Goal: Task Accomplishment & Management: Manage account settings

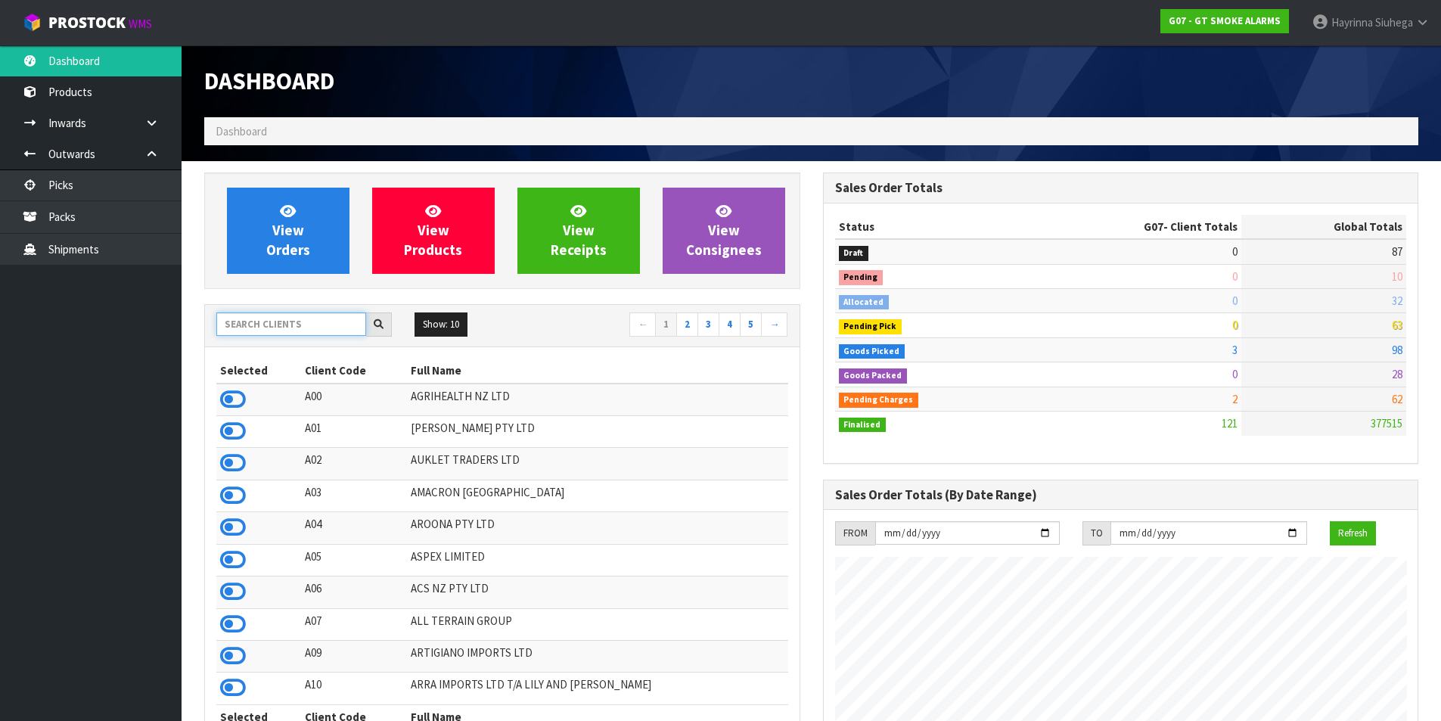
click at [299, 331] on input "text" at bounding box center [291, 323] width 150 height 23
click at [299, 330] on input "text" at bounding box center [291, 323] width 150 height 23
click at [294, 320] on input "text" at bounding box center [291, 323] width 150 height 23
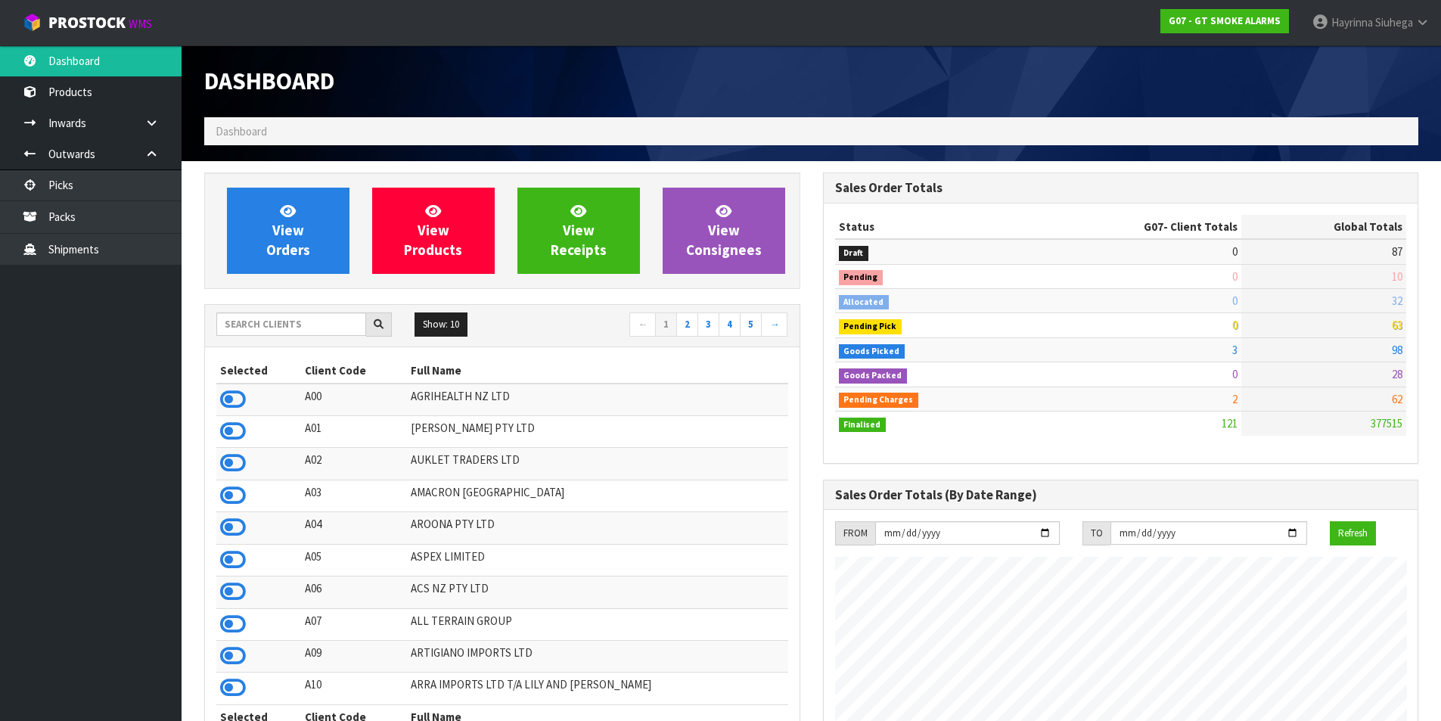
click at [135, 343] on ul "Dashboard Products Categories Serial Numbers Kitsets Packagings Inwards Purchas…" at bounding box center [91, 383] width 182 height 676
click at [95, 376] on ul "Dashboard Products Categories Serial Numbers Kitsets Packagings Inwards Purchas…" at bounding box center [91, 383] width 182 height 676
click at [76, 415] on ul "Dashboard Products Categories Serial Numbers Kitsets Packagings Inwards Purchas…" at bounding box center [91, 383] width 182 height 676
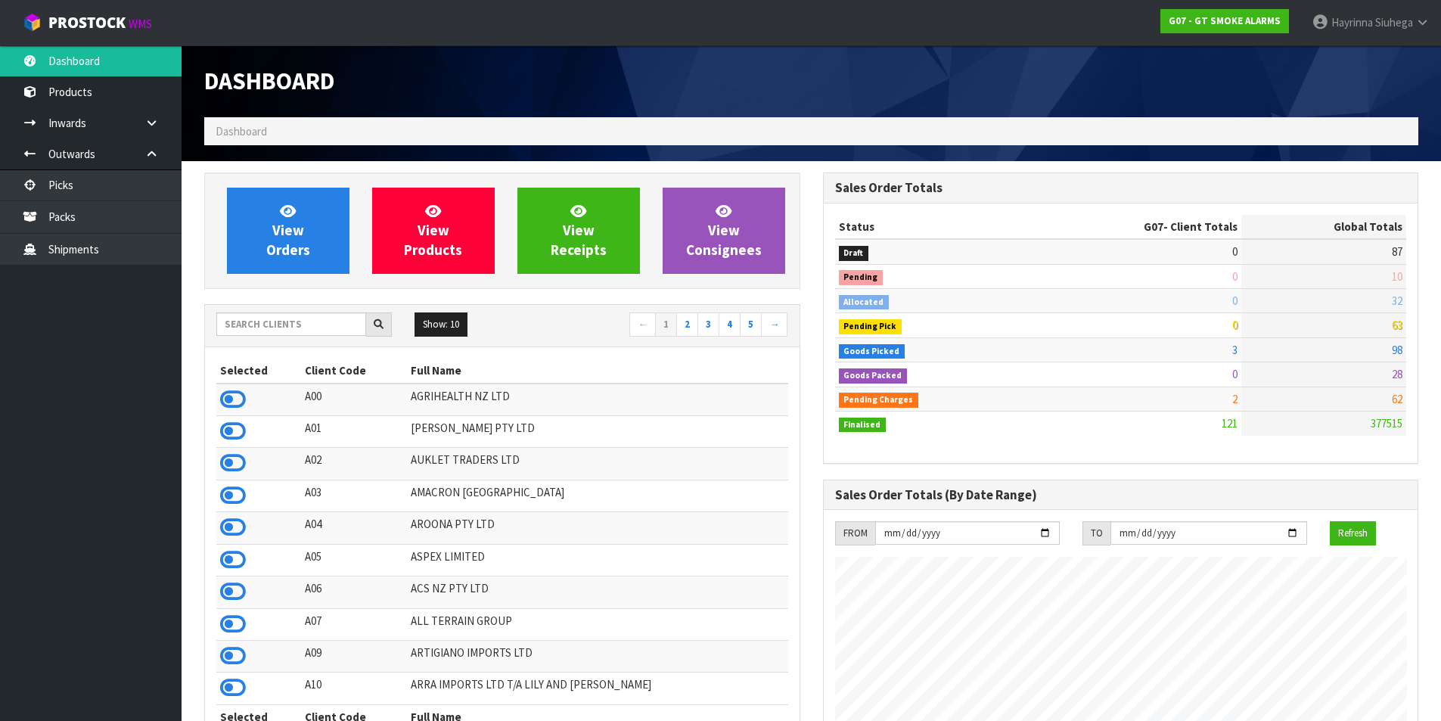
click at [481, 68] on h1 "Dashboard" at bounding box center [502, 81] width 596 height 26
click at [0, 462] on ul "Dashboard Products Categories Serial Numbers Kitsets Packagings Inwards Purchas…" at bounding box center [91, 383] width 182 height 676
click at [260, 331] on input "text" at bounding box center [291, 323] width 150 height 23
click at [300, 224] on span "View Orders" at bounding box center [288, 230] width 44 height 57
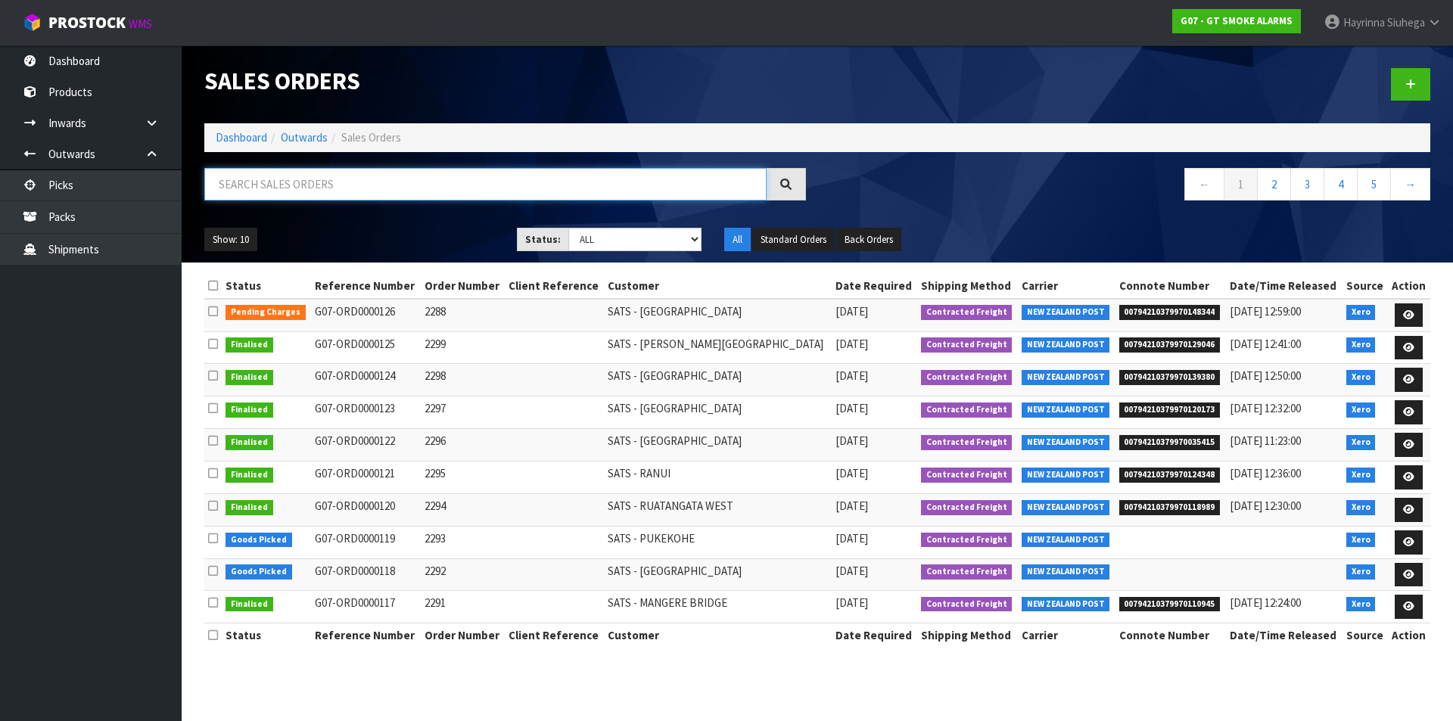
click at [313, 191] on input "text" at bounding box center [485, 184] width 562 height 33
type input "JOB-0408557"
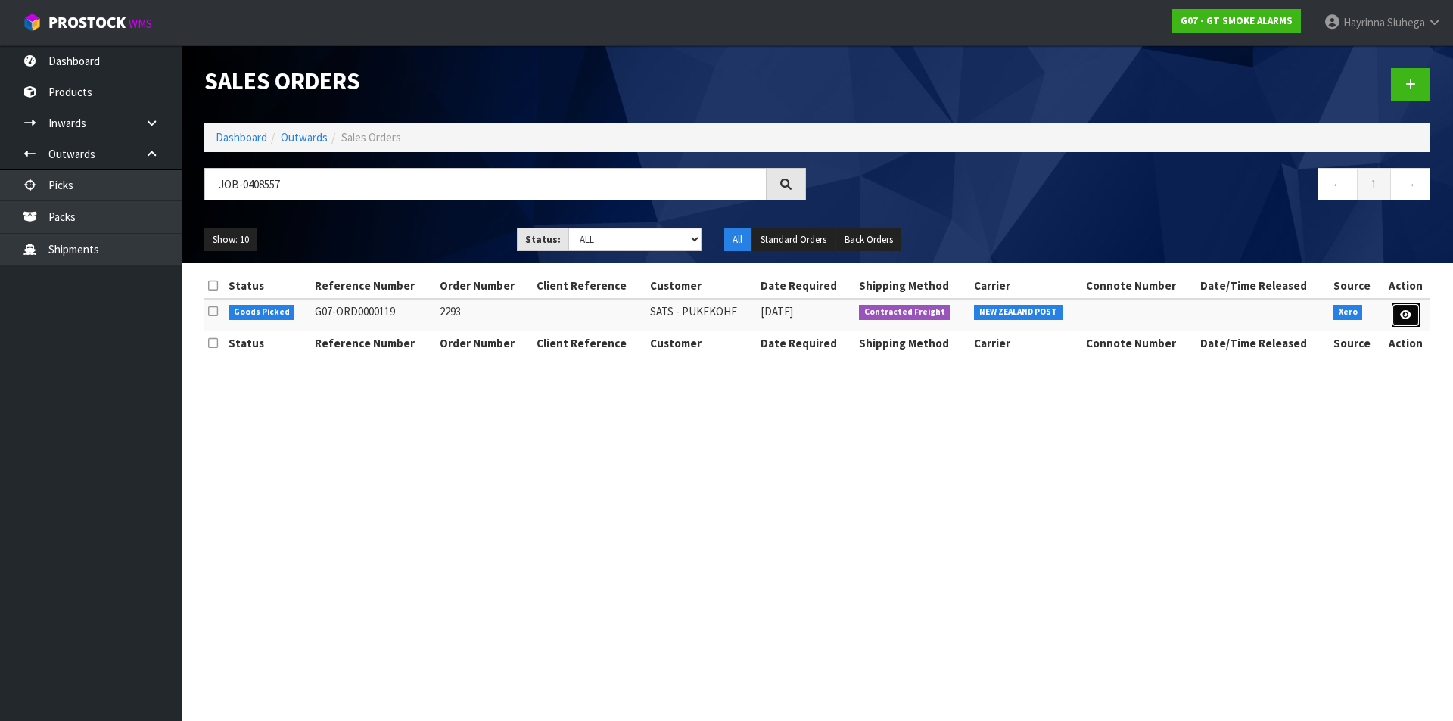
click at [1416, 310] on link at bounding box center [1405, 315] width 28 height 24
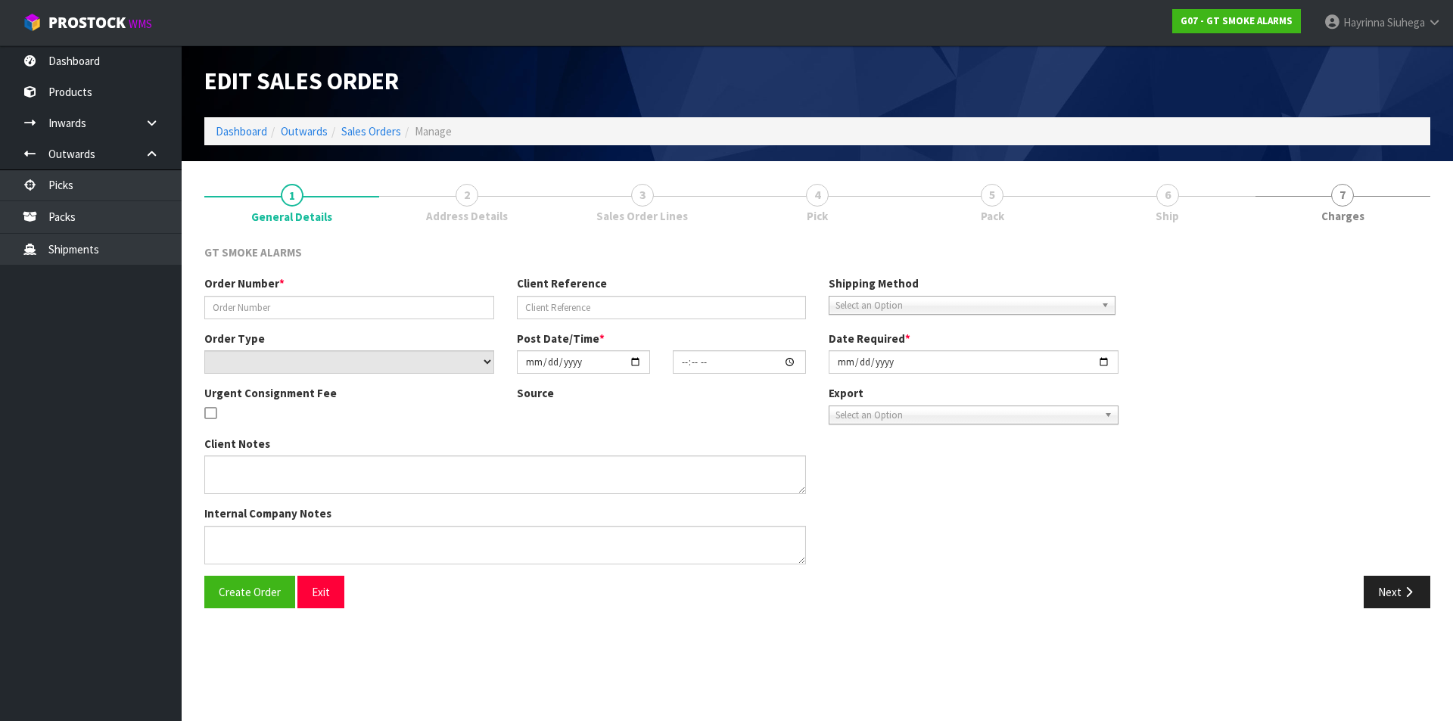
type input "2293"
select select "number:0"
type input "[DATE]"
type input "10:05:16.000"
type input "[DATE]"
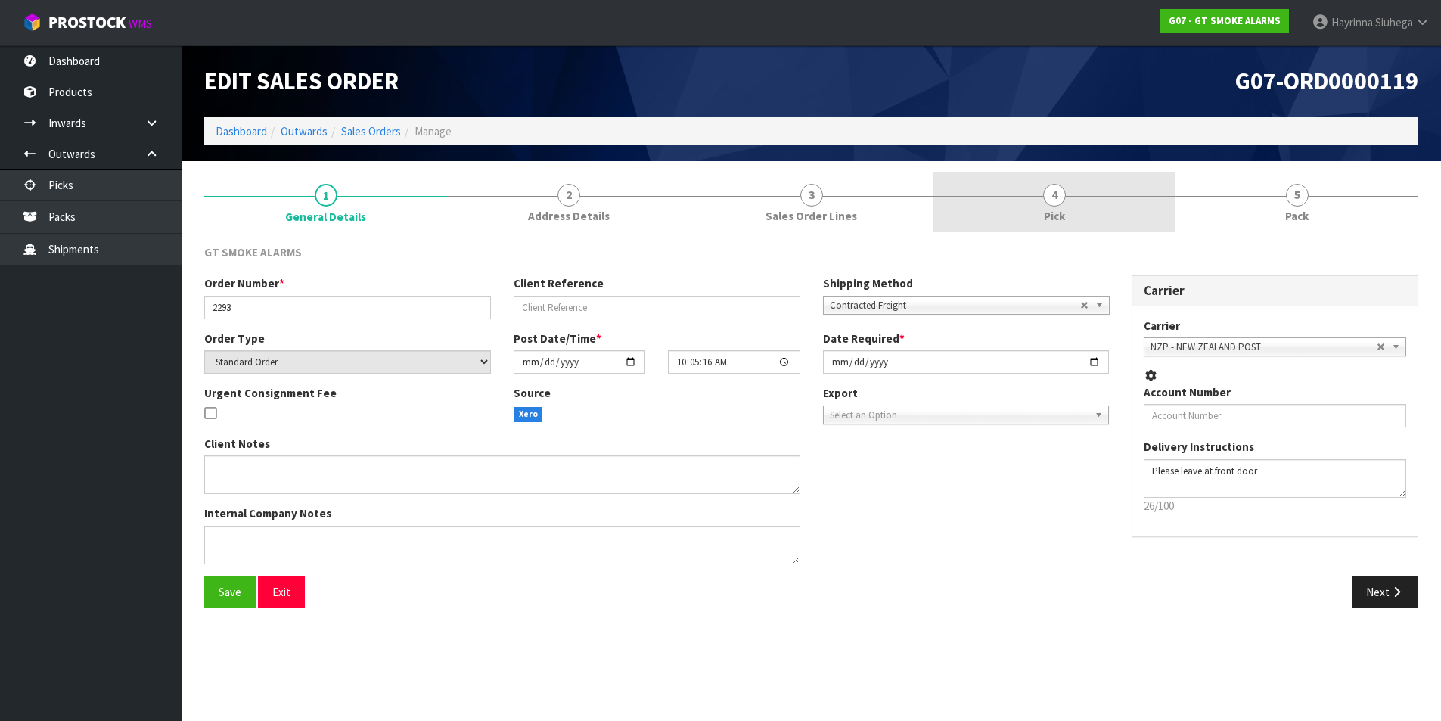
click at [1148, 202] on link "4 Pick" at bounding box center [1054, 202] width 243 height 60
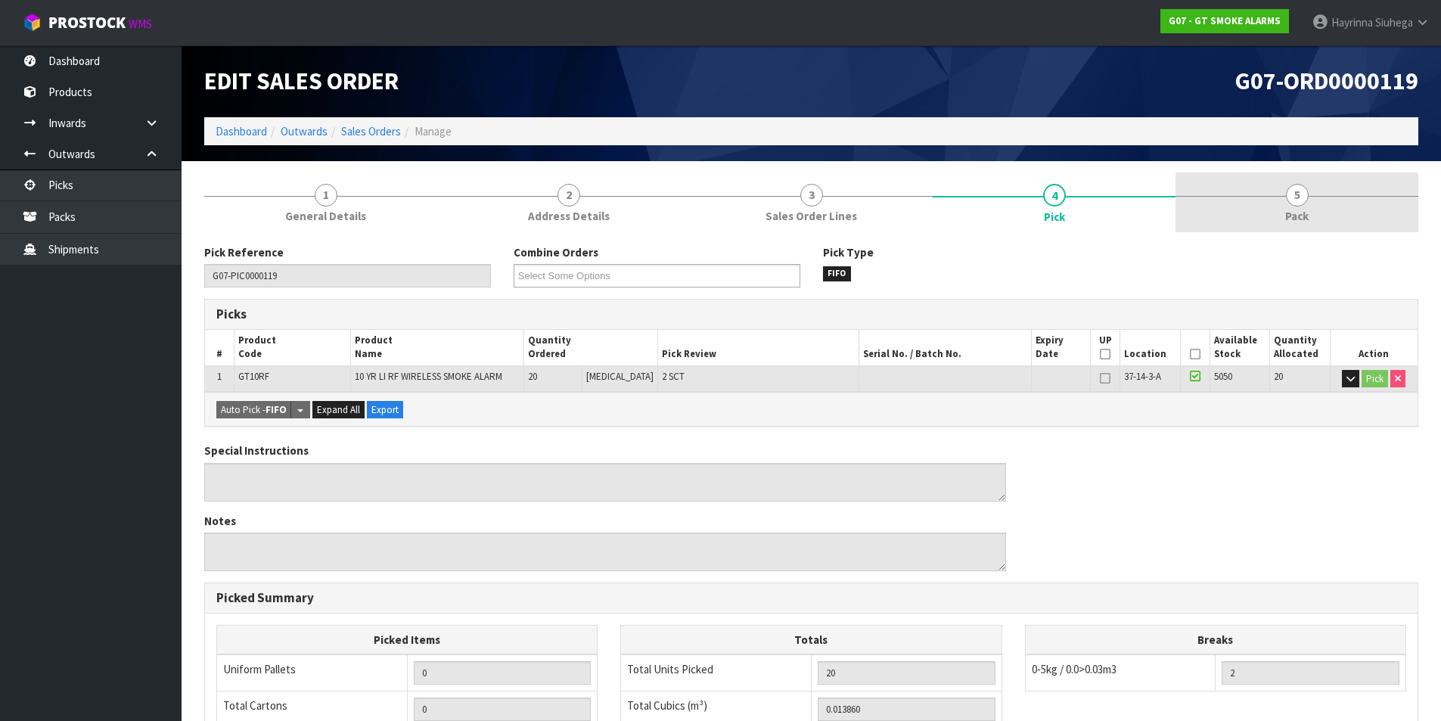
drag, startPoint x: 1232, startPoint y: 202, endPoint x: 1203, endPoint y: 228, distance: 39.1
click at [1232, 202] on link "5 Pack" at bounding box center [1297, 202] width 243 height 60
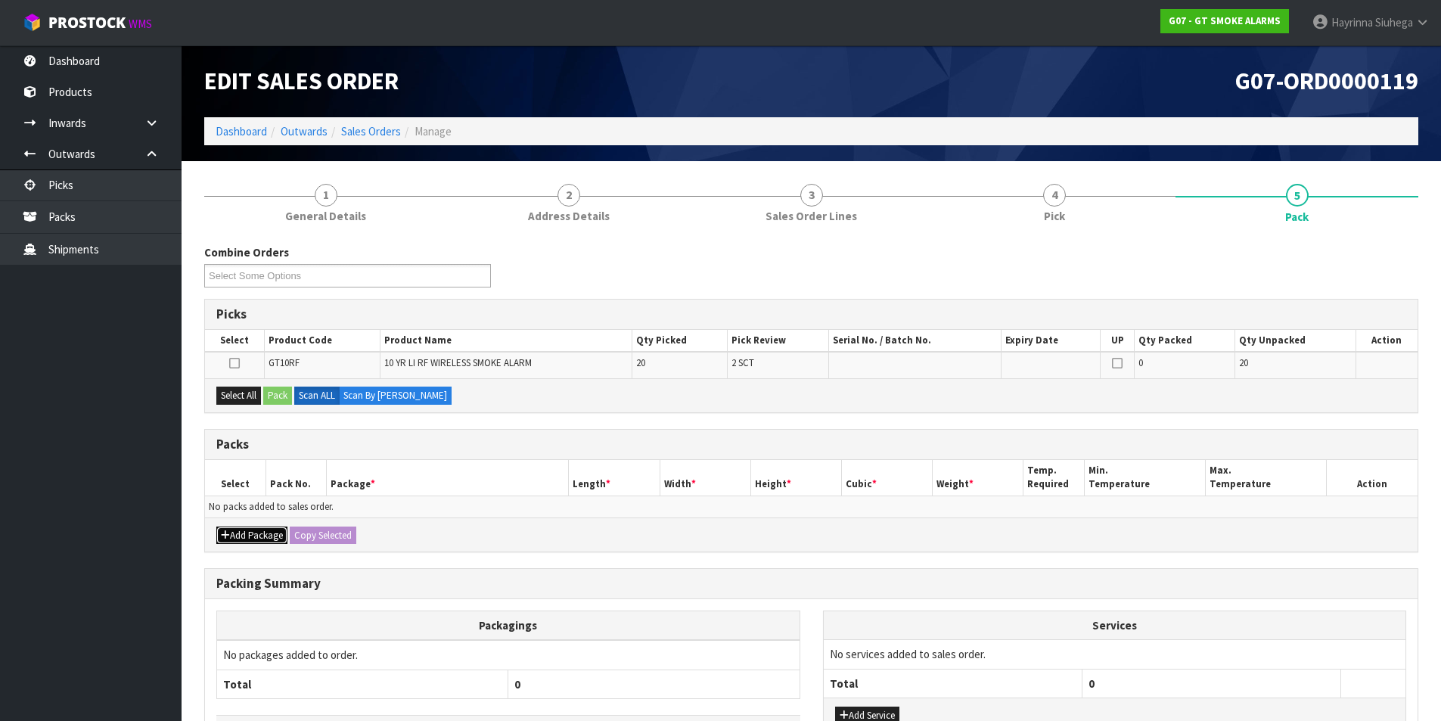
drag, startPoint x: 271, startPoint y: 528, endPoint x: 259, endPoint y: 532, distance: 12.0
click at [266, 531] on button "Add Package" at bounding box center [251, 536] width 71 height 18
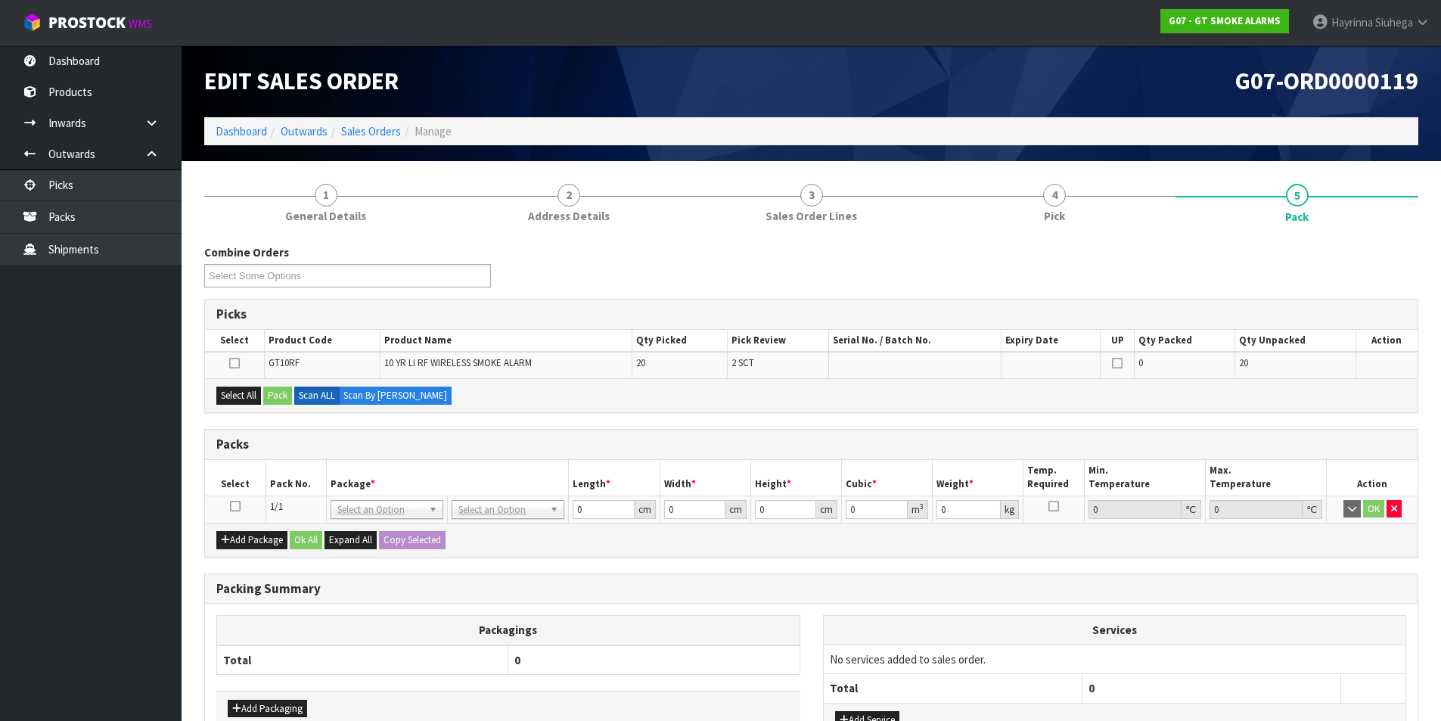
click at [235, 506] on icon at bounding box center [235, 506] width 11 height 1
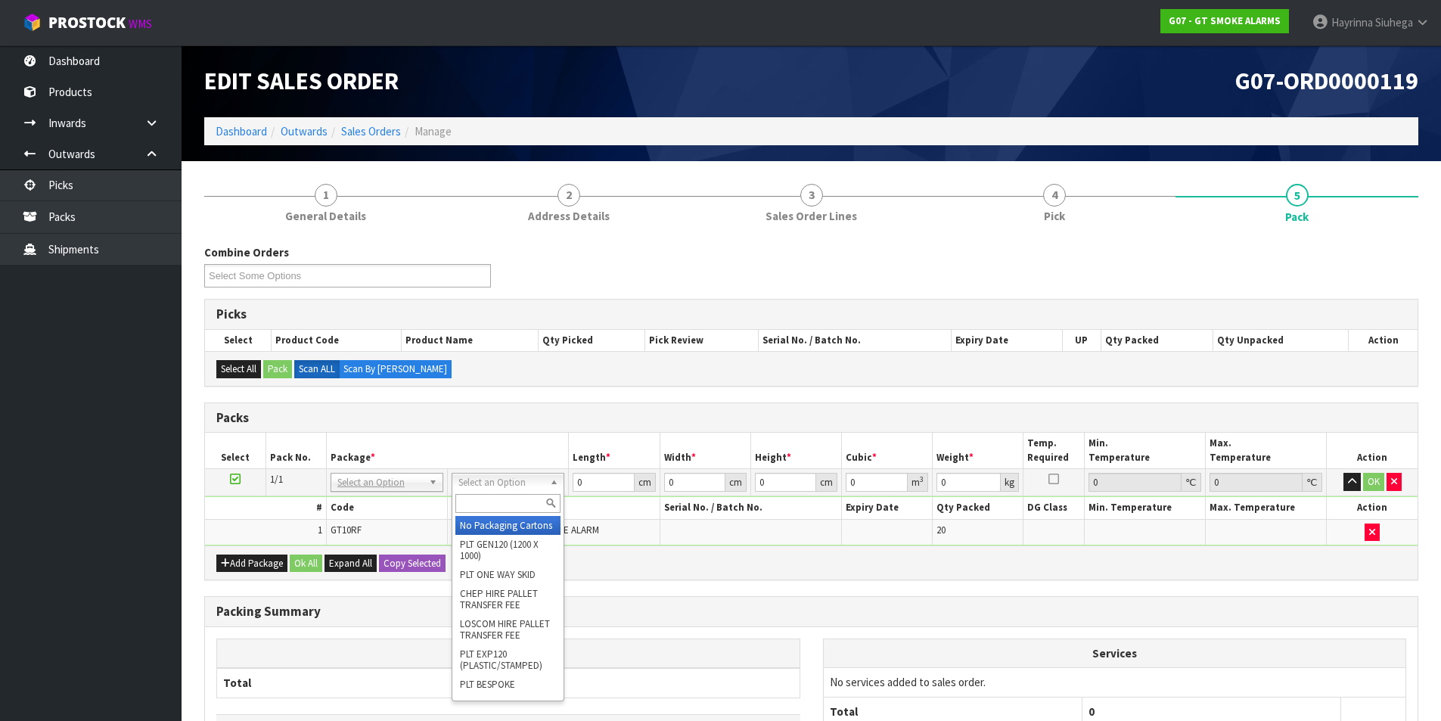
click at [515, 503] on input "text" at bounding box center [507, 503] width 105 height 19
type input "ctn5"
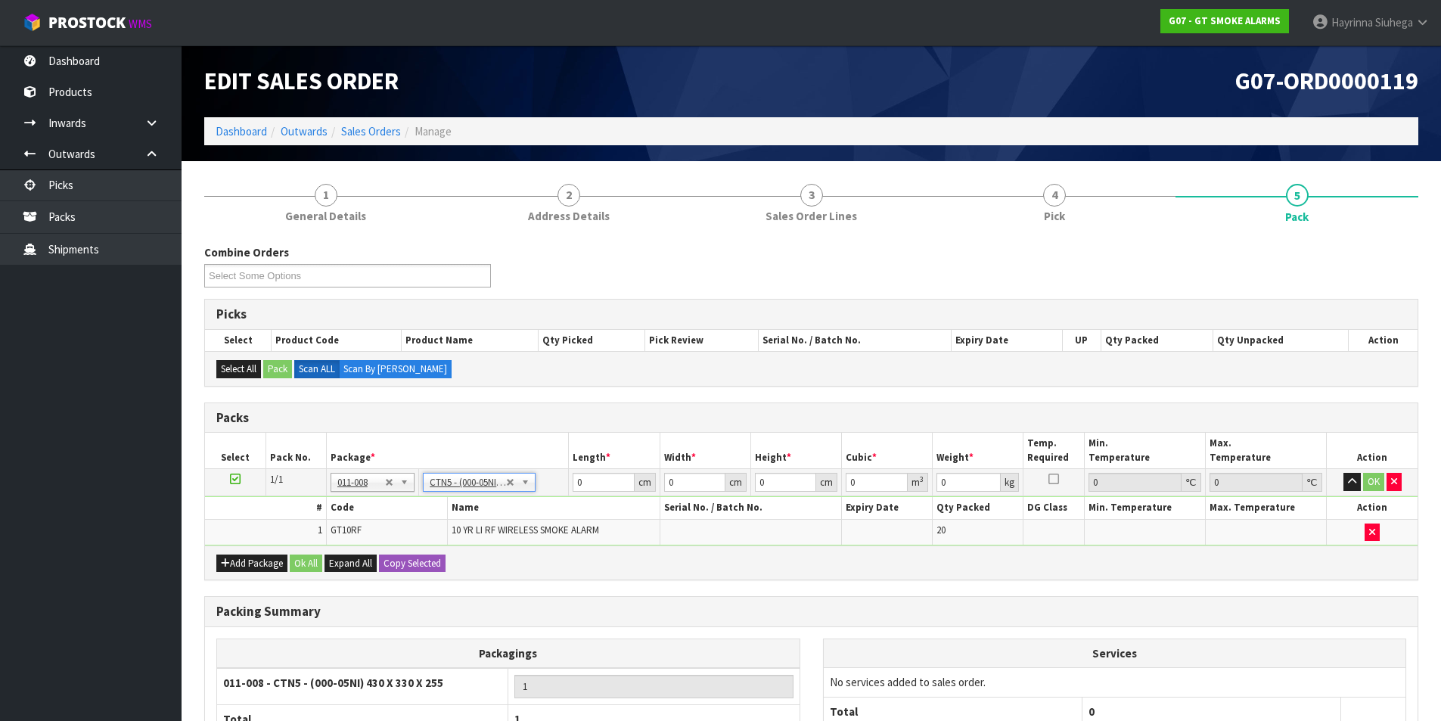
type input "43"
type input "33"
type input "25.5"
type input "0.036185"
type input "3.3"
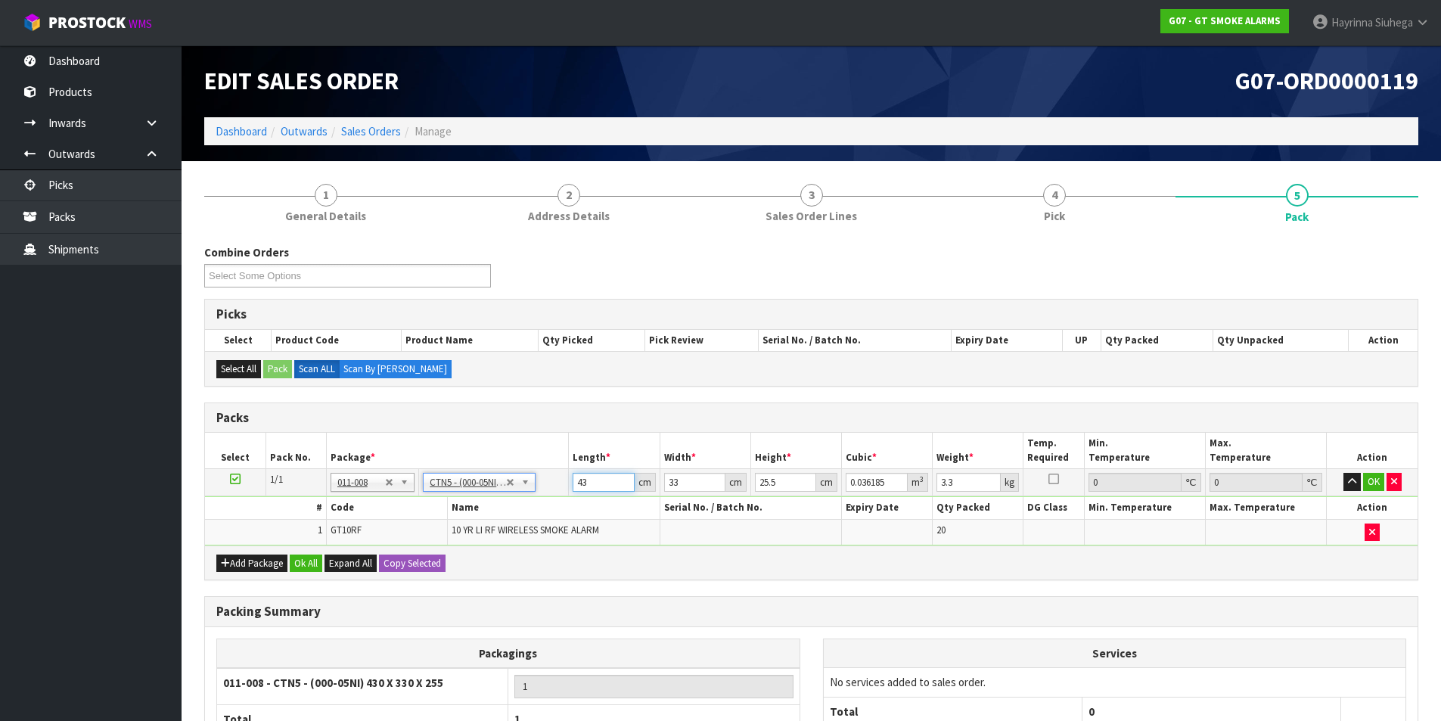
click at [584, 483] on input "43" at bounding box center [603, 482] width 61 height 19
drag, startPoint x: 584, startPoint y: 483, endPoint x: 1406, endPoint y: 530, distance: 823.7
click at [585, 483] on input "43" at bounding box center [603, 482] width 61 height 19
type input "4"
type input "0.003366"
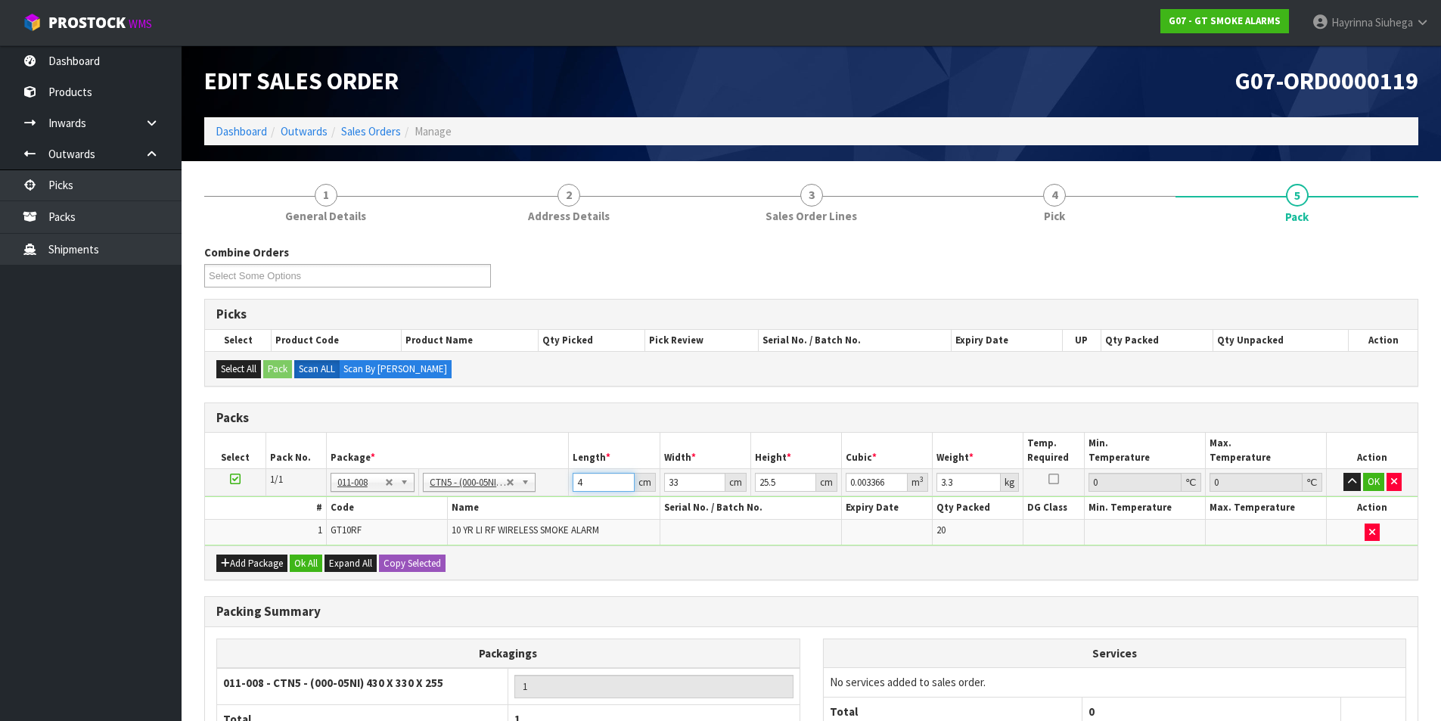
type input "44"
type input "0.037026"
type input "44"
type input "3"
type input "0.003366"
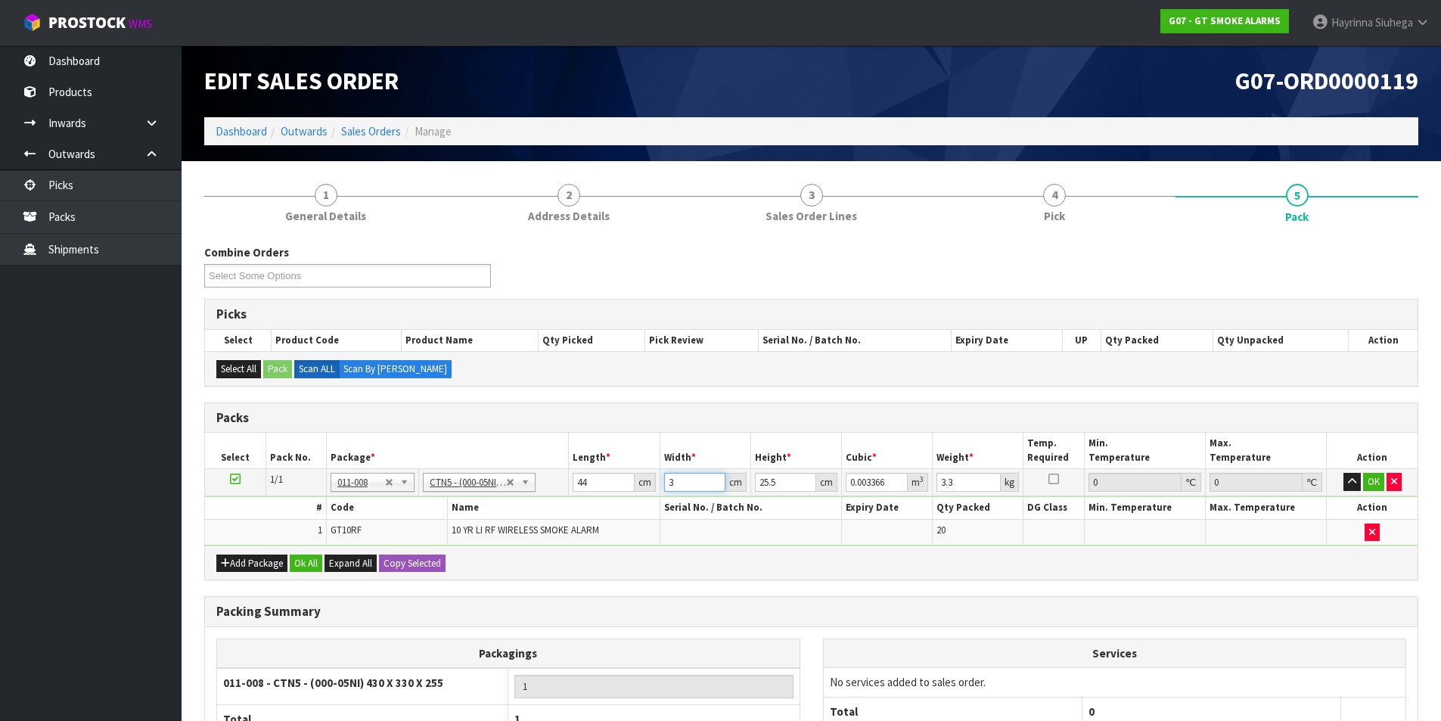
type input "35"
type input "0.03927"
type input "35"
type input "1"
type input "0.00154"
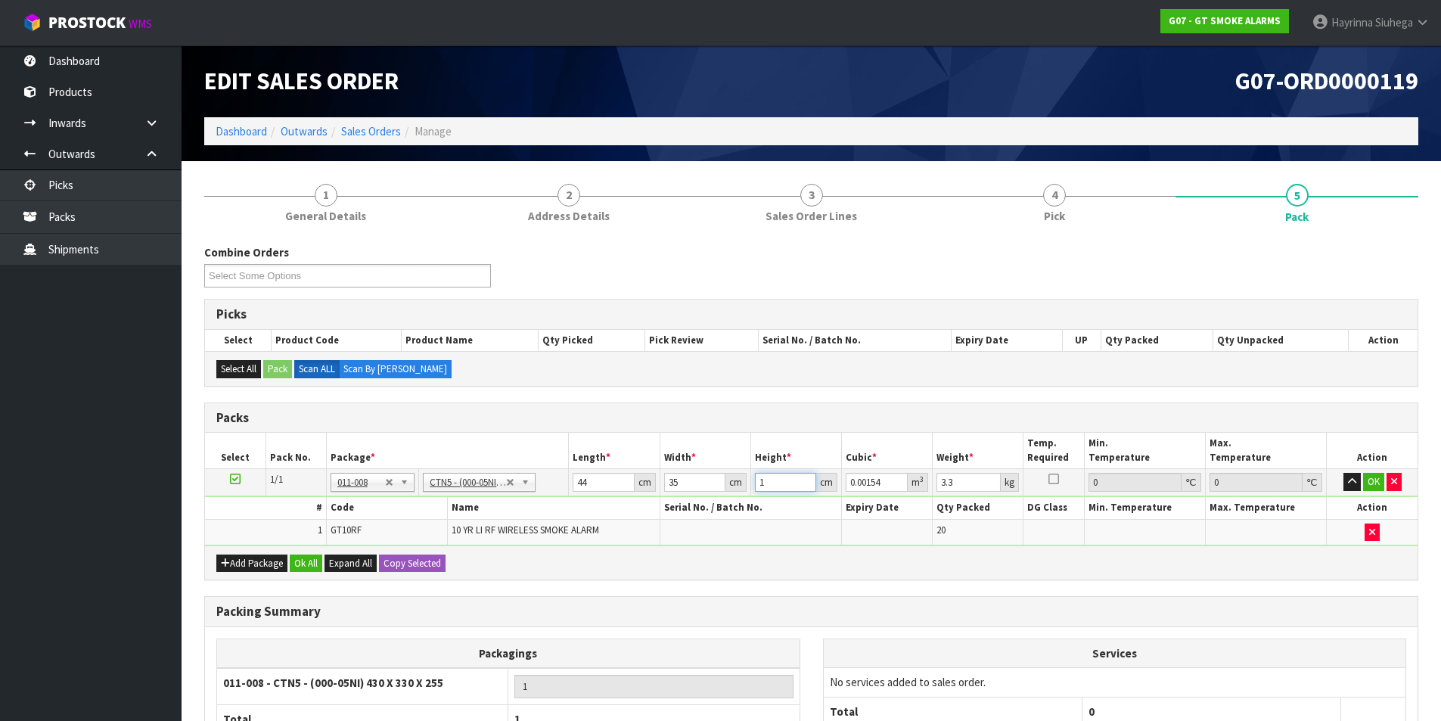
type input "11"
type input "0.01694"
type input "11"
type input "4"
click button "OK" at bounding box center [1373, 482] width 21 height 18
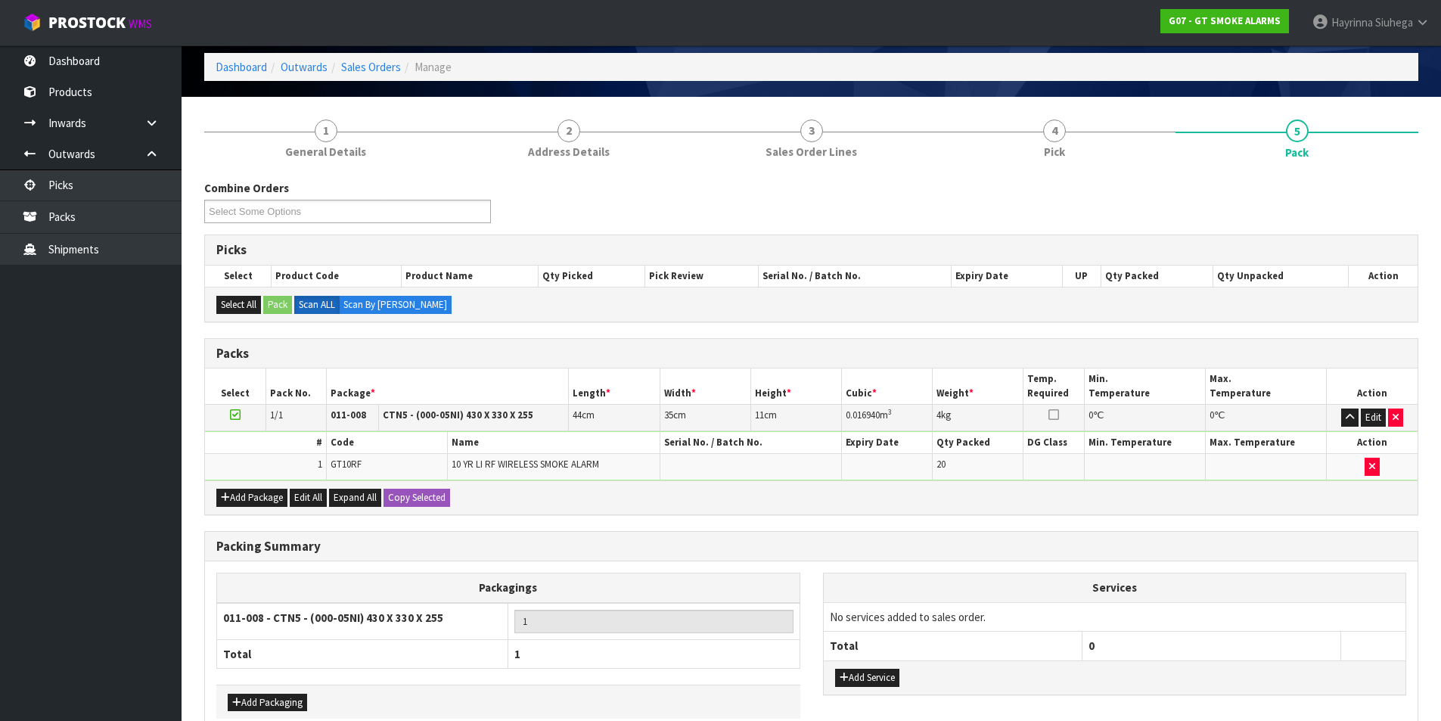
scroll to position [146, 0]
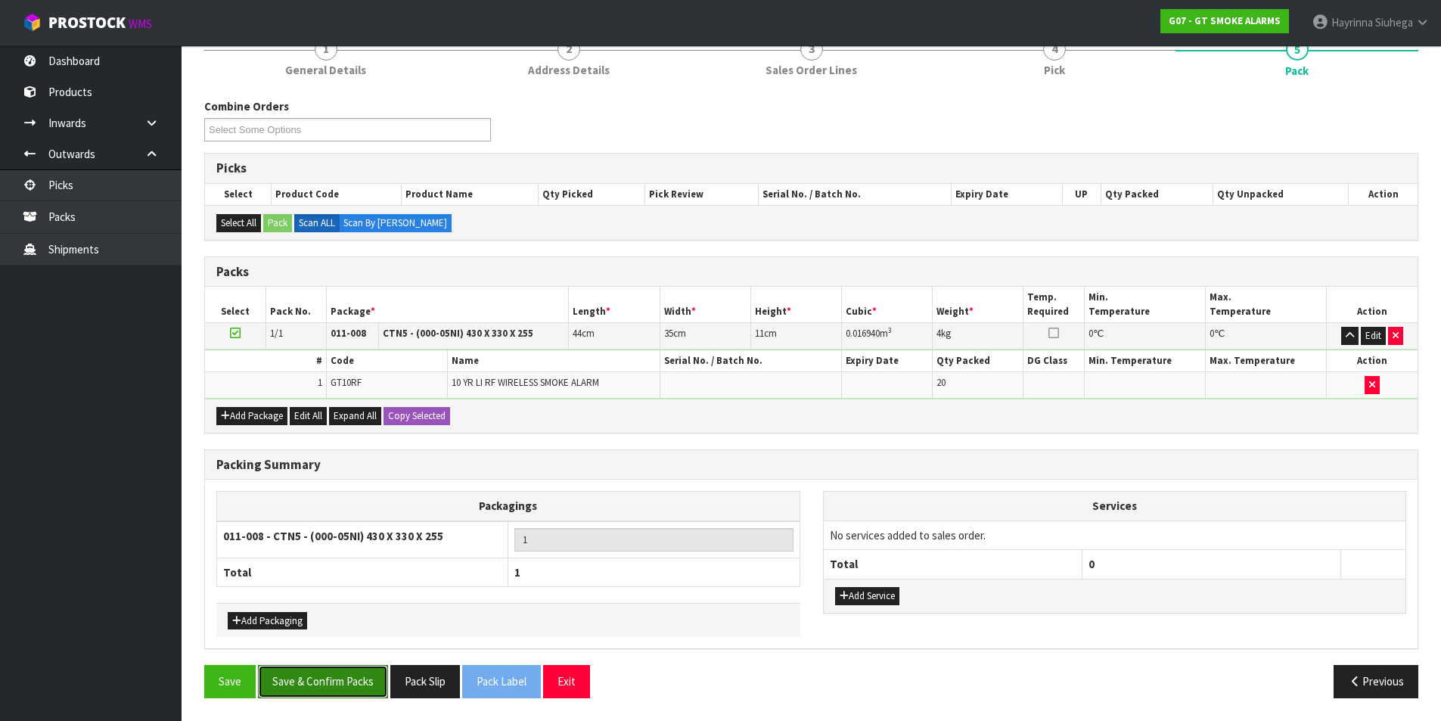
click at [340, 676] on button "Save & Confirm Packs" at bounding box center [323, 681] width 130 height 33
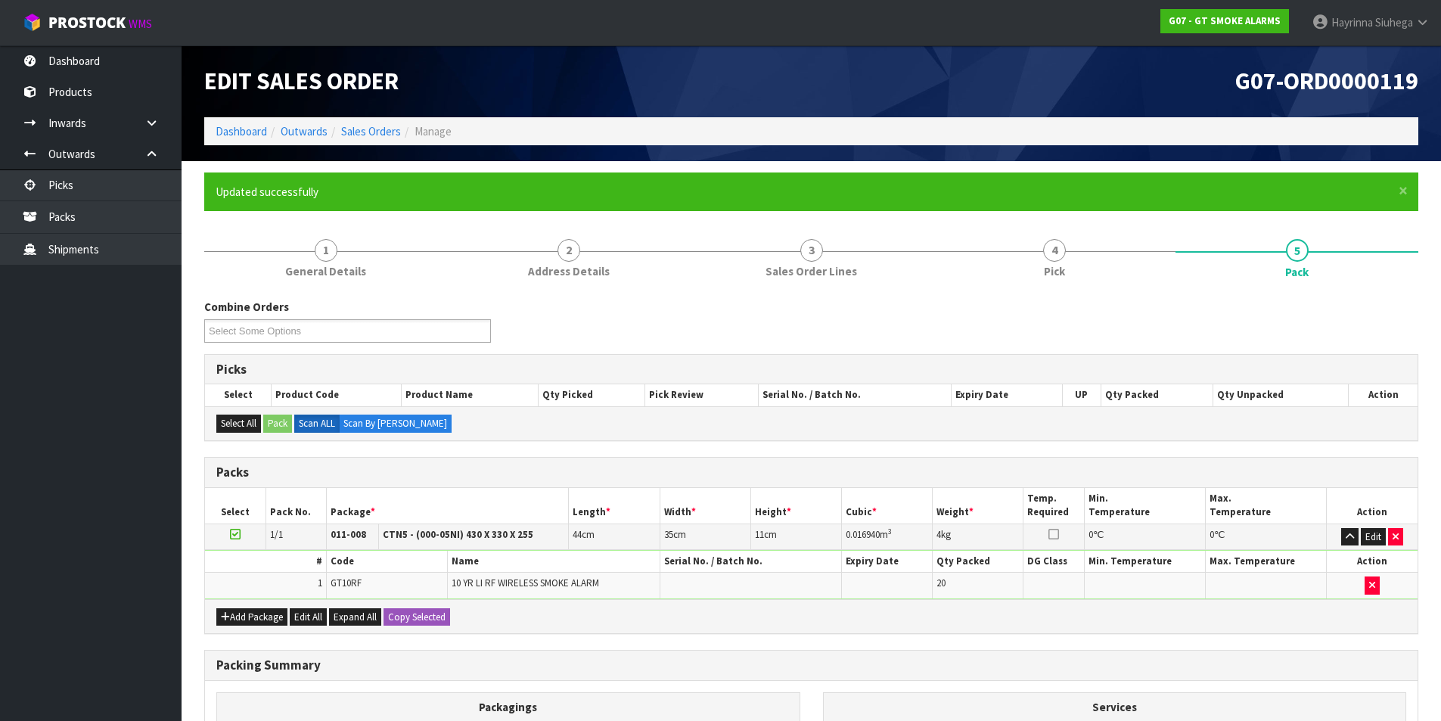
scroll to position [117, 0]
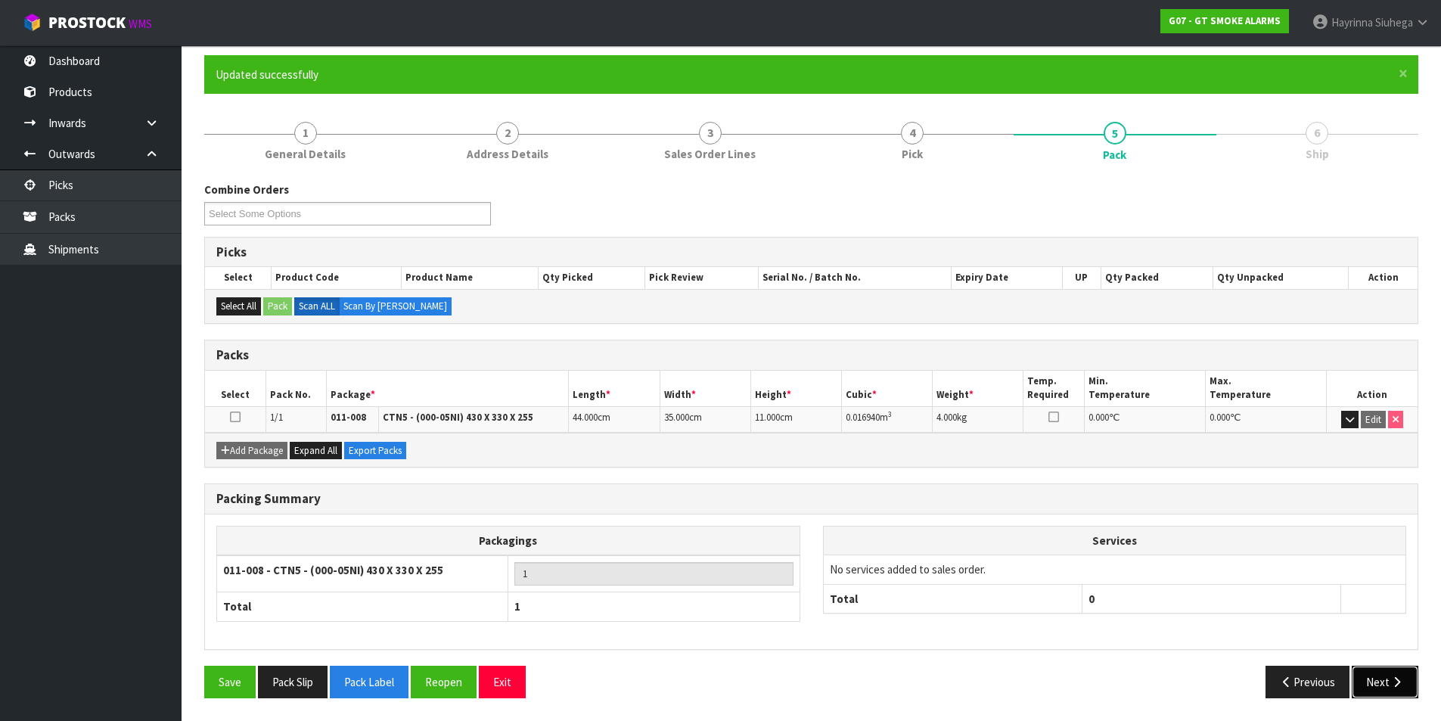
click at [1384, 673] on button "Next" at bounding box center [1385, 682] width 67 height 33
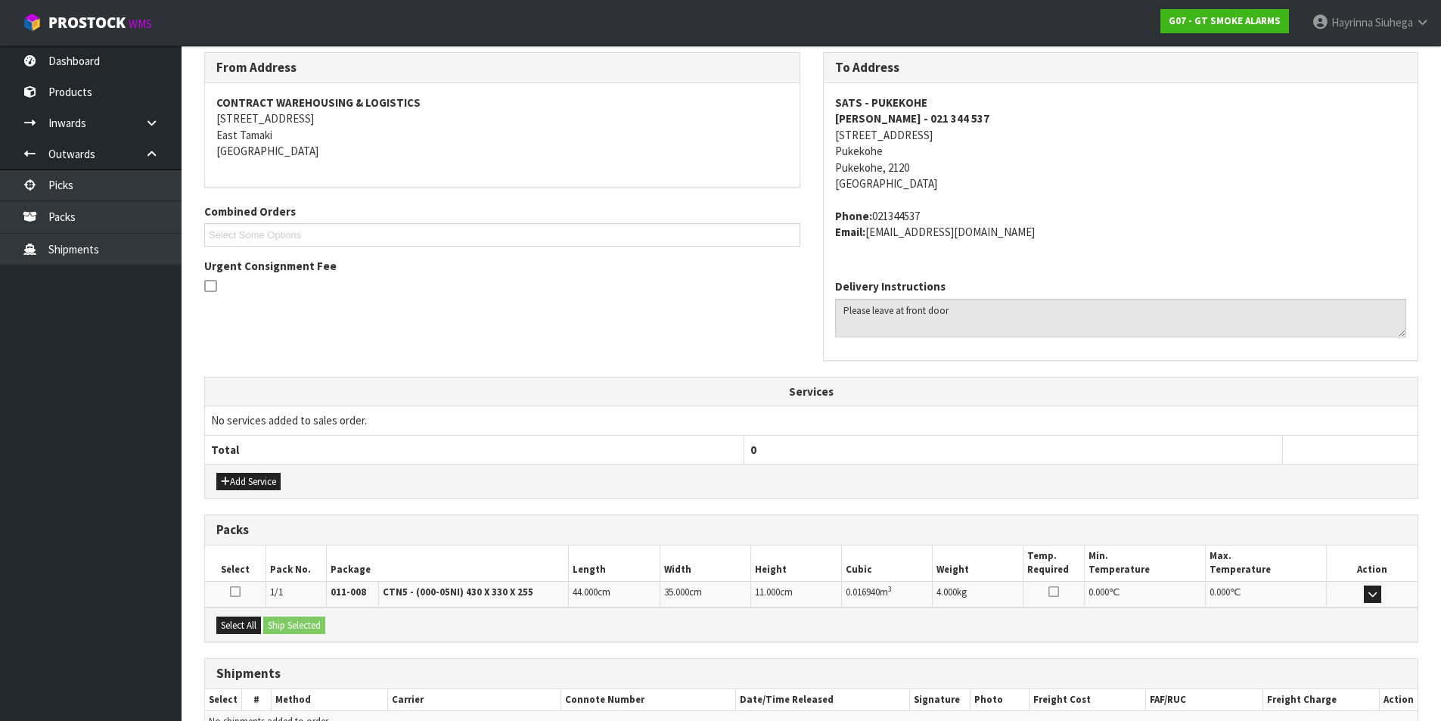
scroll to position [331, 0]
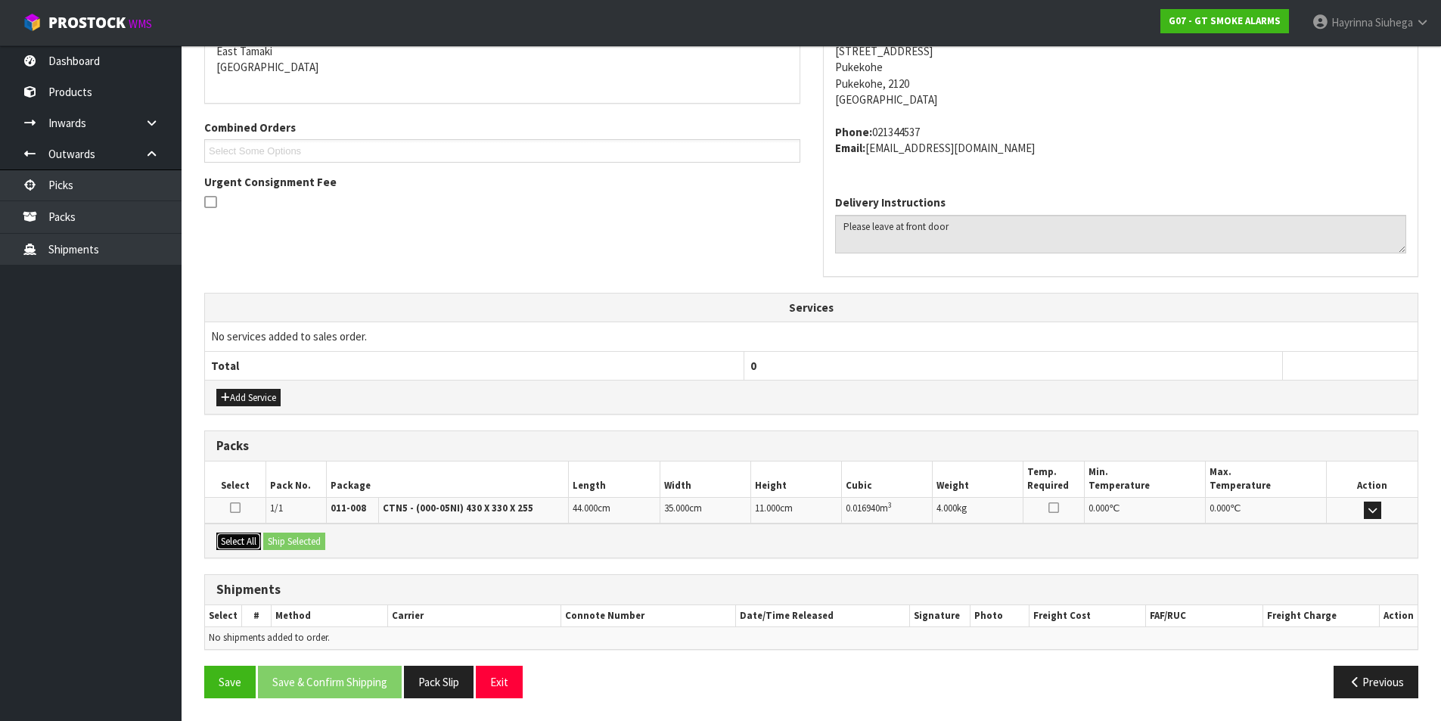
click at [238, 545] on button "Select All" at bounding box center [238, 542] width 45 height 18
click at [272, 541] on button "Ship Selected" at bounding box center [294, 542] width 62 height 18
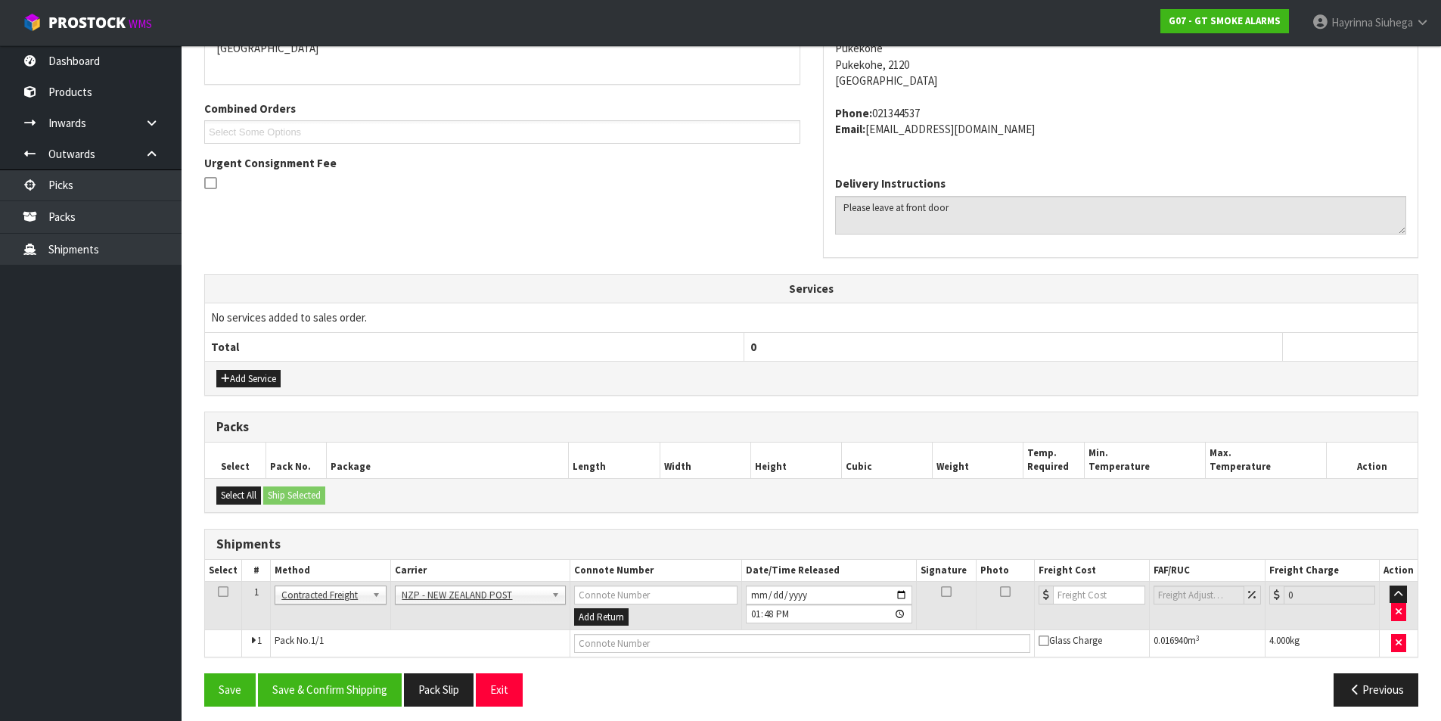
scroll to position [358, 0]
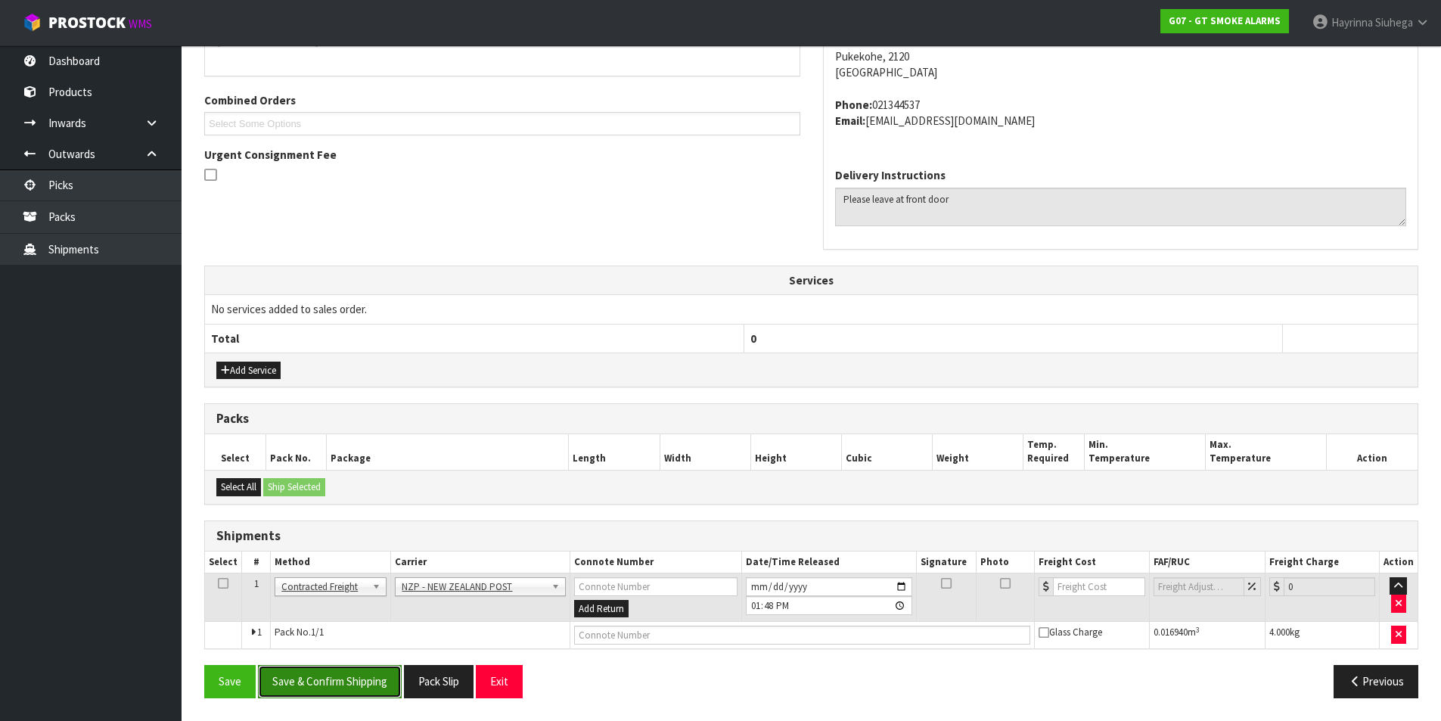
click at [315, 691] on button "Save & Confirm Shipping" at bounding box center [330, 681] width 144 height 33
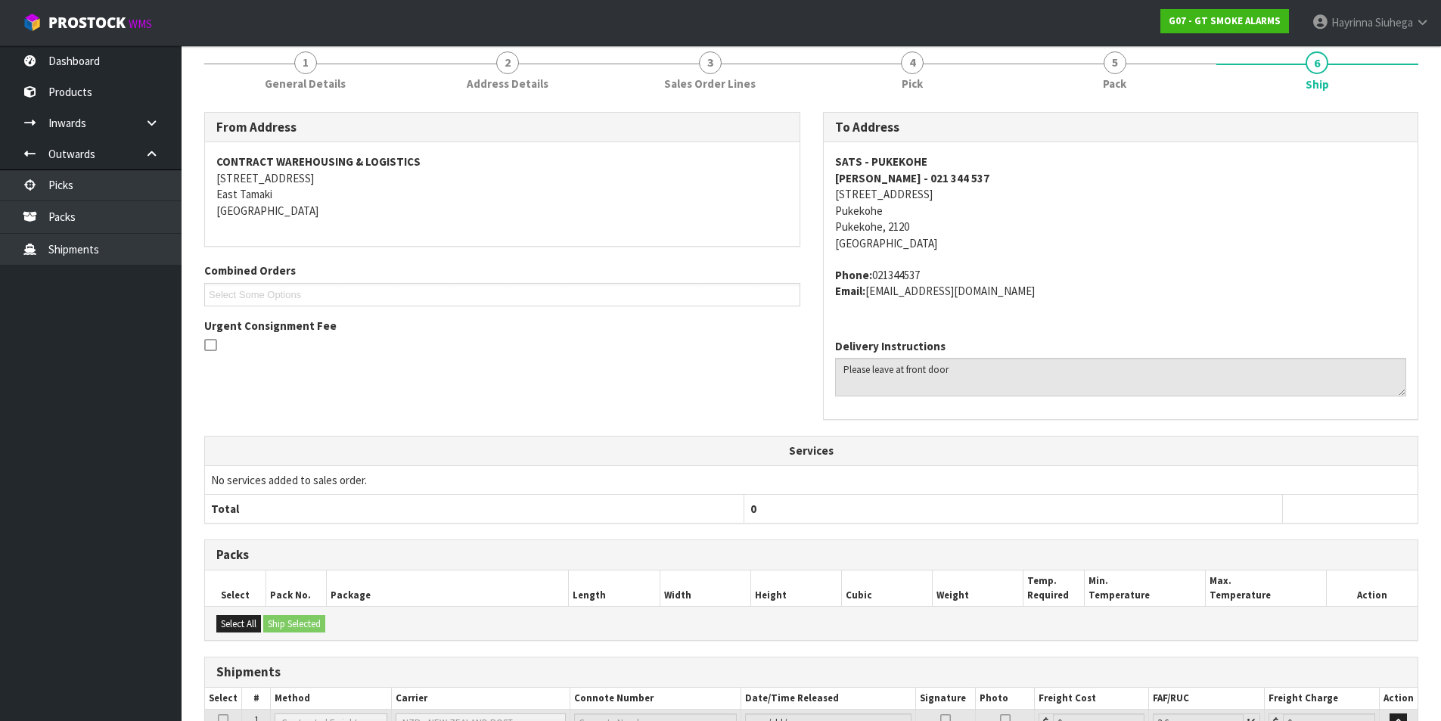
scroll to position [336, 0]
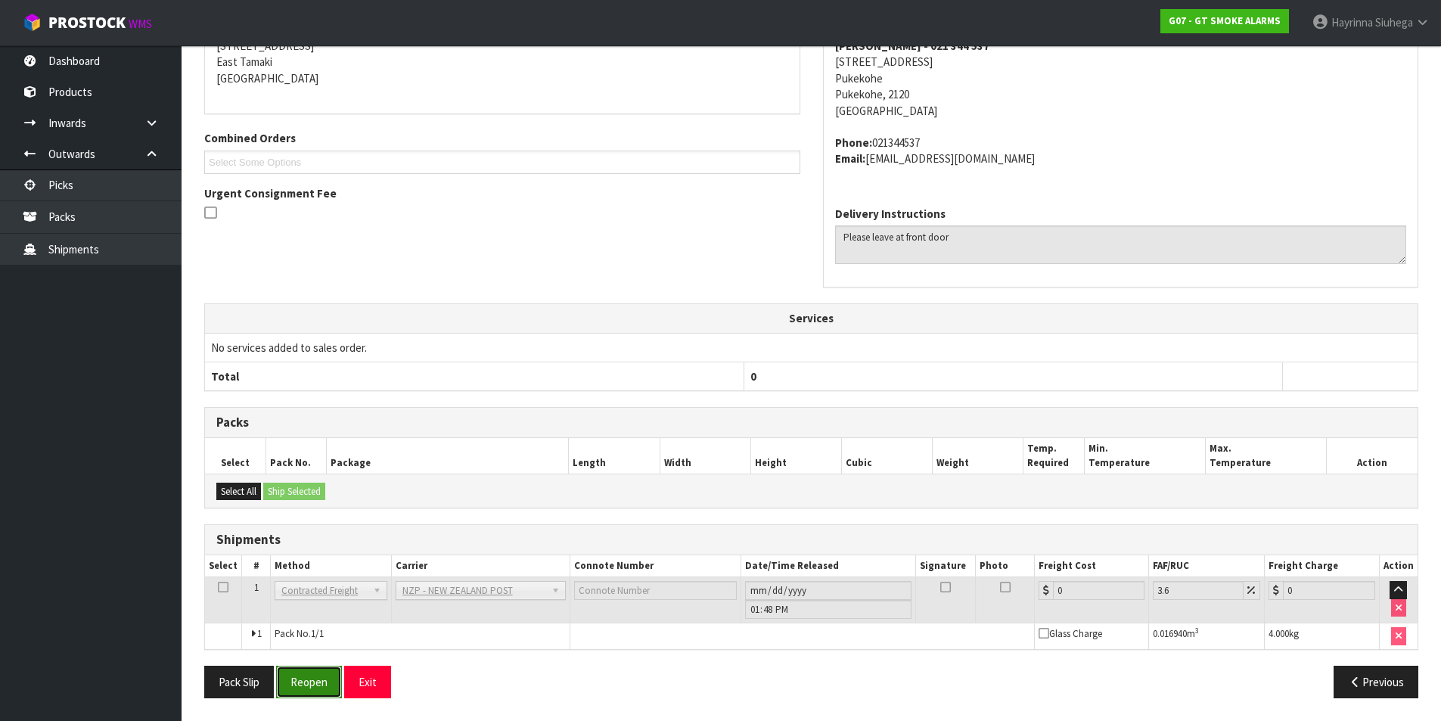
click at [313, 683] on button "Reopen" at bounding box center [309, 682] width 66 height 33
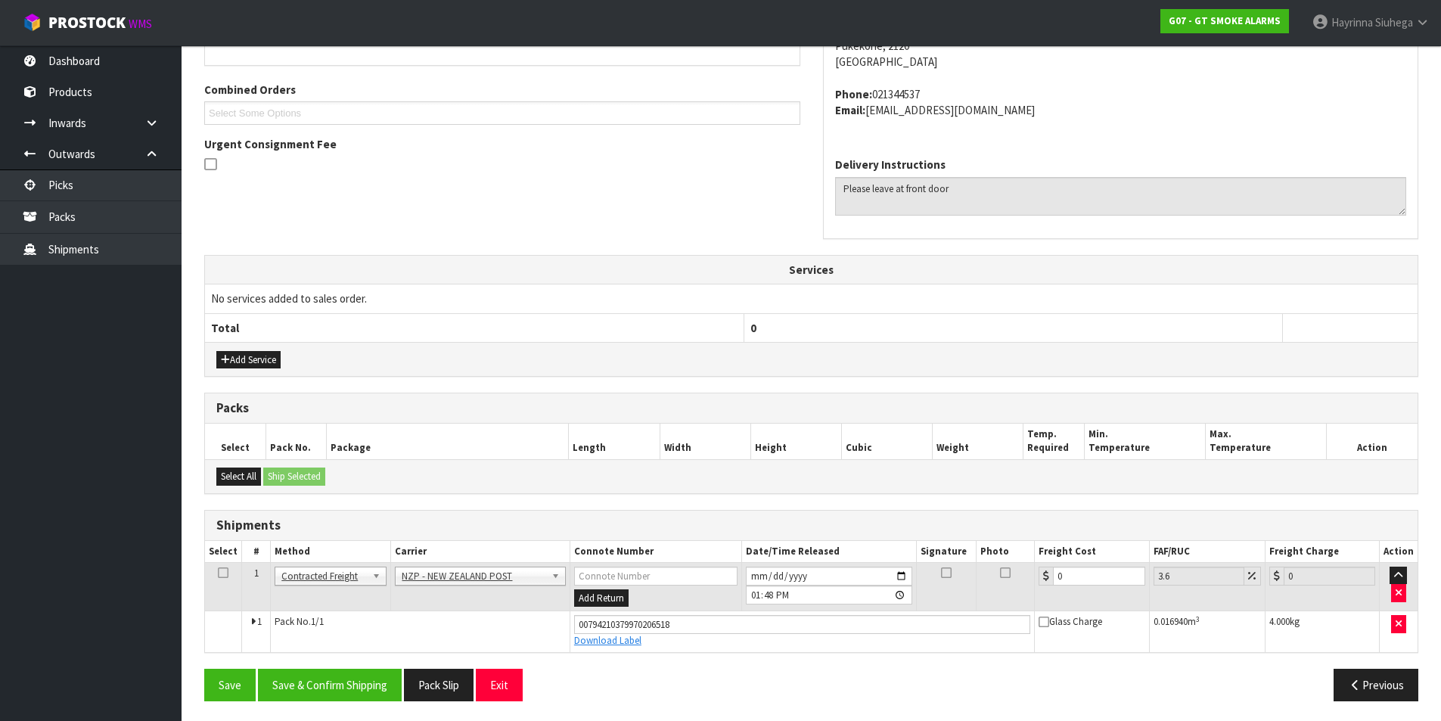
scroll to position [371, 0]
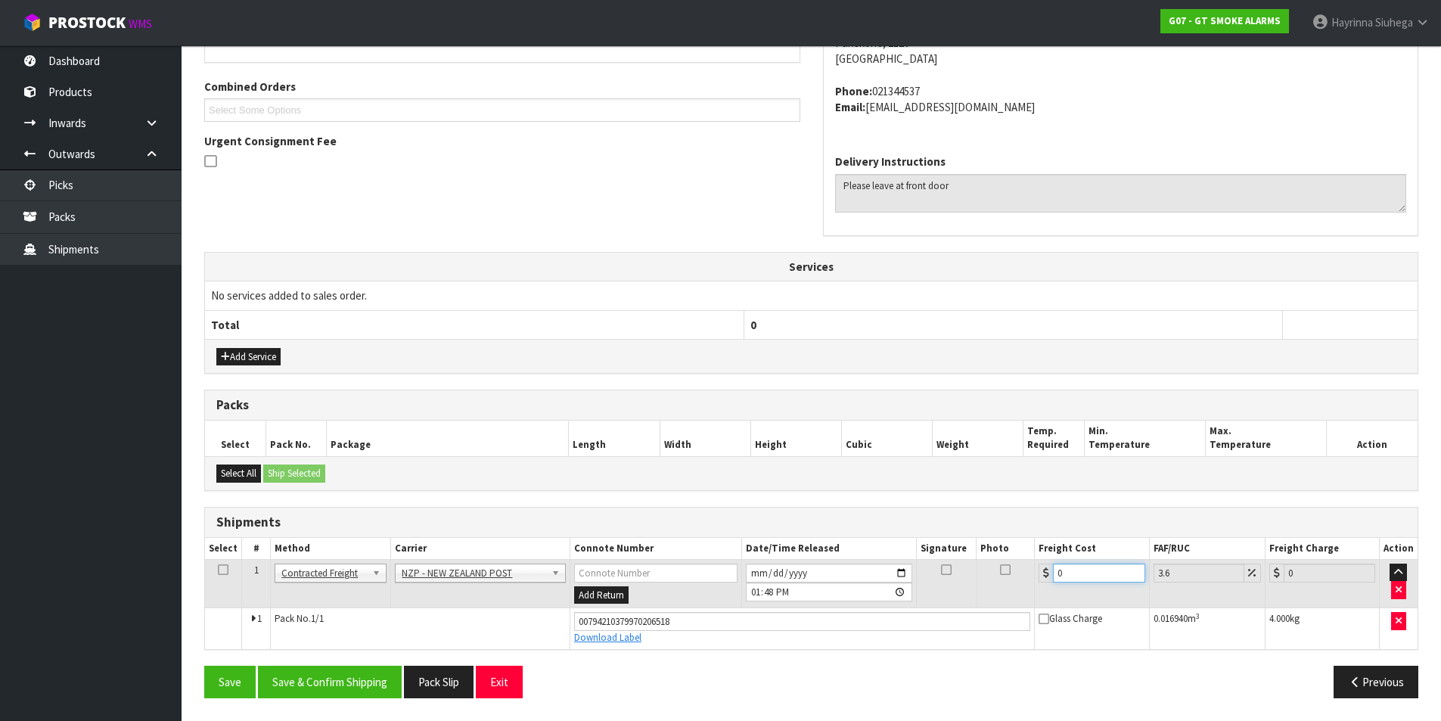
drag, startPoint x: 1108, startPoint y: 576, endPoint x: 940, endPoint y: 582, distance: 168.8
click at [940, 582] on tr "1 Client Local Pickup Customer Local Pickup Company Freight Contracted Freight …" at bounding box center [811, 583] width 1213 height 49
type input "3"
type input "3.11"
type input "3.8"
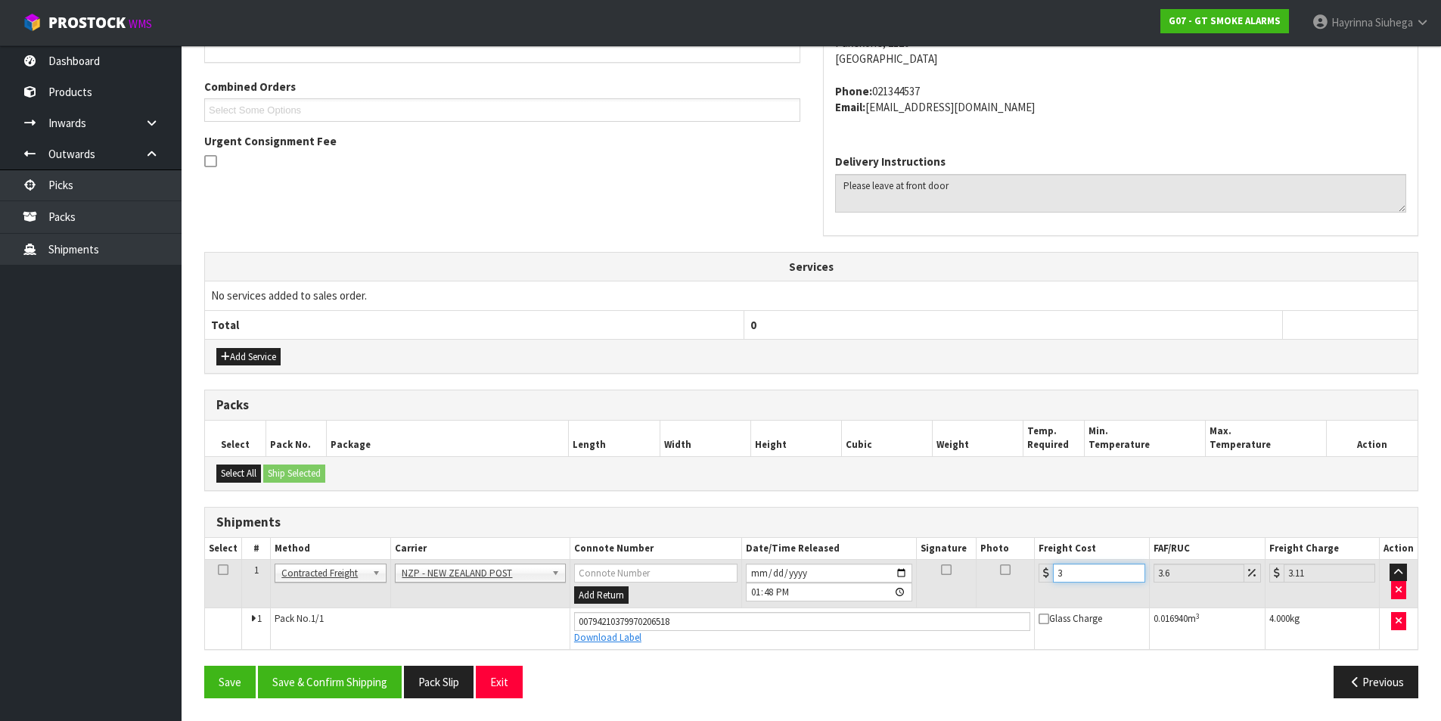
type input "3.94"
type input "3.88"
type input "4.02"
type input "3.88"
click at [204, 666] on button "Save" at bounding box center [229, 682] width 51 height 33
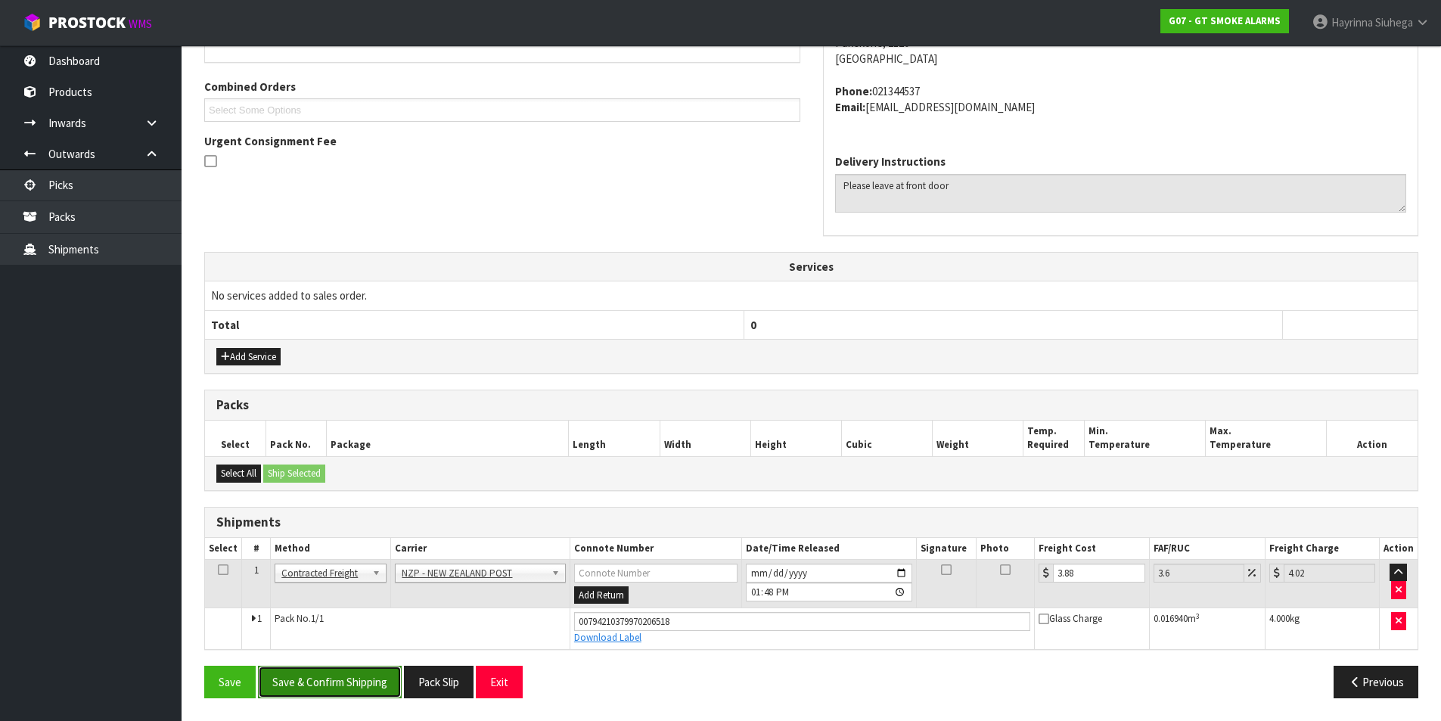
click at [302, 678] on button "Save & Confirm Shipping" at bounding box center [330, 682] width 144 height 33
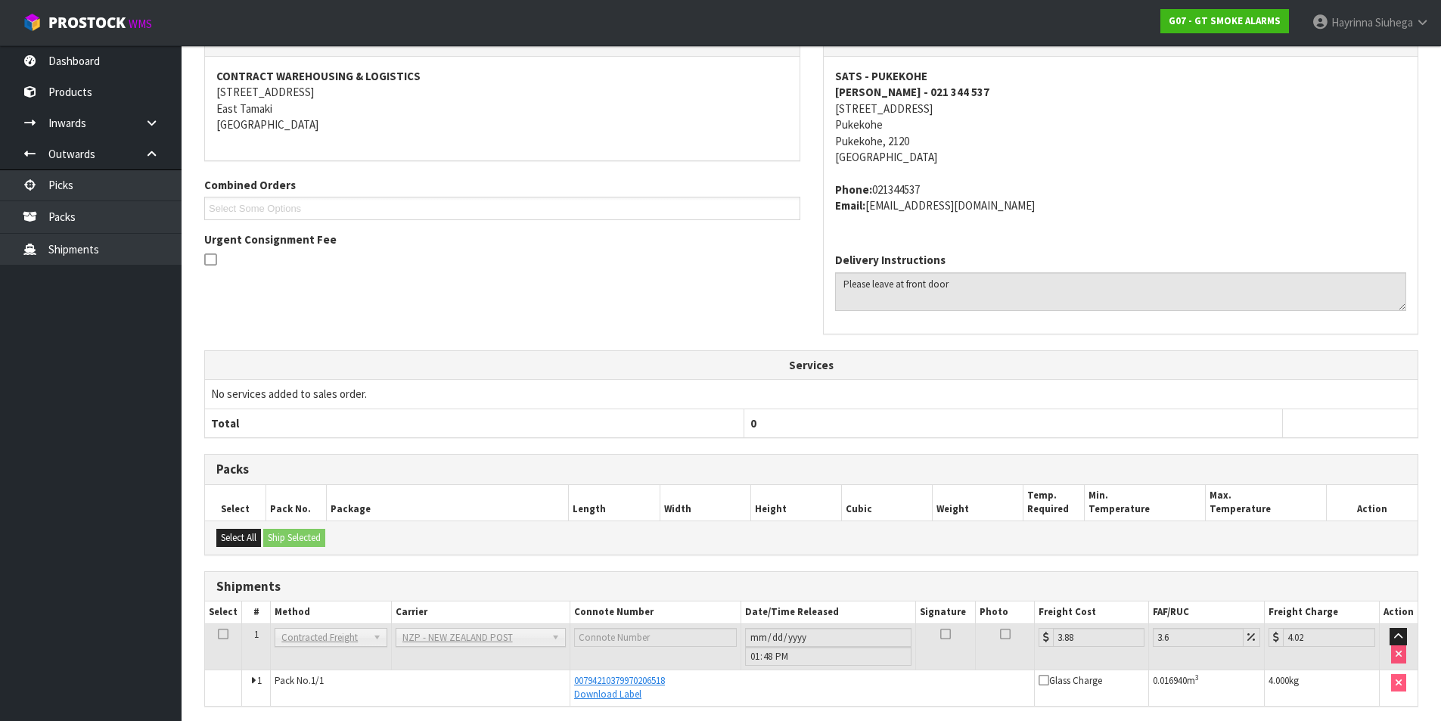
scroll to position [0, 0]
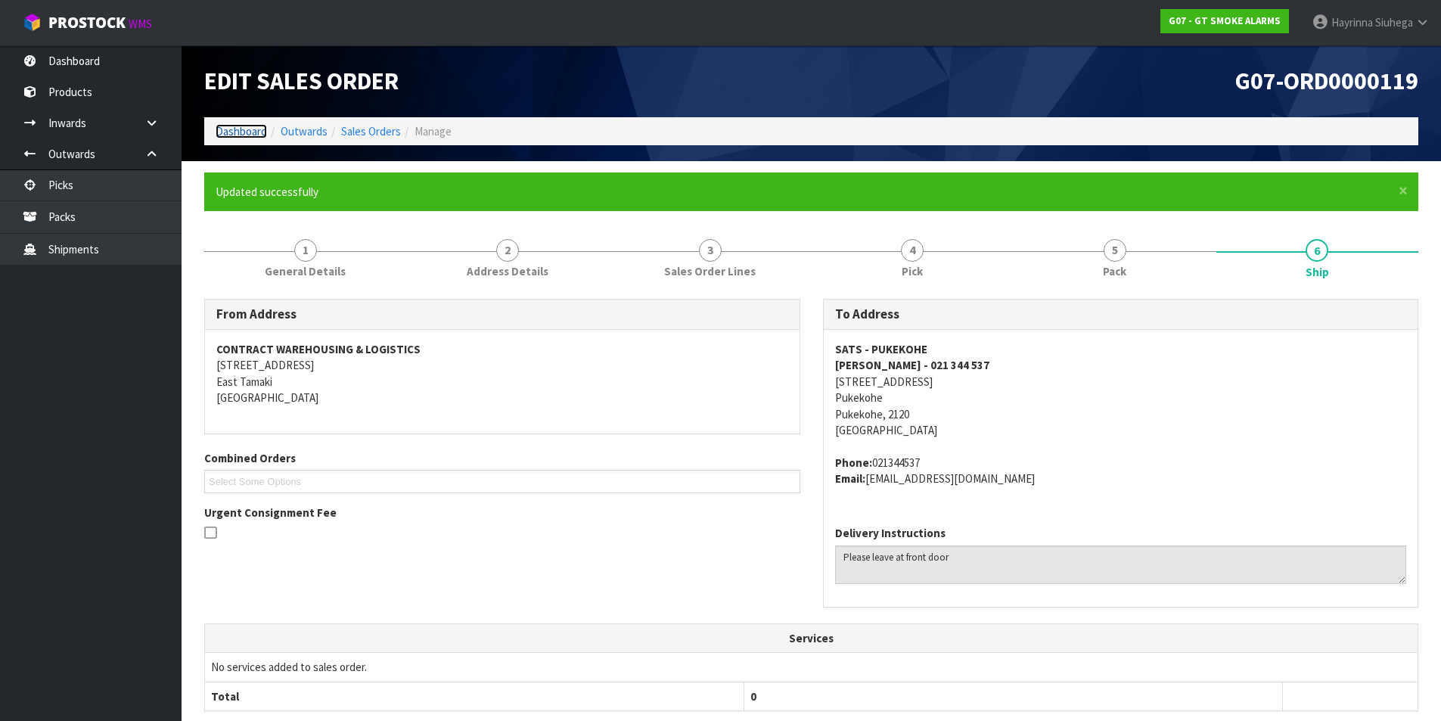
click at [242, 137] on link "Dashboard" at bounding box center [241, 131] width 51 height 14
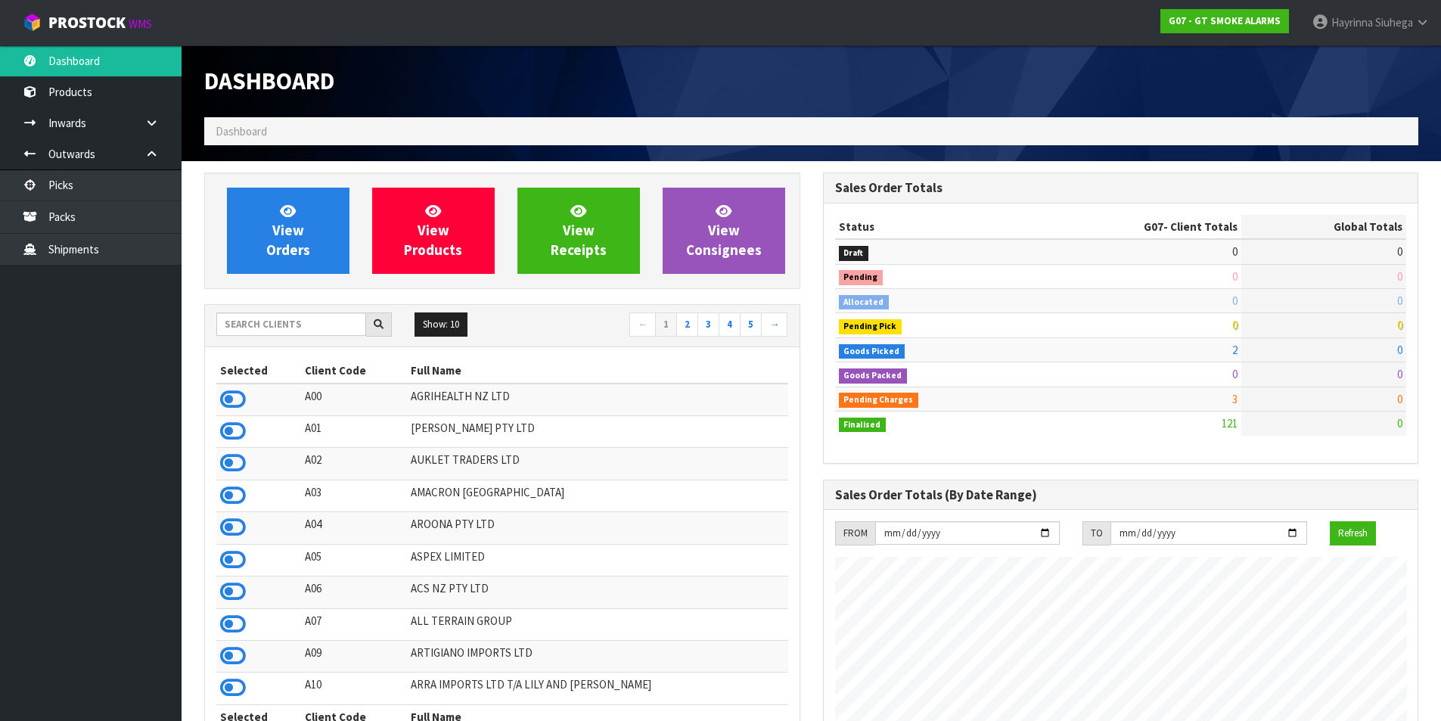
scroll to position [949, 618]
click at [295, 219] on span "View Orders" at bounding box center [288, 230] width 44 height 57
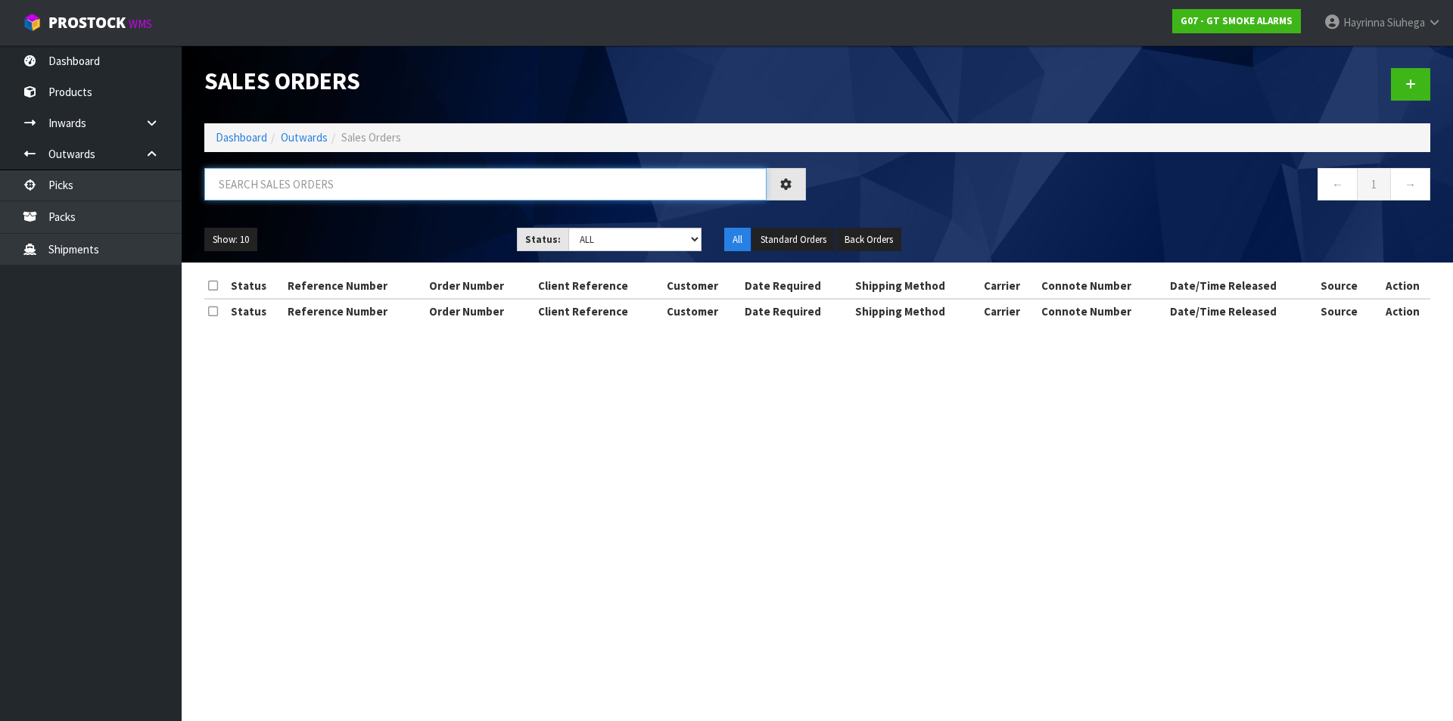
click at [297, 200] on input "text" at bounding box center [485, 184] width 562 height 33
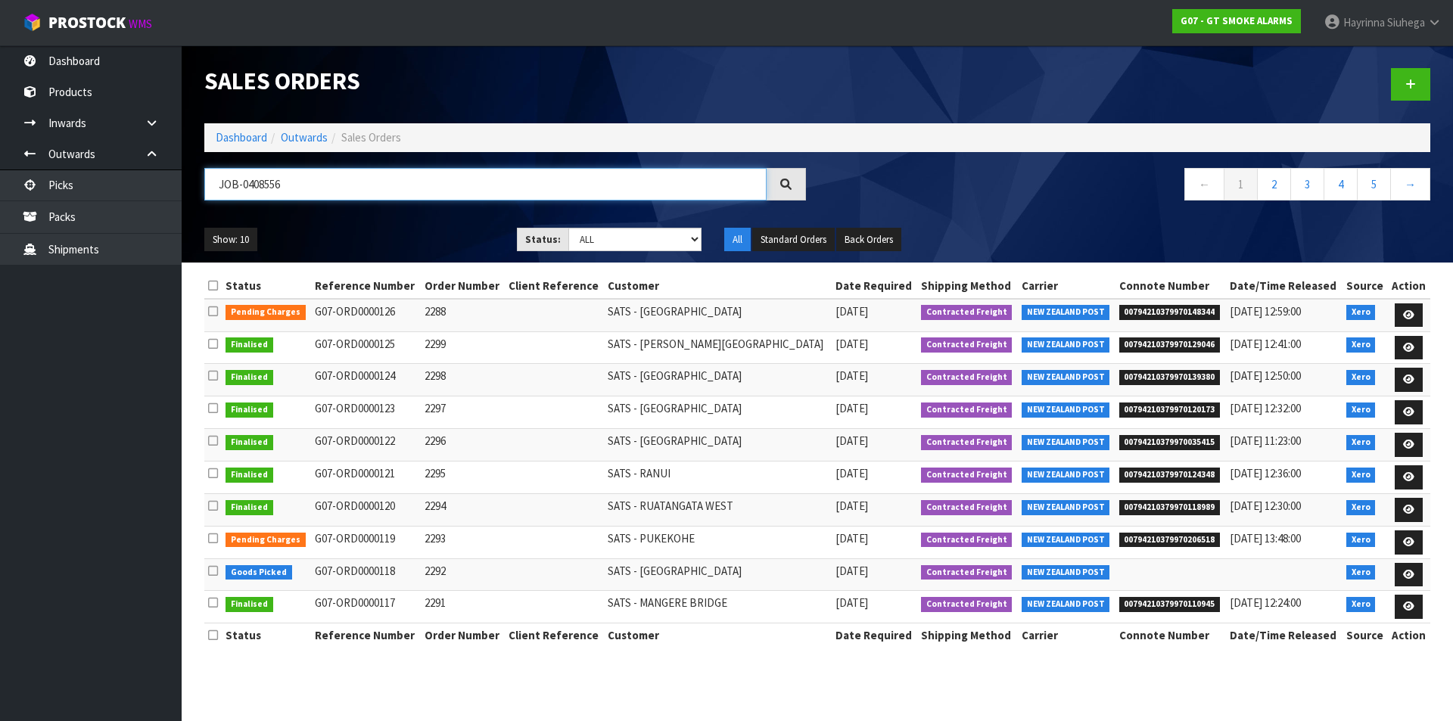
type input "JOB-0408556"
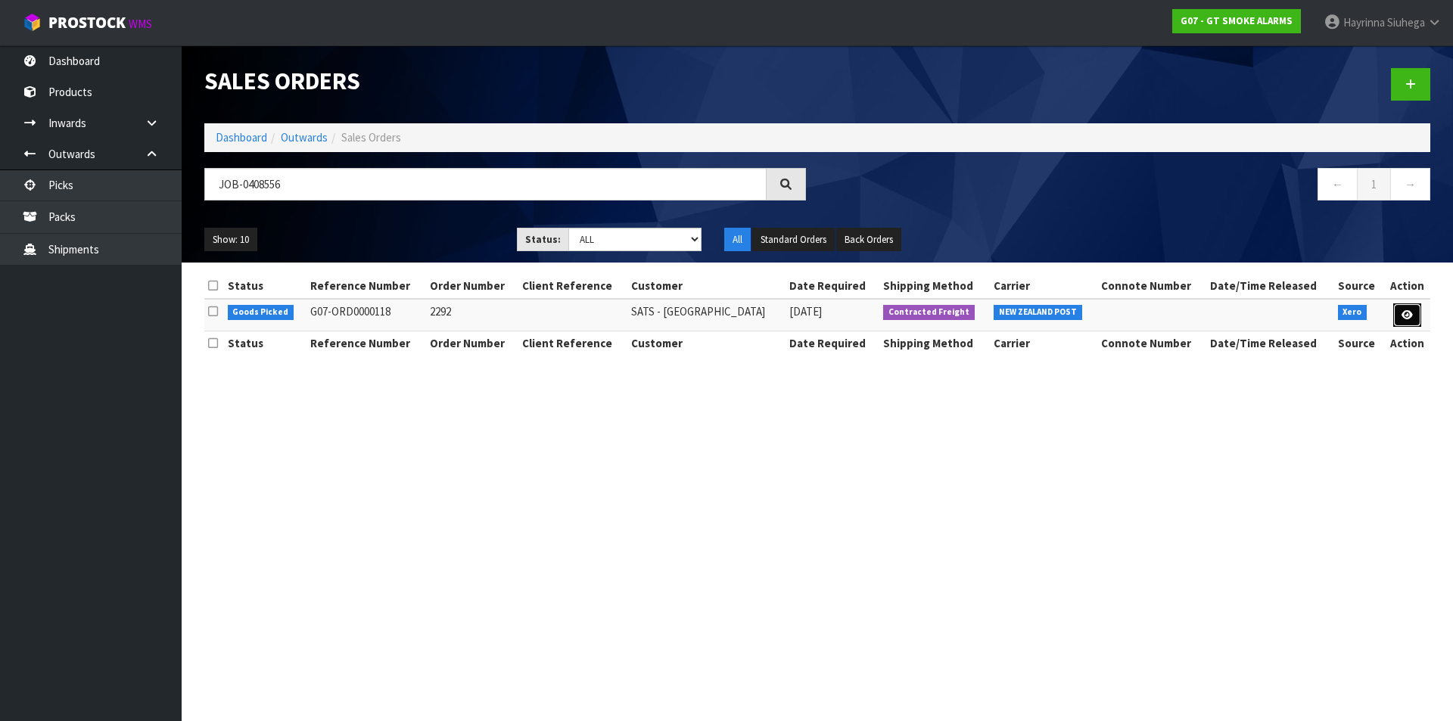
click at [1415, 312] on link at bounding box center [1407, 315] width 28 height 24
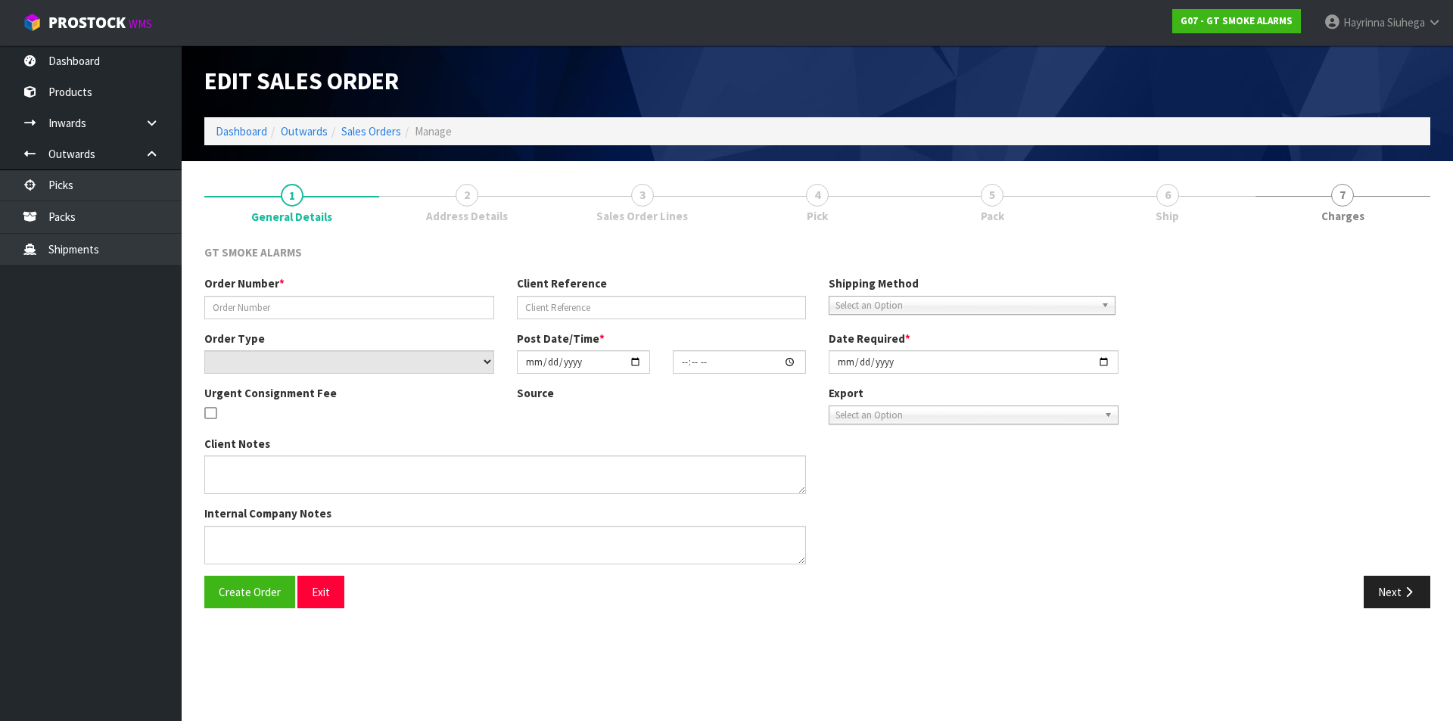
type input "2292"
select select "number:0"
type input "[DATE]"
type input "10:05:05.000"
type input "[DATE]"
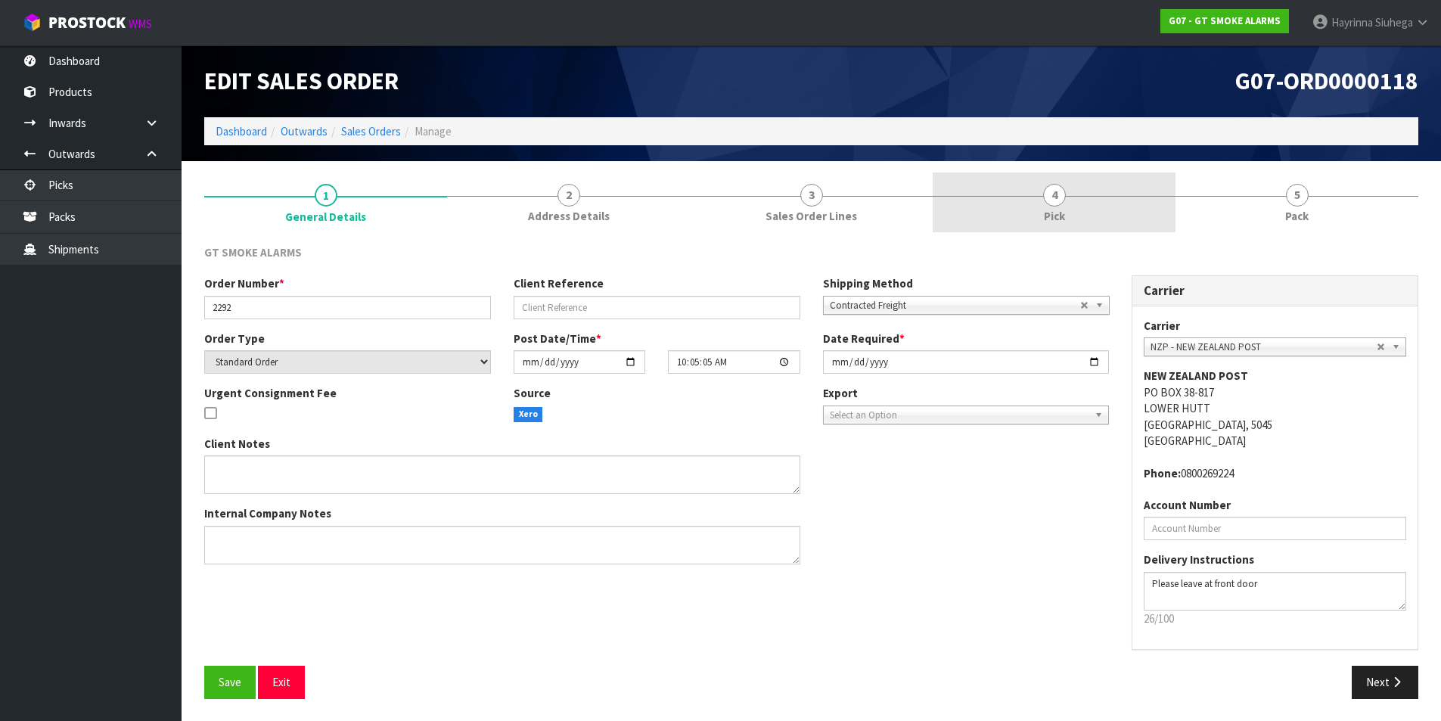
click at [1077, 194] on link "4 Pick" at bounding box center [1054, 202] width 243 height 60
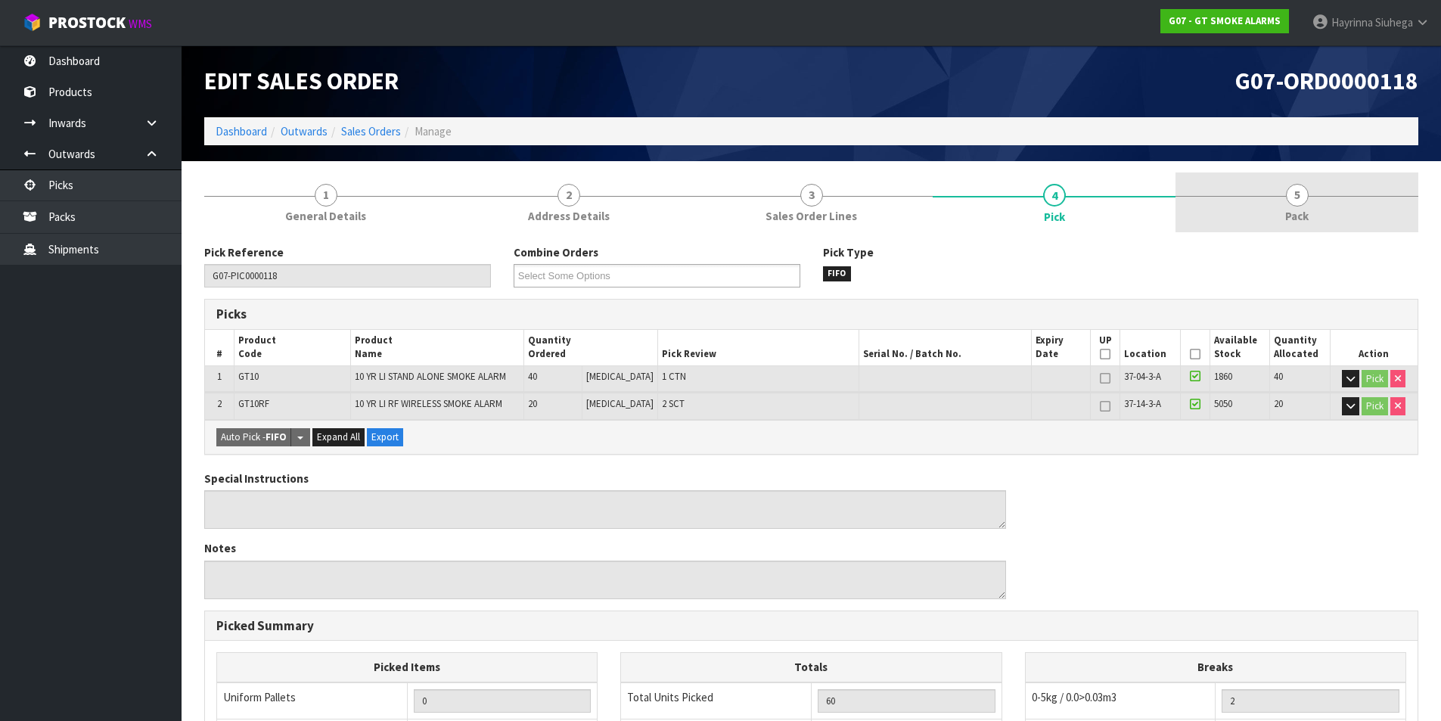
click at [1245, 199] on link "5 Pack" at bounding box center [1297, 202] width 243 height 60
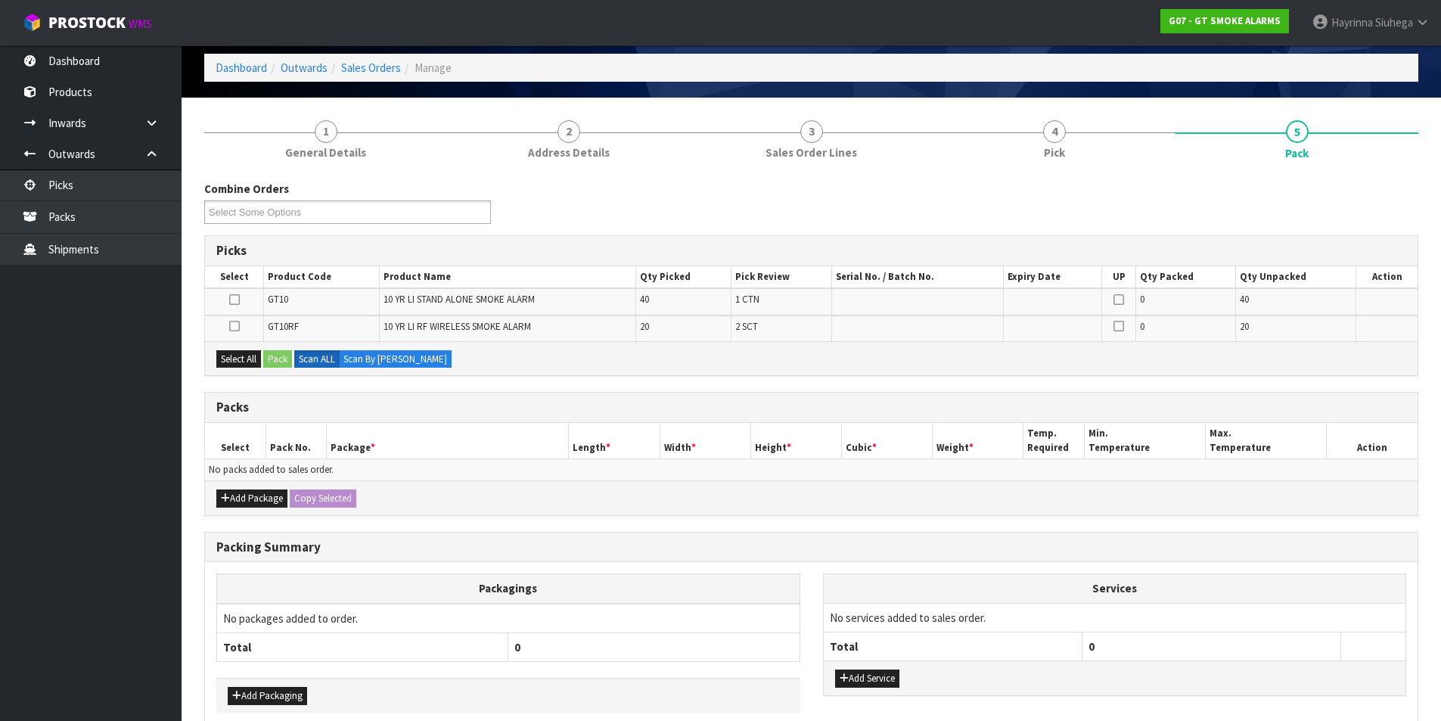
scroll to position [138, 0]
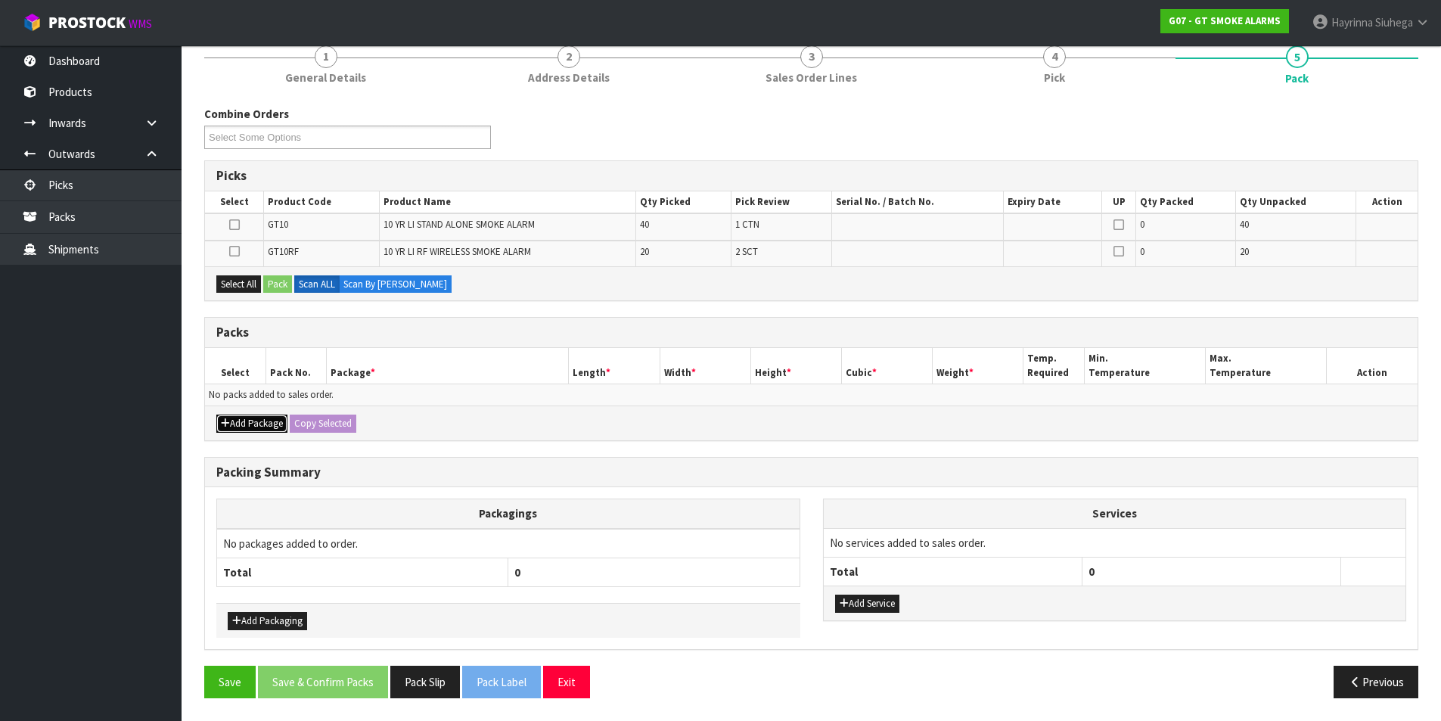
click at [256, 424] on button "Add Package" at bounding box center [251, 424] width 71 height 18
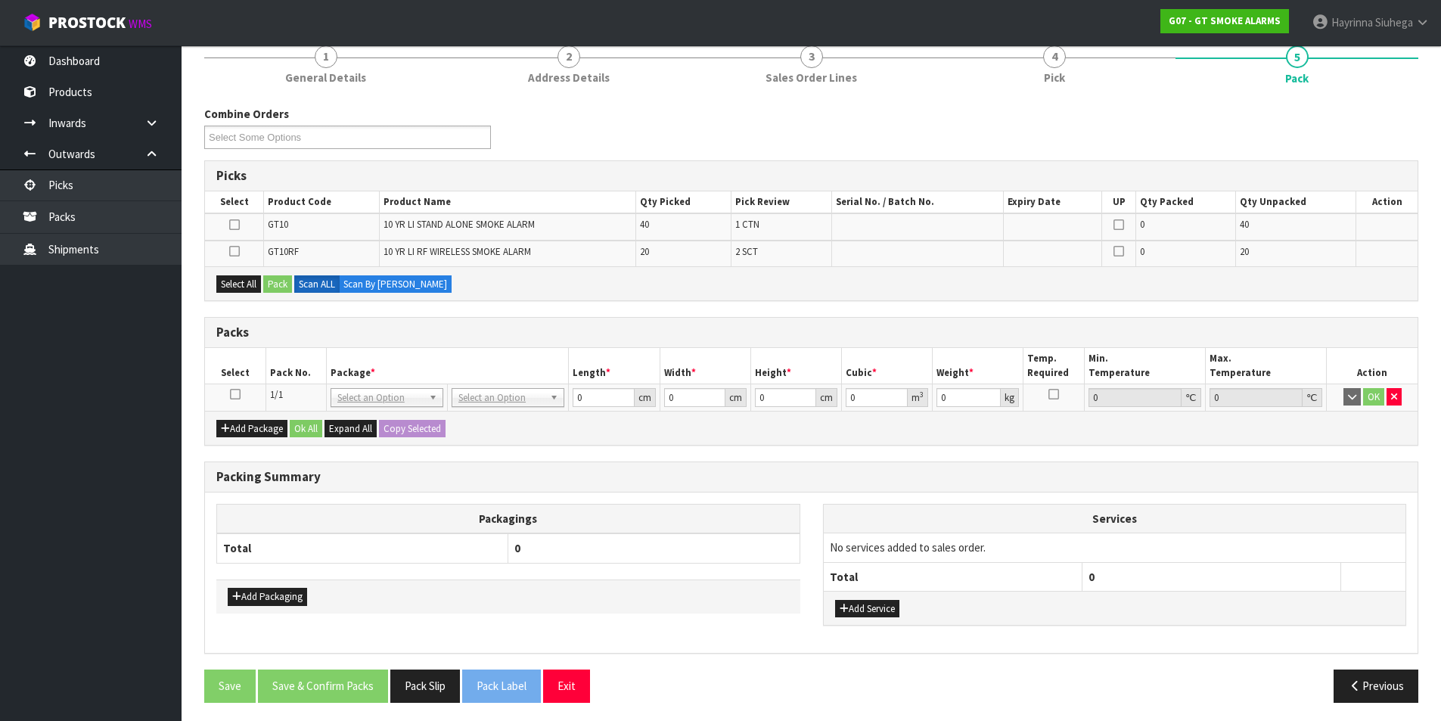
click at [229, 389] on td at bounding box center [235, 397] width 61 height 27
click at [238, 394] on icon at bounding box center [235, 394] width 11 height 1
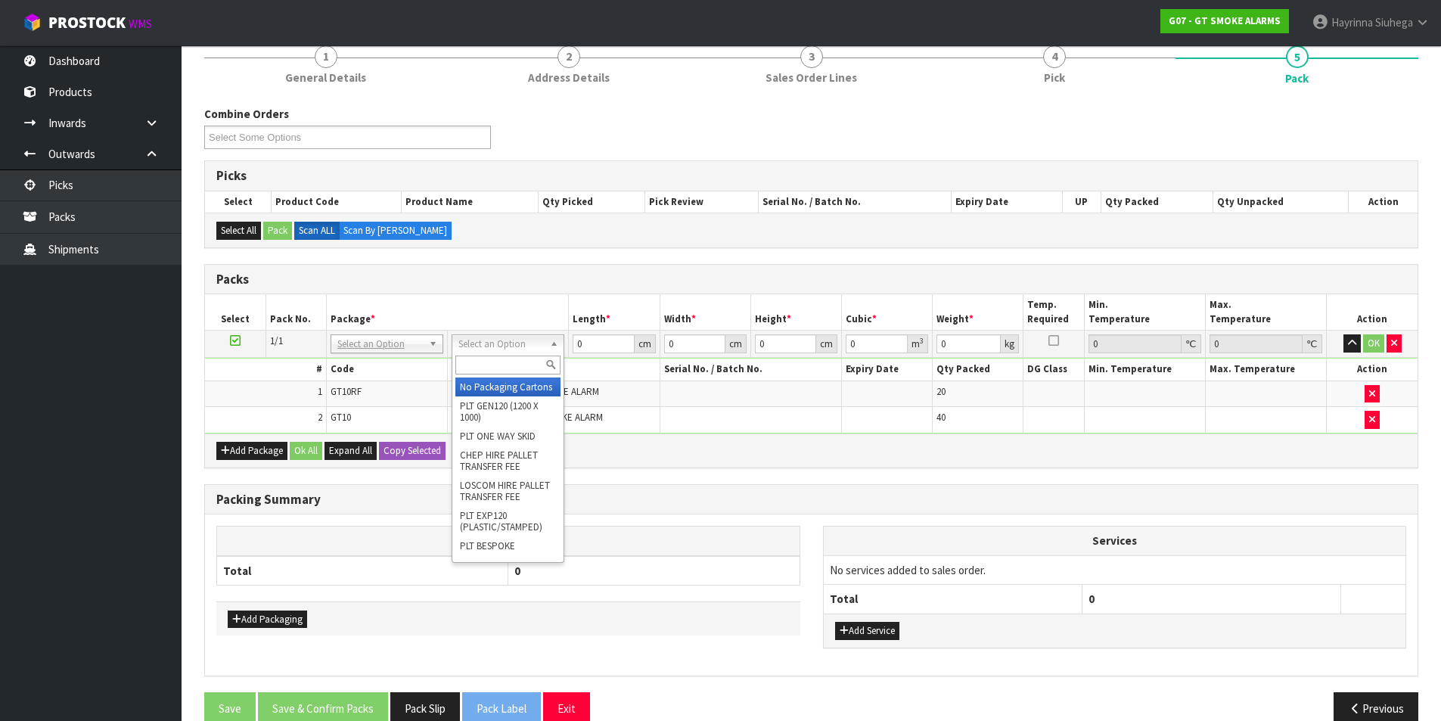
click at [503, 362] on input "text" at bounding box center [507, 365] width 105 height 19
type input "ctn5"
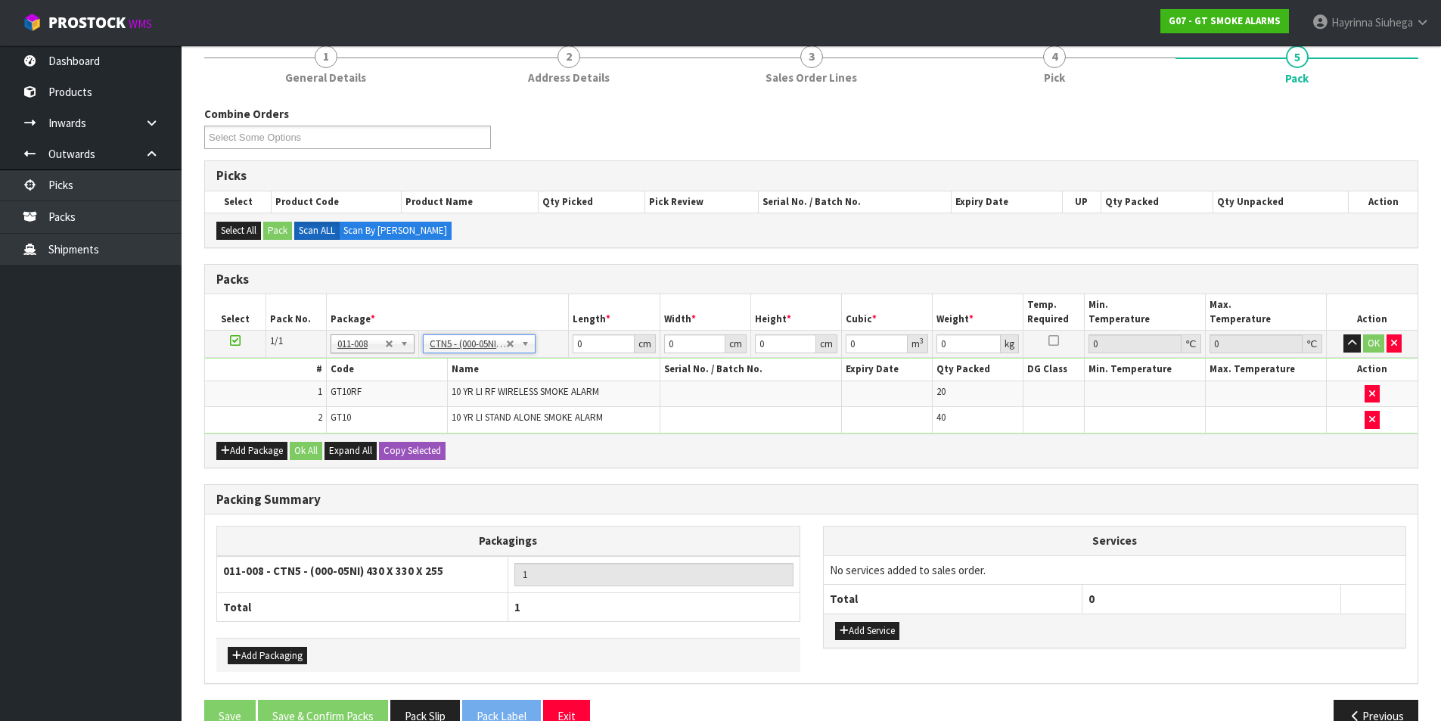
type input "43"
type input "33"
type input "25.5"
type input "0.036185"
type input "10"
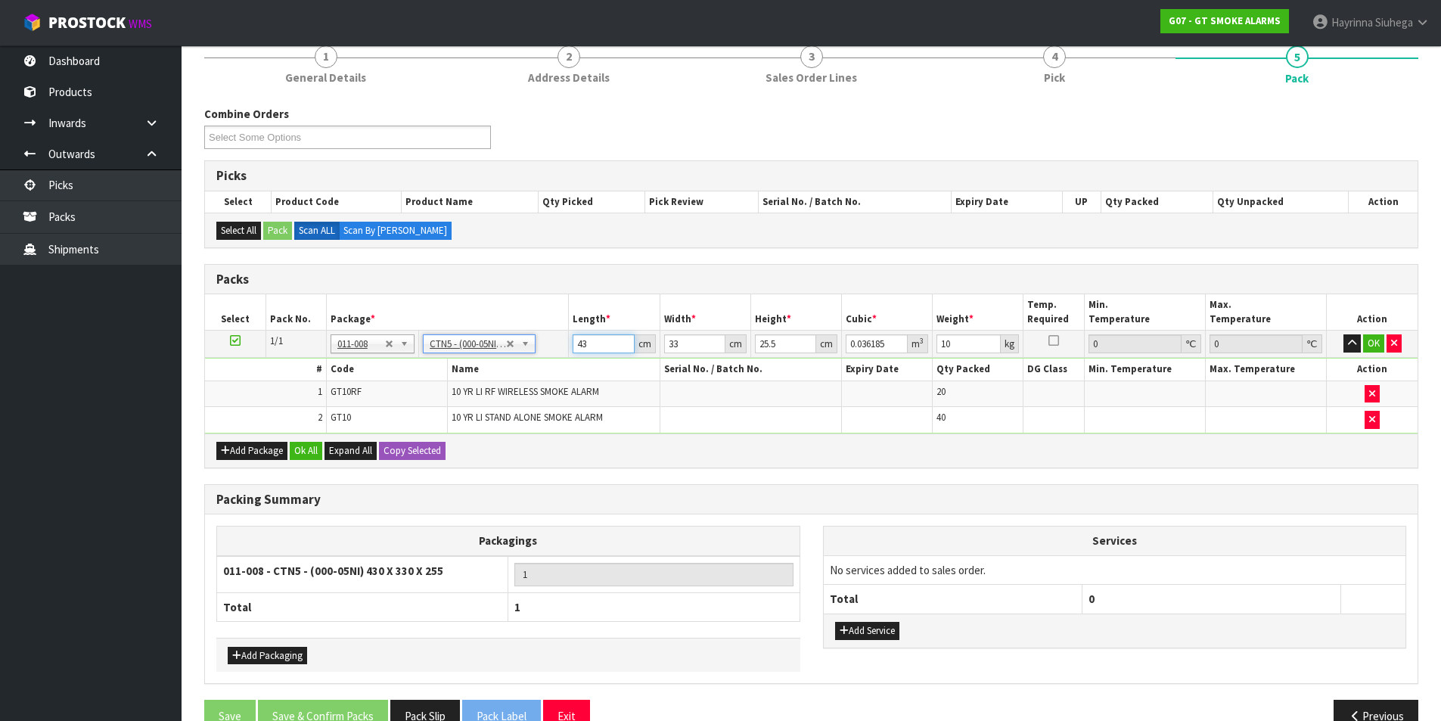
click at [577, 342] on input "43" at bounding box center [603, 343] width 61 height 19
type input "4"
type input "0.003366"
type input "44"
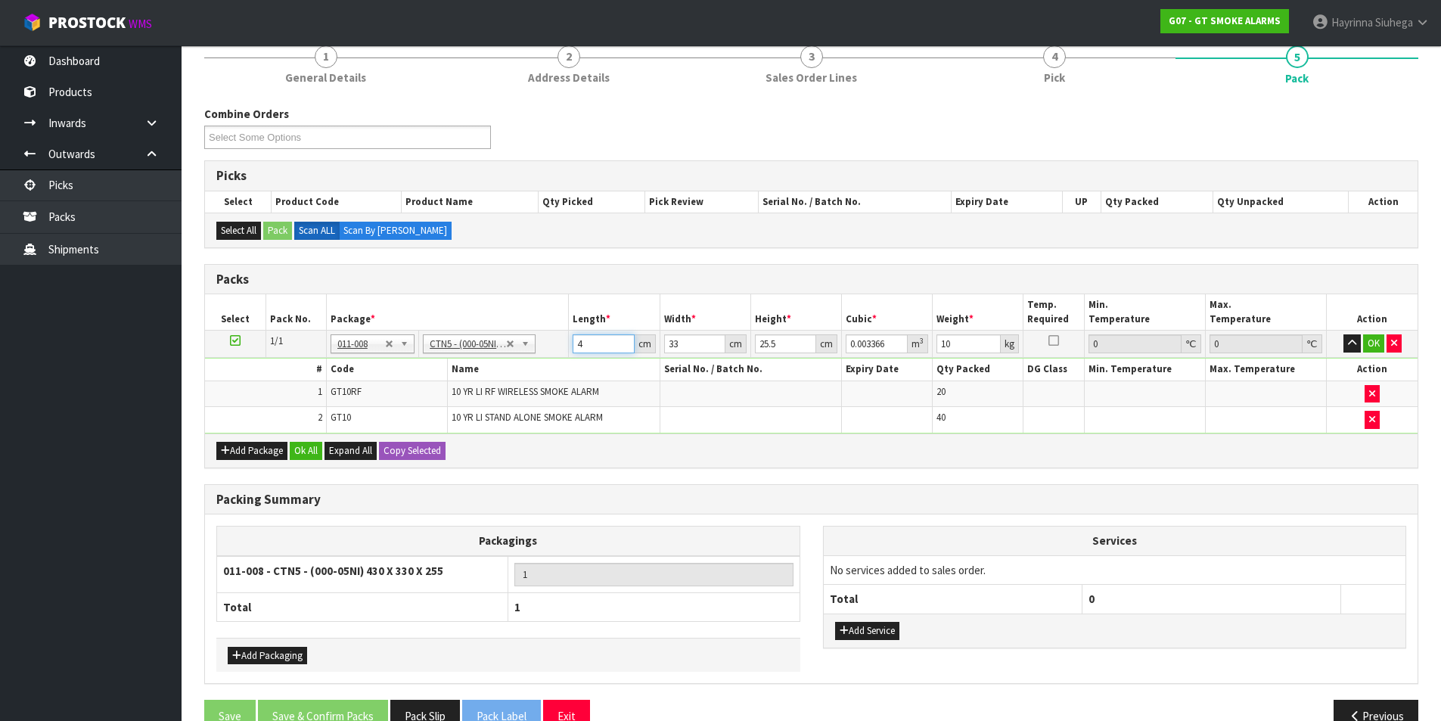
type input "0.037026"
type input "44"
type input "3"
type input "0.003366"
type input "35"
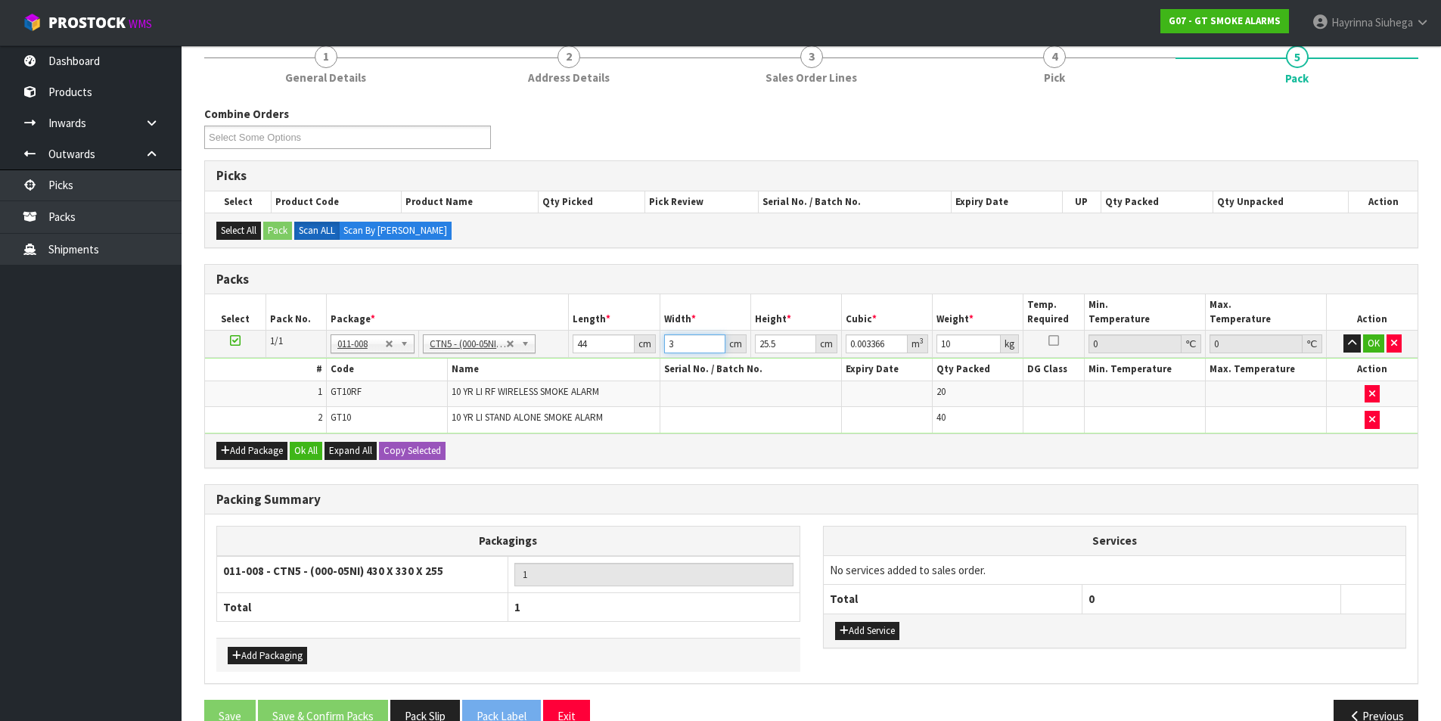
type input "0.03927"
type input "35"
type input "3"
type input "0.00462"
type input "34"
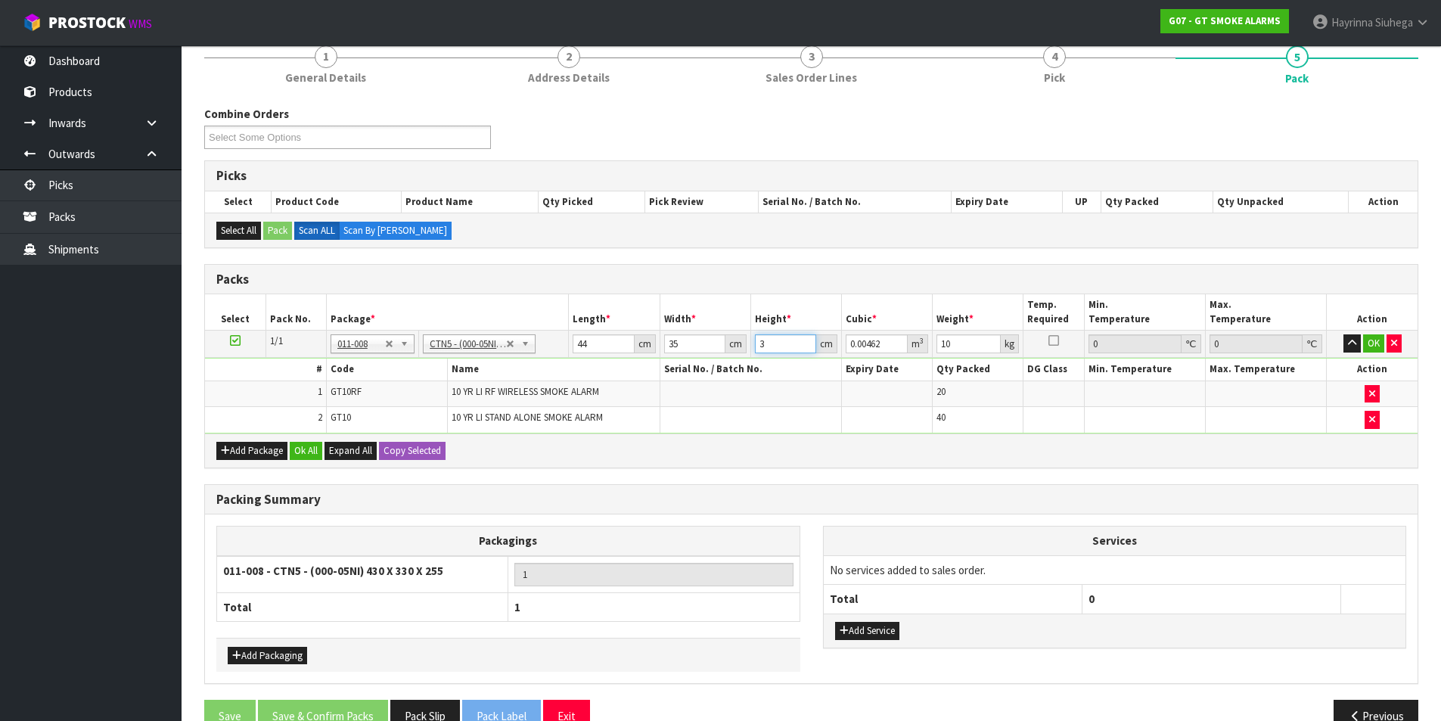
type input "0.05236"
type input "34"
type input "11"
click button "OK" at bounding box center [1373, 343] width 21 height 18
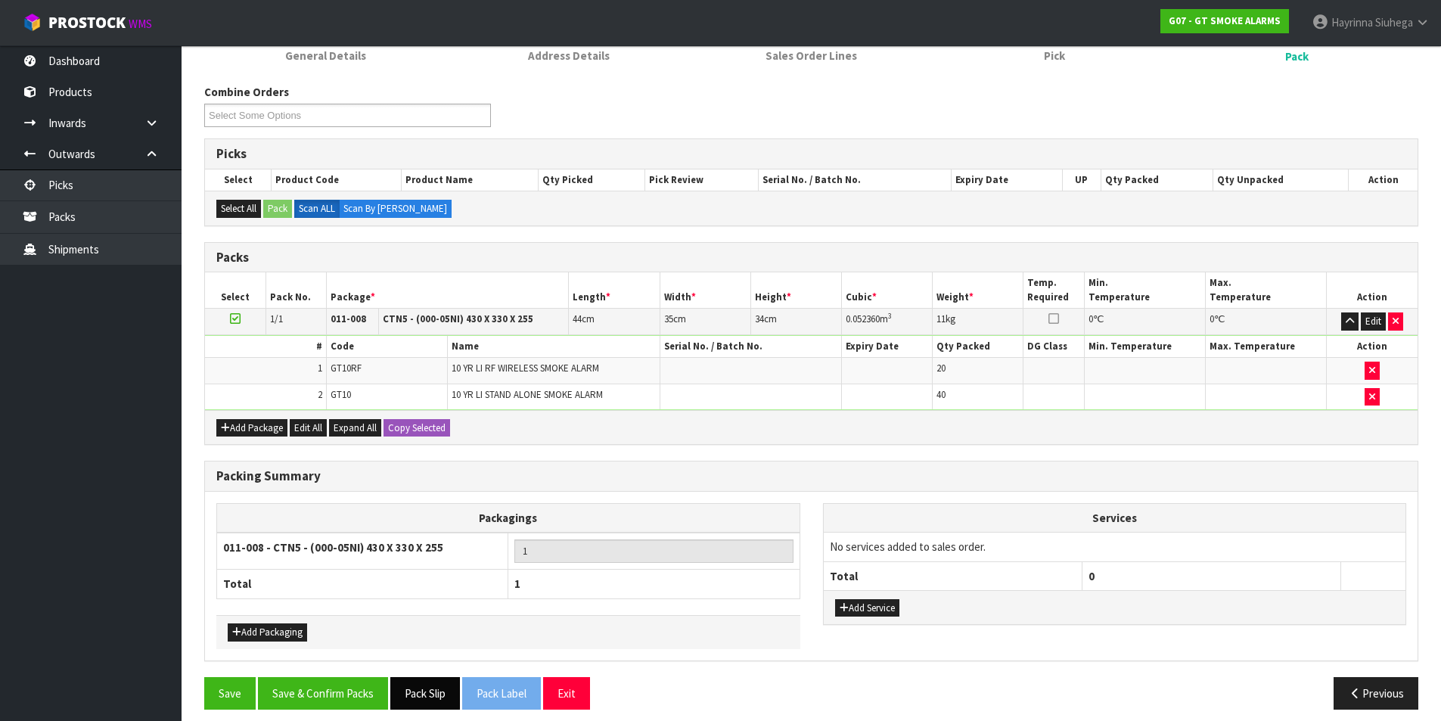
scroll to position [172, 0]
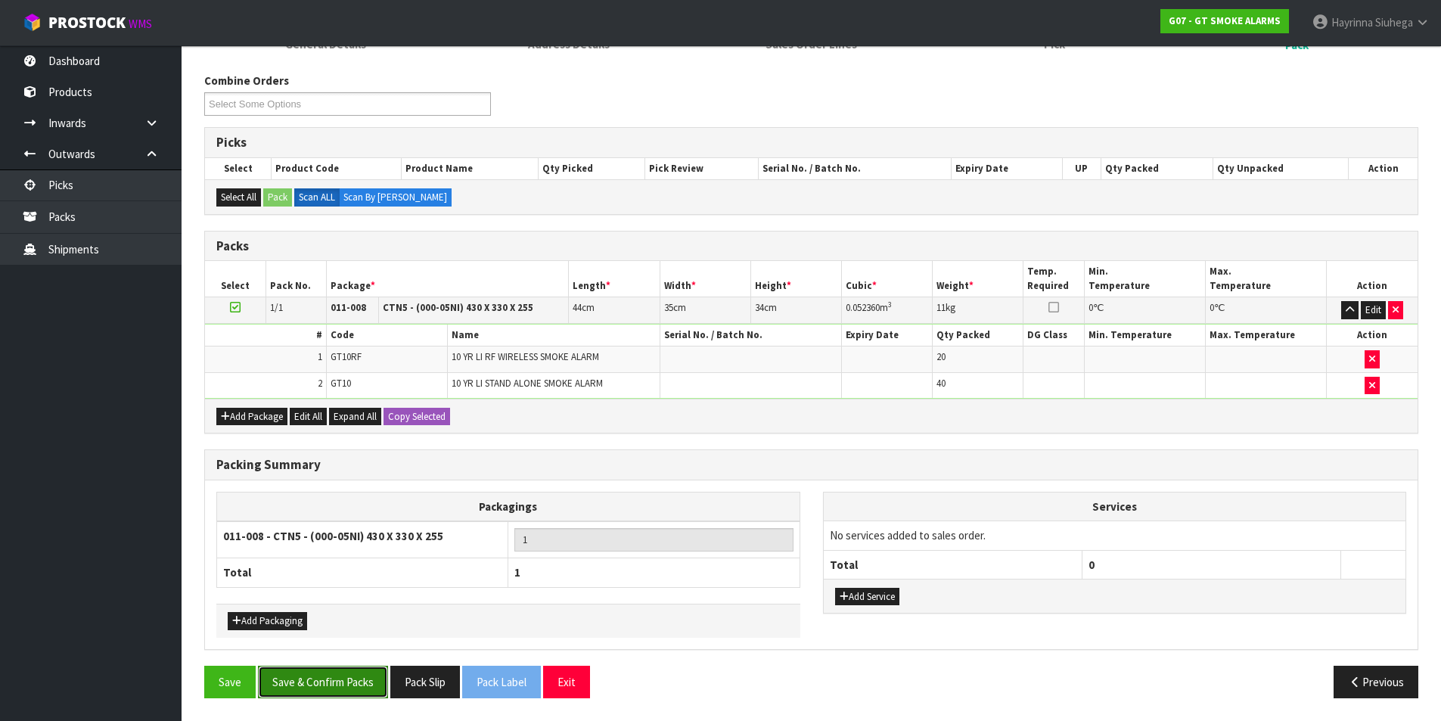
click at [357, 693] on button "Save & Confirm Packs" at bounding box center [323, 682] width 130 height 33
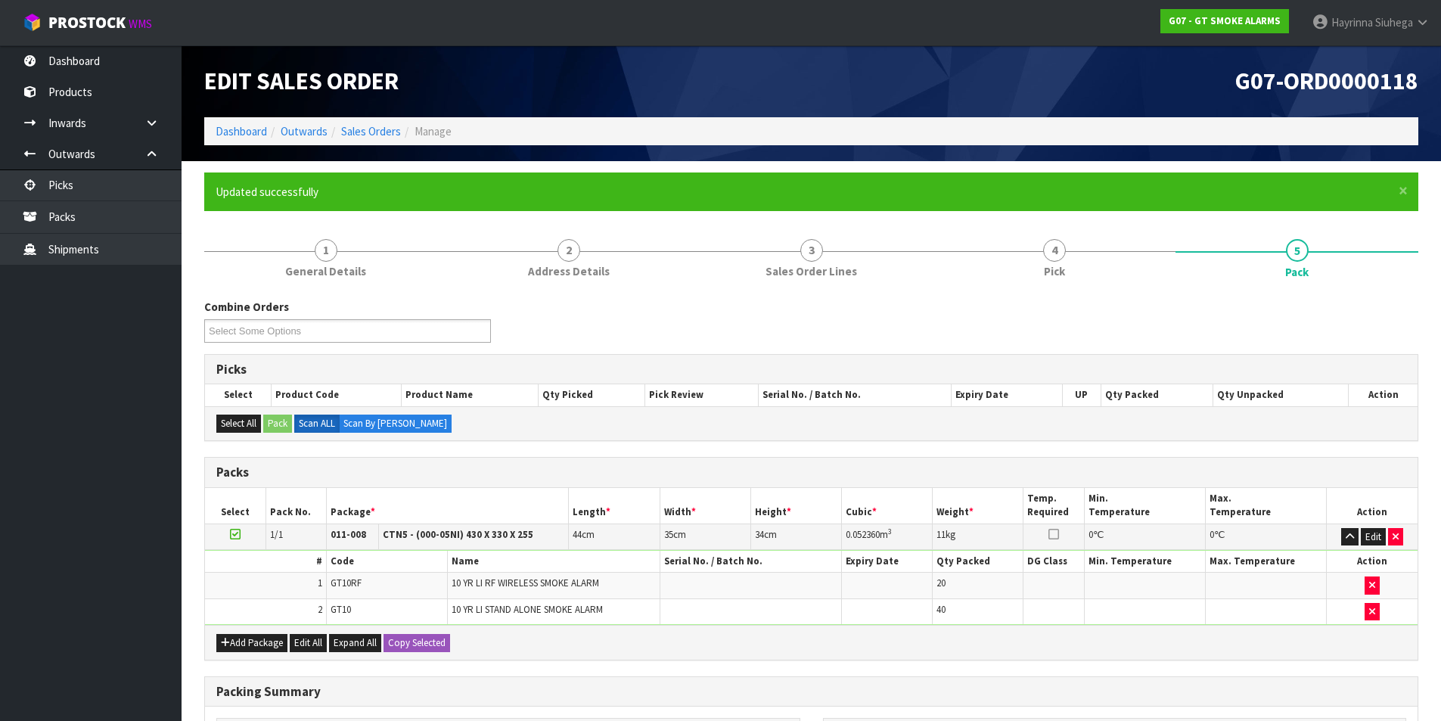
scroll to position [117, 0]
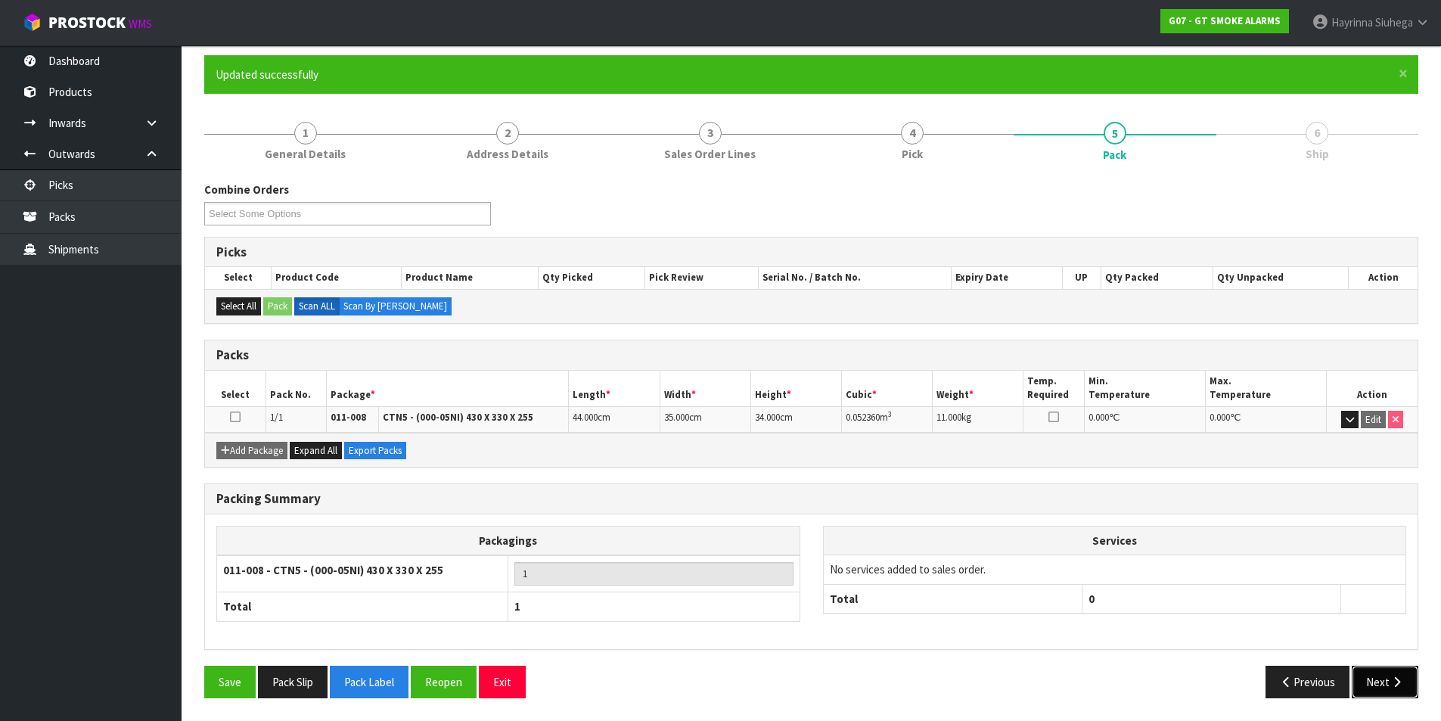
click at [1373, 670] on button "Next" at bounding box center [1385, 682] width 67 height 33
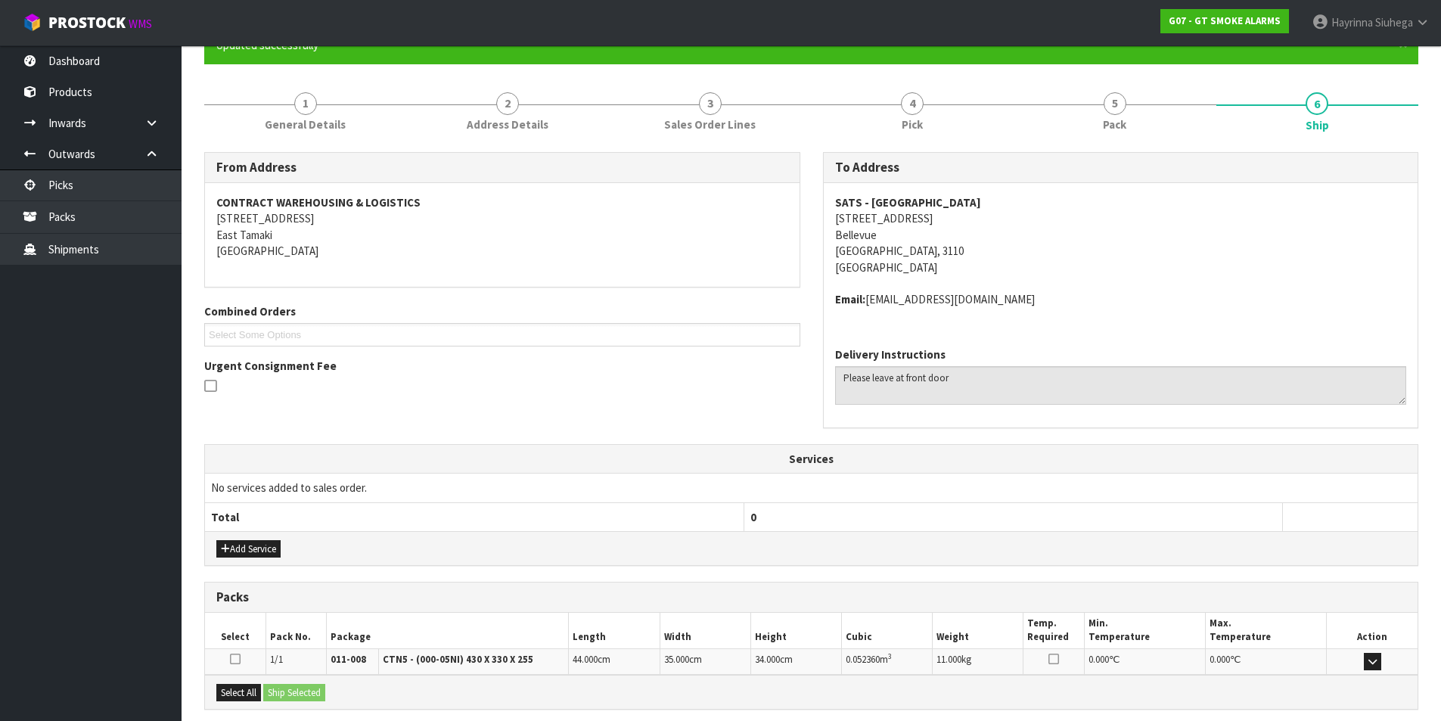
scroll to position [298, 0]
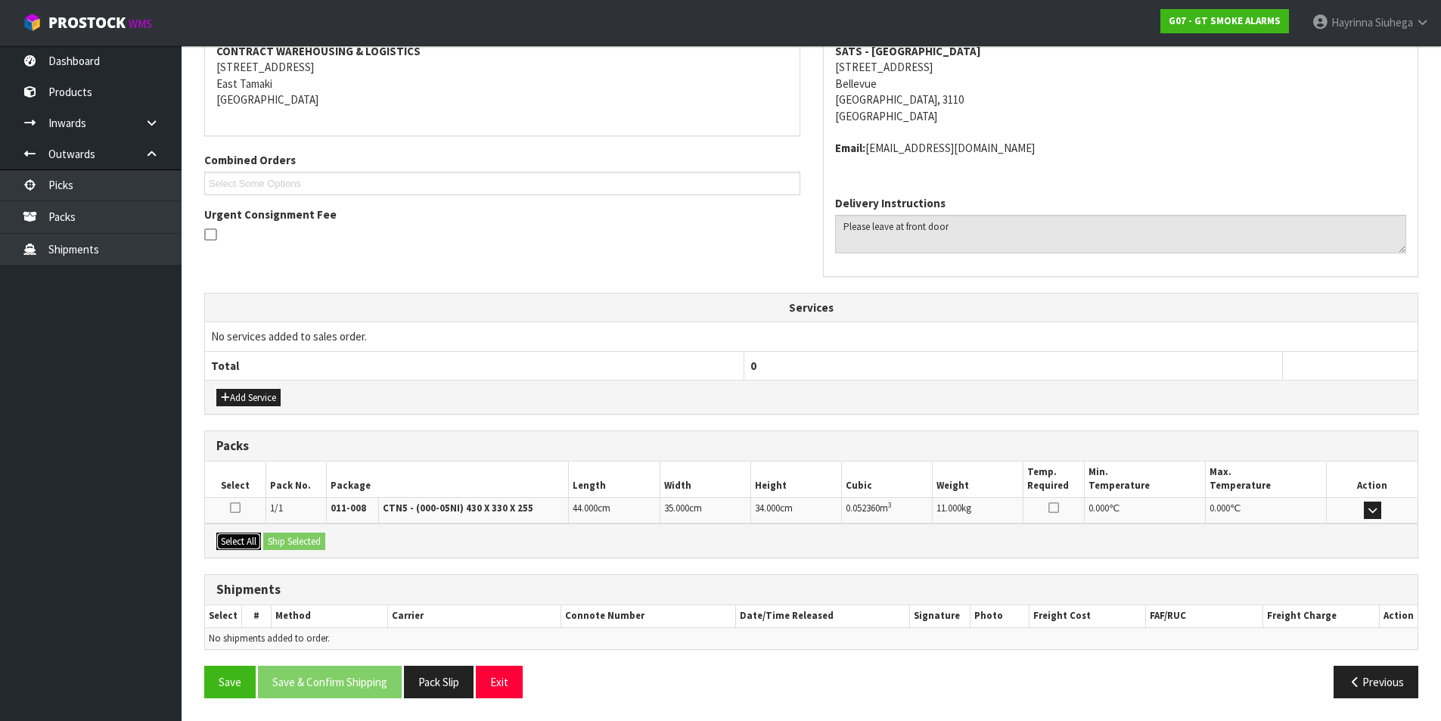
click at [232, 546] on button "Select All" at bounding box center [238, 542] width 45 height 18
click at [313, 543] on button "Ship Selected" at bounding box center [294, 542] width 62 height 18
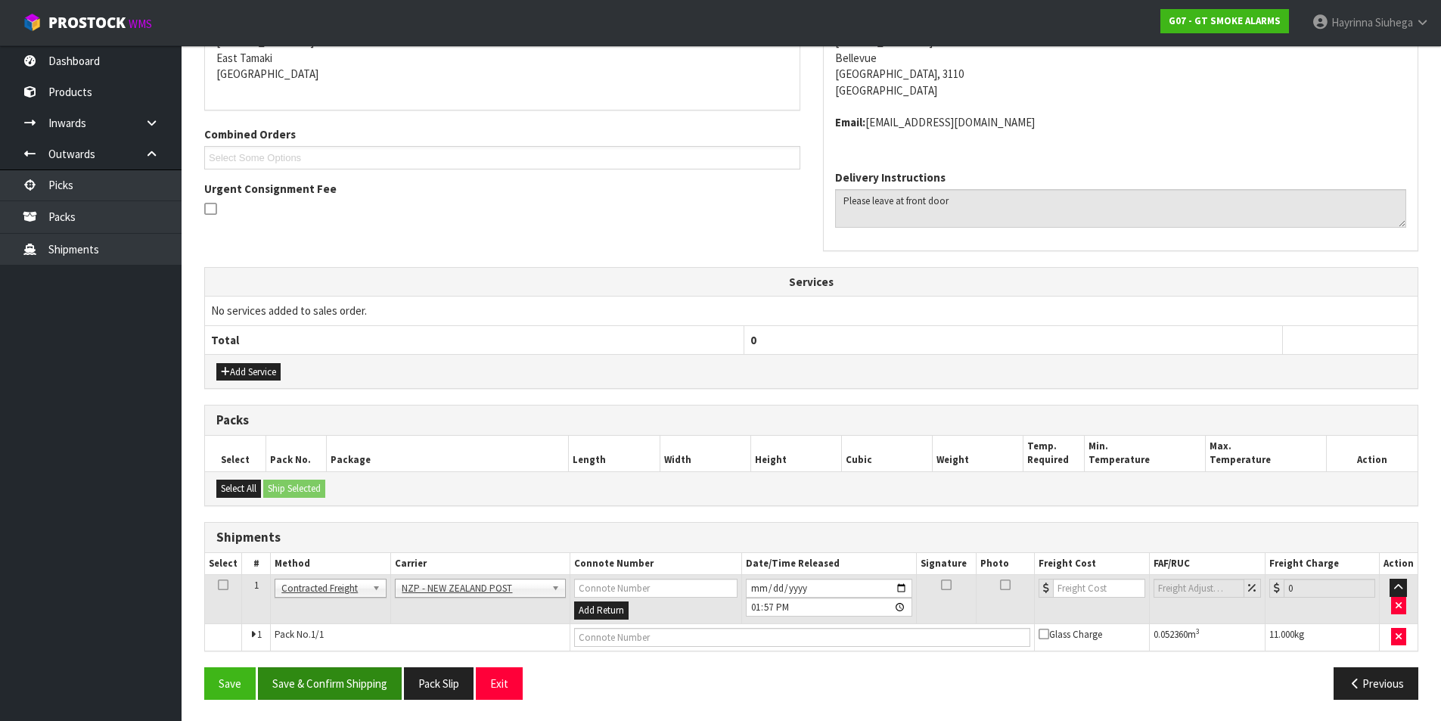
scroll to position [325, 0]
click at [361, 680] on button "Save & Confirm Shipping" at bounding box center [330, 682] width 144 height 33
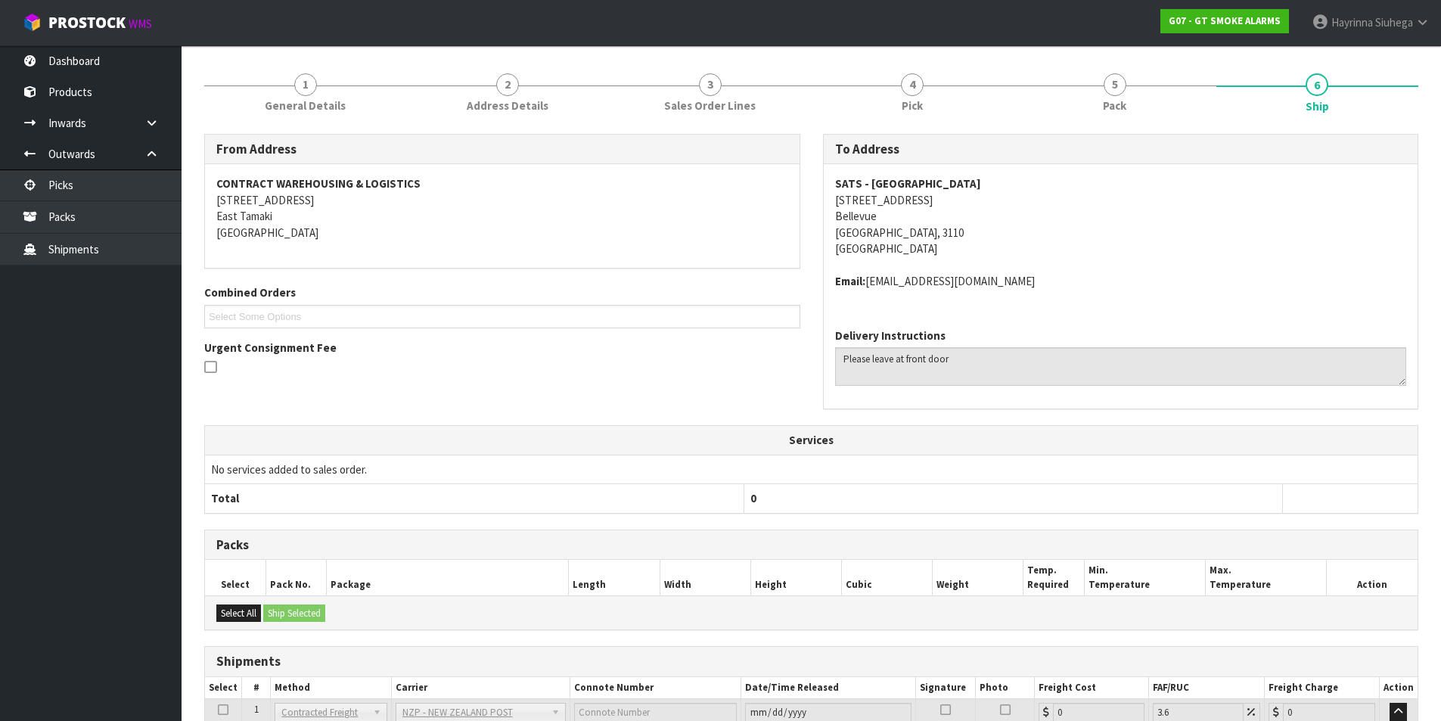
scroll to position [303, 0]
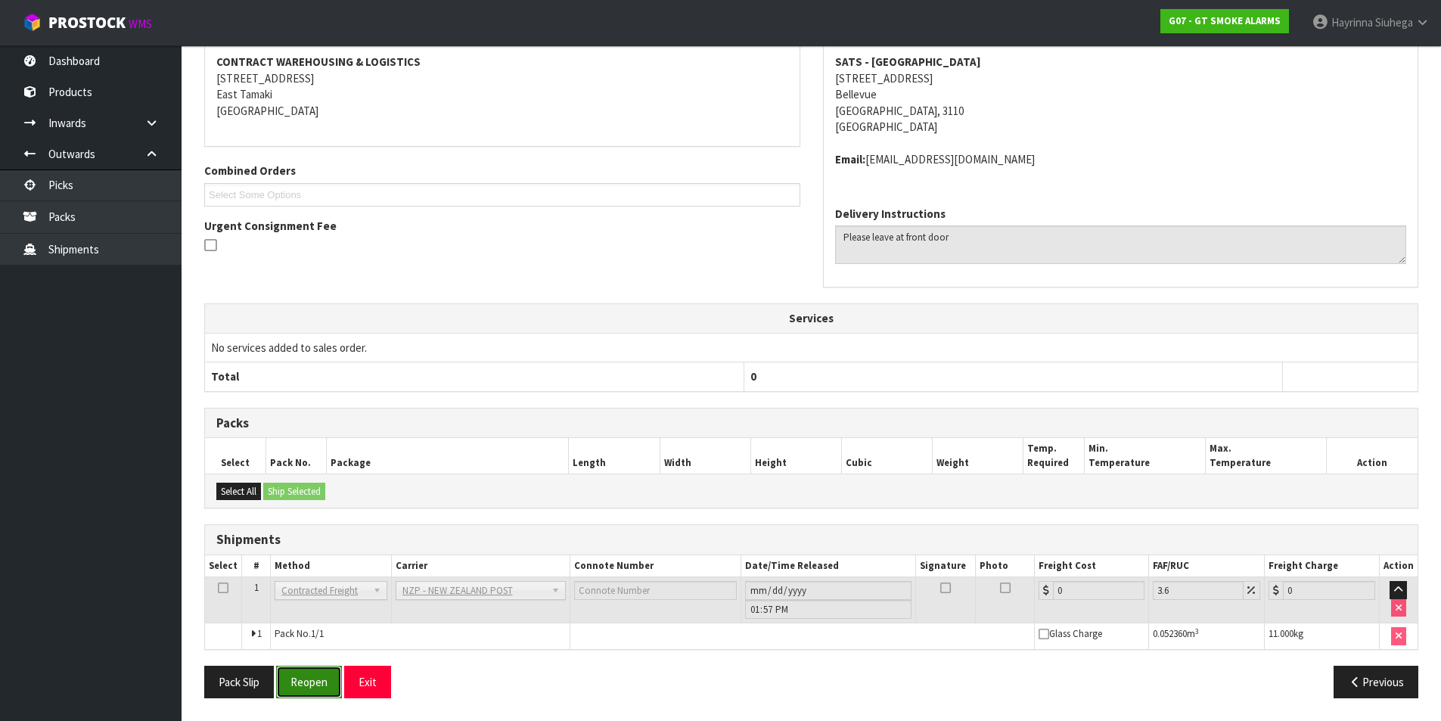
click at [336, 673] on button "Reopen" at bounding box center [309, 682] width 66 height 33
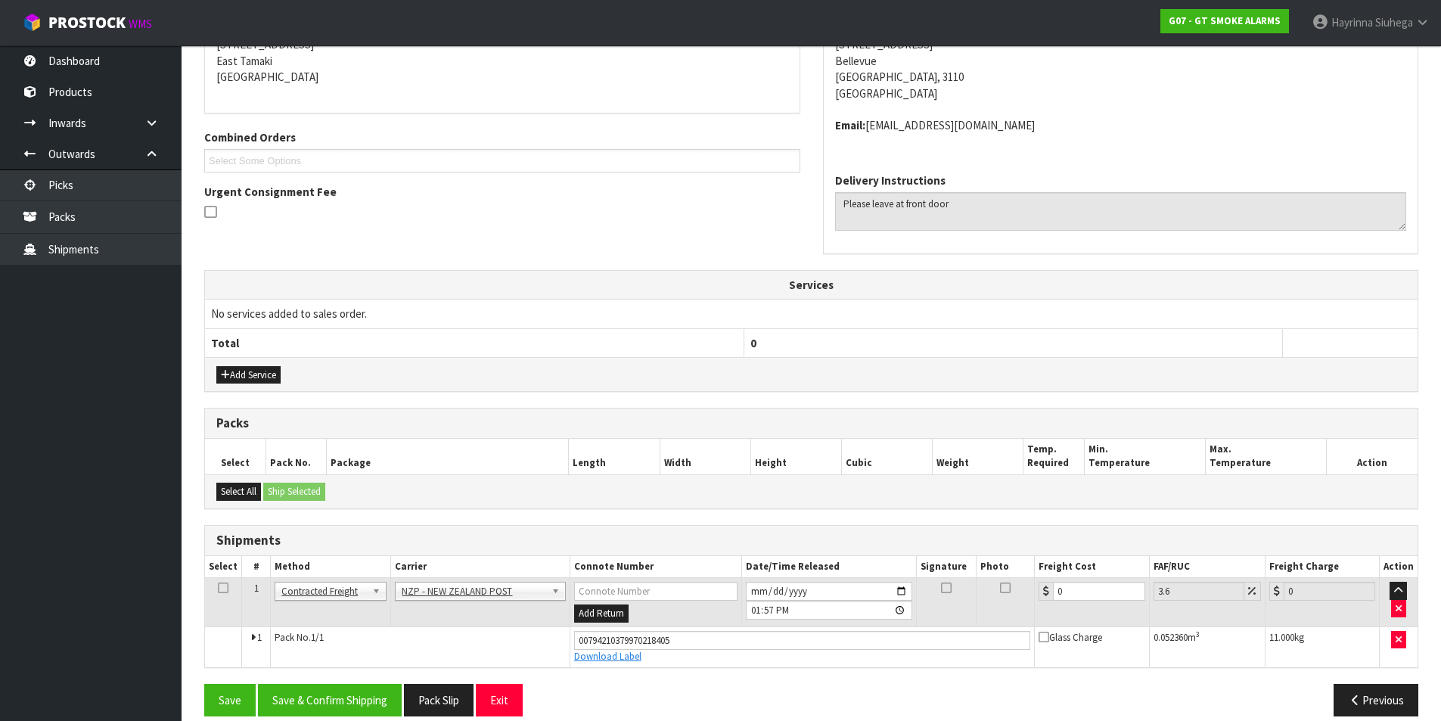
scroll to position [339, 0]
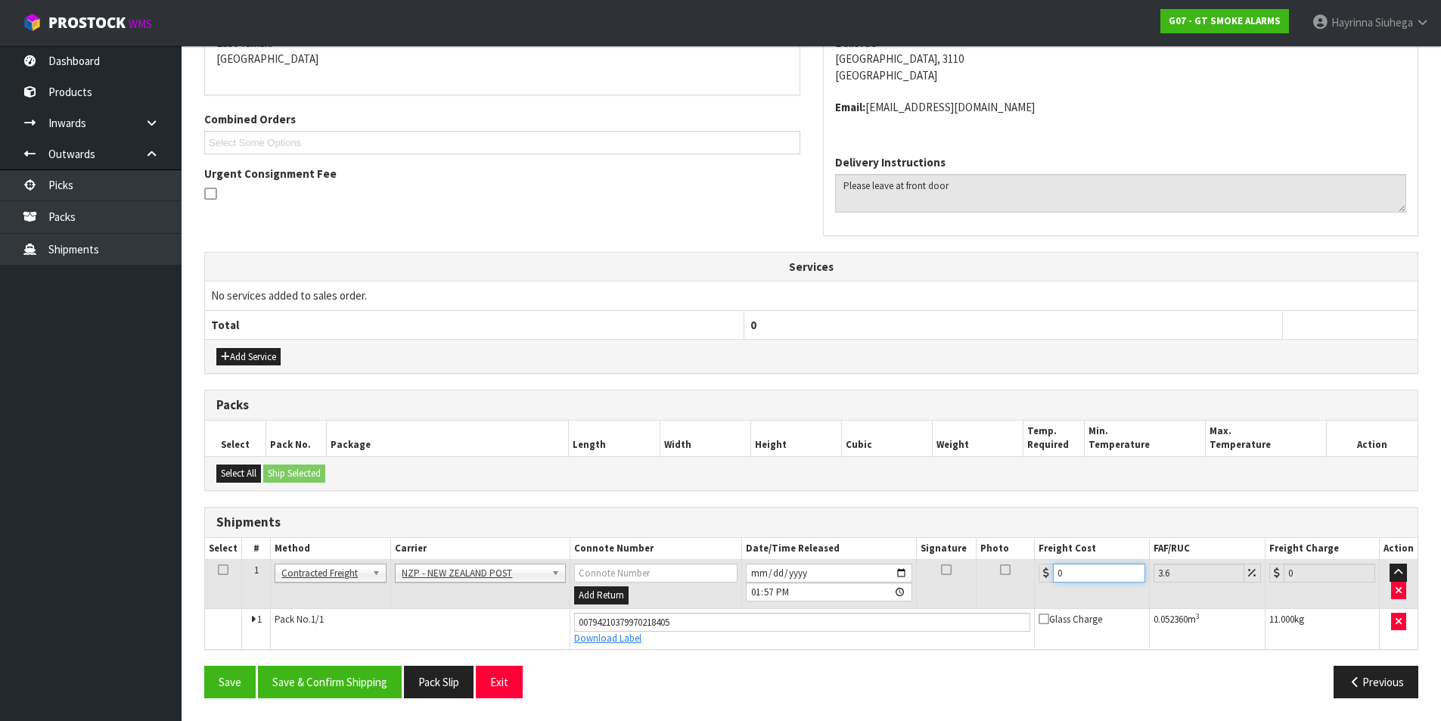
drag, startPoint x: 1079, startPoint y: 573, endPoint x: 993, endPoint y: 573, distance: 85.5
click at [996, 573] on tr "1 Client Local Pickup Customer Local Pickup Company Freight Contracted Freight …" at bounding box center [811, 584] width 1213 height 49
type input "8"
type input "8.29"
type input "8.8"
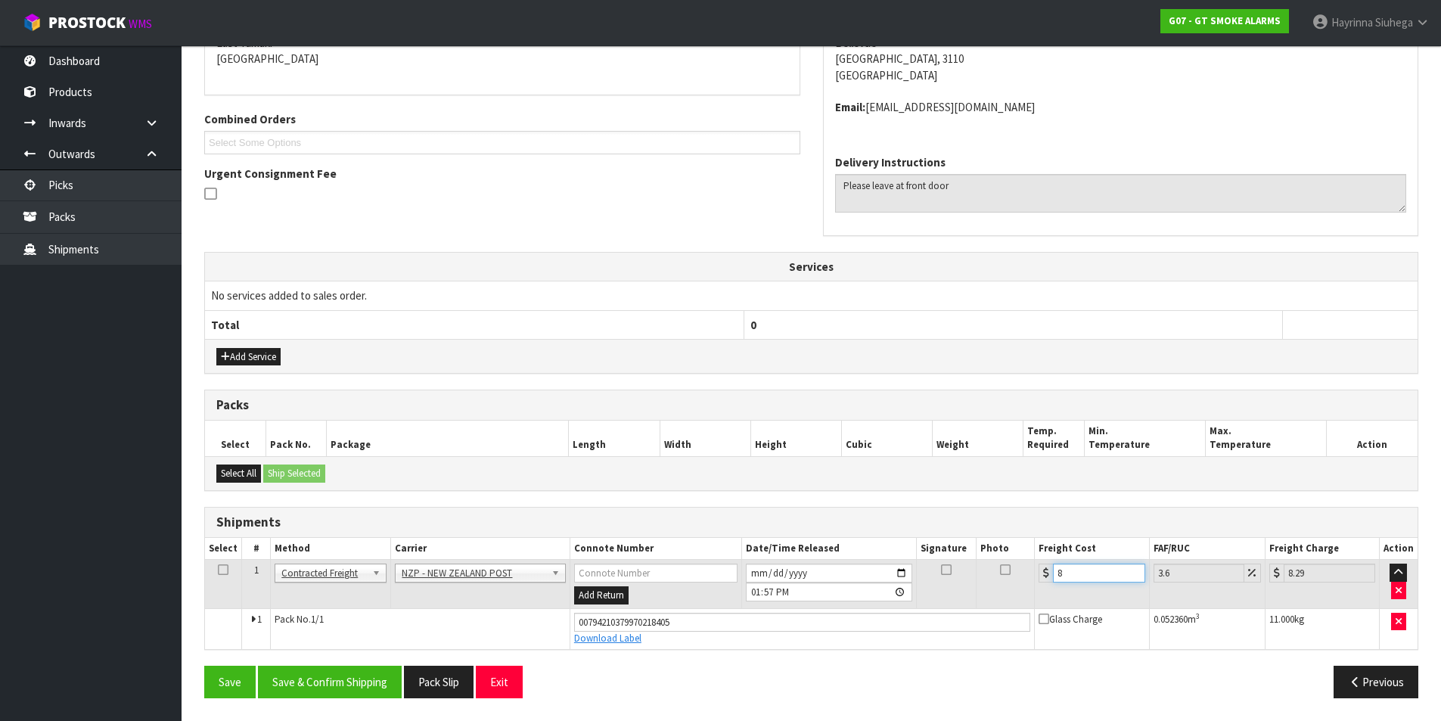
type input "9.12"
type input "8.81"
type input "9.13"
type input "8.81"
click at [204, 666] on button "Save" at bounding box center [229, 682] width 51 height 33
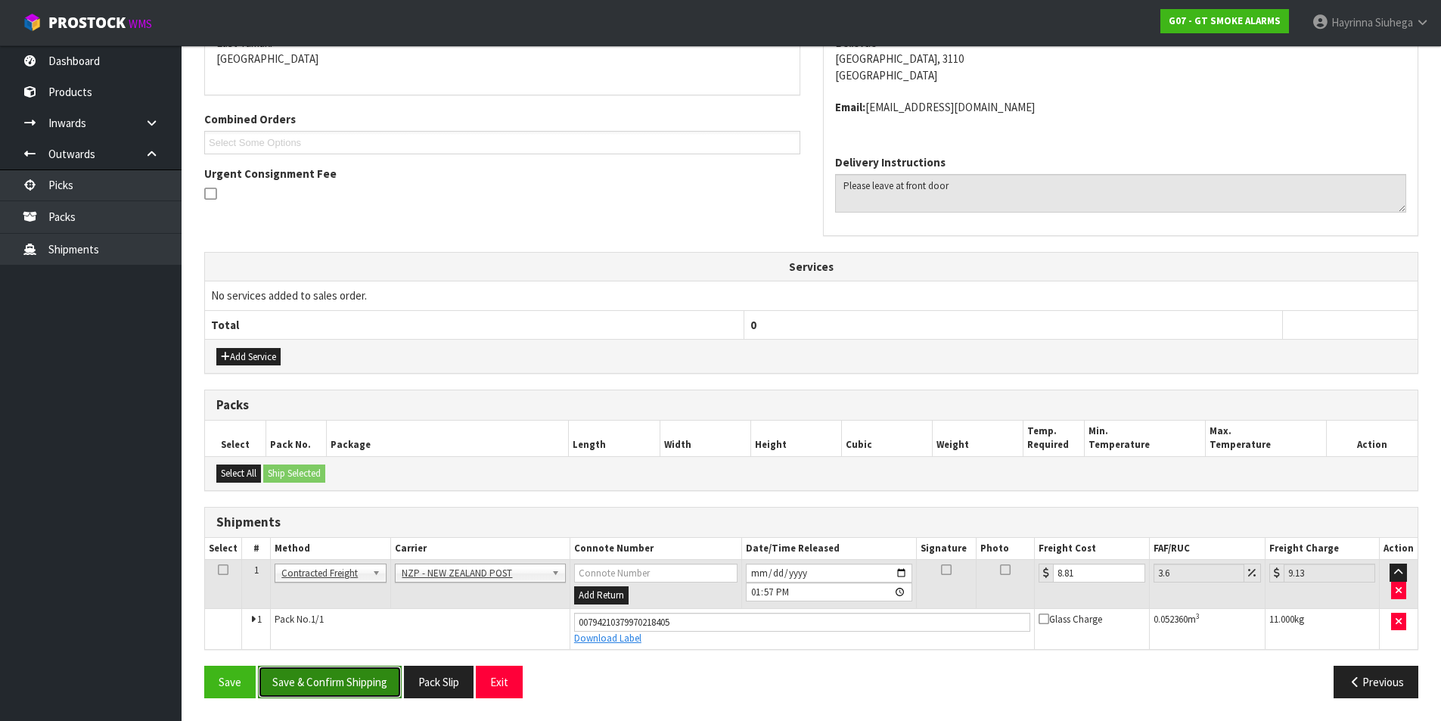
click at [376, 679] on button "Save & Confirm Shipping" at bounding box center [330, 682] width 144 height 33
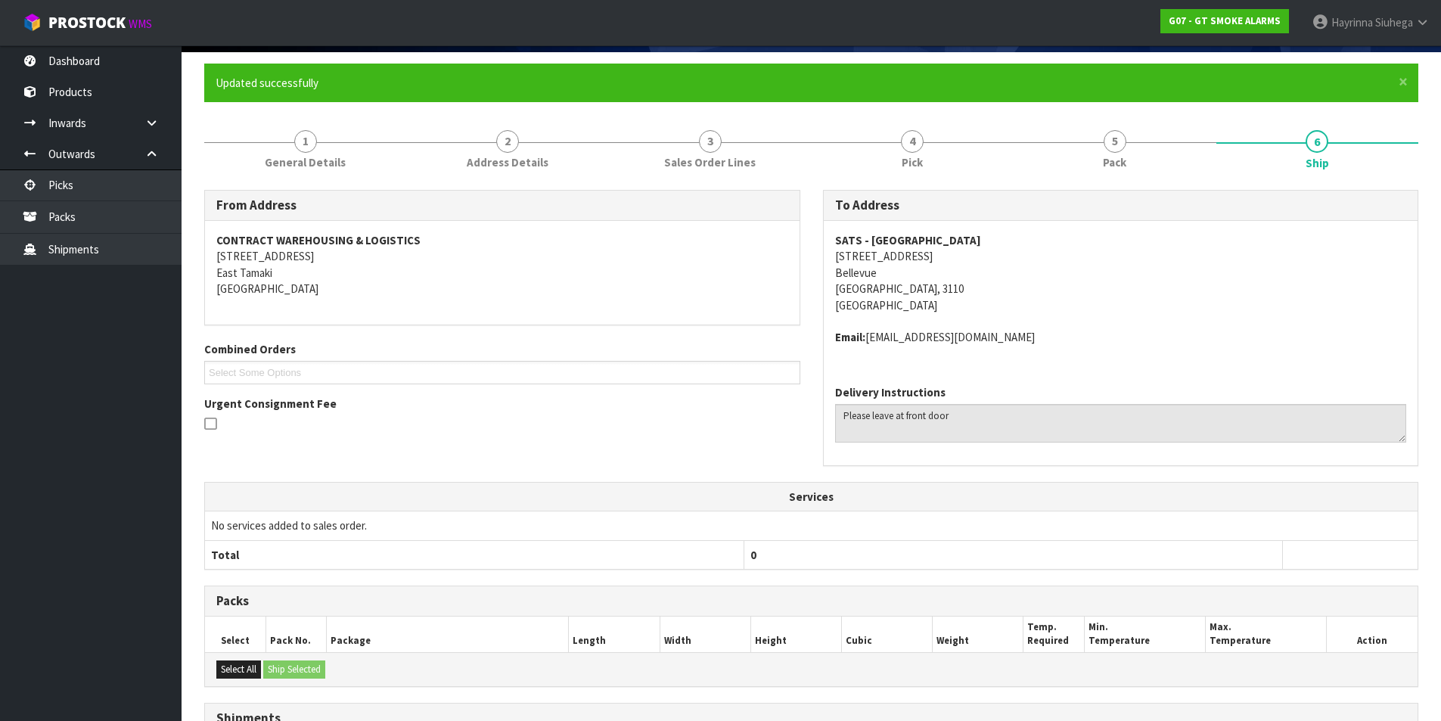
scroll to position [0, 0]
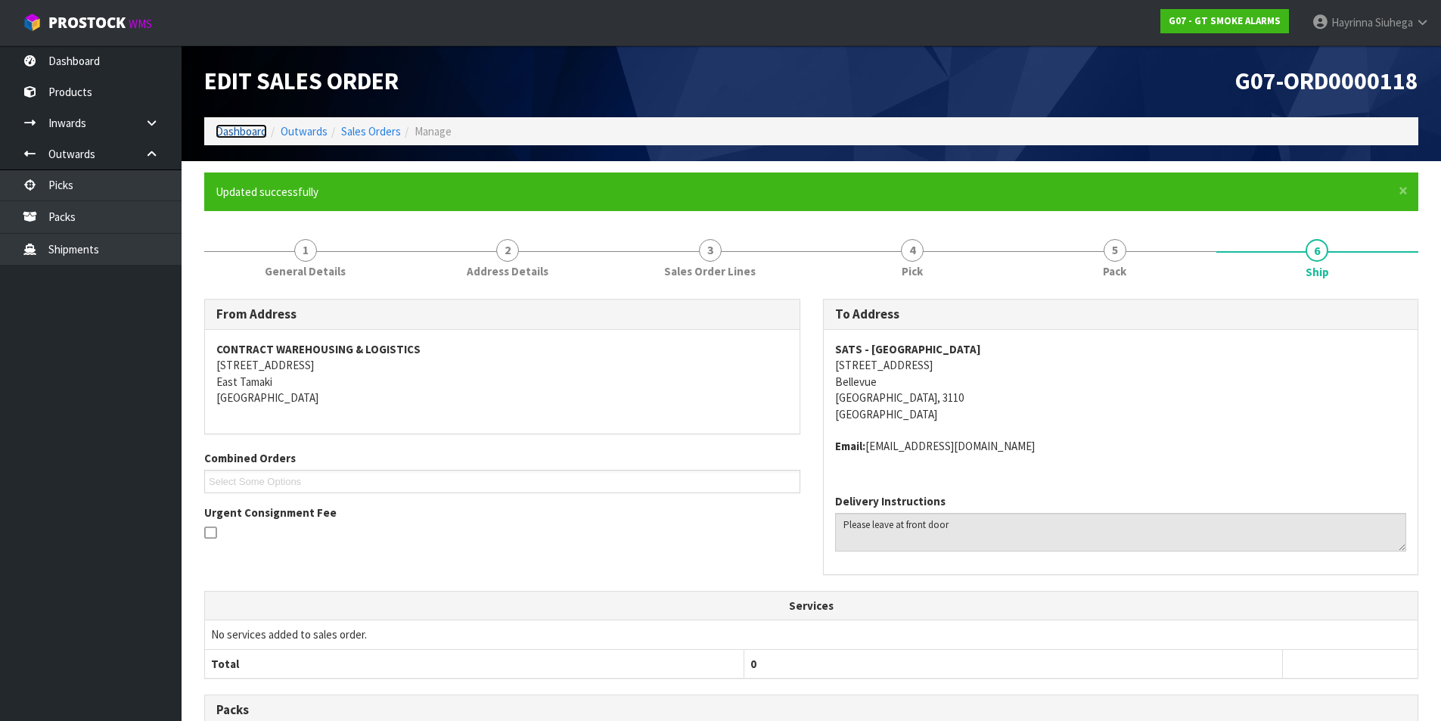
click at [253, 131] on link "Dashboard" at bounding box center [241, 131] width 51 height 14
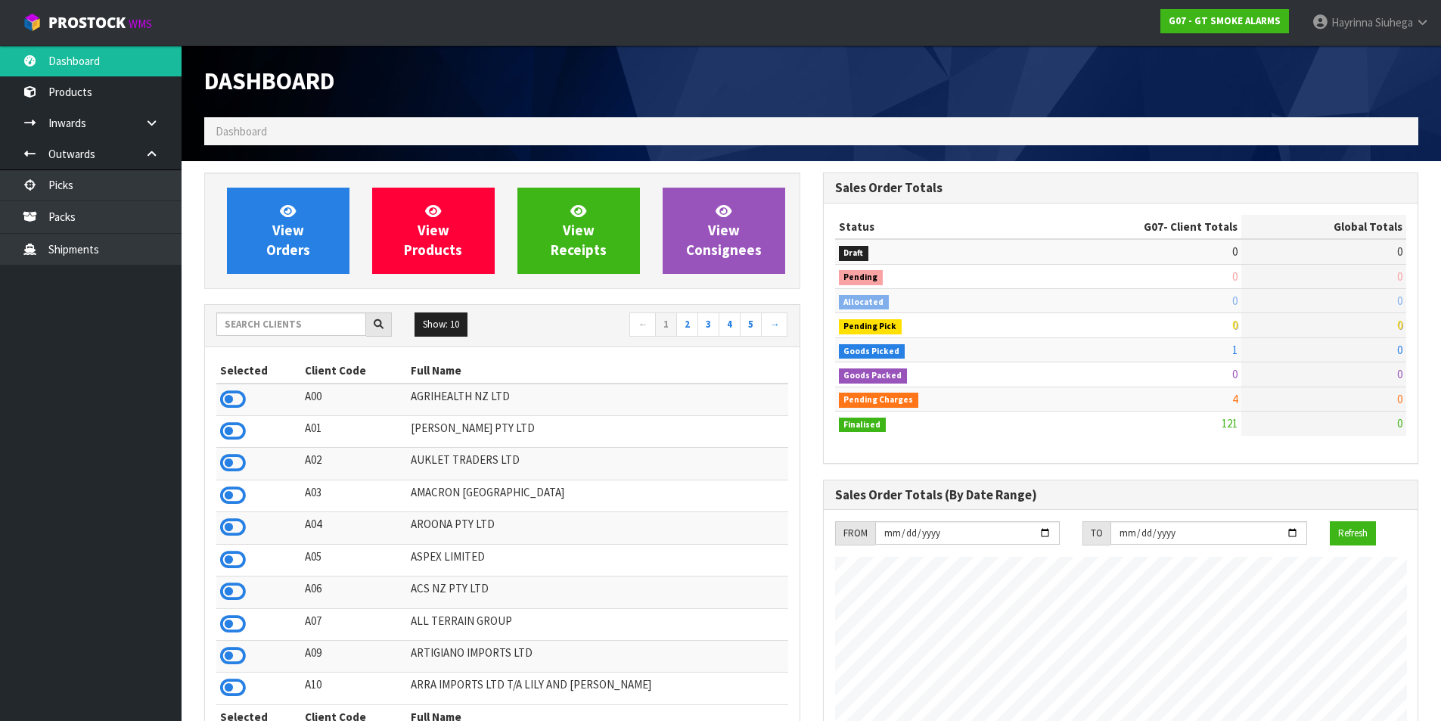
scroll to position [949, 618]
click at [272, 220] on link "View Orders" at bounding box center [288, 231] width 123 height 86
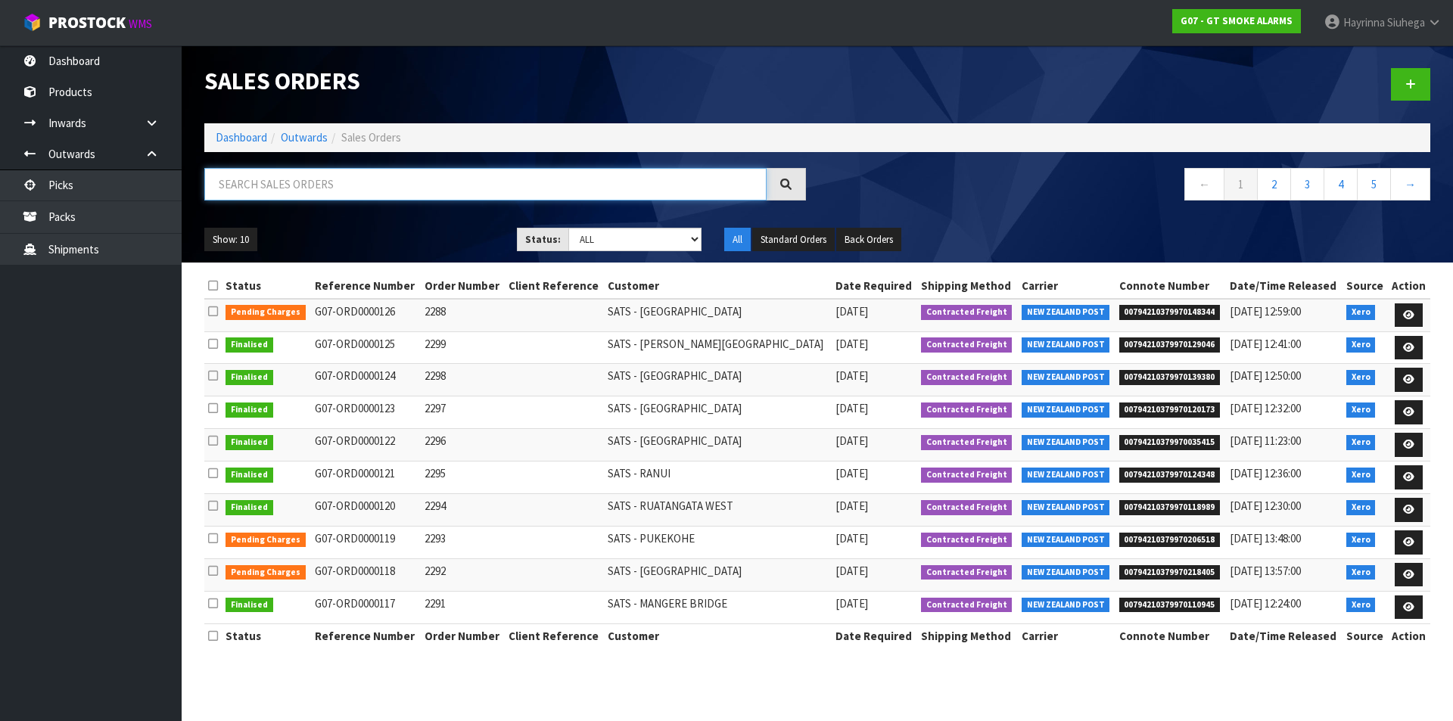
click at [287, 194] on input "text" at bounding box center [485, 184] width 562 height 33
type input "JOB-0408549"
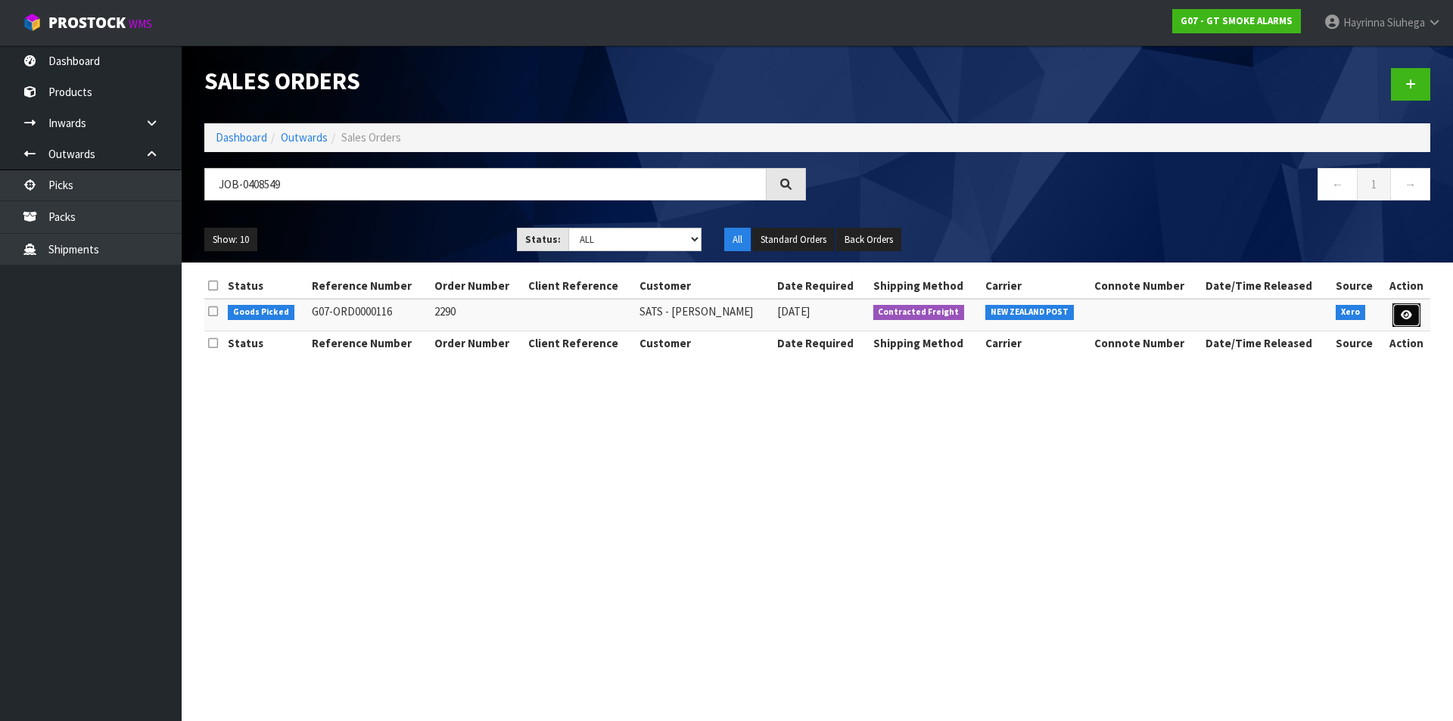
click at [1409, 315] on icon at bounding box center [1405, 315] width 11 height 10
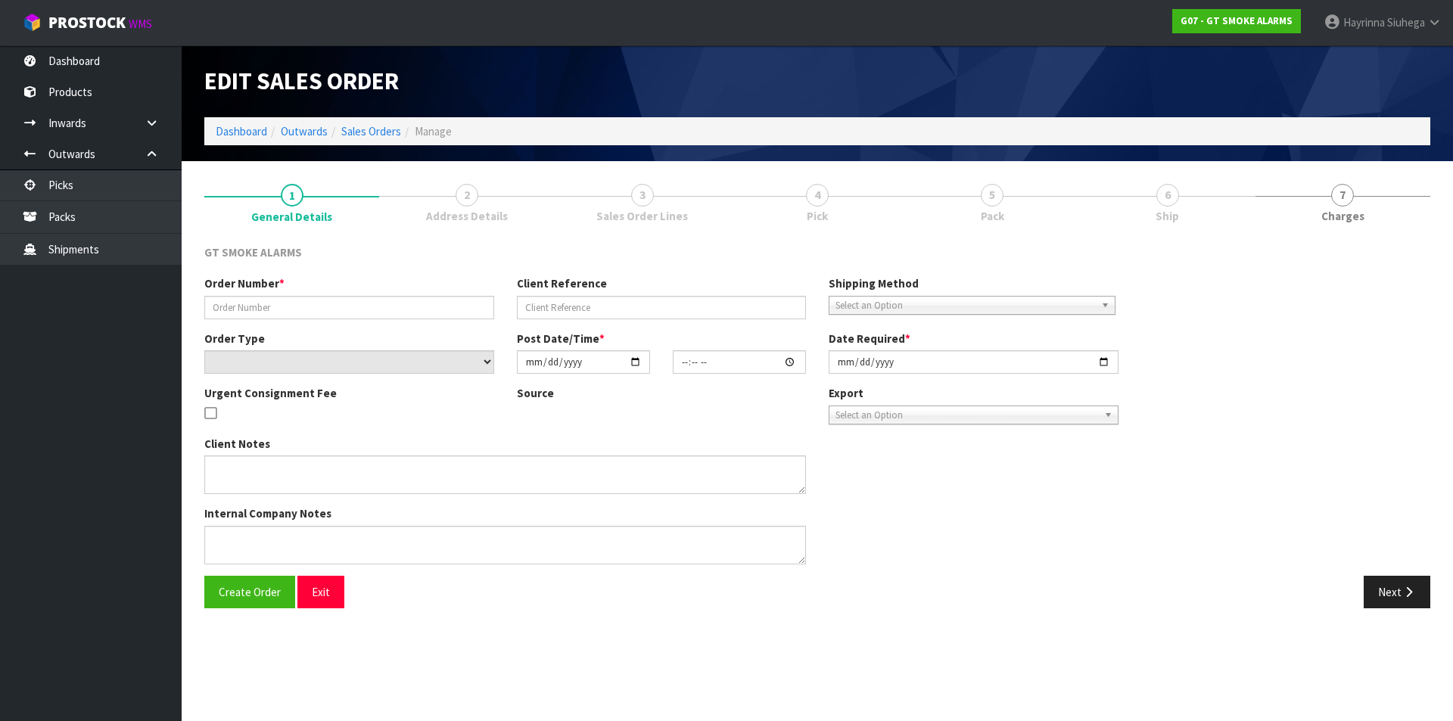
type input "2290"
select select "number:0"
type input "[DATE]"
type input "10:00:11.000"
type input "[DATE]"
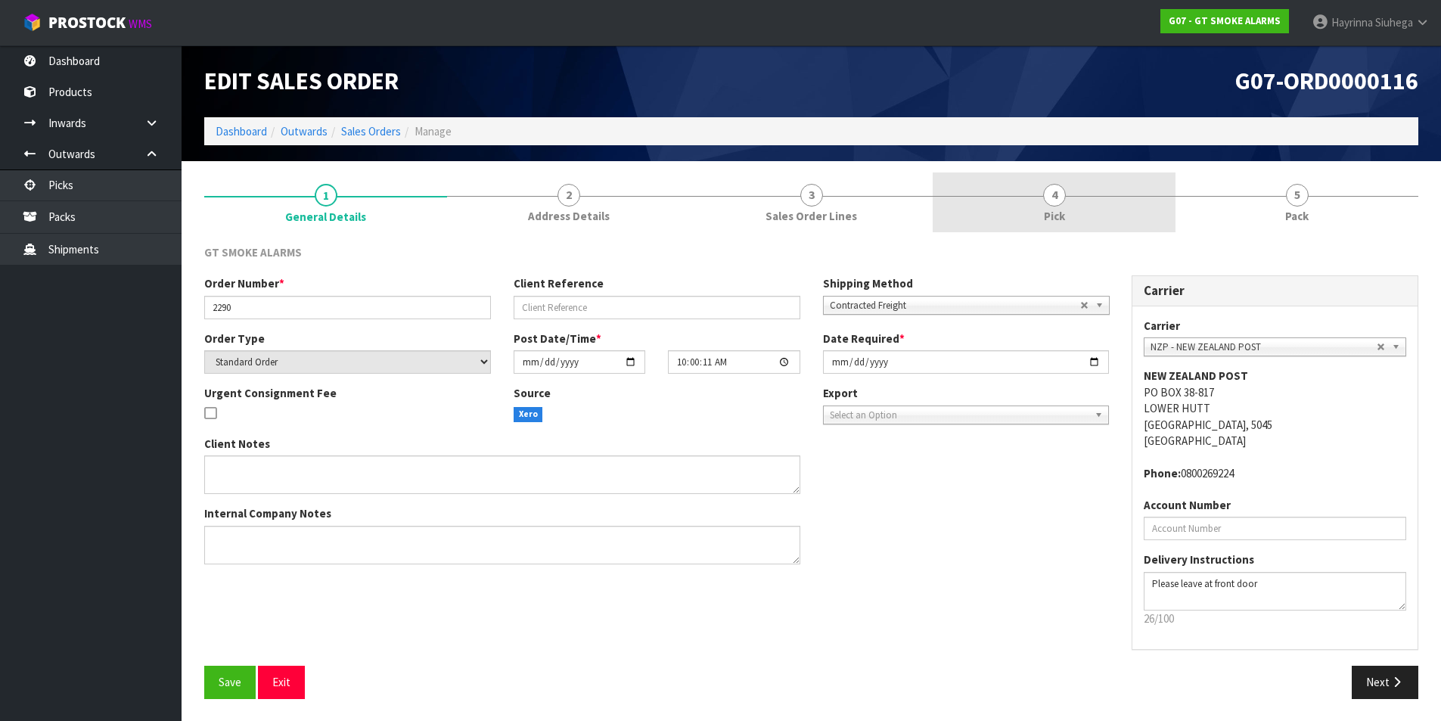
click at [1049, 185] on span "4" at bounding box center [1054, 195] width 23 height 23
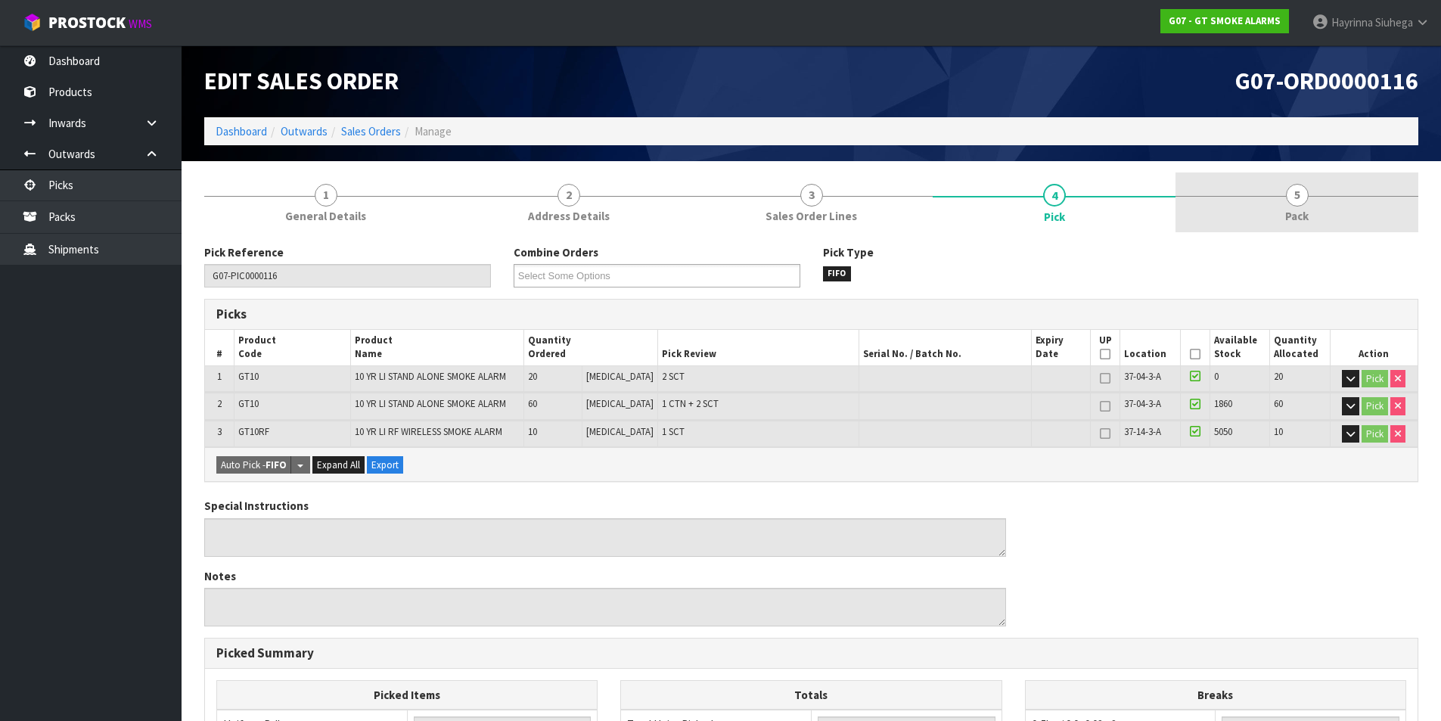
click at [1304, 213] on span "Pack" at bounding box center [1296, 216] width 23 height 16
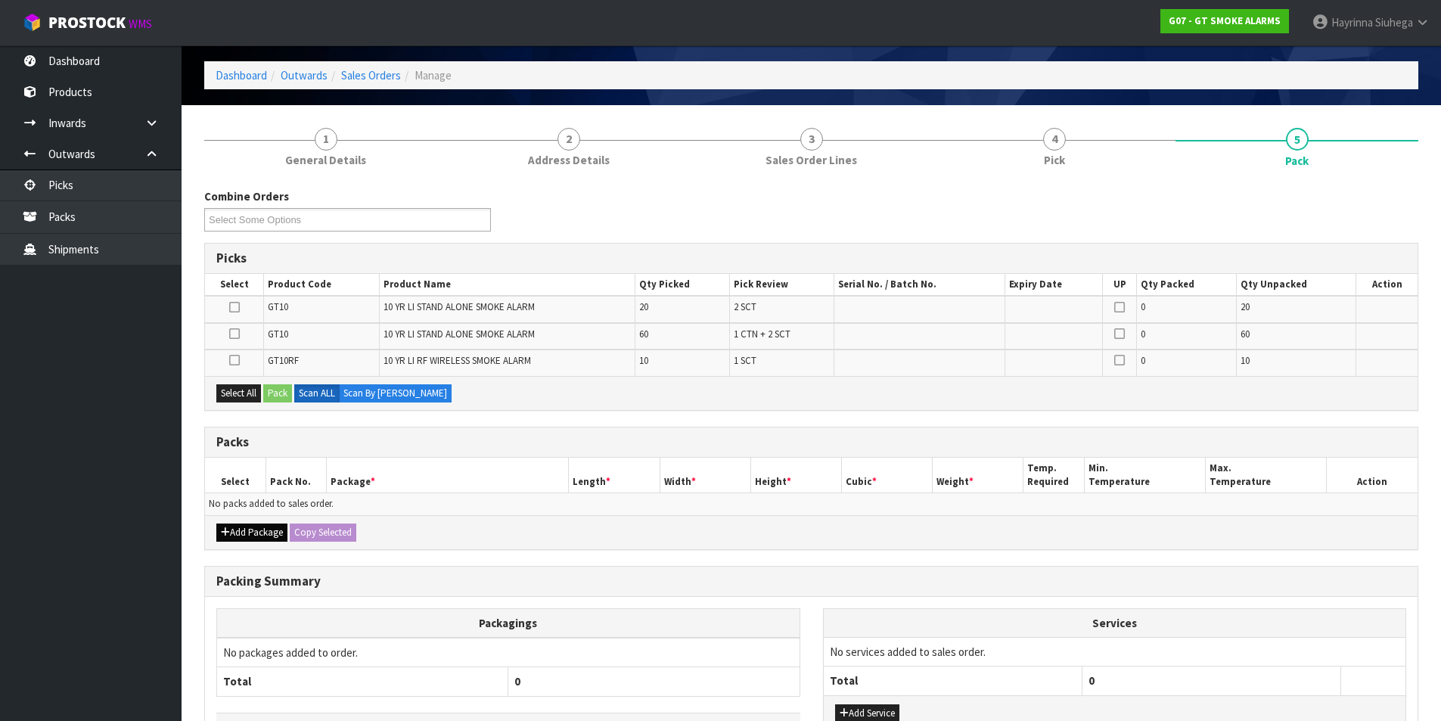
scroll to position [151, 0]
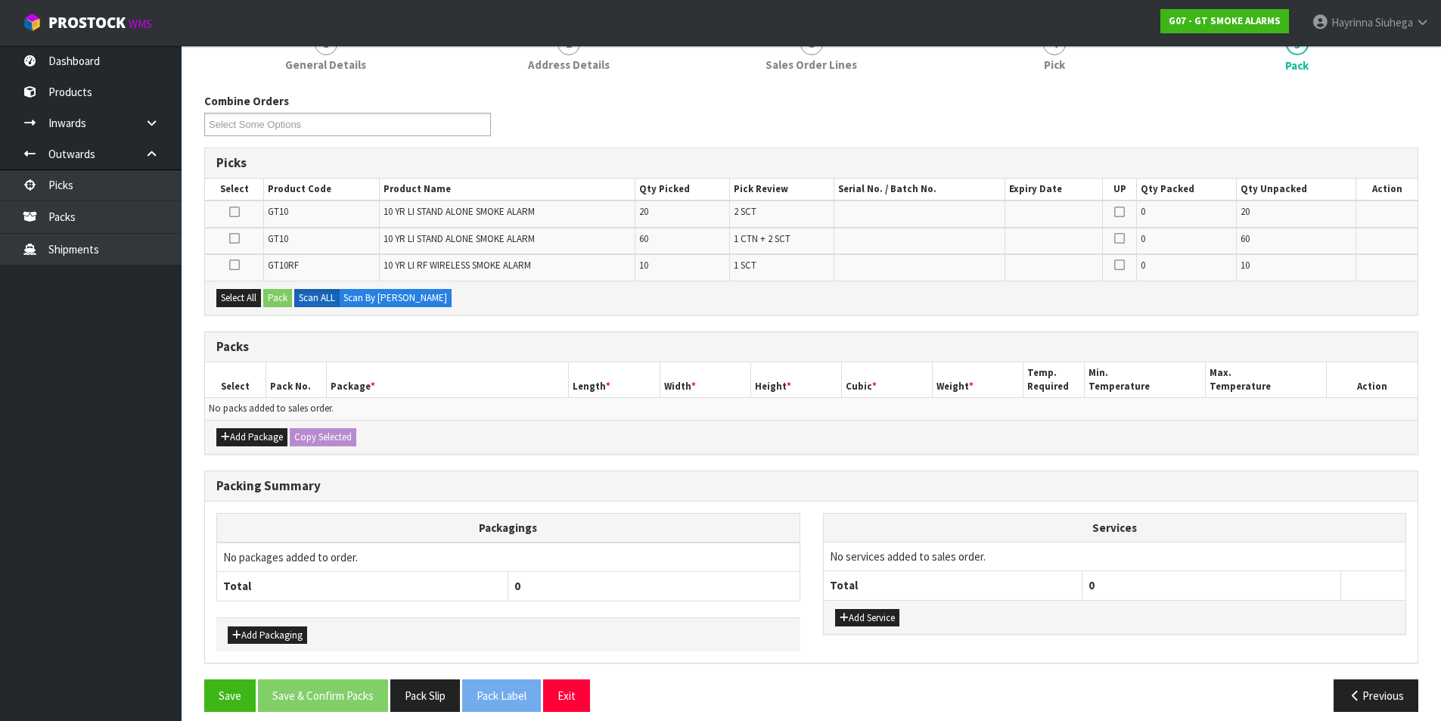
click at [257, 451] on div "Add Package Copy Selected" at bounding box center [811, 437] width 1213 height 34
click at [261, 437] on button "Add Package" at bounding box center [251, 437] width 71 height 18
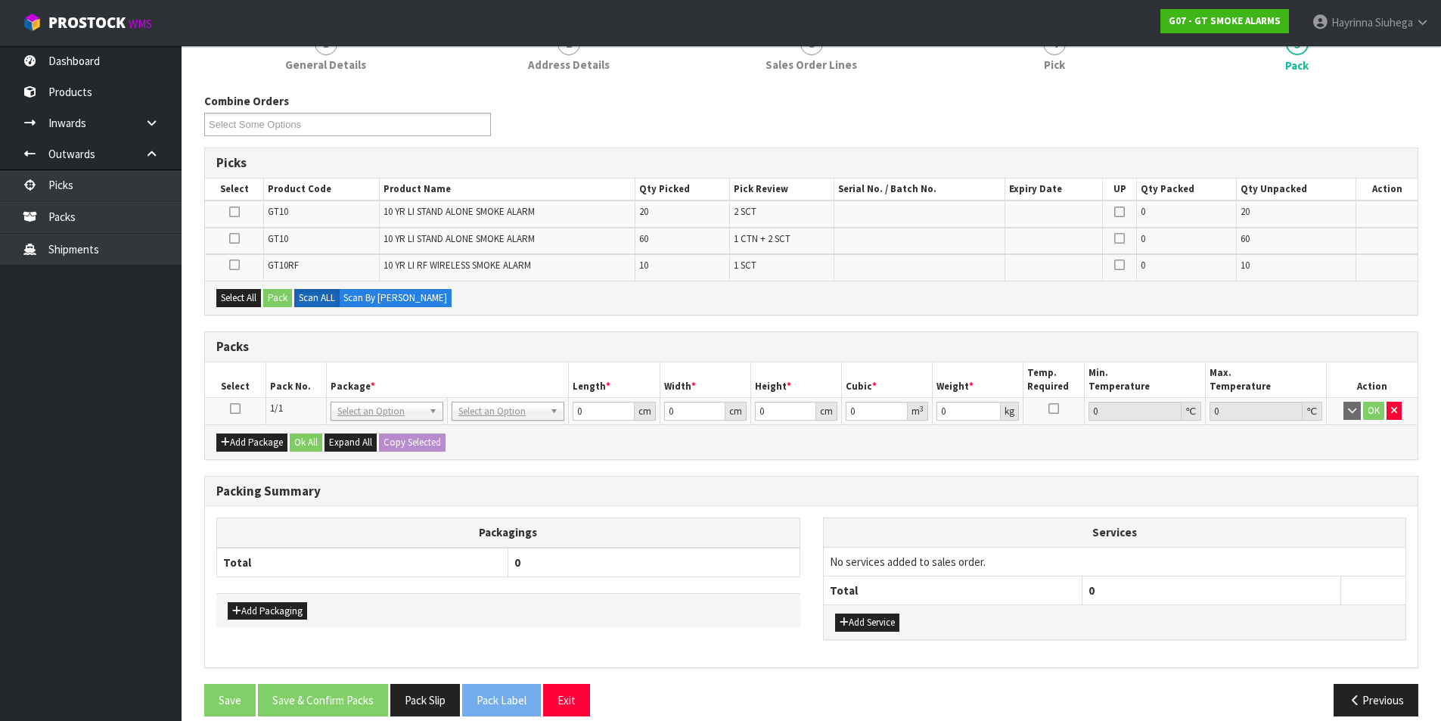
click at [237, 409] on icon at bounding box center [235, 409] width 11 height 1
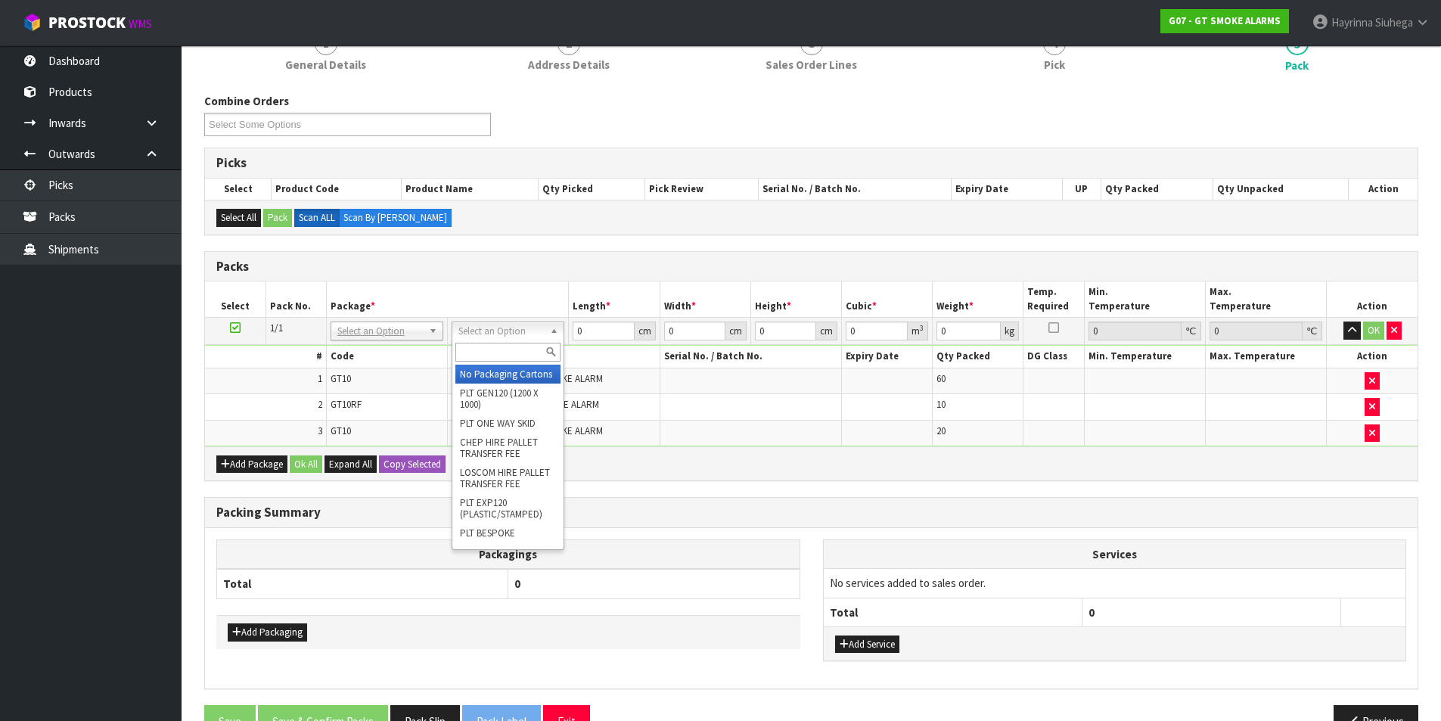
click at [489, 350] on input "text" at bounding box center [507, 352] width 105 height 19
type input "ctn9"
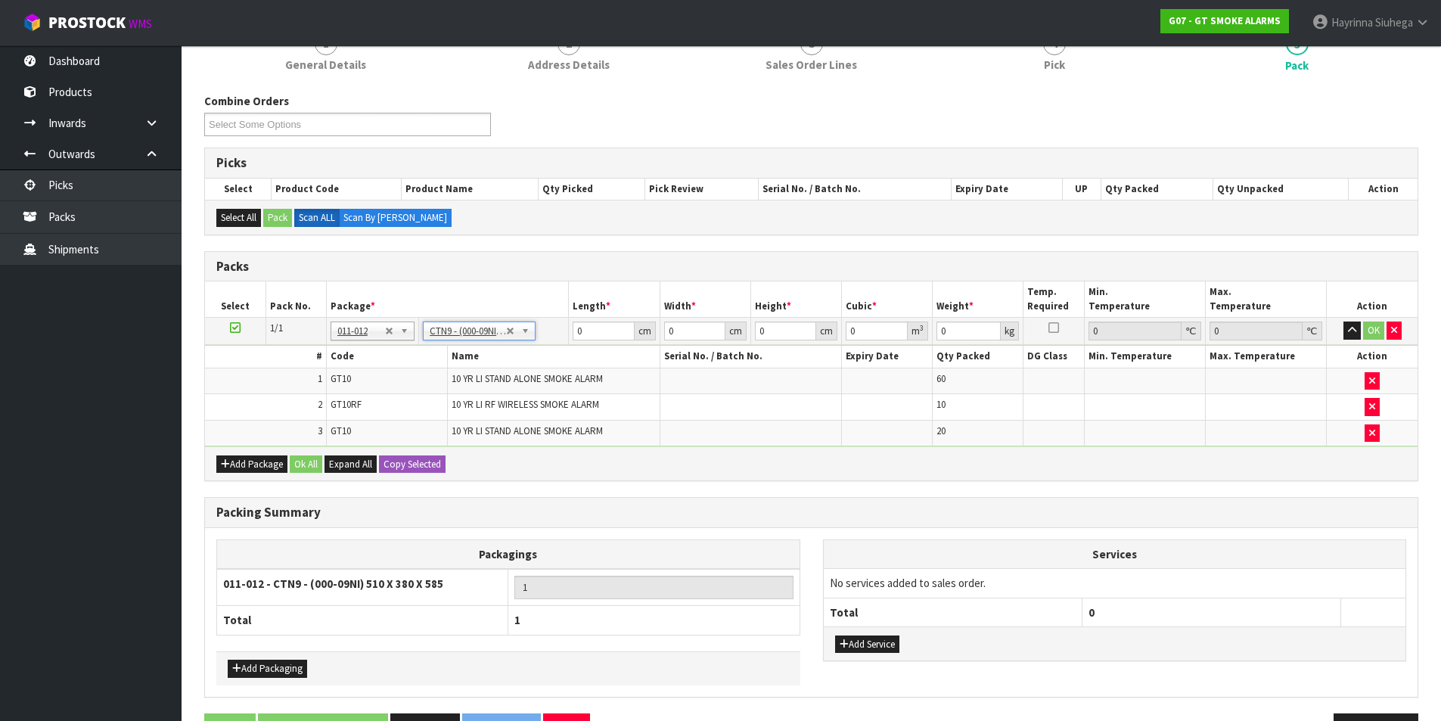
type input "51"
type input "38"
type input "58.5"
type input "0.113373"
type input "14.45"
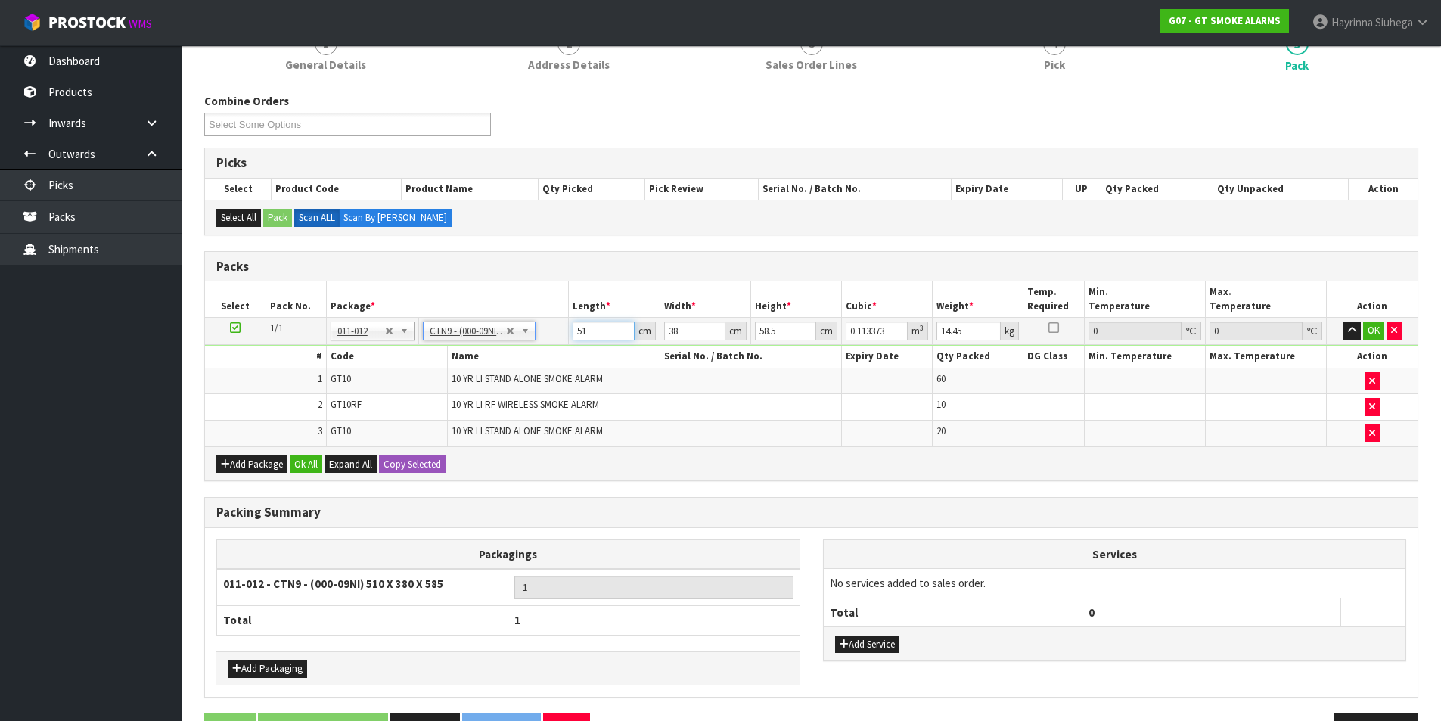
click at [576, 331] on input "51" at bounding box center [603, 331] width 61 height 19
type input "5"
type input "0.011115"
type input "53"
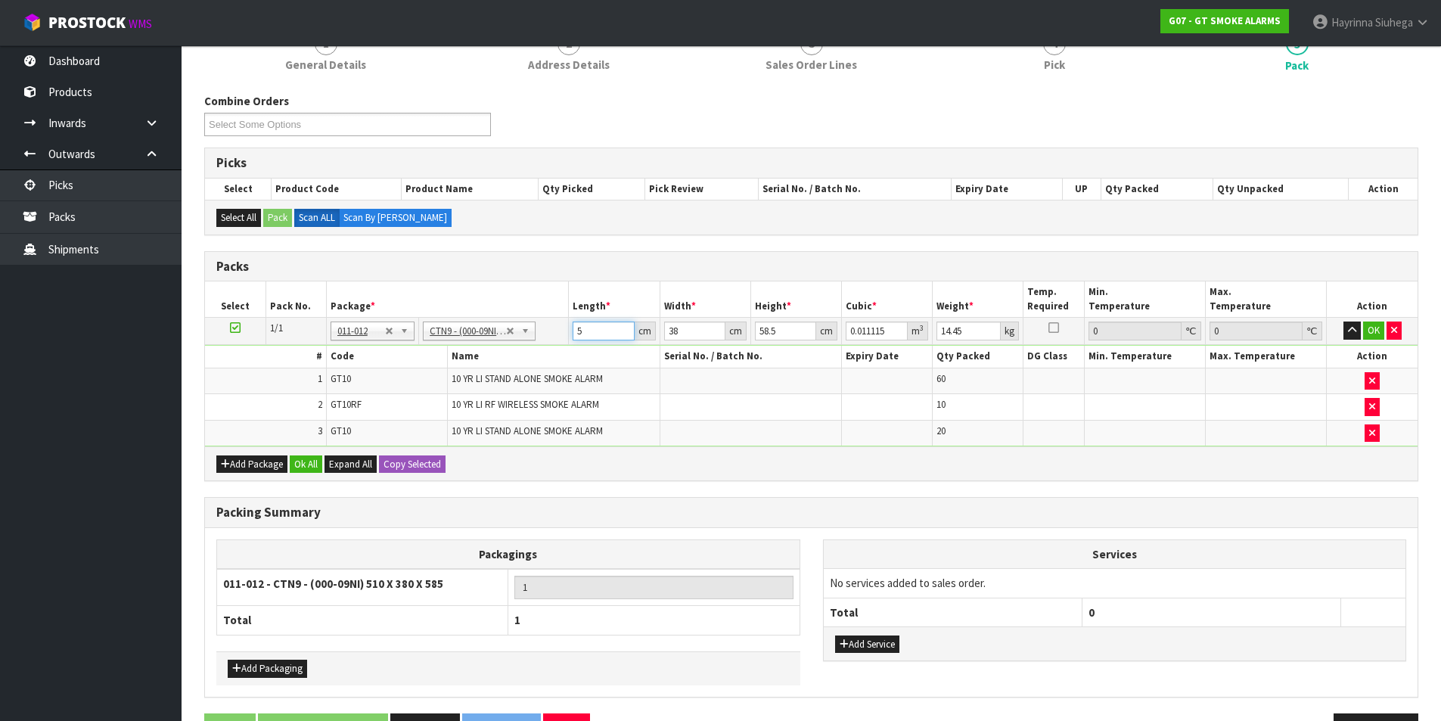
type input "0.117819"
type input "53"
type input "4"
type input "0.012402"
type input "40"
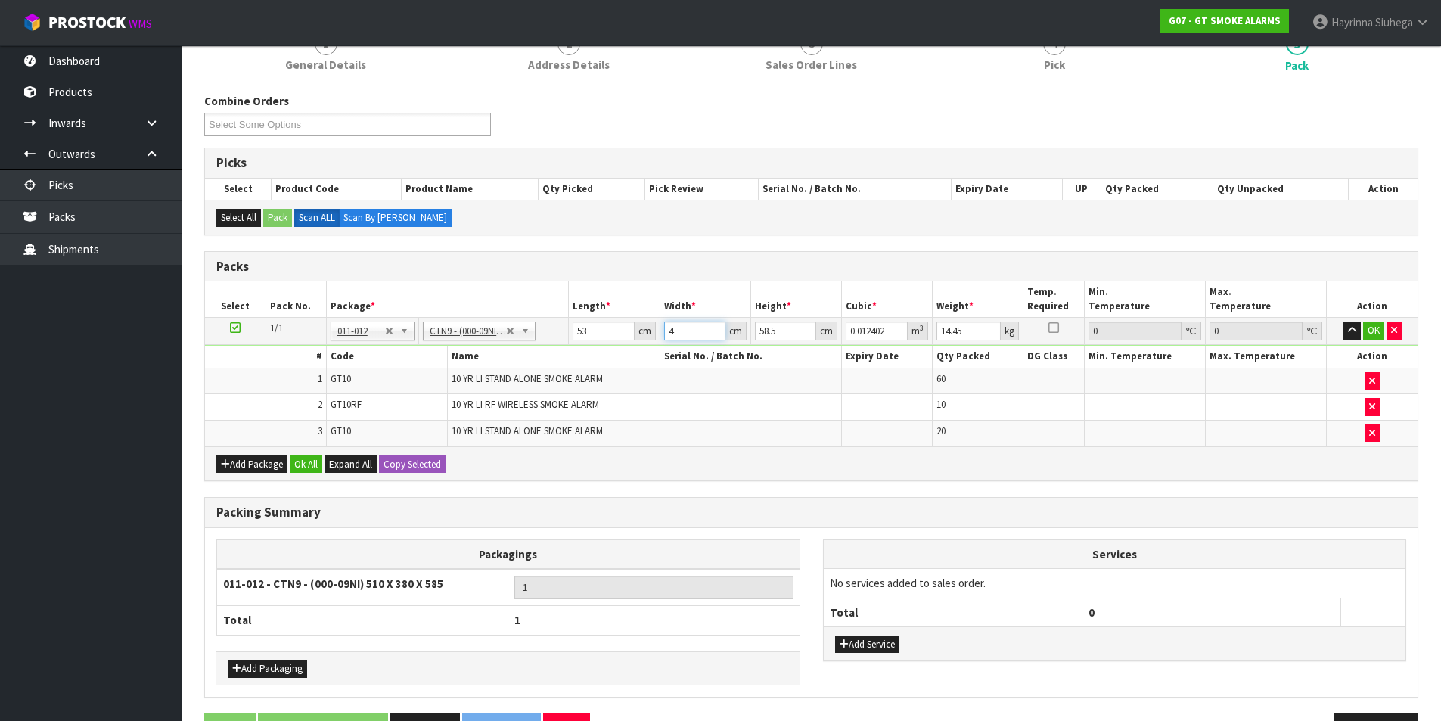
type input "0.12402"
type input "40"
type input "4"
type input "0.00848"
type input "43"
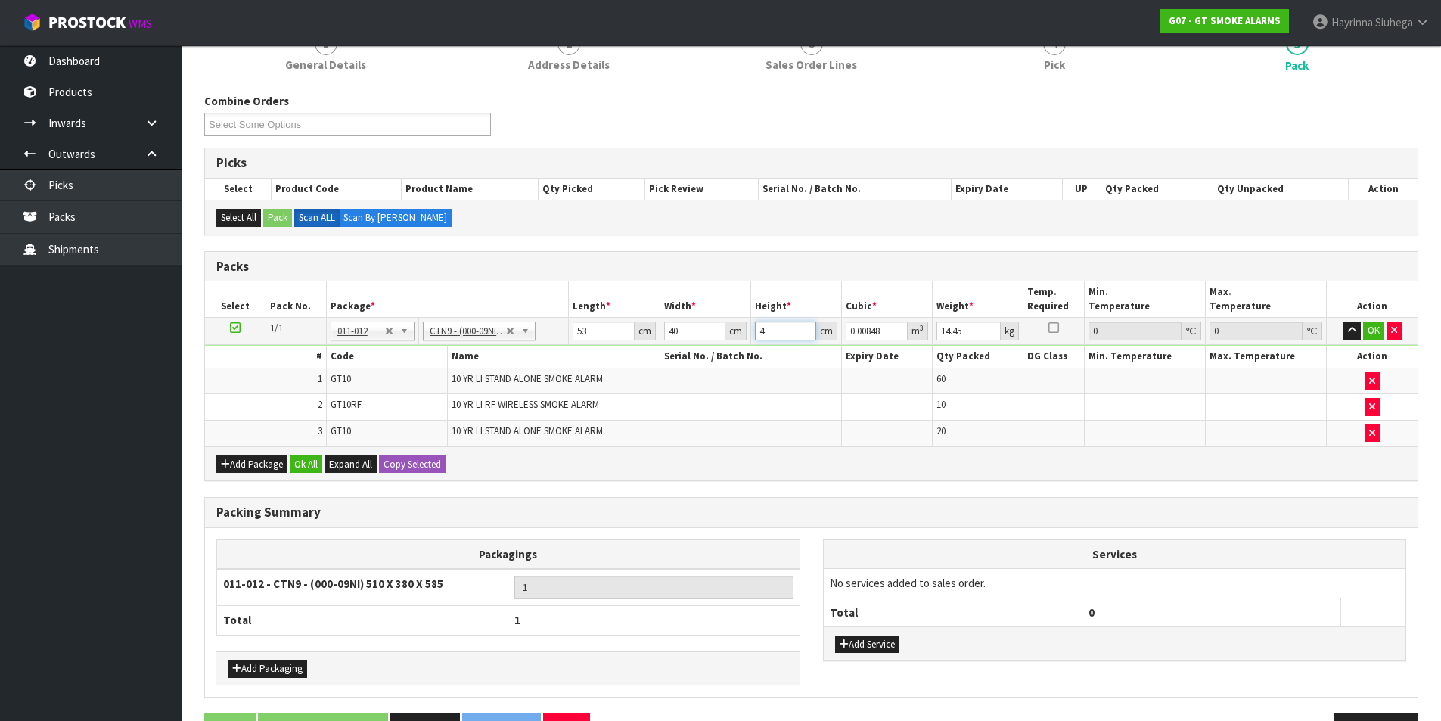
type input "0.09116"
type input "43"
type input "16"
click button "OK" at bounding box center [1373, 331] width 21 height 18
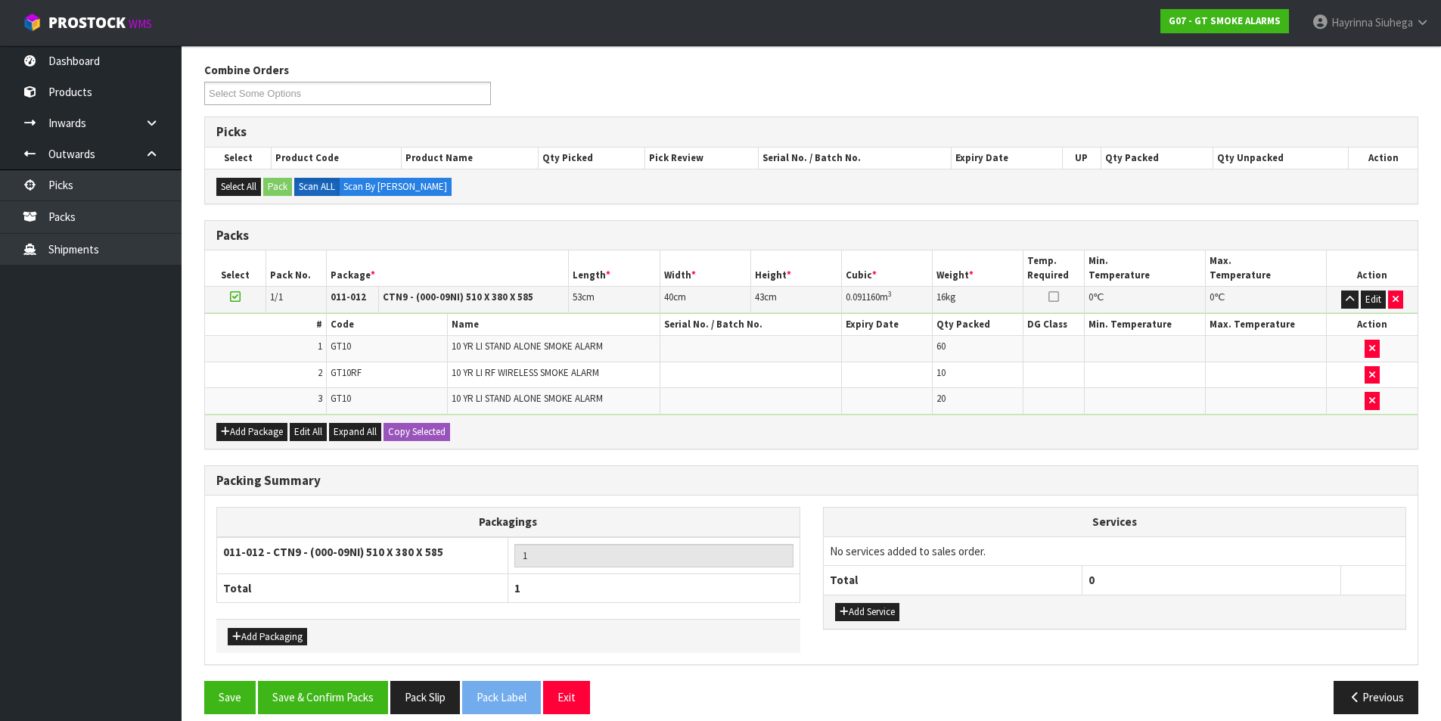
scroll to position [198, 0]
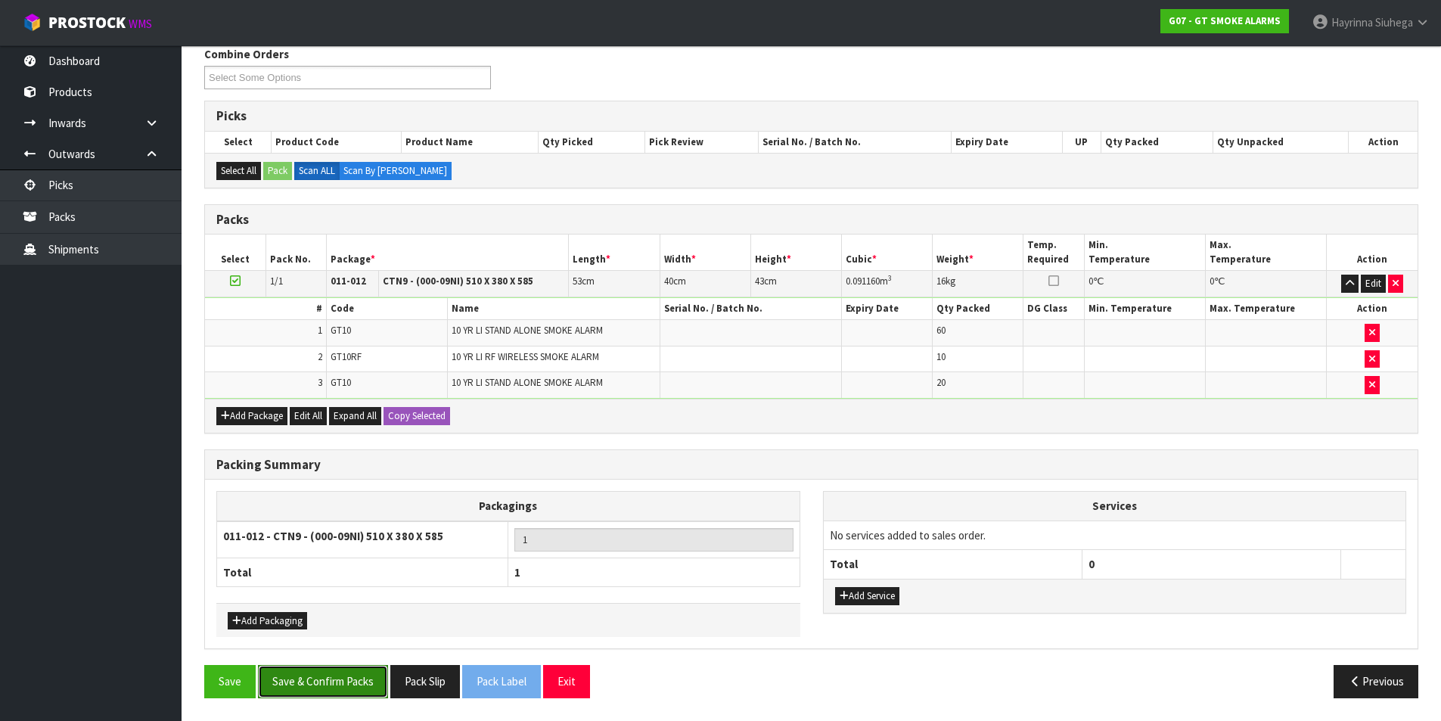
click at [362, 679] on button "Save & Confirm Packs" at bounding box center [323, 681] width 130 height 33
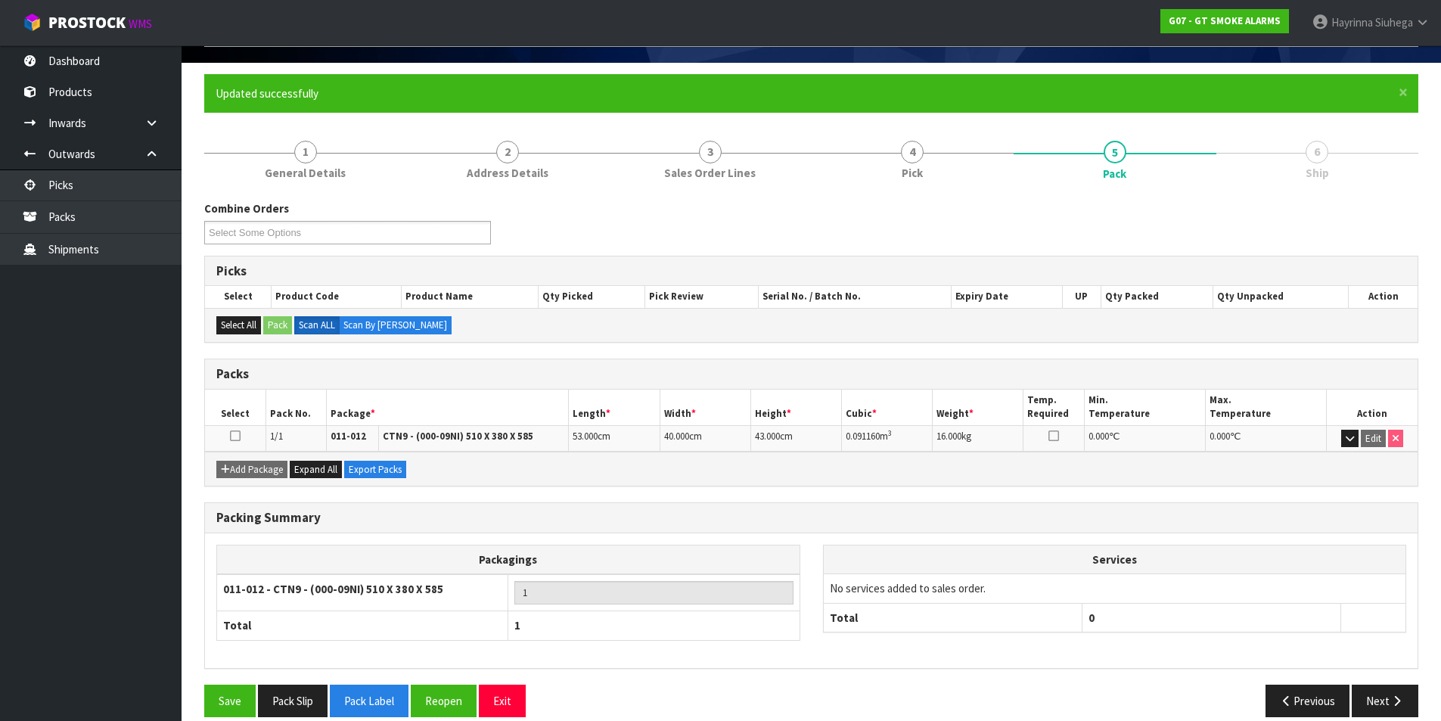
scroll to position [117, 0]
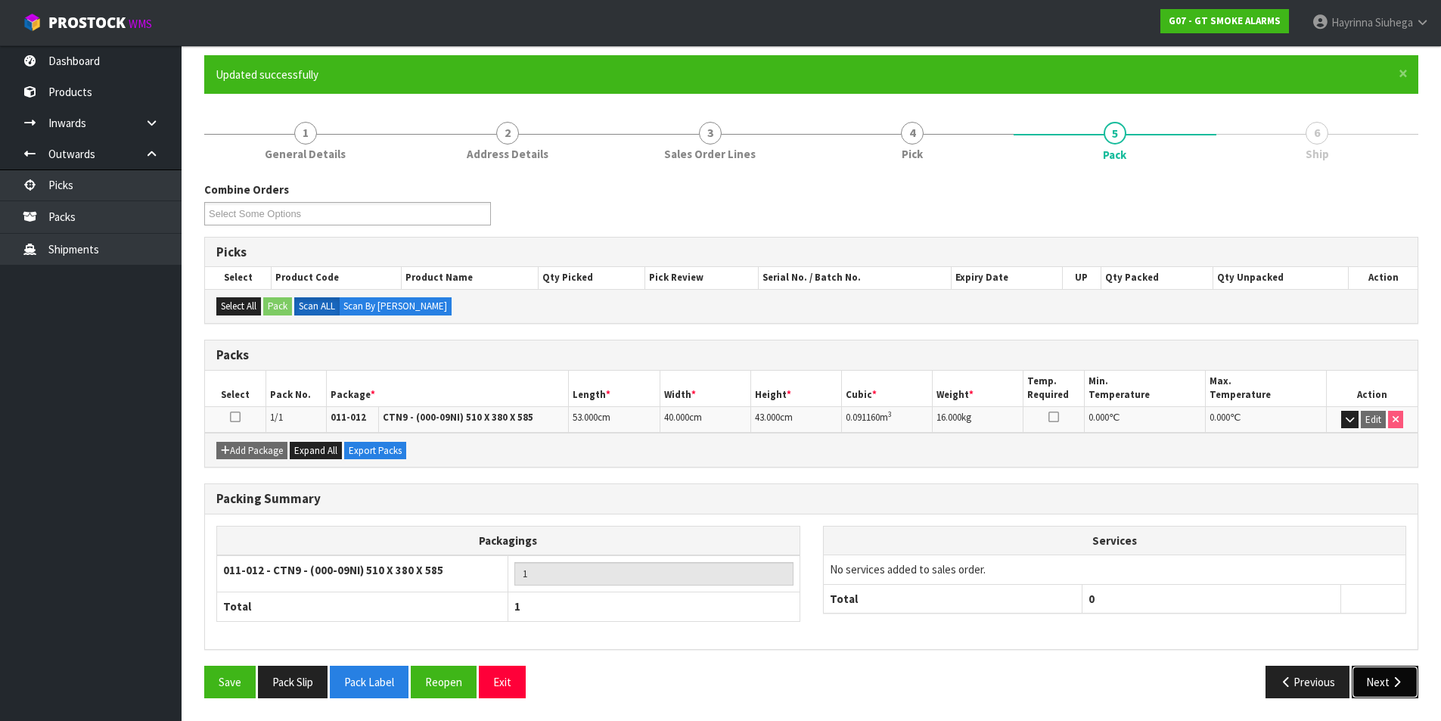
click at [1394, 690] on button "Next" at bounding box center [1385, 682] width 67 height 33
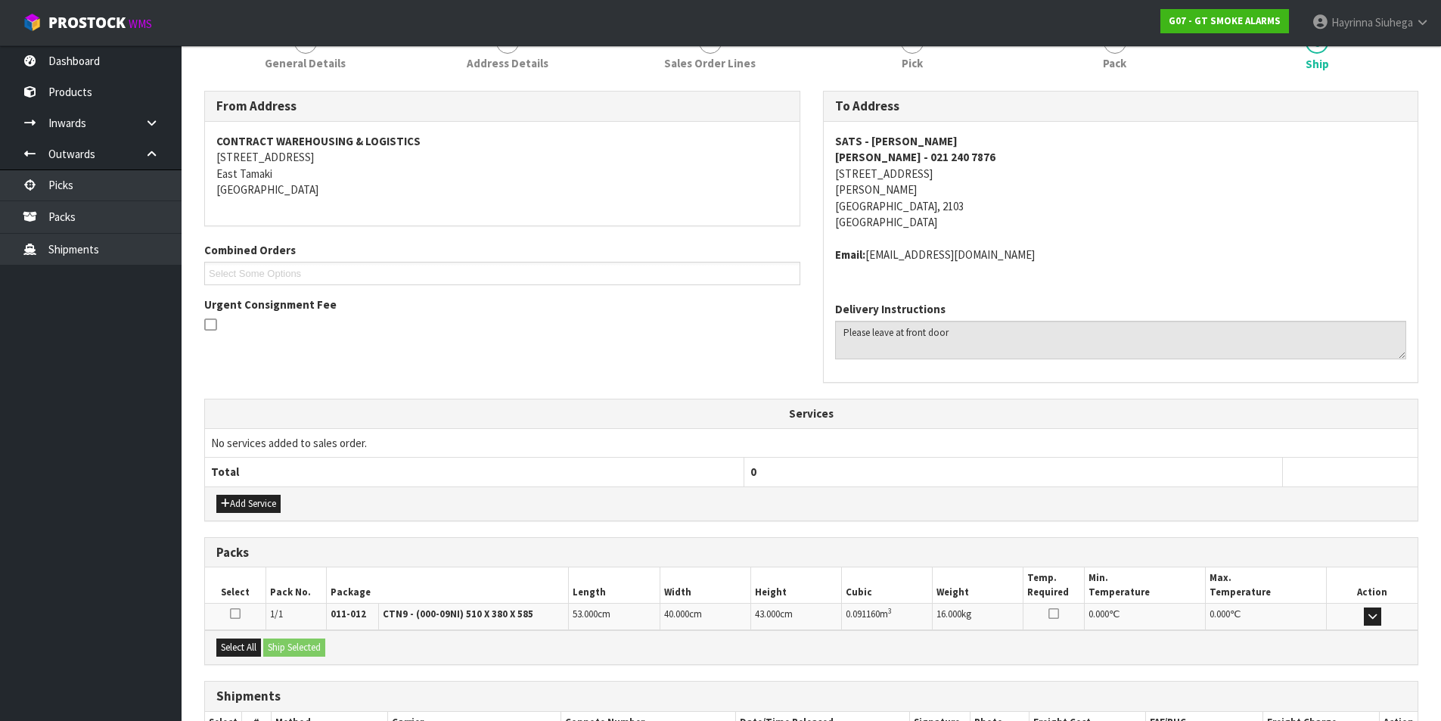
scroll to position [315, 0]
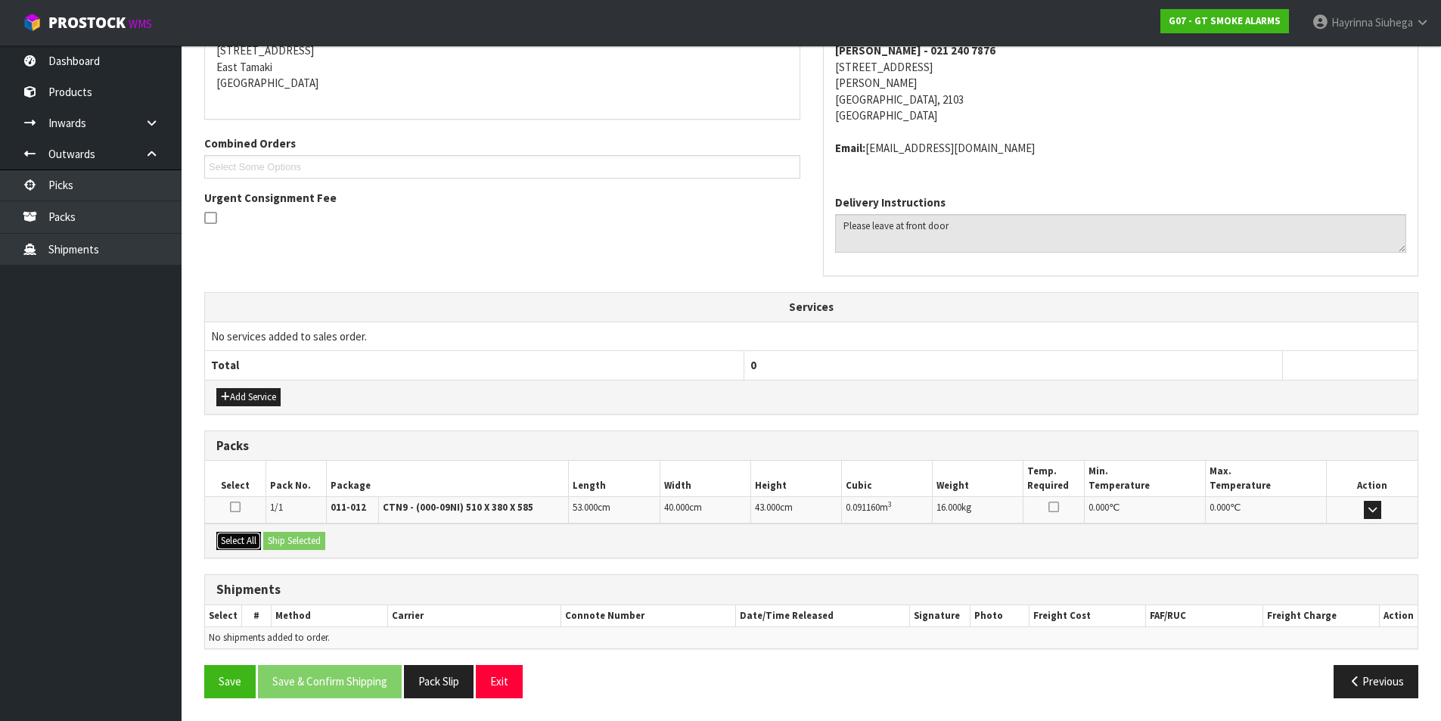
click at [222, 538] on button "Select All" at bounding box center [238, 541] width 45 height 18
click at [269, 537] on button "Ship Selected" at bounding box center [294, 541] width 62 height 18
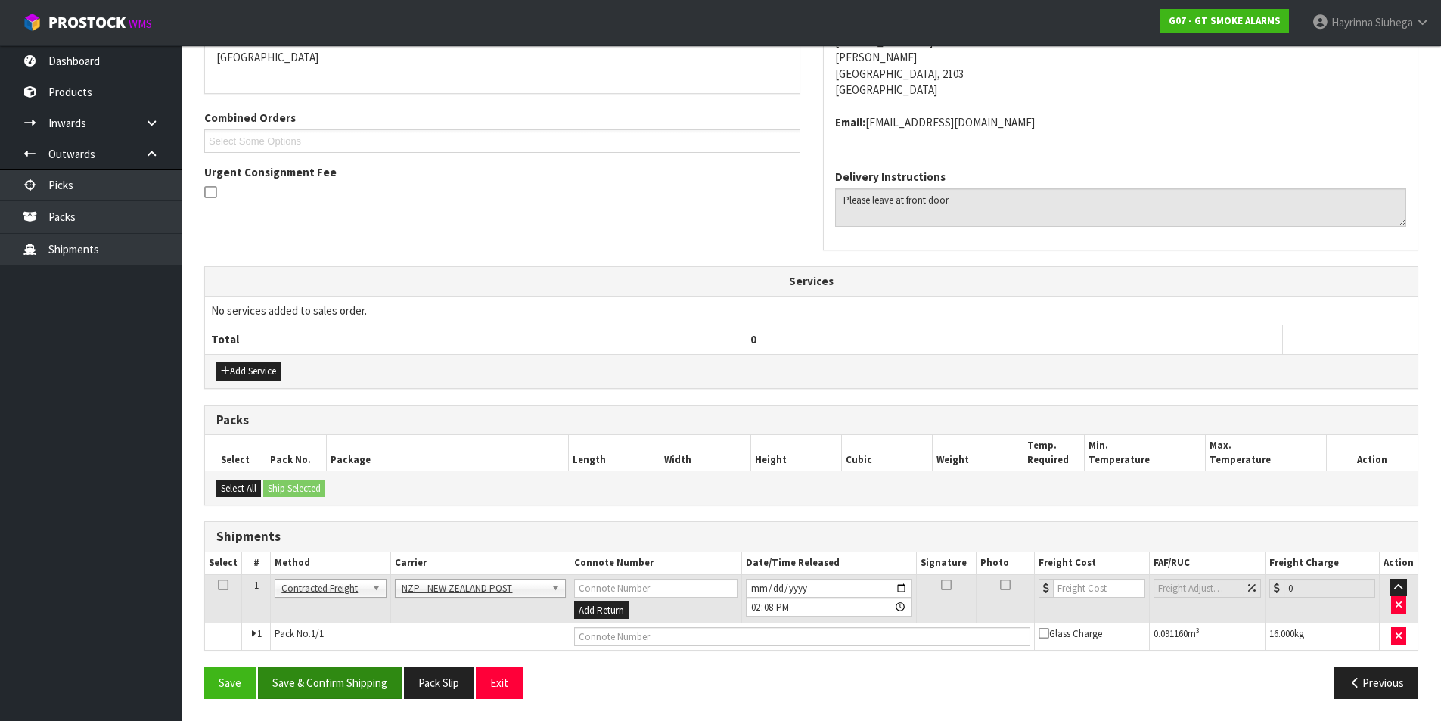
scroll to position [341, 0]
click at [325, 695] on button "Save & Confirm Shipping" at bounding box center [330, 682] width 144 height 33
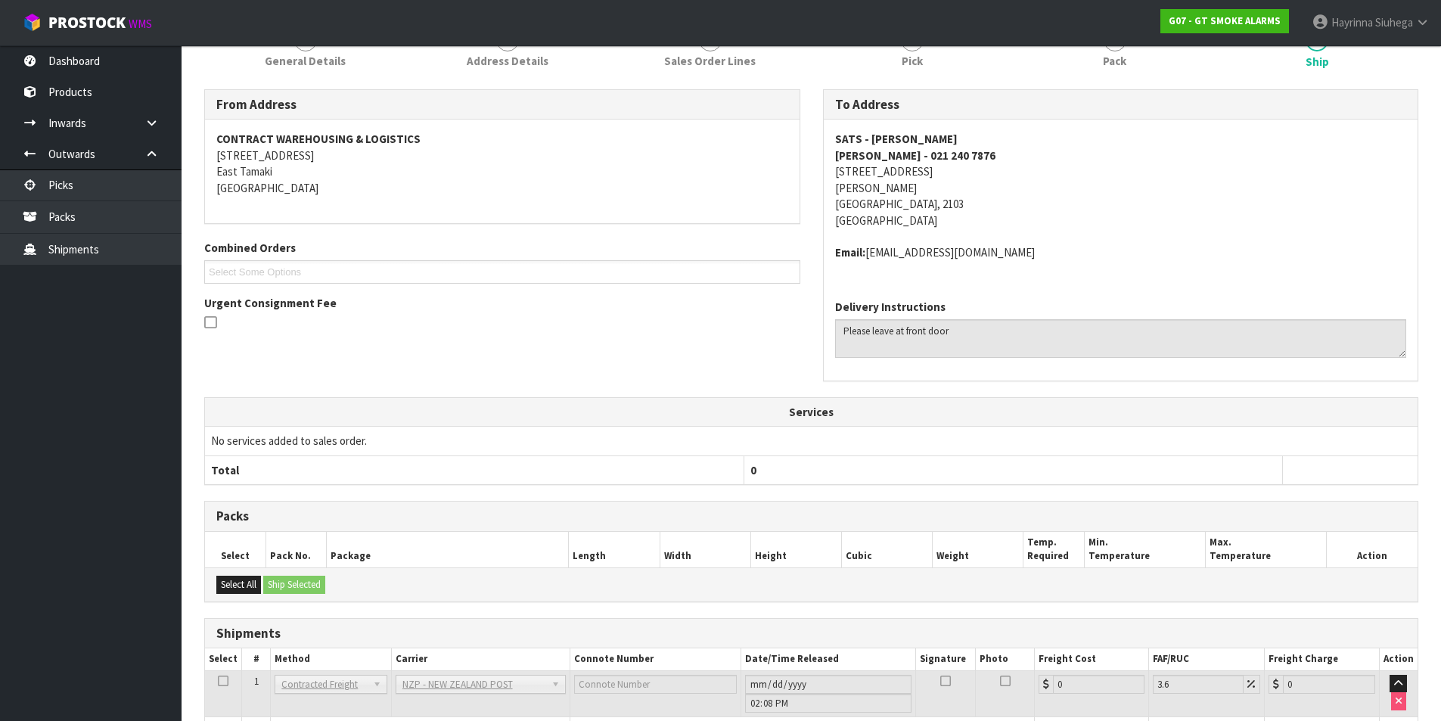
scroll to position [320, 0]
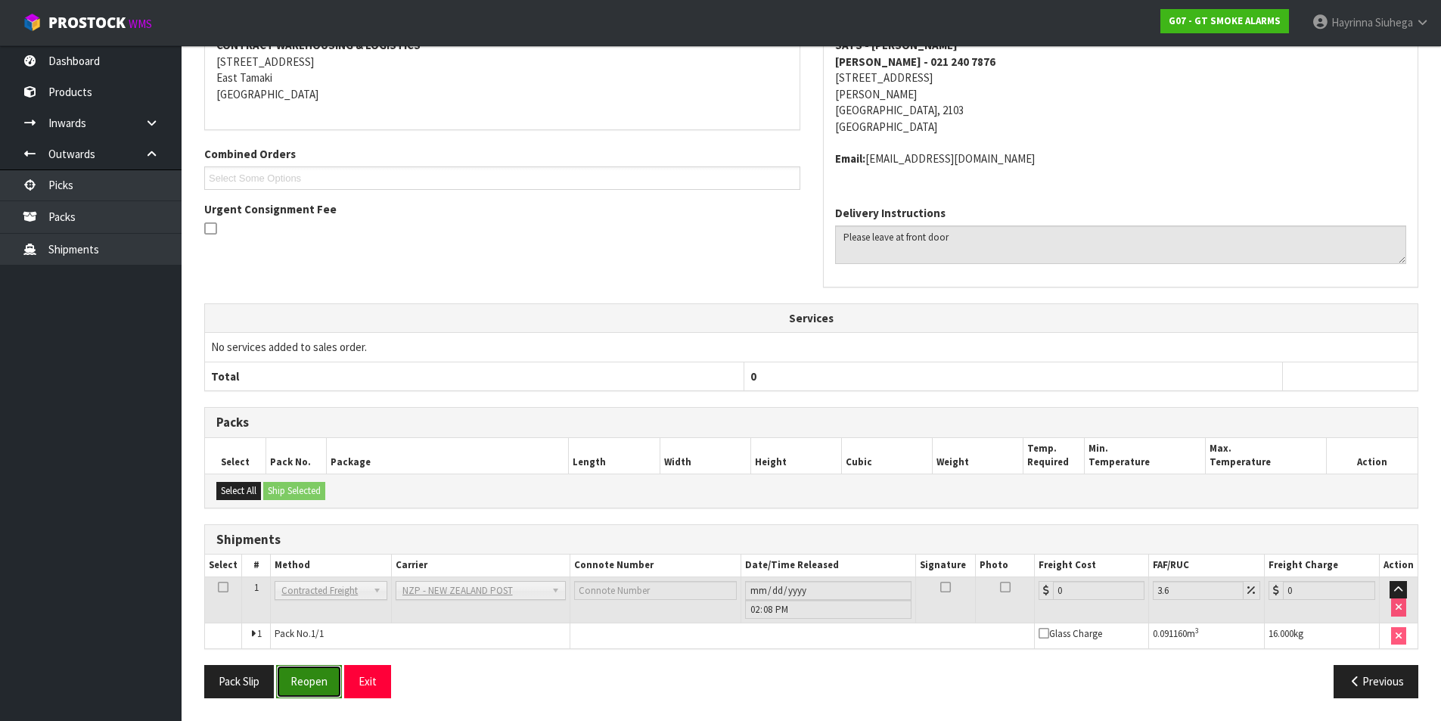
click at [320, 678] on button "Reopen" at bounding box center [309, 681] width 66 height 33
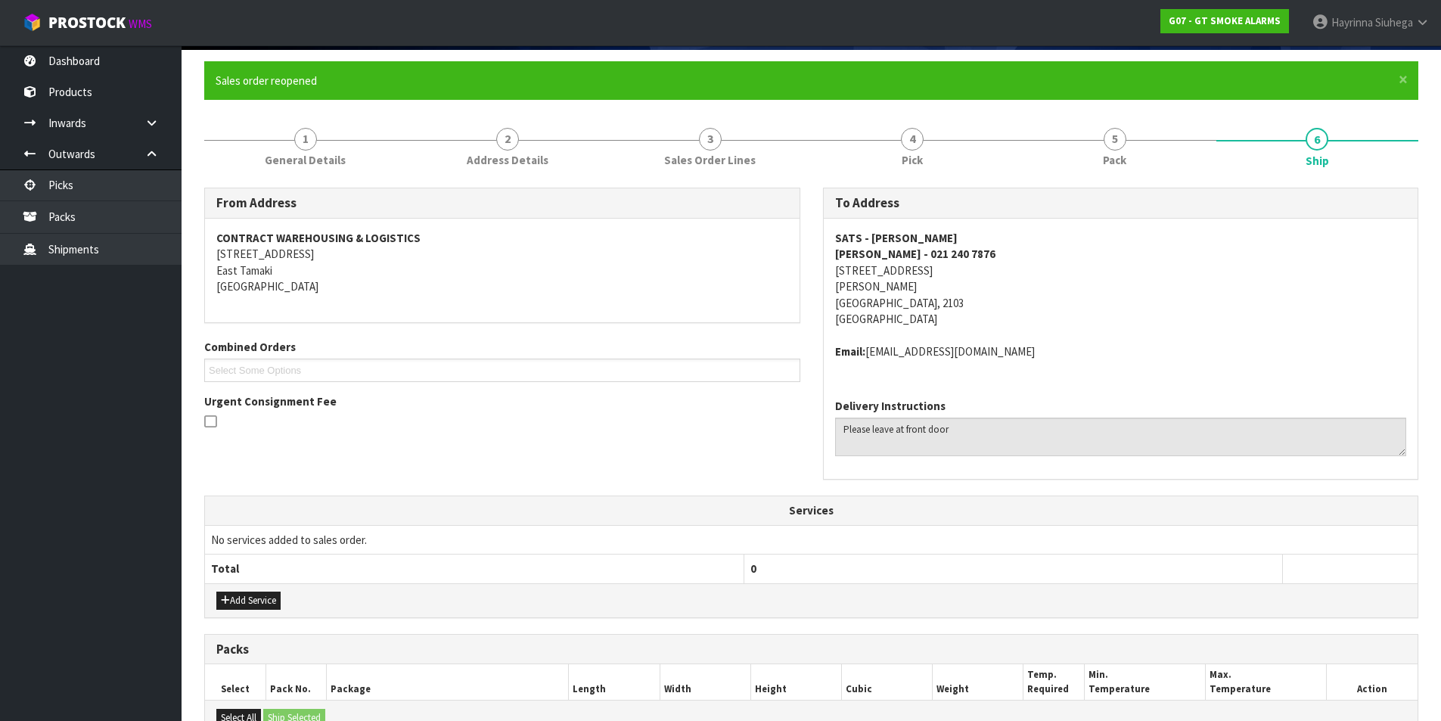
scroll to position [356, 0]
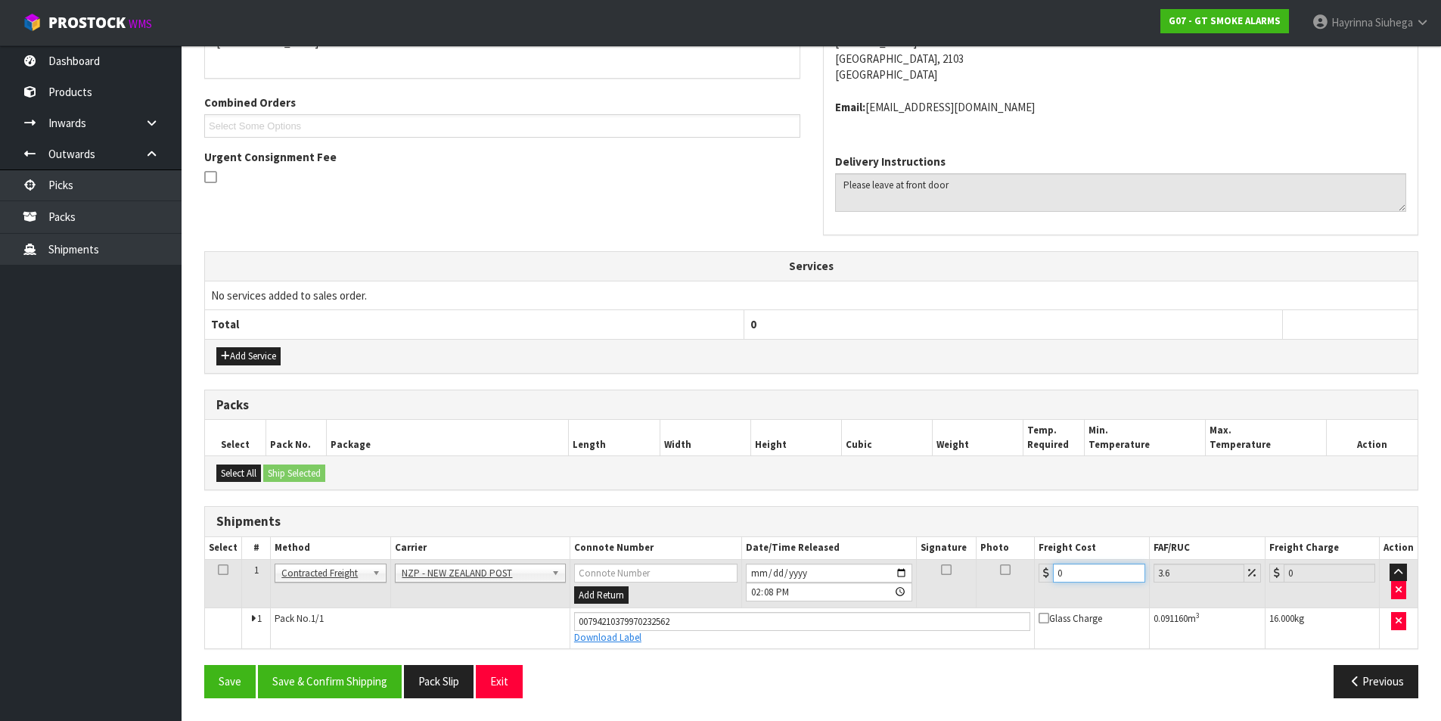
drag, startPoint x: 1095, startPoint y: 573, endPoint x: 885, endPoint y: 567, distance: 210.4
click at [907, 567] on tr "1 Client Local Pickup Customer Local Pickup Company Freight Contracted Freight …" at bounding box center [811, 583] width 1213 height 49
type input "3"
type input "3.11"
type input "3.8"
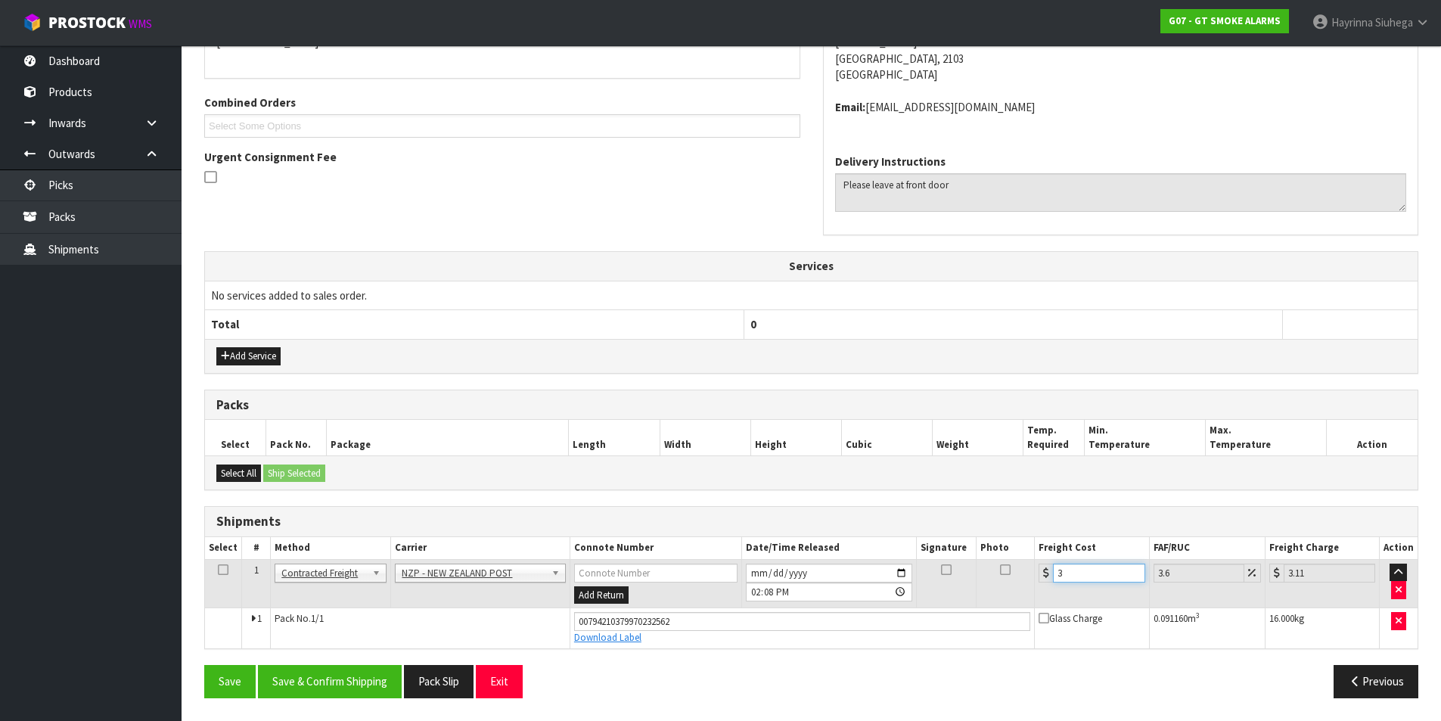
type input "3.94"
type input "3.88"
type input "4.02"
type input "3.88"
click at [204, 665] on button "Save" at bounding box center [229, 681] width 51 height 33
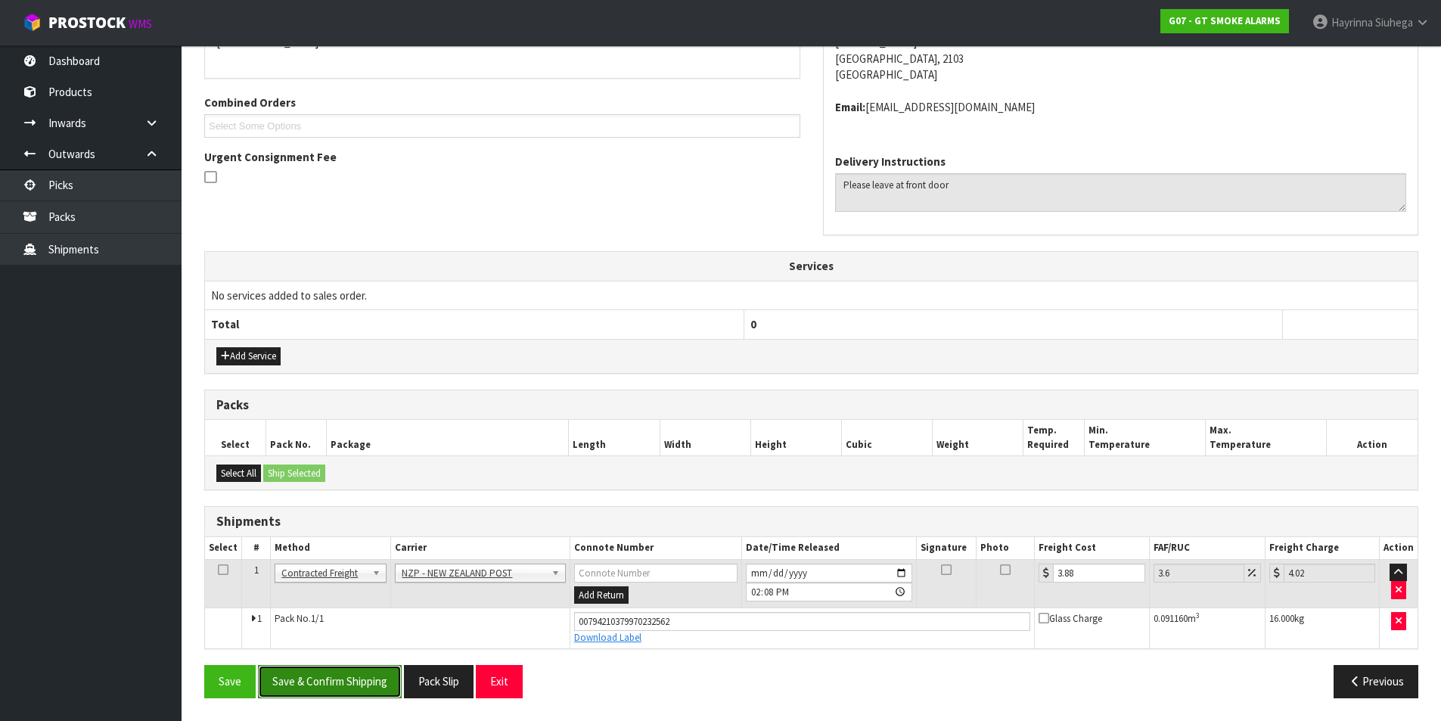
click at [355, 682] on button "Save & Confirm Shipping" at bounding box center [330, 681] width 144 height 33
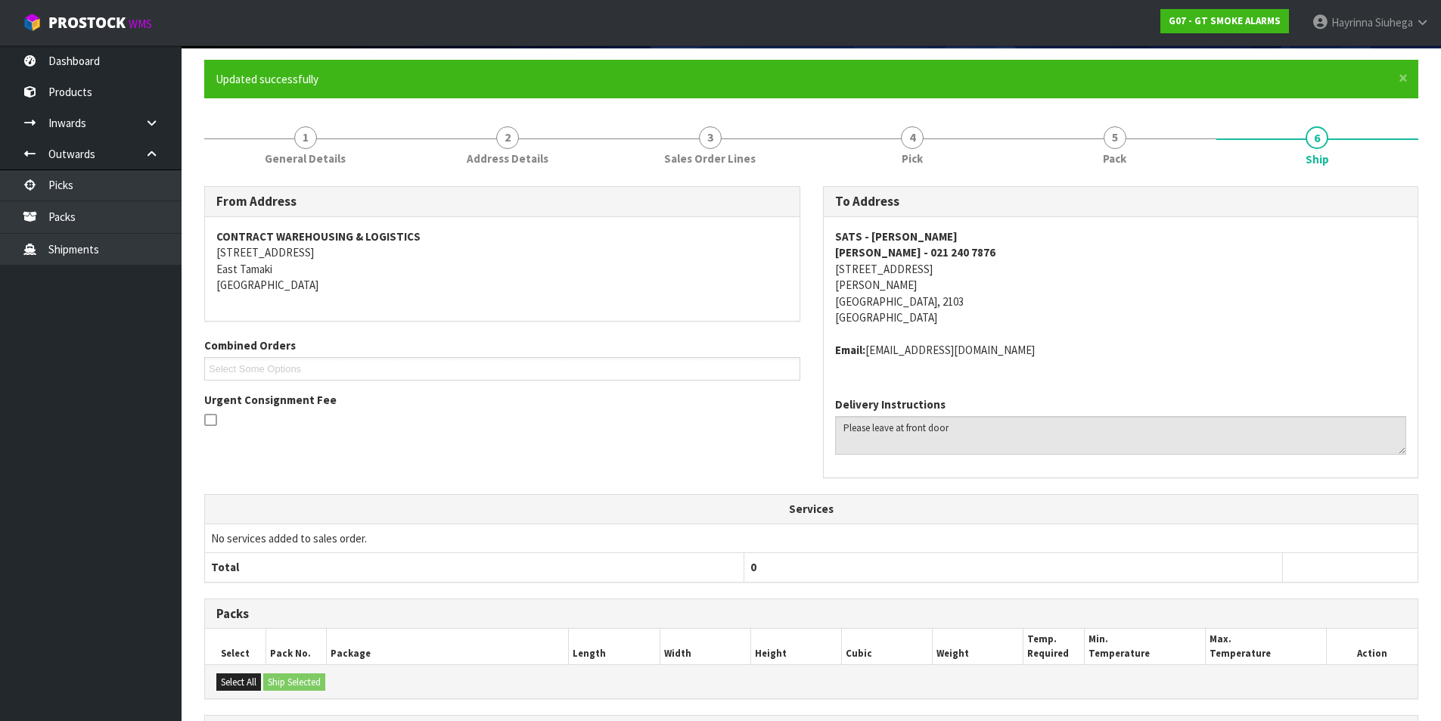
scroll to position [0, 0]
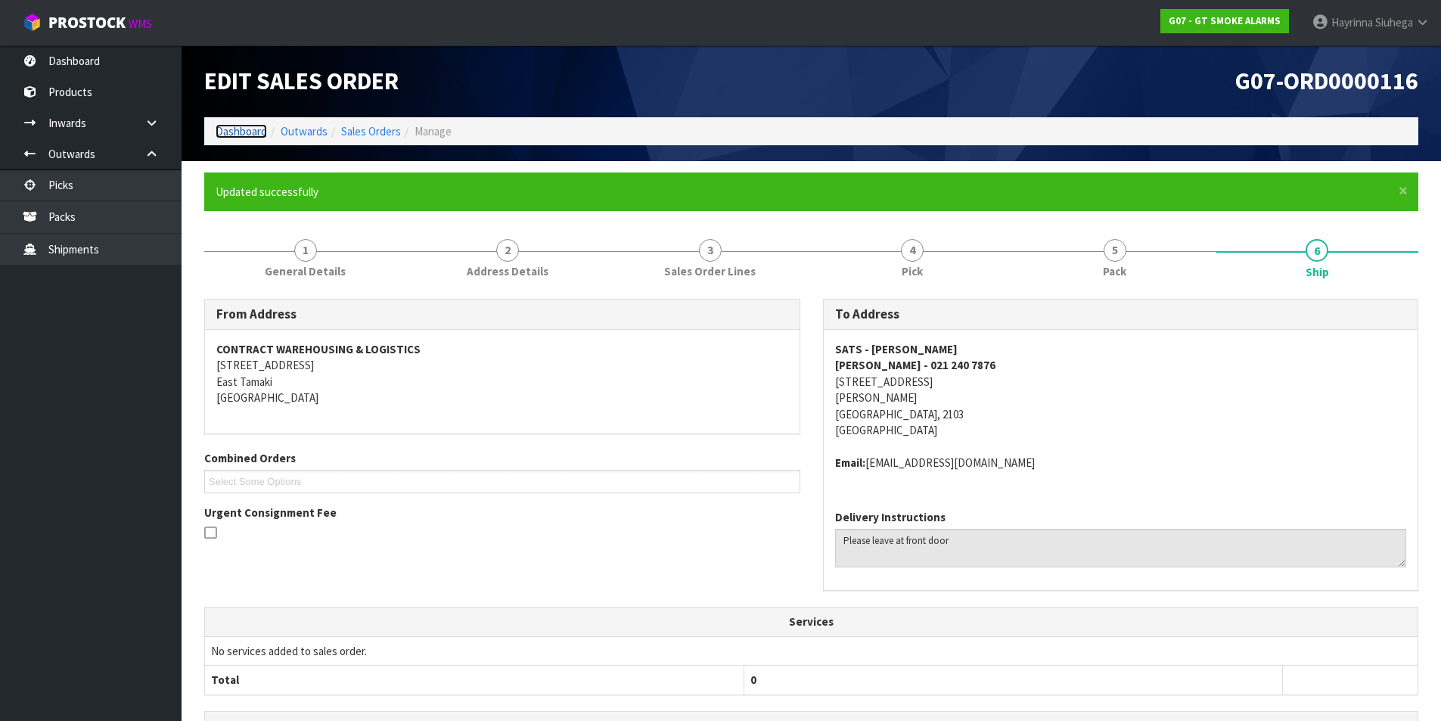
click at [250, 135] on link "Dashboard" at bounding box center [241, 131] width 51 height 14
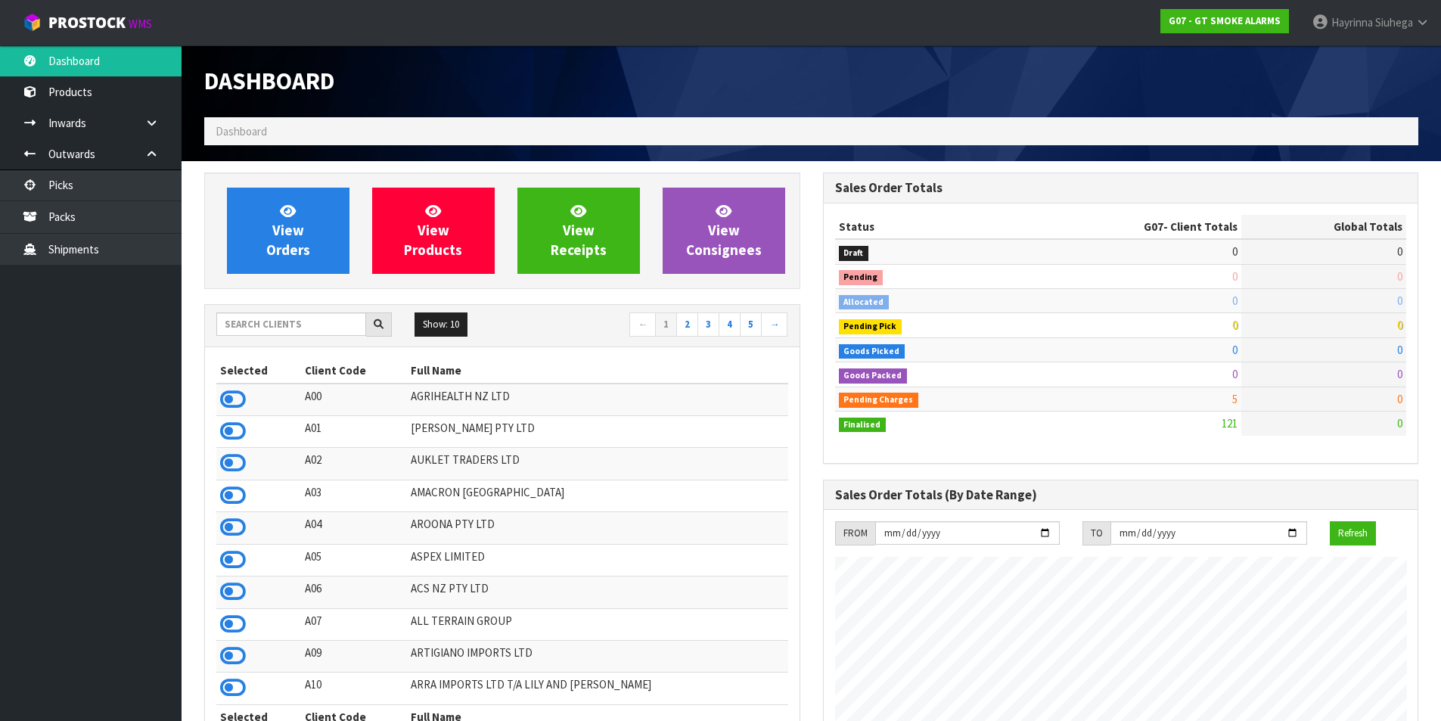
scroll to position [949, 618]
click at [311, 319] on input "text" at bounding box center [291, 323] width 150 height 23
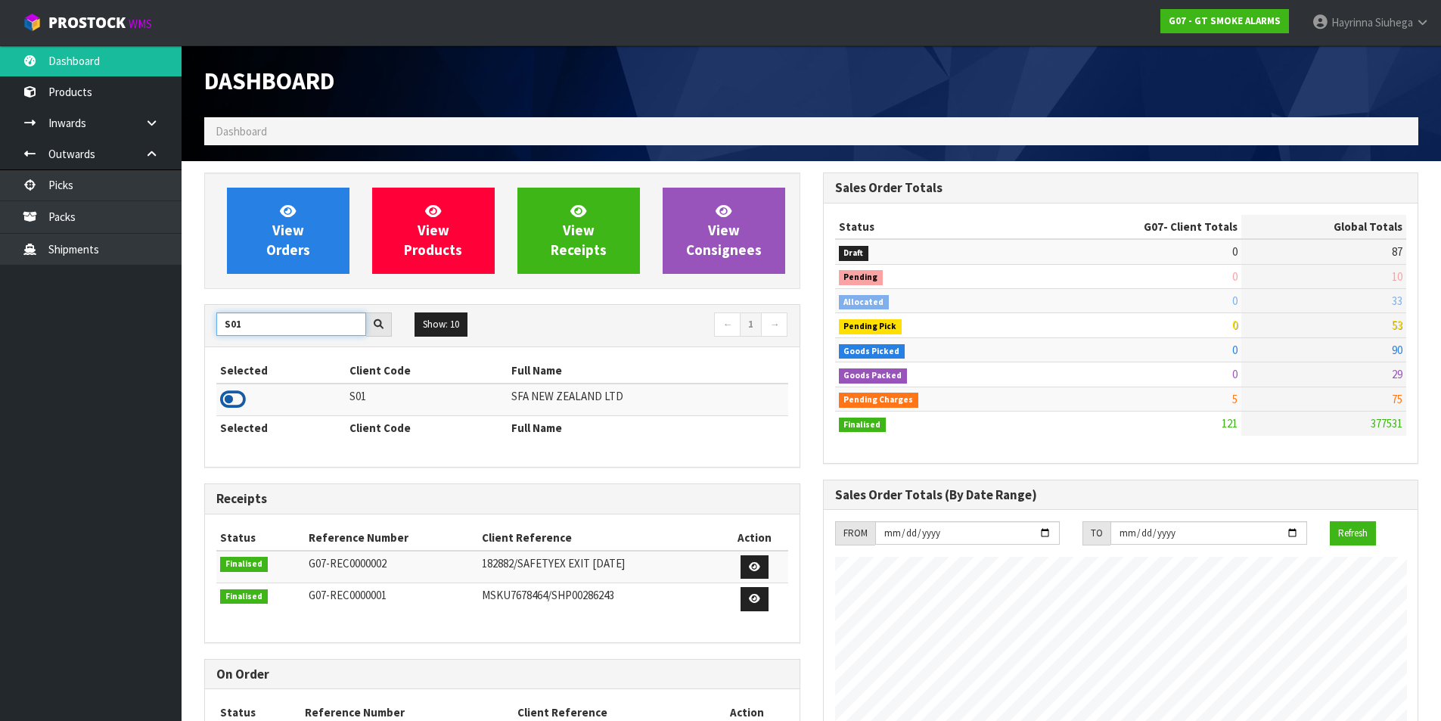
type input "S01"
click at [223, 400] on icon at bounding box center [233, 399] width 26 height 23
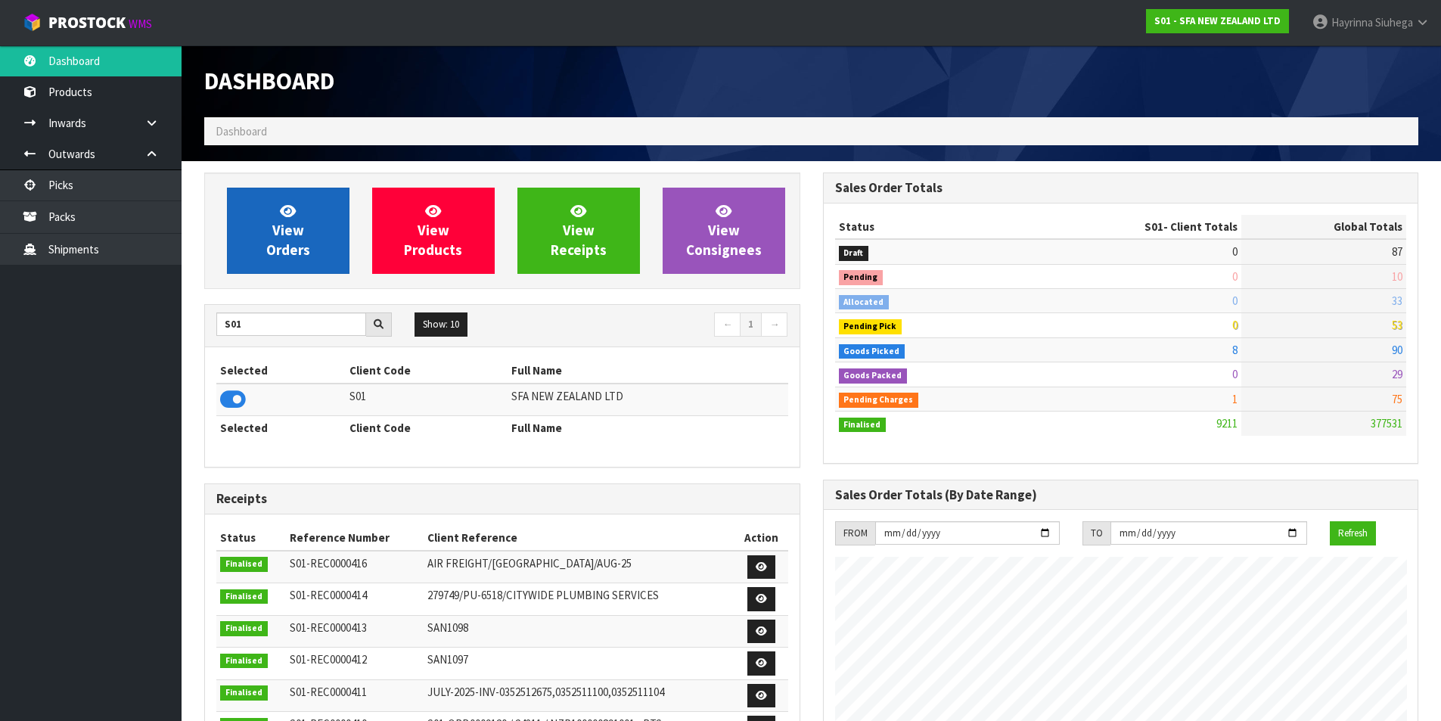
scroll to position [1146, 618]
click at [259, 230] on link "View Orders" at bounding box center [288, 231] width 123 height 86
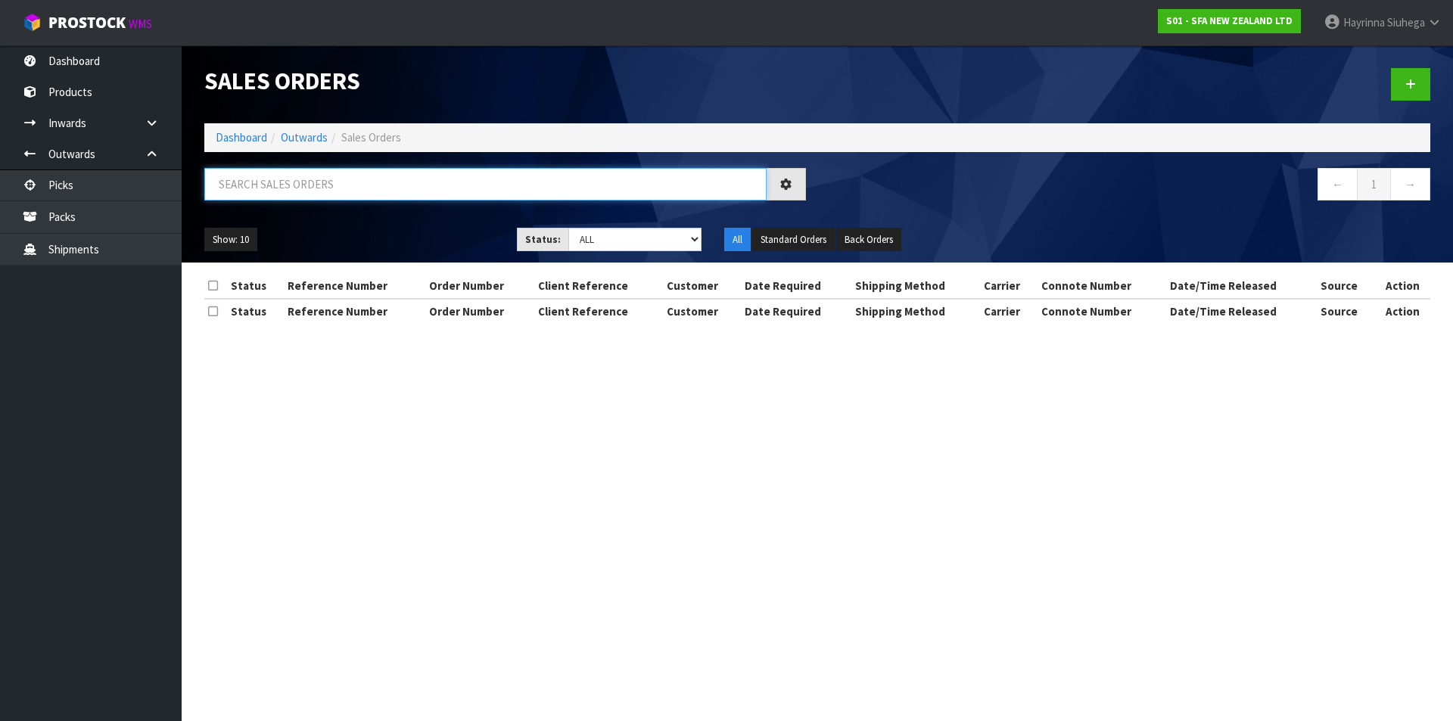
click at [273, 182] on input "text" at bounding box center [485, 184] width 562 height 33
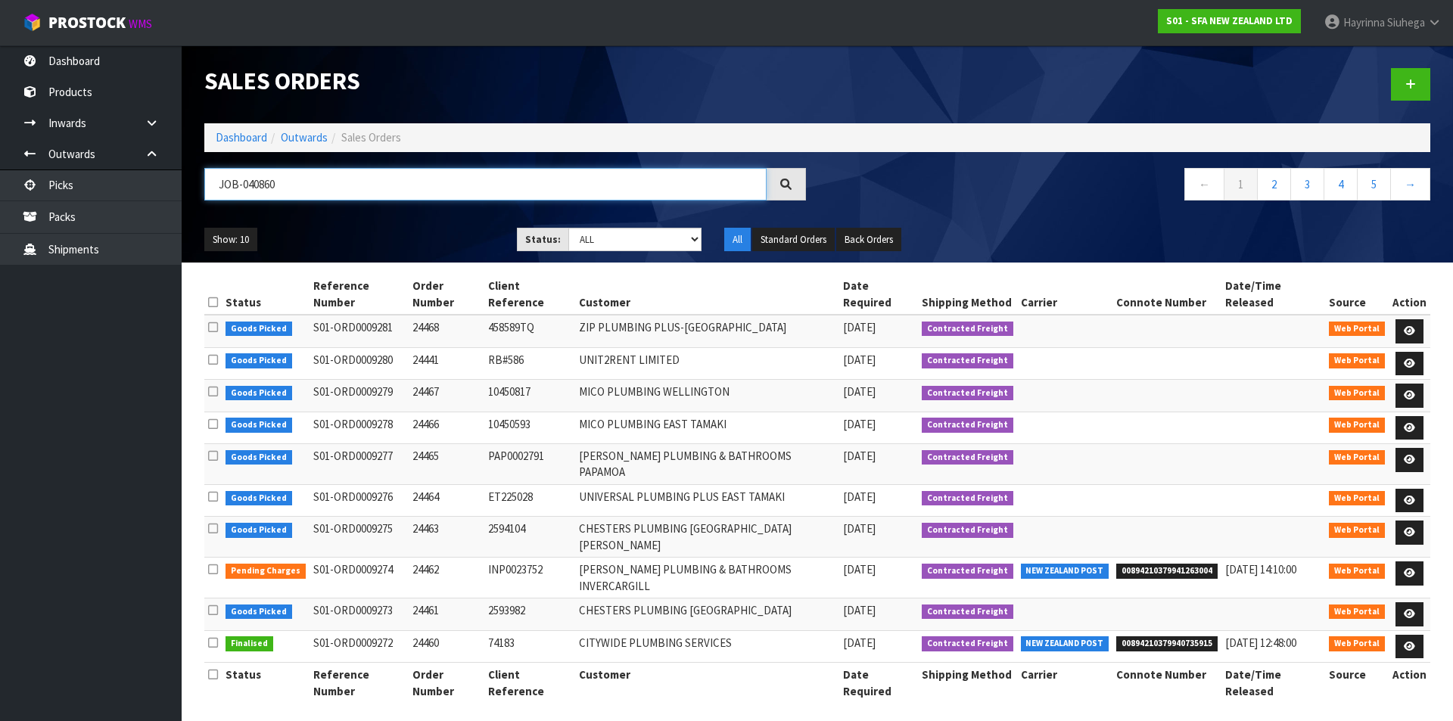
type input "JOB-0408601"
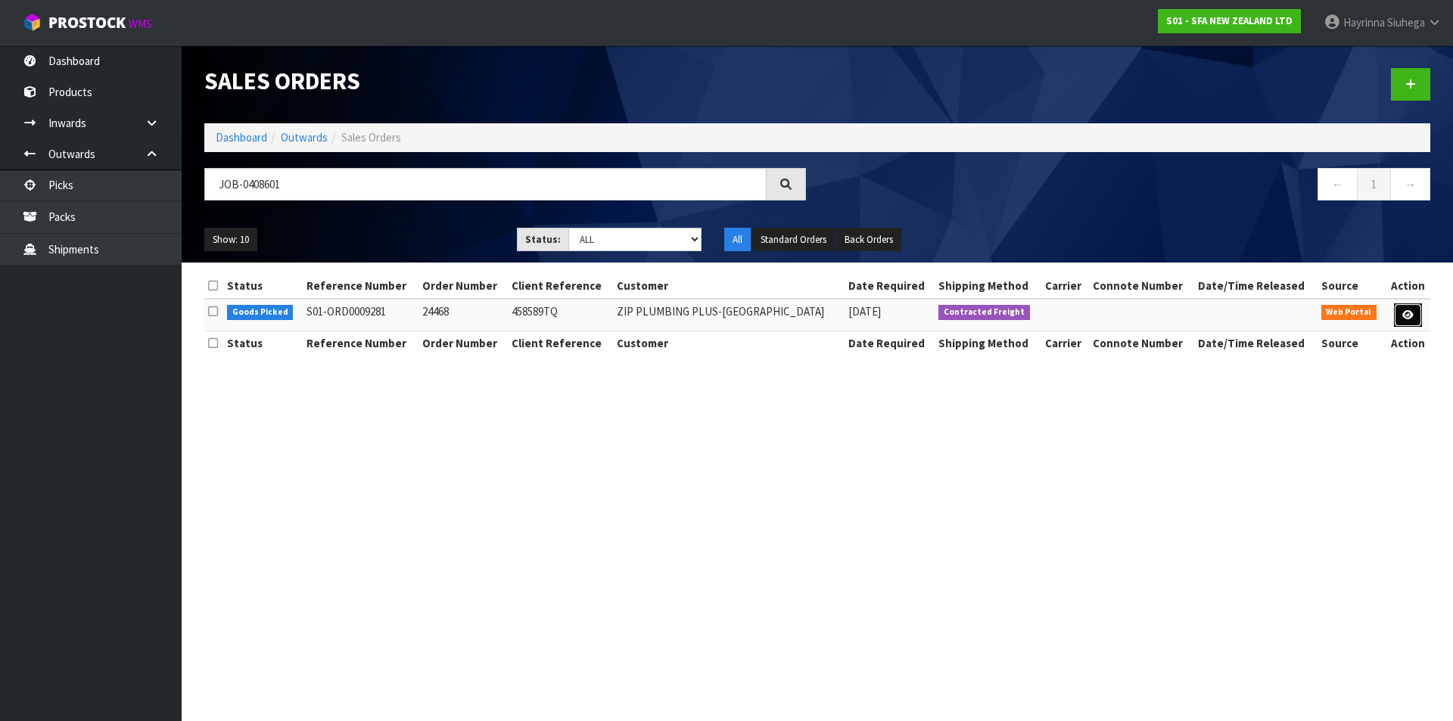
click at [1398, 310] on link at bounding box center [1408, 315] width 28 height 24
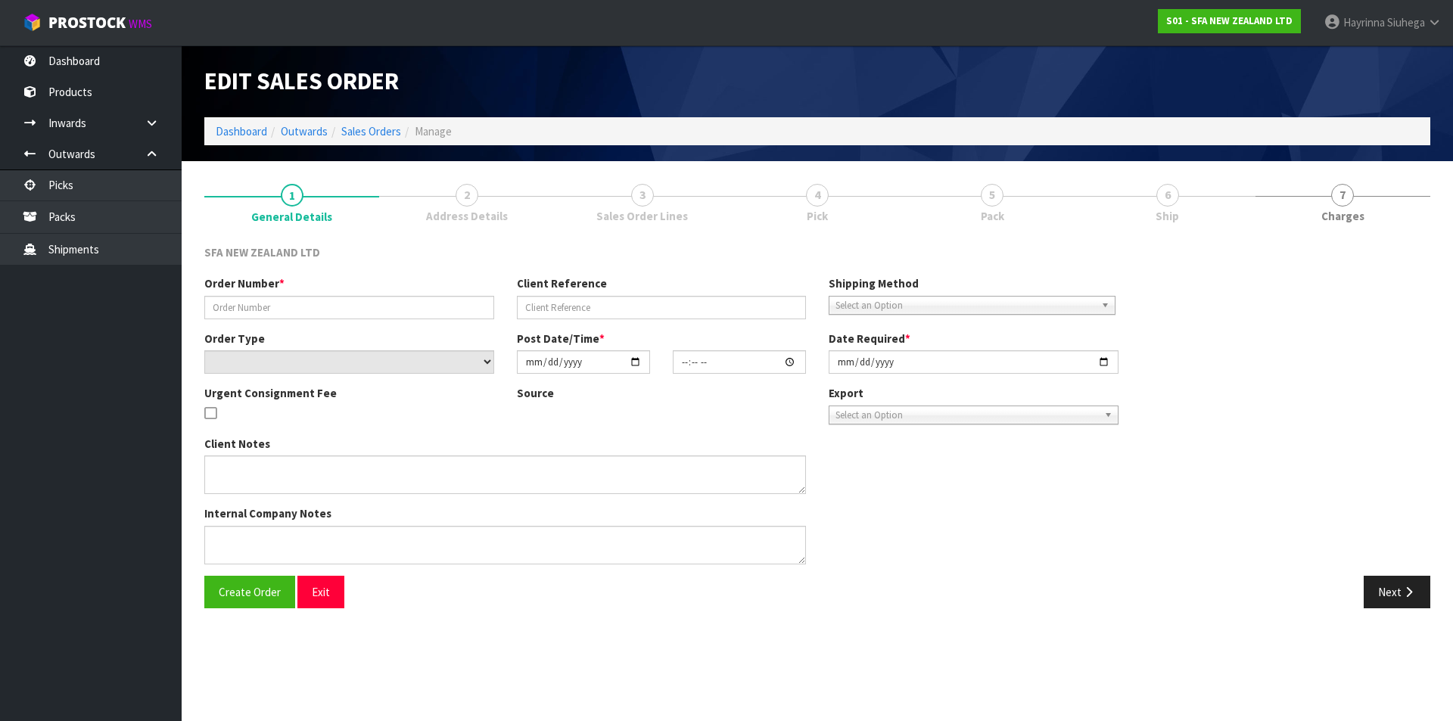
type input "24468"
type input "458589TQ"
select select "number:0"
type input "[DATE]"
type input "11:13:00.000"
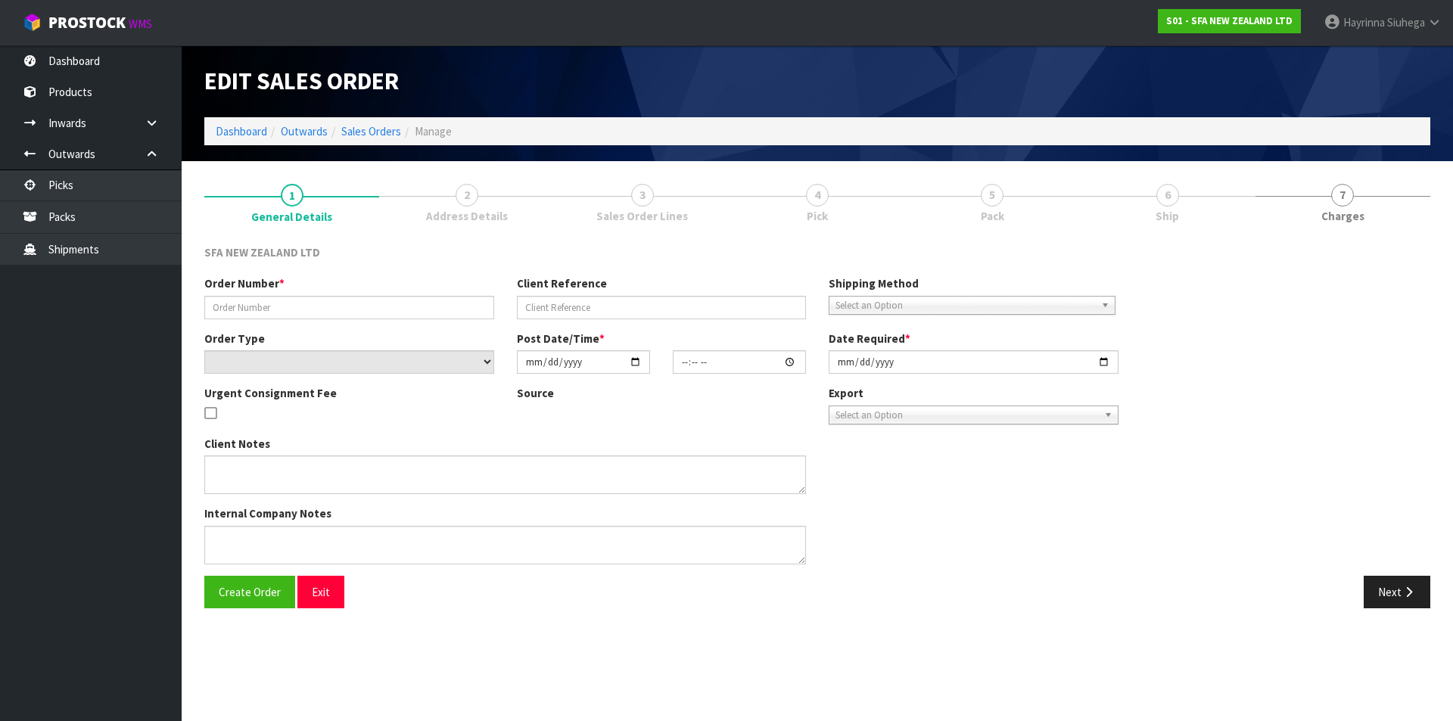
type input "[DATE]"
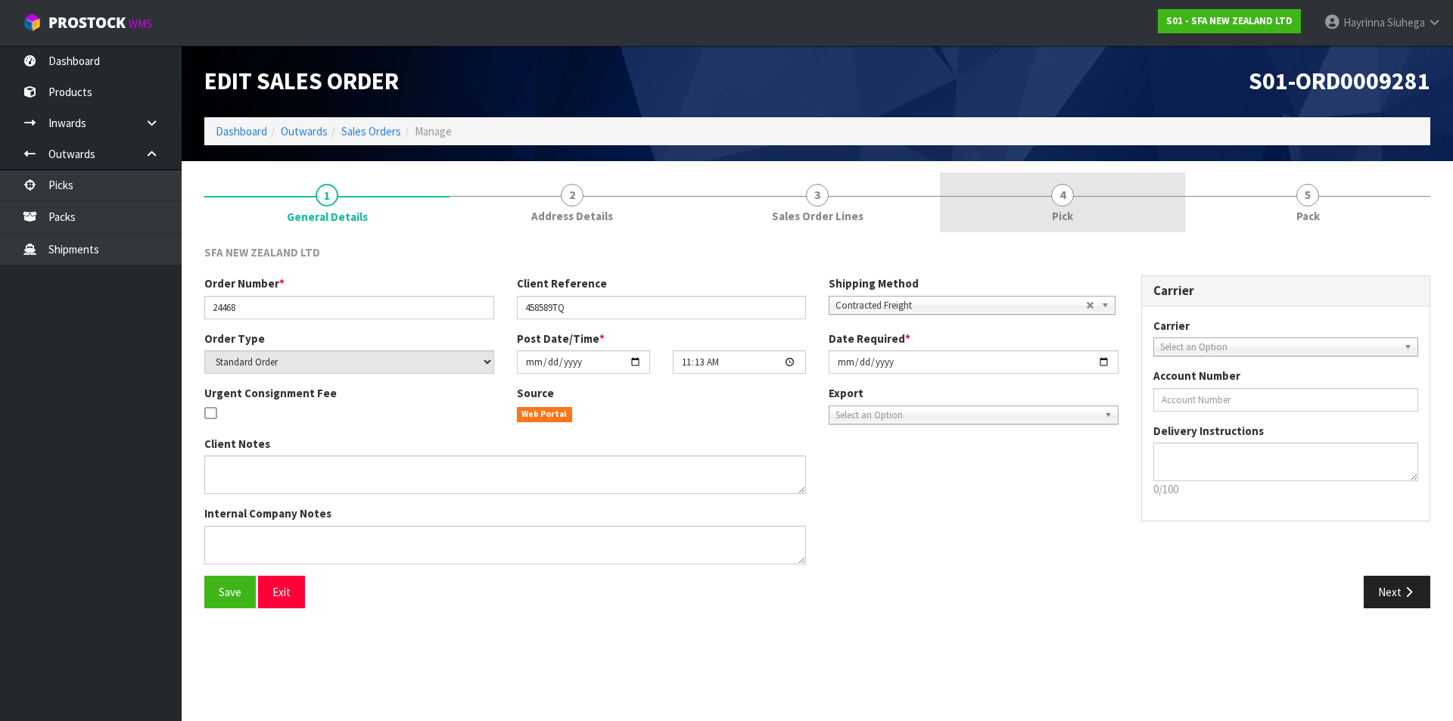
drag, startPoint x: 1094, startPoint y: 194, endPoint x: 1132, endPoint y: 187, distance: 38.6
click at [1094, 172] on link "4 Pick" at bounding box center [1062, 202] width 245 height 60
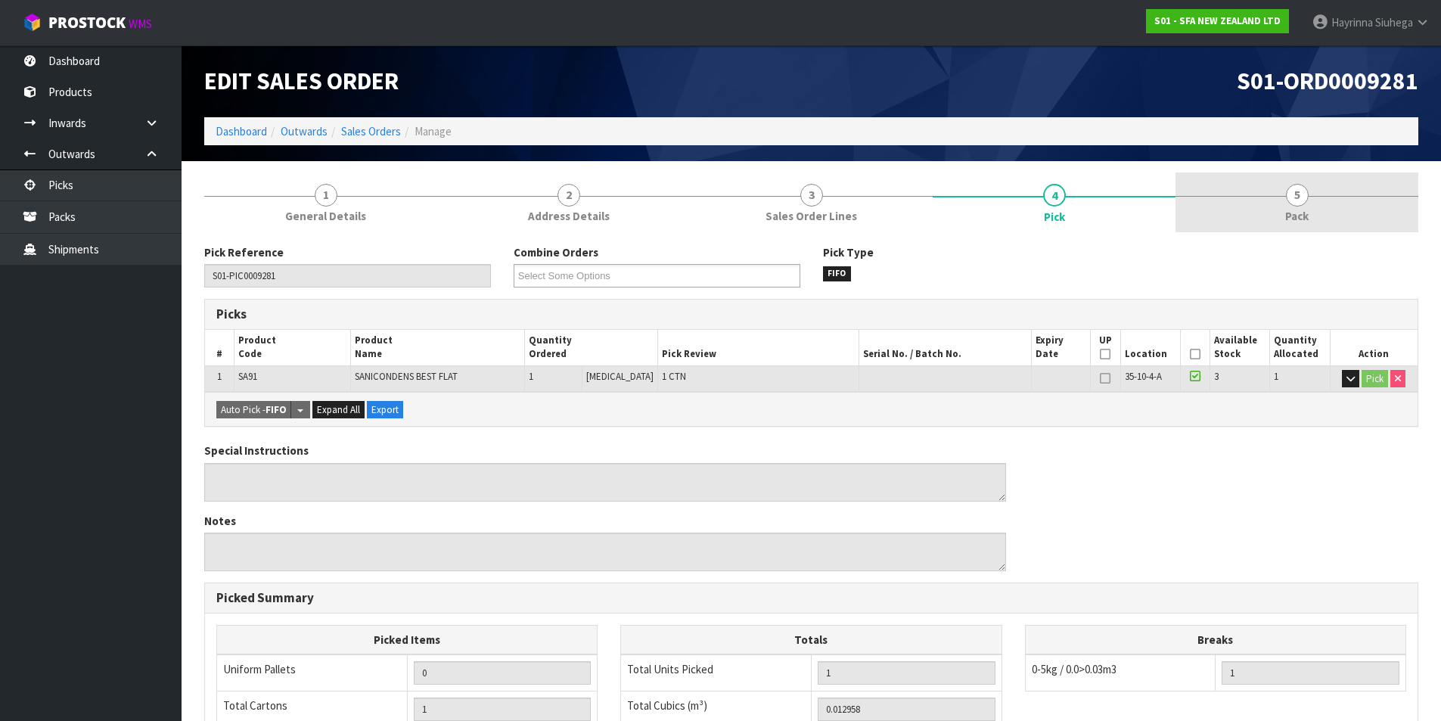
click at [1262, 187] on link "5 Pack" at bounding box center [1297, 202] width 243 height 60
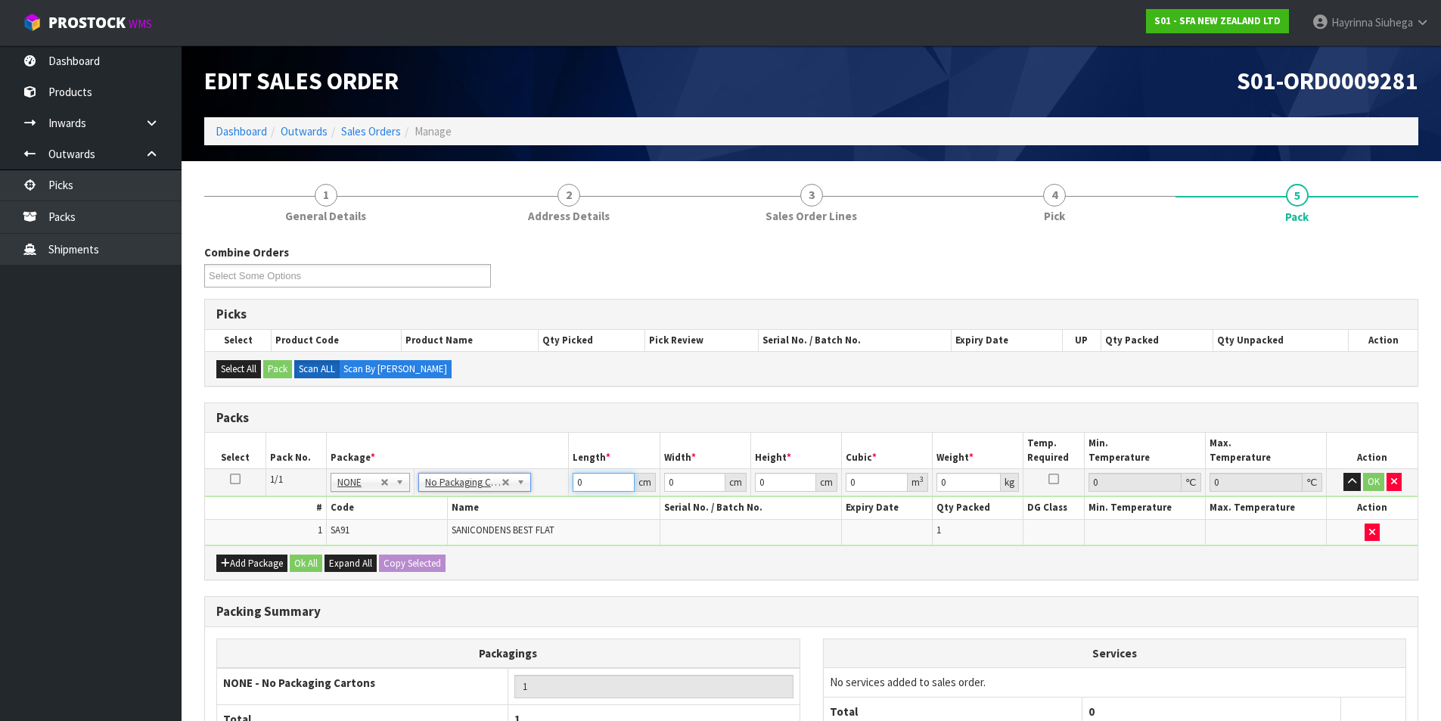
click at [576, 477] on input "0" at bounding box center [603, 482] width 61 height 19
type input "42"
type input "21"
type input "1"
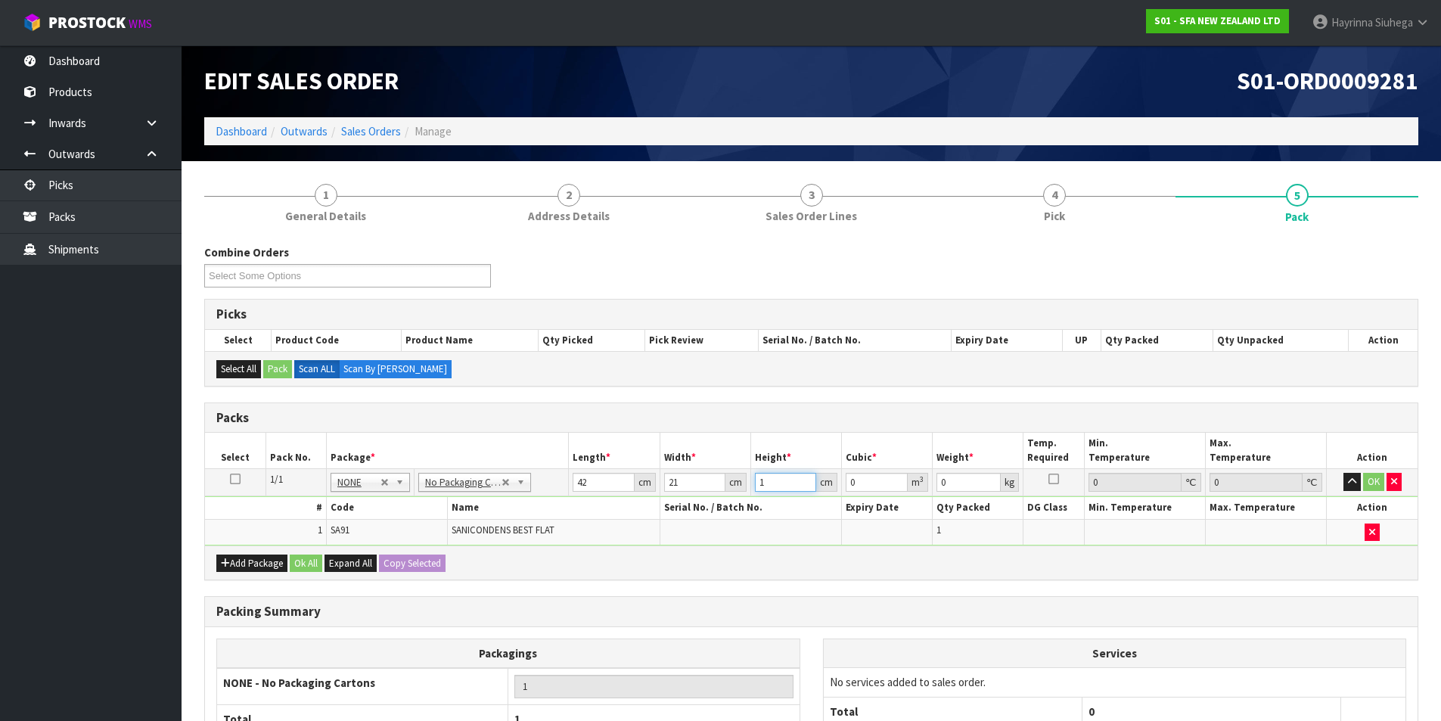
type input "0.000882"
type input "19"
type input "0.016758"
type input "19"
type input "4"
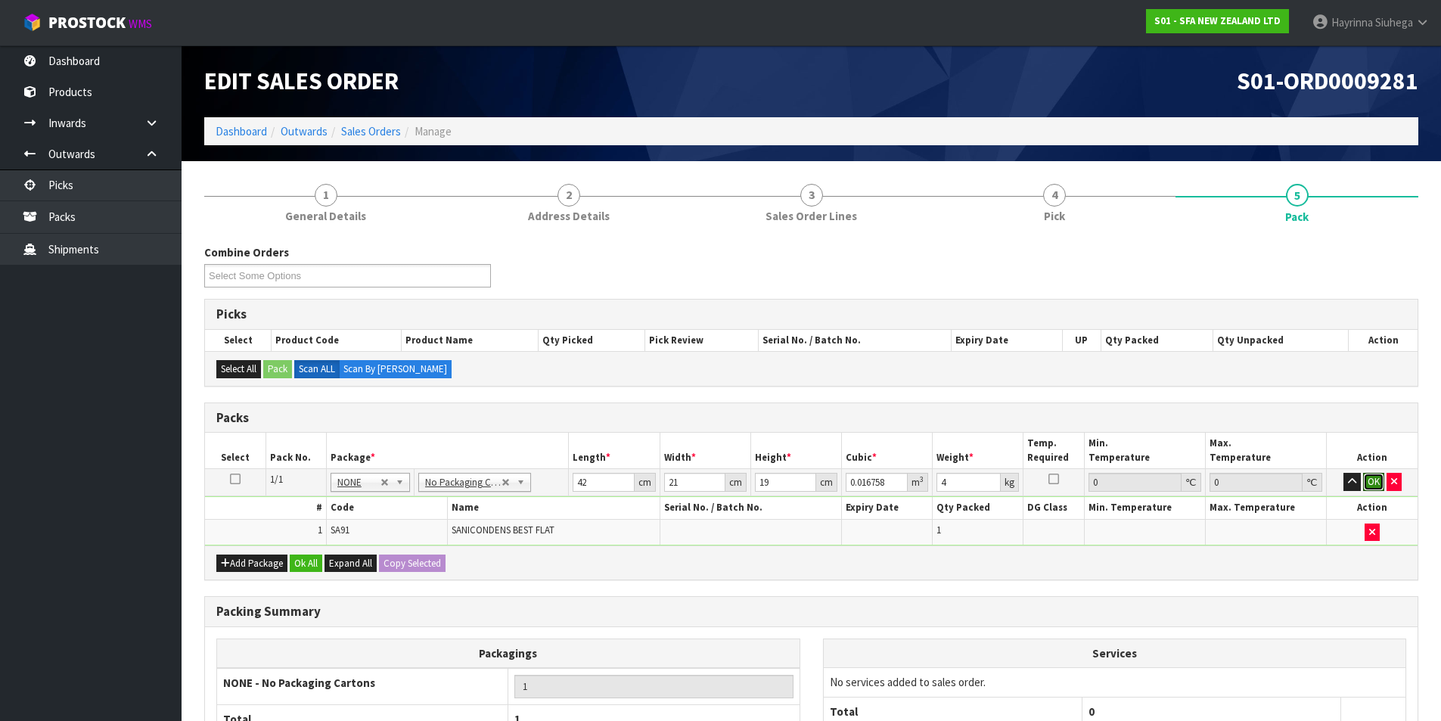
click button "OK" at bounding box center [1373, 482] width 21 height 18
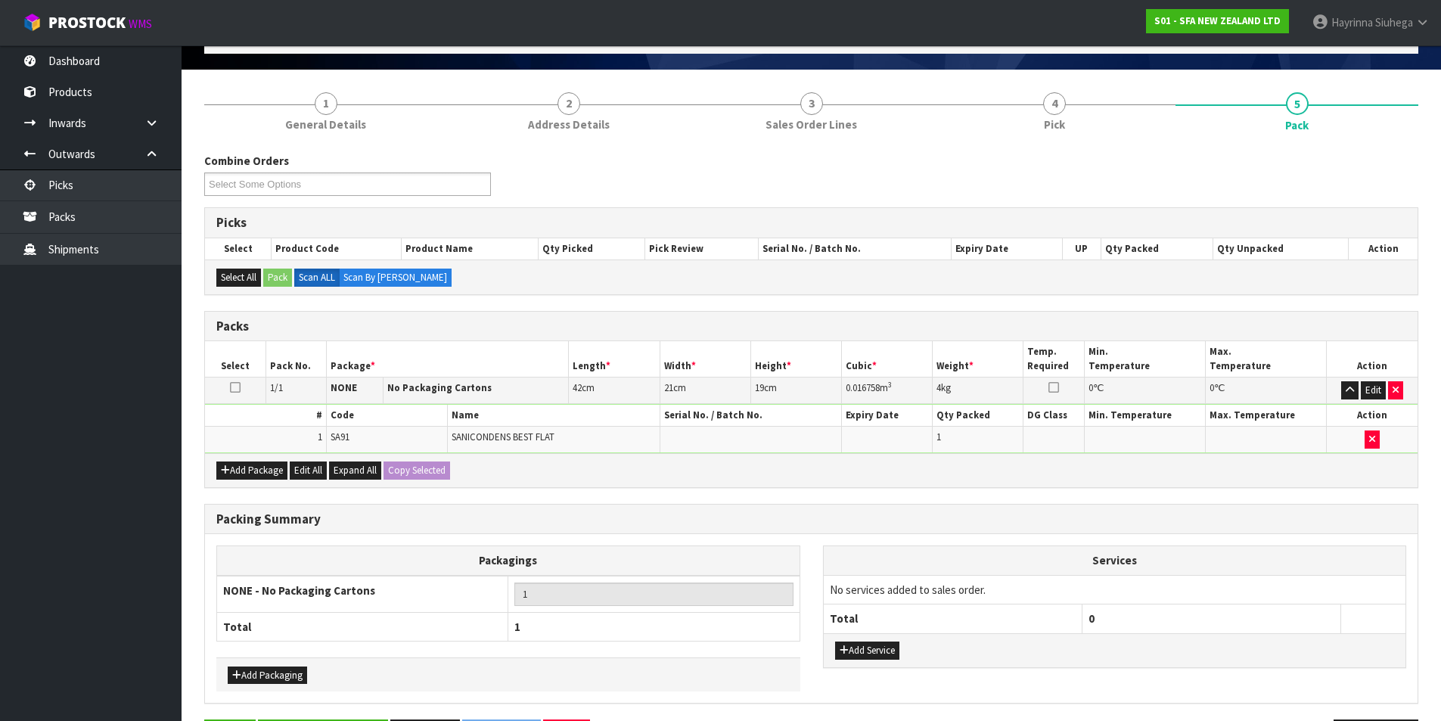
scroll to position [146, 0]
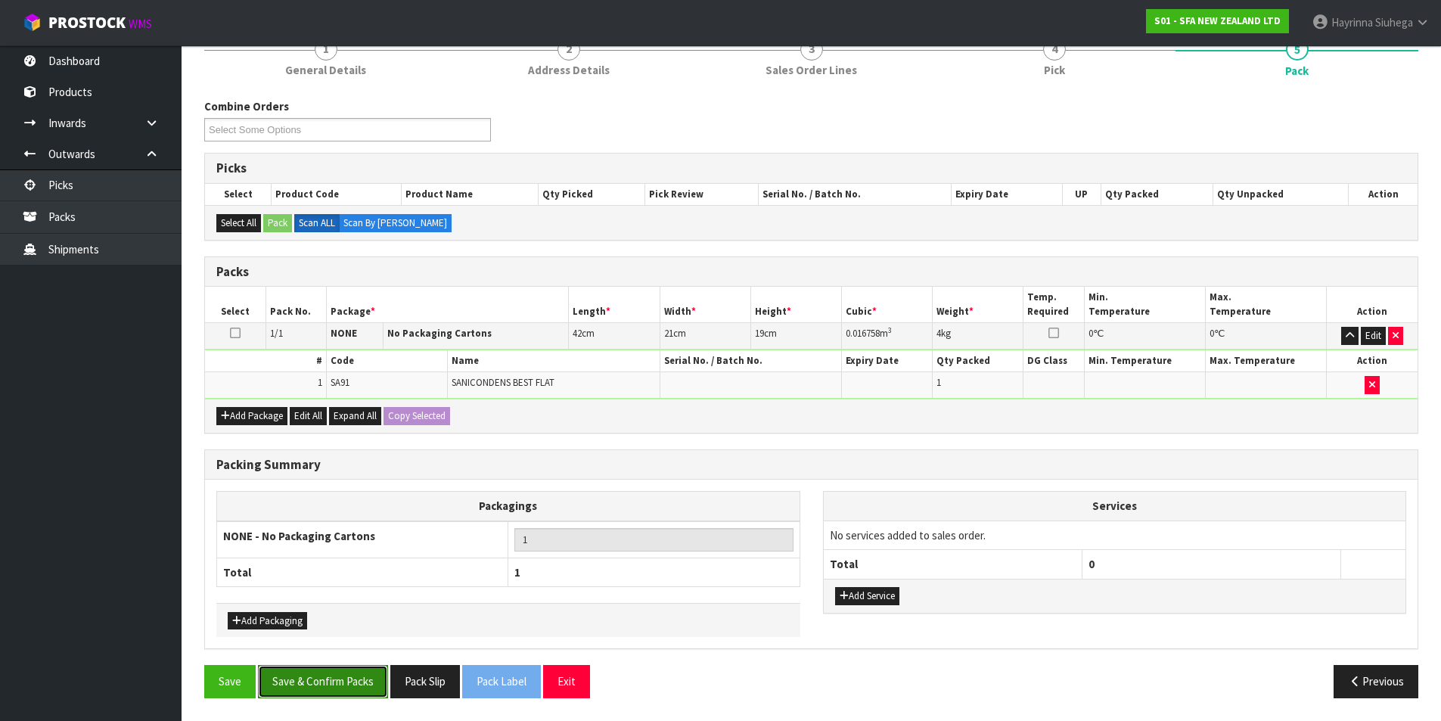
click at [341, 670] on button "Save & Confirm Packs" at bounding box center [323, 681] width 130 height 33
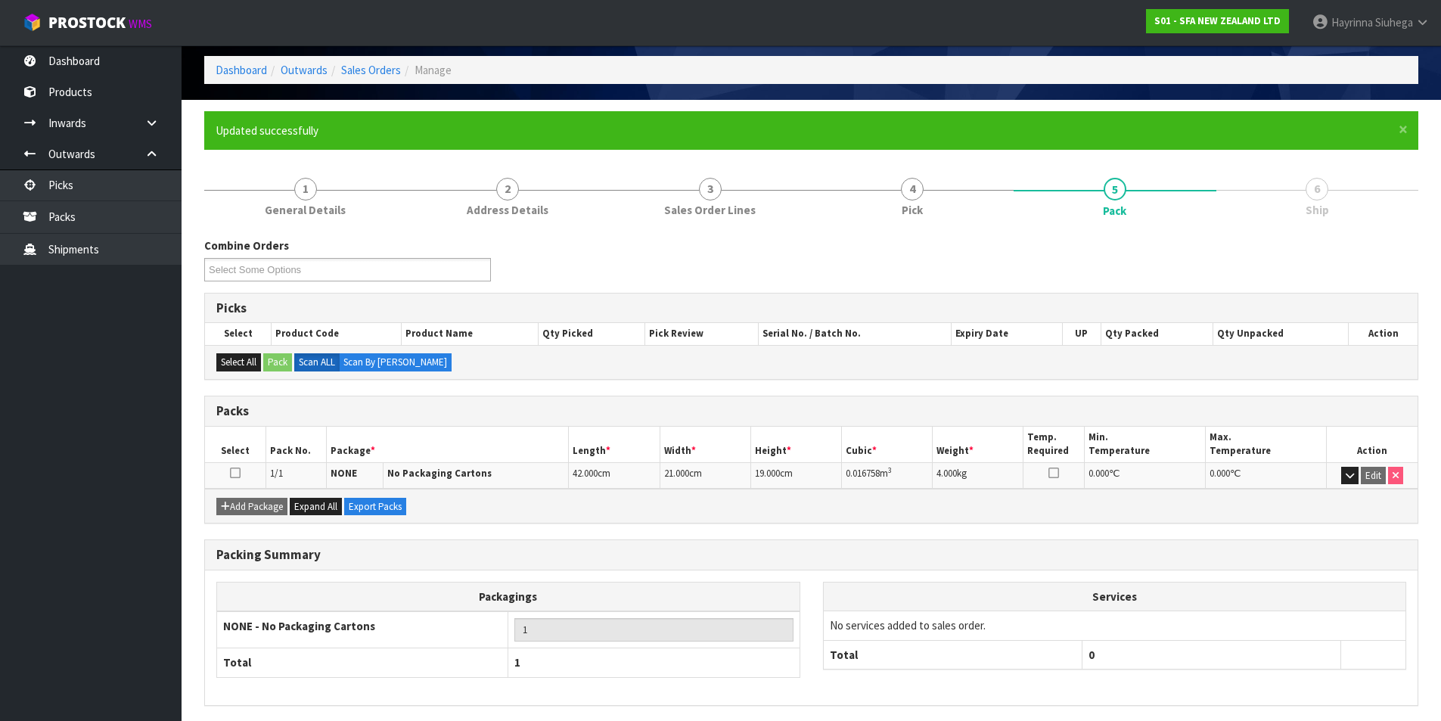
scroll to position [117, 0]
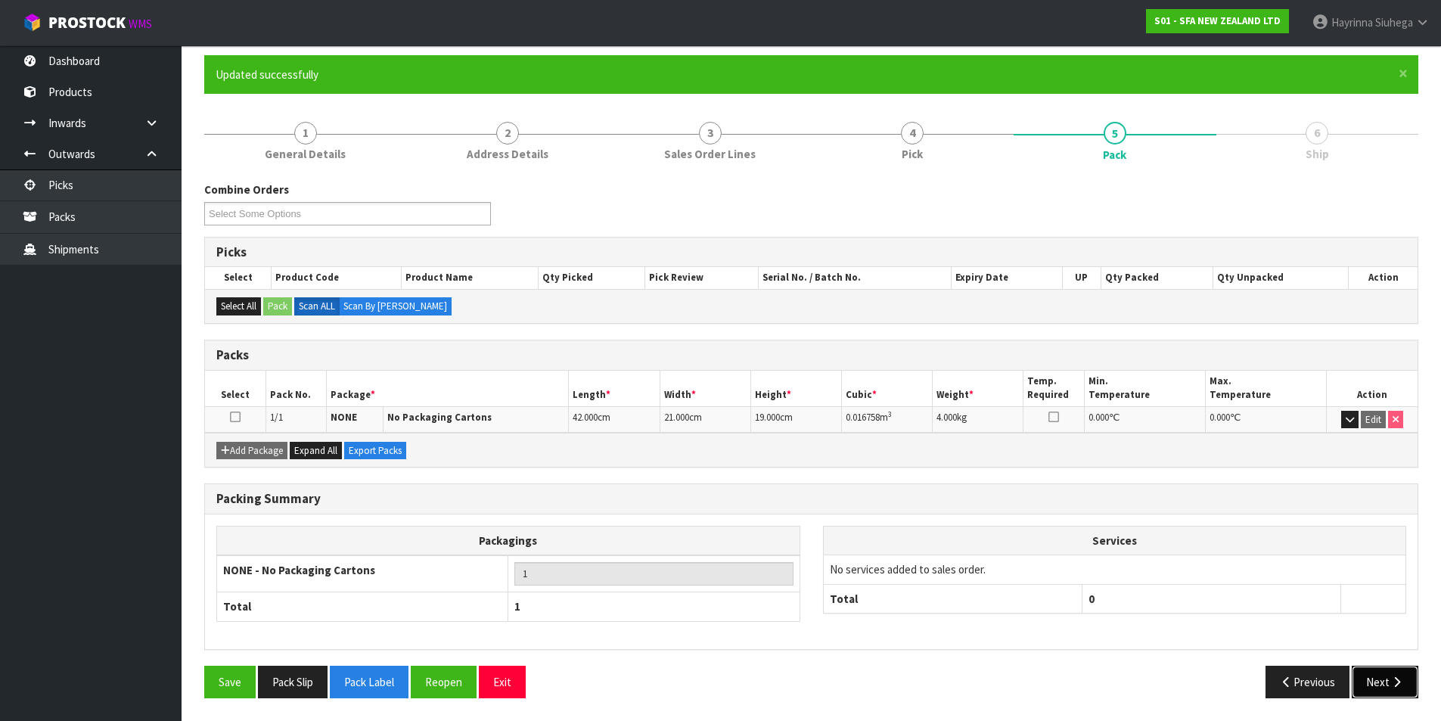
click at [1391, 679] on icon "button" at bounding box center [1397, 681] width 14 height 11
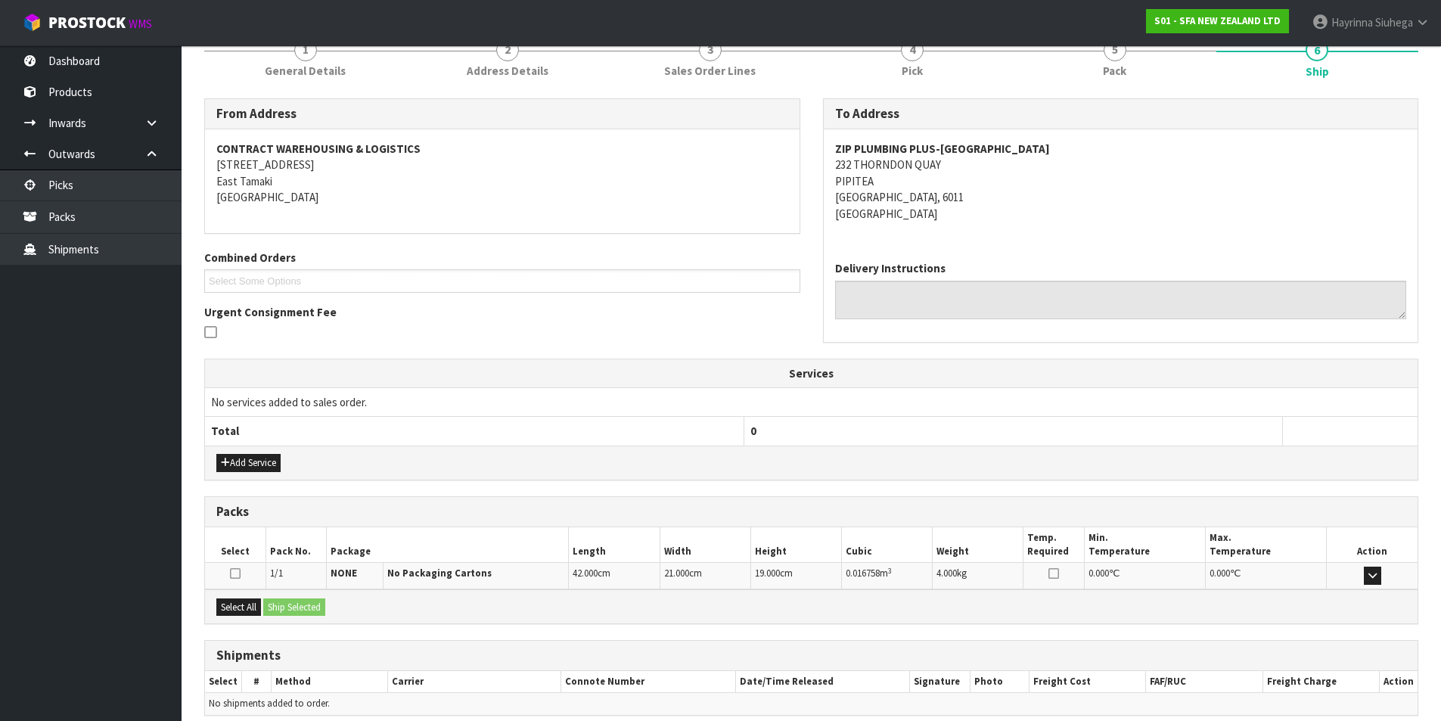
scroll to position [266, 0]
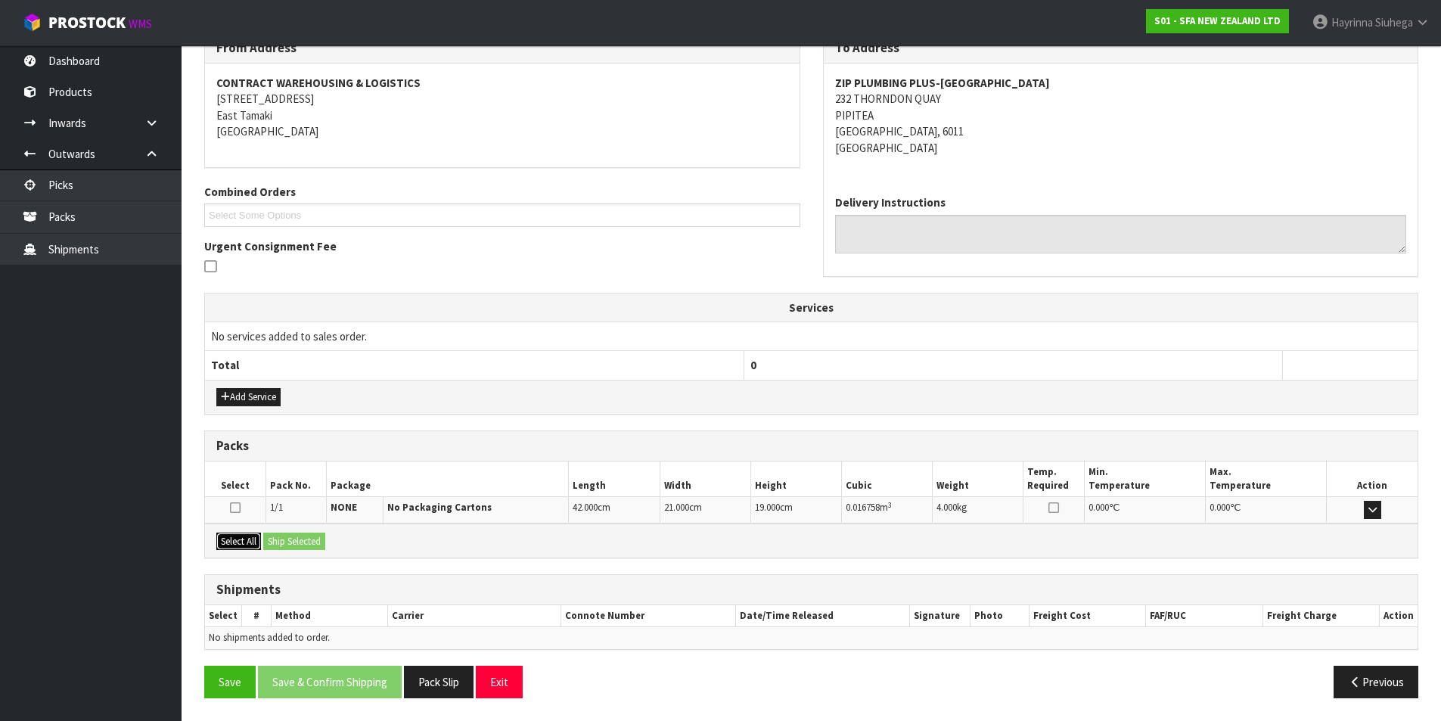
click at [244, 539] on button "Select All" at bounding box center [238, 542] width 45 height 18
click at [293, 541] on button "Ship Selected" at bounding box center [294, 542] width 62 height 18
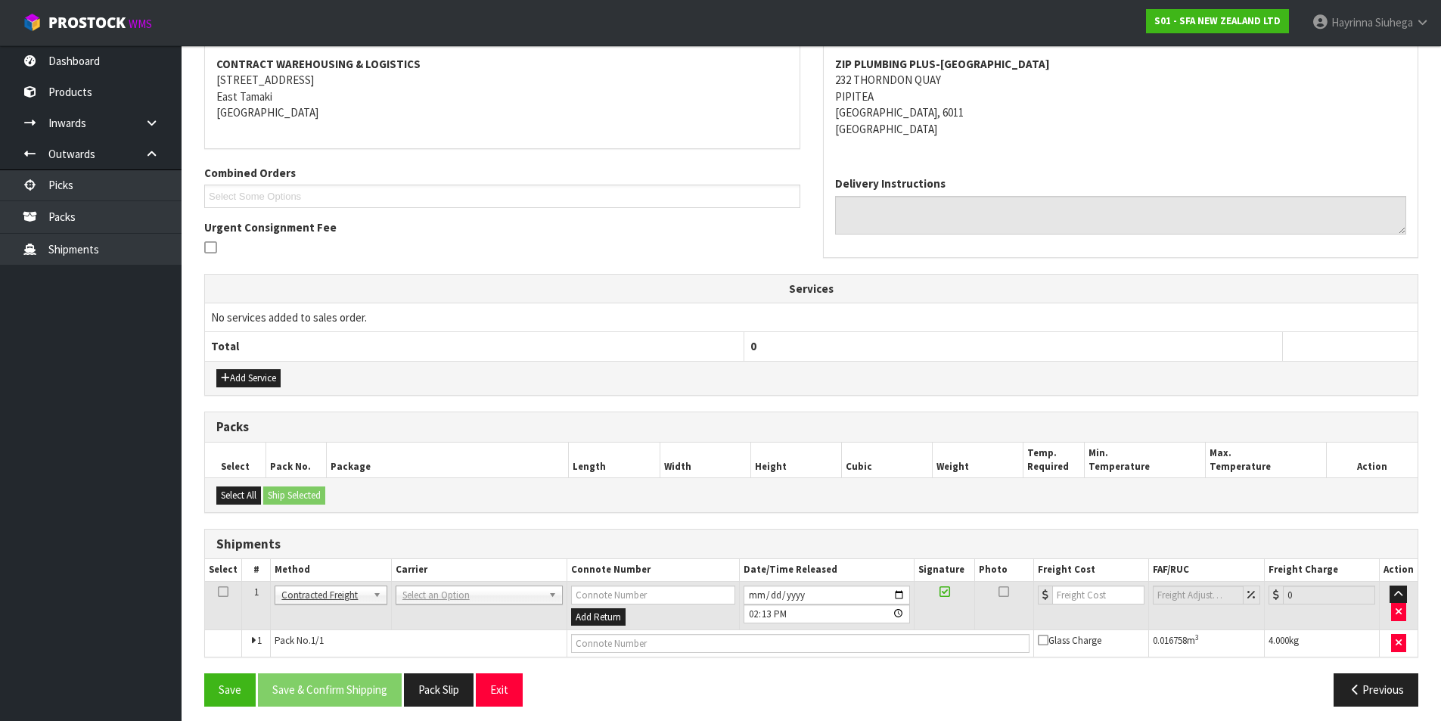
scroll to position [294, 0]
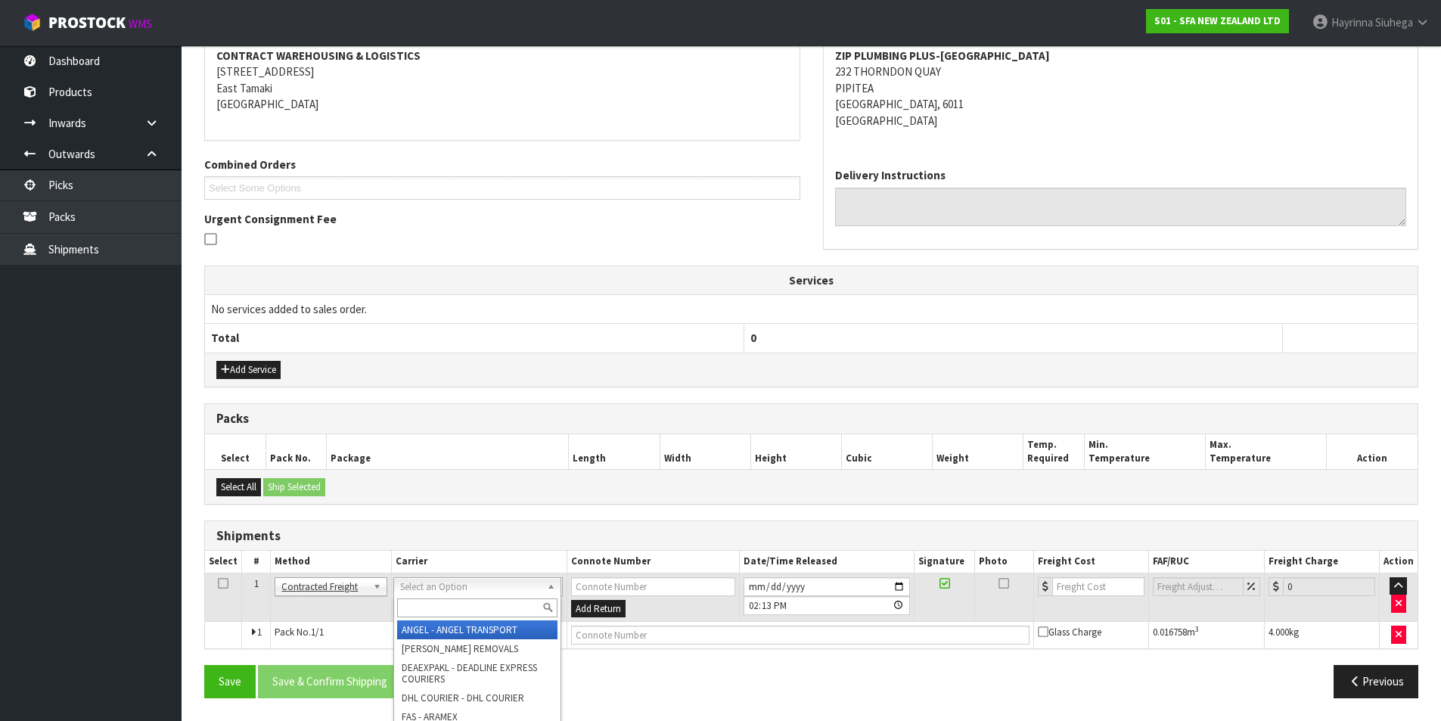
click at [427, 600] on input "text" at bounding box center [477, 607] width 160 height 19
type input "nzp"
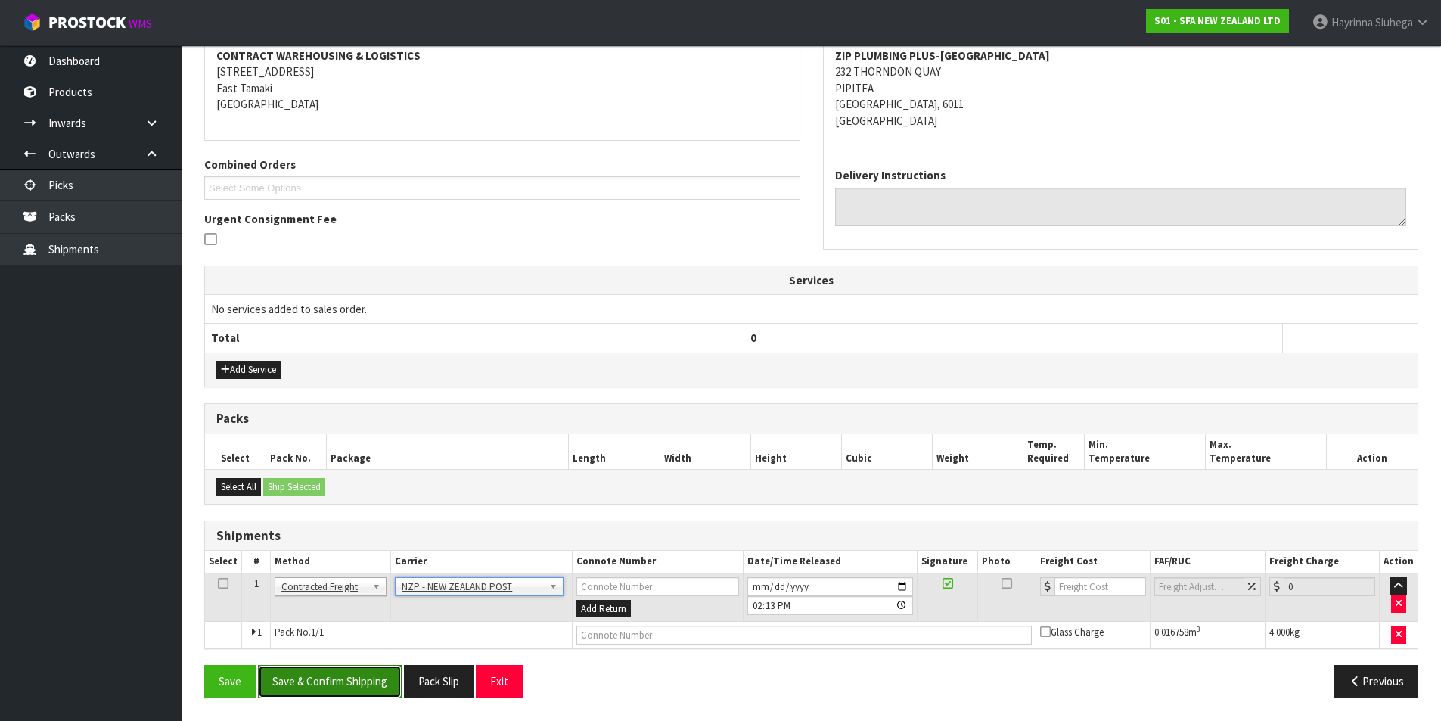
click at [320, 683] on button "Save & Confirm Shipping" at bounding box center [330, 681] width 144 height 33
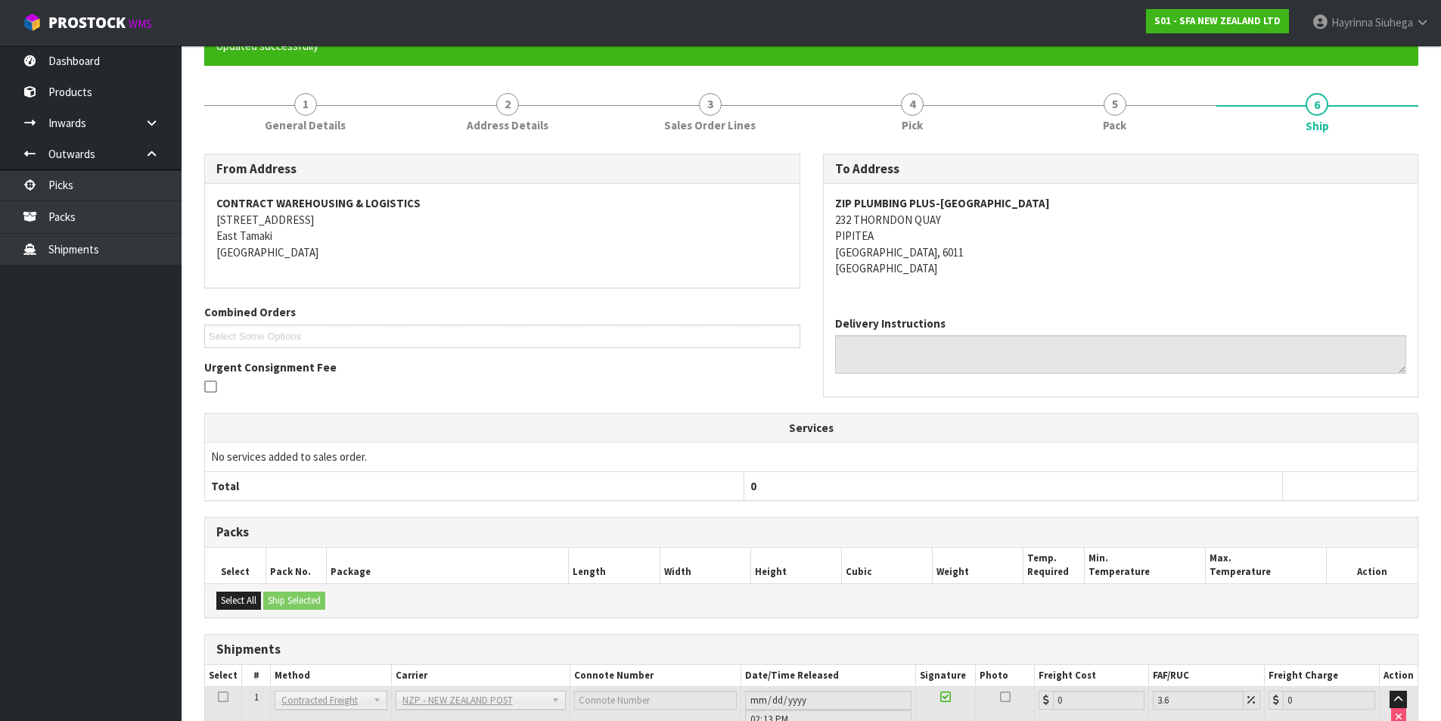
scroll to position [272, 0]
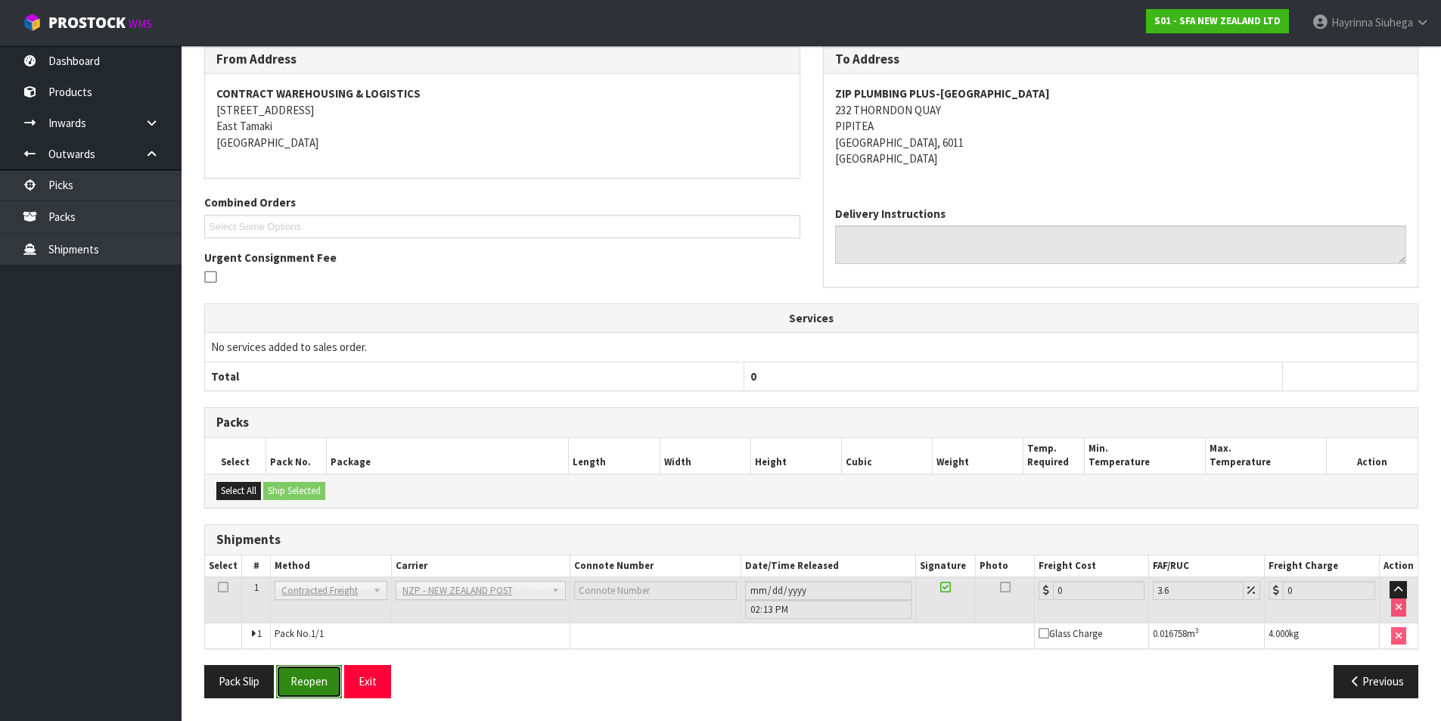
click at [310, 697] on button "Reopen" at bounding box center [309, 681] width 66 height 33
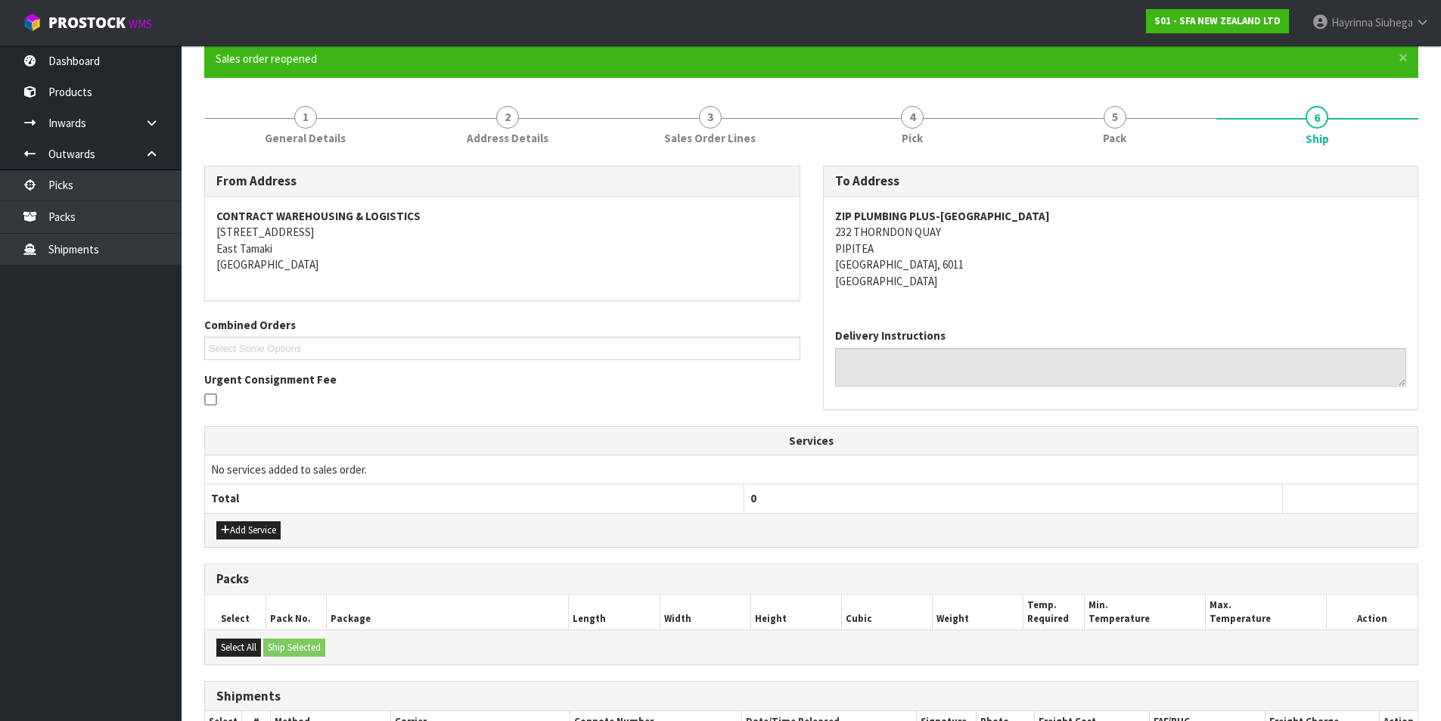
scroll to position [307, 0]
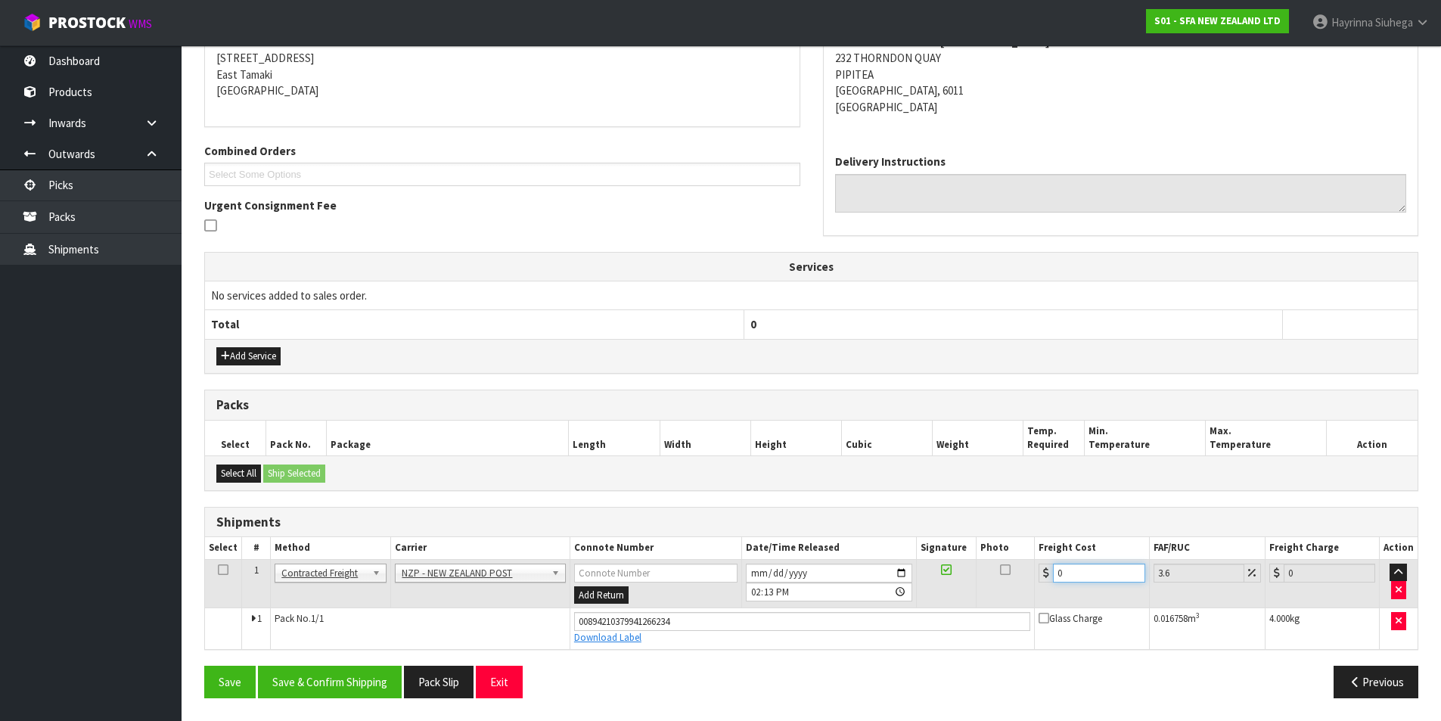
drag, startPoint x: 1086, startPoint y: 576, endPoint x: 968, endPoint y: 588, distance: 119.3
click at [968, 588] on tr "1 Client Local Pickup Customer Local Pickup Company Freight Contracted Freight …" at bounding box center [811, 583] width 1213 height 49
type input "8"
type input "8.29"
type input "8.4"
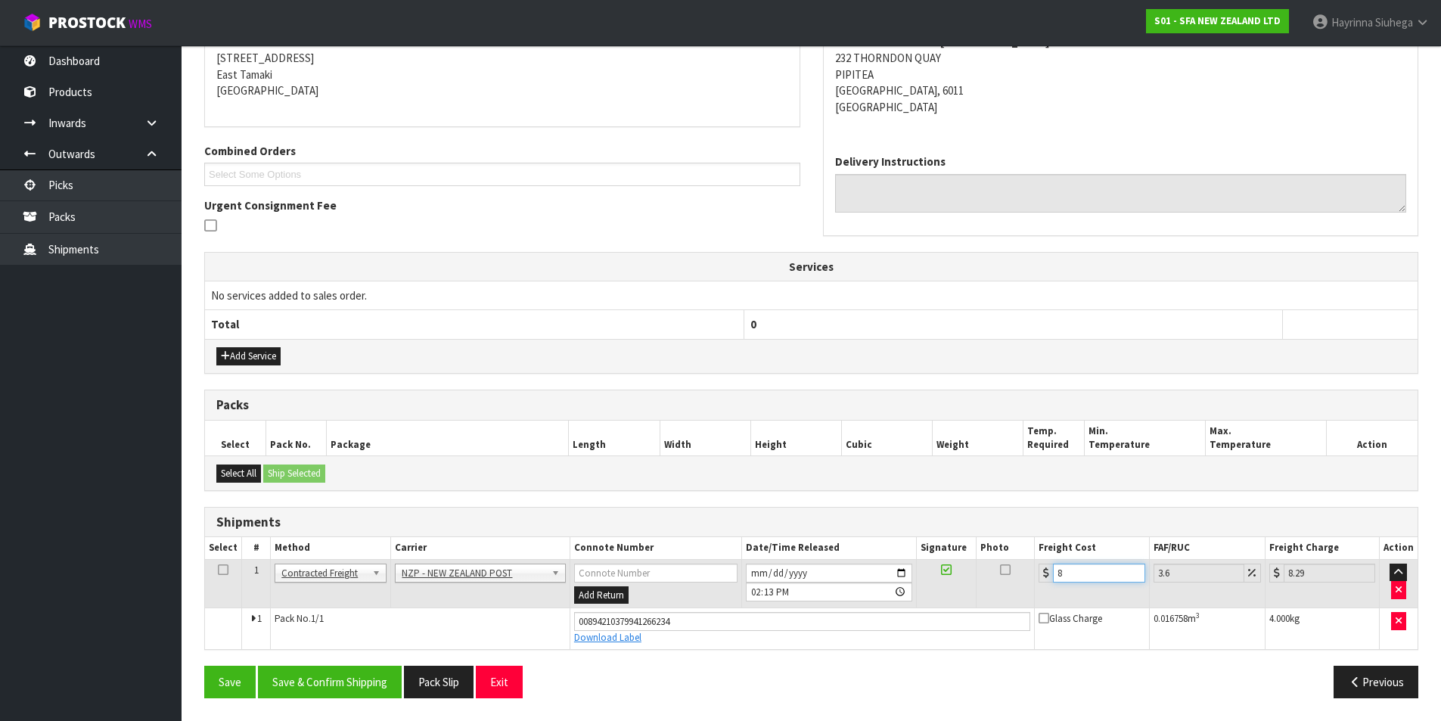
type input "8.7"
type input "8.45"
type input "8.75"
type input "8.45"
click at [204, 666] on button "Save" at bounding box center [229, 682] width 51 height 33
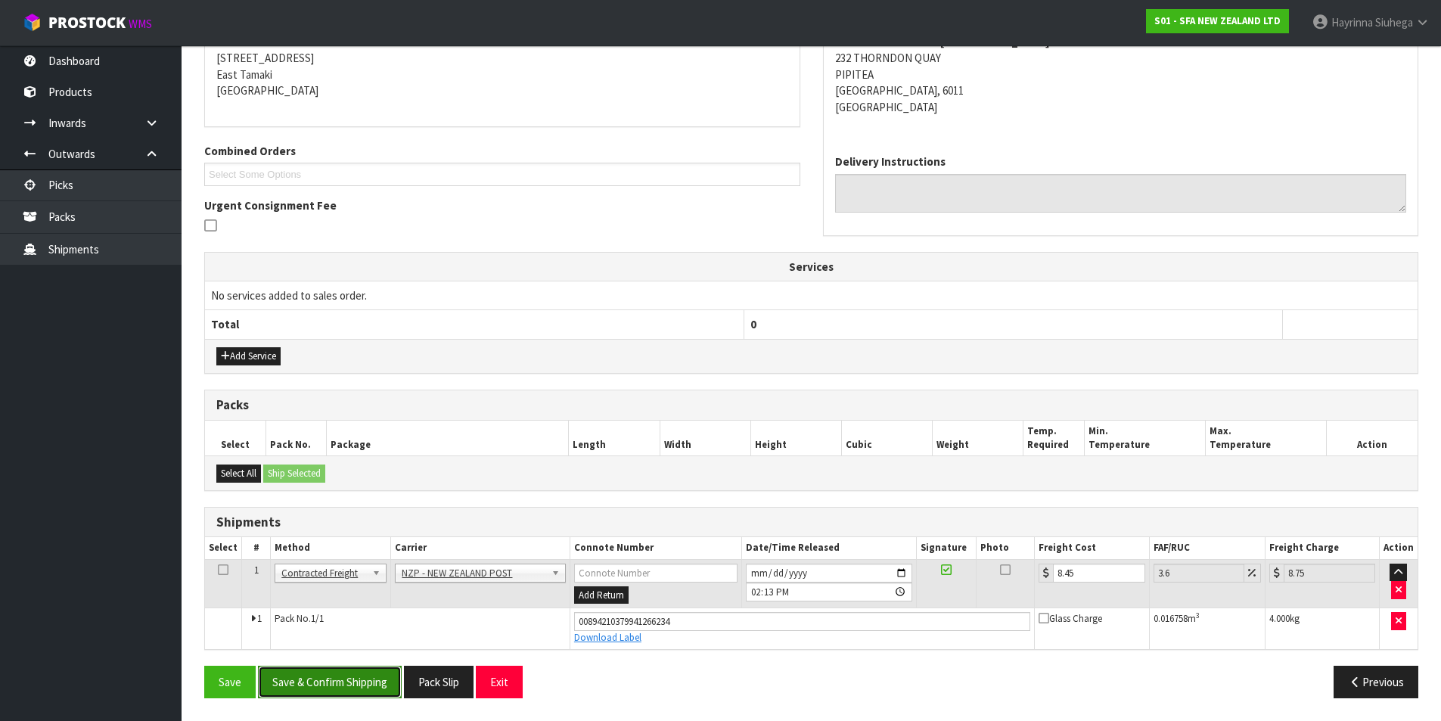
click at [338, 688] on button "Save & Confirm Shipping" at bounding box center [330, 682] width 144 height 33
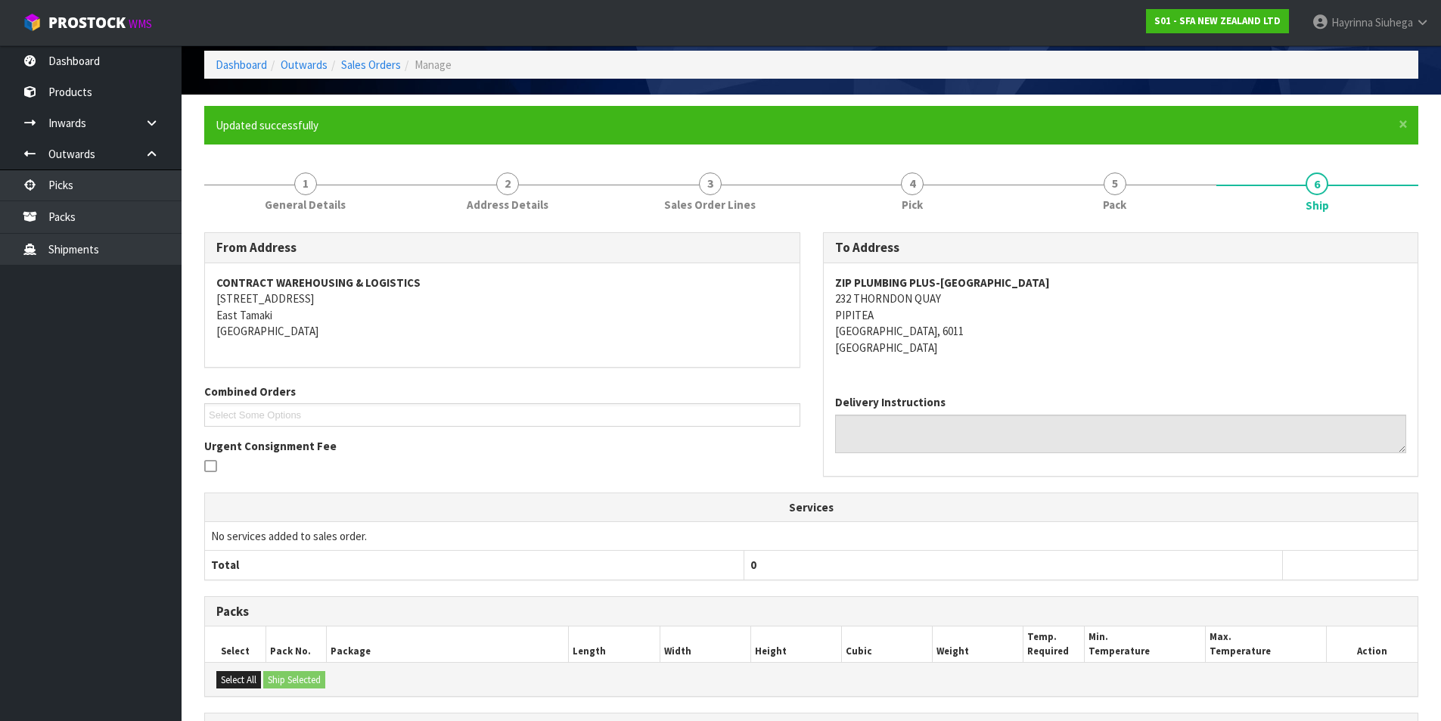
scroll to position [0, 0]
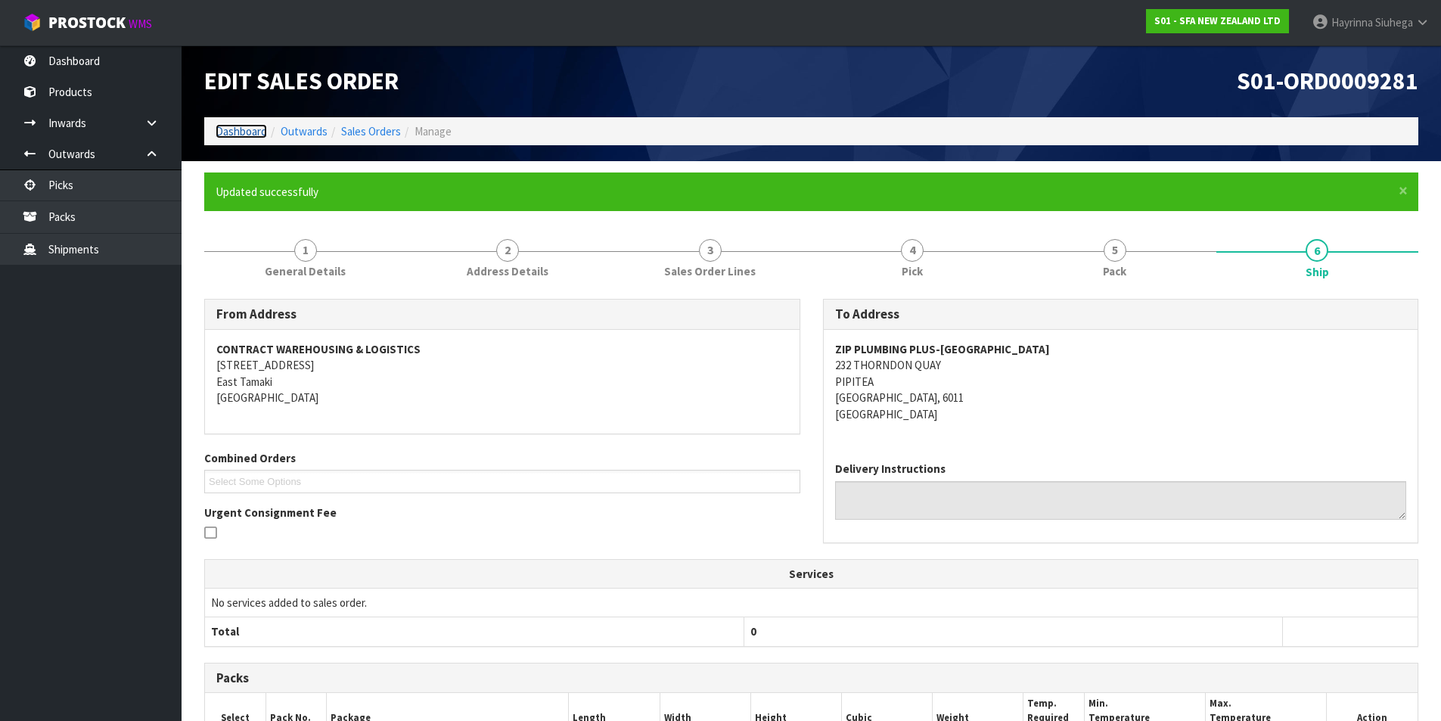
click at [228, 133] on link "Dashboard" at bounding box center [241, 131] width 51 height 14
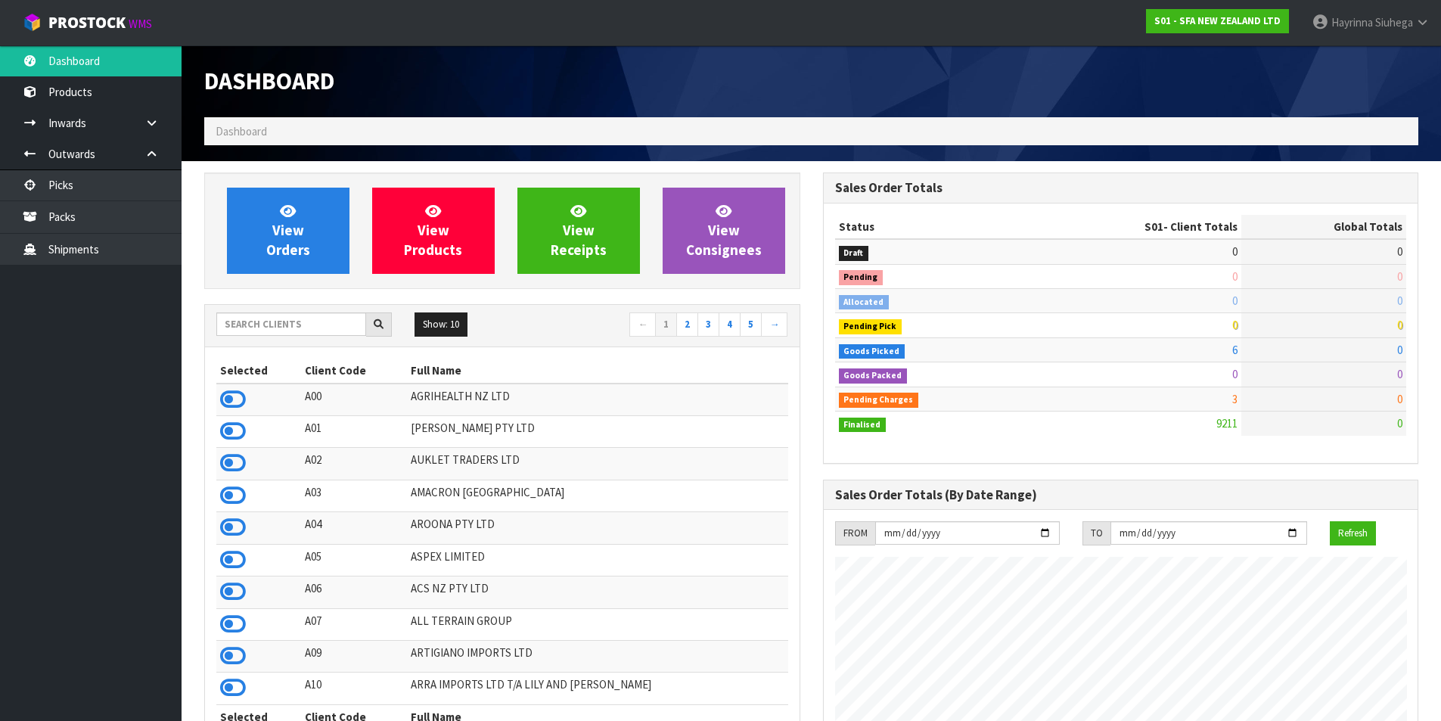
scroll to position [1146, 618]
click at [260, 225] on link "View Orders" at bounding box center [288, 231] width 123 height 86
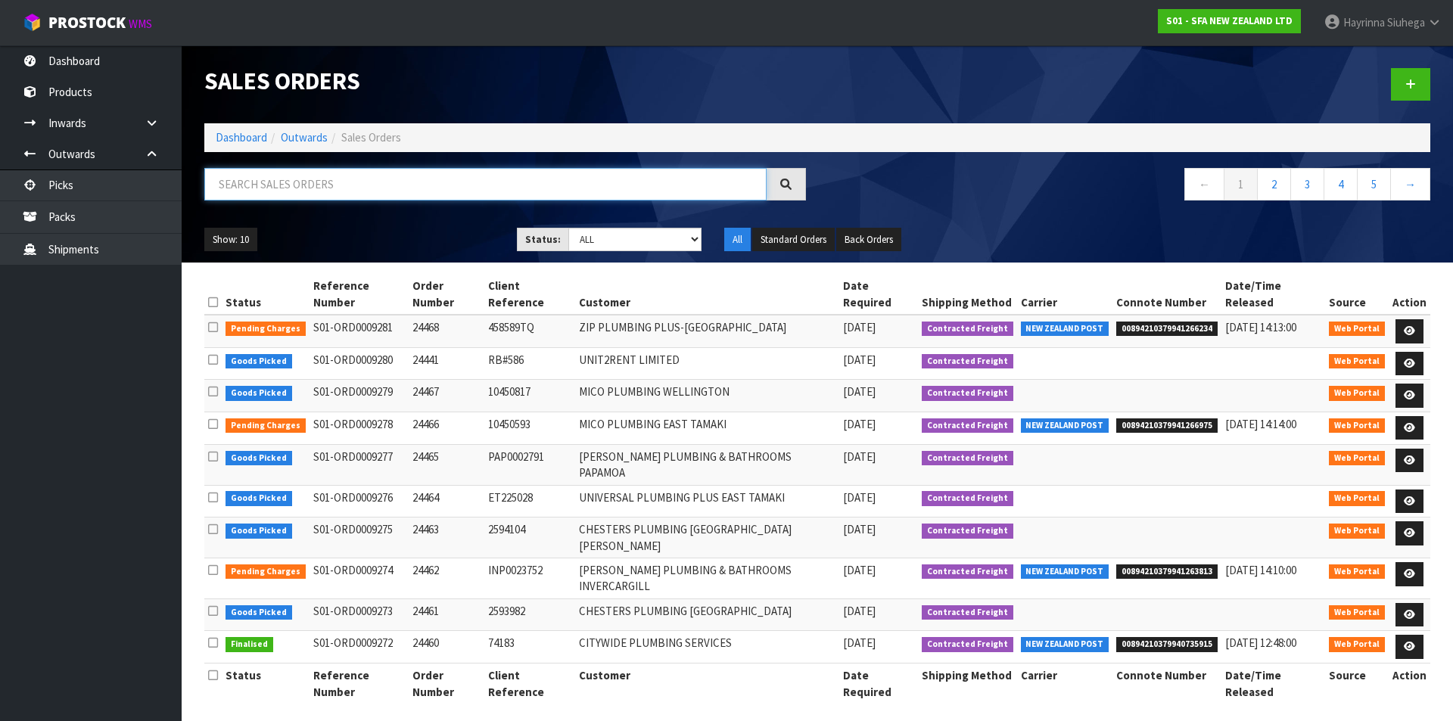
click at [290, 186] on input "text" at bounding box center [485, 184] width 562 height 33
type input "JOB-0408596"
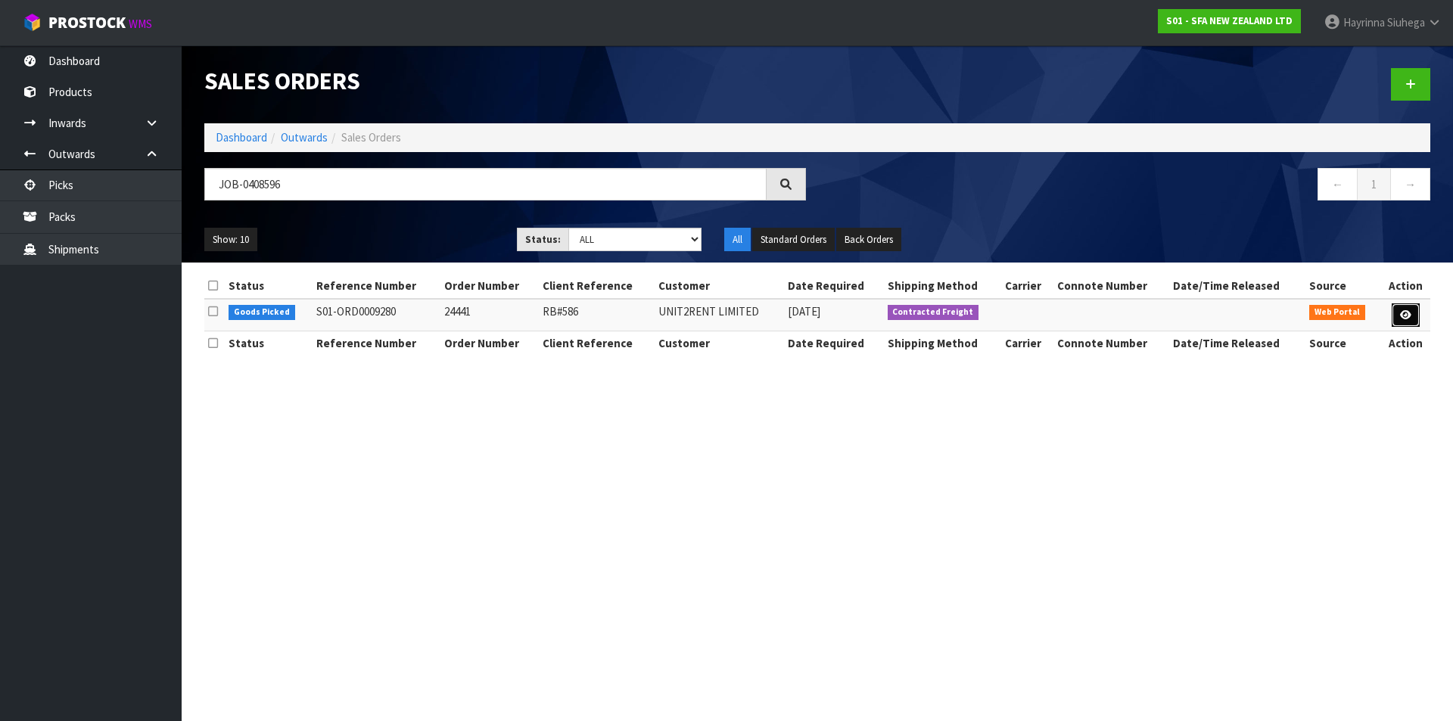
click at [1396, 319] on link at bounding box center [1405, 315] width 28 height 24
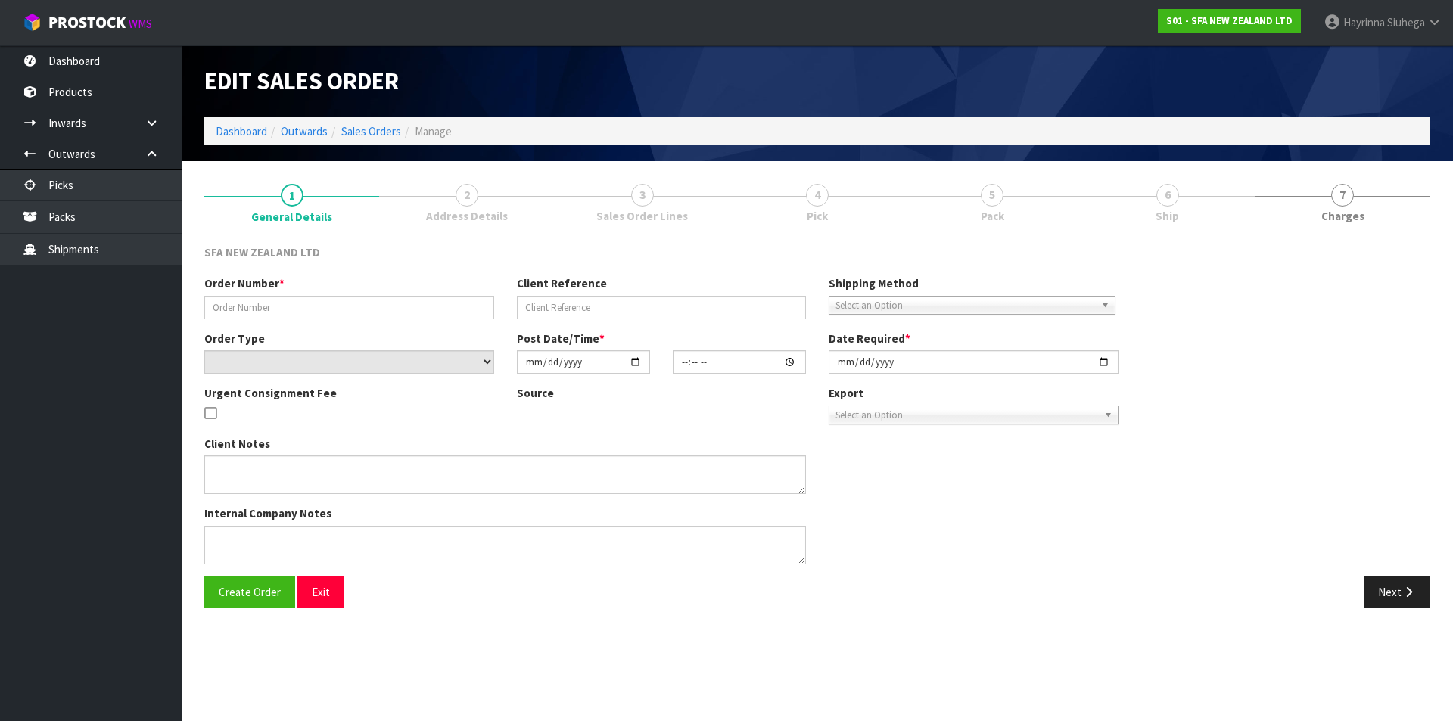
type input "24441"
type input "RB#586"
select select "number:0"
type input "[DATE]"
type input "11:01:00.000"
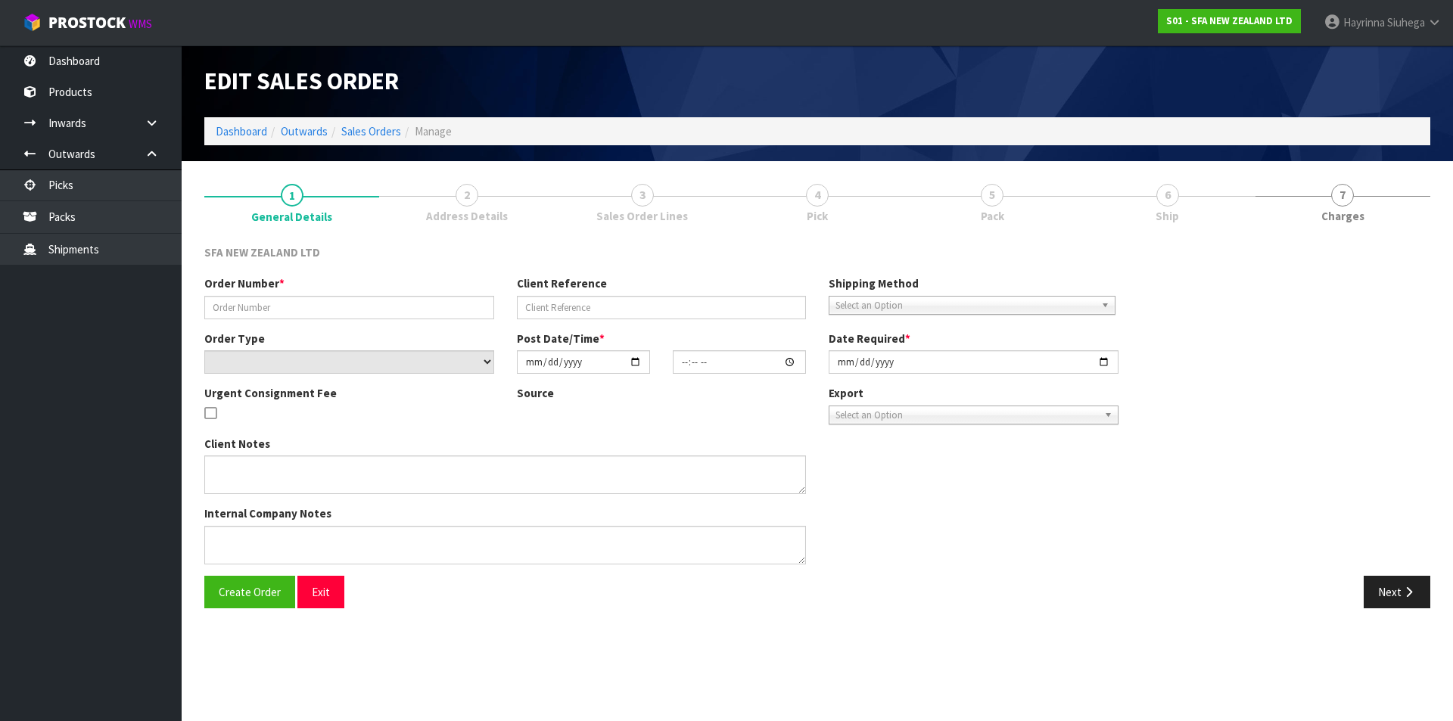
type input "[DATE]"
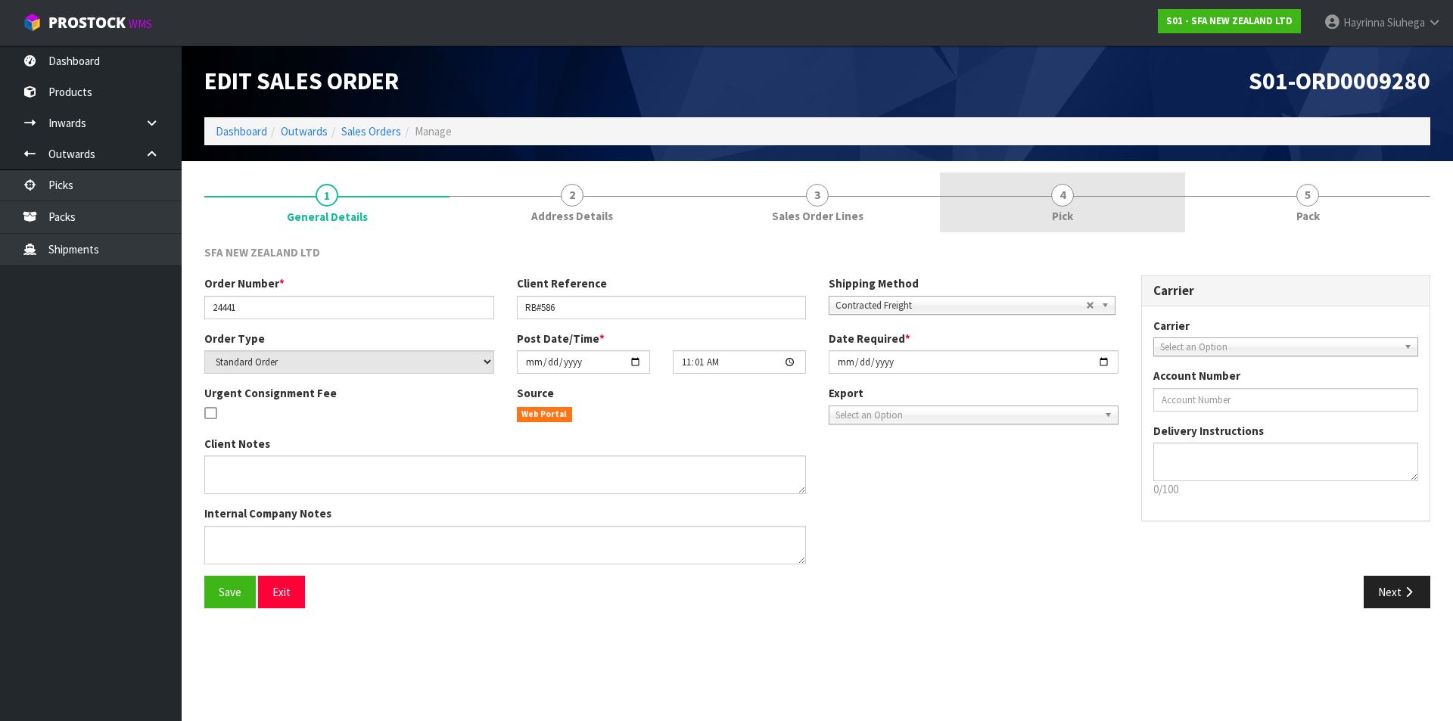
click at [1057, 181] on link "4 Pick" at bounding box center [1062, 202] width 245 height 60
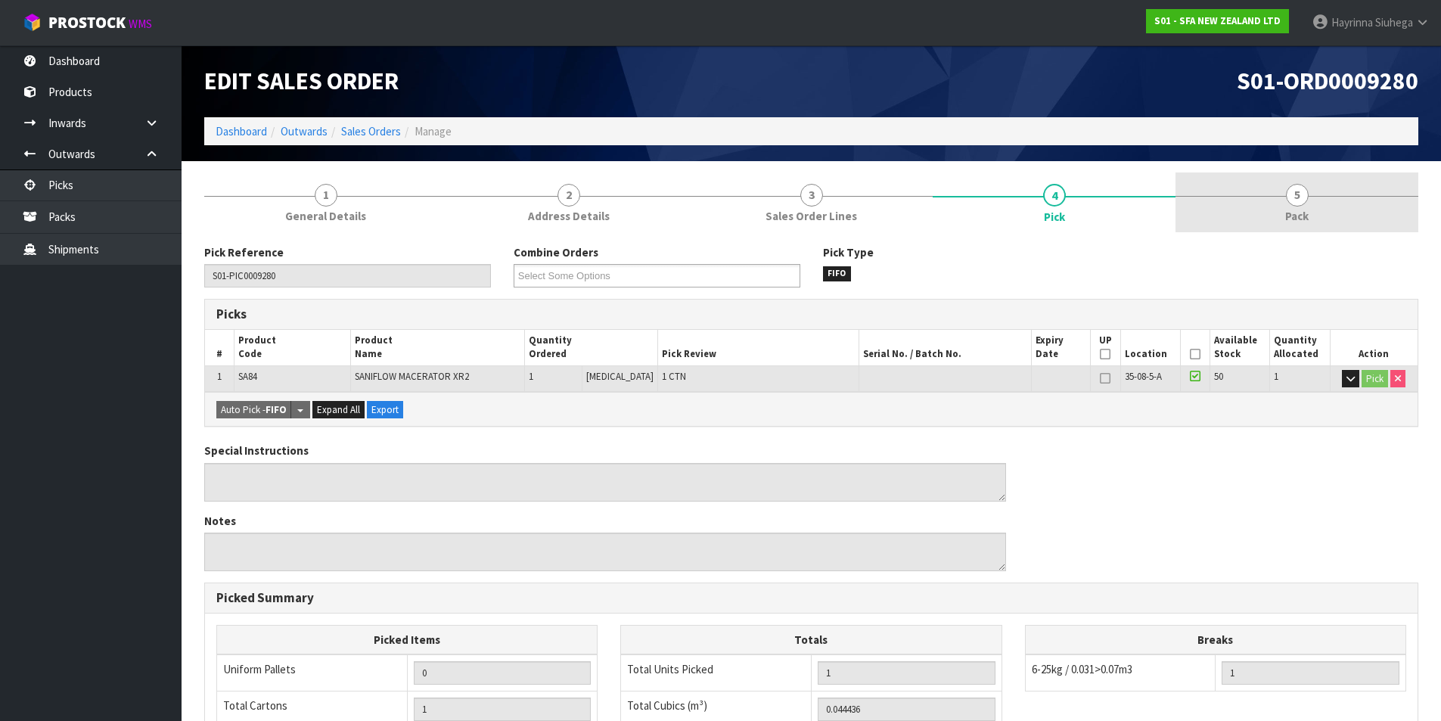
click at [1278, 196] on div at bounding box center [1297, 196] width 243 height 1
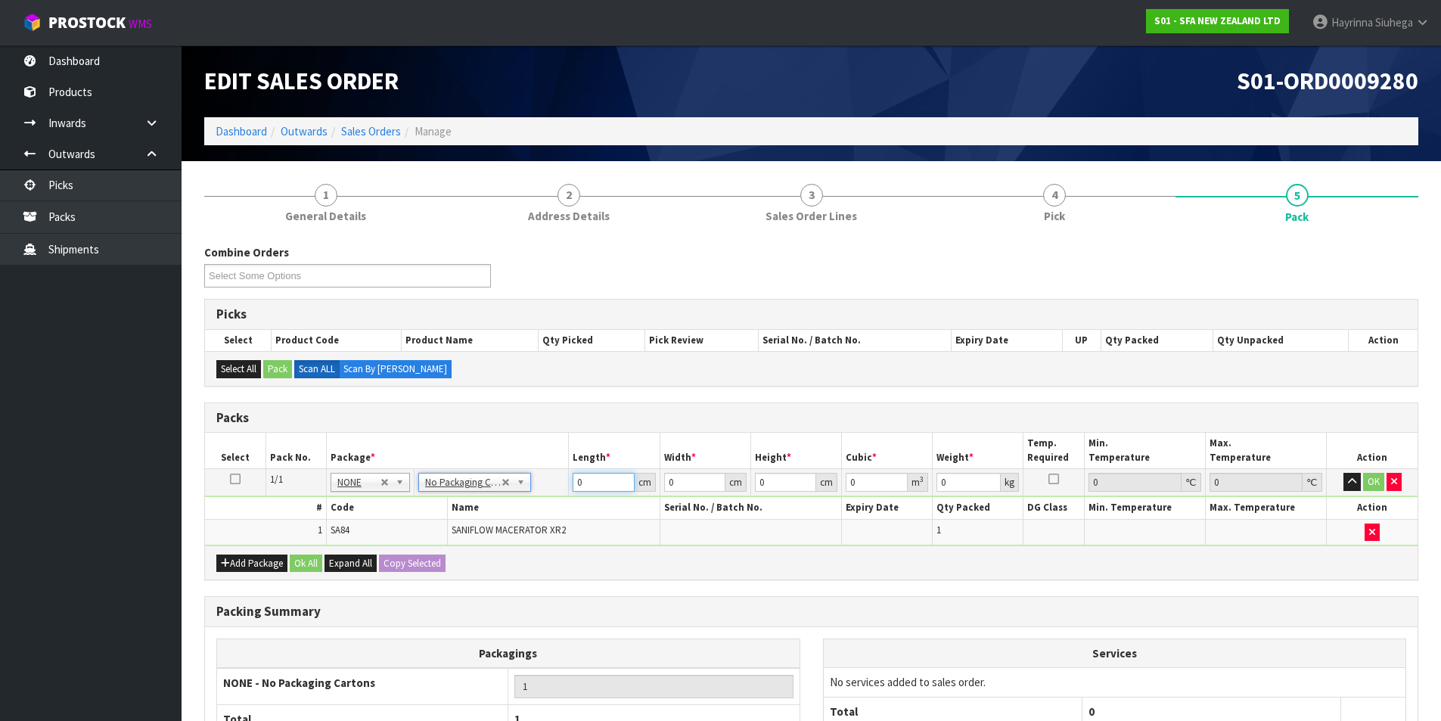
click at [580, 488] on input "0" at bounding box center [603, 482] width 61 height 19
click at [576, 485] on input "0" at bounding box center [603, 482] width 61 height 19
type input "47"
type input "24"
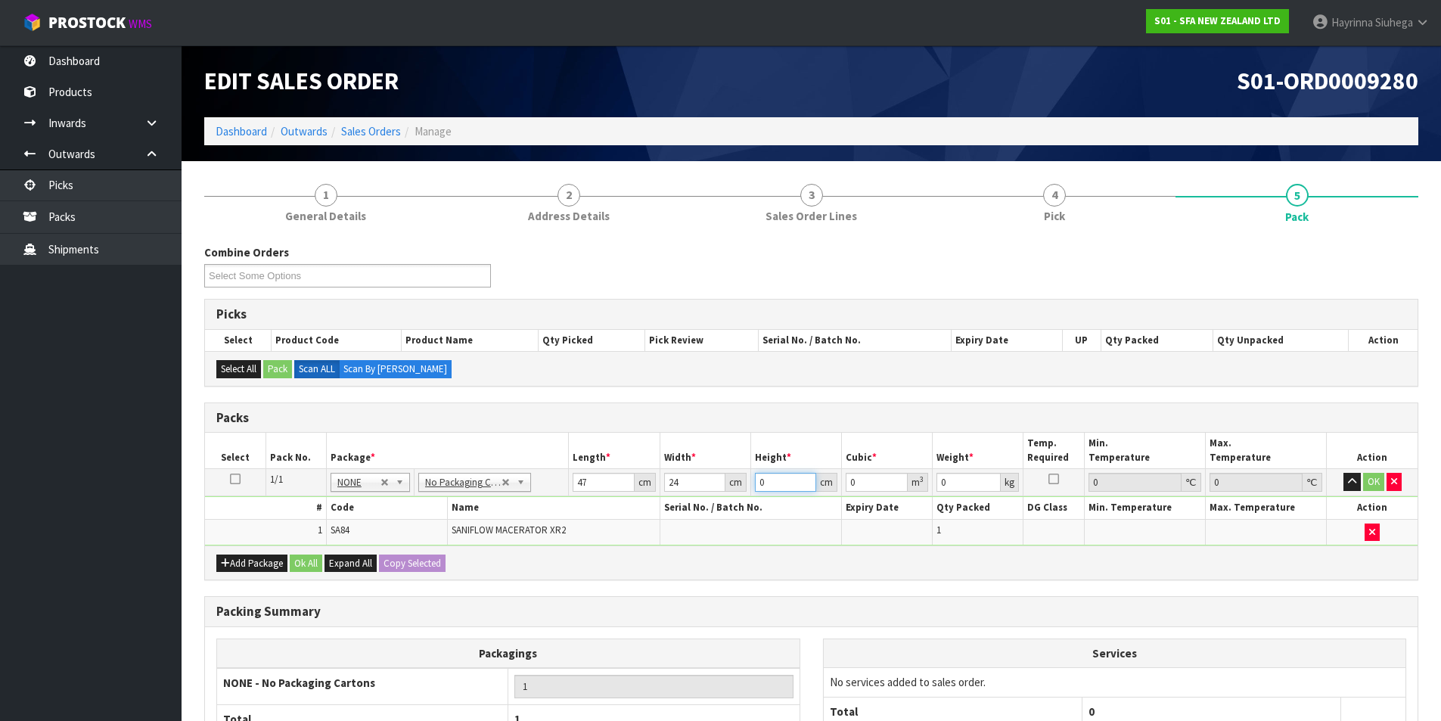
type input "3"
type input "0.003384"
type input "32"
type input "0.036096"
type input "32"
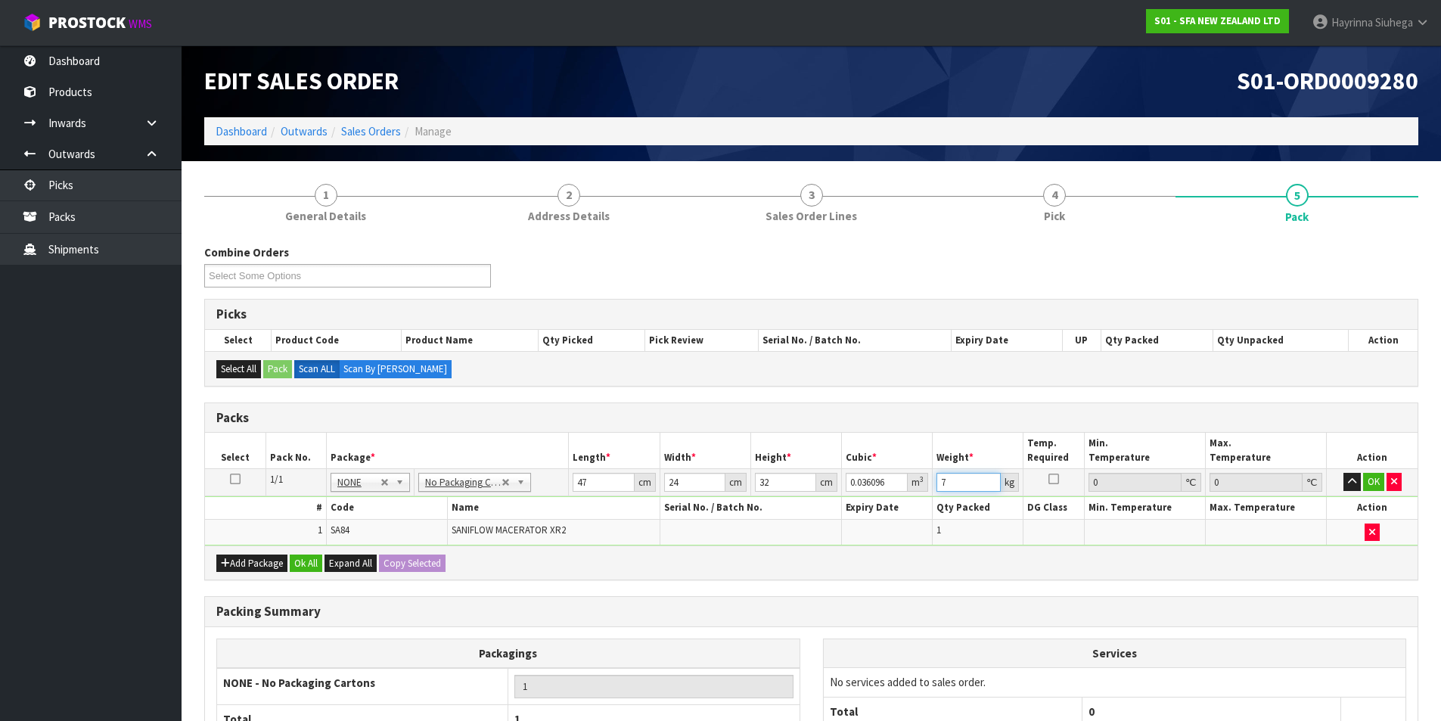
type input "7"
click button "OK" at bounding box center [1373, 482] width 21 height 18
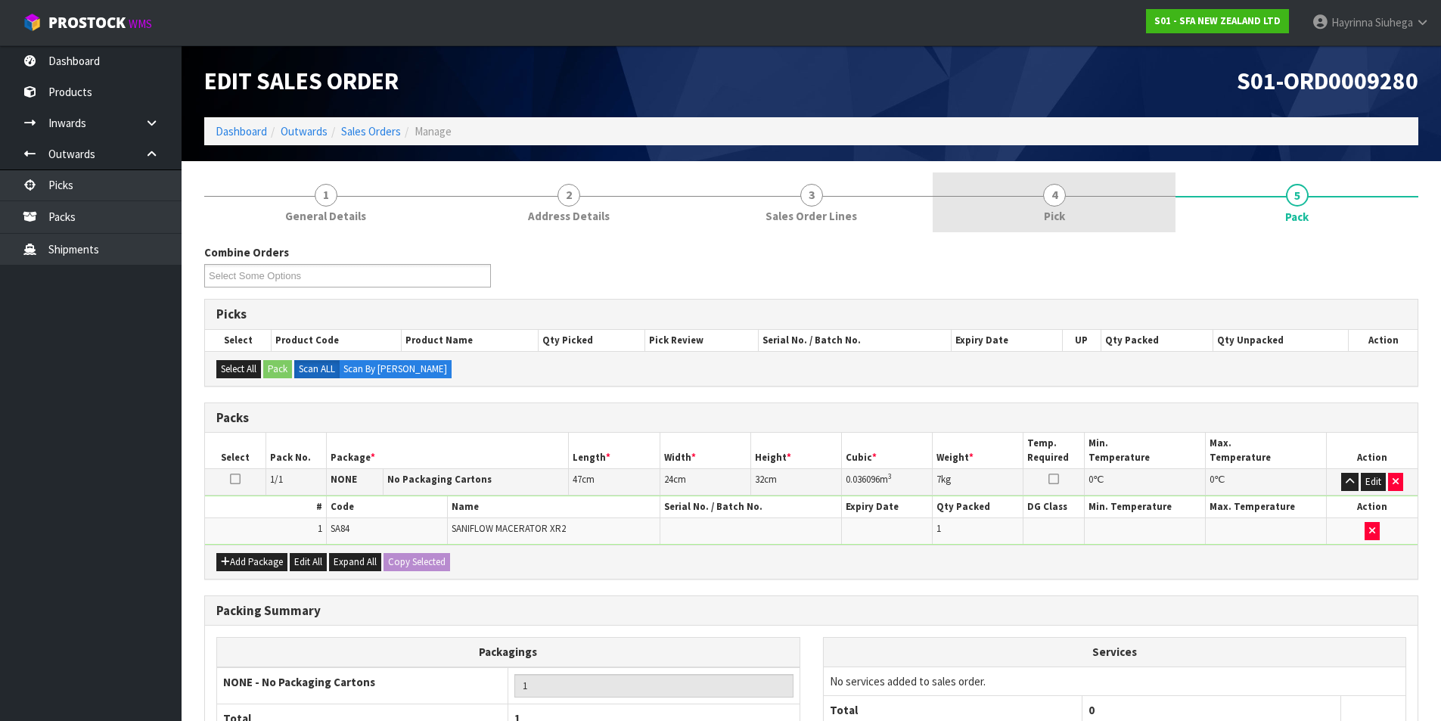
click at [1050, 204] on span "4" at bounding box center [1054, 195] width 23 height 23
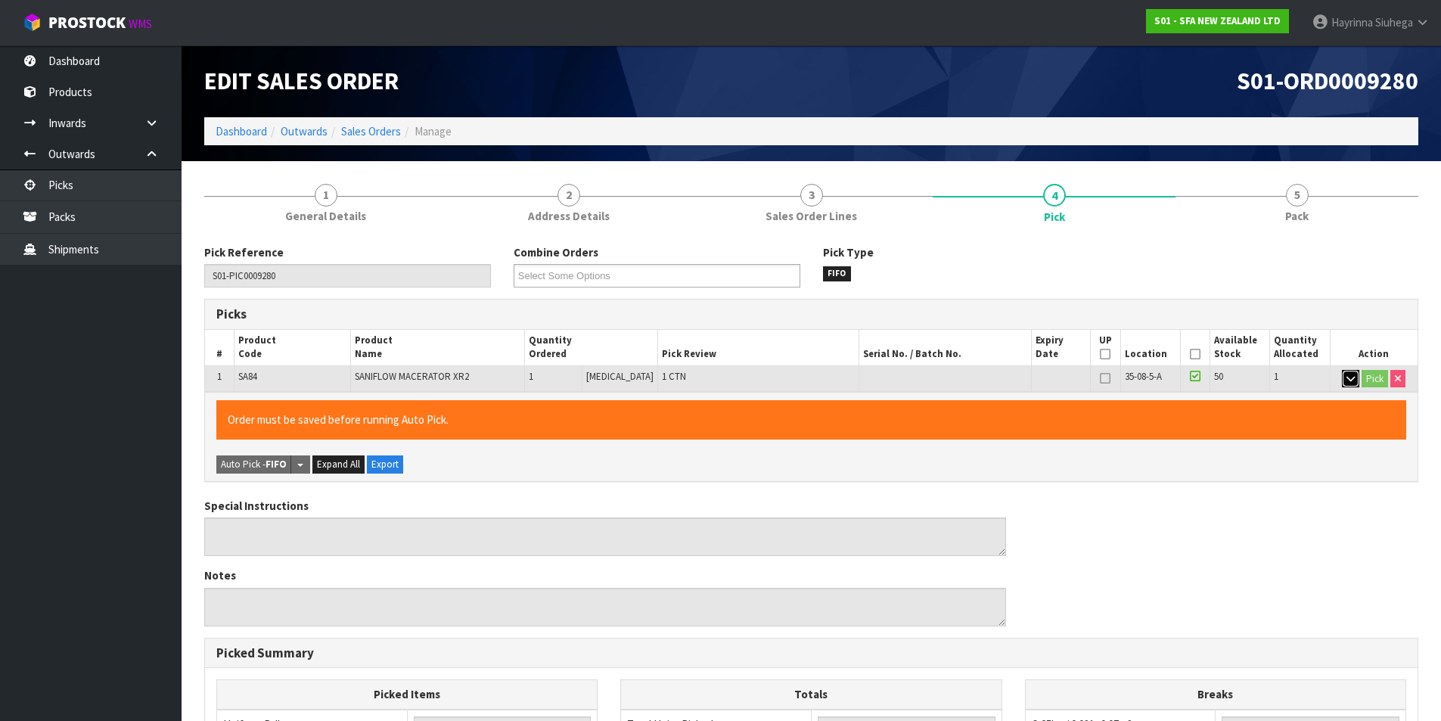
click at [1347, 378] on icon "button" at bounding box center [1351, 379] width 8 height 10
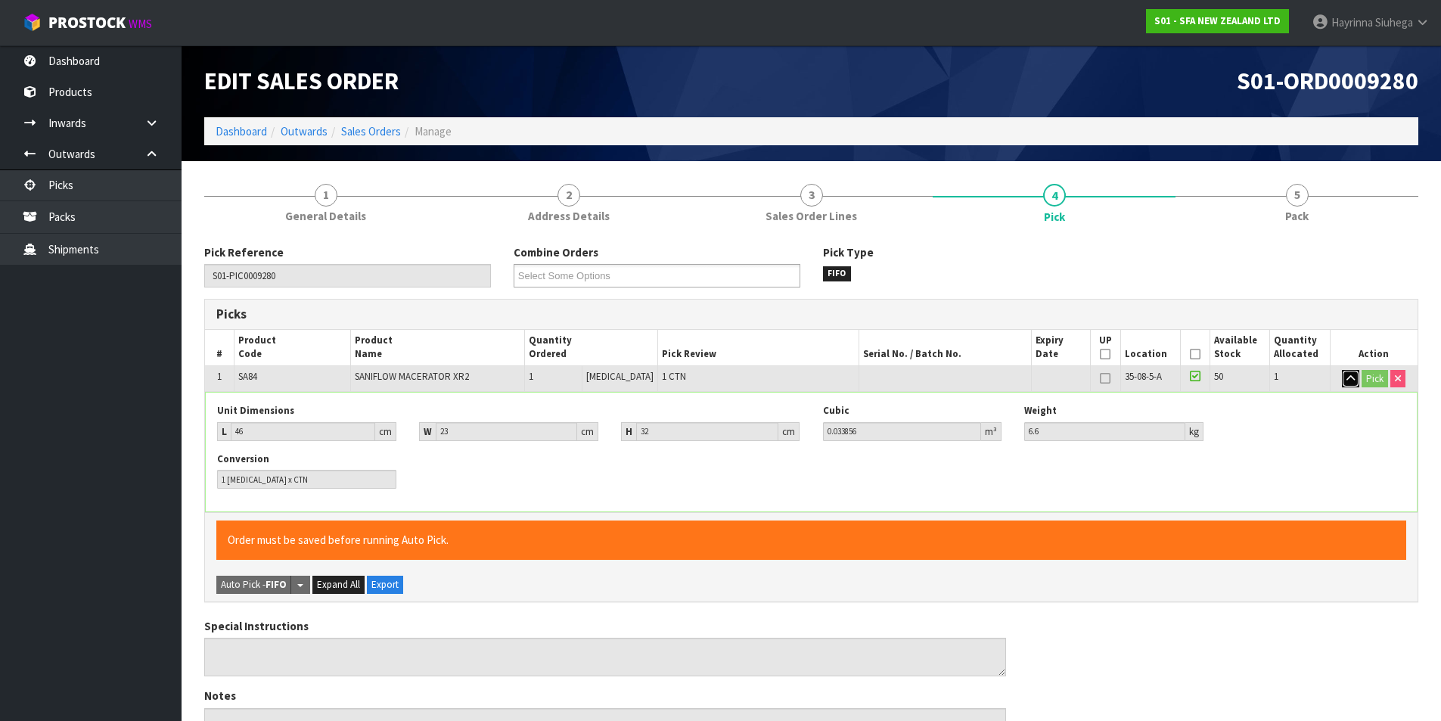
click at [1347, 381] on icon "button" at bounding box center [1351, 379] width 8 height 10
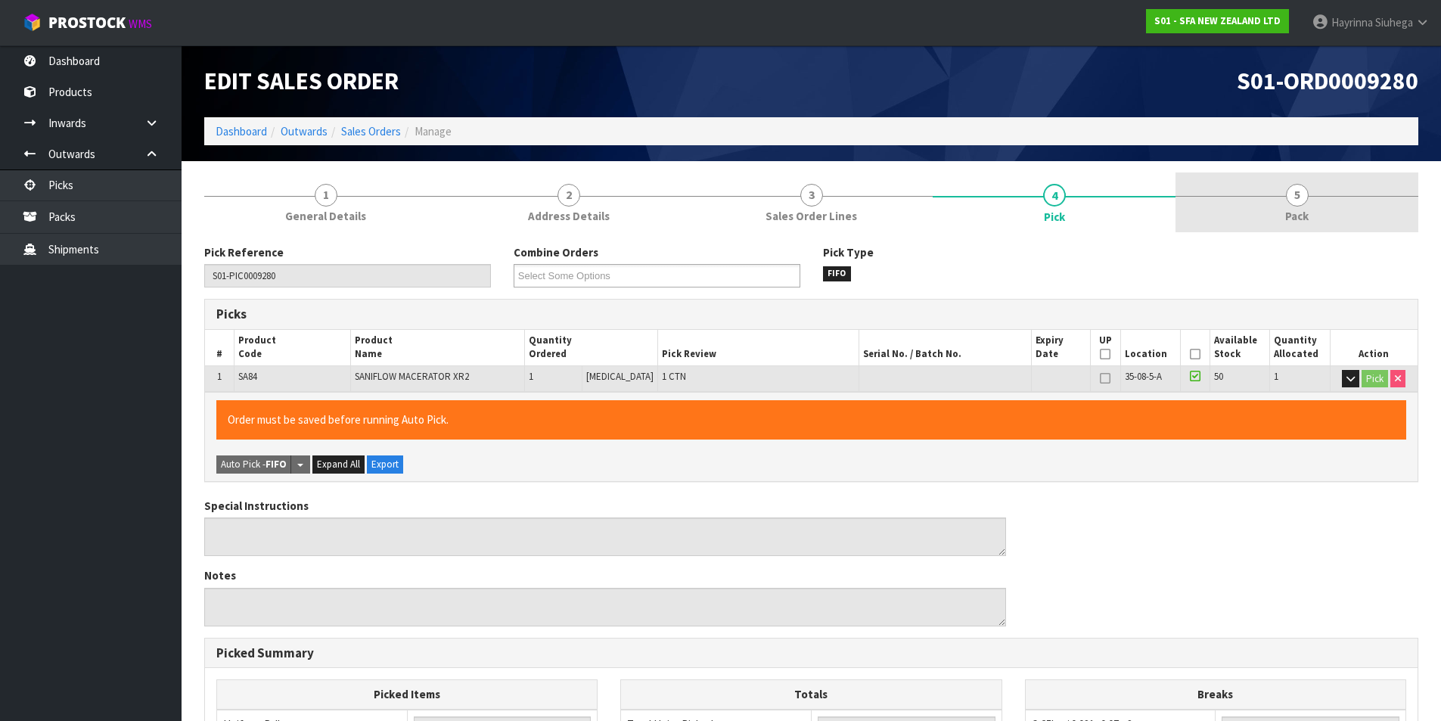
click at [1300, 207] on link "5 Pack" at bounding box center [1297, 202] width 243 height 60
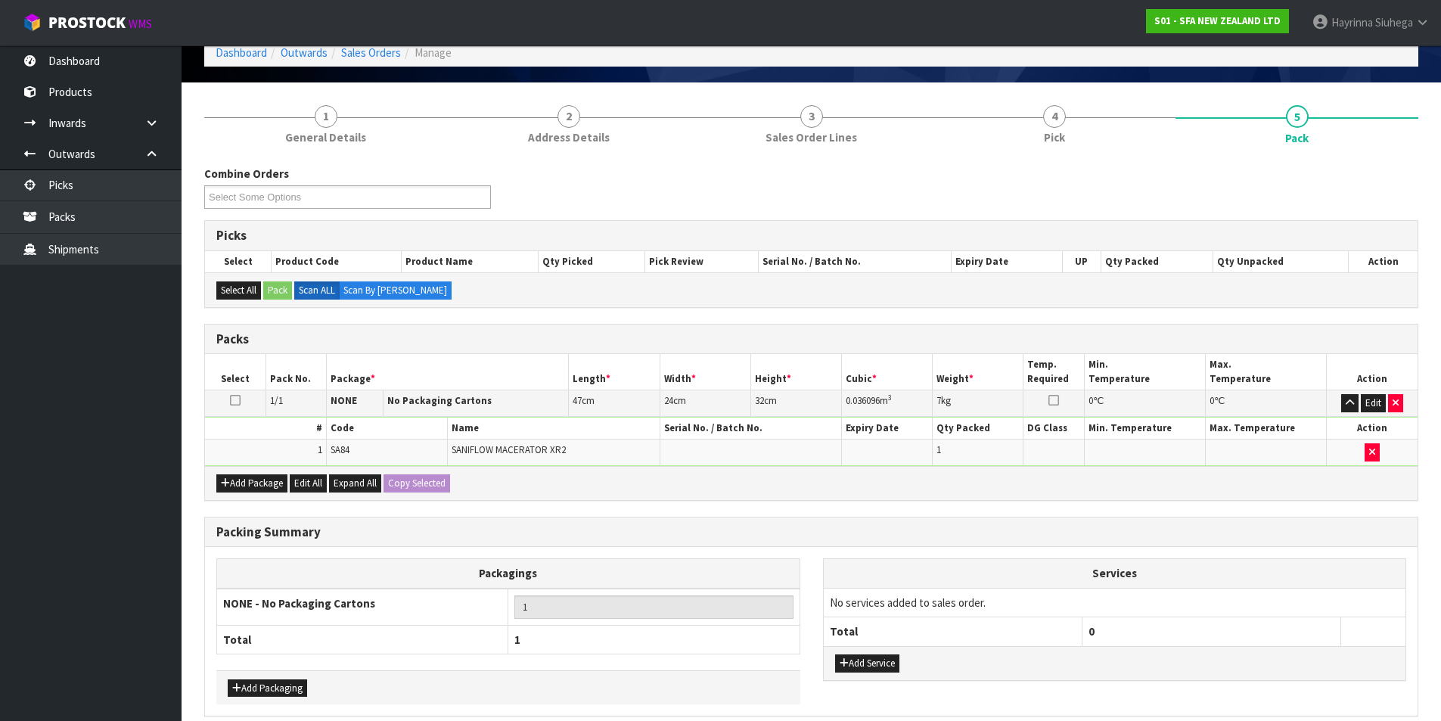
scroll to position [146, 0]
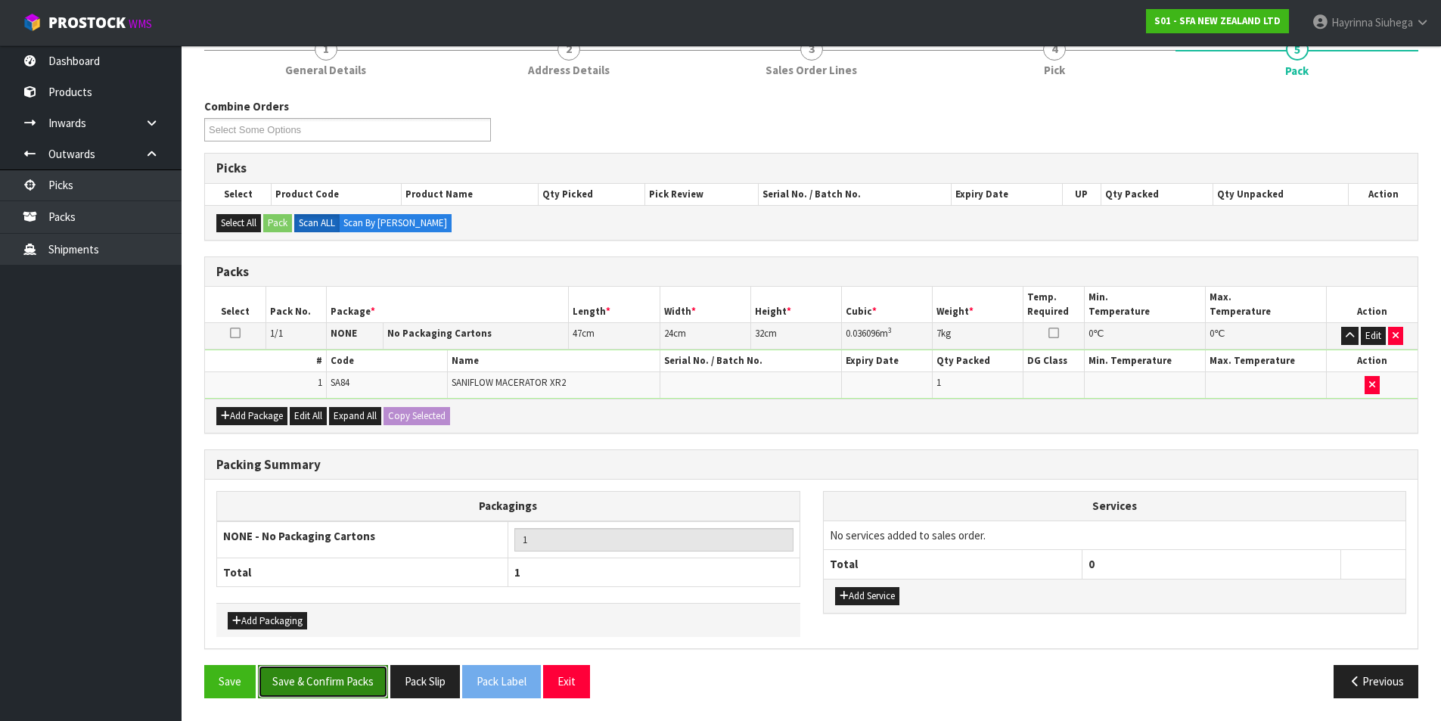
click at [341, 695] on button "Save & Confirm Packs" at bounding box center [323, 681] width 130 height 33
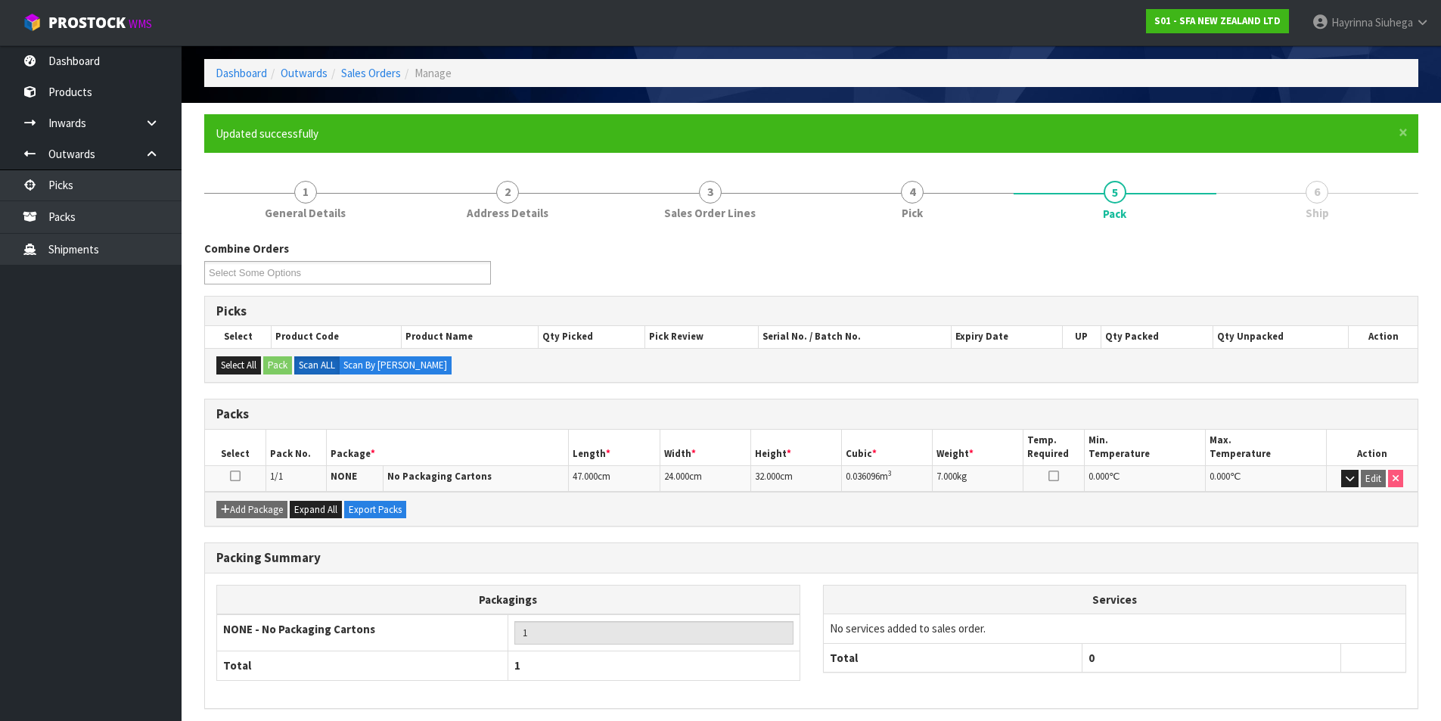
scroll to position [117, 0]
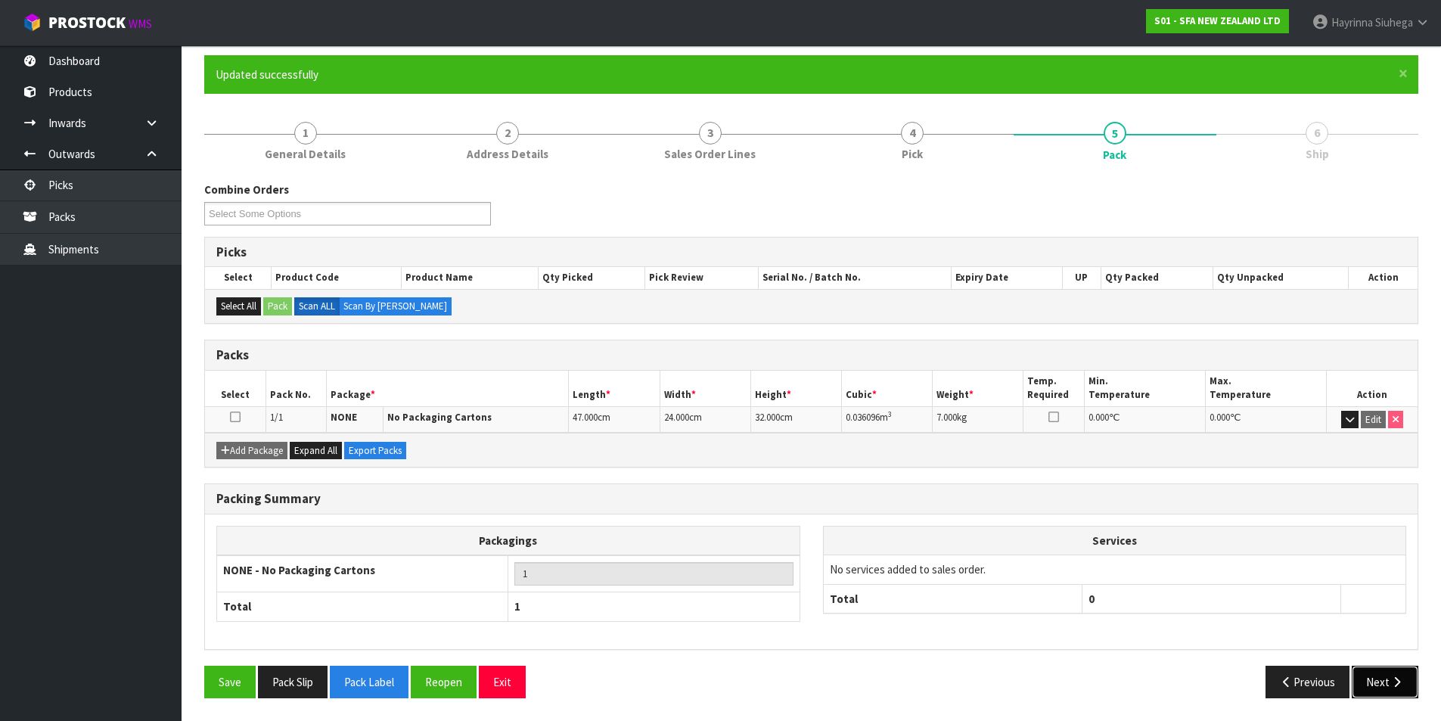
click at [1372, 677] on button "Next" at bounding box center [1385, 682] width 67 height 33
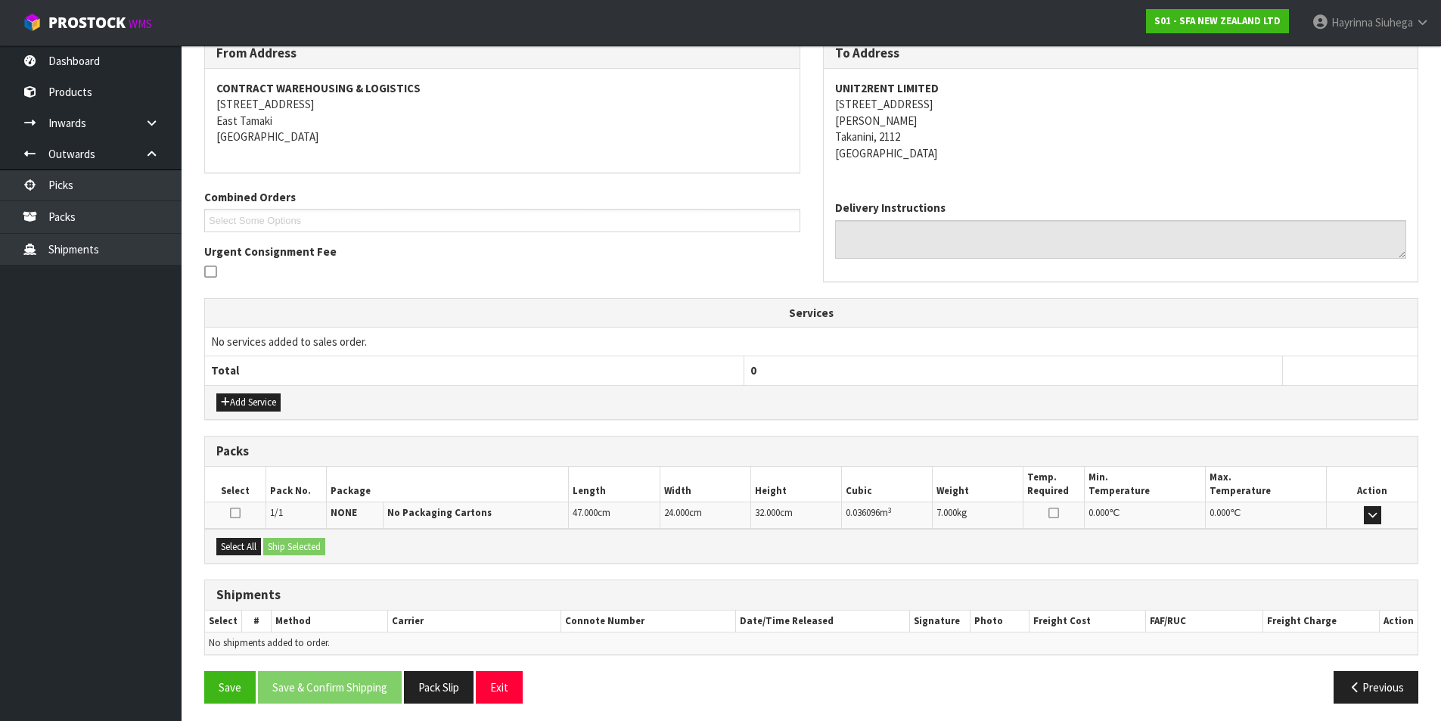
scroll to position [266, 0]
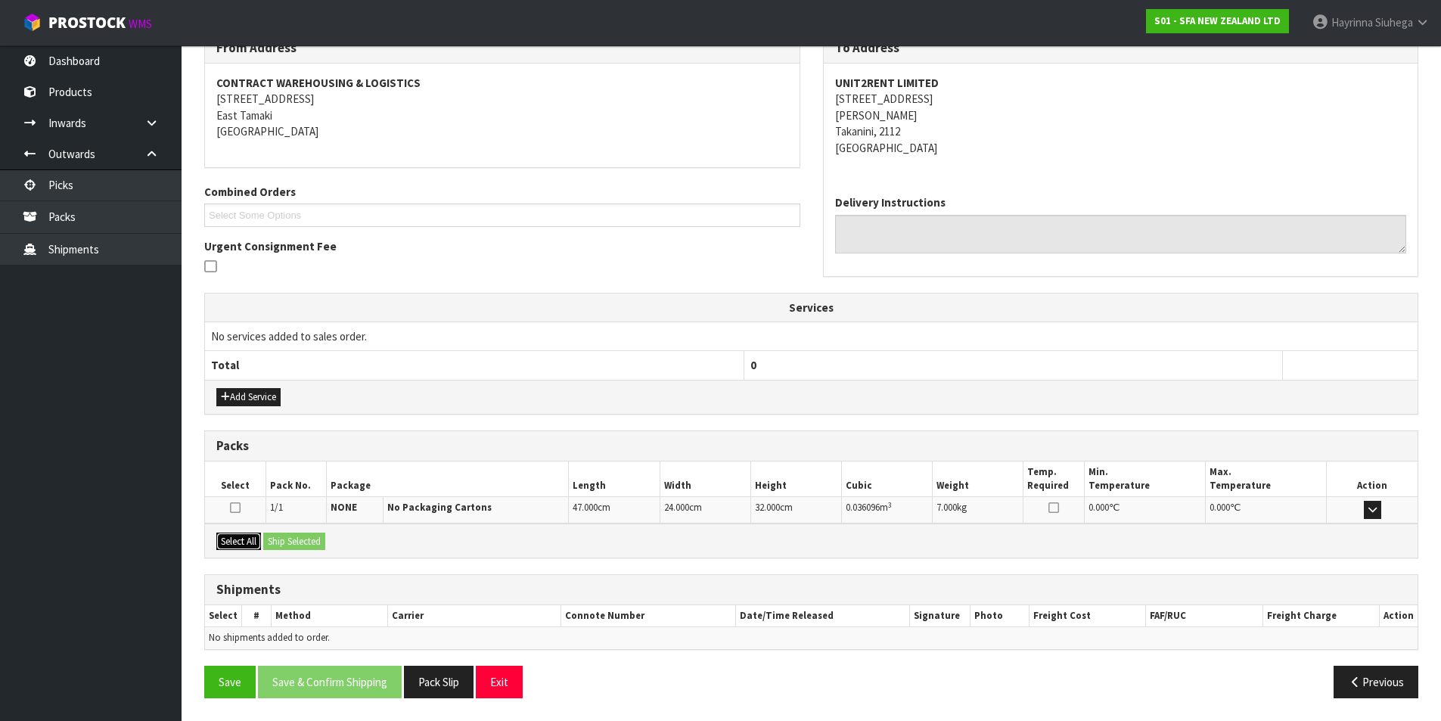
click at [238, 542] on button "Select All" at bounding box center [238, 542] width 45 height 18
click at [273, 542] on button "Ship Selected" at bounding box center [294, 542] width 62 height 18
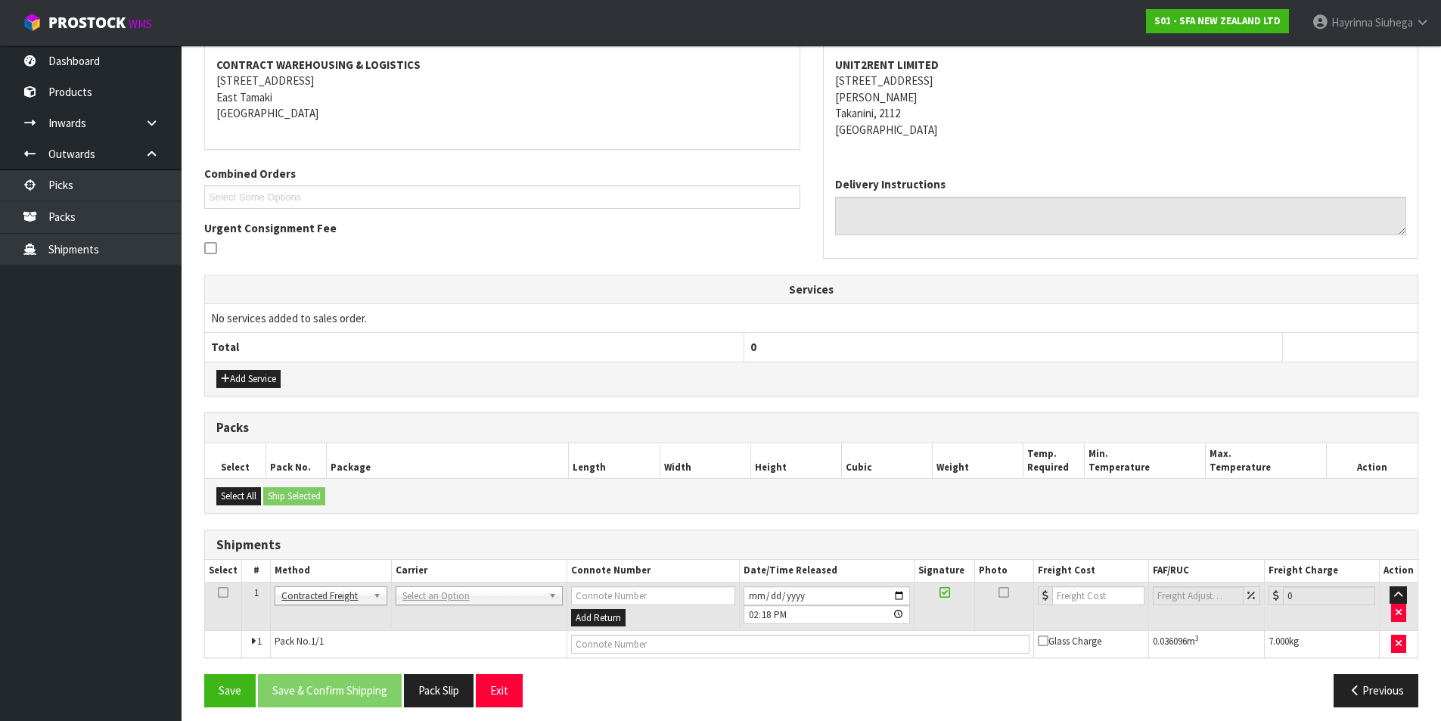
scroll to position [294, 0]
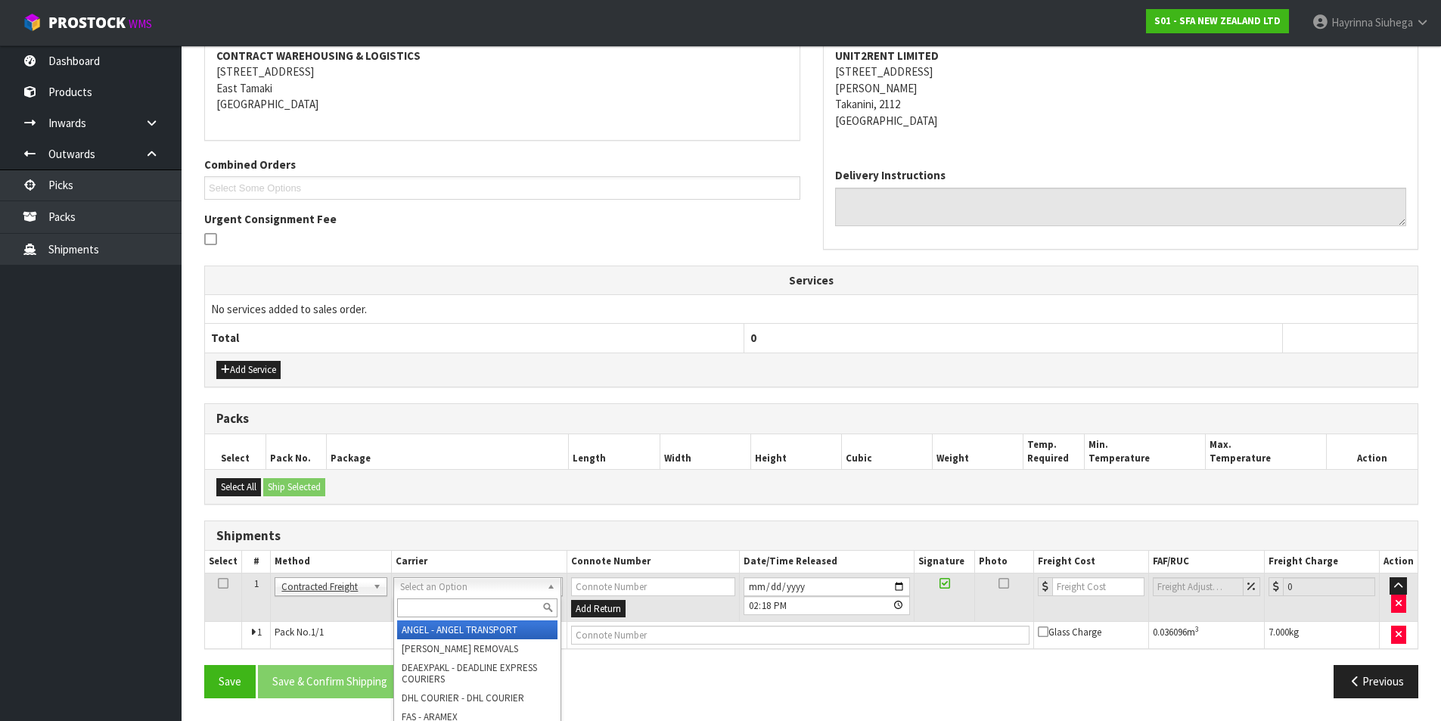
click at [416, 614] on input "text" at bounding box center [477, 607] width 160 height 19
type input "nzp"
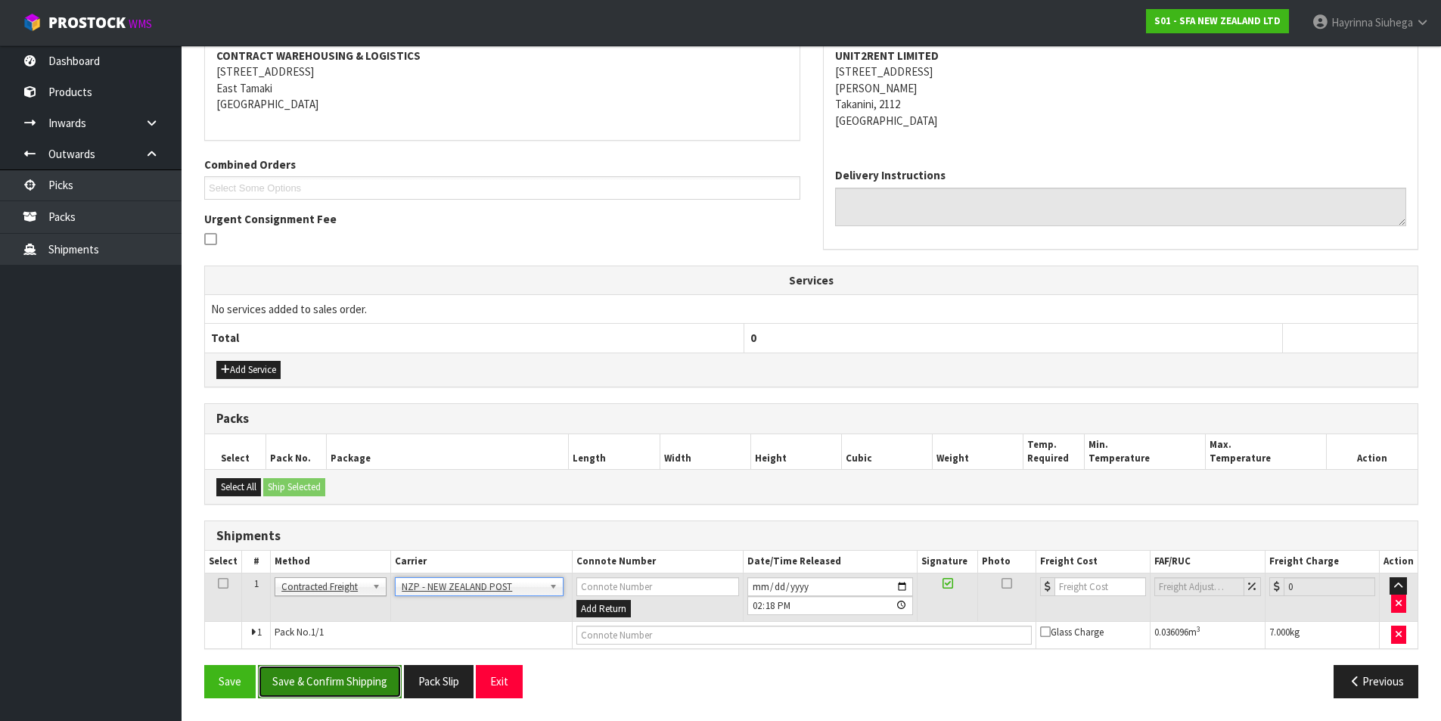
click at [383, 677] on button "Save & Confirm Shipping" at bounding box center [330, 681] width 144 height 33
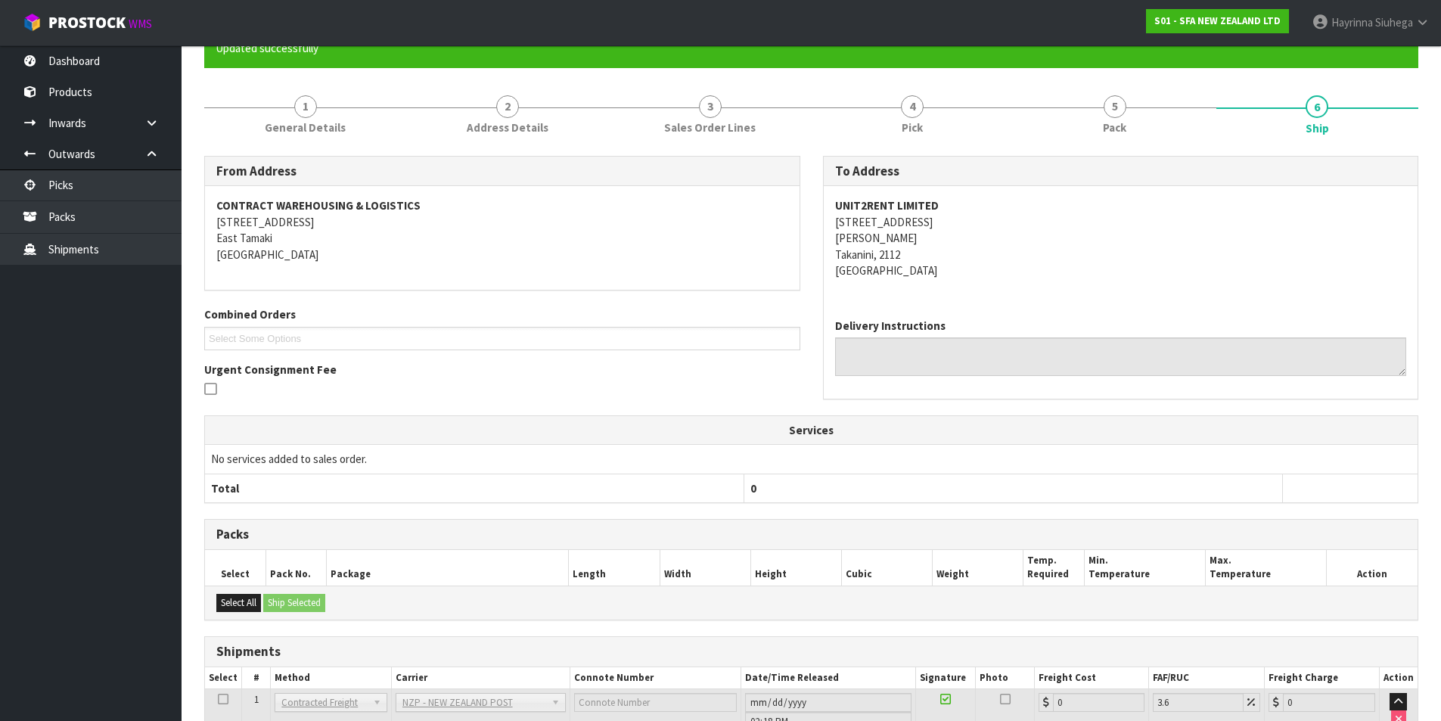
scroll to position [272, 0]
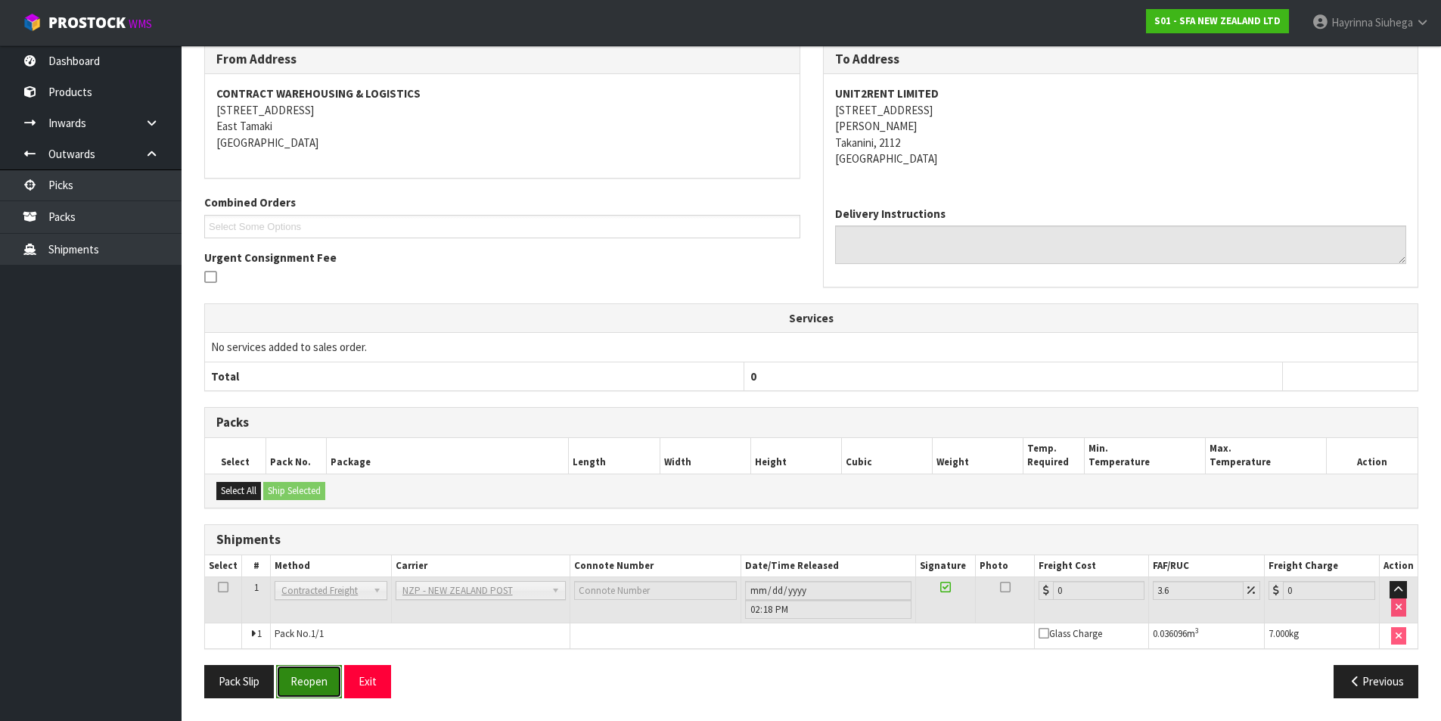
click at [313, 688] on button "Reopen" at bounding box center [309, 681] width 66 height 33
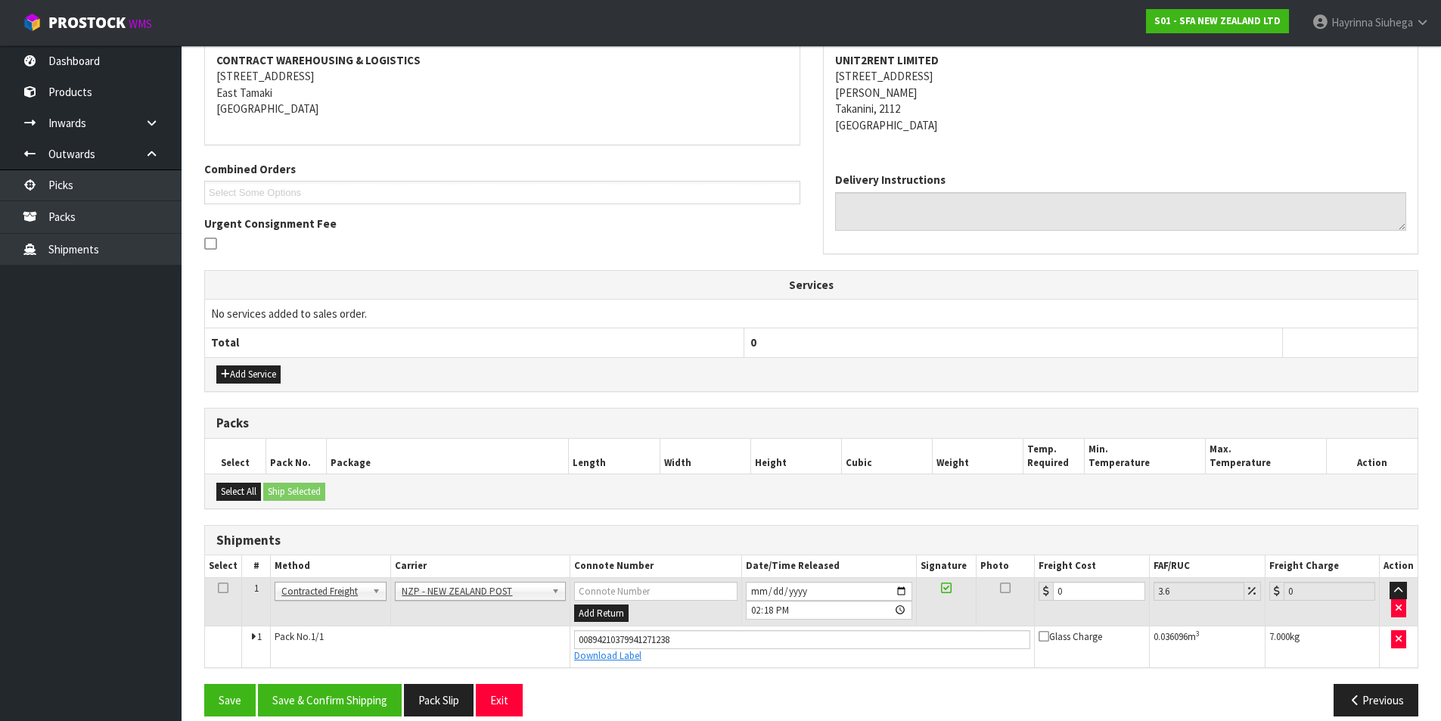
scroll to position [307, 0]
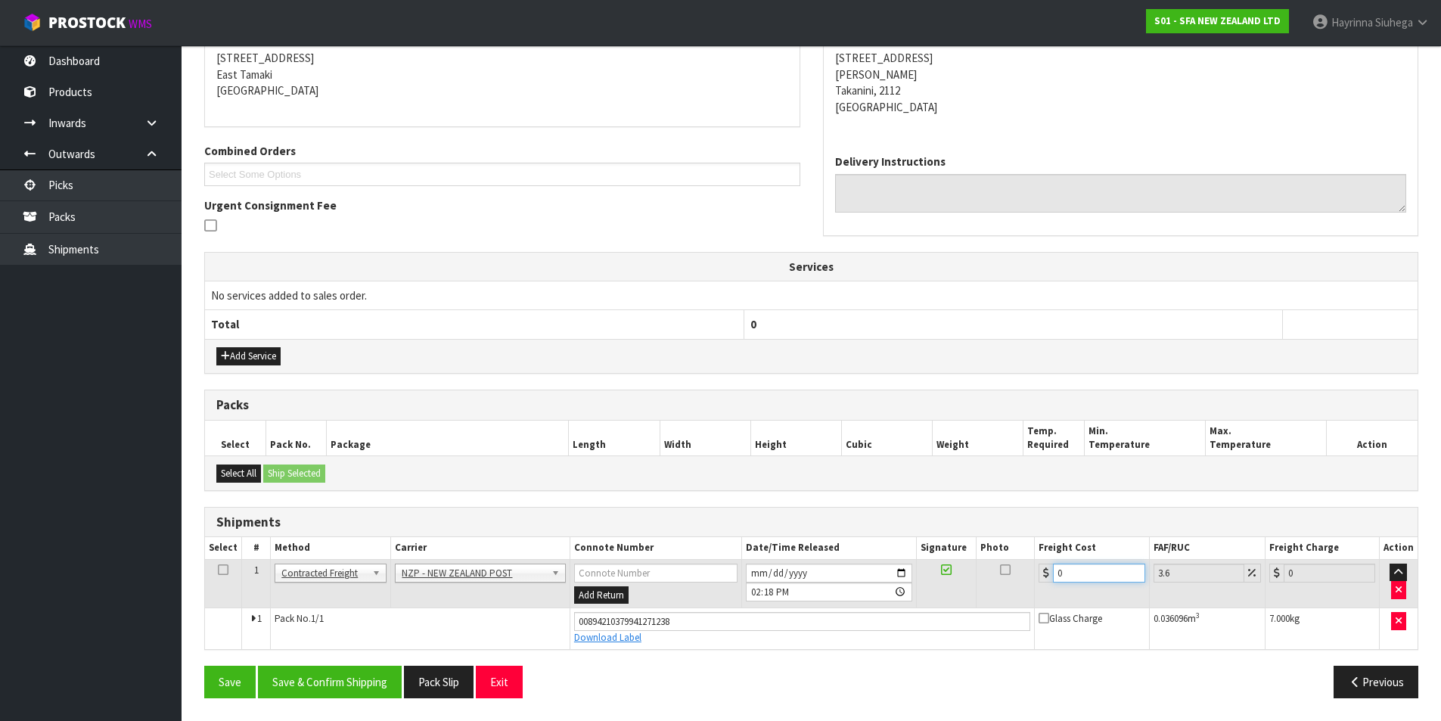
drag, startPoint x: 1013, startPoint y: 573, endPoint x: 1055, endPoint y: 575, distance: 41.7
click at [991, 574] on tr "1 Client Local Pickup Customer Local Pickup Company Freight Contracted Freight …" at bounding box center [811, 583] width 1213 height 49
type input "4"
type input "4.14"
type input "4.3"
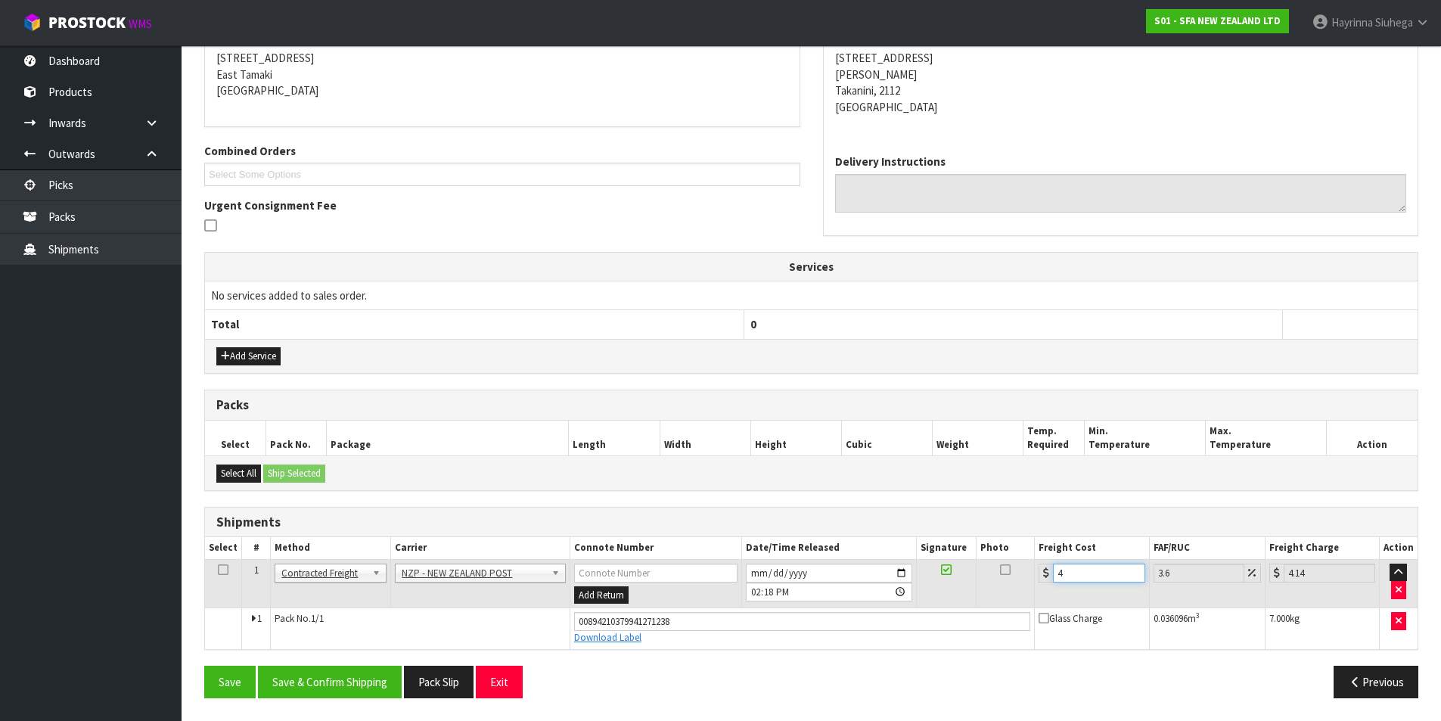
type input "4.45"
type input "4.33"
type input "4.49"
type input "4.33"
click at [204, 666] on button "Save" at bounding box center [229, 682] width 51 height 33
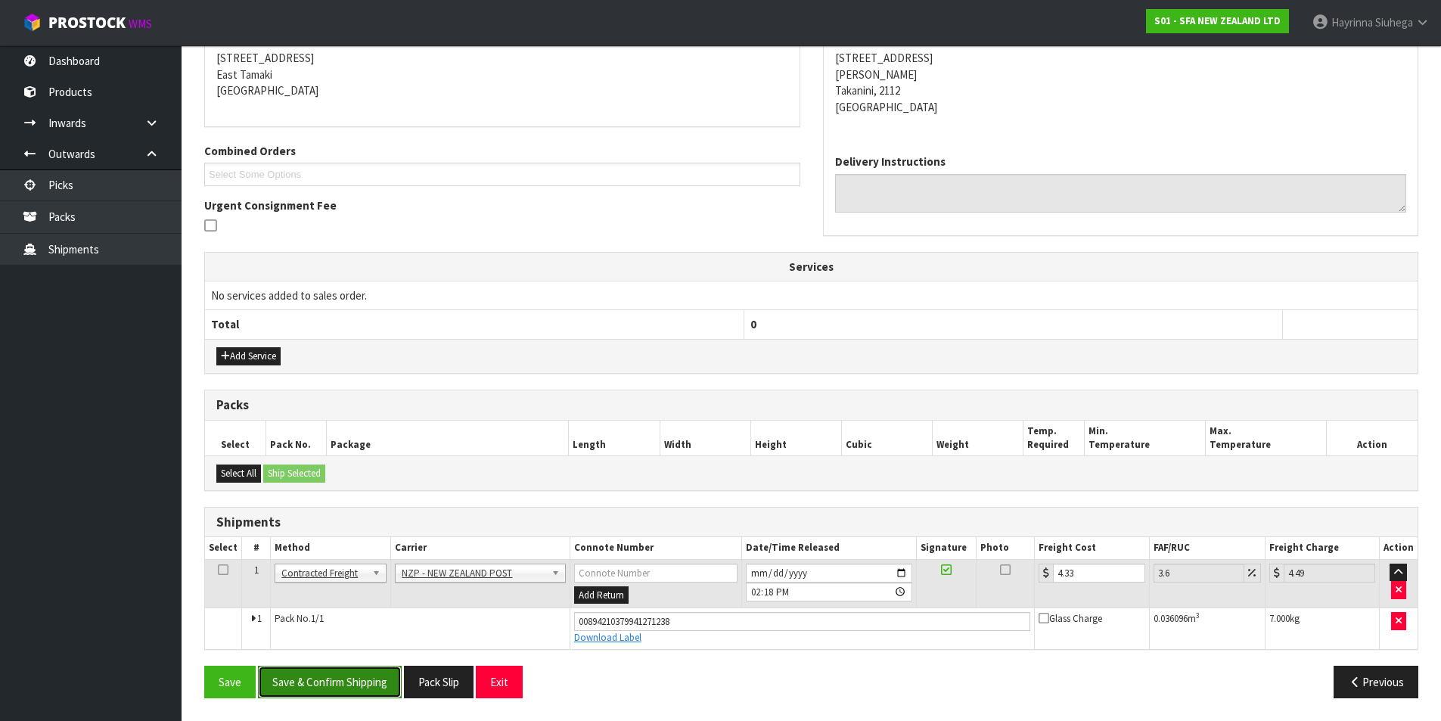
click at [372, 682] on button "Save & Confirm Shipping" at bounding box center [330, 682] width 144 height 33
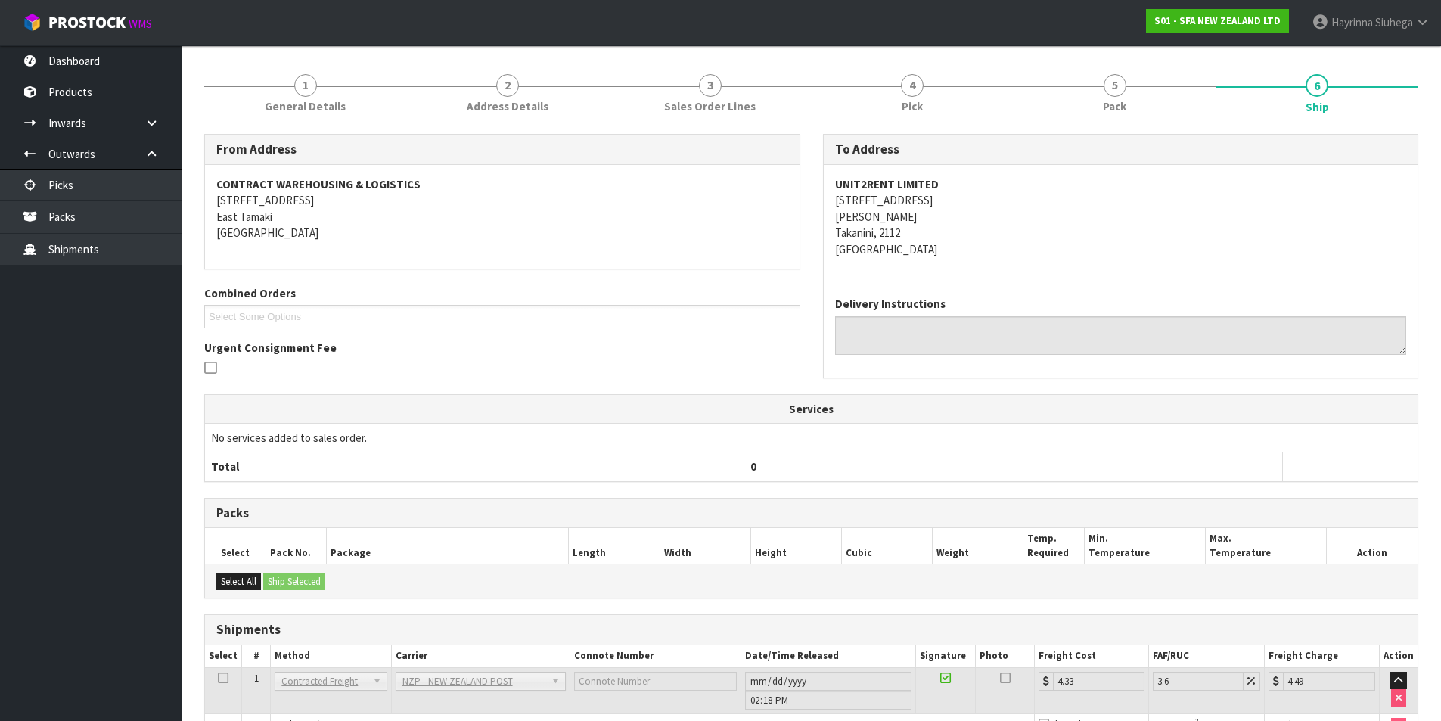
scroll to position [0, 0]
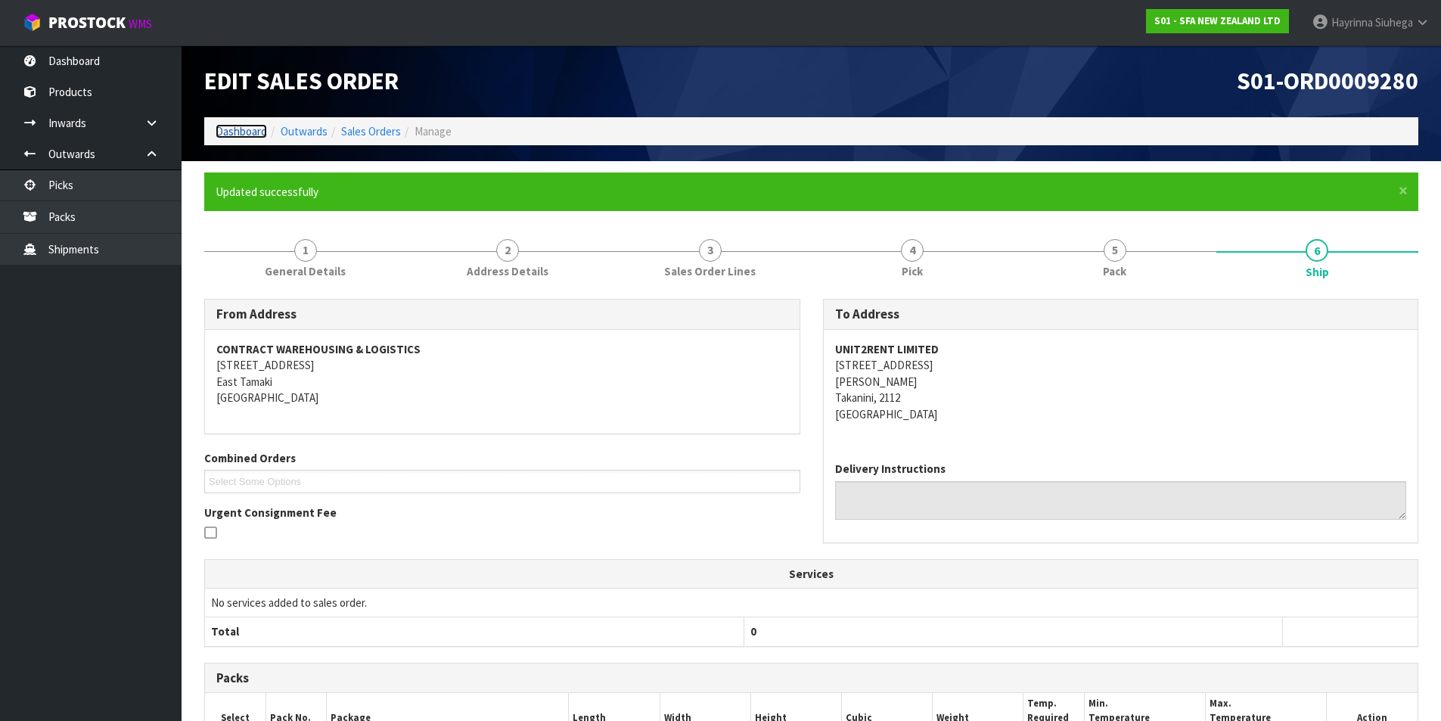
click at [250, 124] on link "Dashboard" at bounding box center [241, 131] width 51 height 14
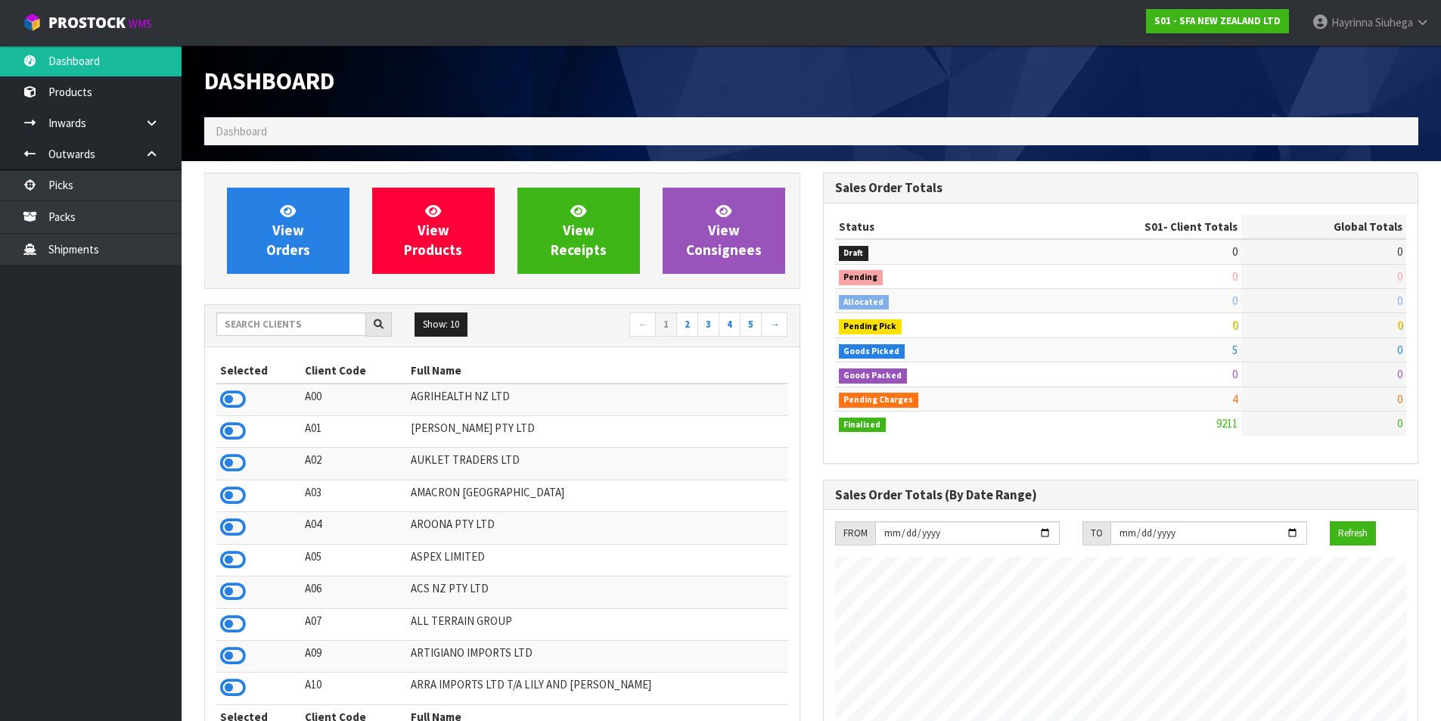
scroll to position [1146, 618]
click at [306, 222] on link "View Orders" at bounding box center [288, 231] width 123 height 86
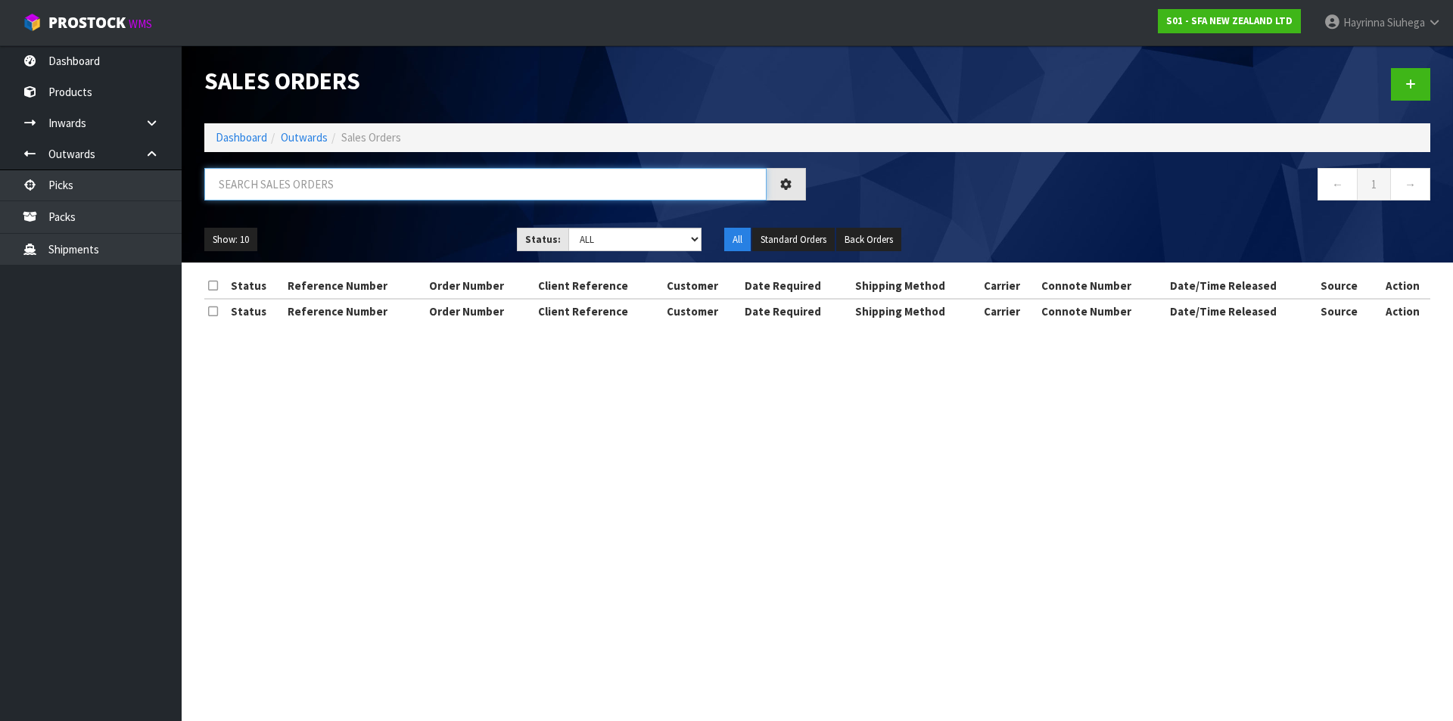
click at [297, 179] on input "text" at bounding box center [485, 184] width 562 height 33
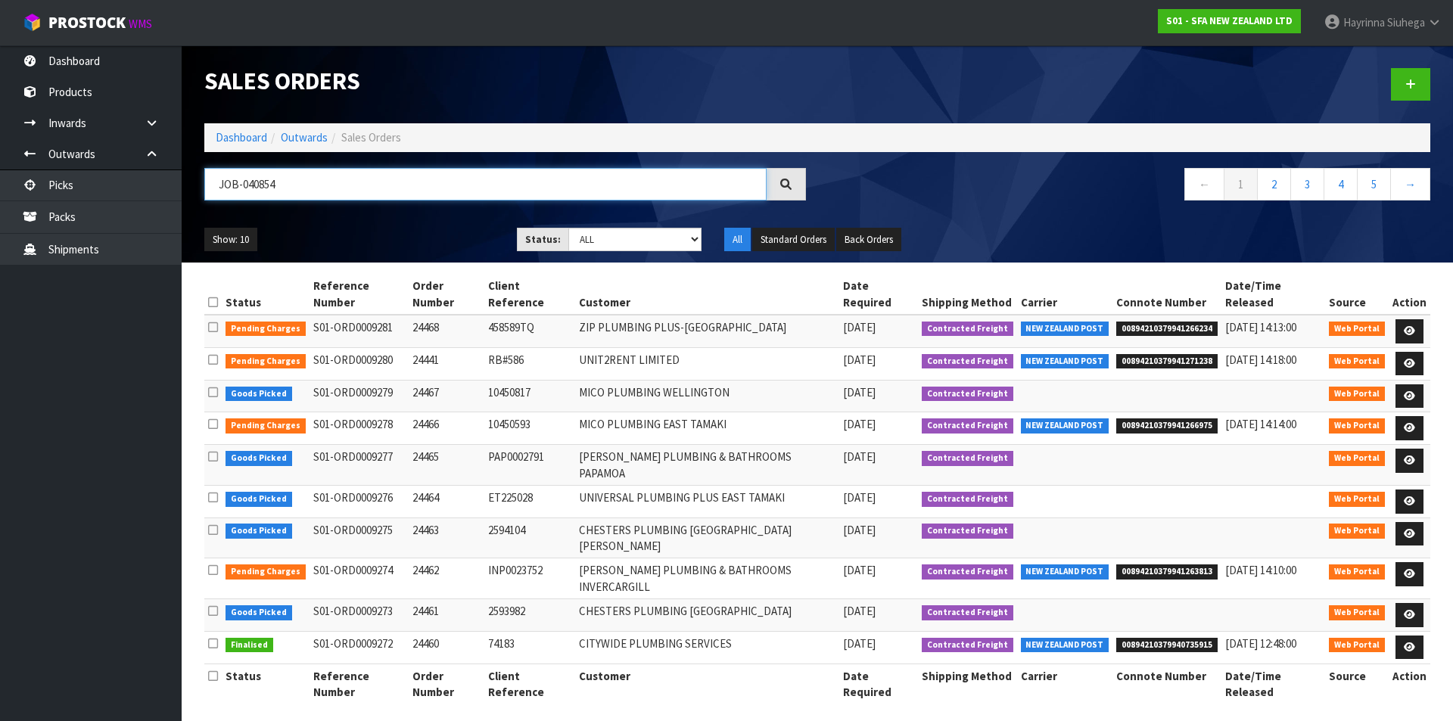
type input "JOB-0408544"
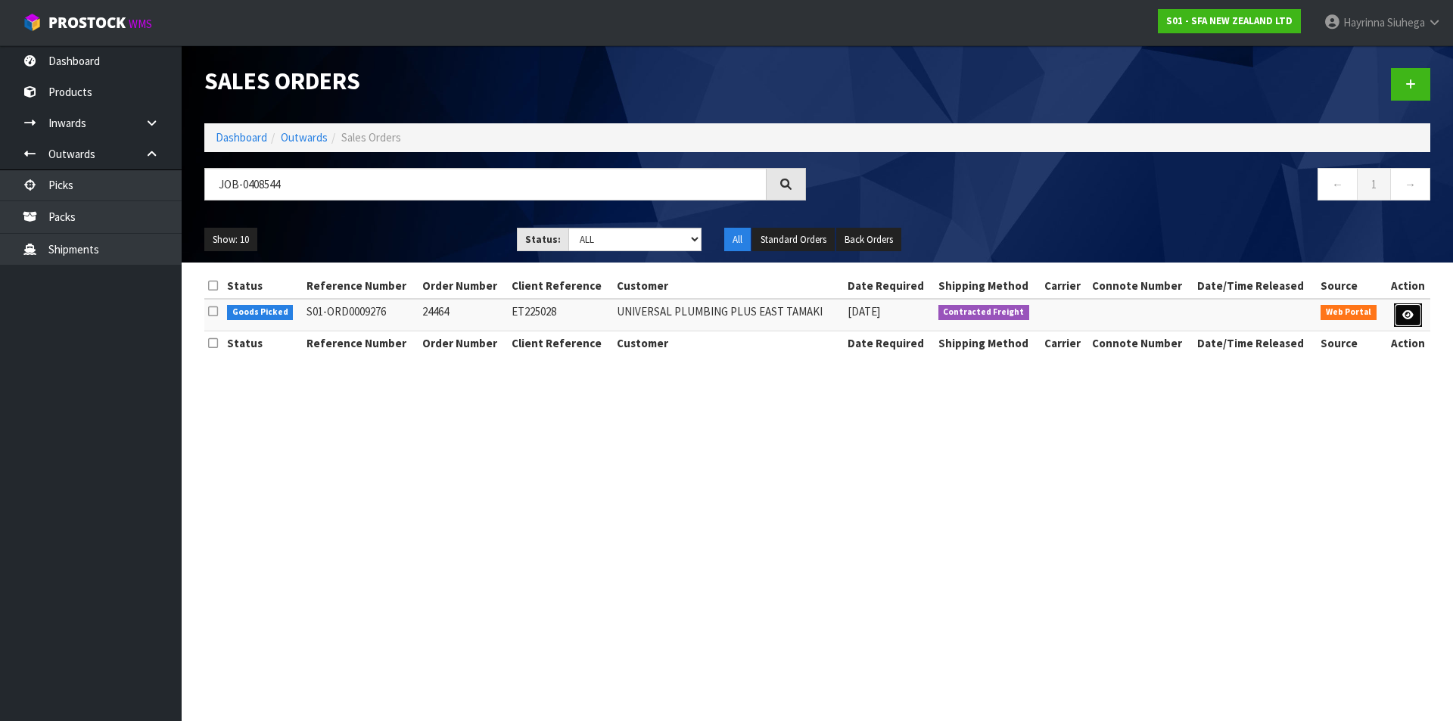
click at [1404, 315] on icon at bounding box center [1407, 315] width 11 height 10
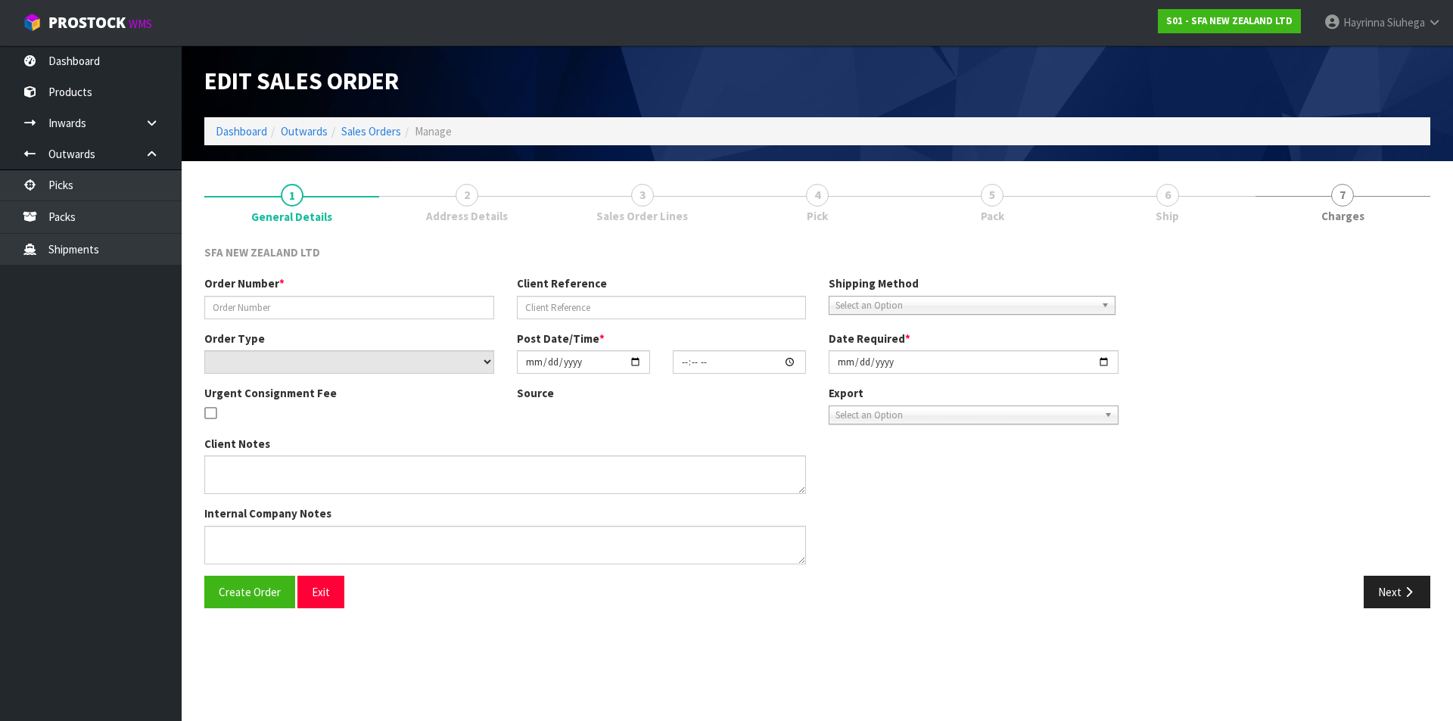
type input "24464"
type input "ET225028"
select select "number:0"
type input "[DATE]"
type input "09:46:00.000"
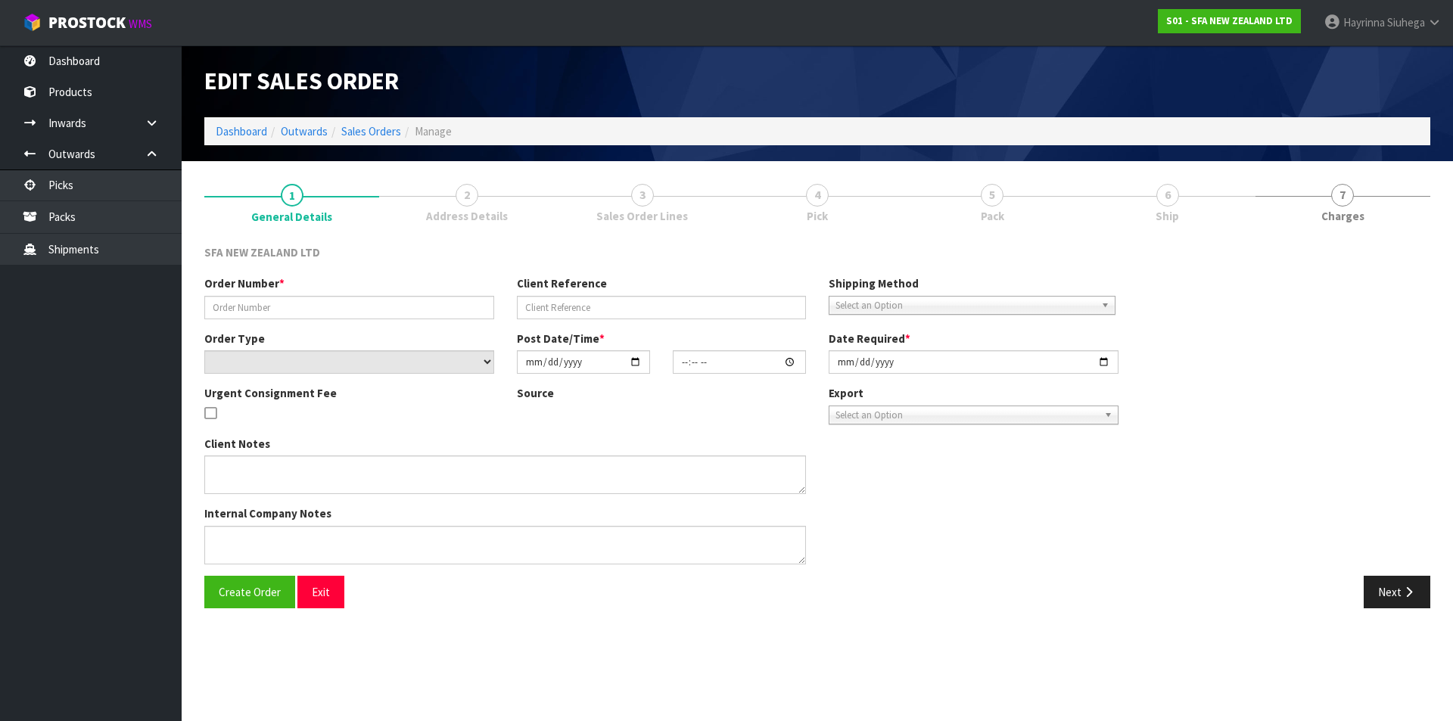
type input "[DATE]"
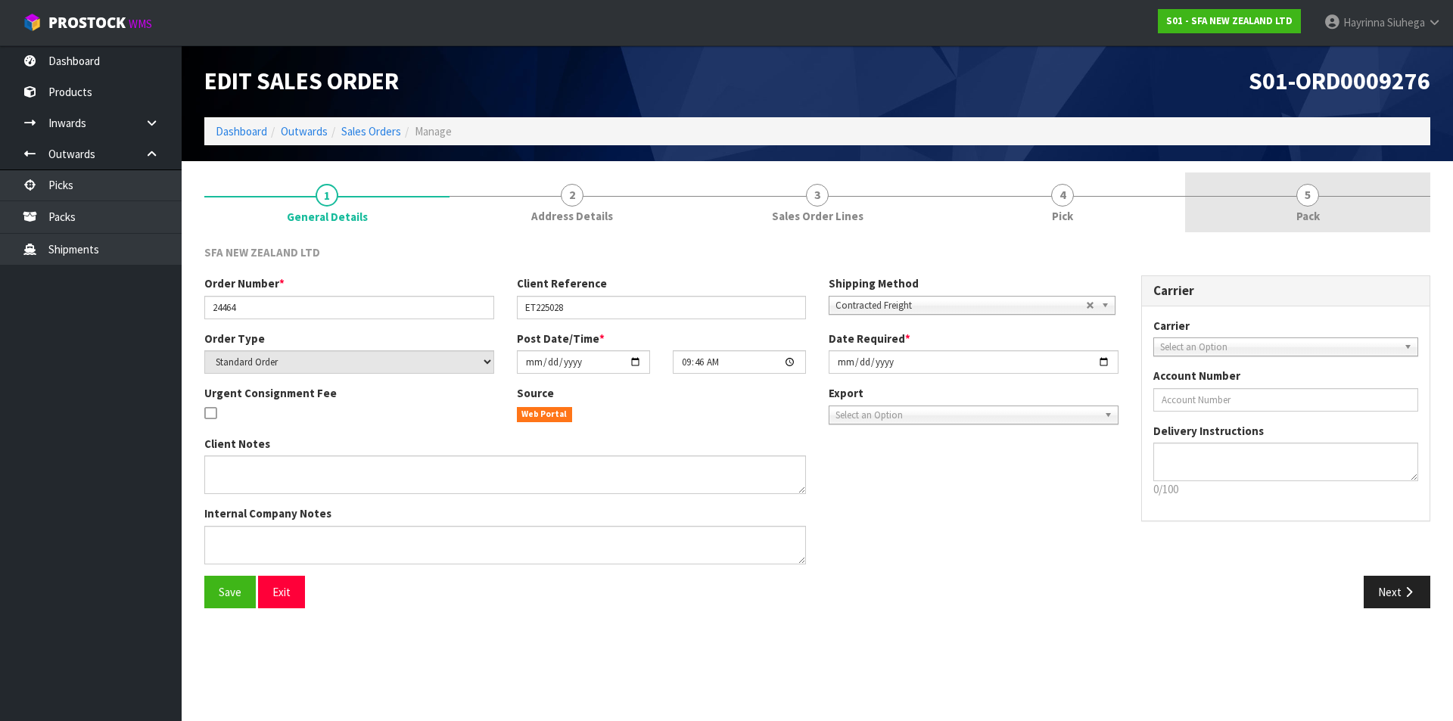
drag, startPoint x: 1077, startPoint y: 199, endPoint x: 1244, endPoint y: 198, distance: 167.2
click at [1083, 204] on link "4 Pick" at bounding box center [1062, 202] width 245 height 60
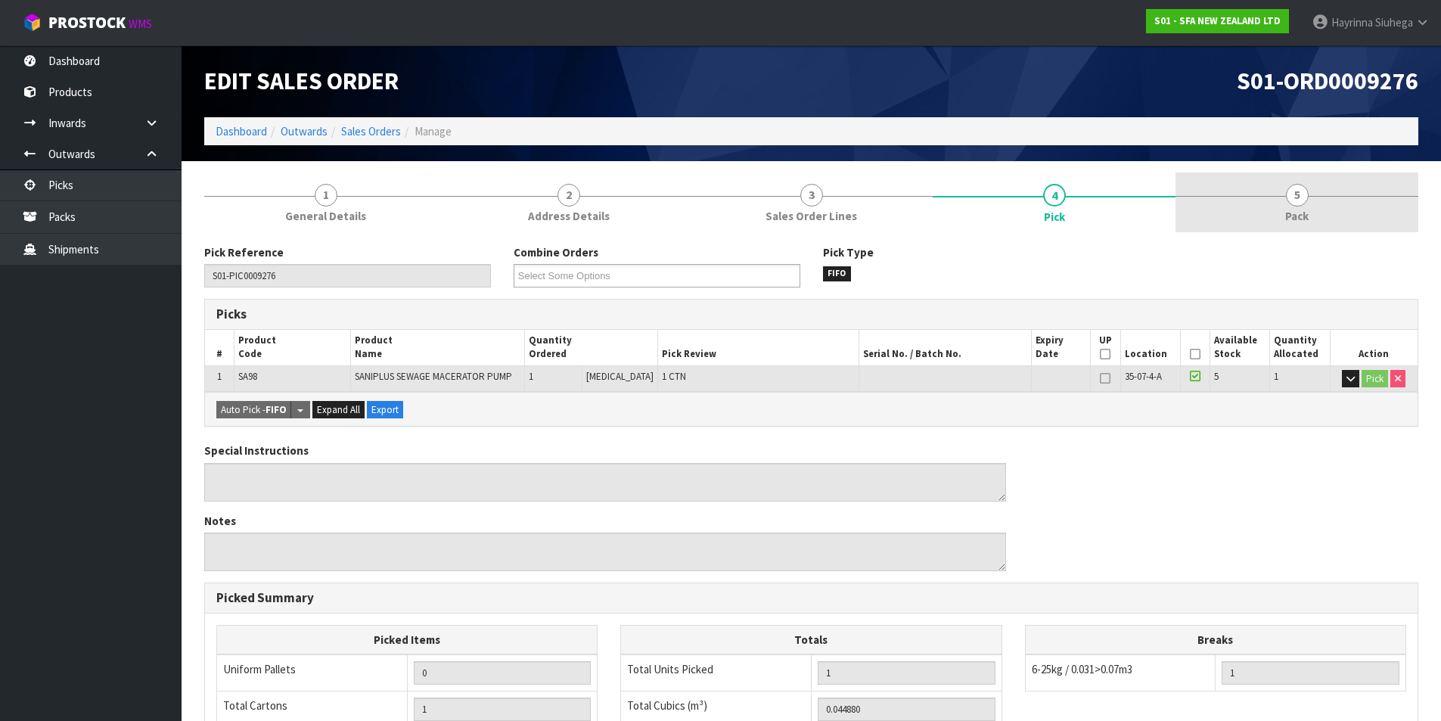
click at [1284, 203] on link "5 Pack" at bounding box center [1297, 202] width 243 height 60
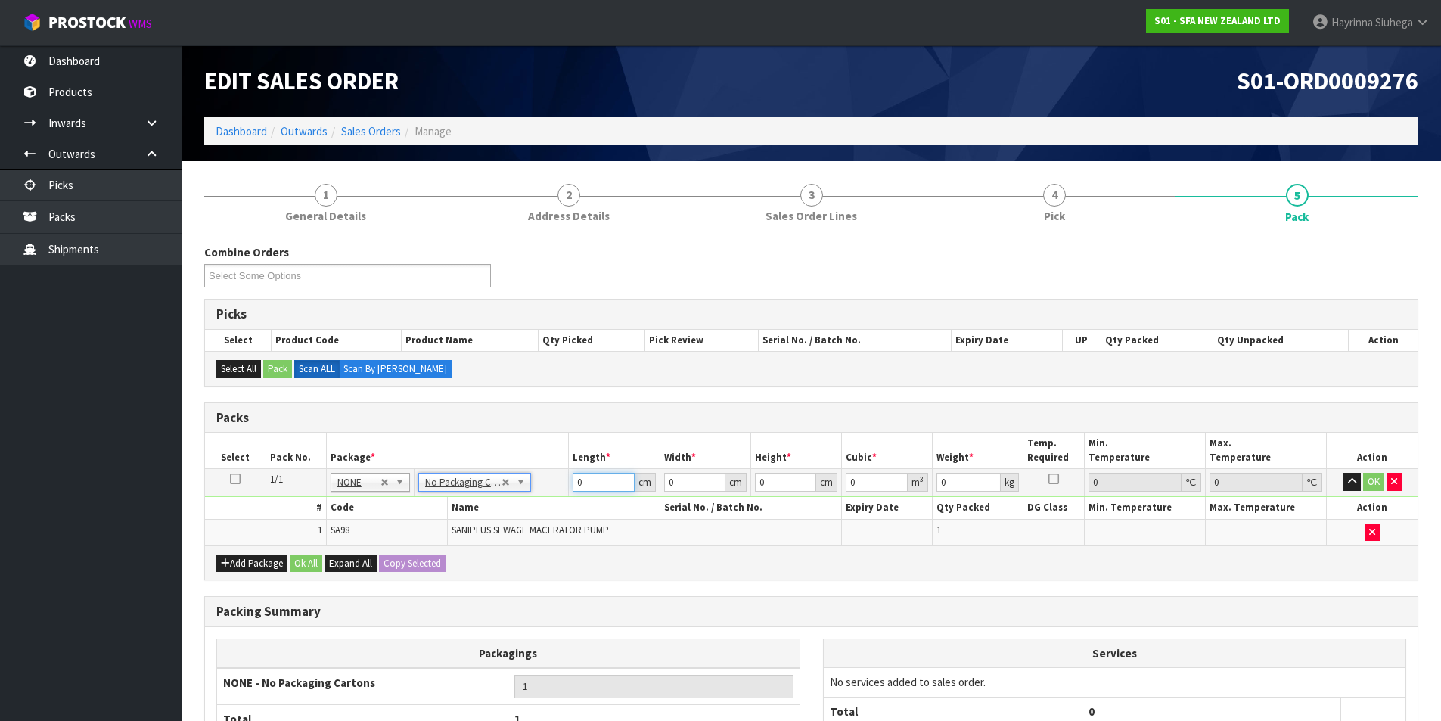
click at [575, 486] on input "0" at bounding box center [603, 482] width 61 height 19
type input "57"
type input "25"
type input "3"
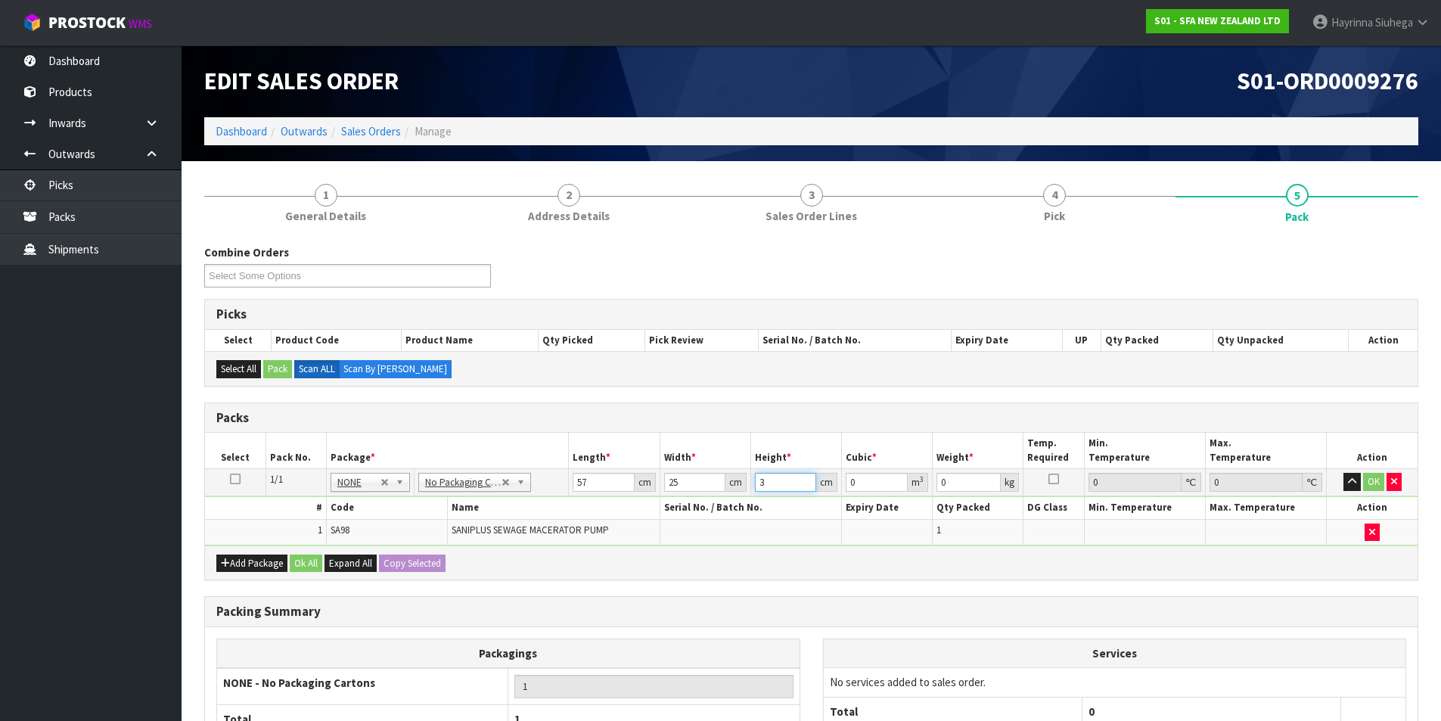
type input "0.004275"
type input "34"
type input "0.04845"
type input "34"
type input "8"
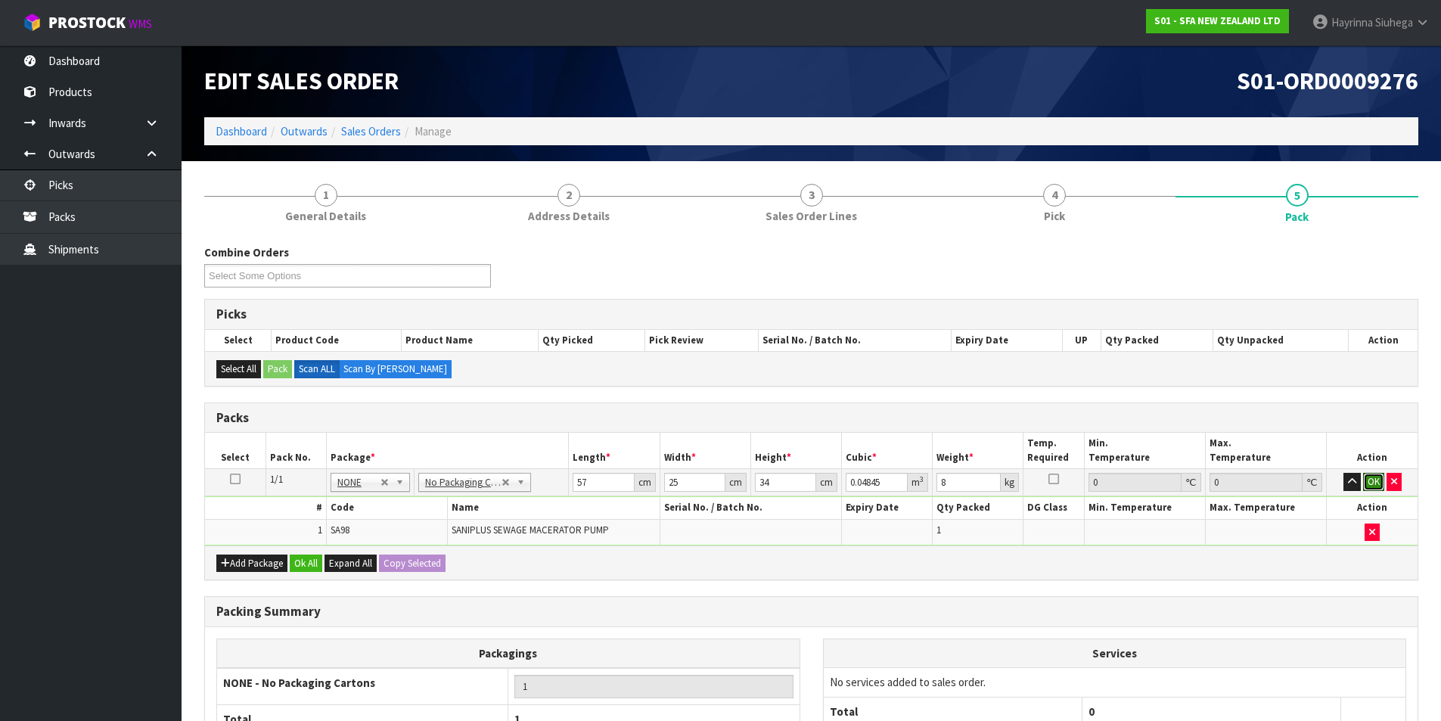
click button "OK" at bounding box center [1373, 482] width 21 height 18
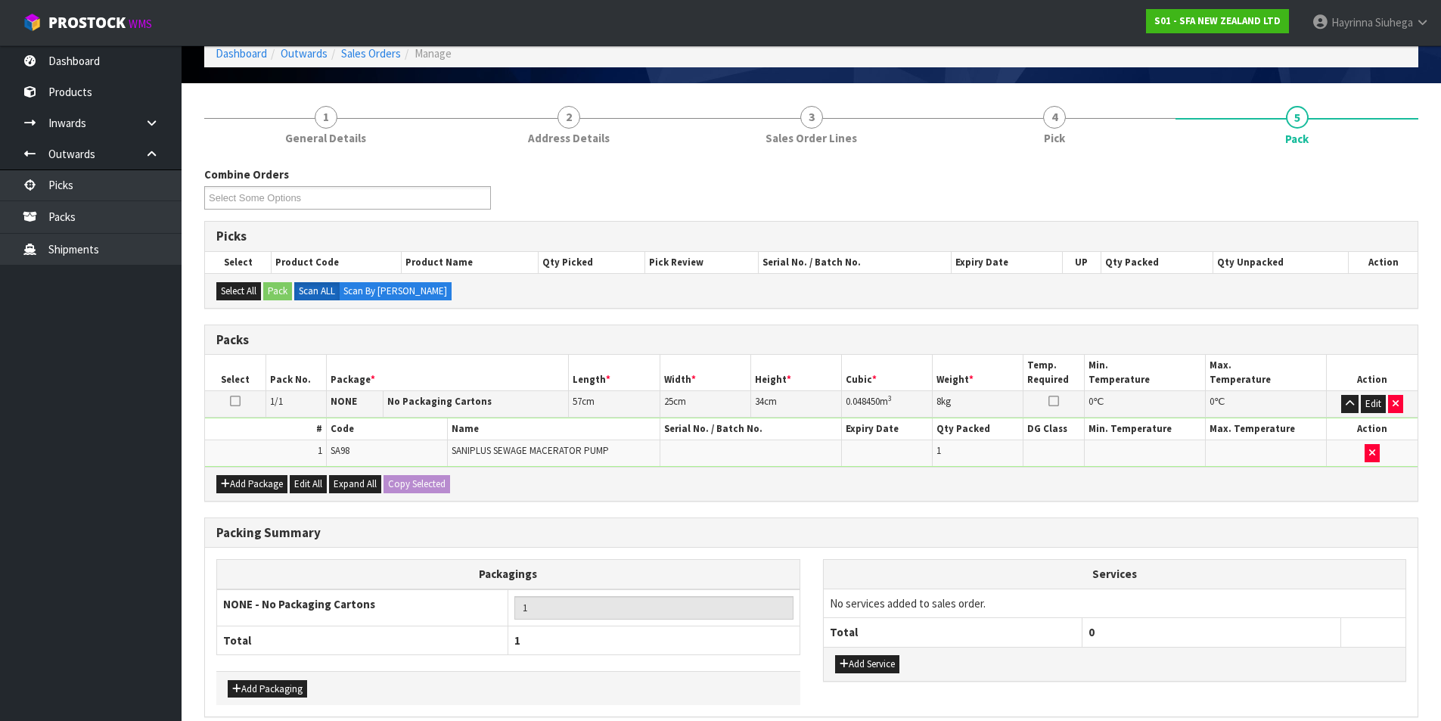
scroll to position [146, 0]
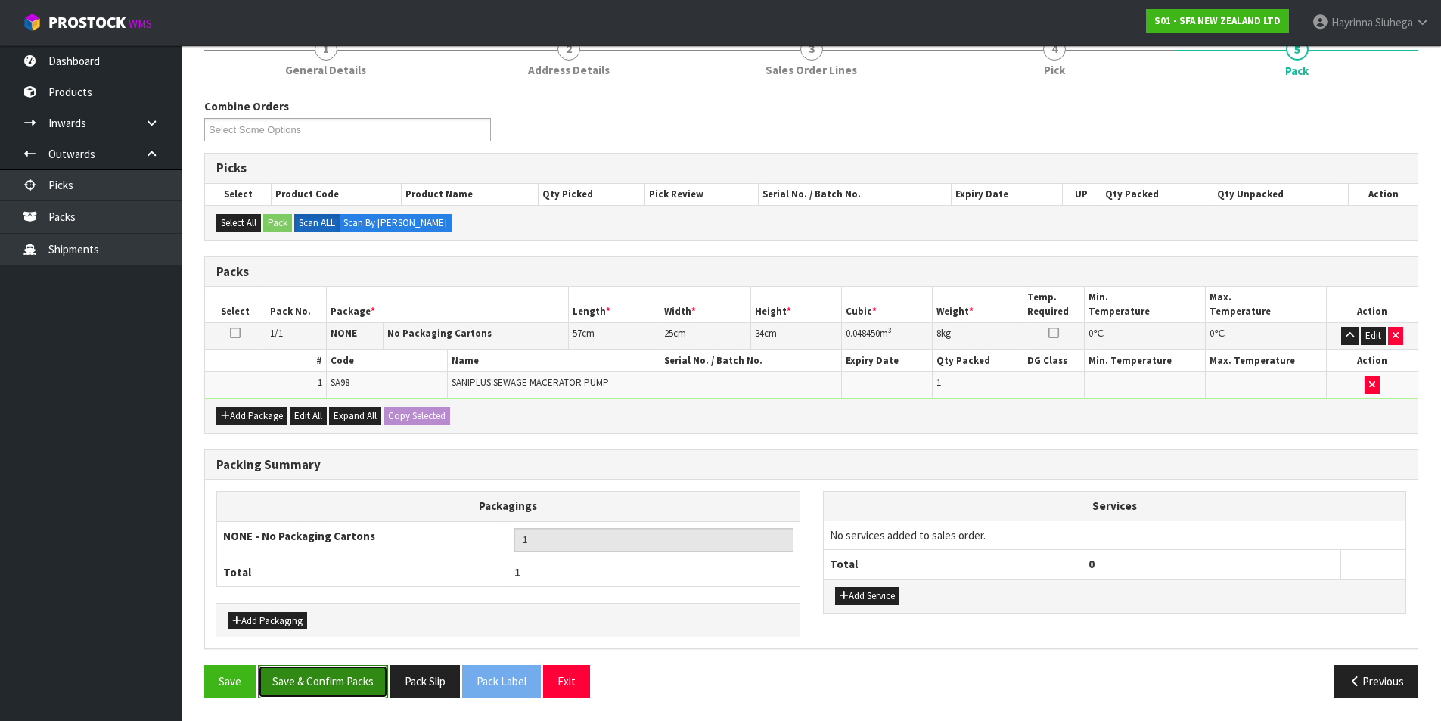
click at [317, 685] on button "Save & Confirm Packs" at bounding box center [323, 681] width 130 height 33
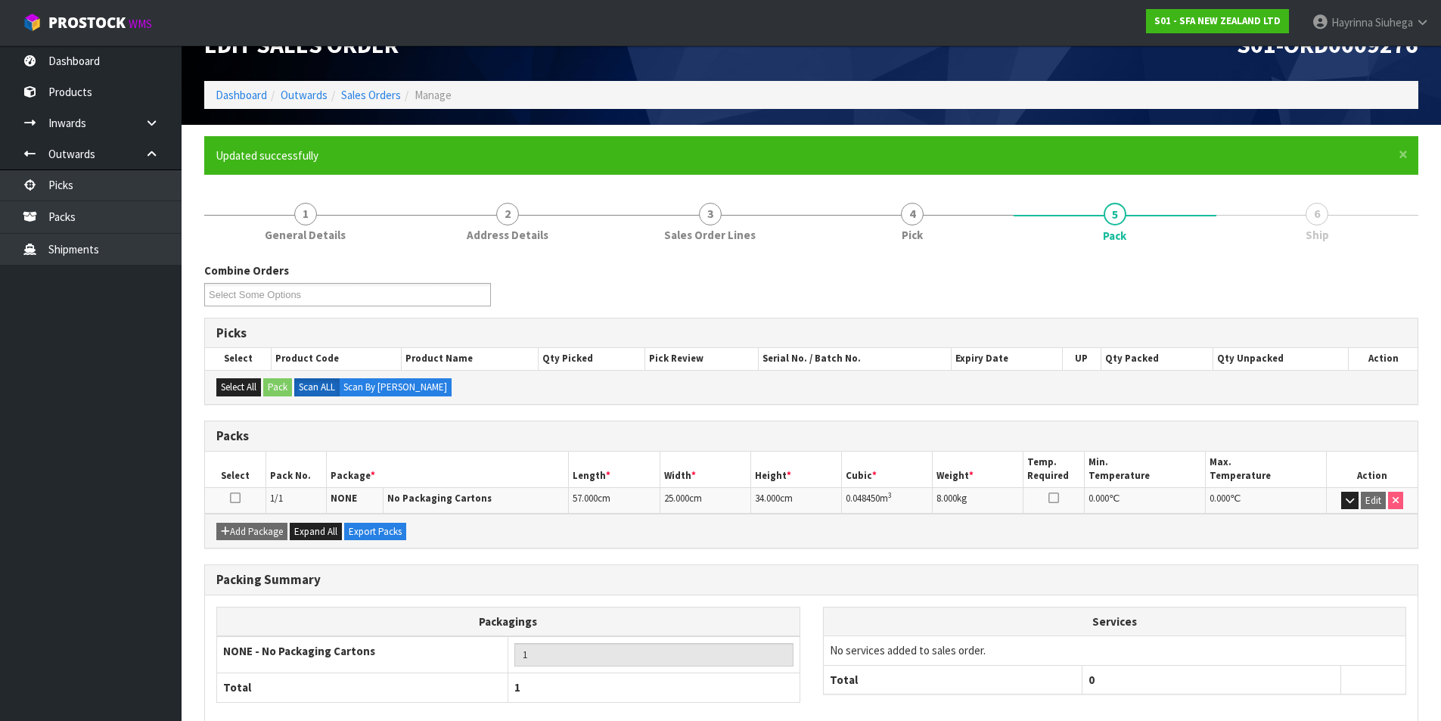
scroll to position [117, 0]
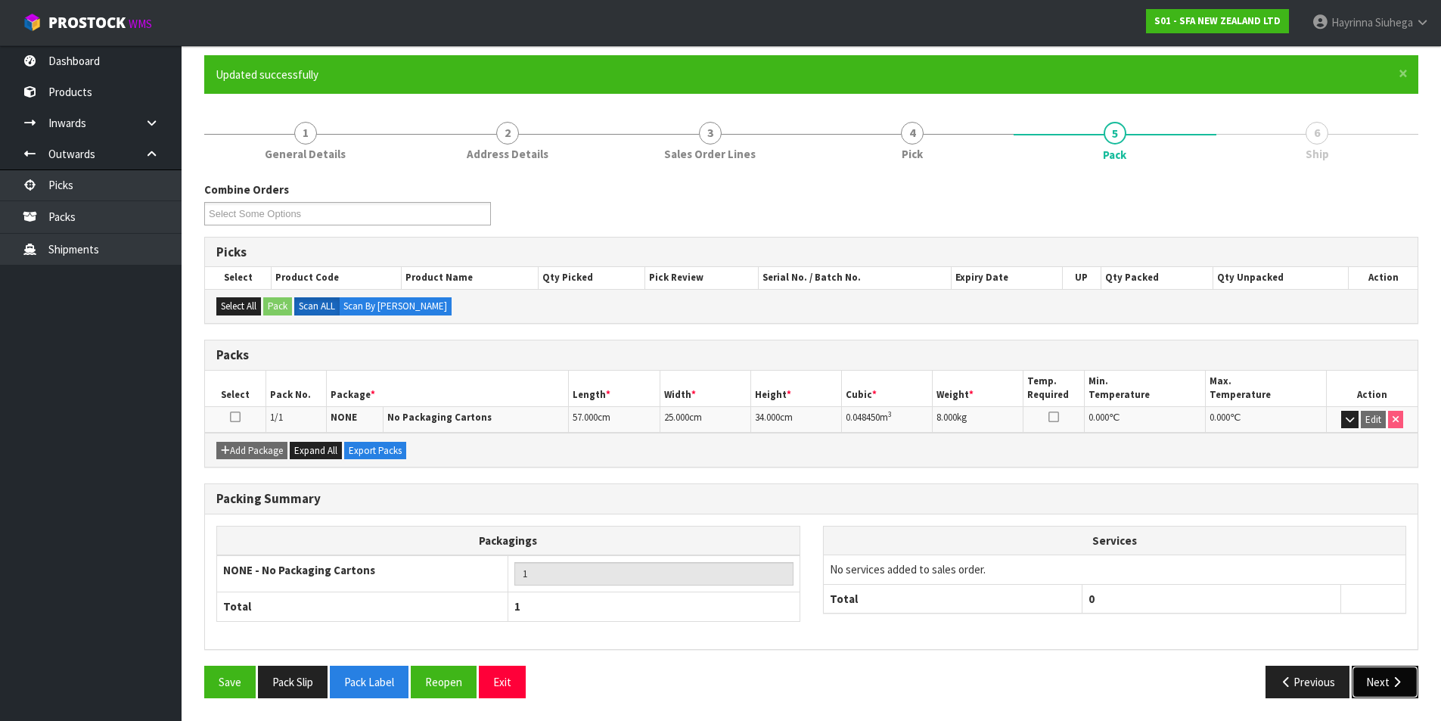
click at [1376, 686] on button "Next" at bounding box center [1385, 682] width 67 height 33
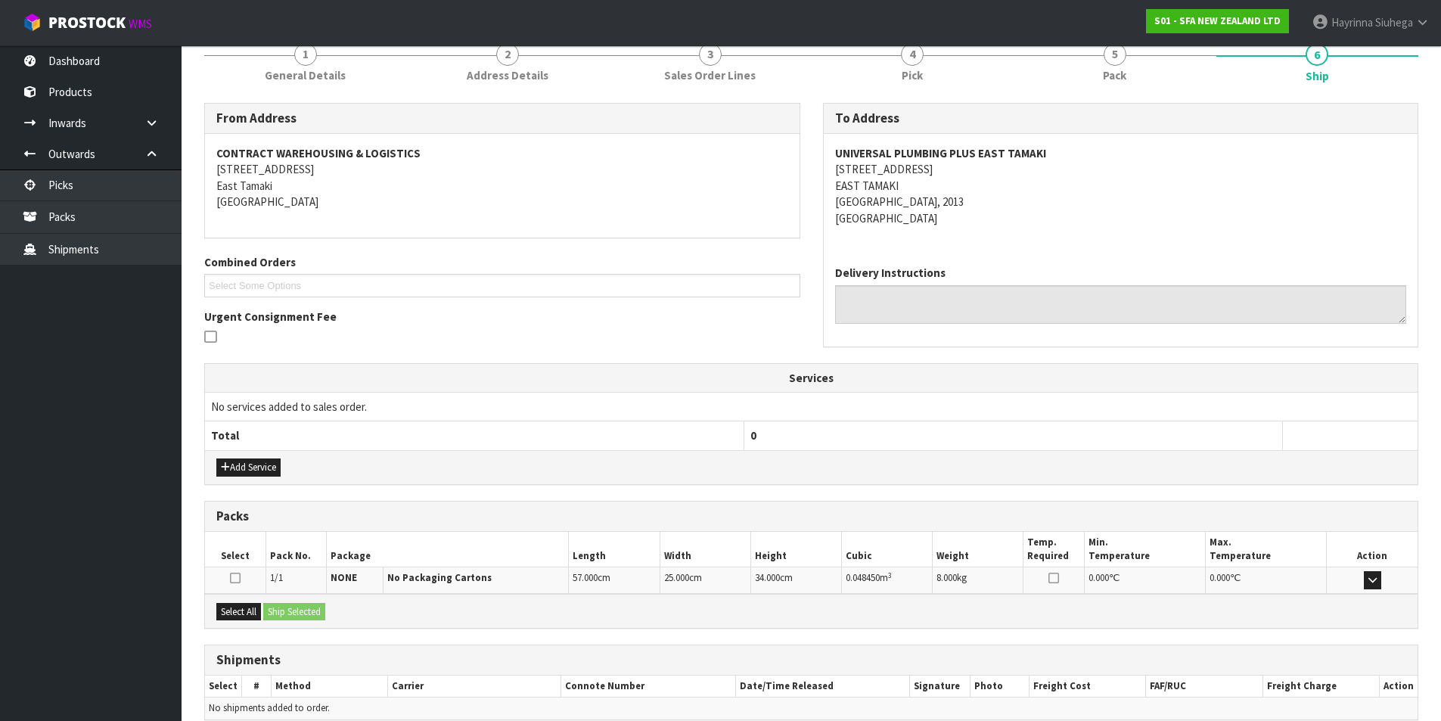
scroll to position [266, 0]
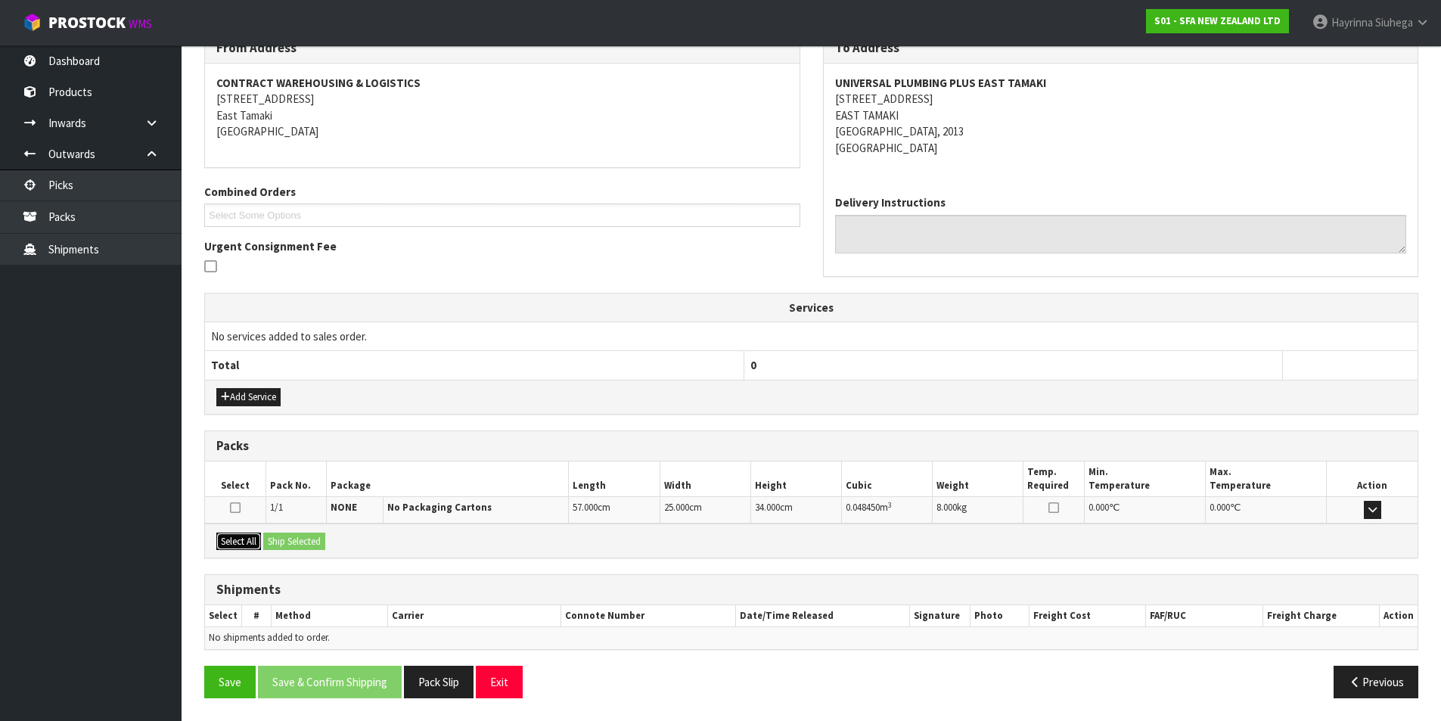
click at [250, 536] on button "Select All" at bounding box center [238, 542] width 45 height 18
click at [300, 536] on button "Ship Selected" at bounding box center [294, 542] width 62 height 18
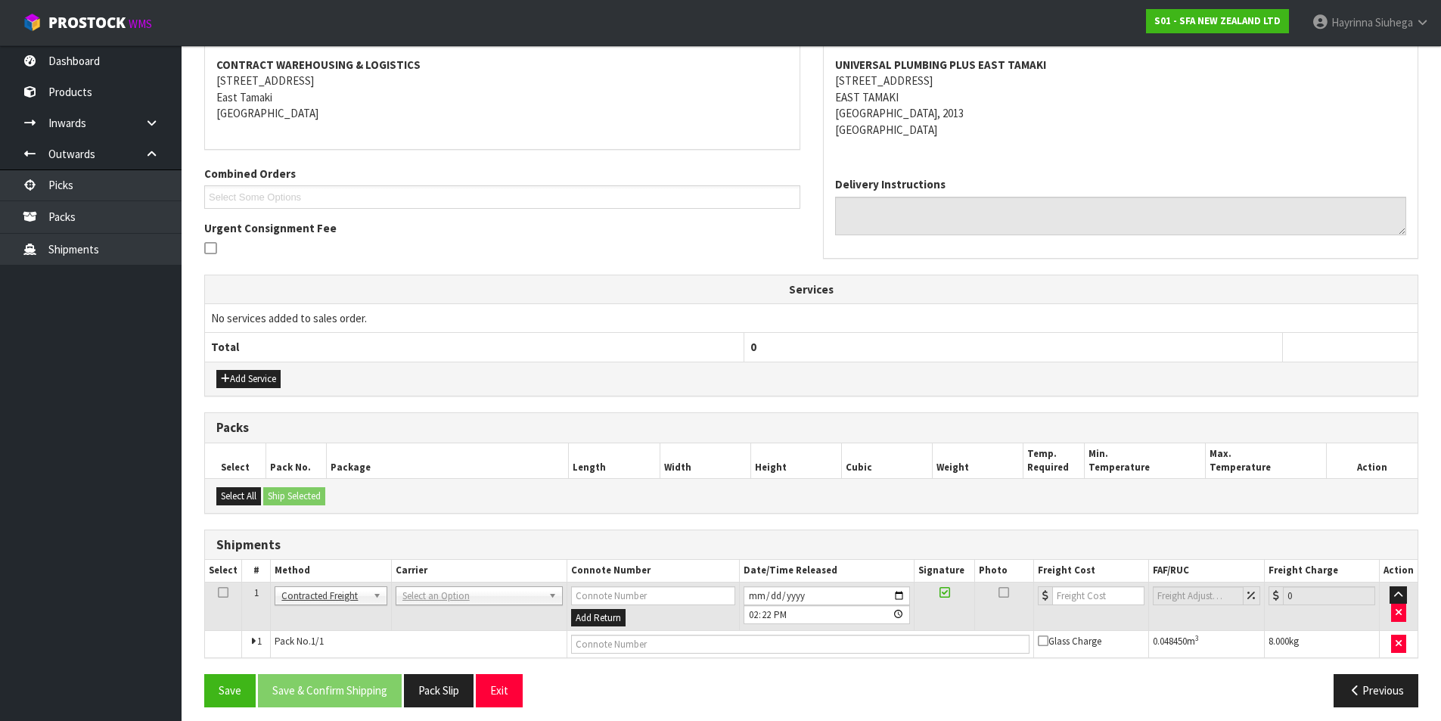
scroll to position [294, 0]
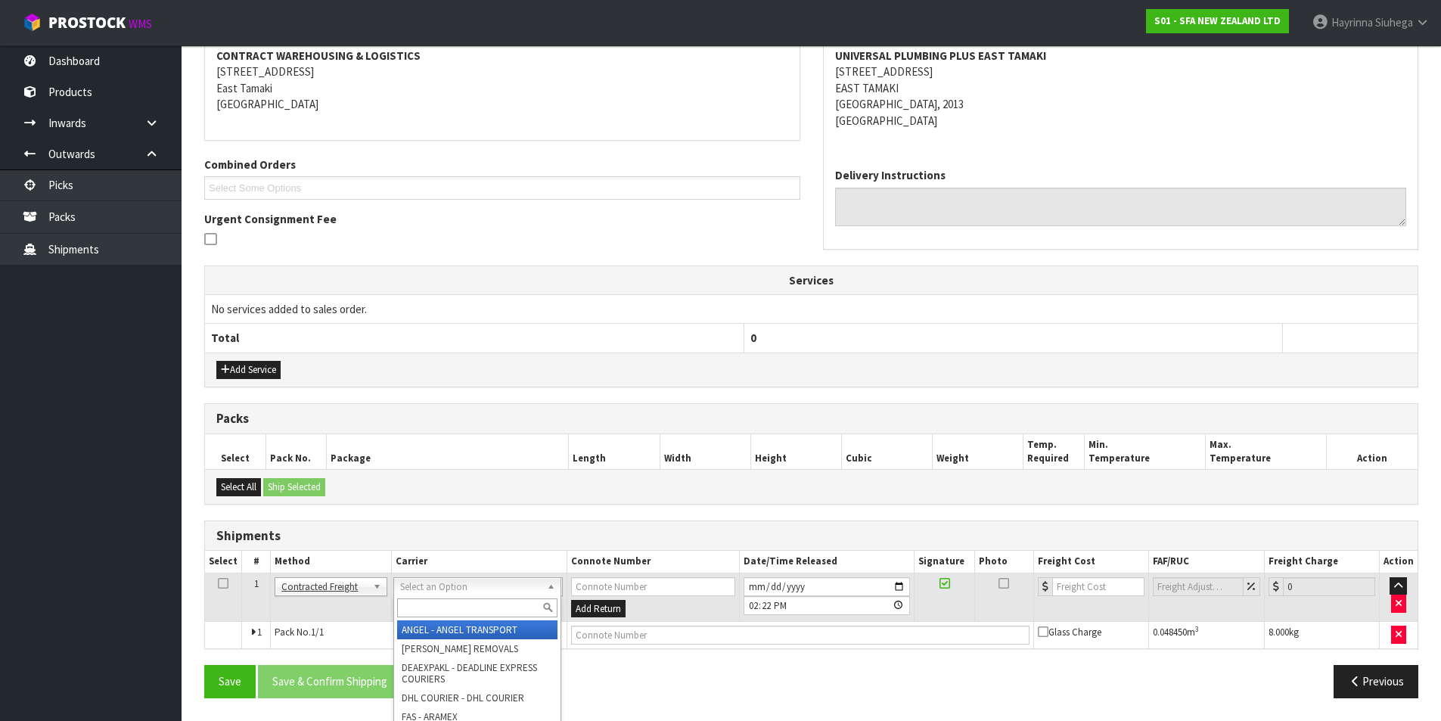
click at [449, 606] on input "text" at bounding box center [477, 607] width 160 height 19
type input "nzp"
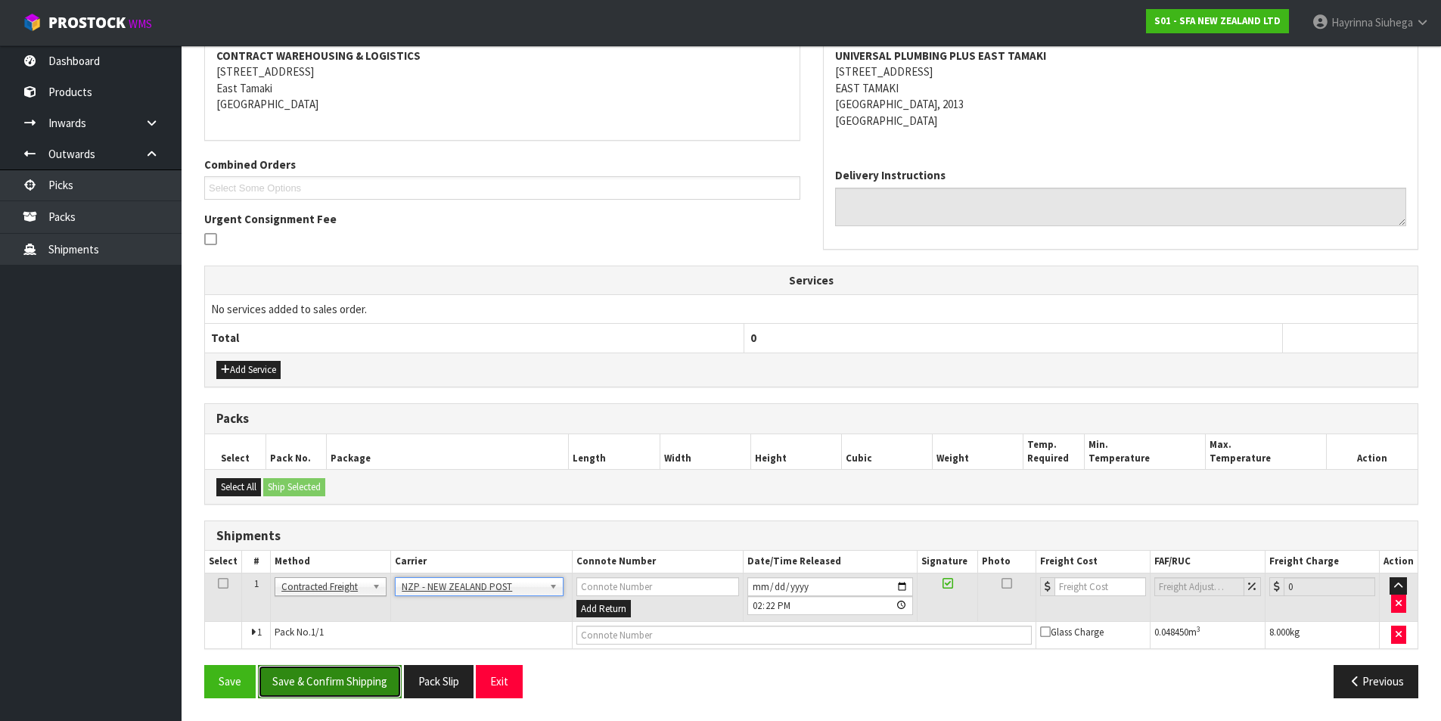
click at [337, 693] on button "Save & Confirm Shipping" at bounding box center [330, 681] width 144 height 33
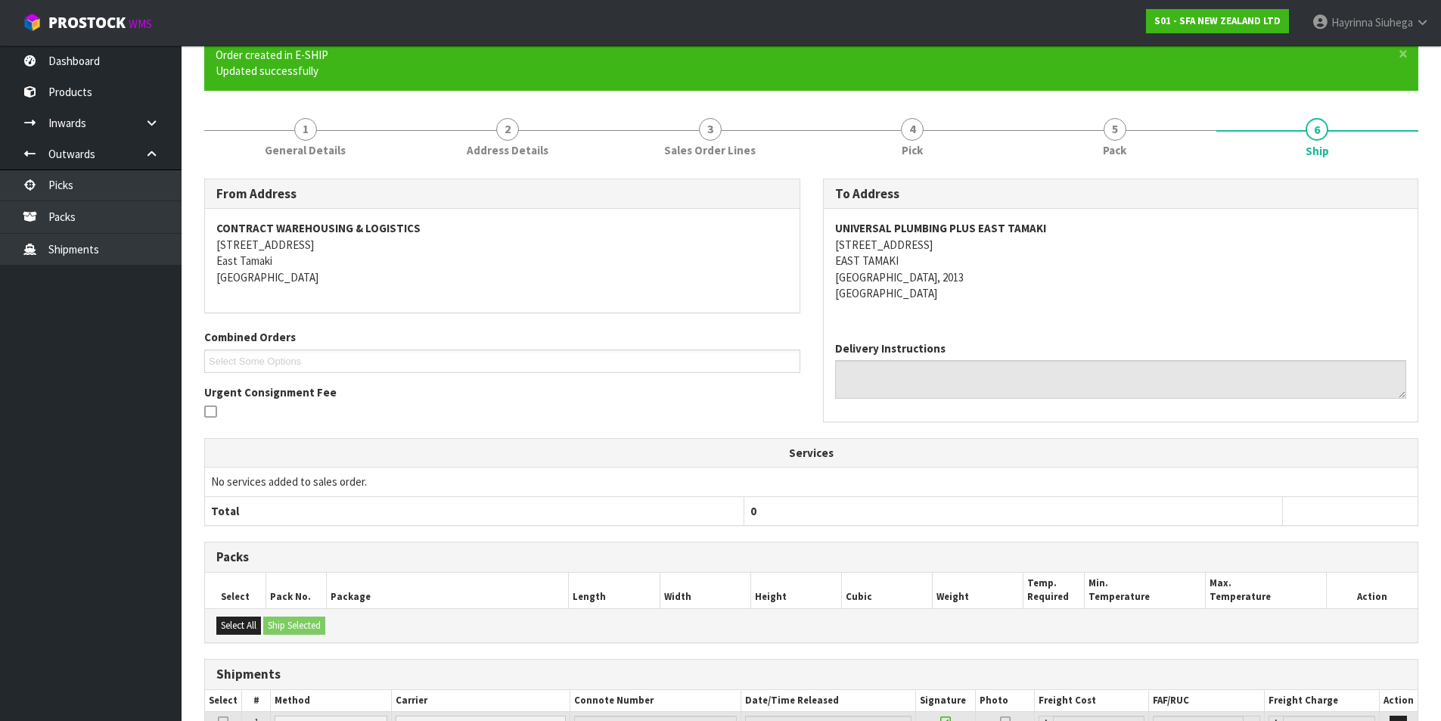
scroll to position [272, 0]
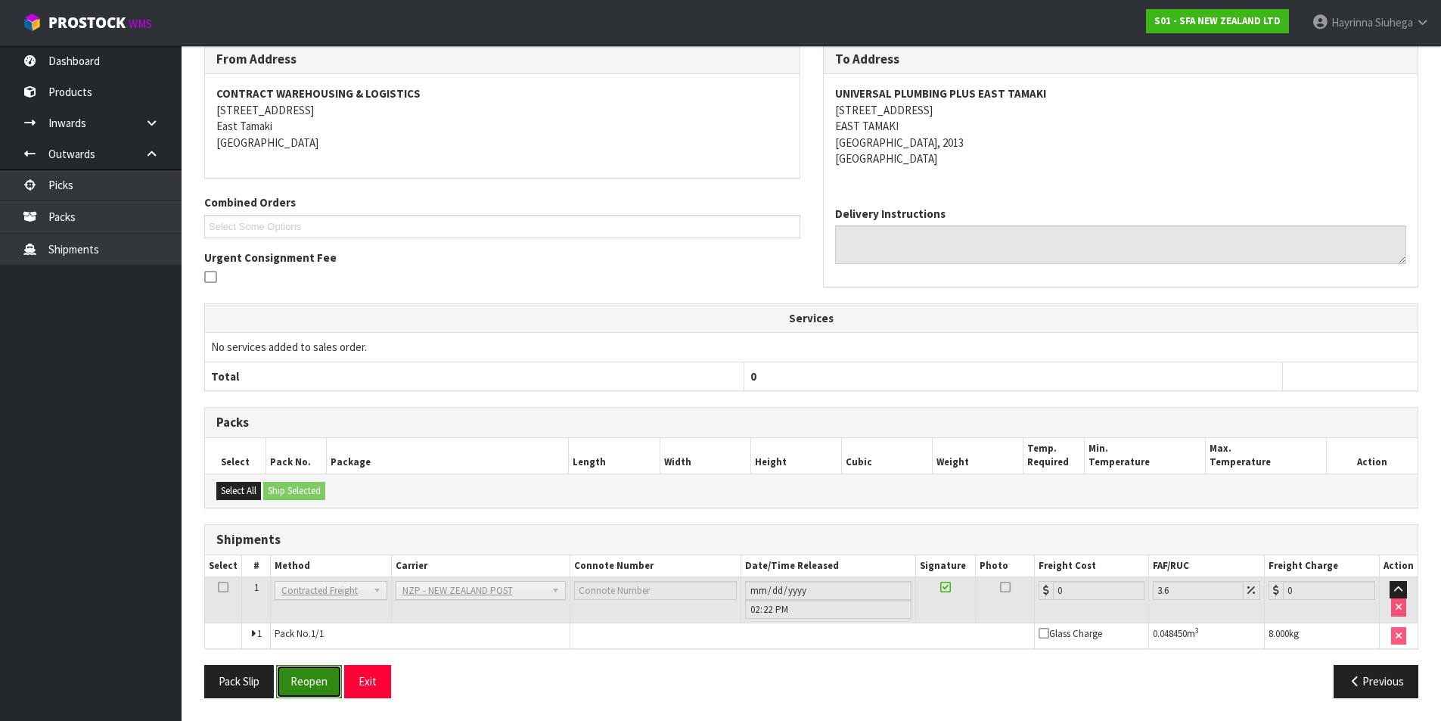
click at [297, 680] on button "Reopen" at bounding box center [309, 681] width 66 height 33
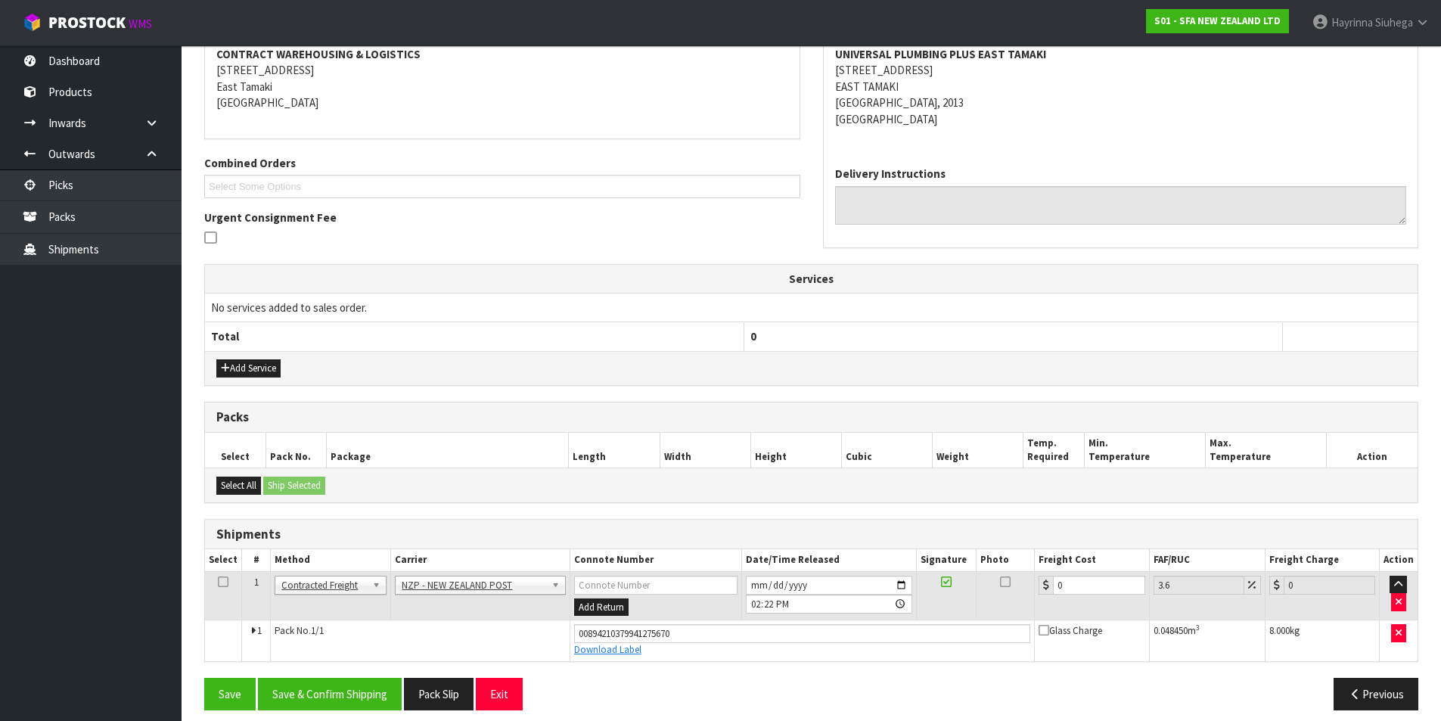
scroll to position [307, 0]
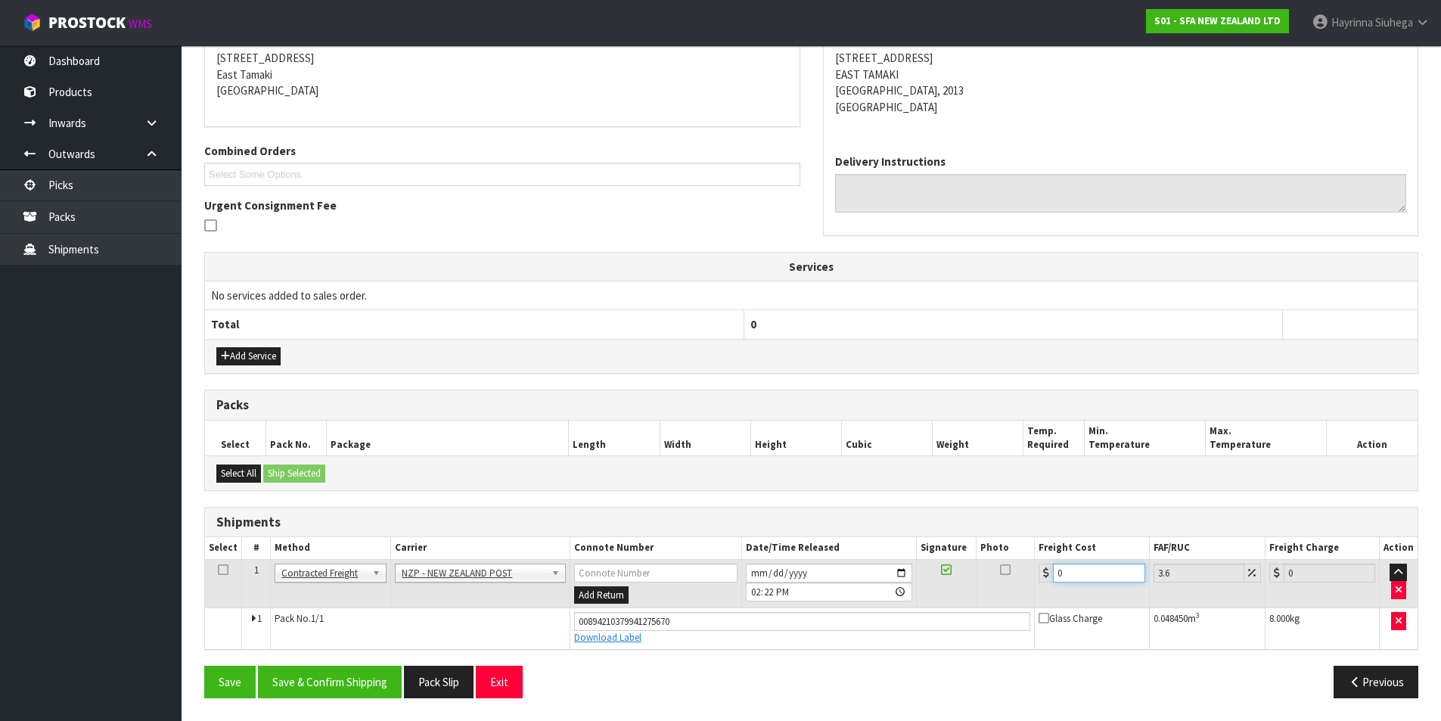
drag, startPoint x: 1097, startPoint y: 569, endPoint x: 991, endPoint y: 573, distance: 106.0
click at [991, 573] on tr "1 Client Local Pickup Customer Local Pickup Company Freight Contracted Freight …" at bounding box center [811, 583] width 1213 height 49
type input "4"
type input "4.14"
type input "4.3"
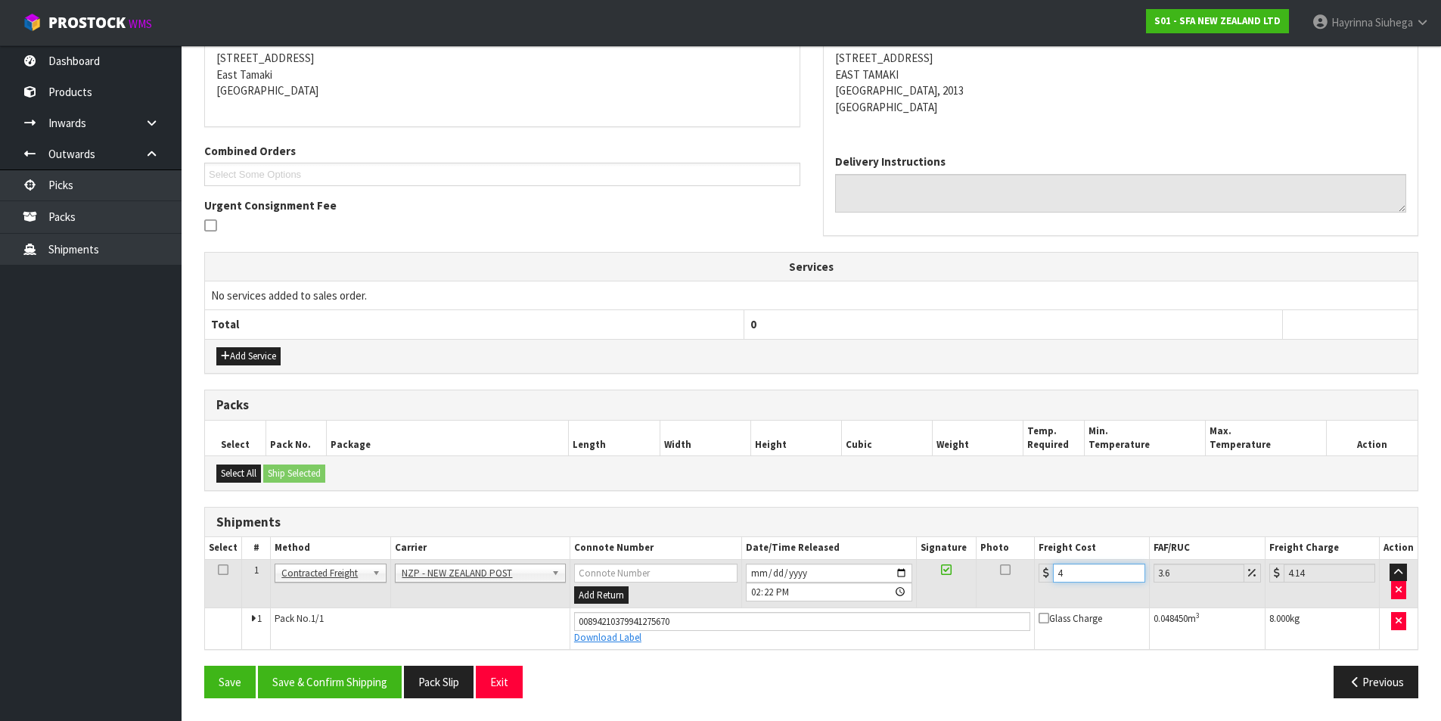
type input "4.45"
type input "4.33"
type input "4.49"
type input "4.33"
click at [204, 666] on button "Save" at bounding box center [229, 682] width 51 height 33
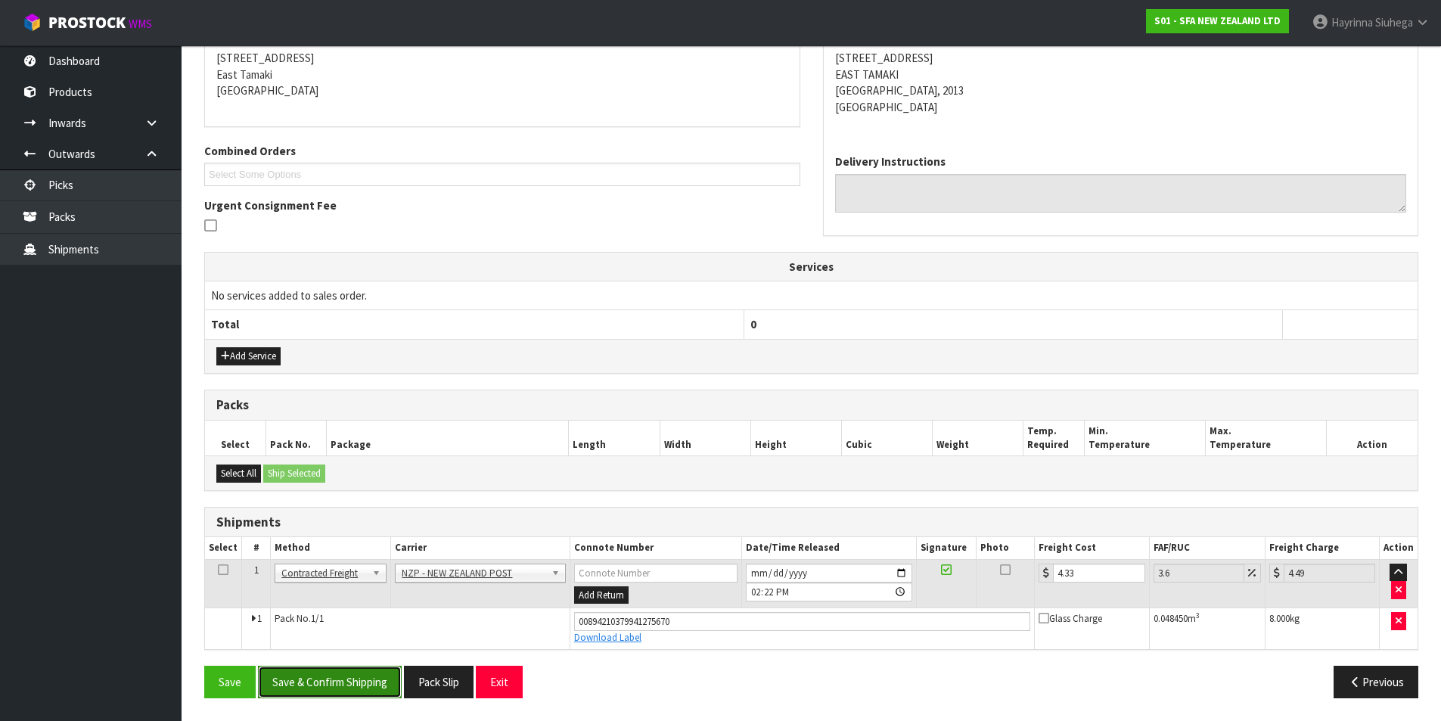
click at [321, 691] on button "Save & Confirm Shipping" at bounding box center [330, 682] width 144 height 33
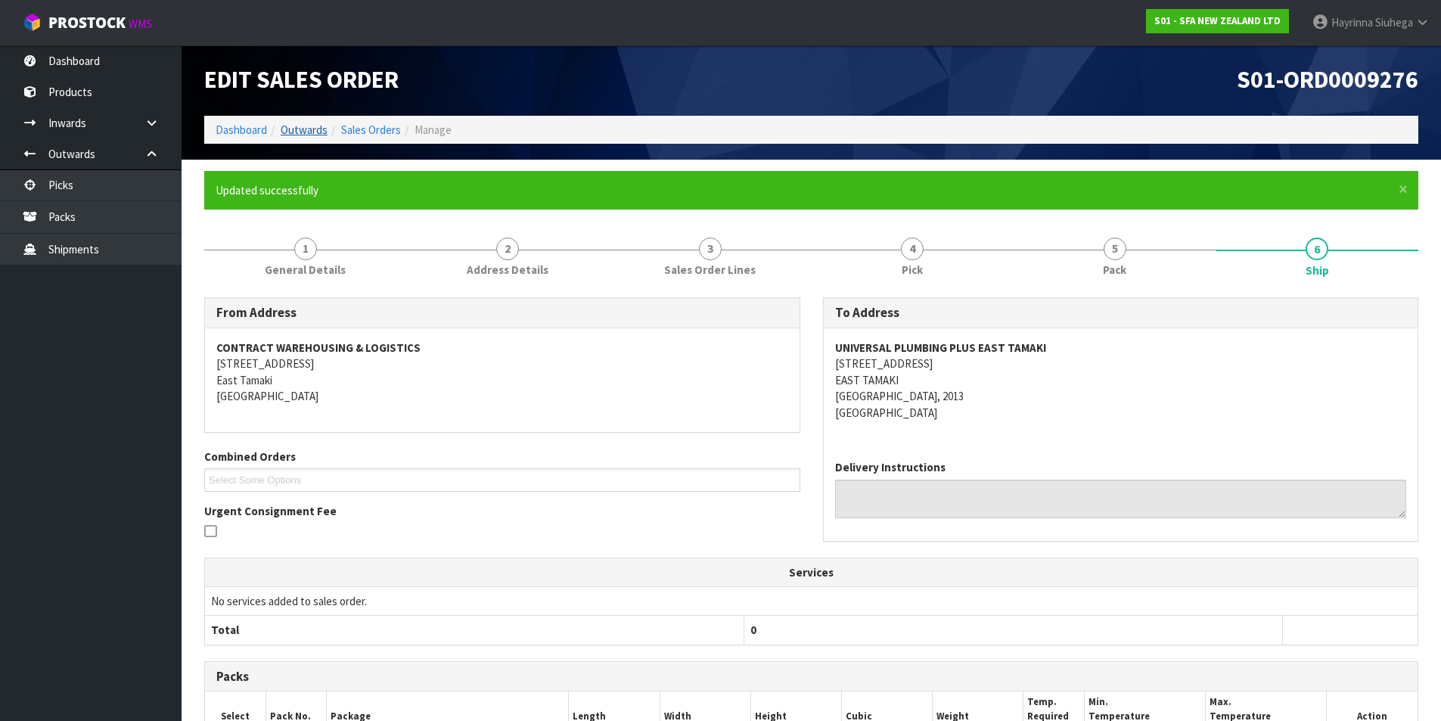
scroll to position [0, 0]
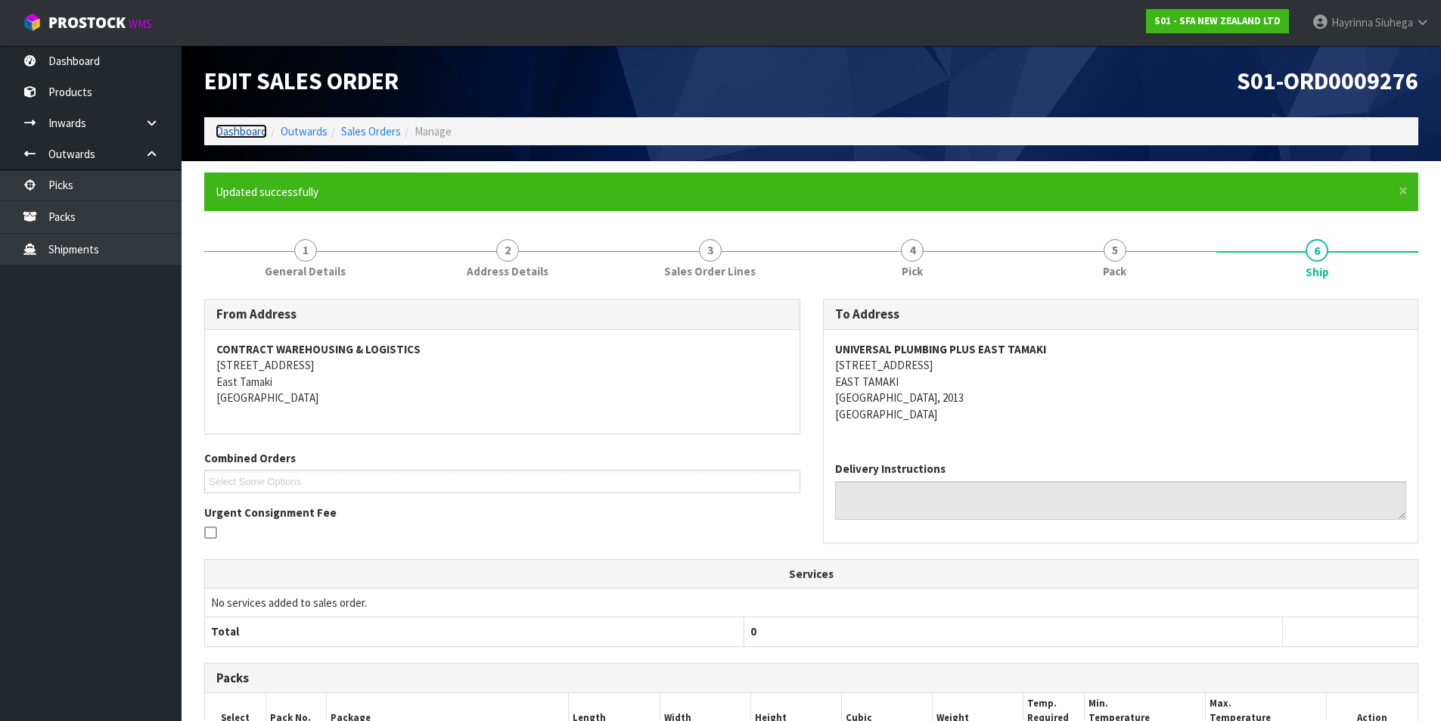
click at [255, 125] on link "Dashboard" at bounding box center [241, 131] width 51 height 14
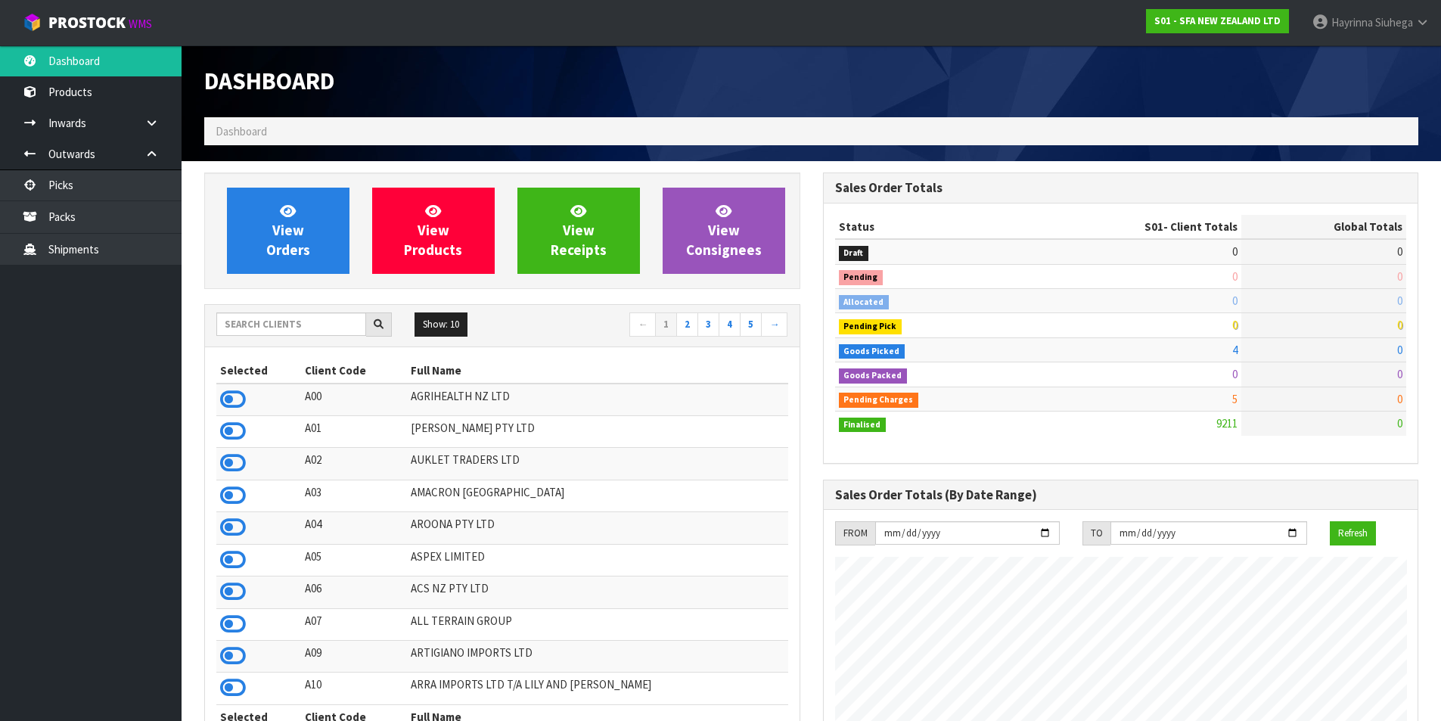
scroll to position [1146, 618]
click at [302, 319] on input "text" at bounding box center [291, 323] width 150 height 23
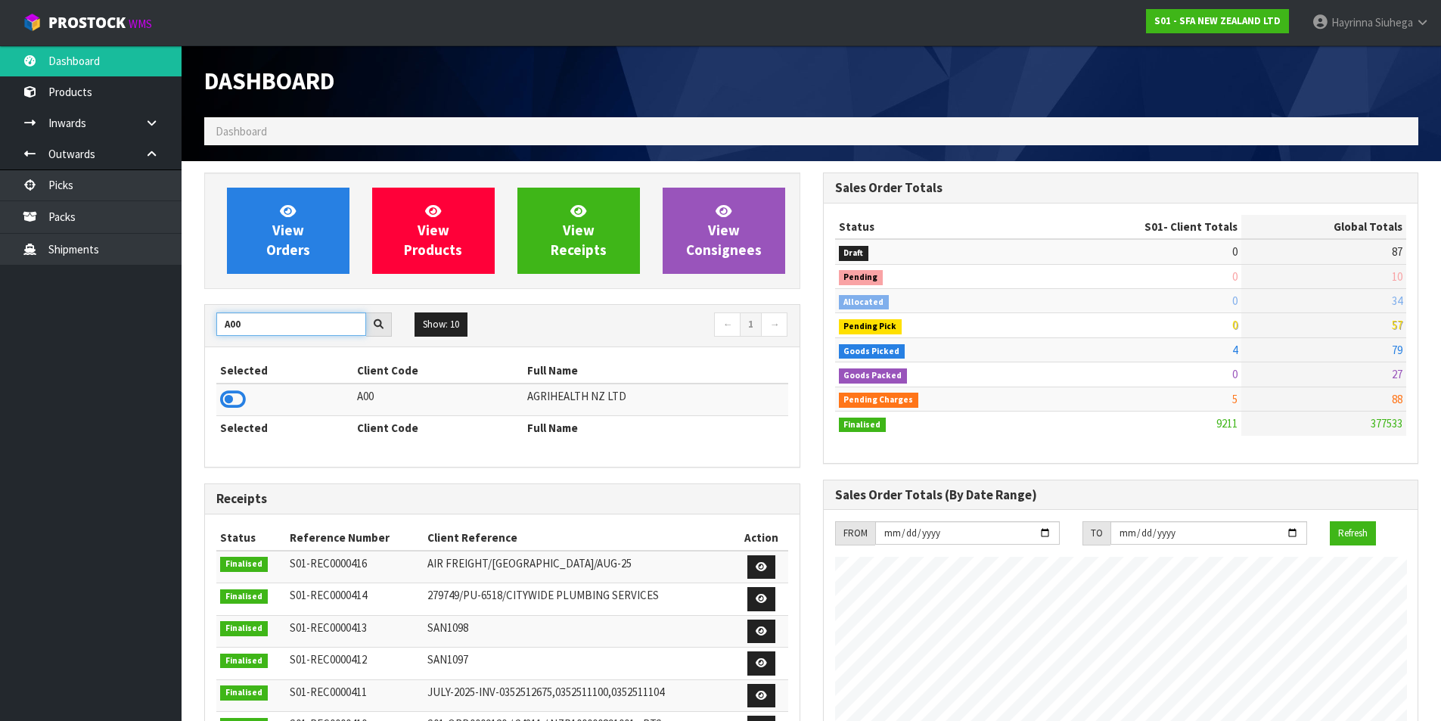
type input "A00"
click at [236, 399] on icon at bounding box center [233, 399] width 26 height 23
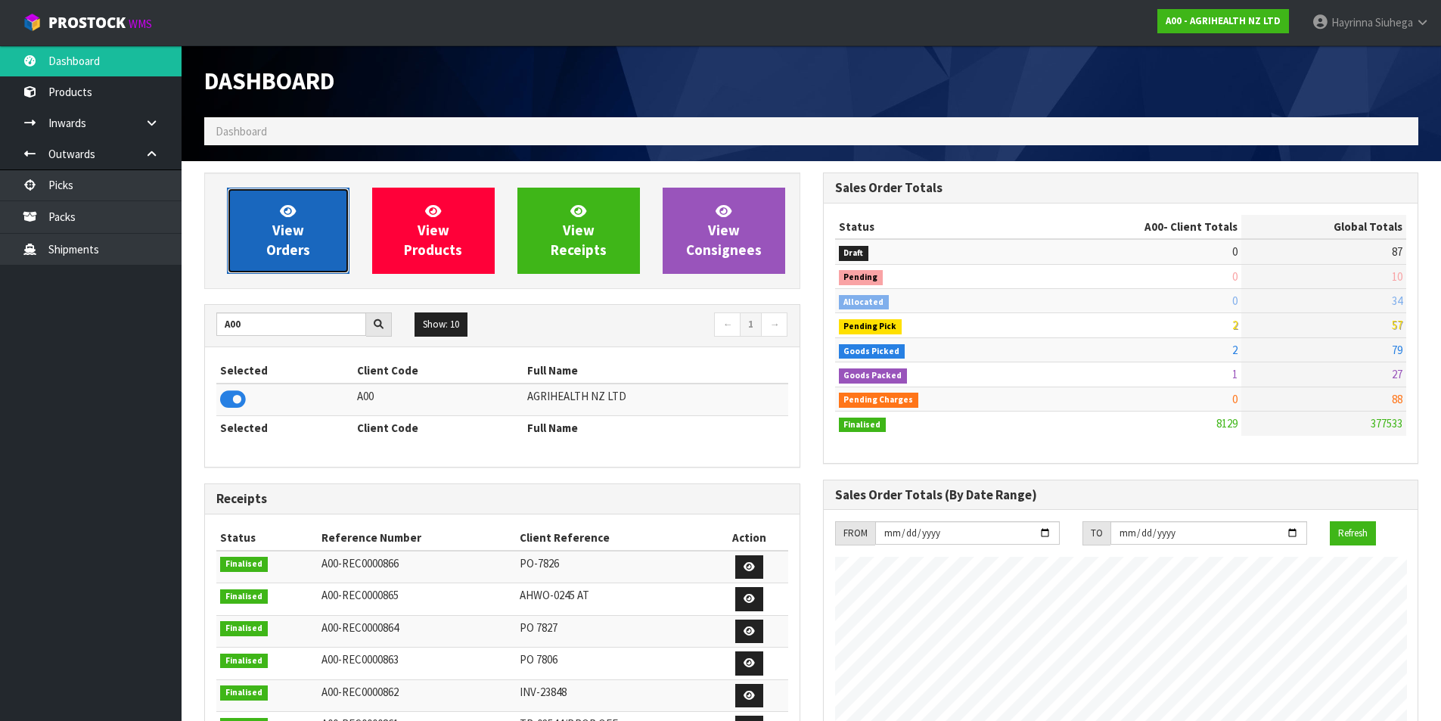
click at [297, 230] on span "View Orders" at bounding box center [288, 230] width 44 height 57
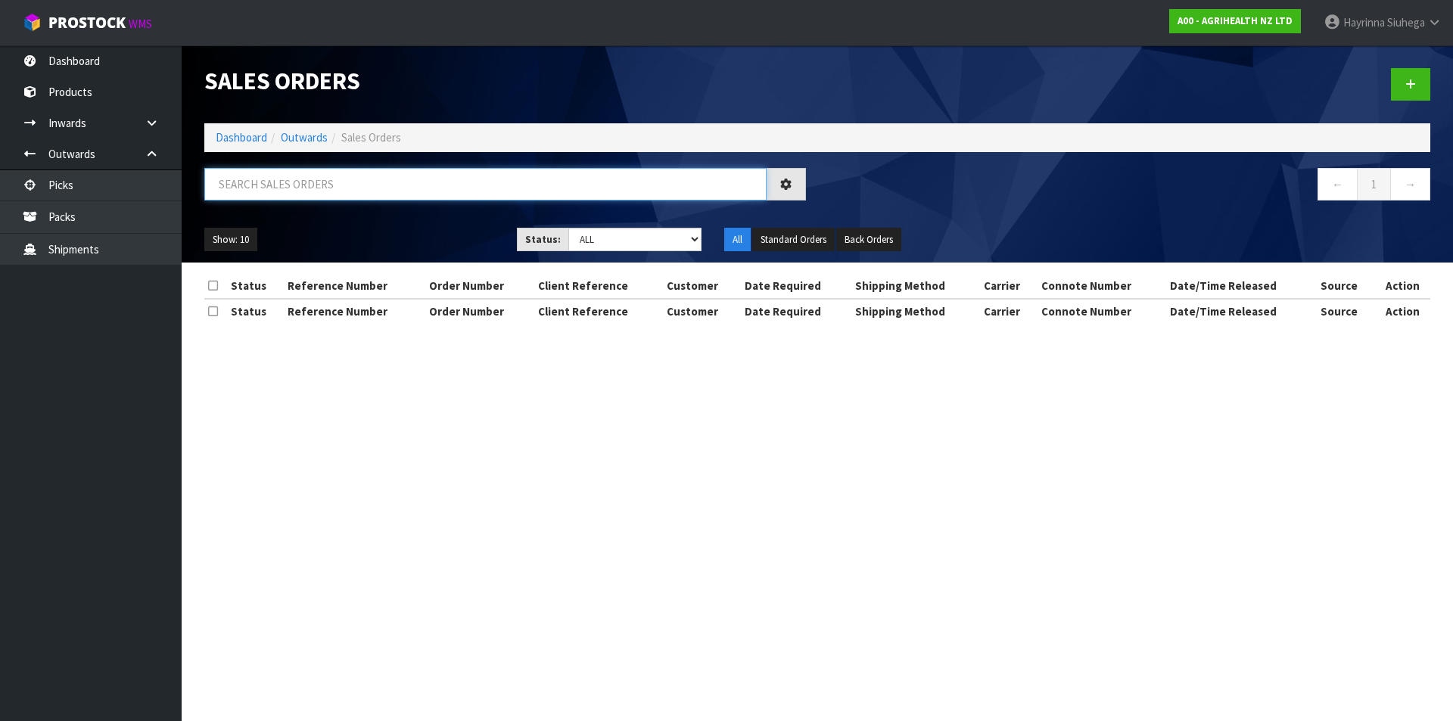
click at [307, 185] on input "text" at bounding box center [485, 184] width 562 height 33
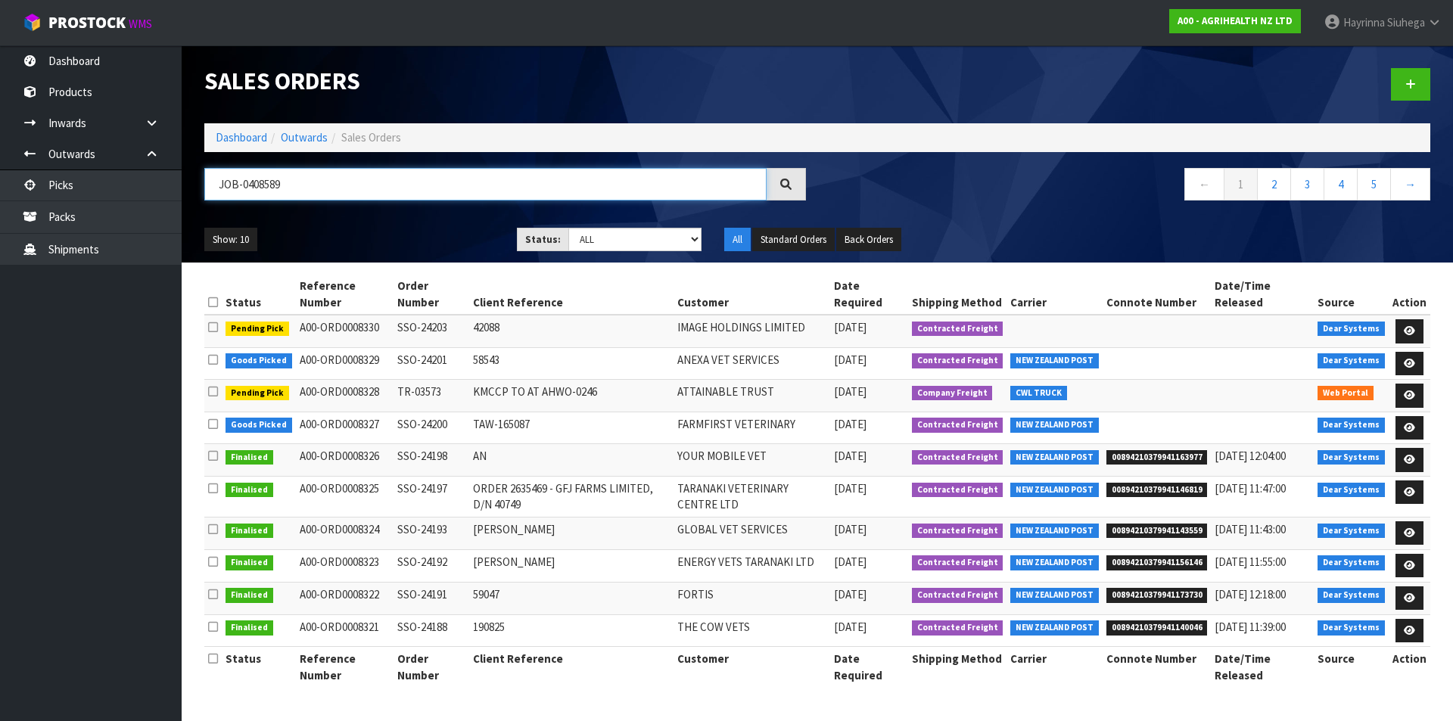
type input "JOB-0408589"
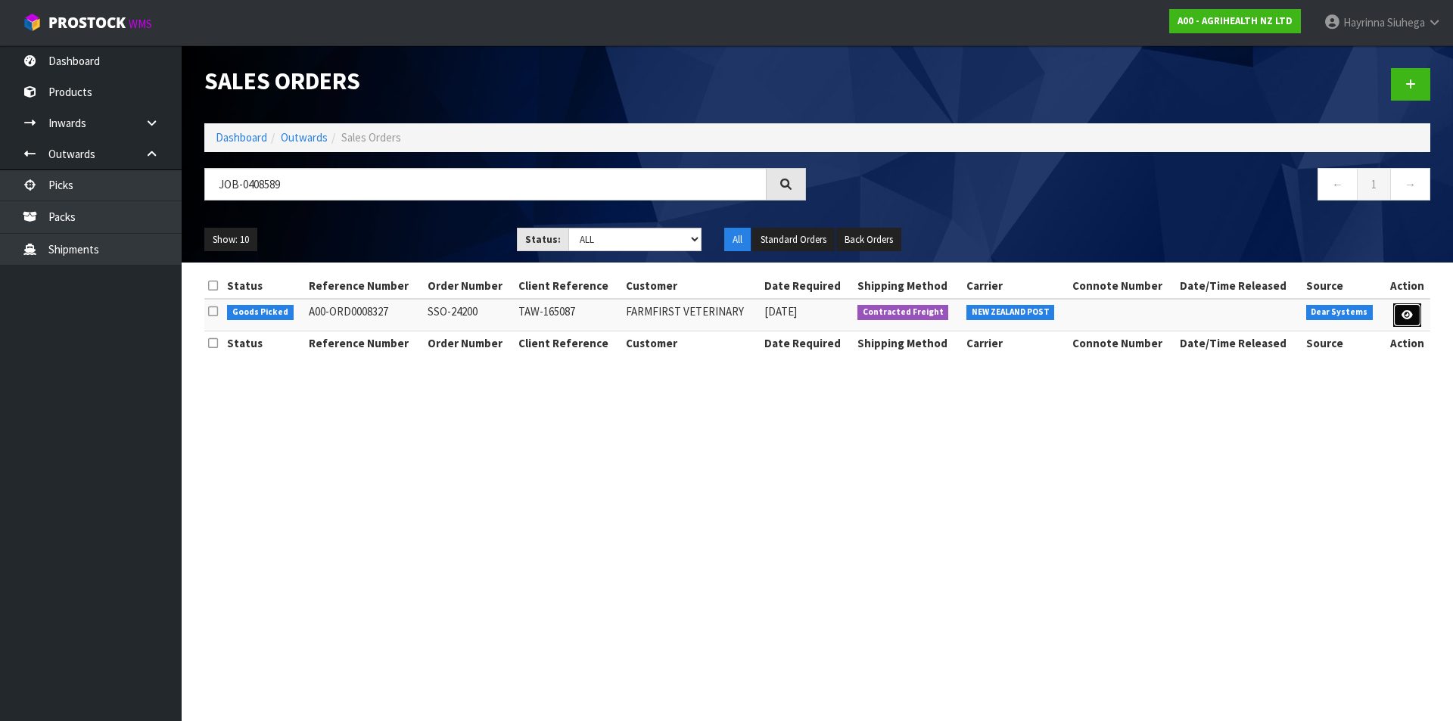
click at [1407, 309] on link at bounding box center [1407, 315] width 28 height 24
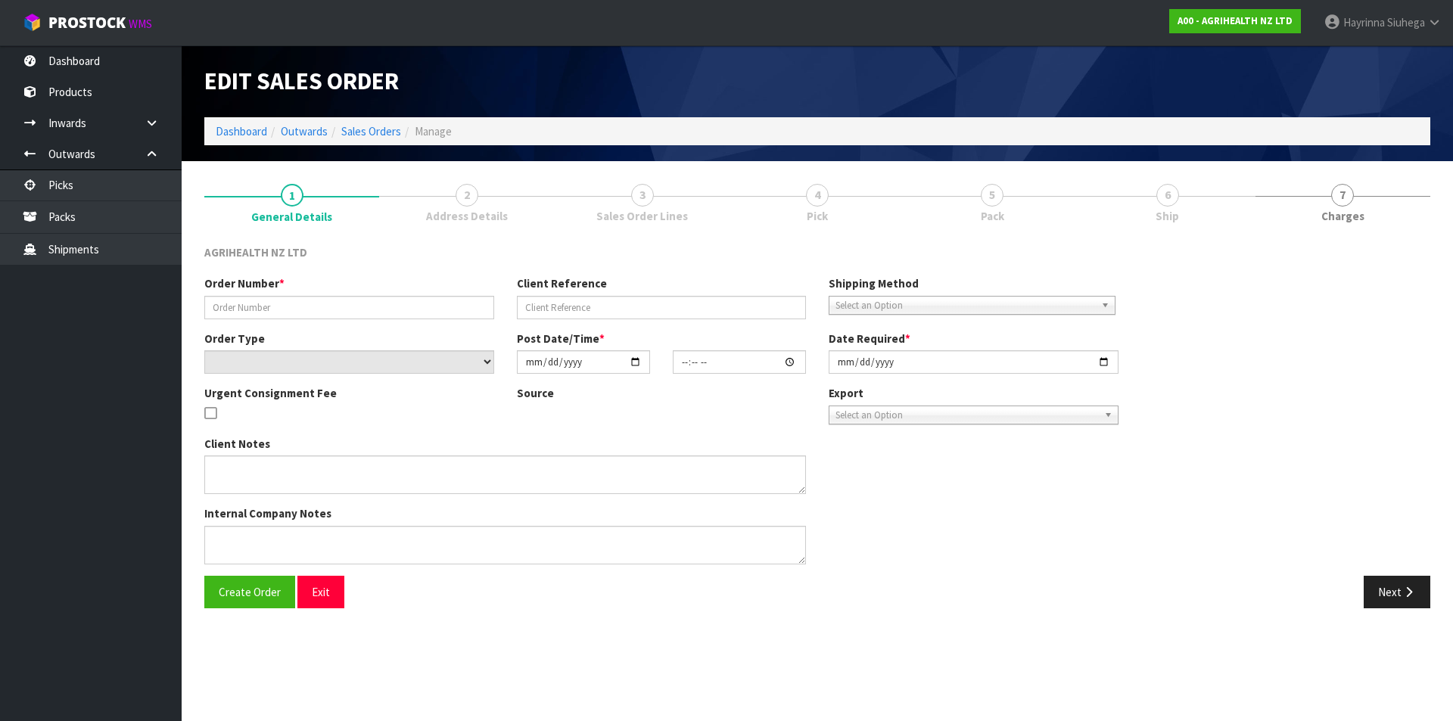
type input "SSO-24200"
type input "TAW-165087"
select select "number:0"
type input "[DATE]"
type input "10:34:12.000"
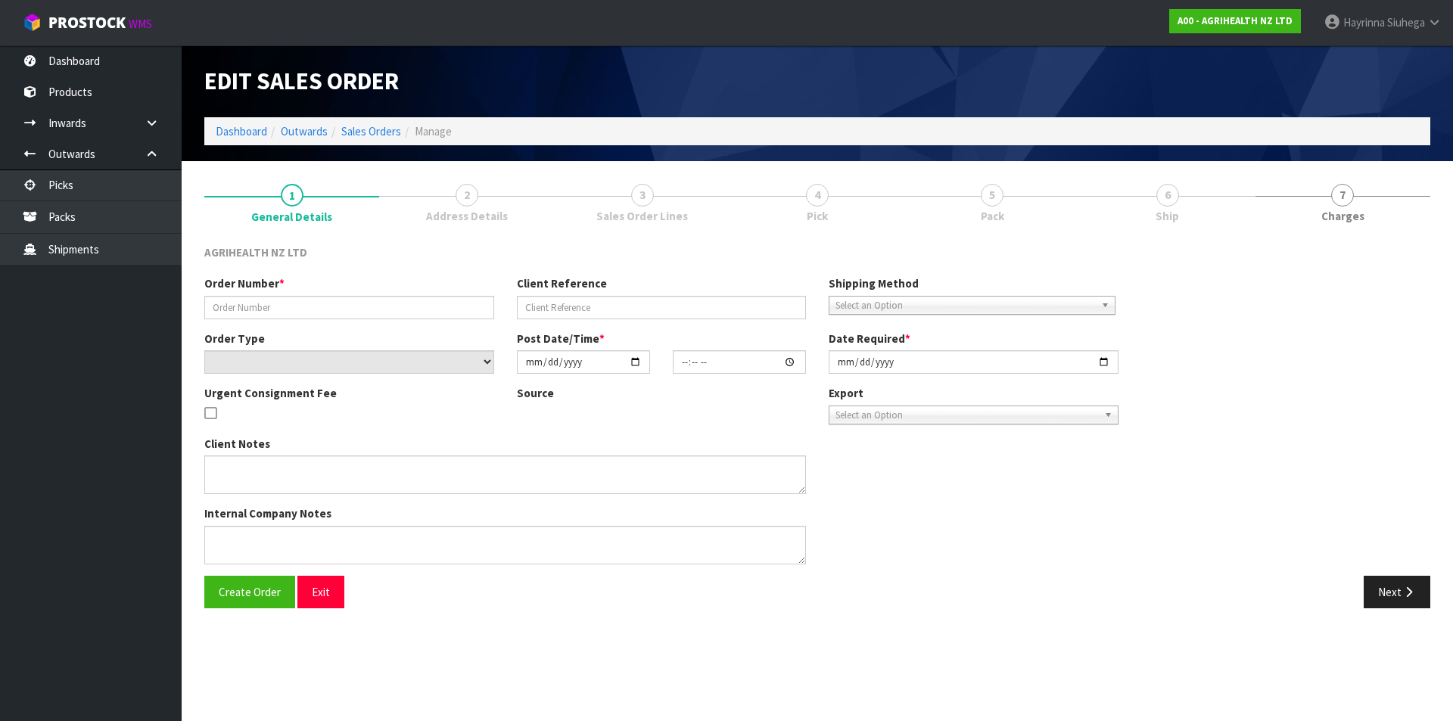
type input "[DATE]"
type textarea "SHIP BY: Overnight Courier"
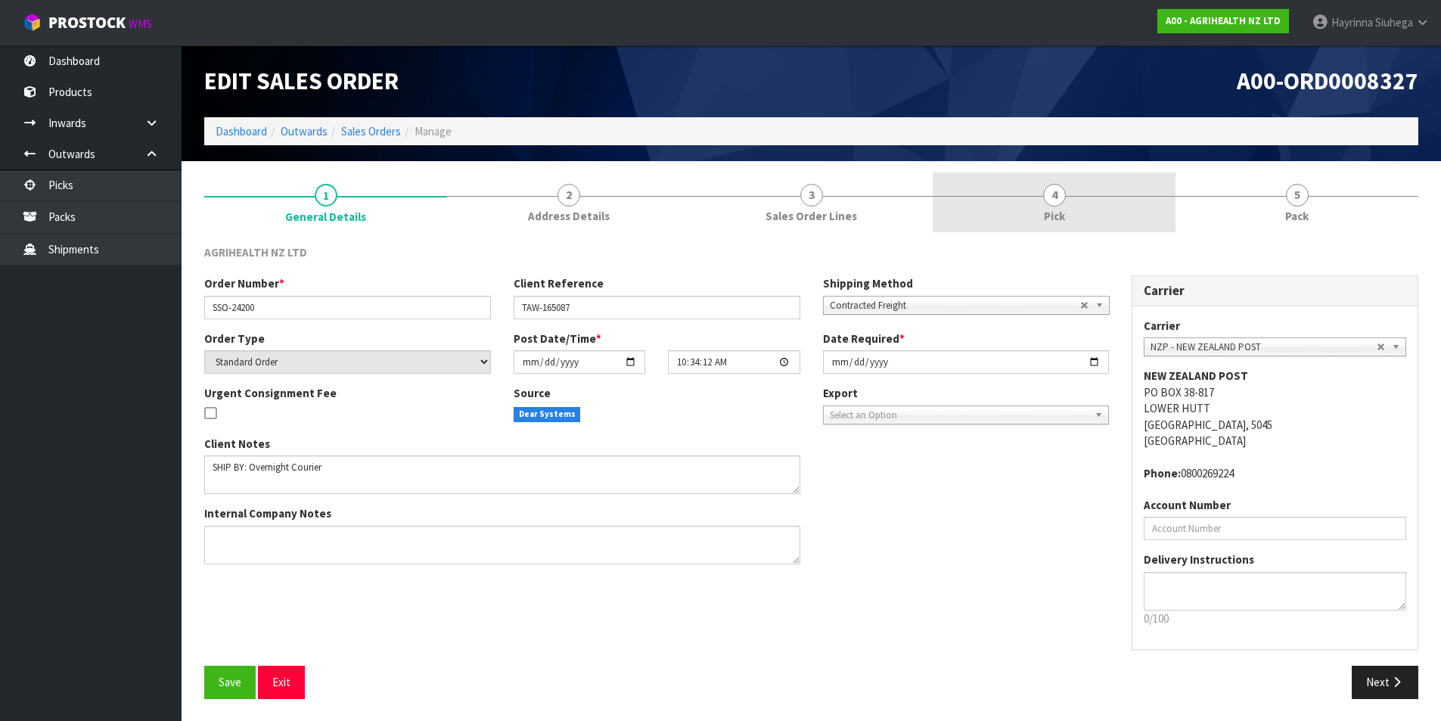
click at [1115, 196] on div at bounding box center [1054, 196] width 243 height 1
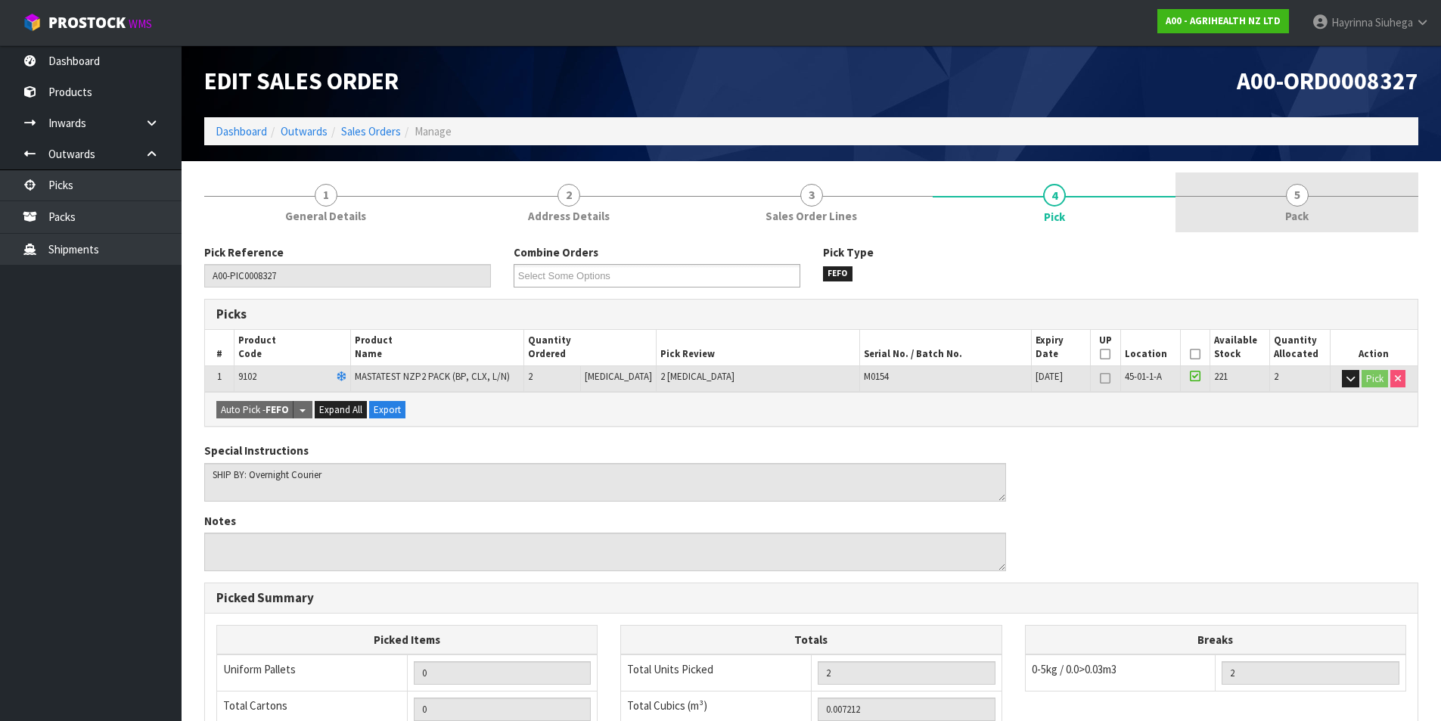
click at [1251, 194] on link "5 Pack" at bounding box center [1297, 202] width 243 height 60
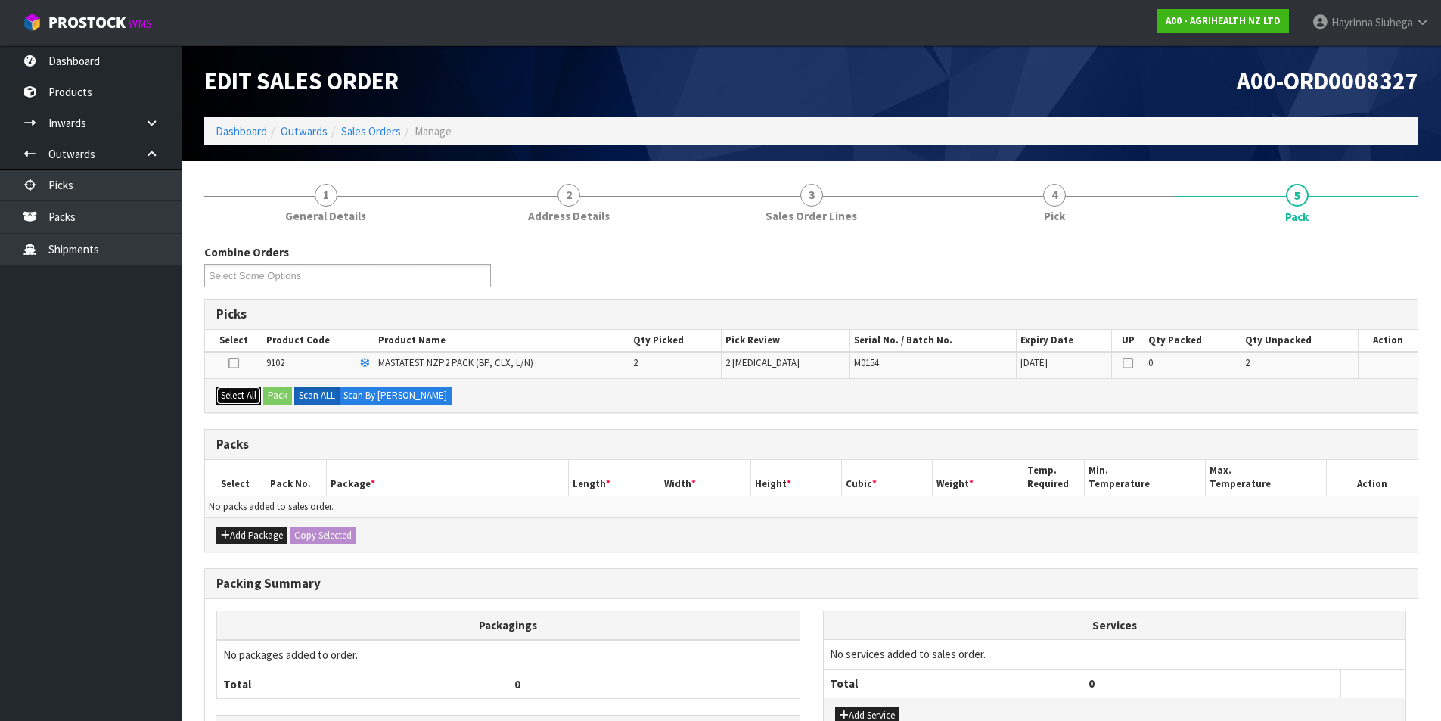
drag, startPoint x: 228, startPoint y: 394, endPoint x: 251, endPoint y: 400, distance: 24.2
click at [232, 397] on button "Select All" at bounding box center [238, 396] width 45 height 18
click at [287, 401] on button "Pack" at bounding box center [277, 396] width 29 height 18
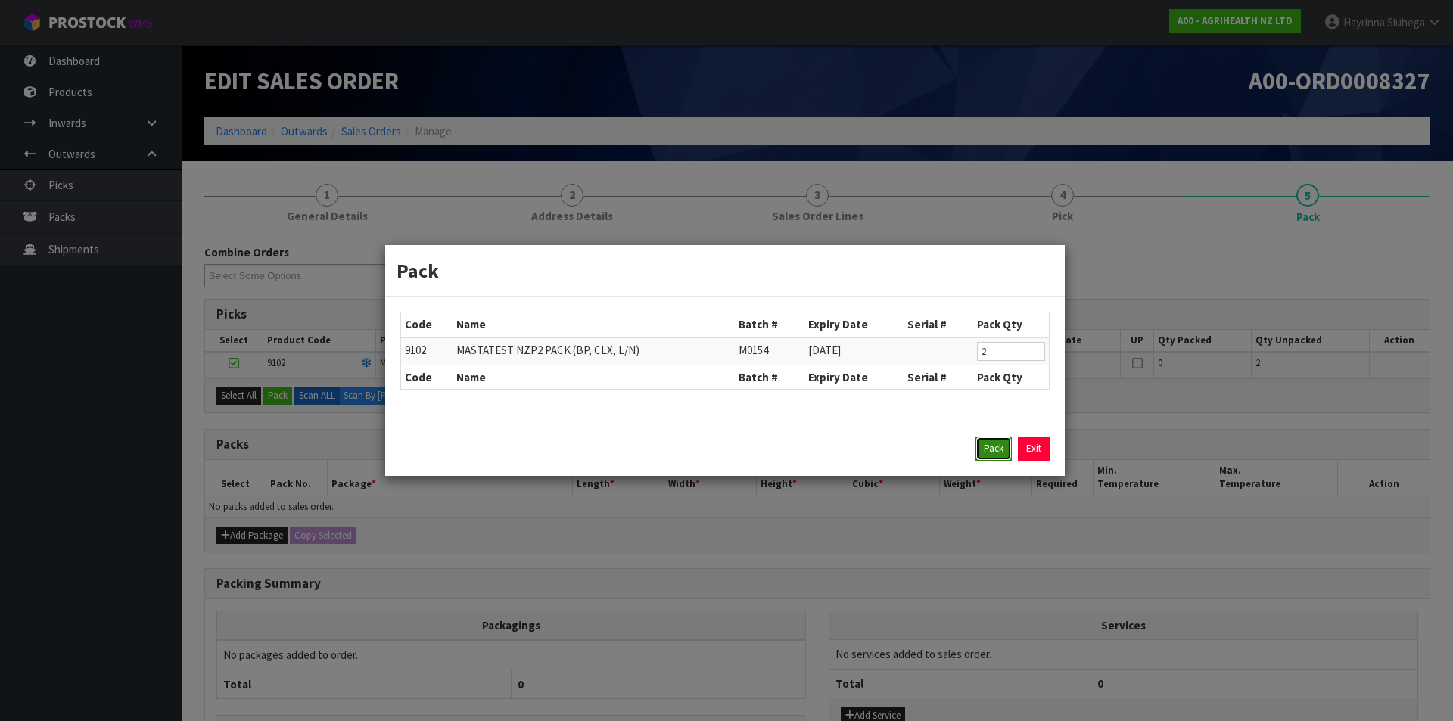
click at [995, 454] on button "Pack" at bounding box center [993, 449] width 36 height 24
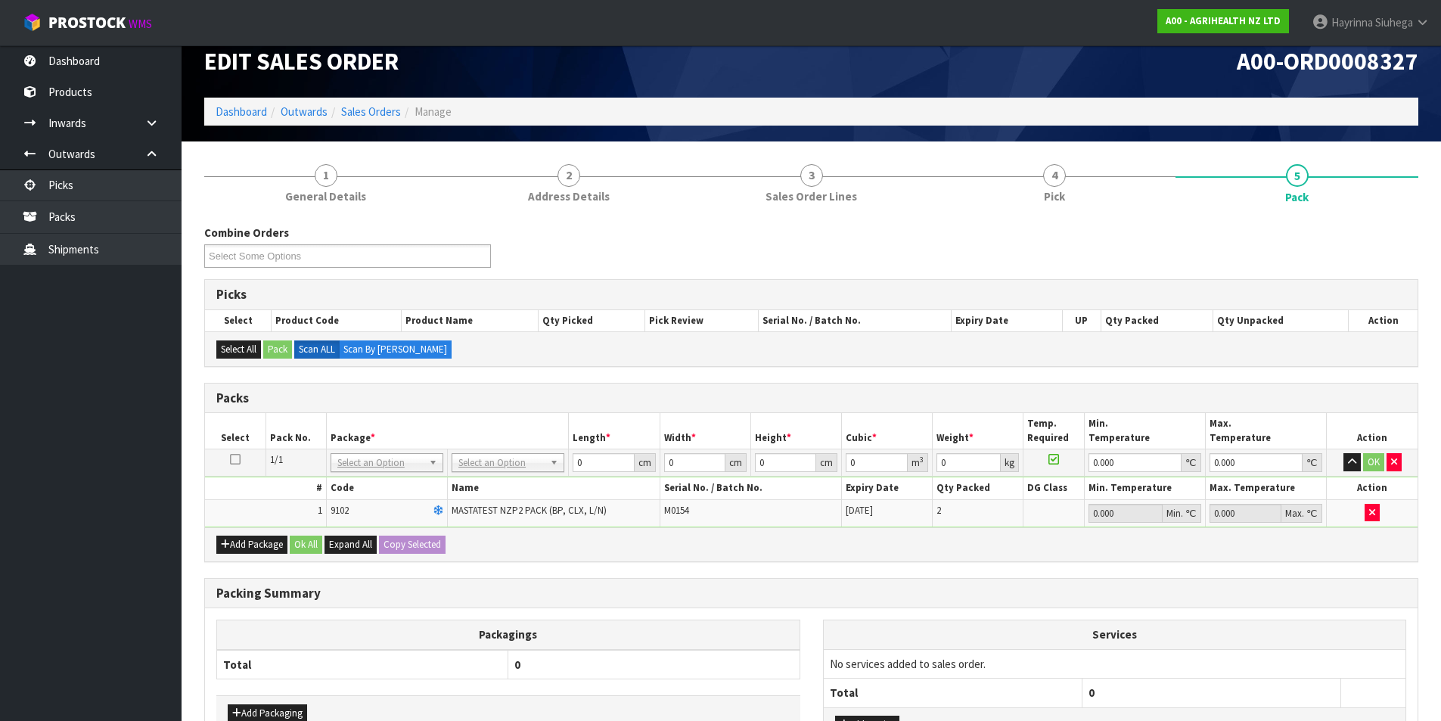
scroll to position [76, 0]
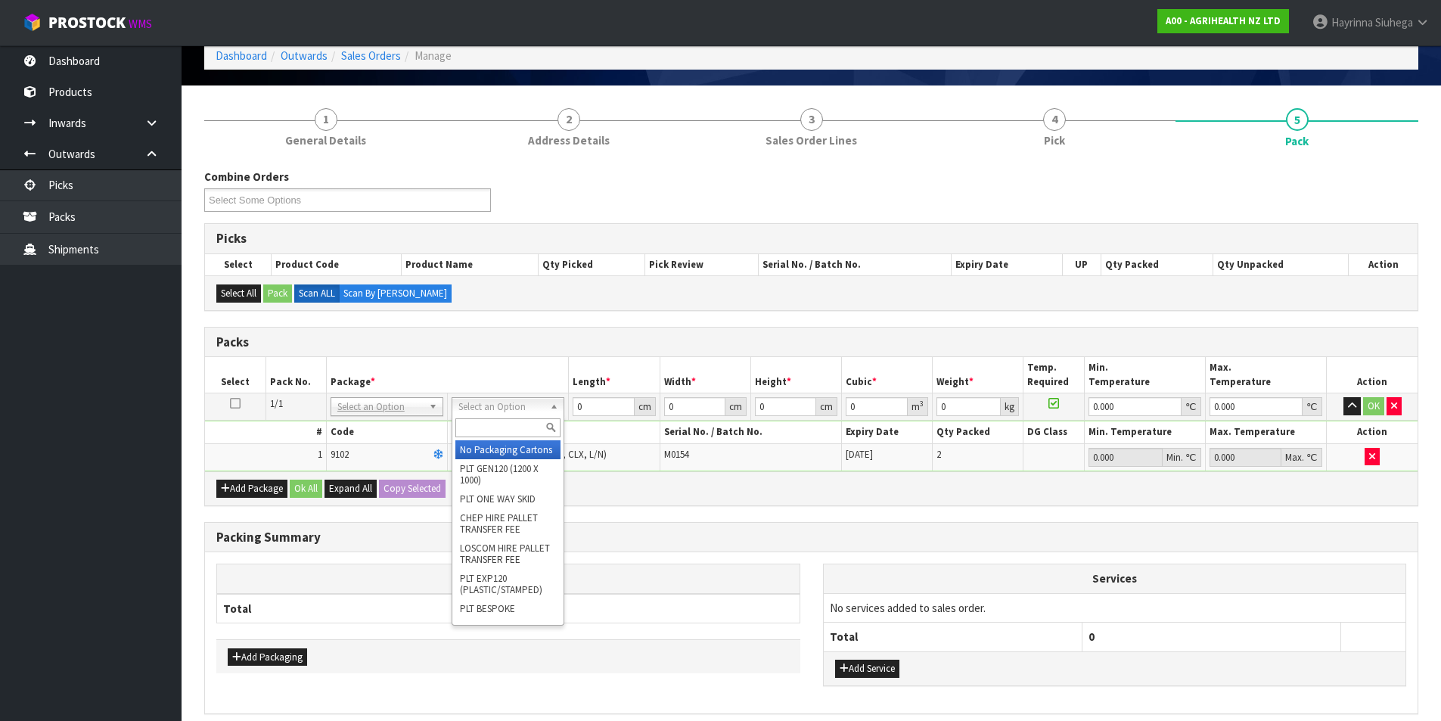
click at [602, 454] on span "MASTATEST NZP2 PACK (BP, CLX, L/N)" at bounding box center [529, 454] width 155 height 13
click at [677, 167] on div "Combine Orders A00-ORD0008315 A00-ORD0008327 A00-ORD0008328 A00-ORD0008329 A00-…" at bounding box center [811, 465] width 1214 height 617
click at [551, 316] on div "Combine Orders A00-ORD0008315 A00-ORD0008327 A00-ORD0008328 A00-ORD0008329 A00-…" at bounding box center [811, 471] width 1214 height 605
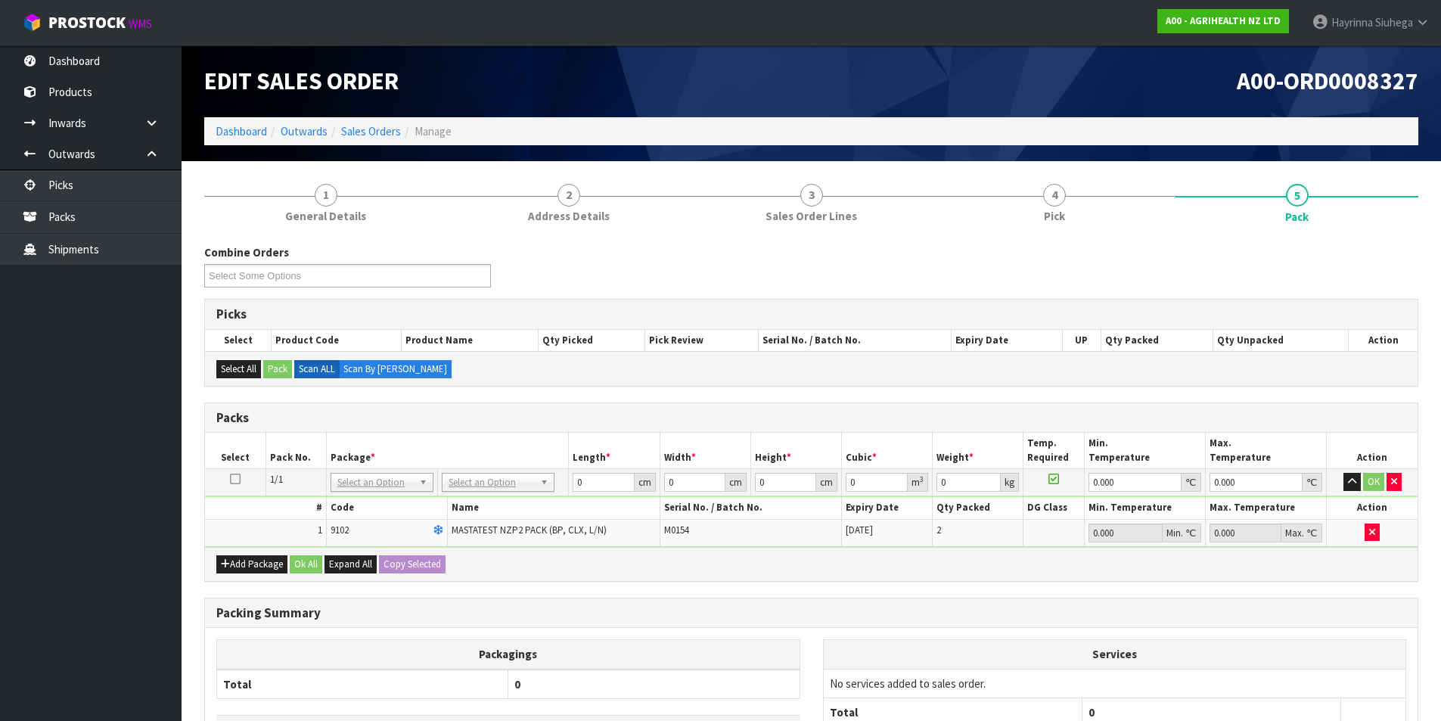
scroll to position [140, 0]
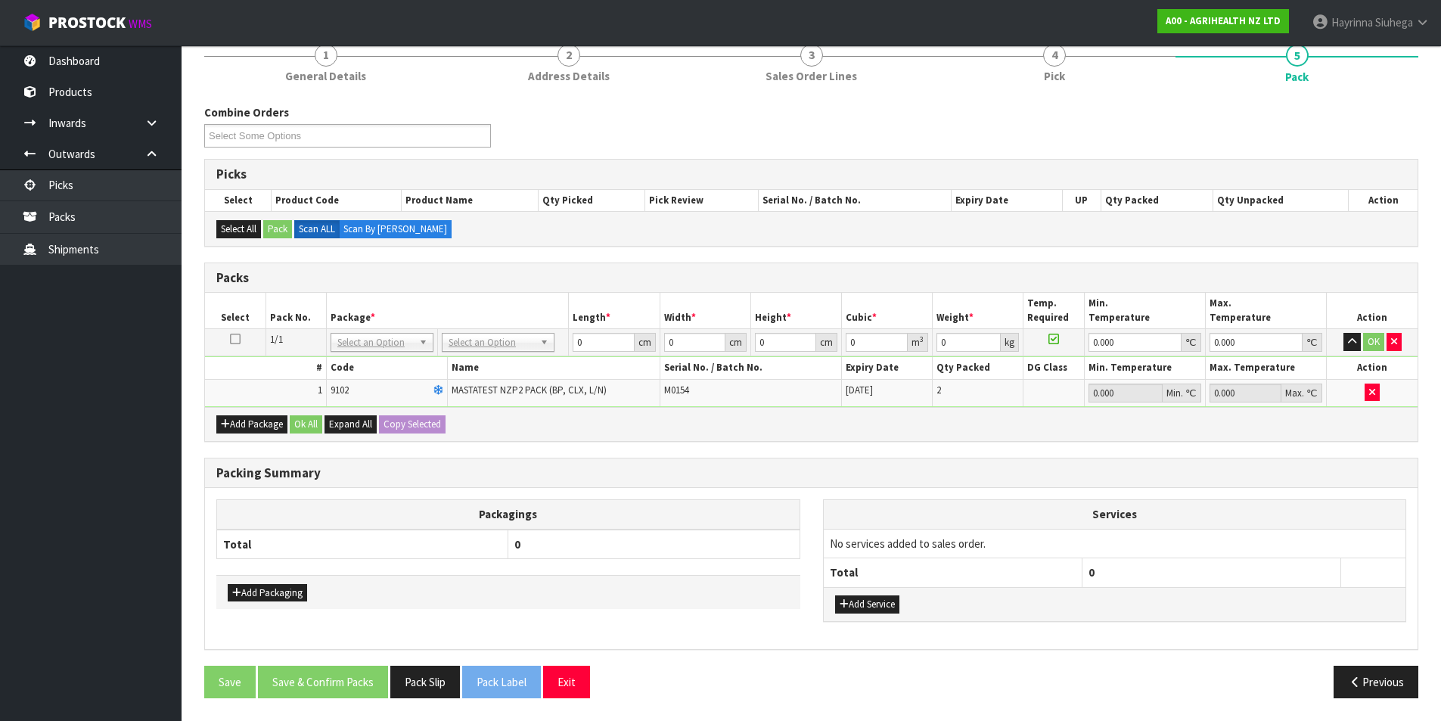
click at [491, 353] on td "No Packaging Cartons PLT GEN120 (1200 X 1000) PLT ONE WAY SKID CHEP HIRE PALLET…" at bounding box center [502, 342] width 131 height 27
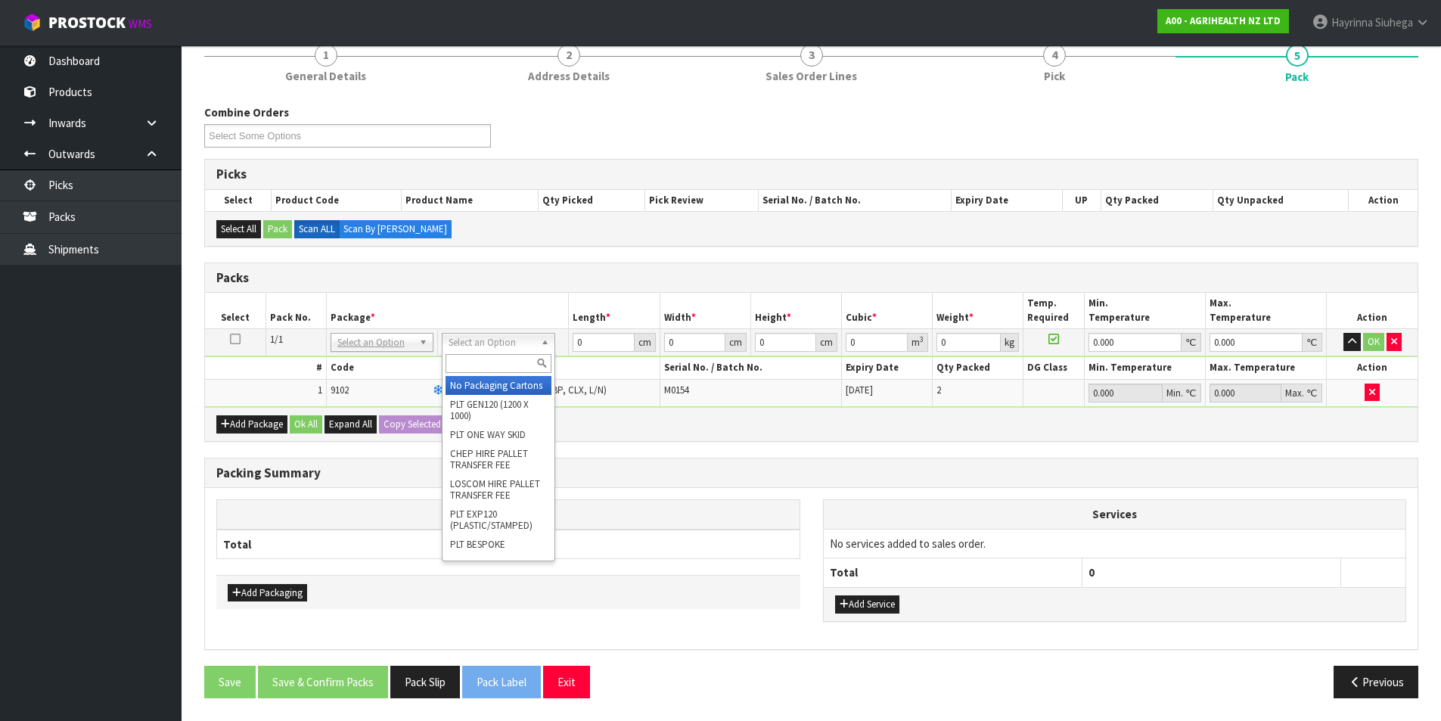
click at [491, 357] on input "text" at bounding box center [498, 363] width 105 height 19
type input "ctna4"
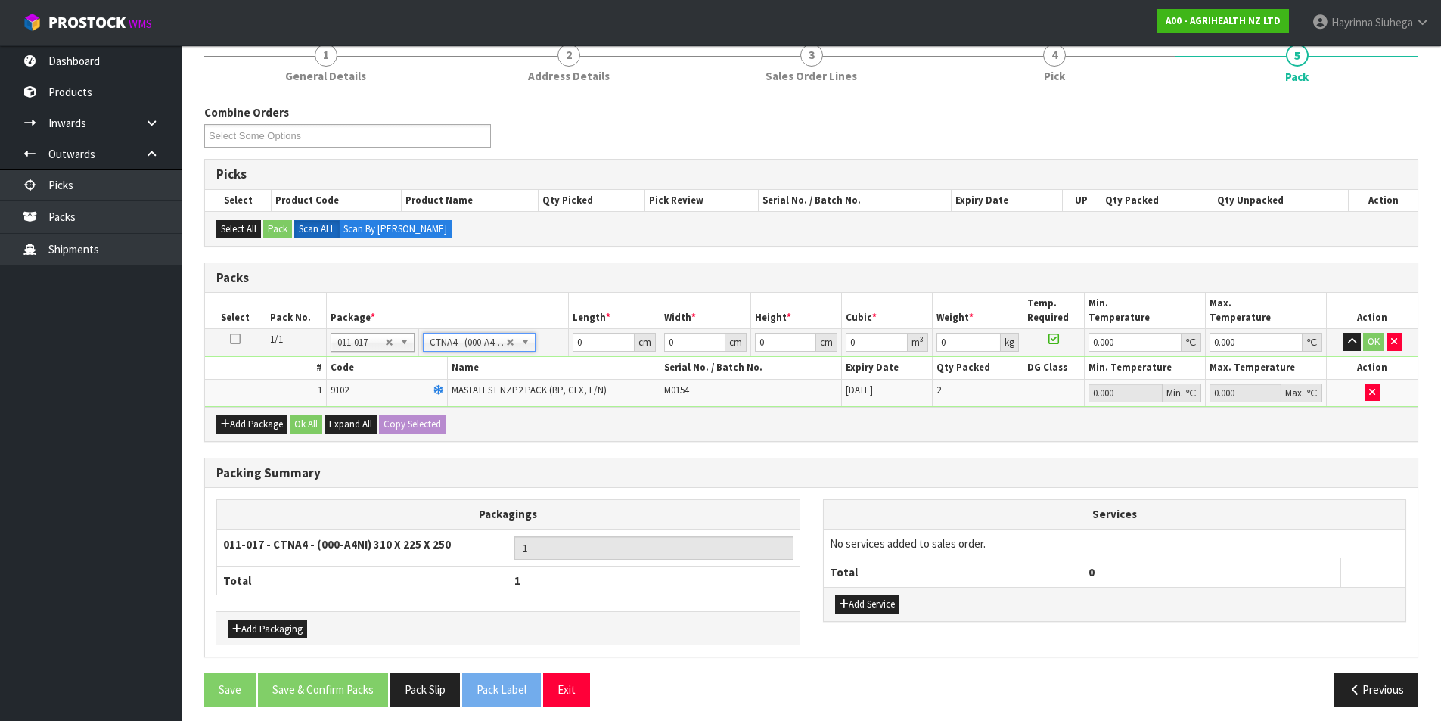
type input "31"
type input "22.5"
type input "25"
type input "0.017438"
type input "0.8"
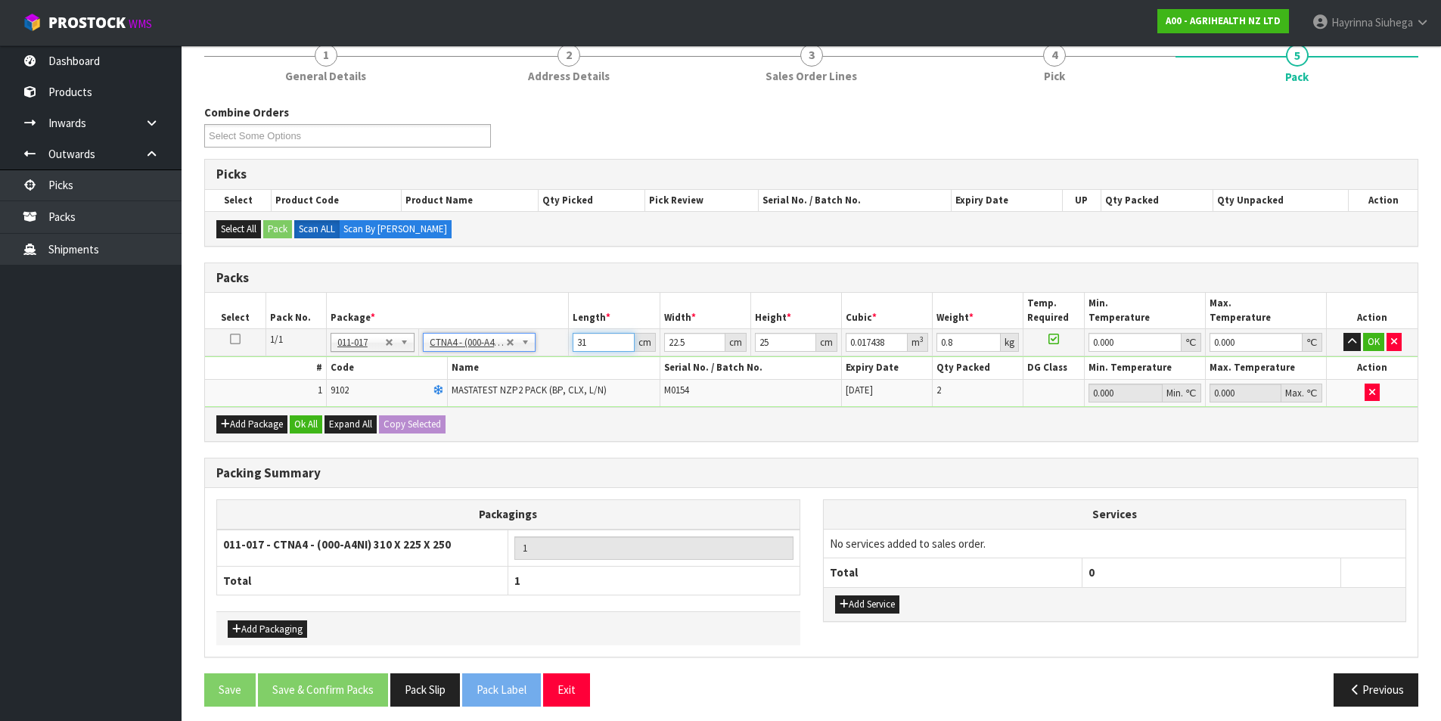
click at [583, 340] on input "31" at bounding box center [603, 342] width 61 height 19
drag, startPoint x: 583, startPoint y: 340, endPoint x: 1406, endPoint y: 181, distance: 837.7
click at [583, 340] on input "31" at bounding box center [603, 342] width 61 height 19
type input "3"
type input "0.001687"
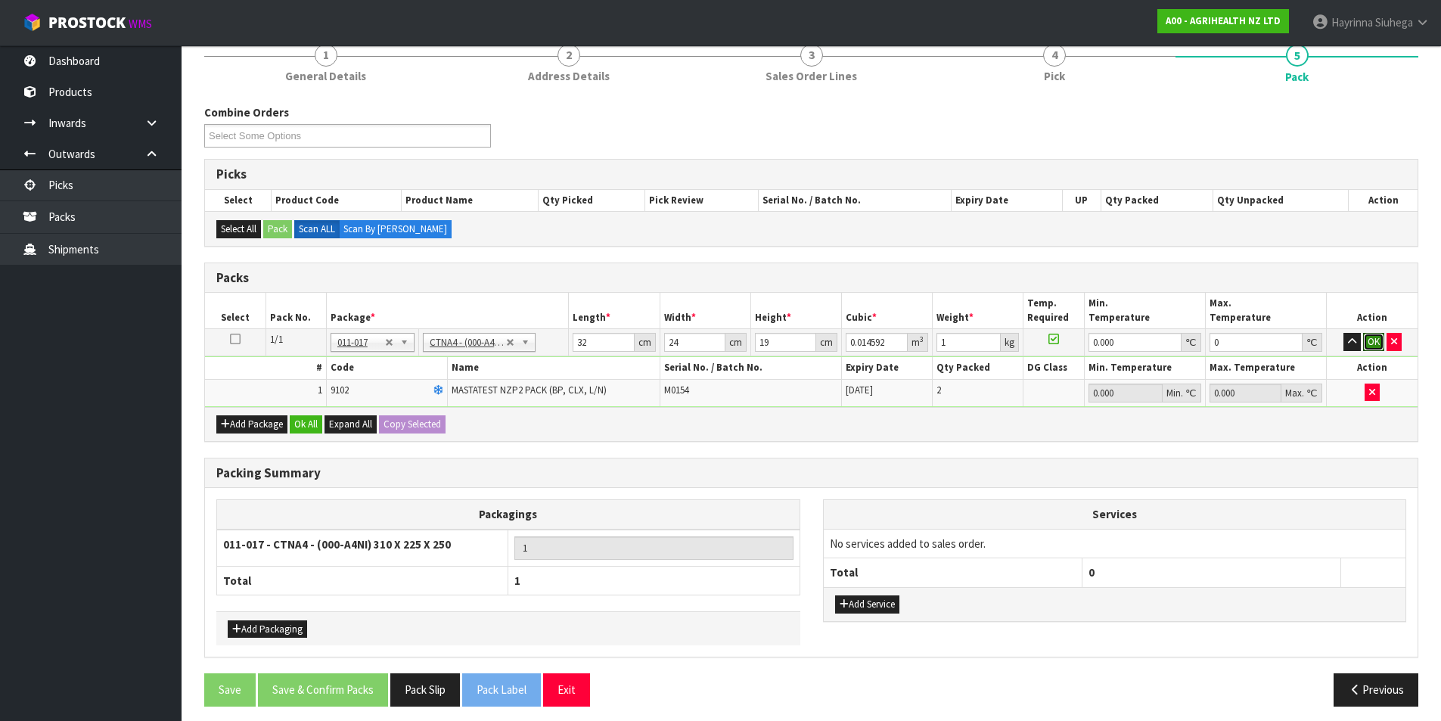
click button "OK" at bounding box center [1373, 342] width 21 height 18
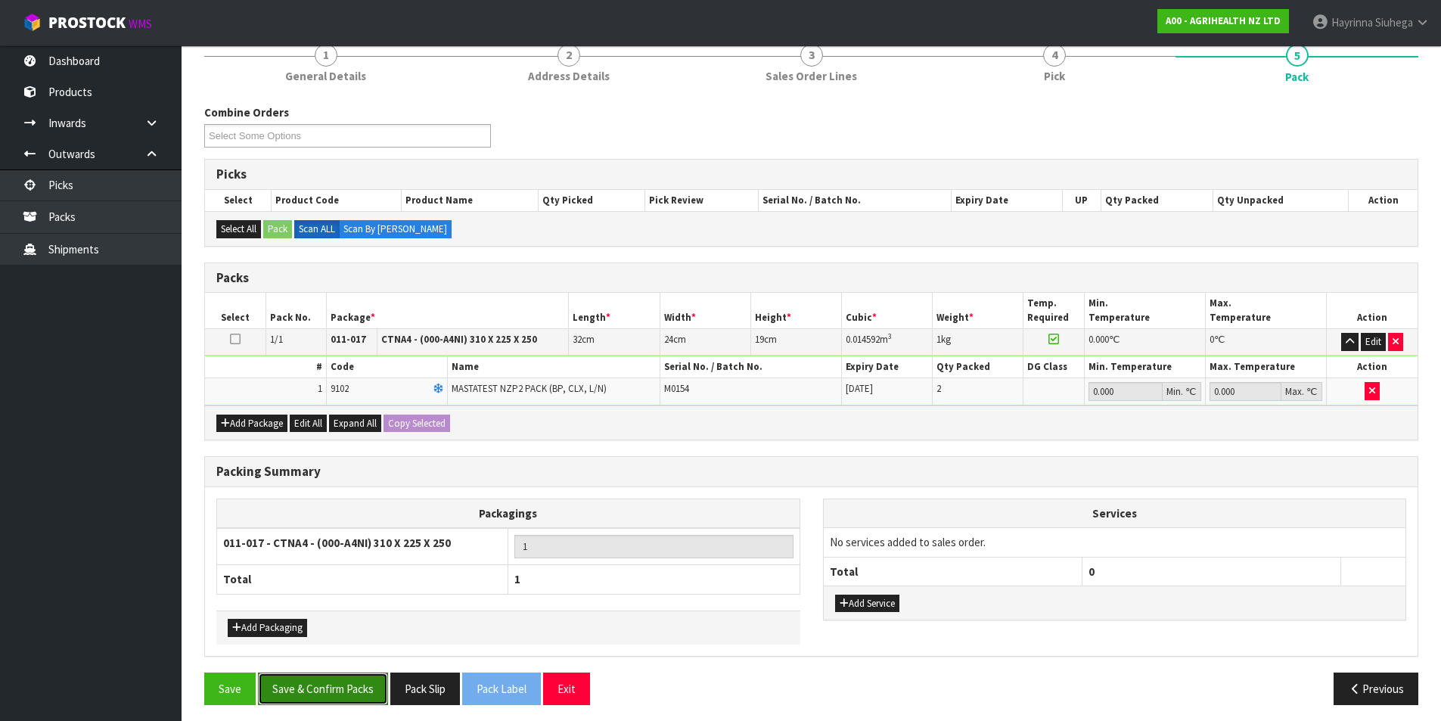
click at [346, 677] on button "Save & Confirm Packs" at bounding box center [323, 689] width 130 height 33
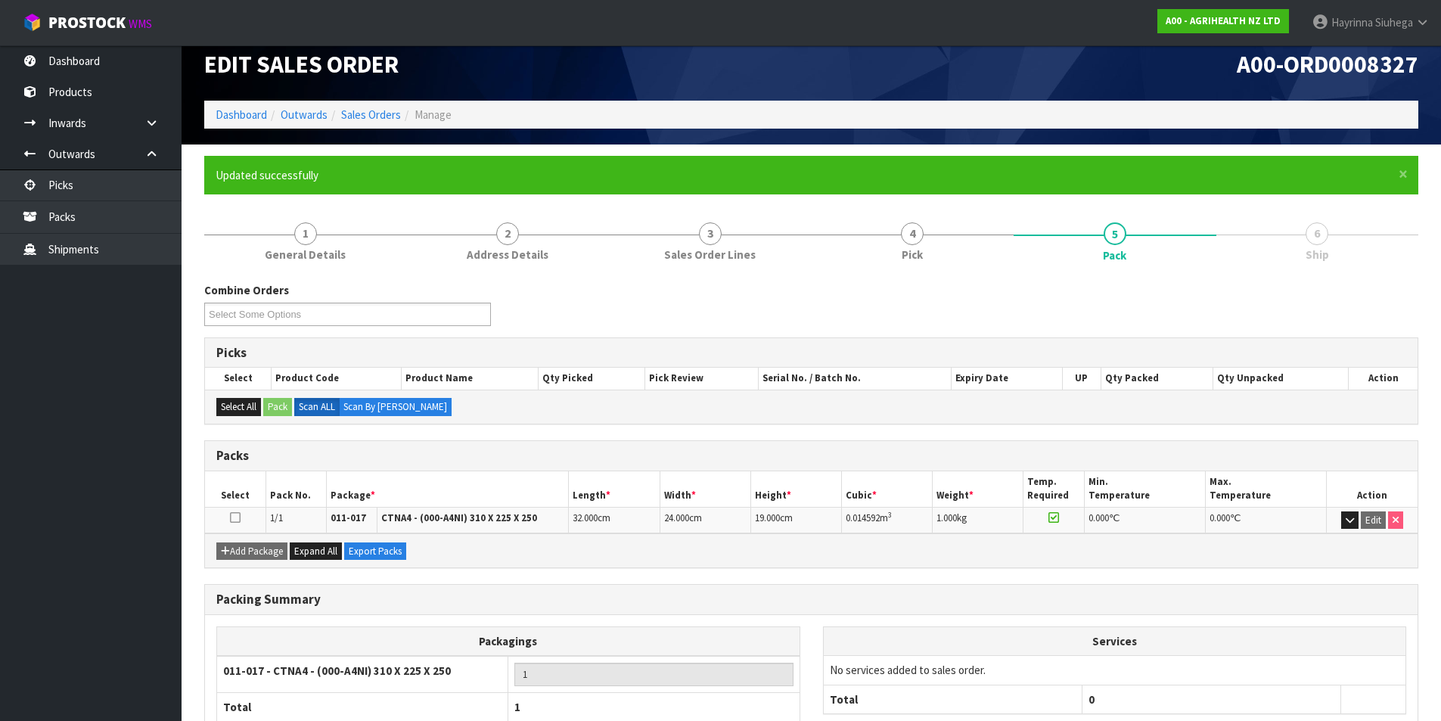
scroll to position [117, 0]
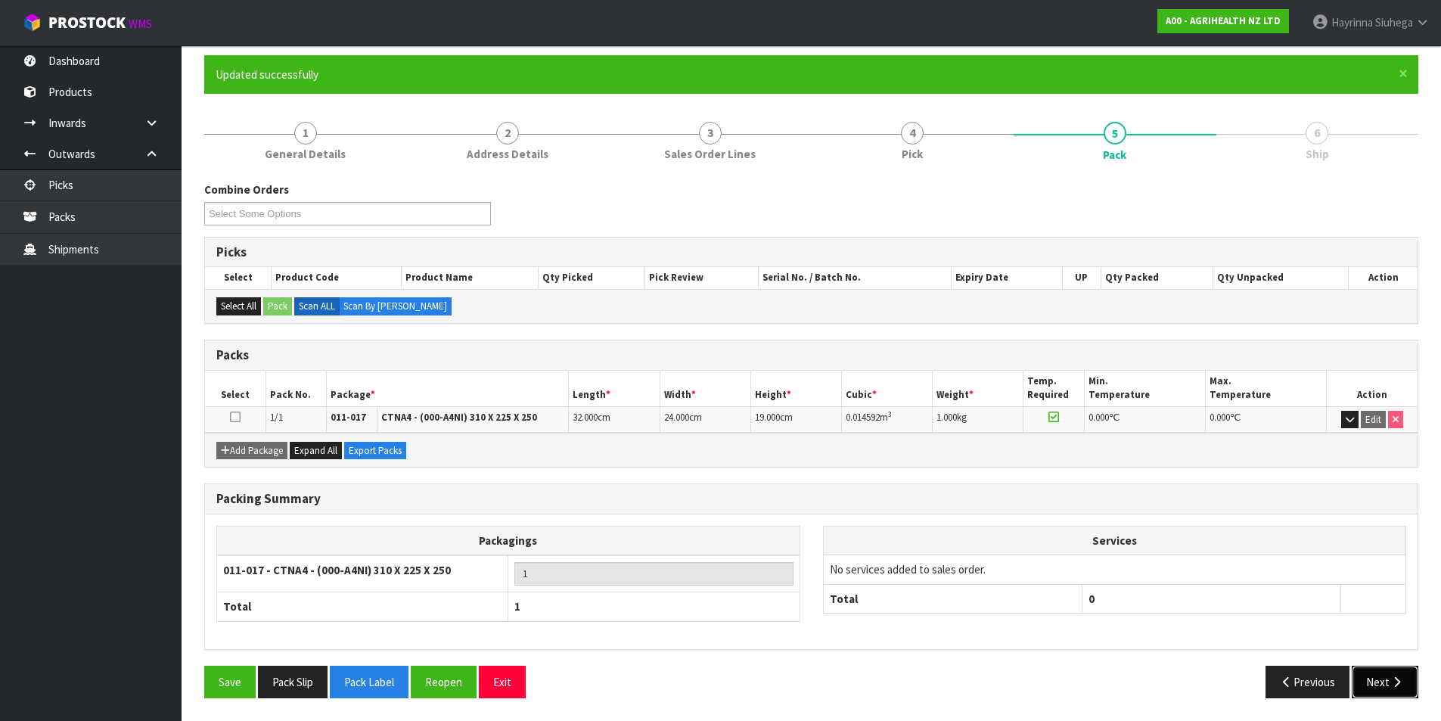
click at [1398, 675] on button "Next" at bounding box center [1385, 682] width 67 height 33
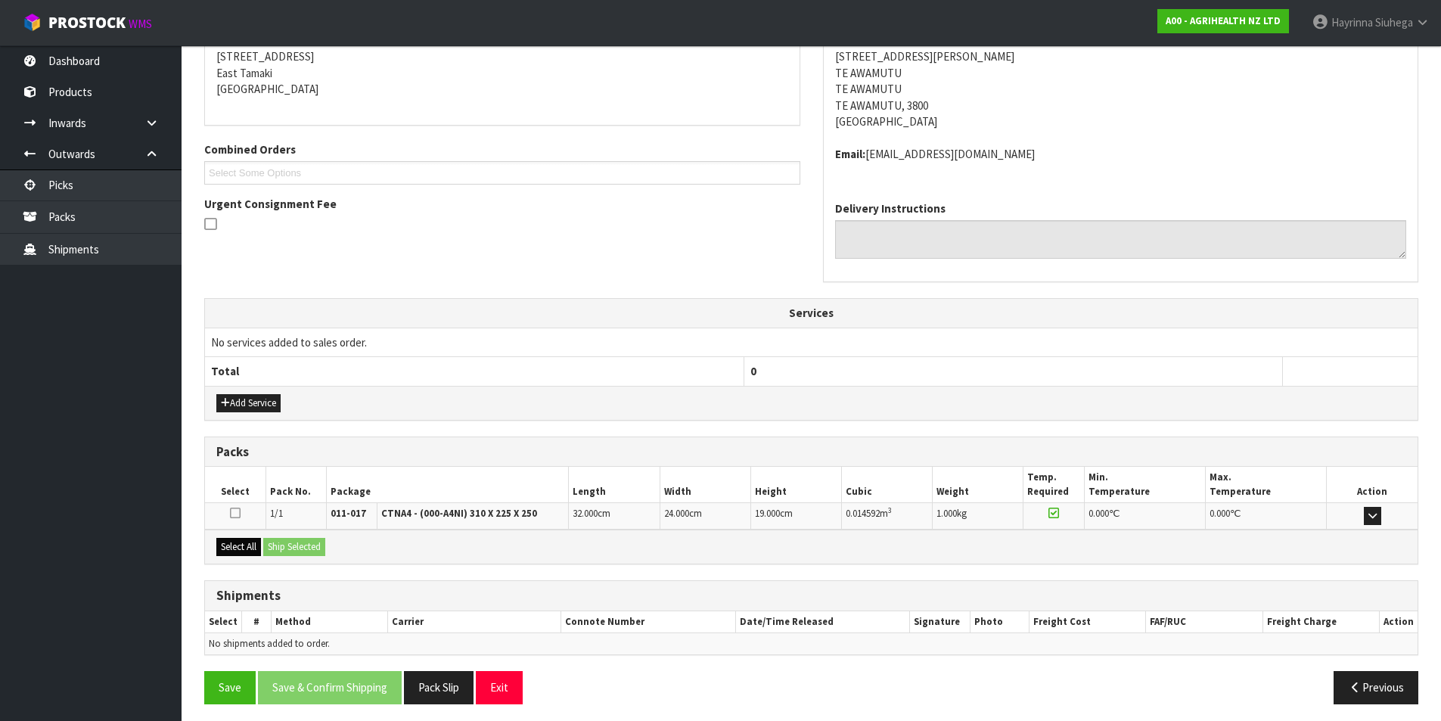
scroll to position [315, 0]
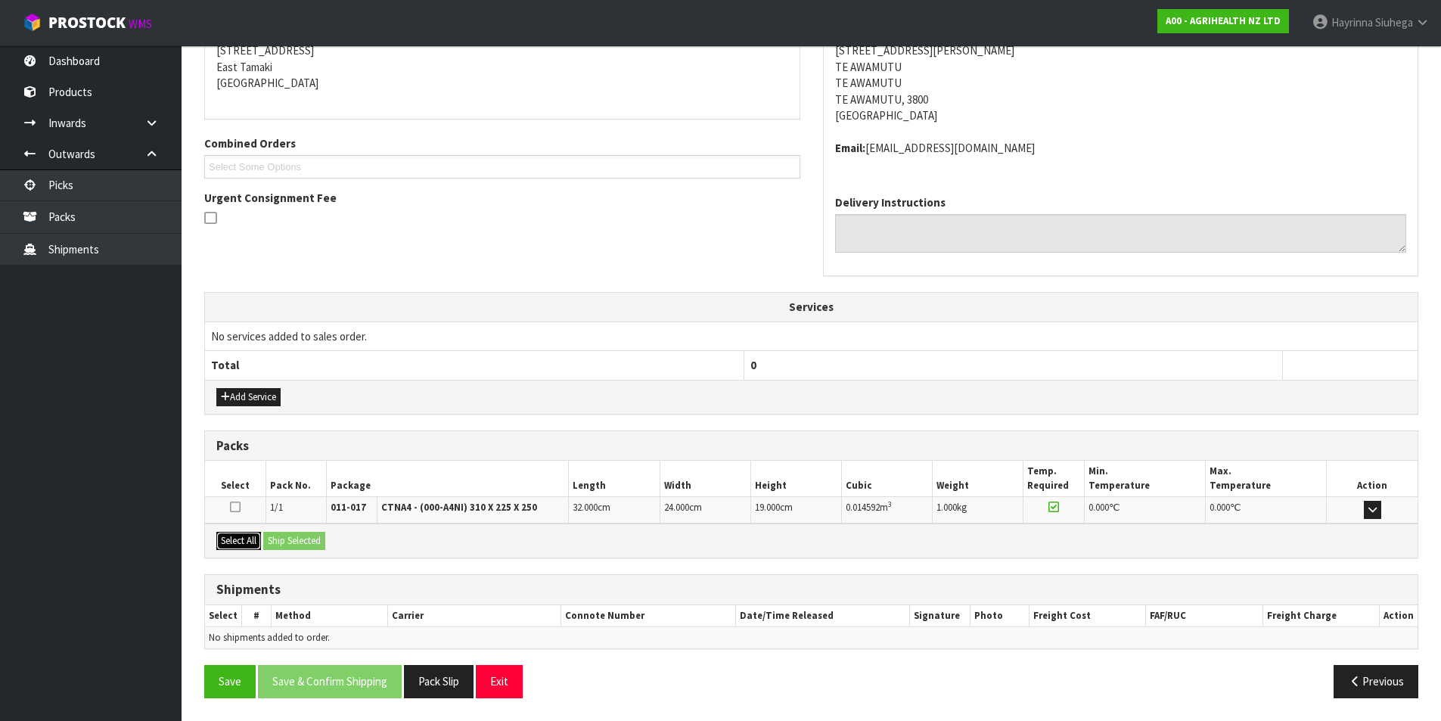
click at [236, 539] on button "Select All" at bounding box center [238, 541] width 45 height 18
click at [283, 540] on button "Ship Selected" at bounding box center [294, 541] width 62 height 18
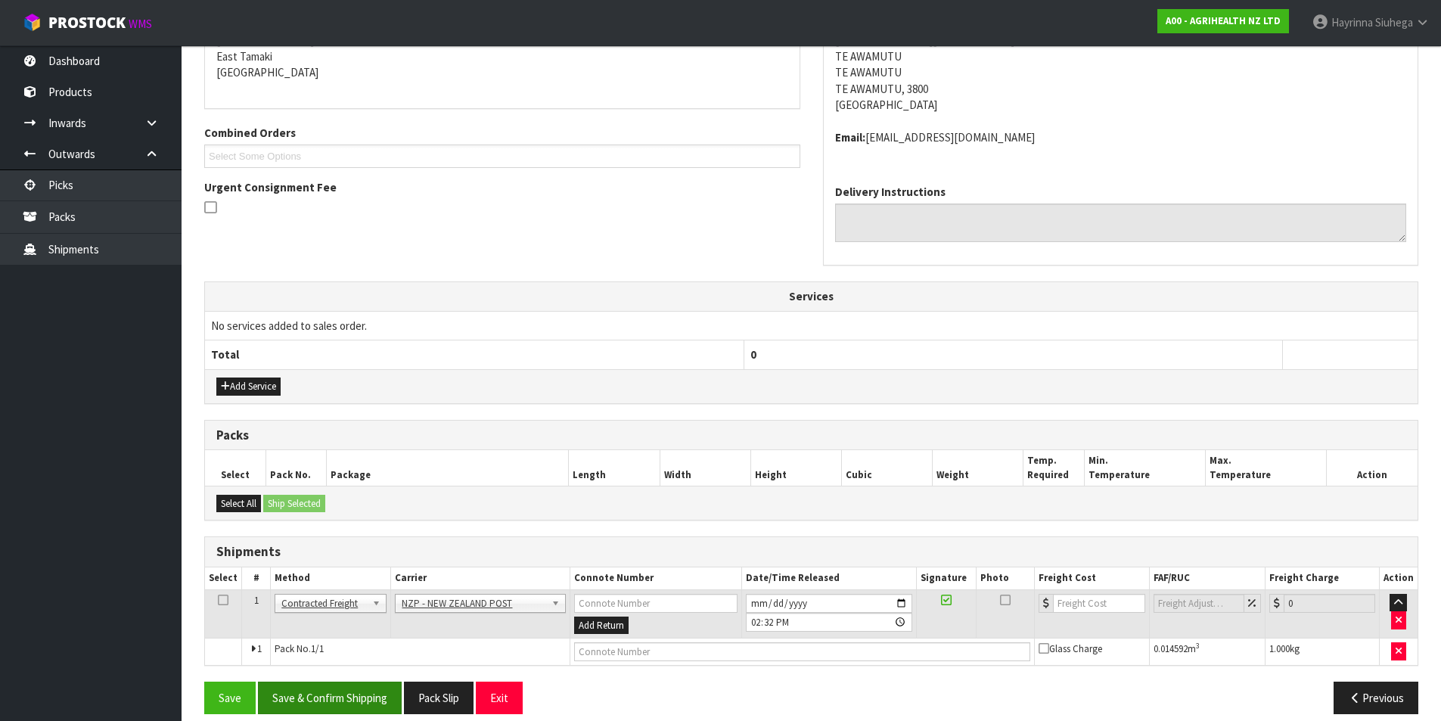
scroll to position [341, 0]
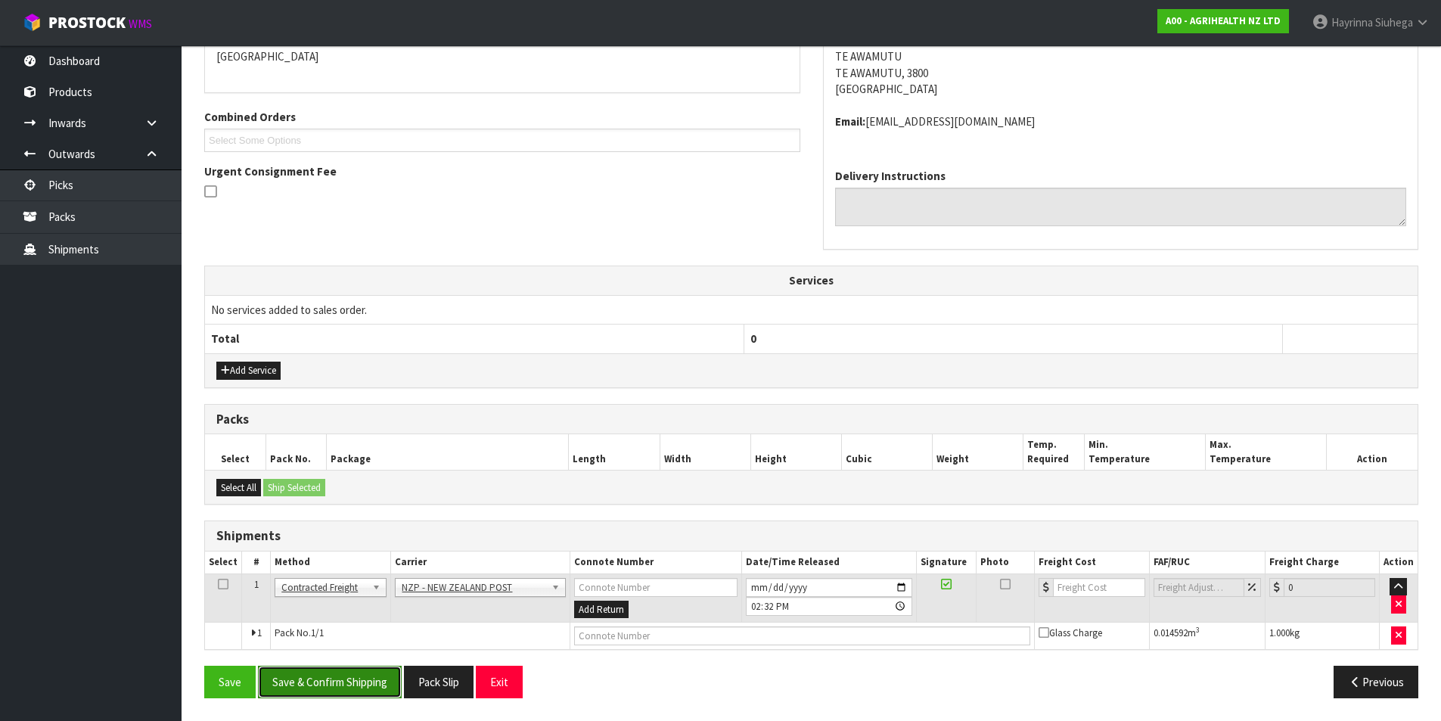
click at [356, 682] on button "Save & Confirm Shipping" at bounding box center [330, 682] width 144 height 33
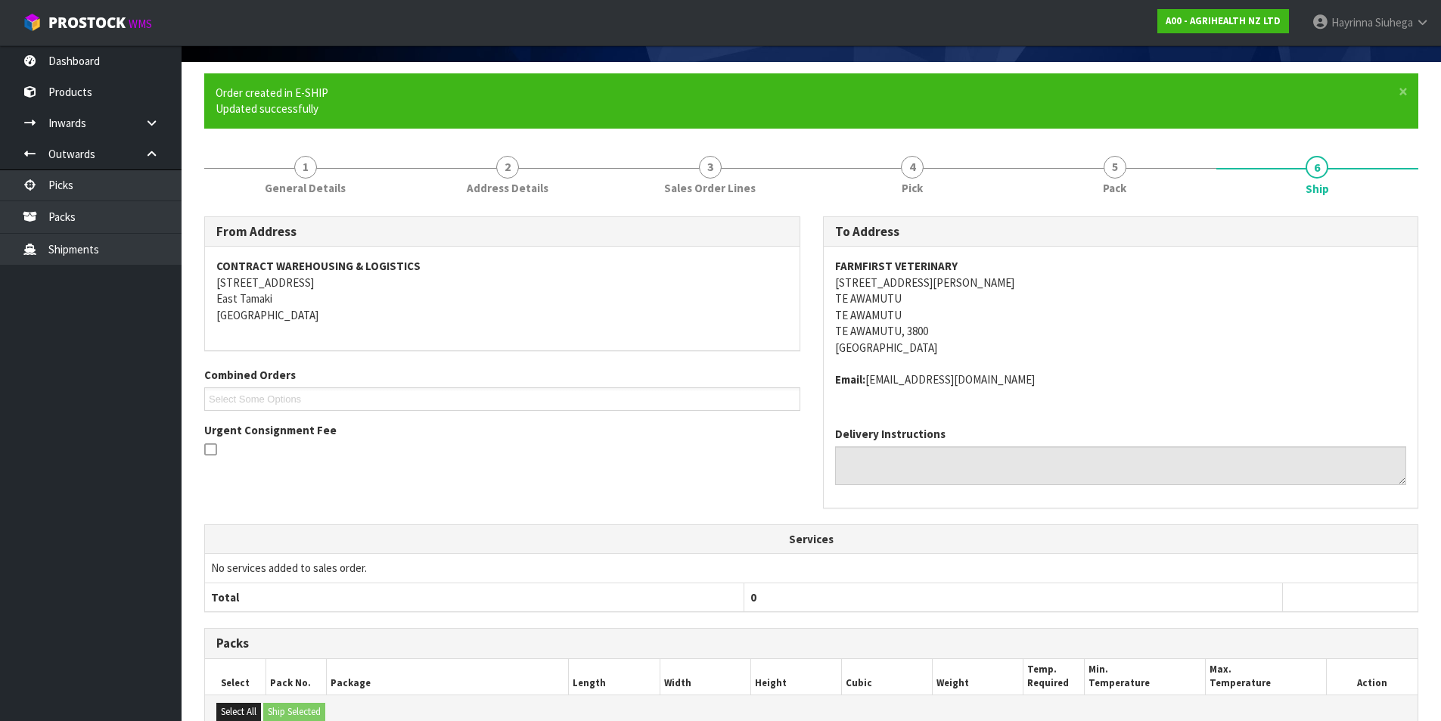
scroll to position [320, 0]
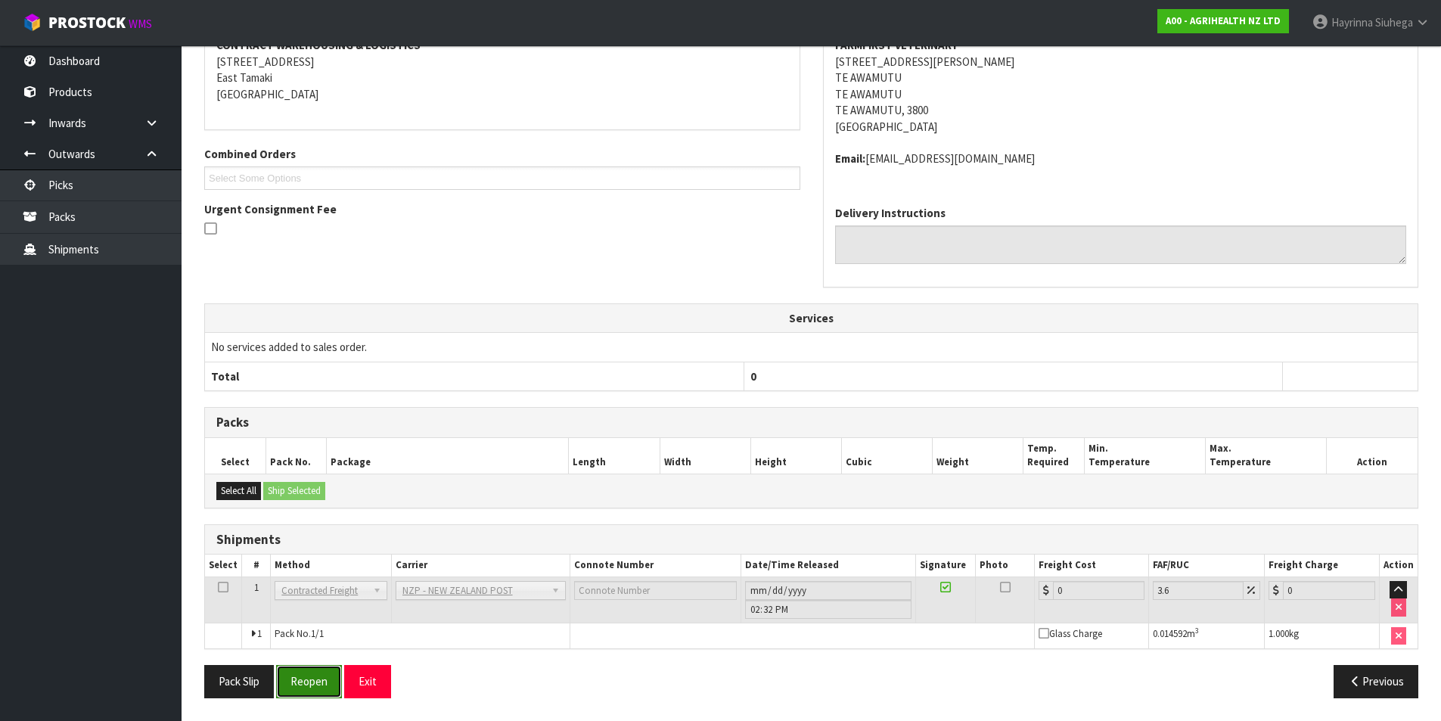
click at [318, 679] on button "Reopen" at bounding box center [309, 681] width 66 height 33
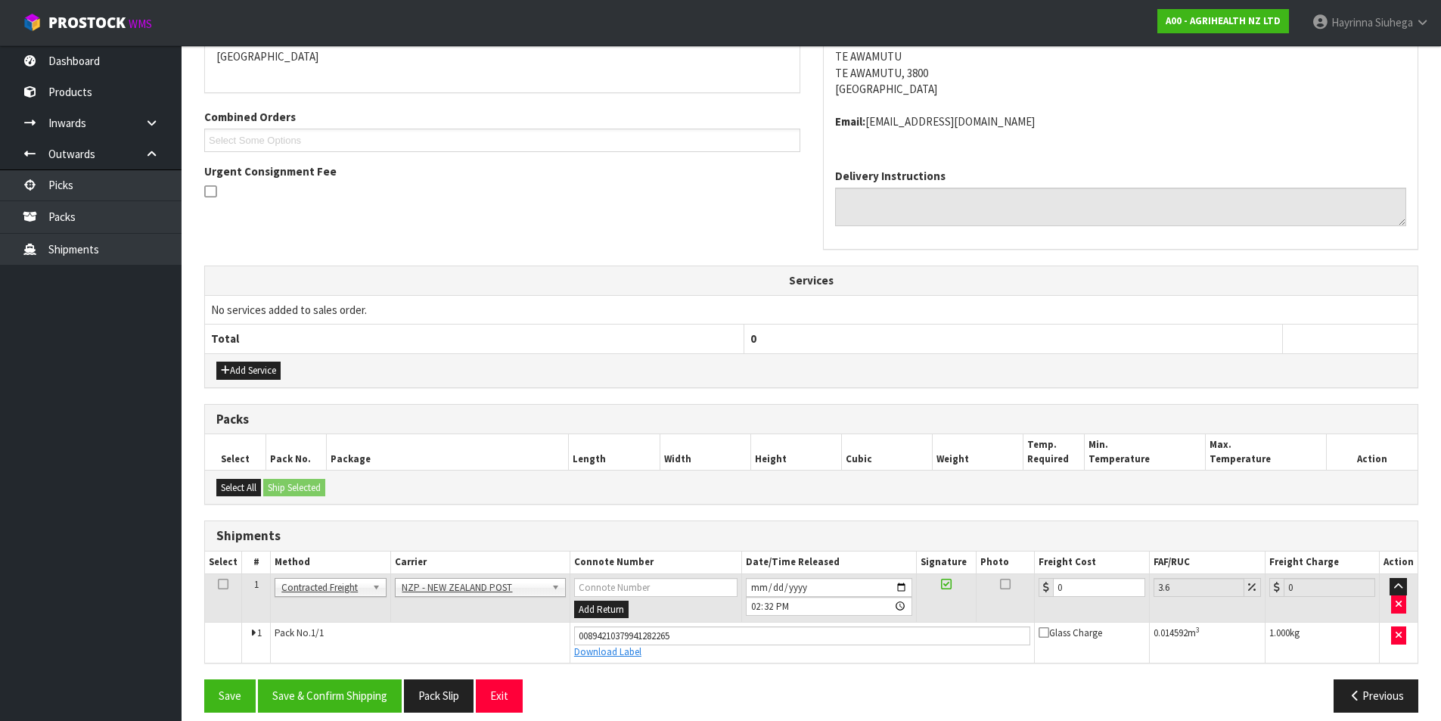
scroll to position [356, 0]
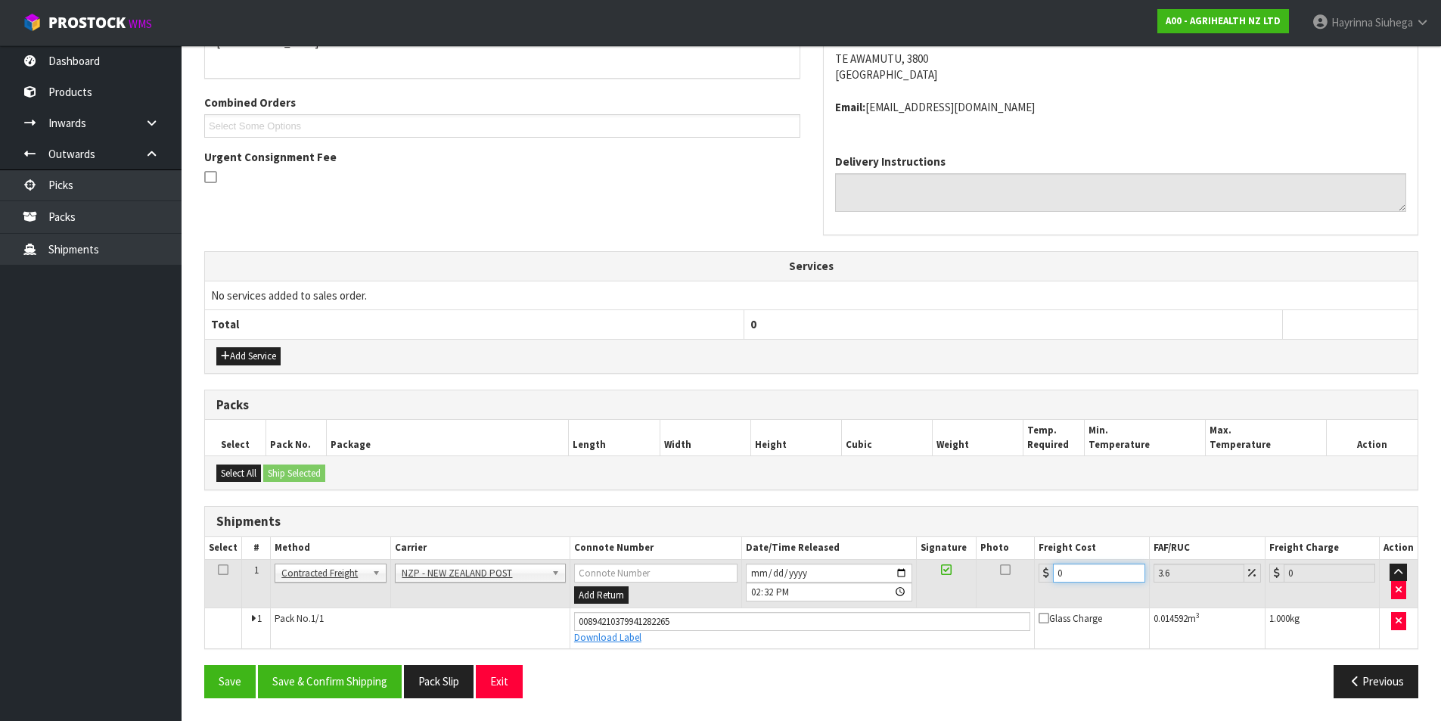
drag, startPoint x: 1070, startPoint y: 576, endPoint x: 1059, endPoint y: 577, distance: 10.6
click at [1054, 577] on input "0" at bounding box center [1099, 573] width 92 height 19
click at [204, 665] on button "Save" at bounding box center [229, 681] width 51 height 33
click at [356, 684] on button "Save & Confirm Shipping" at bounding box center [330, 681] width 144 height 33
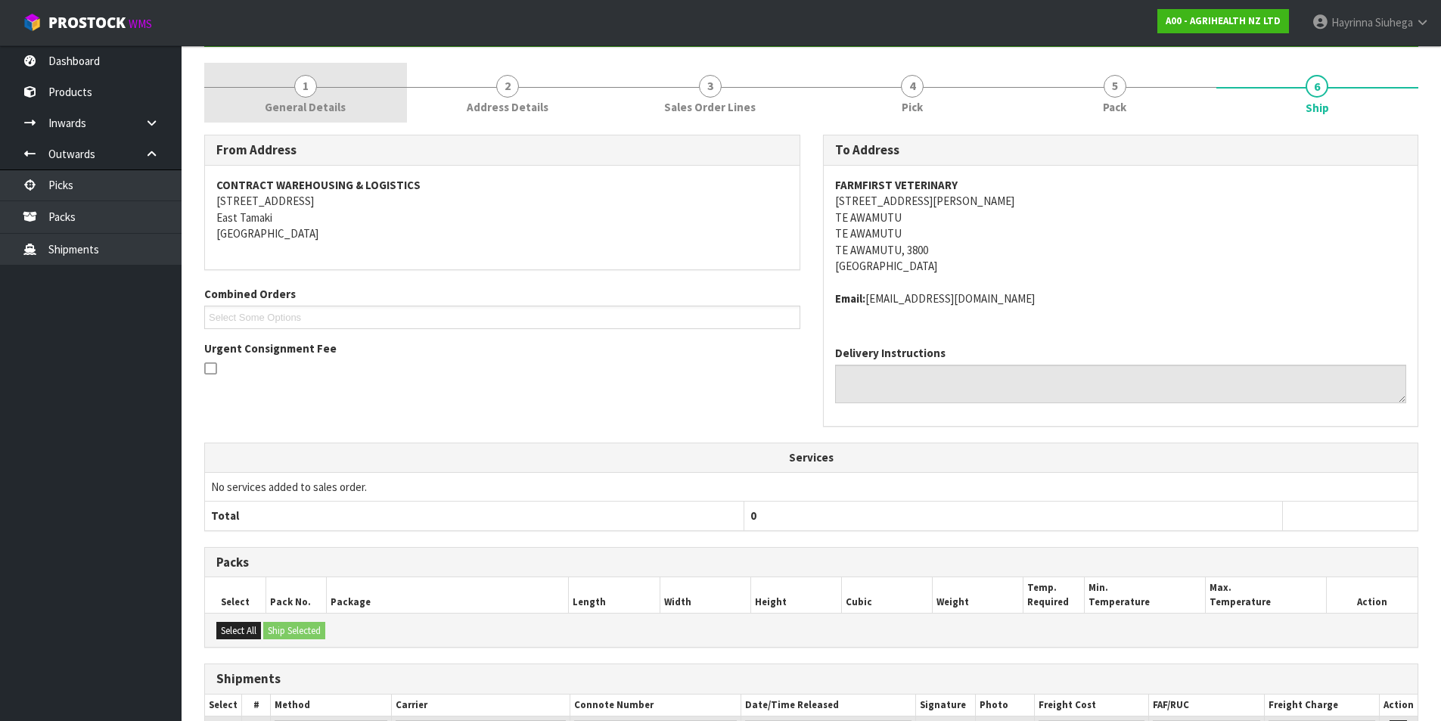
scroll to position [0, 0]
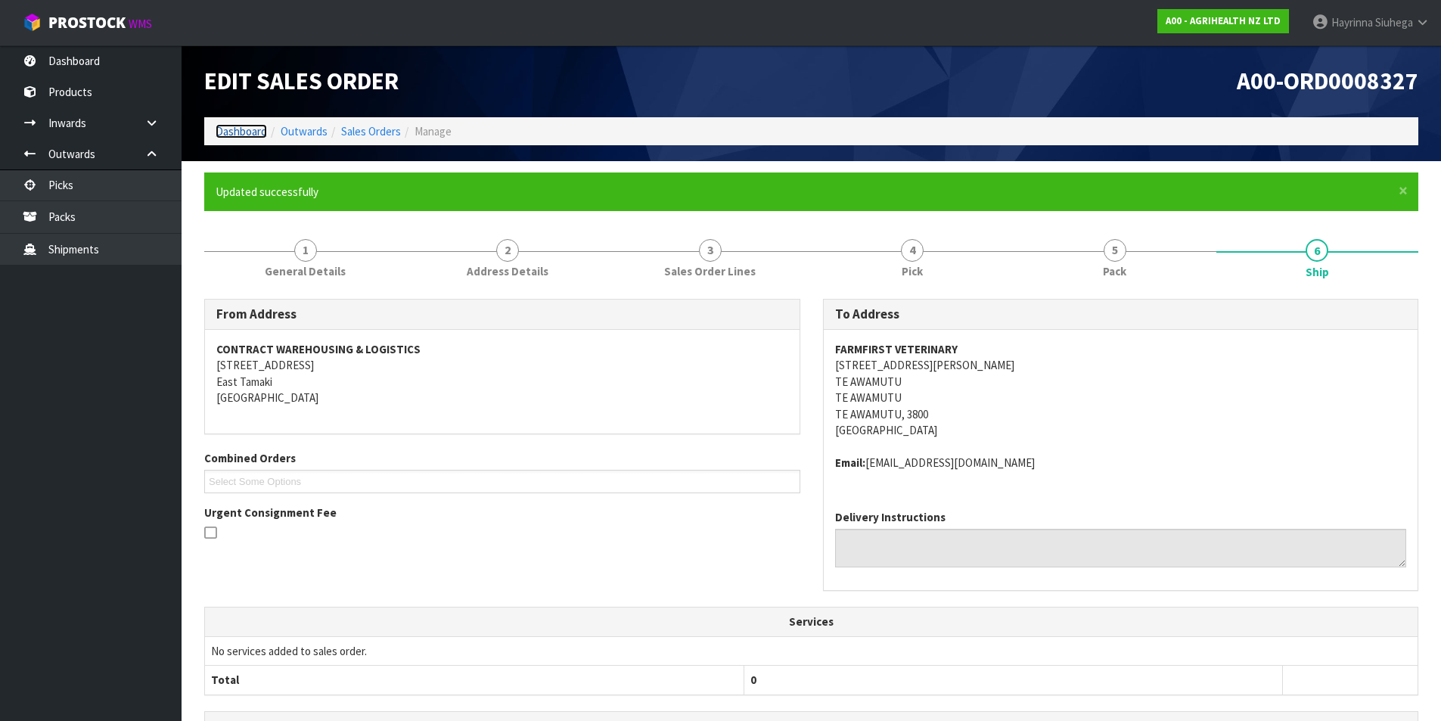
click at [256, 130] on link "Dashboard" at bounding box center [241, 131] width 51 height 14
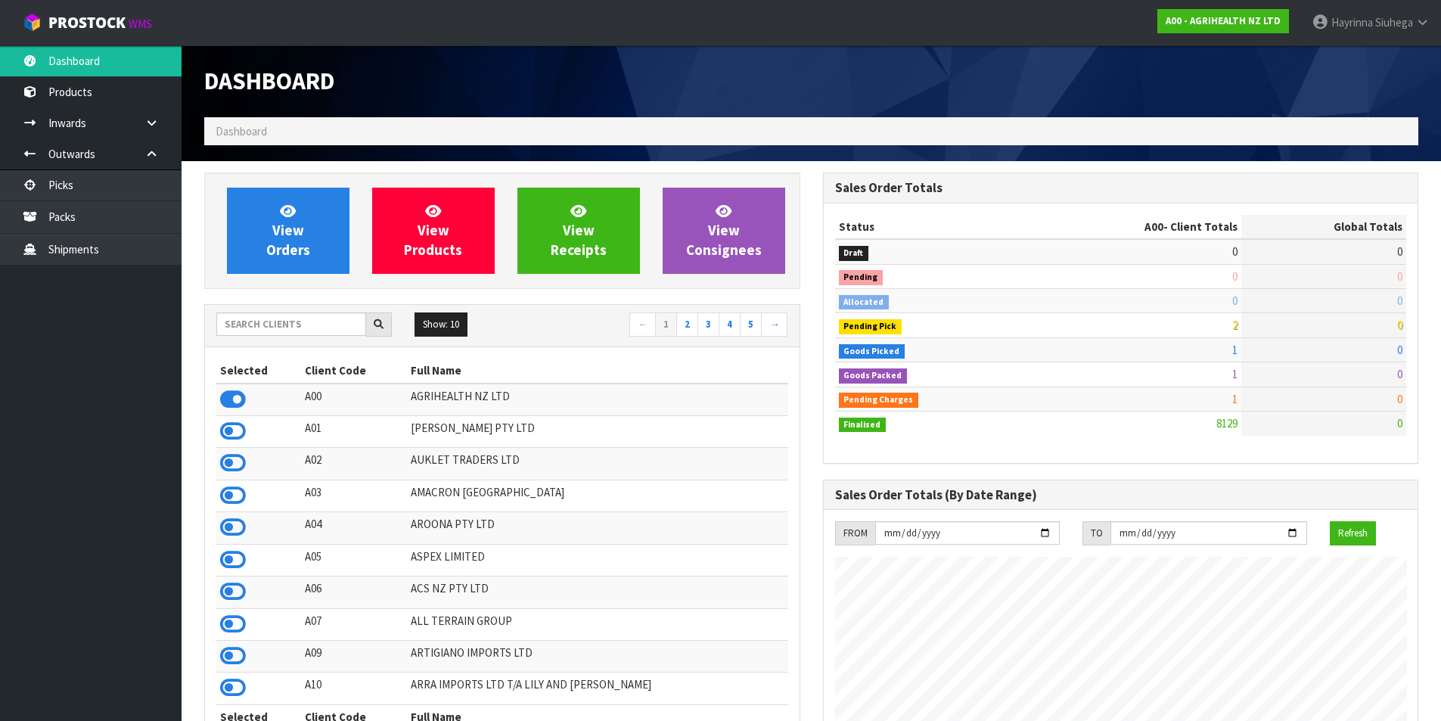
scroll to position [1146, 618]
click at [325, 334] on input "text" at bounding box center [291, 323] width 150 height 23
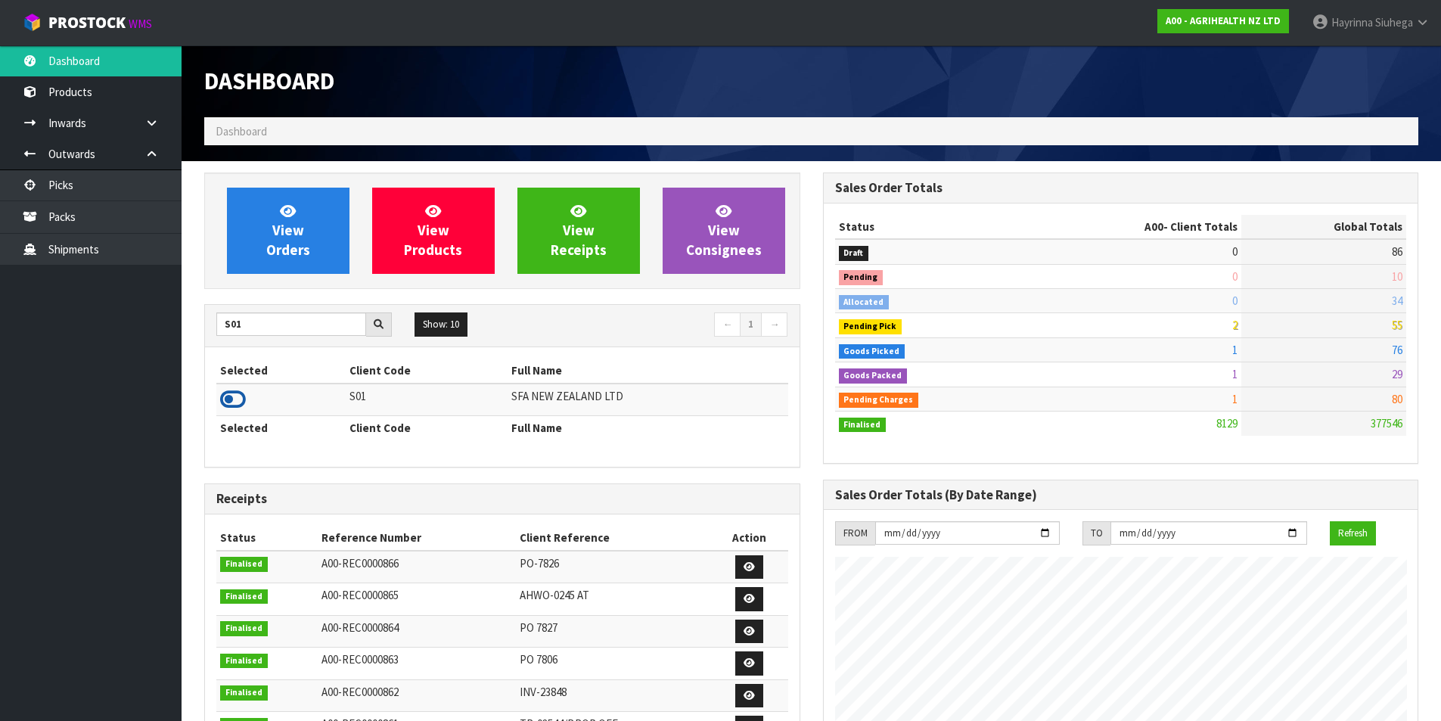
click at [232, 409] on icon at bounding box center [233, 399] width 26 height 23
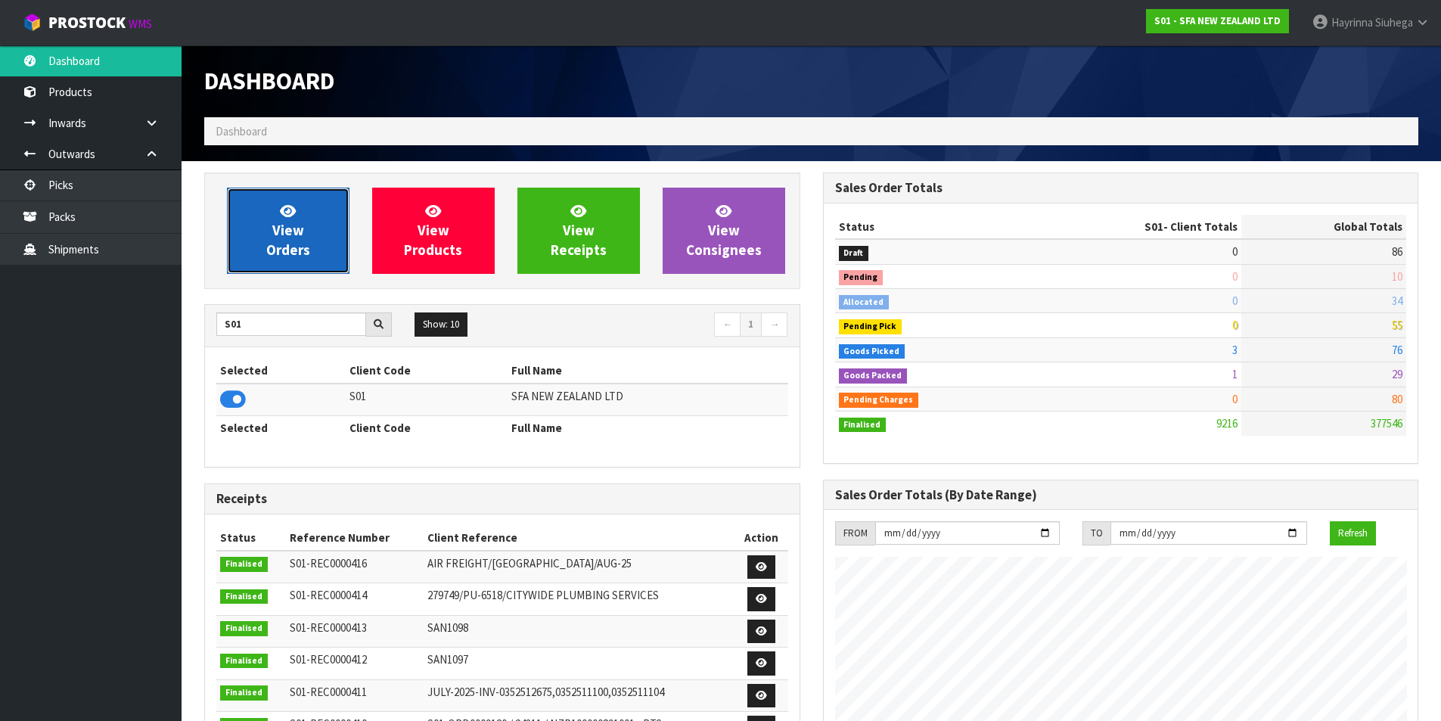
click at [314, 223] on link "View Orders" at bounding box center [288, 231] width 123 height 86
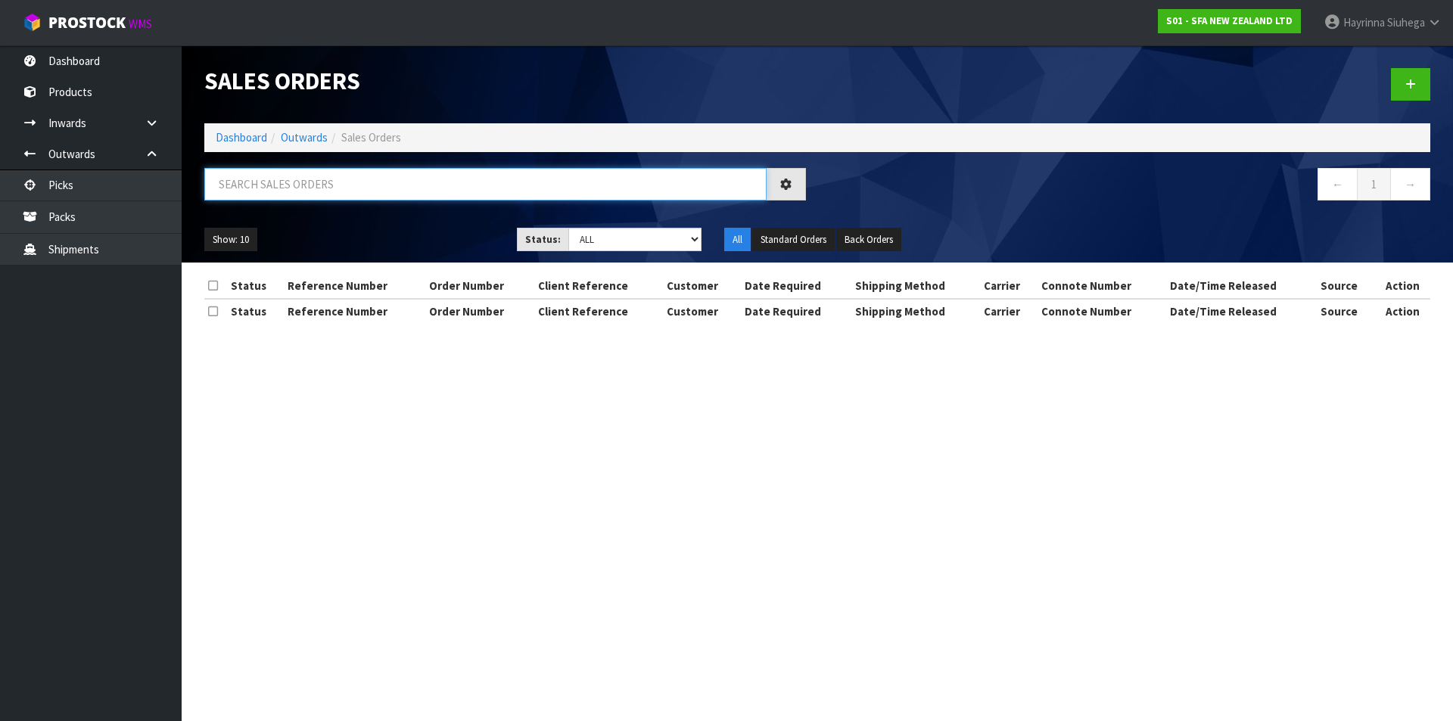
click at [332, 191] on input "text" at bounding box center [485, 184] width 562 height 33
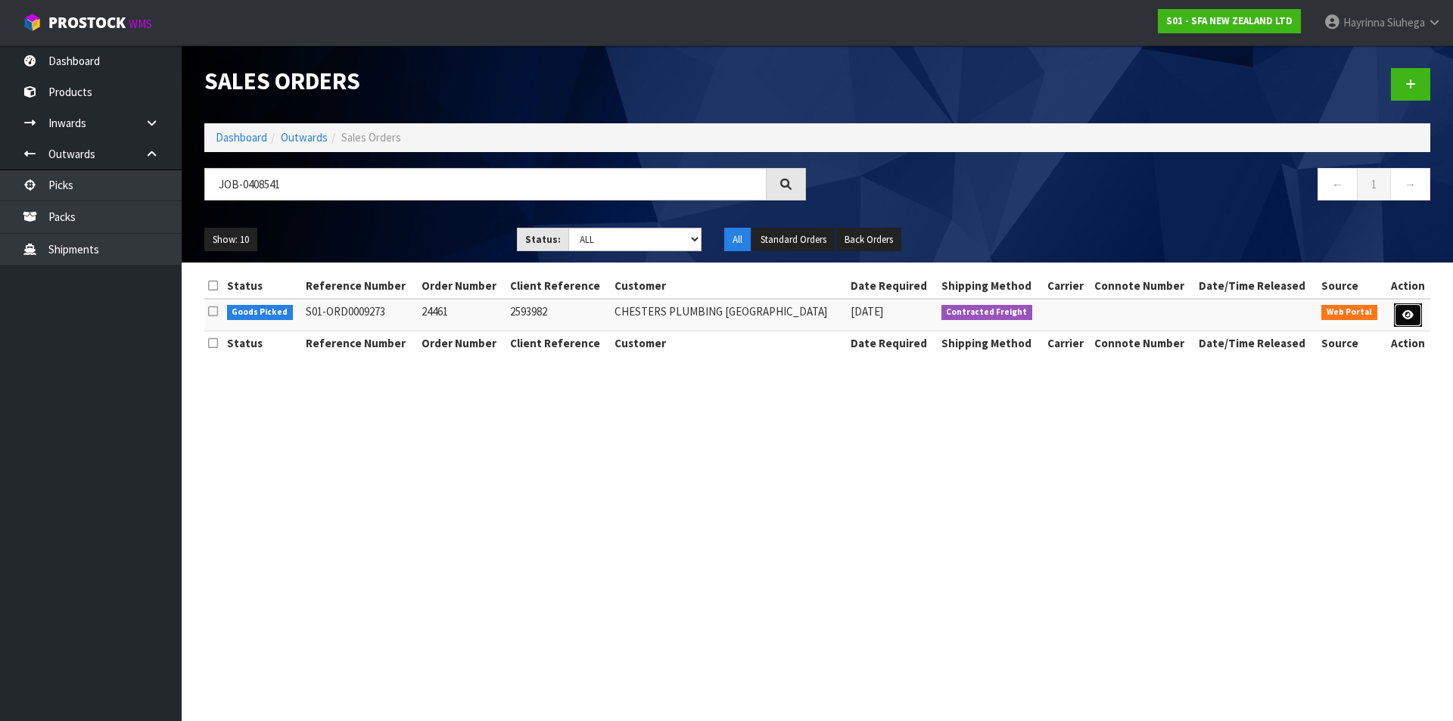
click at [1406, 310] on icon at bounding box center [1407, 315] width 11 height 10
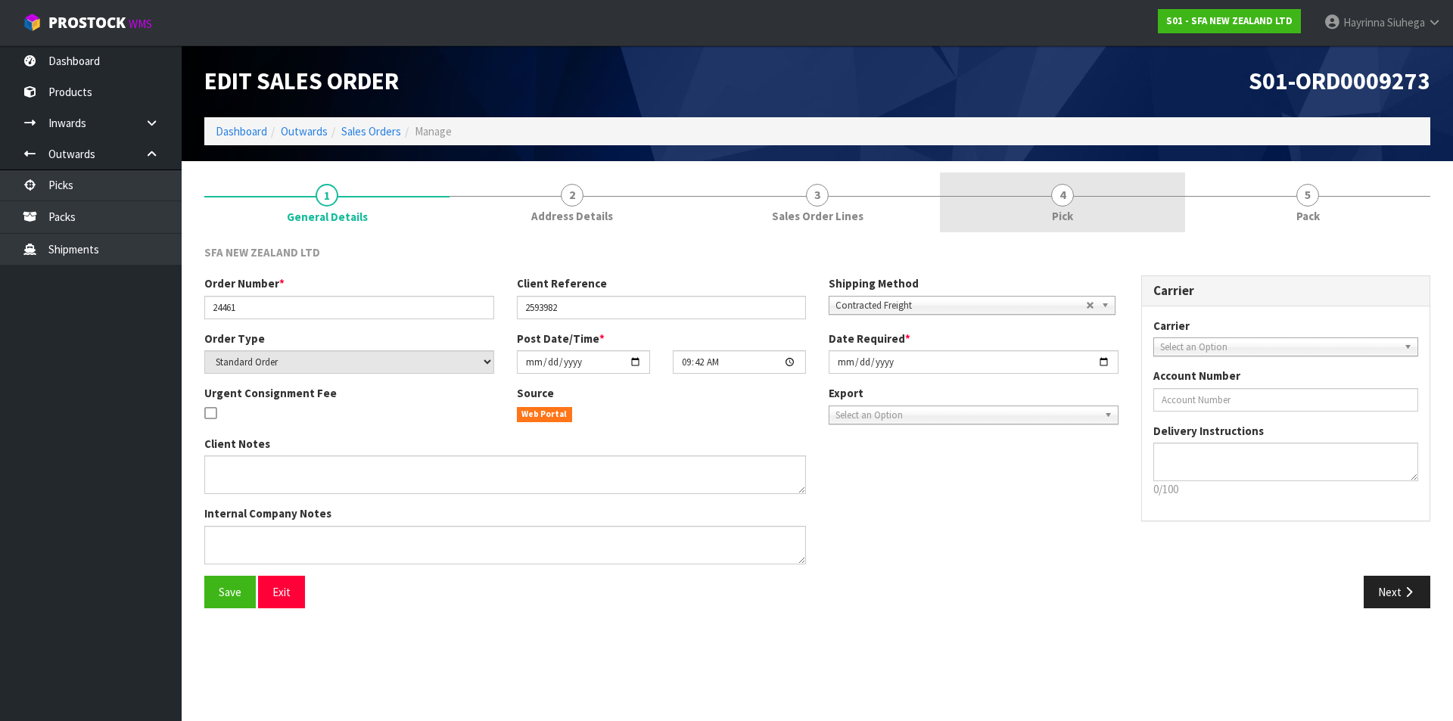
click at [1155, 187] on link "4 Pick" at bounding box center [1062, 202] width 245 height 60
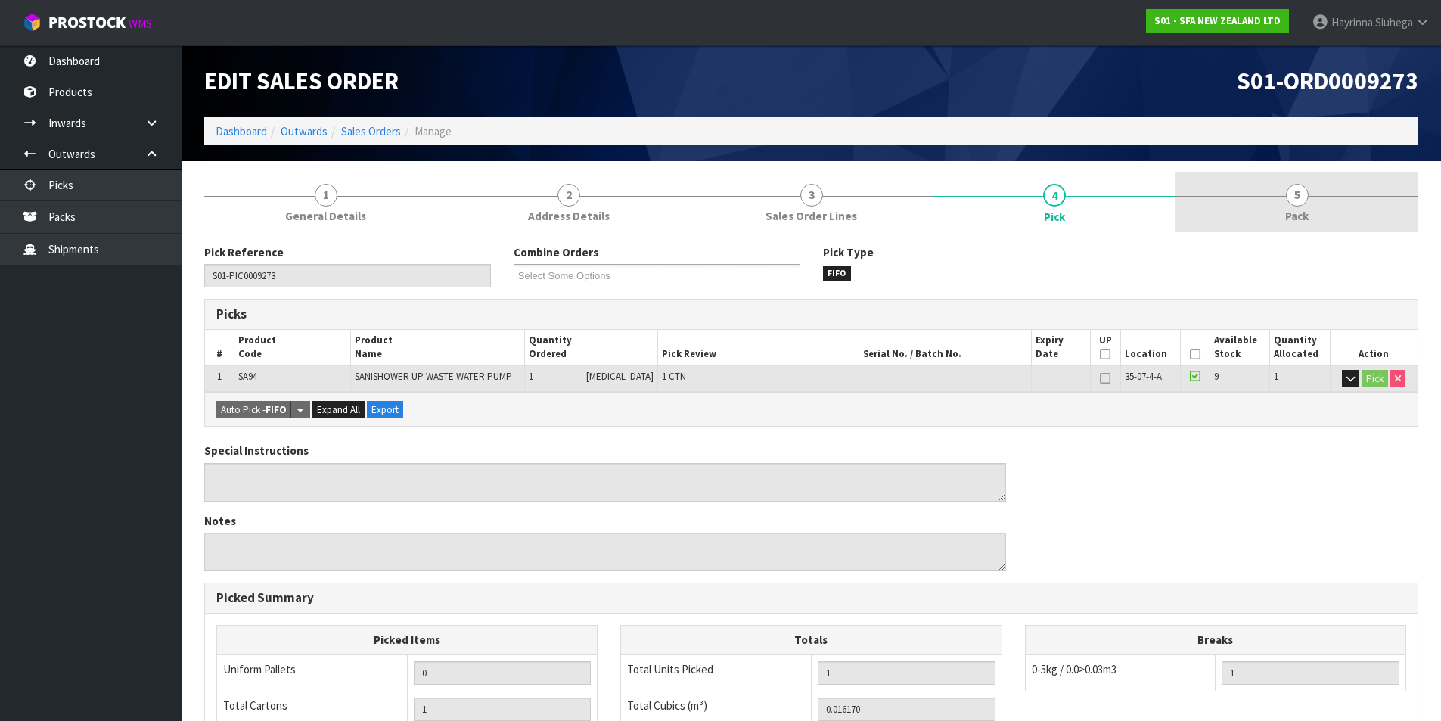
click at [1286, 179] on link "5 Pack" at bounding box center [1297, 202] width 243 height 60
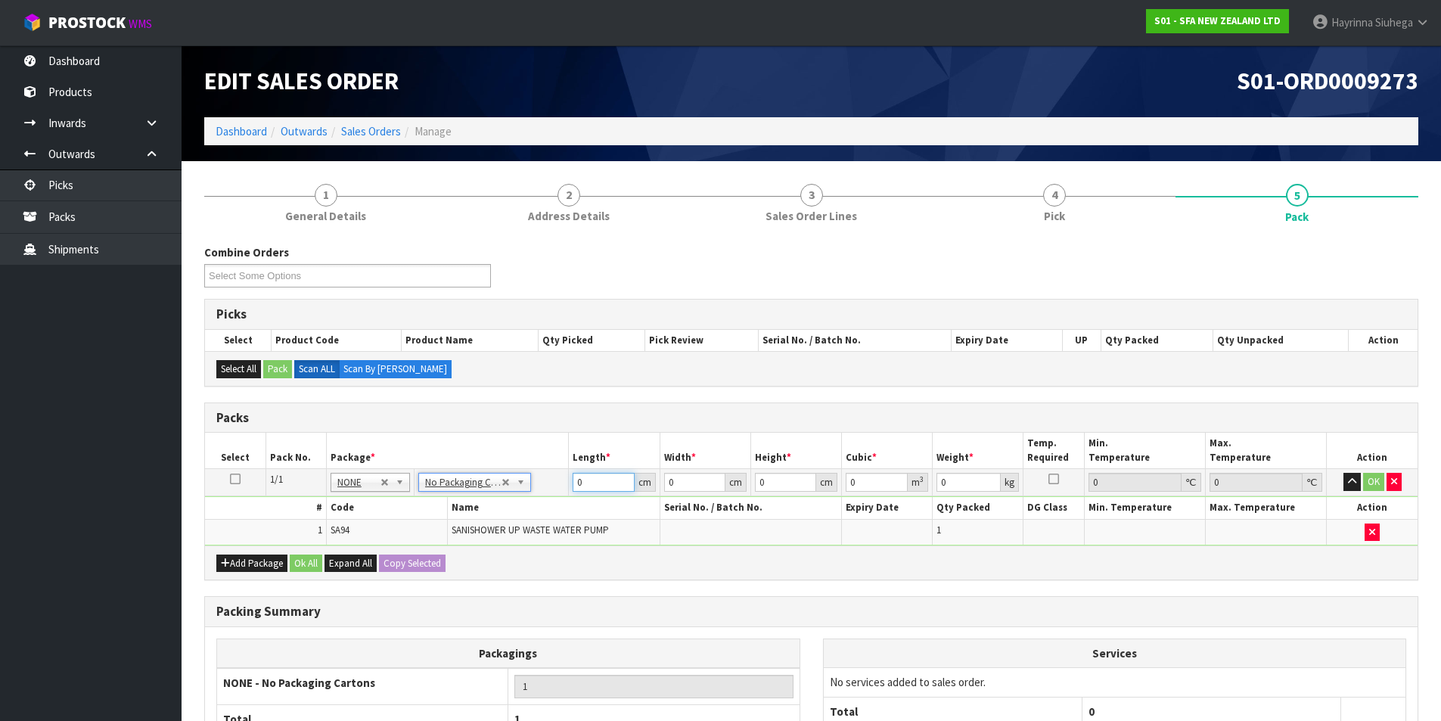
click at [578, 484] on input "0" at bounding box center [603, 482] width 61 height 19
click button "OK" at bounding box center [1373, 482] width 21 height 18
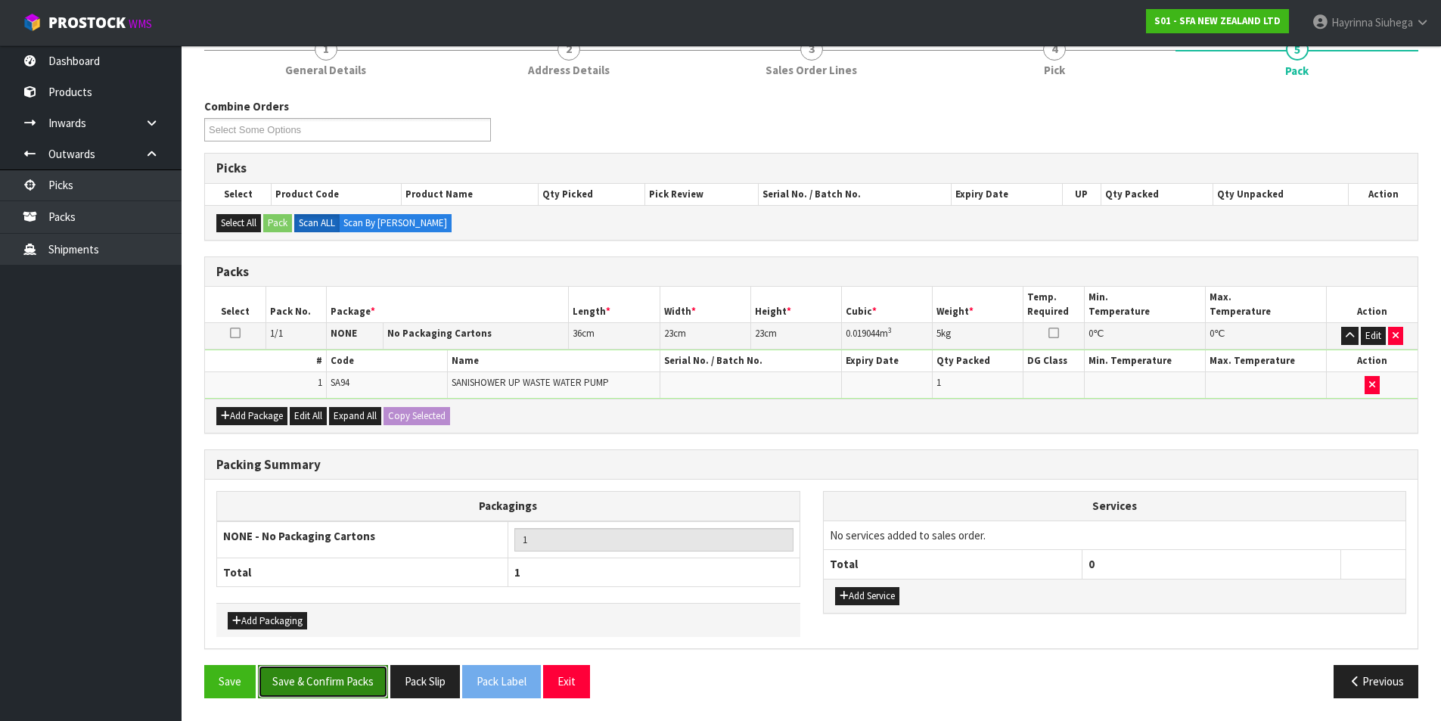
click at [310, 680] on button "Save & Confirm Packs" at bounding box center [323, 681] width 130 height 33
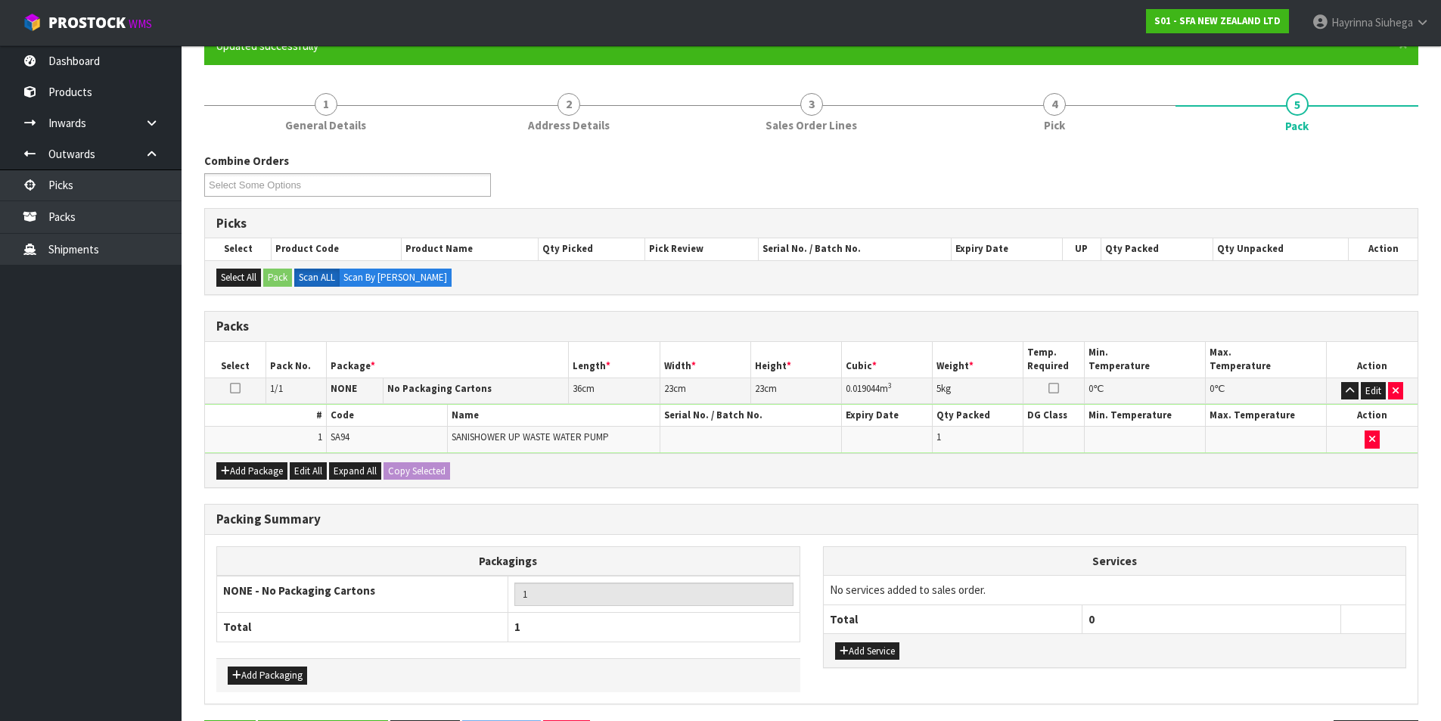
scroll to position [117, 0]
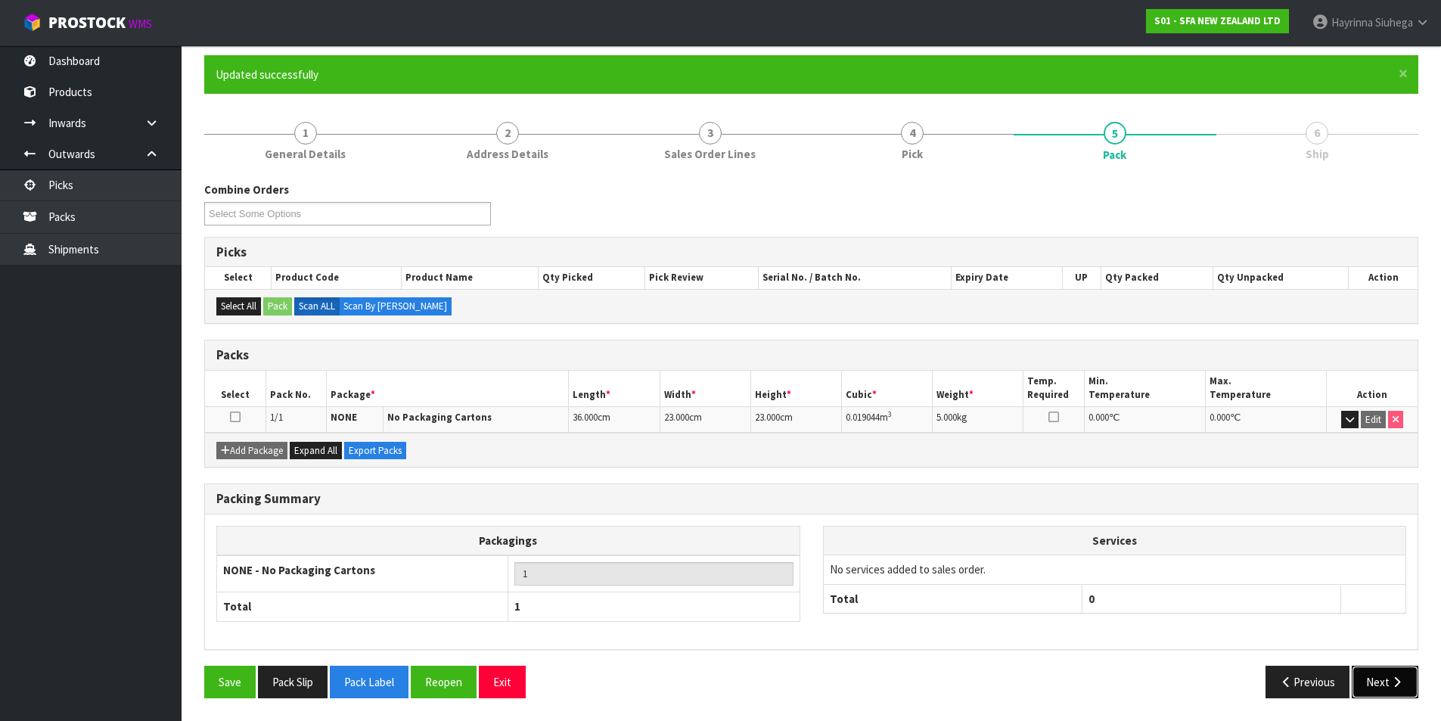
click at [1398, 671] on button "Next" at bounding box center [1385, 682] width 67 height 33
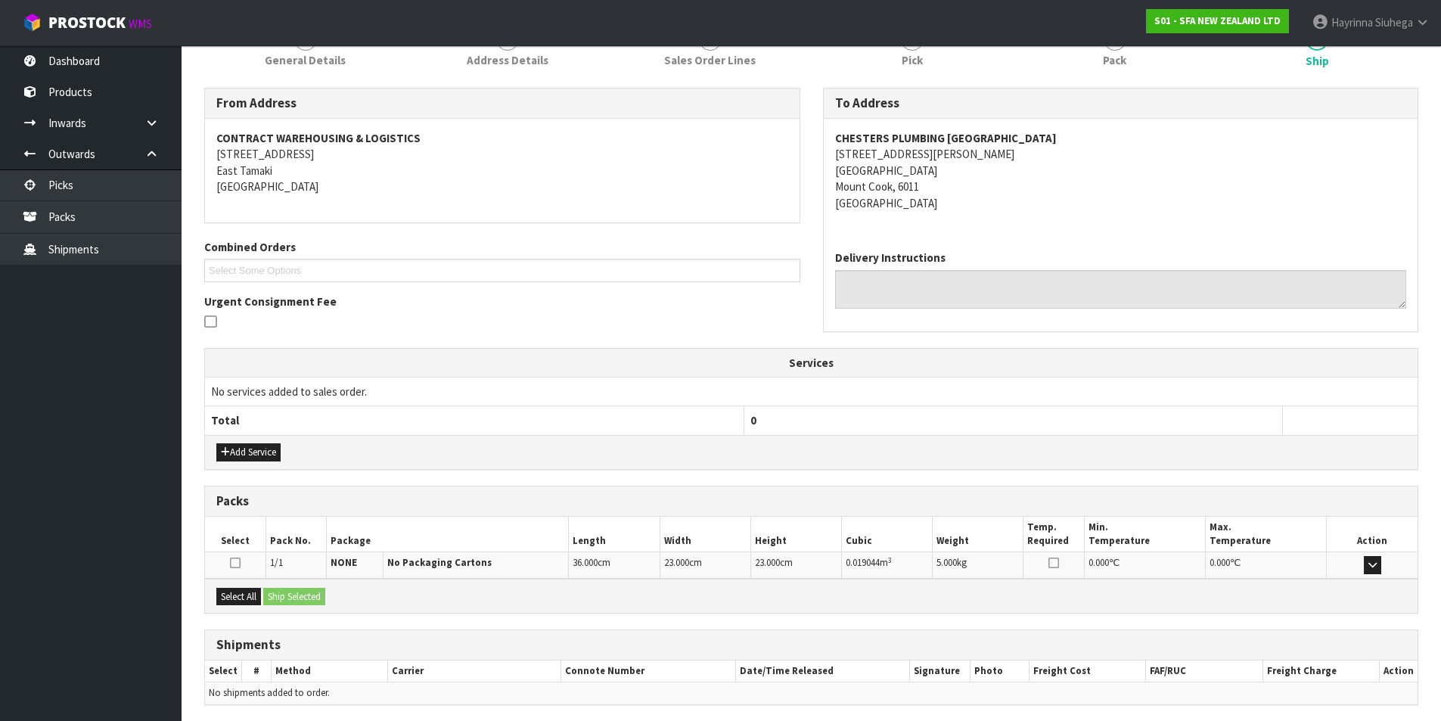
scroll to position [266, 0]
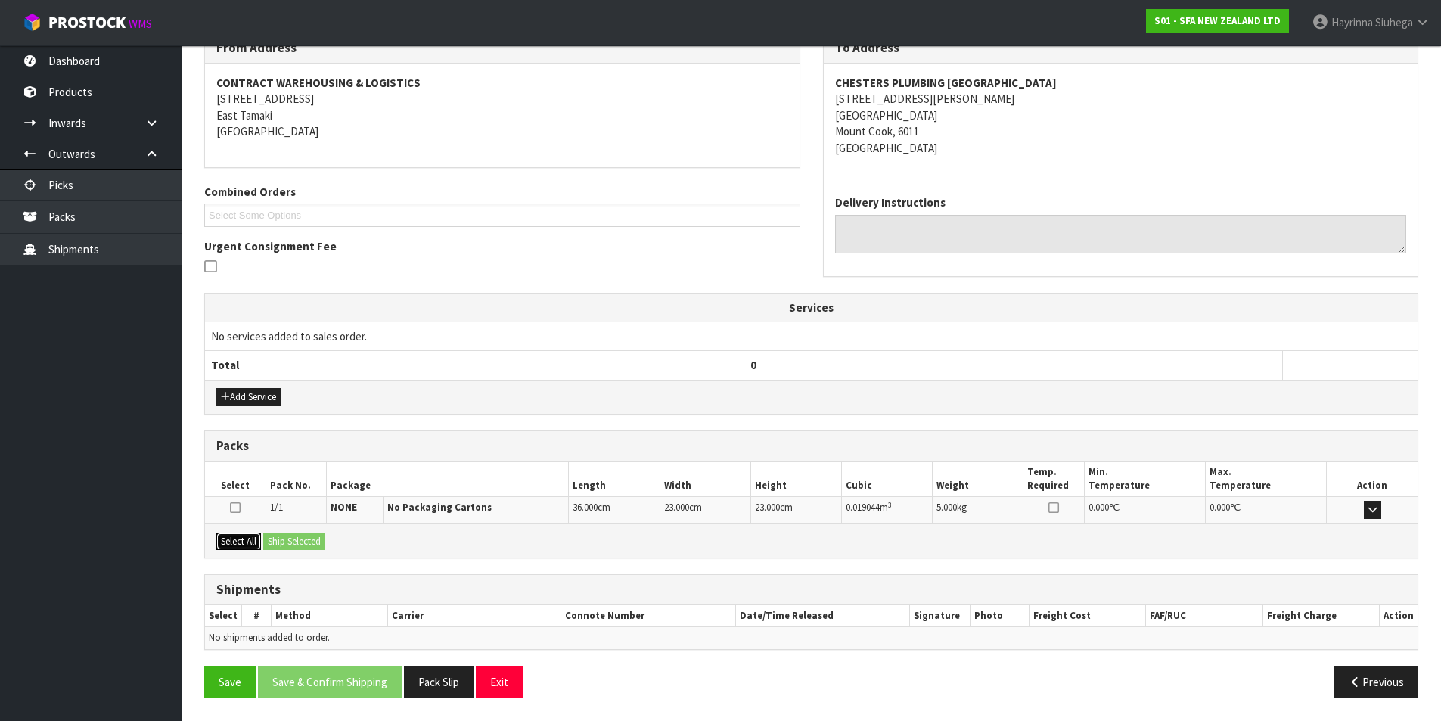
drag, startPoint x: 247, startPoint y: 542, endPoint x: 310, endPoint y: 549, distance: 63.2
click at [247, 543] on button "Select All" at bounding box center [238, 542] width 45 height 18
click at [310, 549] on button "Ship Selected" at bounding box center [294, 542] width 62 height 18
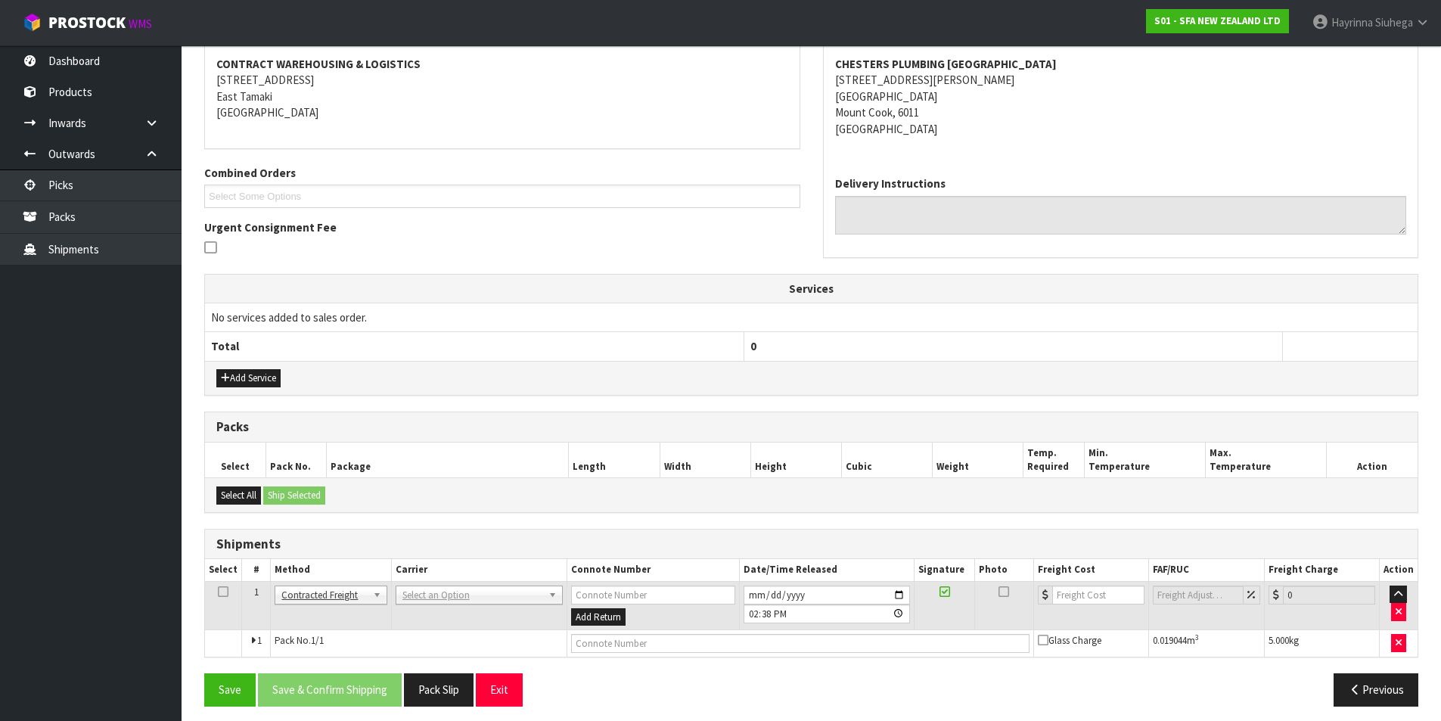
scroll to position [294, 0]
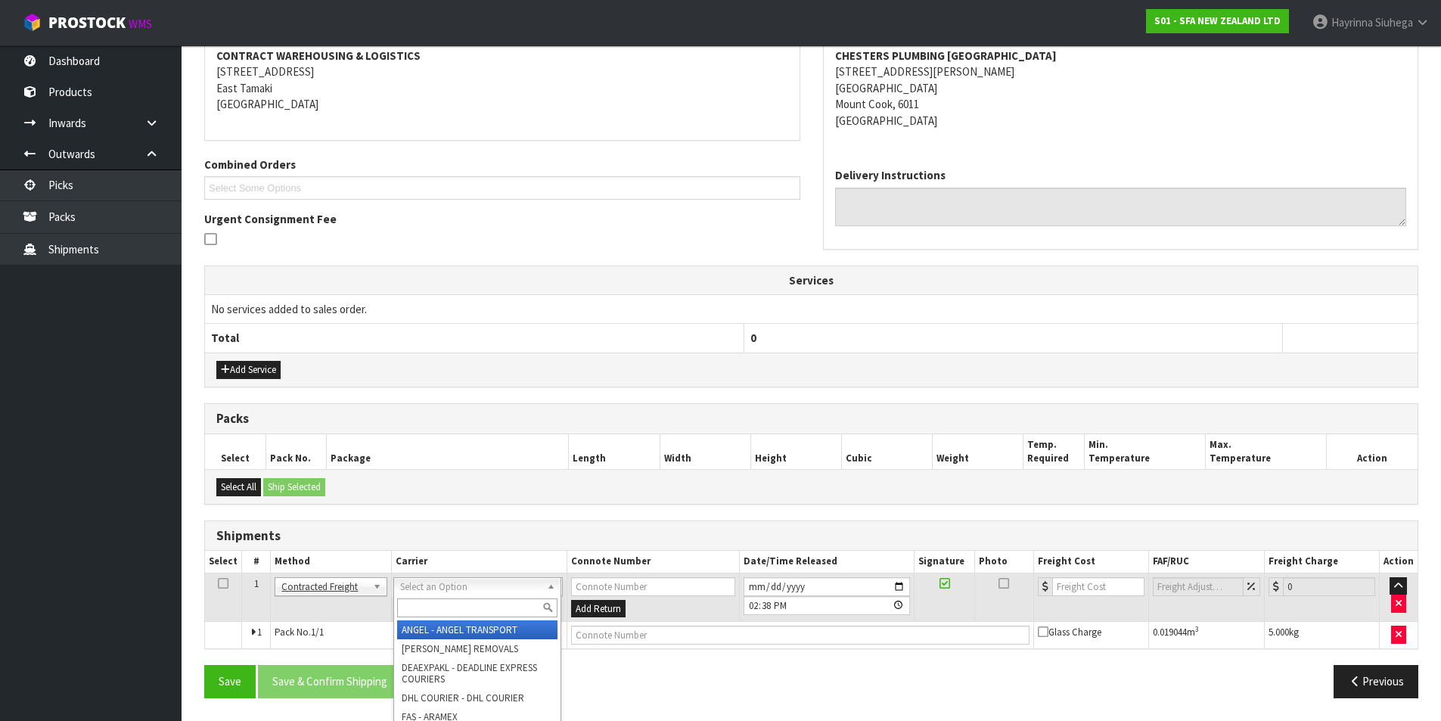
drag, startPoint x: 469, startPoint y: 583, endPoint x: 462, endPoint y: 596, distance: 15.2
click at [461, 603] on input "text" at bounding box center [477, 607] width 160 height 19
click at [458, 605] on input "text" at bounding box center [477, 607] width 160 height 19
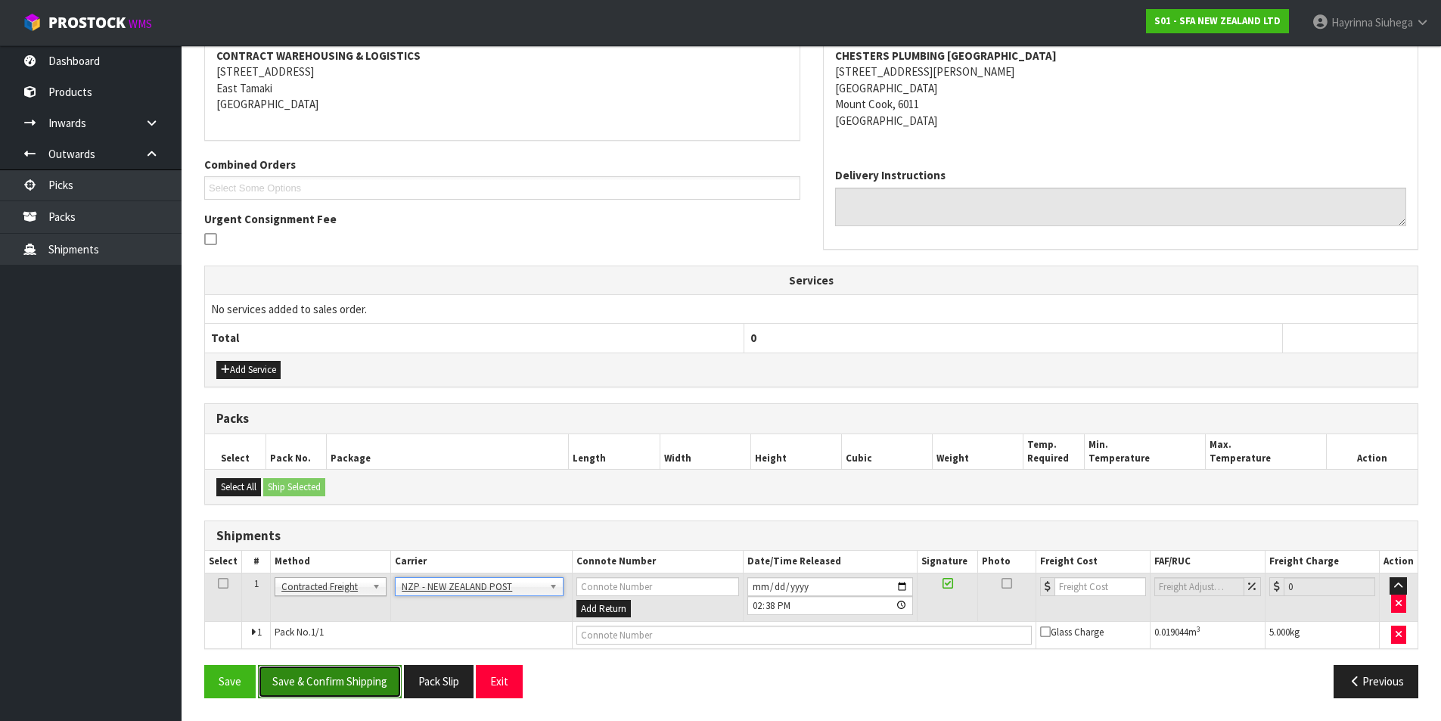
click at [322, 679] on button "Save & Confirm Shipping" at bounding box center [330, 681] width 144 height 33
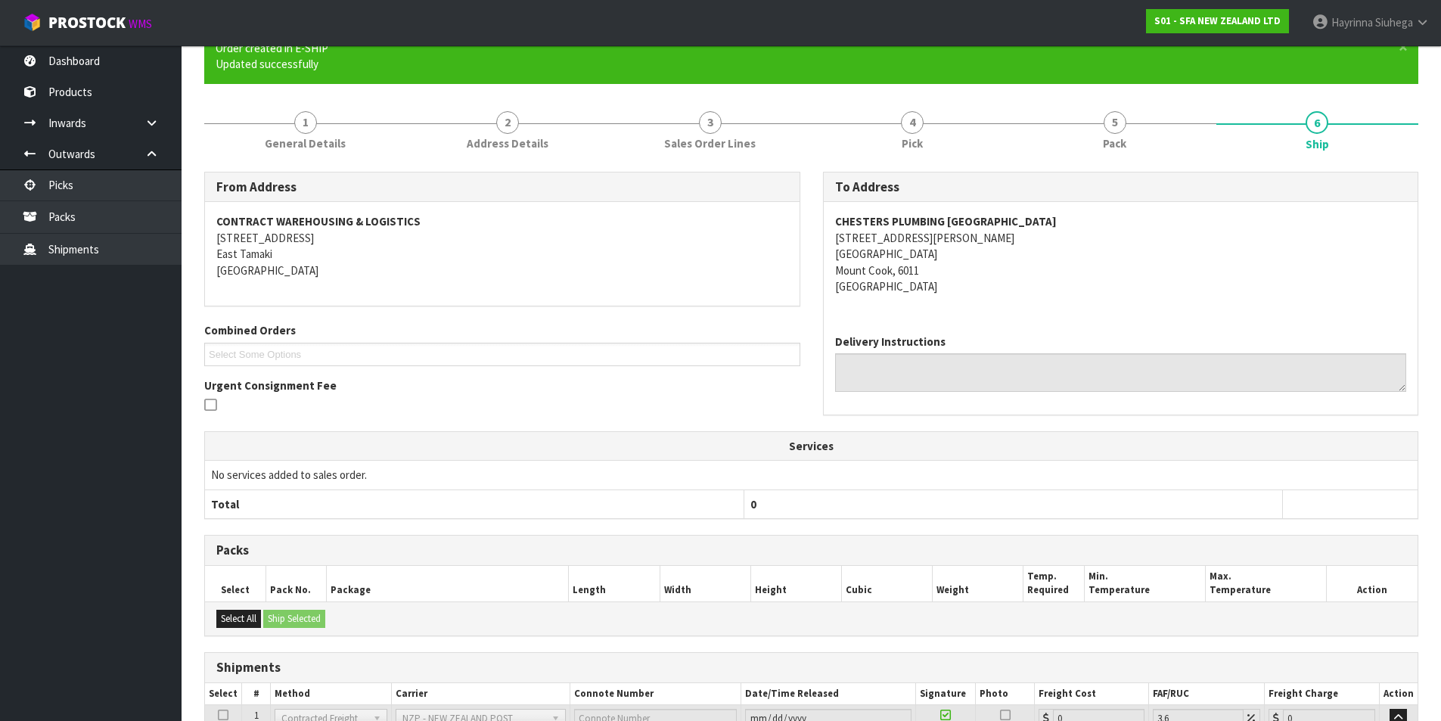
scroll to position [272, 0]
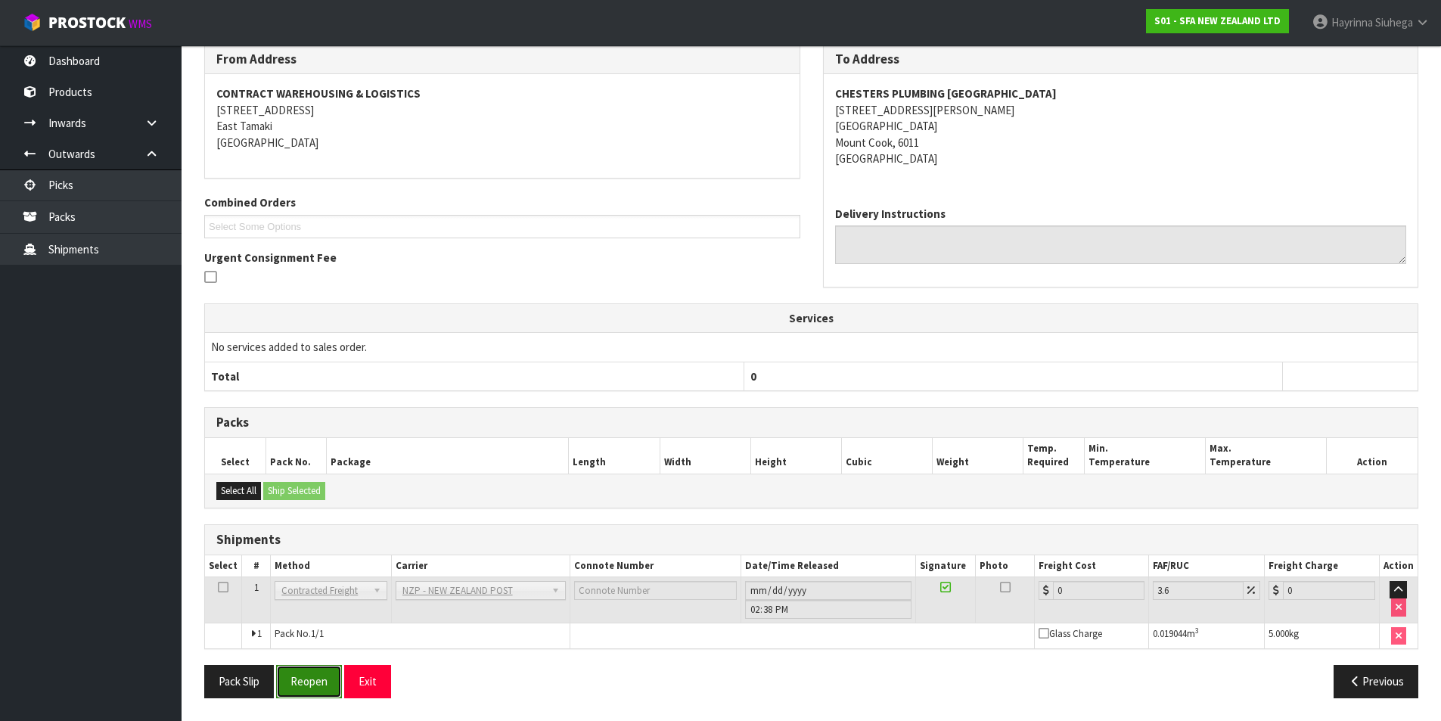
click at [316, 682] on button "Reopen" at bounding box center [309, 681] width 66 height 33
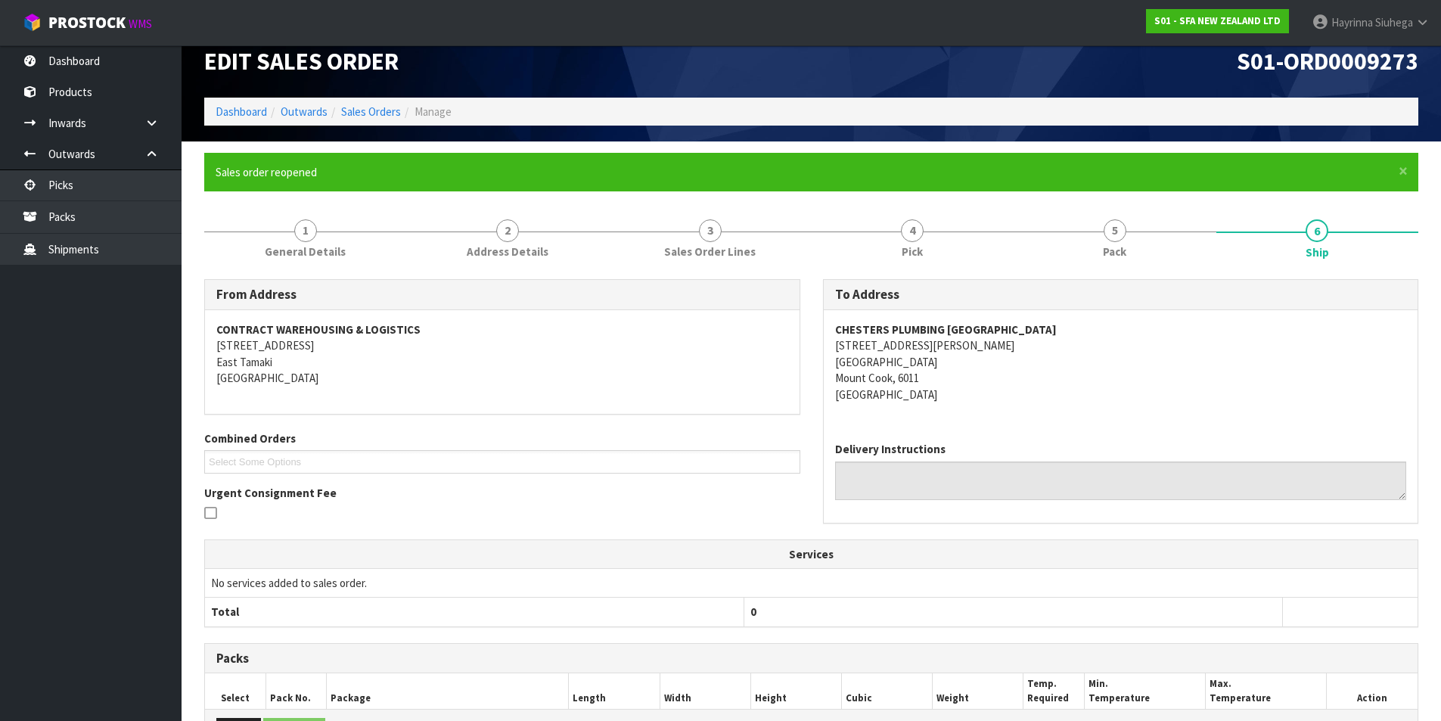
scroll to position [255, 0]
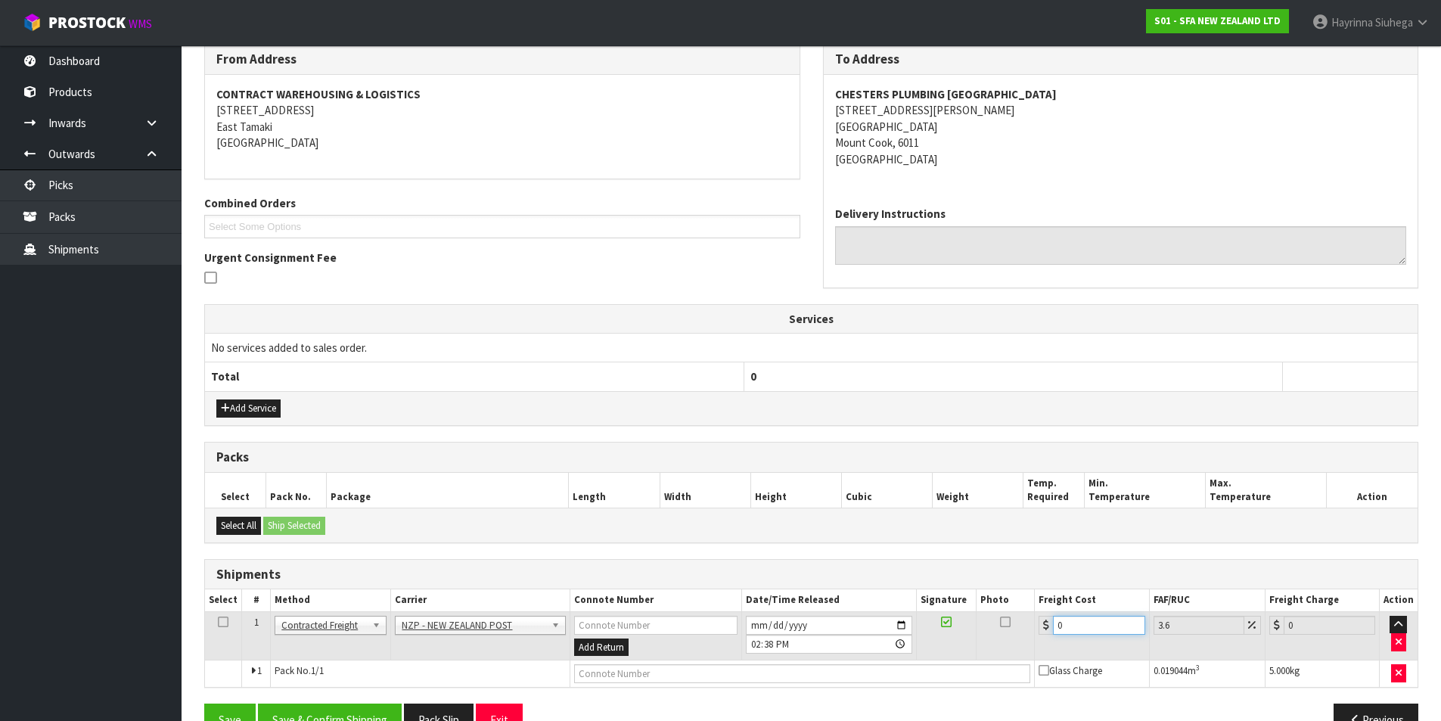
drag, startPoint x: 1092, startPoint y: 624, endPoint x: 965, endPoint y: 633, distance: 127.4
click at [956, 637] on tr "1 Client Local Pickup Customer Local Pickup Company Freight Contracted Freight …" at bounding box center [811, 635] width 1213 height 49
click at [620, 668] on input "text" at bounding box center [802, 673] width 457 height 19
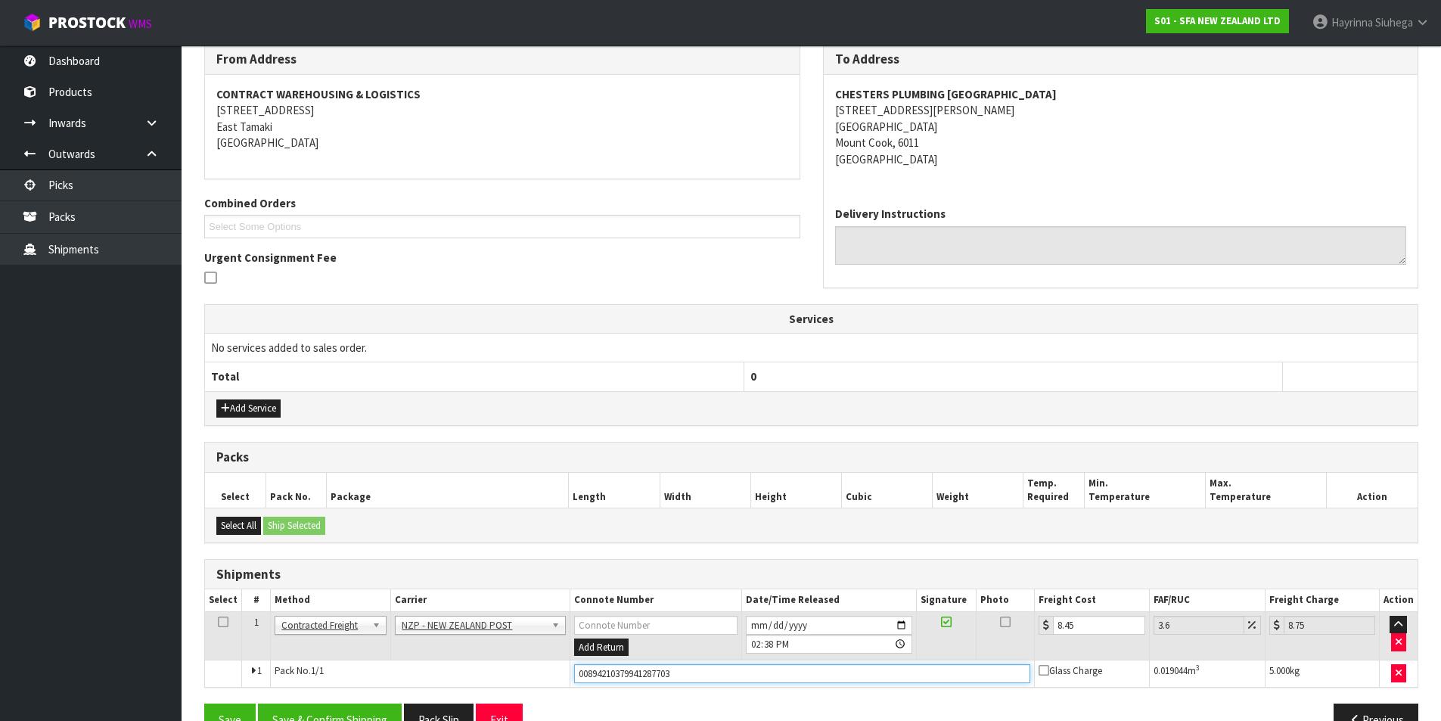
click at [204, 704] on button "Save" at bounding box center [229, 720] width 51 height 33
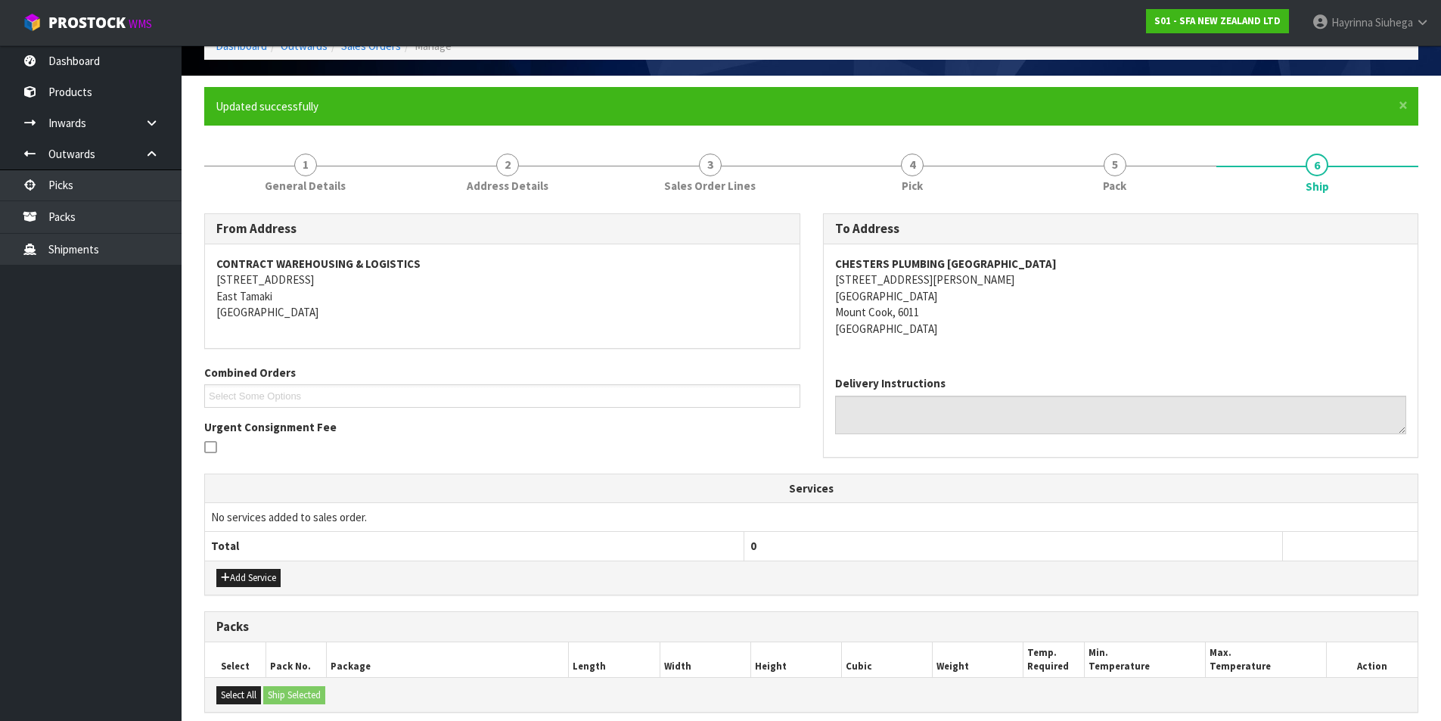
scroll to position [294, 0]
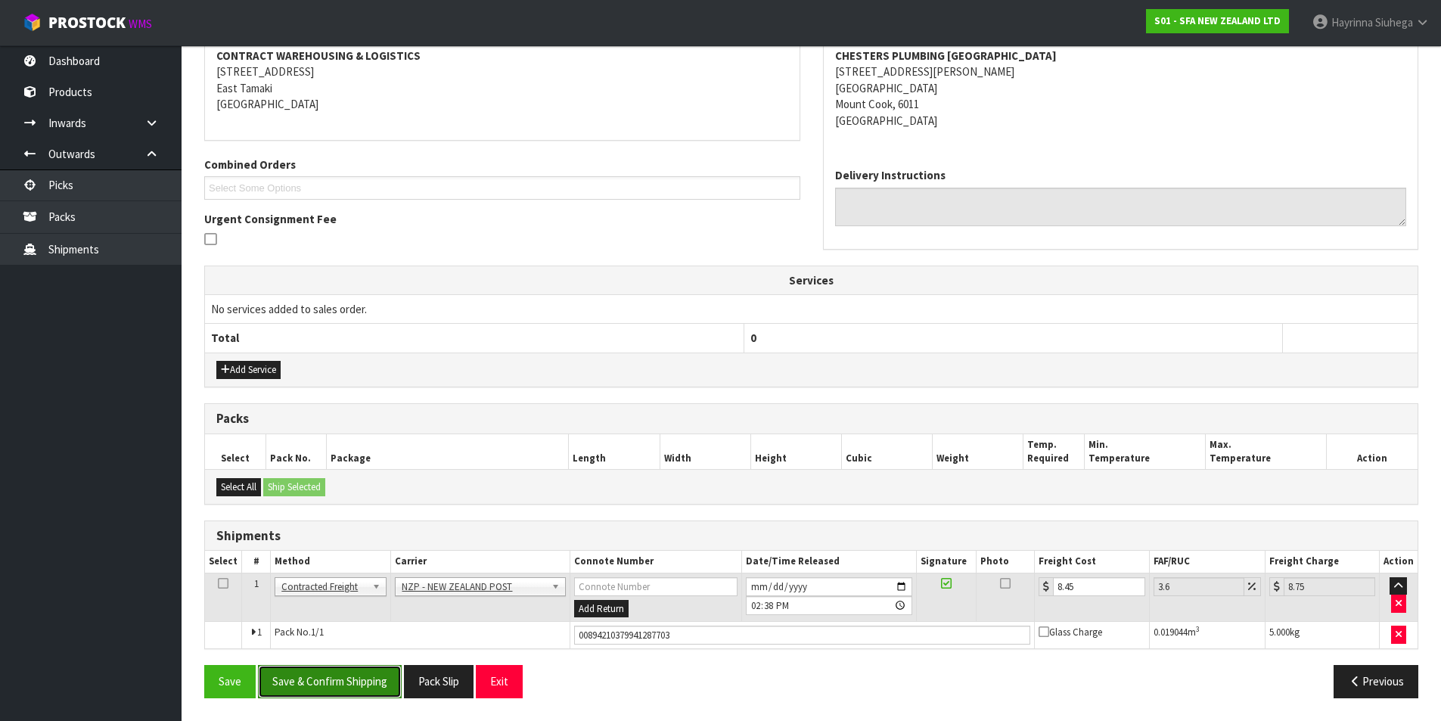
click at [338, 677] on button "Save & Confirm Shipping" at bounding box center [330, 681] width 144 height 33
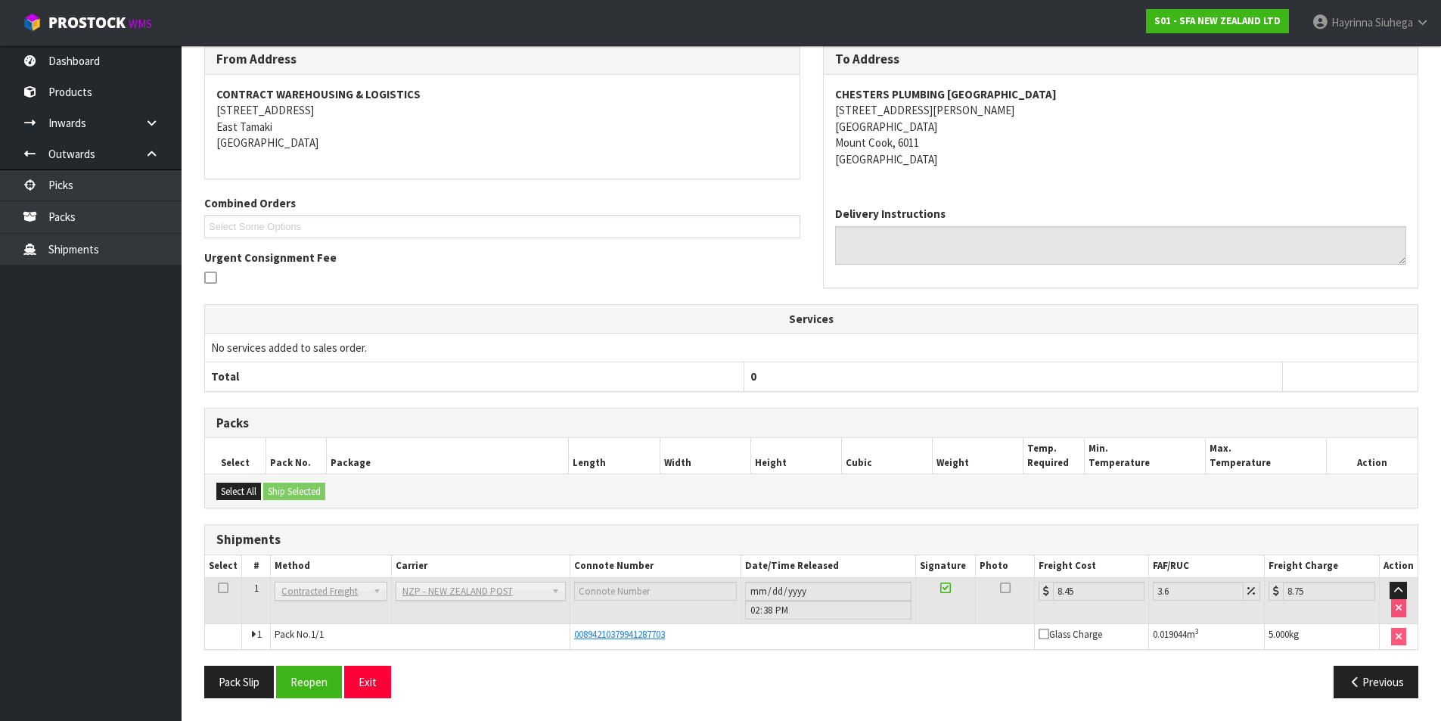
scroll to position [0, 0]
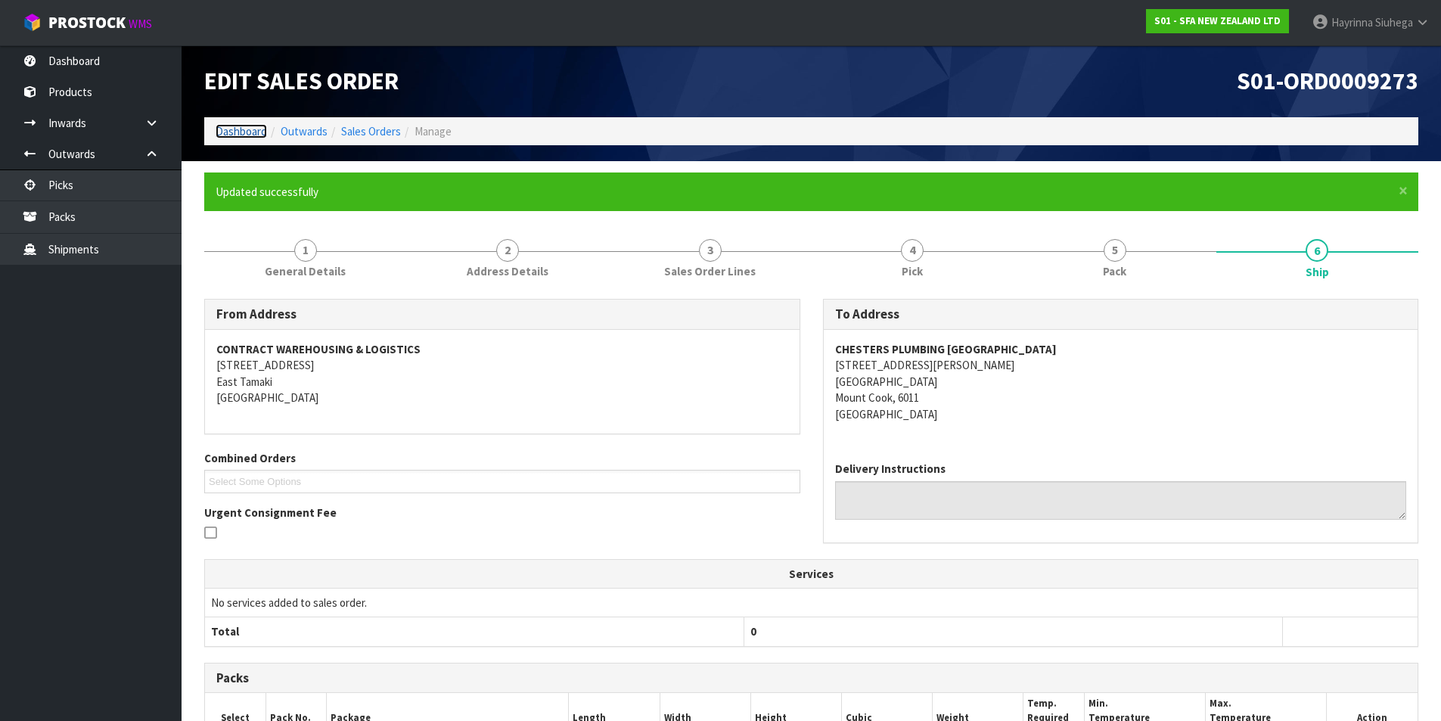
click at [244, 126] on link "Dashboard" at bounding box center [241, 131] width 51 height 14
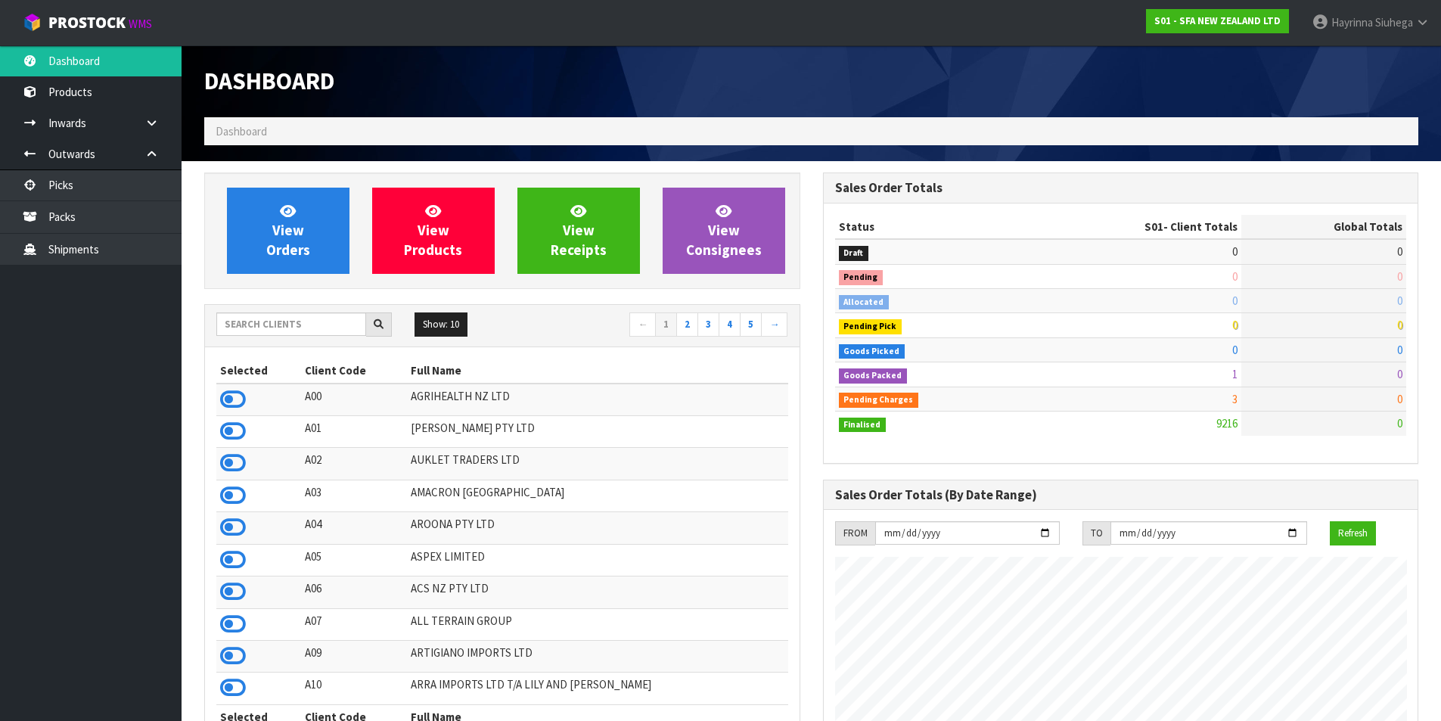
scroll to position [1146, 618]
click at [357, 332] on input "text" at bounding box center [291, 323] width 150 height 23
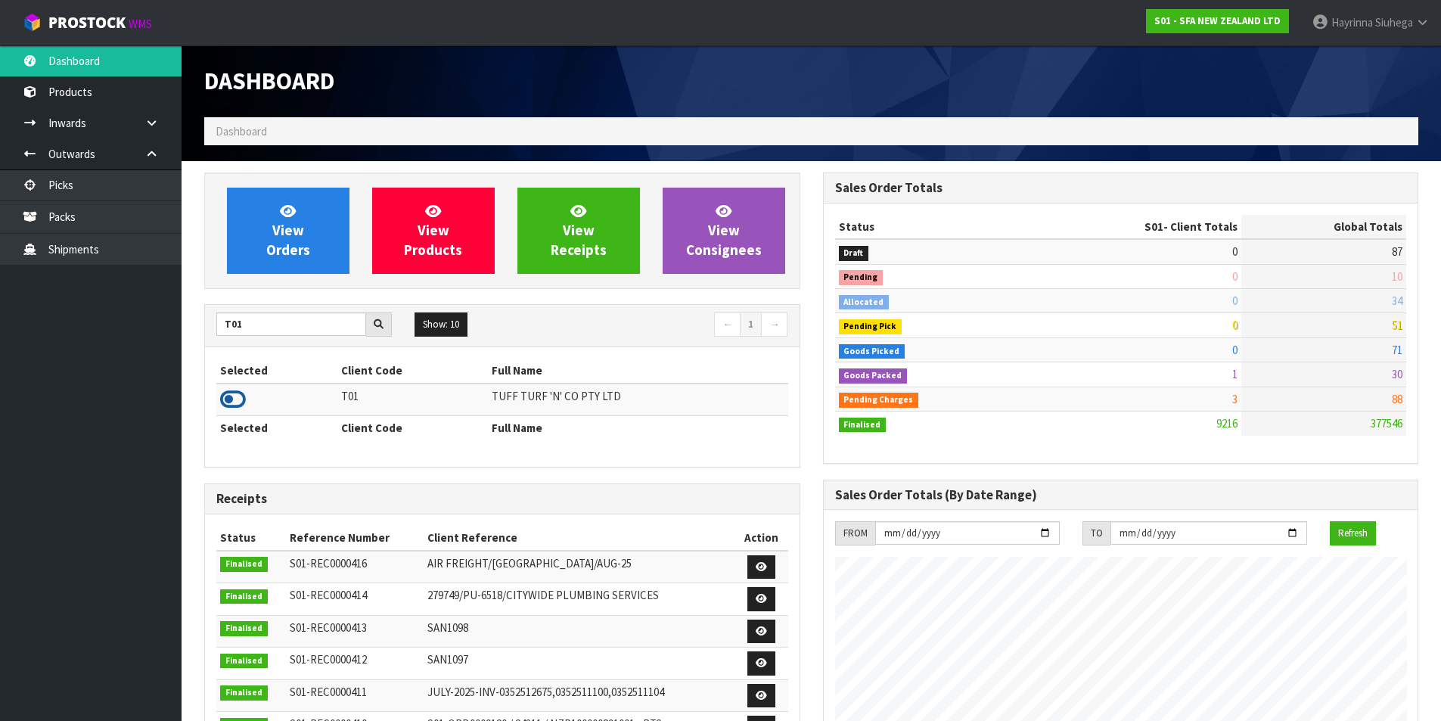
click at [235, 399] on icon at bounding box center [233, 399] width 26 height 23
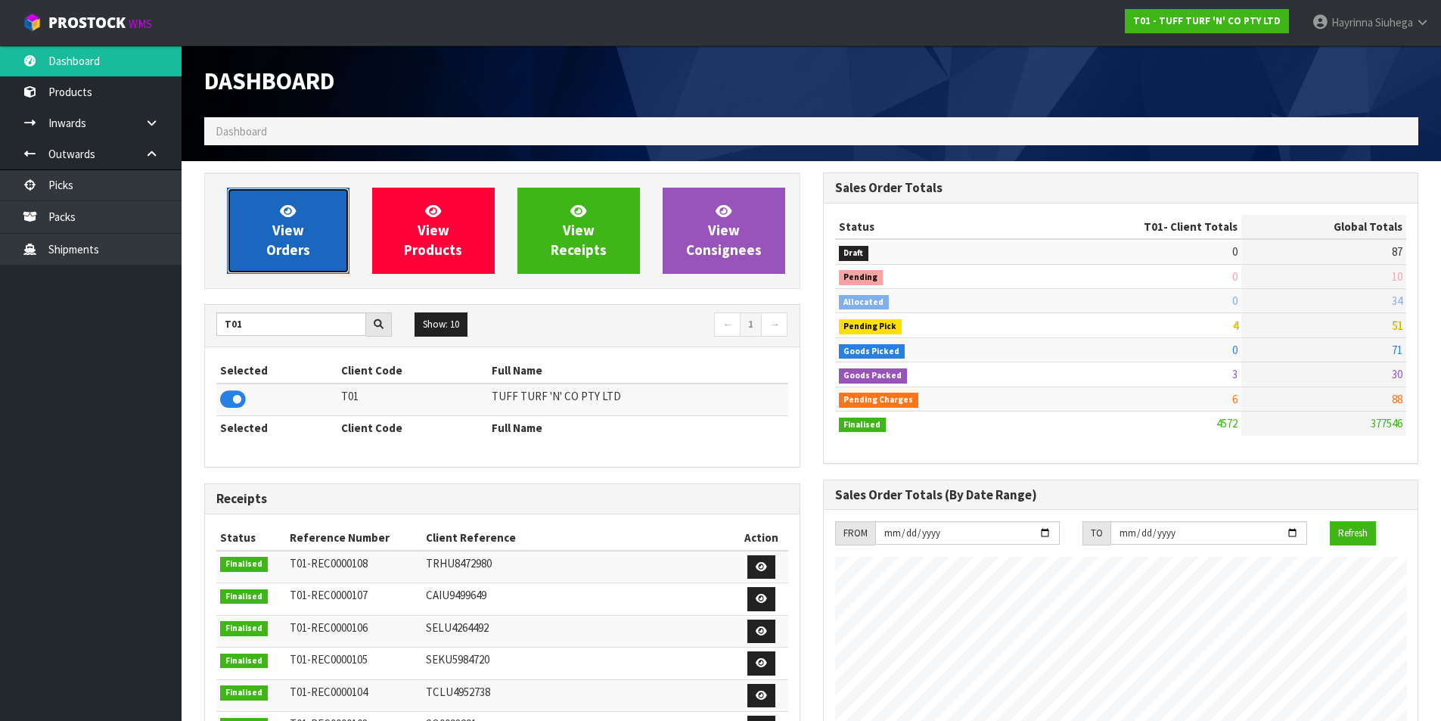
click at [275, 206] on link "View Orders" at bounding box center [288, 231] width 123 height 86
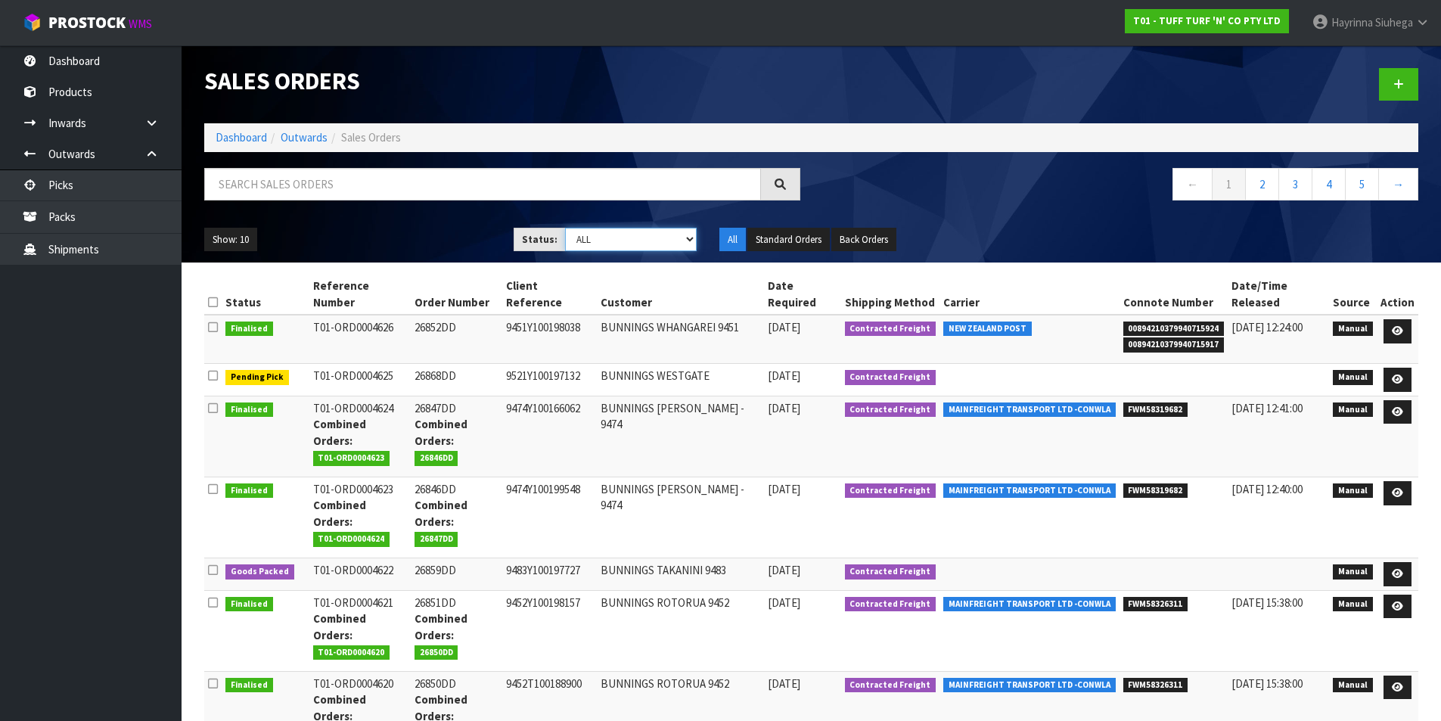
click at [649, 247] on select "Draft Pending Allocated Pending Pick Goods Picked Goods Packed Pending Charges …" at bounding box center [631, 239] width 132 height 23
click at [565, 228] on select "Draft Pending Allocated Pending Pick Goods Picked Goods Packed Pending Charges …" at bounding box center [631, 239] width 132 height 23
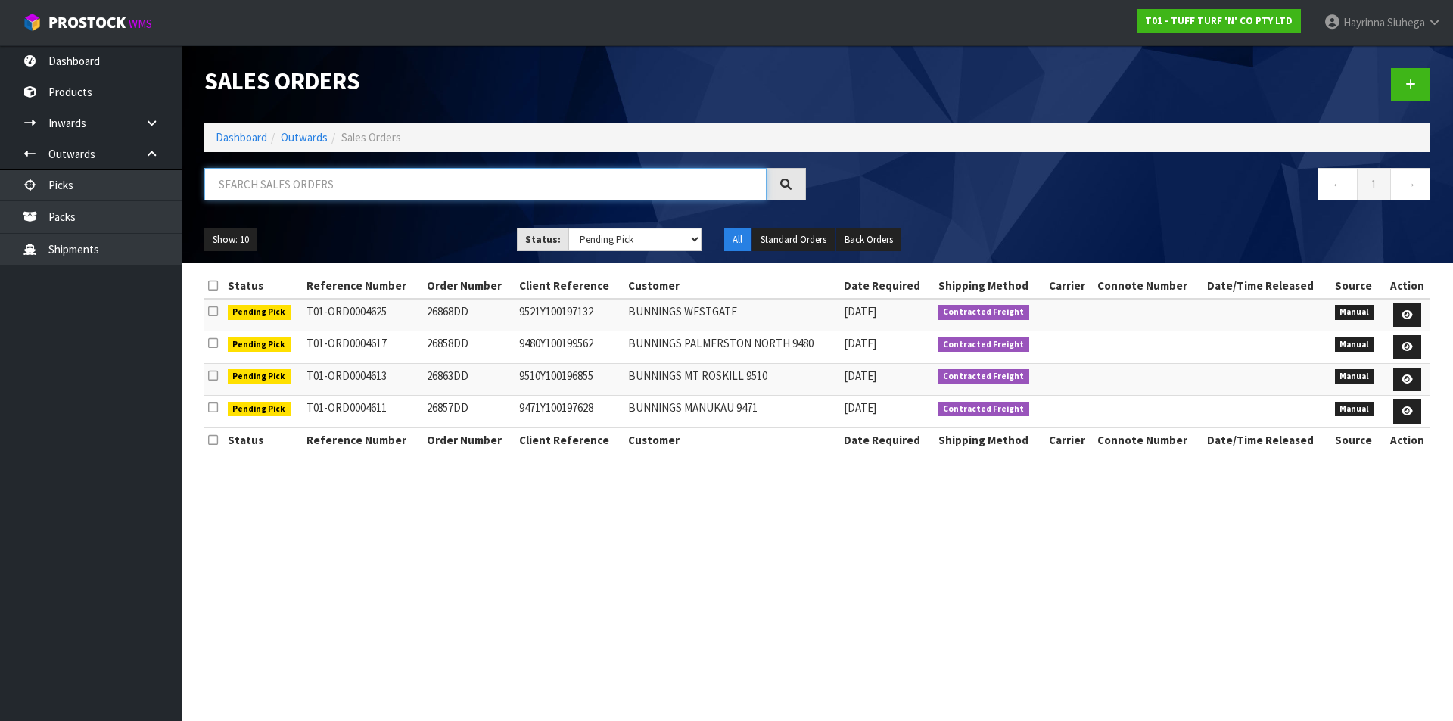
click at [406, 179] on input "text" at bounding box center [485, 184] width 562 height 33
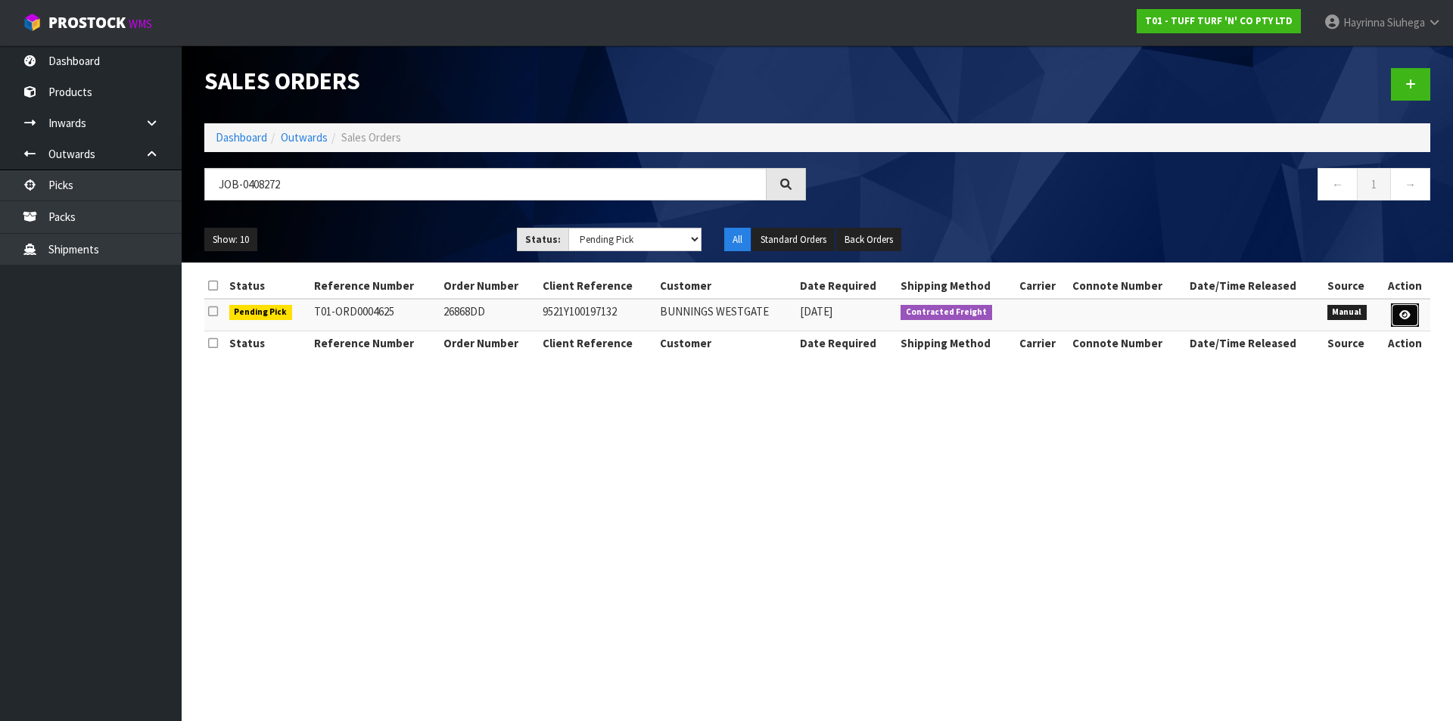
click at [1406, 315] on icon at bounding box center [1404, 315] width 11 height 10
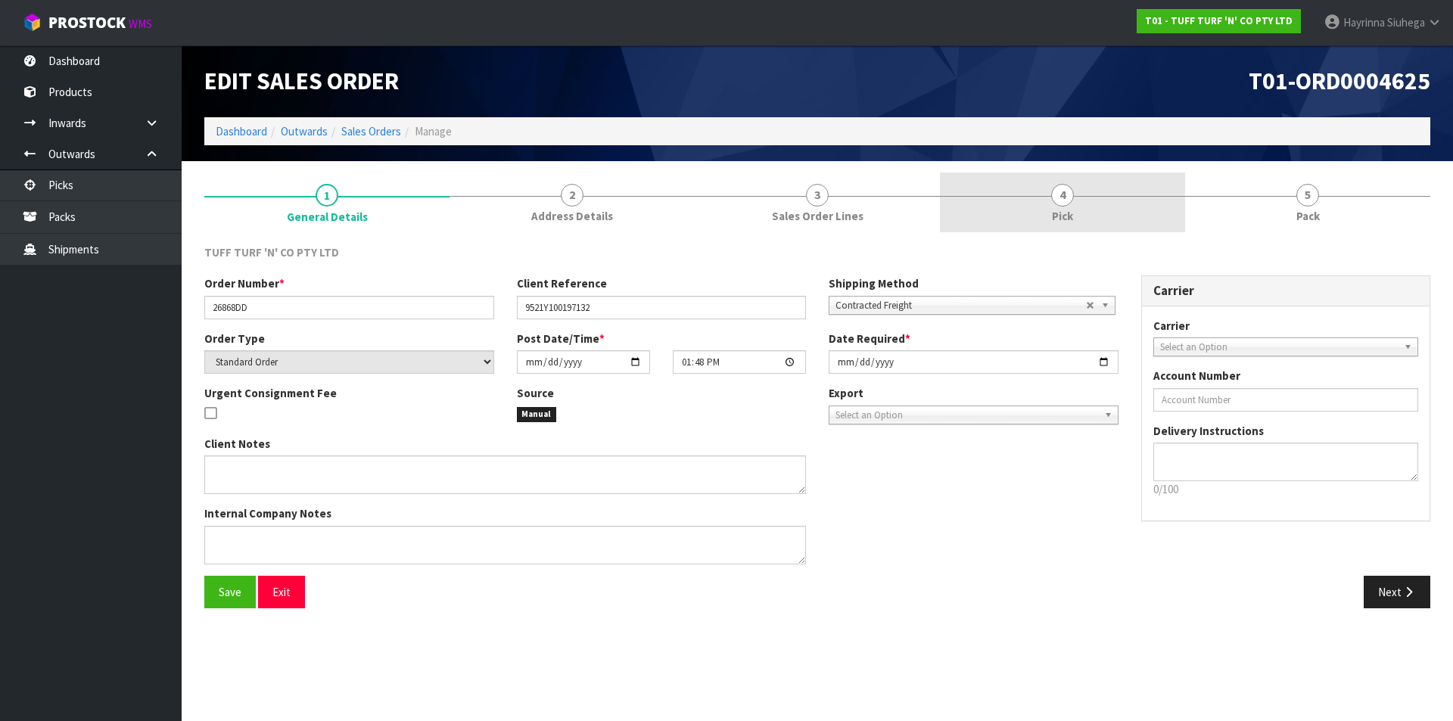
click at [1122, 206] on link "4 Pick" at bounding box center [1062, 202] width 245 height 60
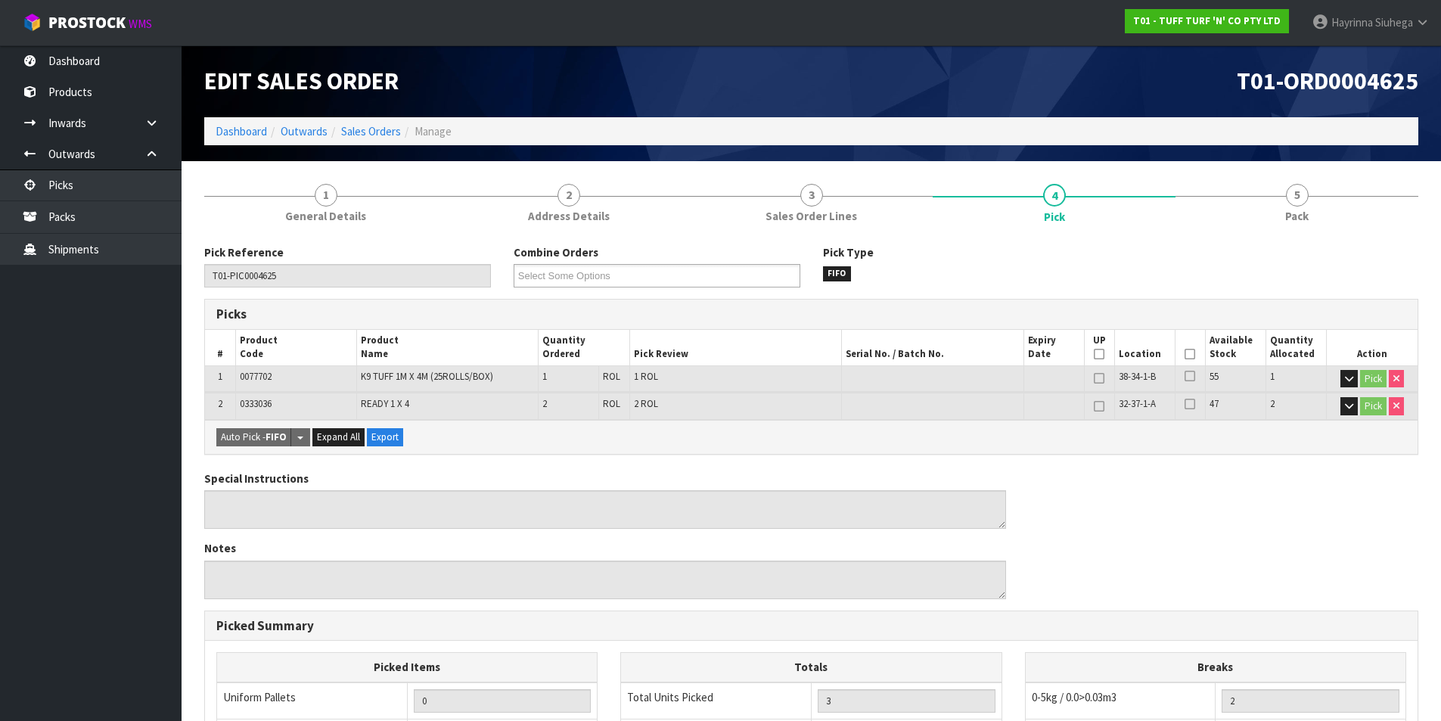
click at [1196, 352] on th "Picked" at bounding box center [1190, 348] width 30 height 36
click at [1193, 355] on icon at bounding box center [1190, 354] width 11 height 1
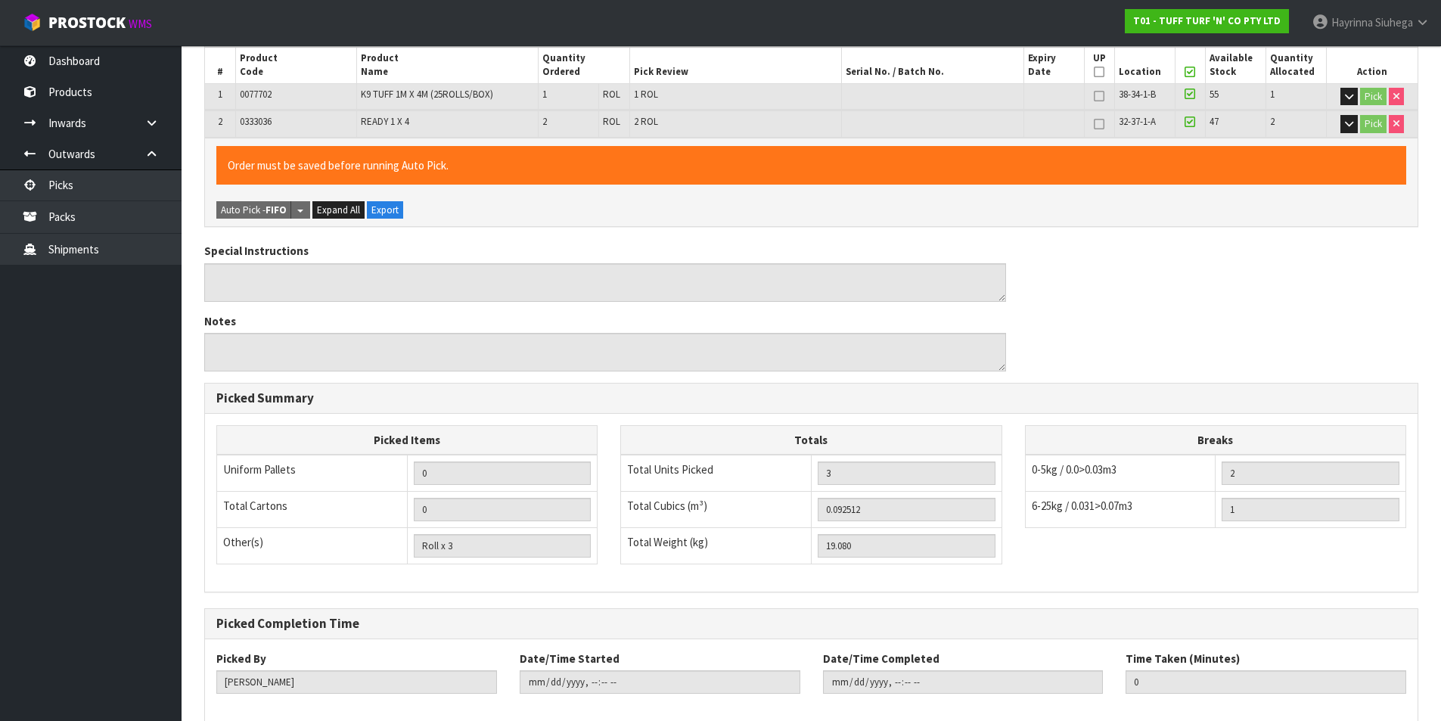
scroll to position [362, 0]
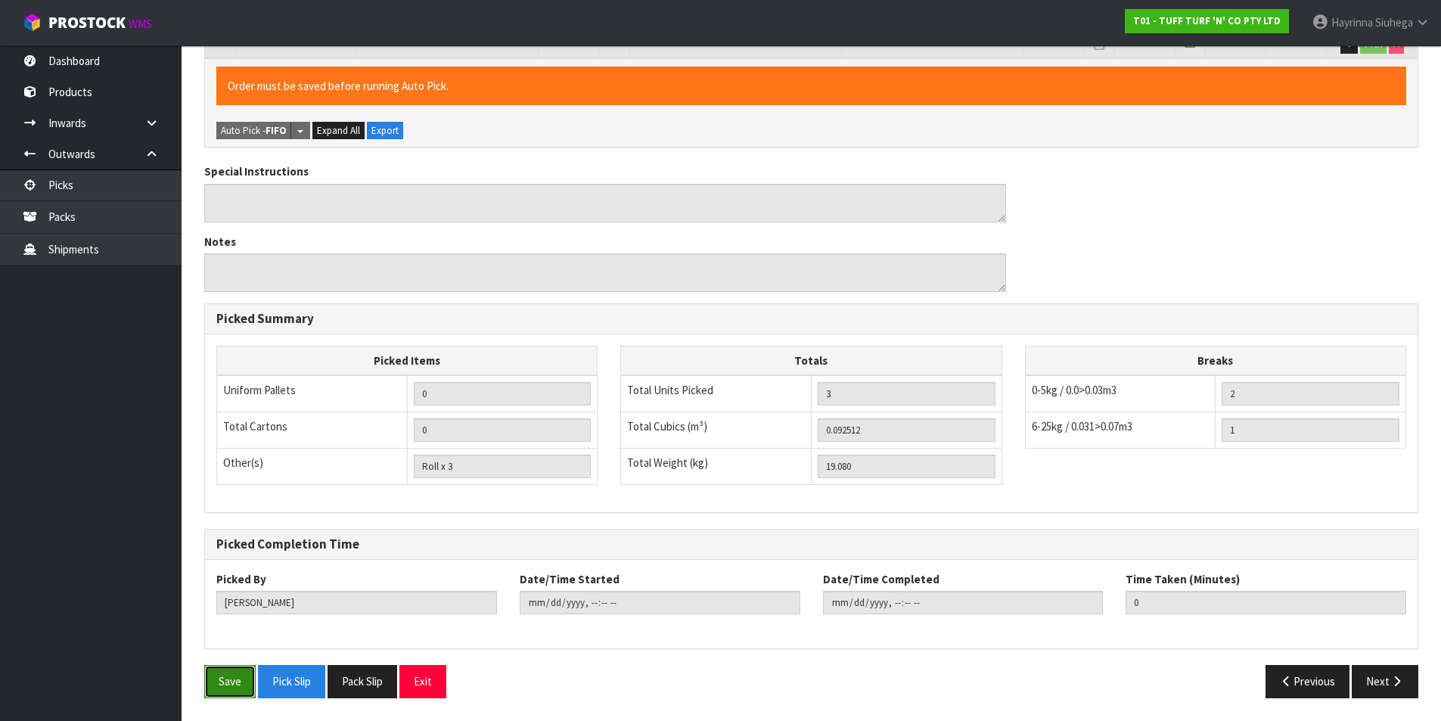
click at [239, 682] on button "Save" at bounding box center [229, 681] width 51 height 33
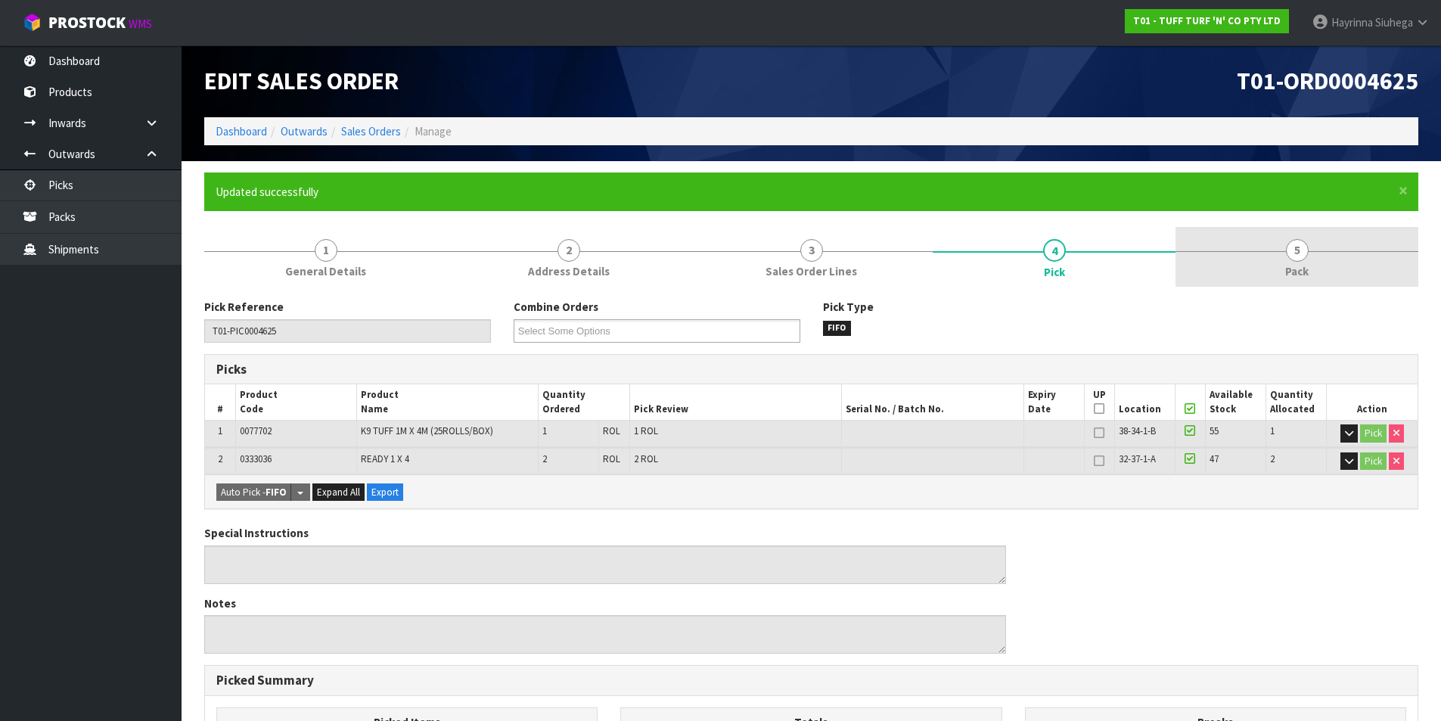
click at [1326, 265] on link "5 Pack" at bounding box center [1297, 257] width 243 height 60
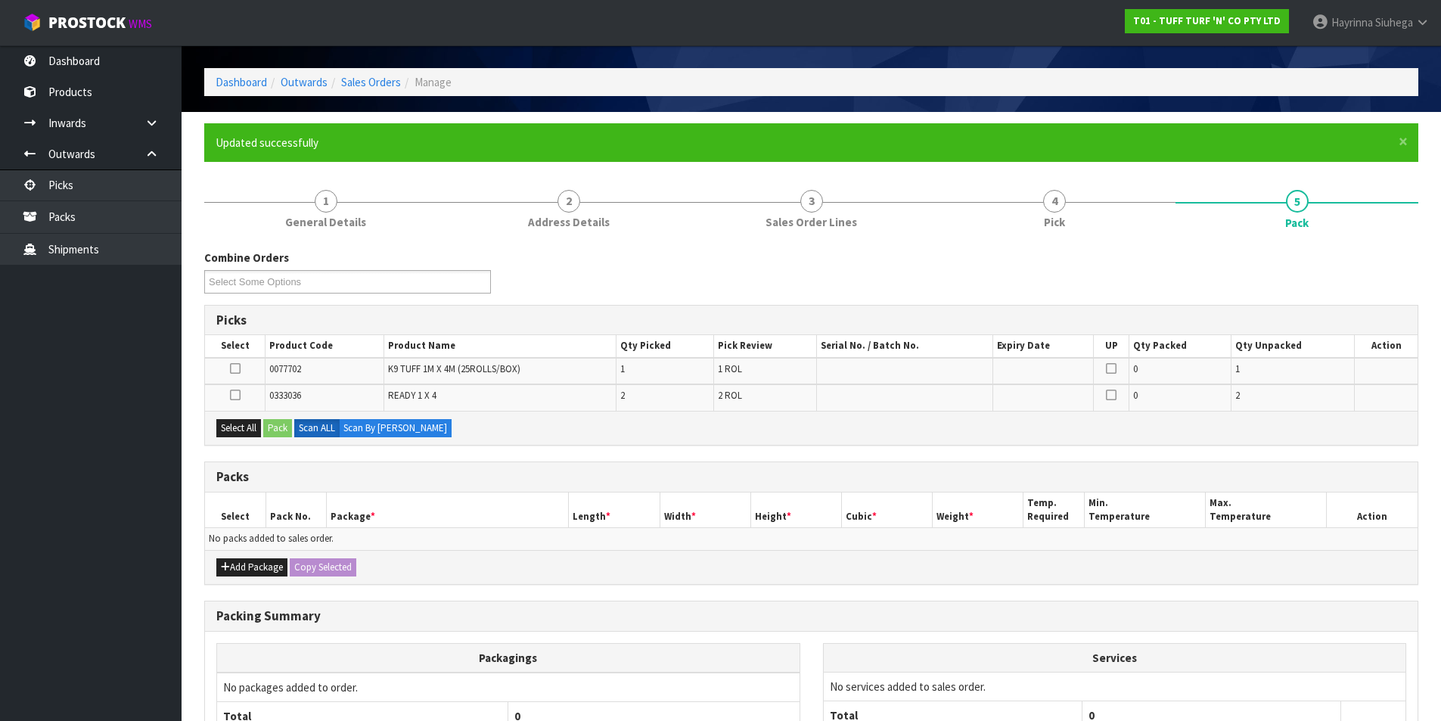
scroll to position [76, 0]
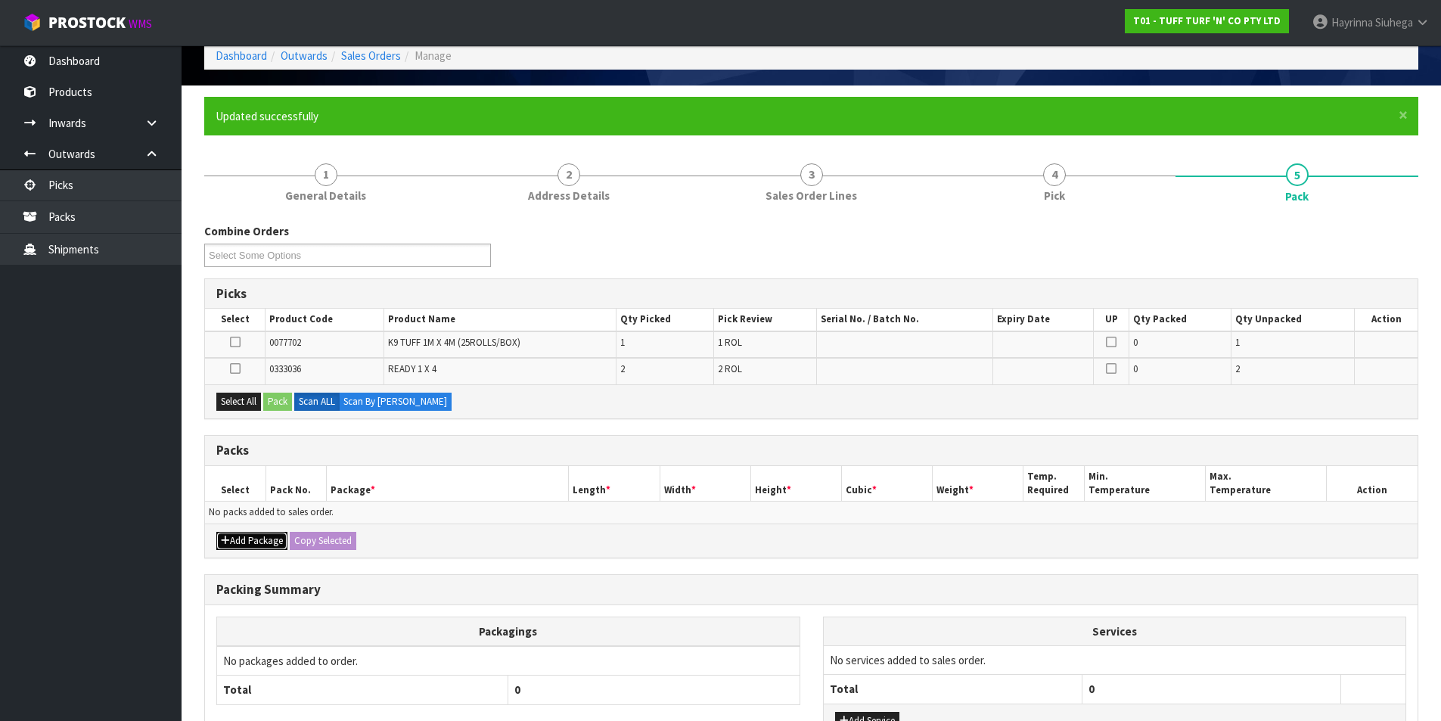
click at [253, 536] on button "Add Package" at bounding box center [251, 541] width 71 height 18
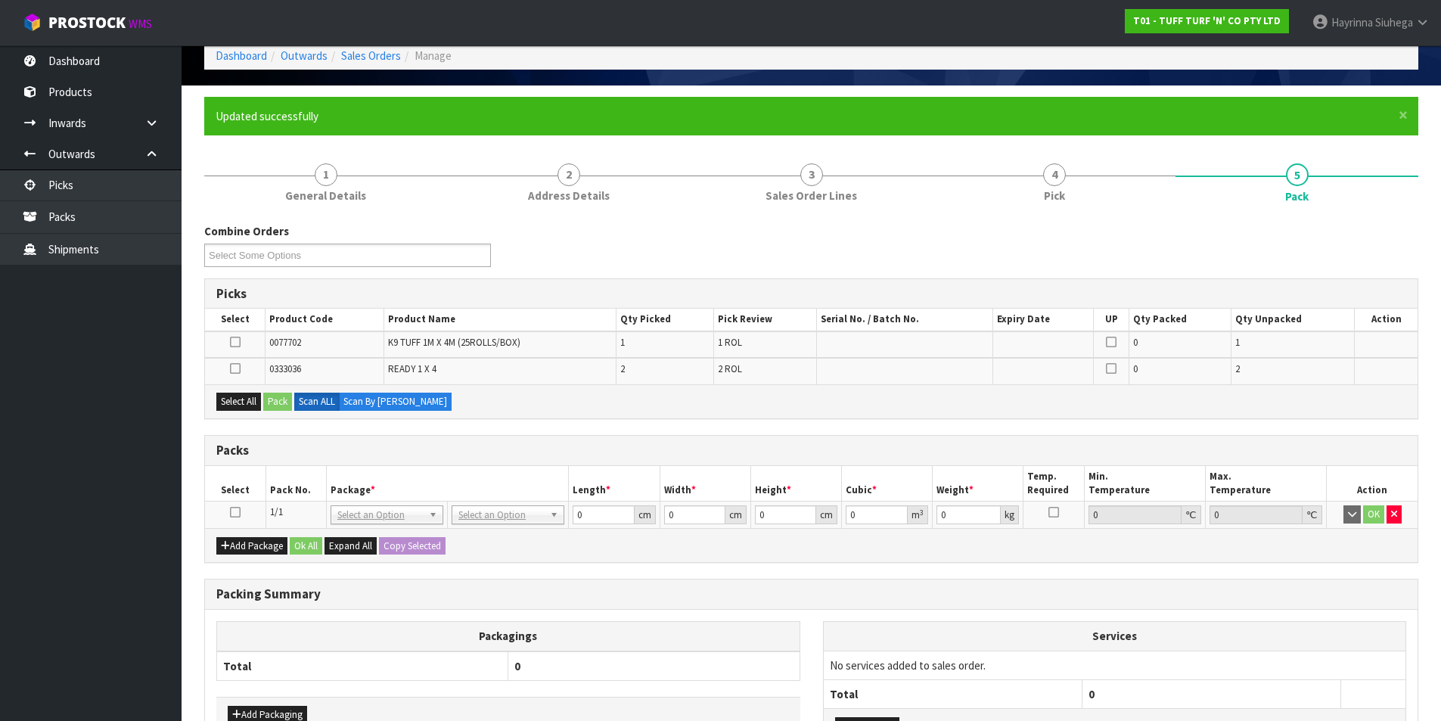
click at [237, 512] on icon at bounding box center [235, 512] width 11 height 1
click at [240, 393] on button "Select All" at bounding box center [238, 402] width 45 height 18
click at [281, 400] on button "Pack" at bounding box center [277, 402] width 29 height 18
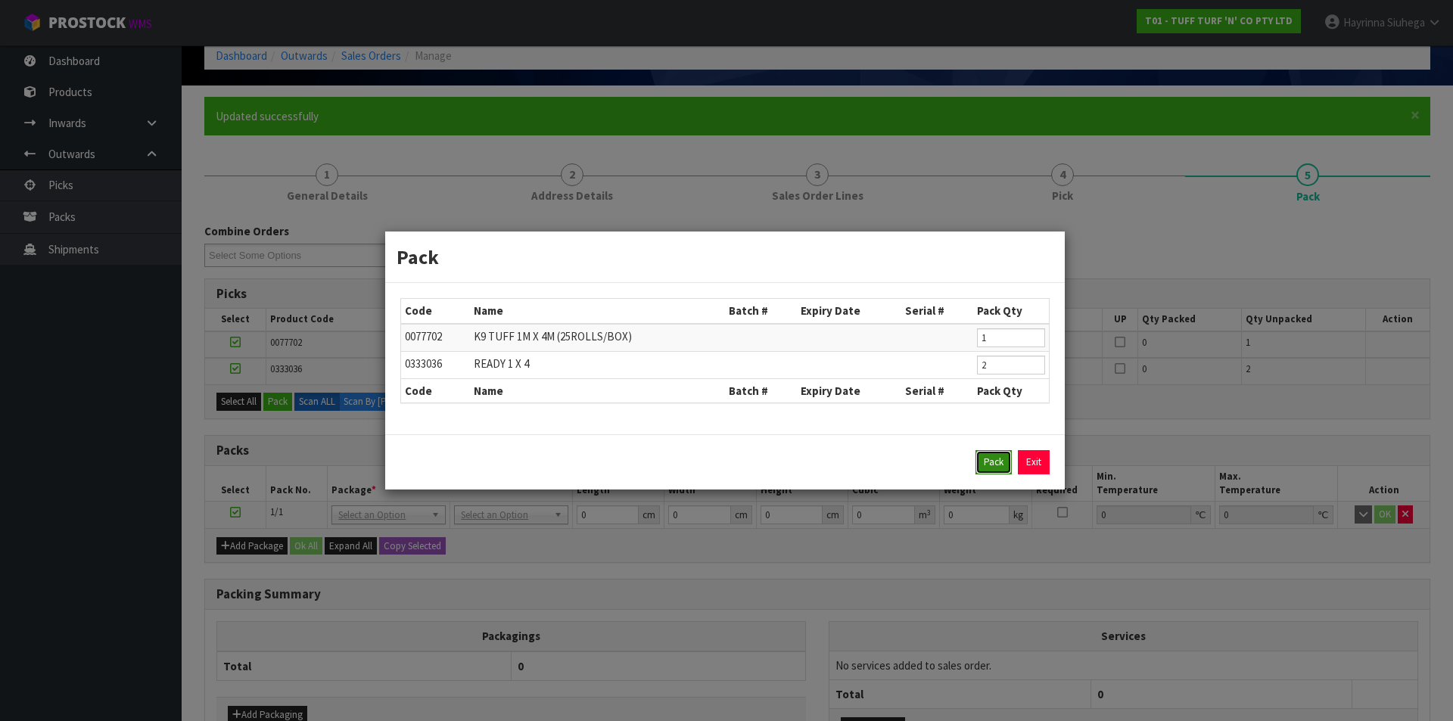
click at [1002, 461] on button "Pack" at bounding box center [993, 462] width 36 height 24
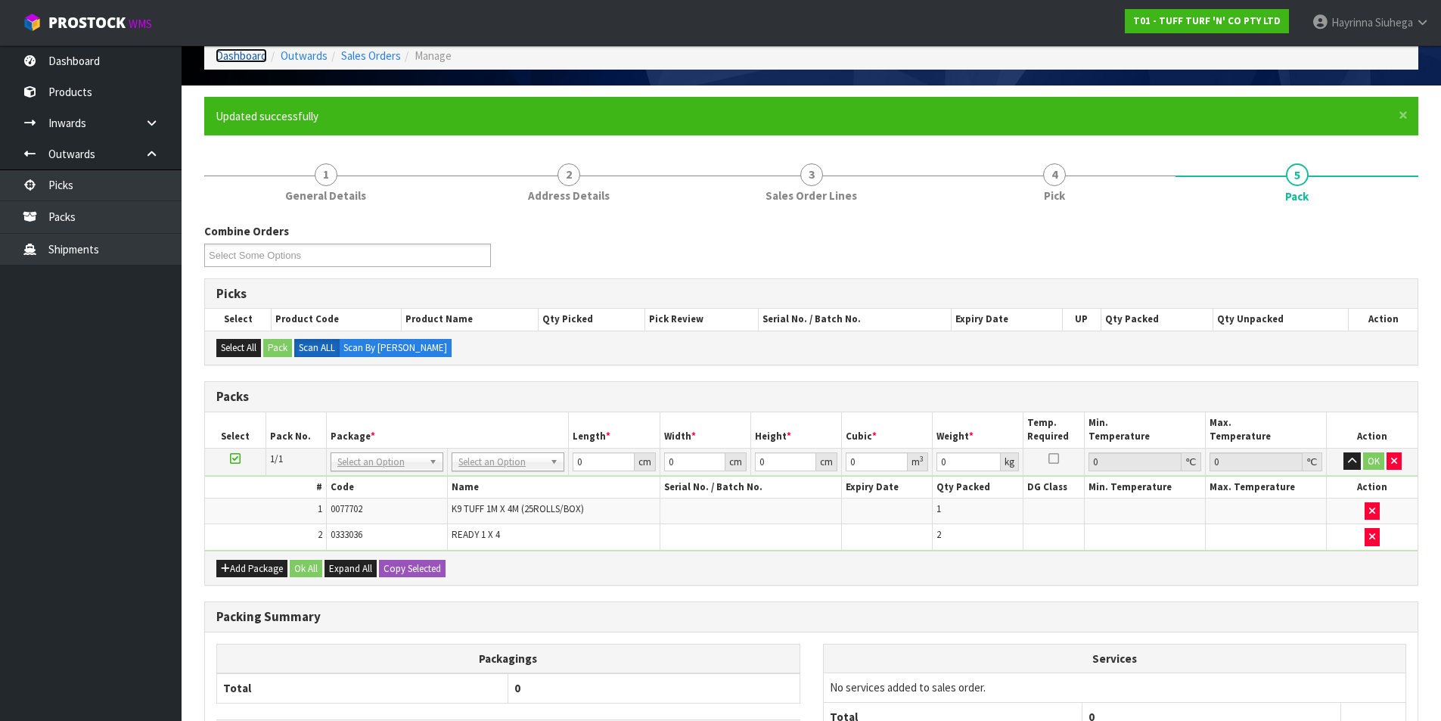
click at [235, 60] on link "Dashboard" at bounding box center [241, 55] width 51 height 14
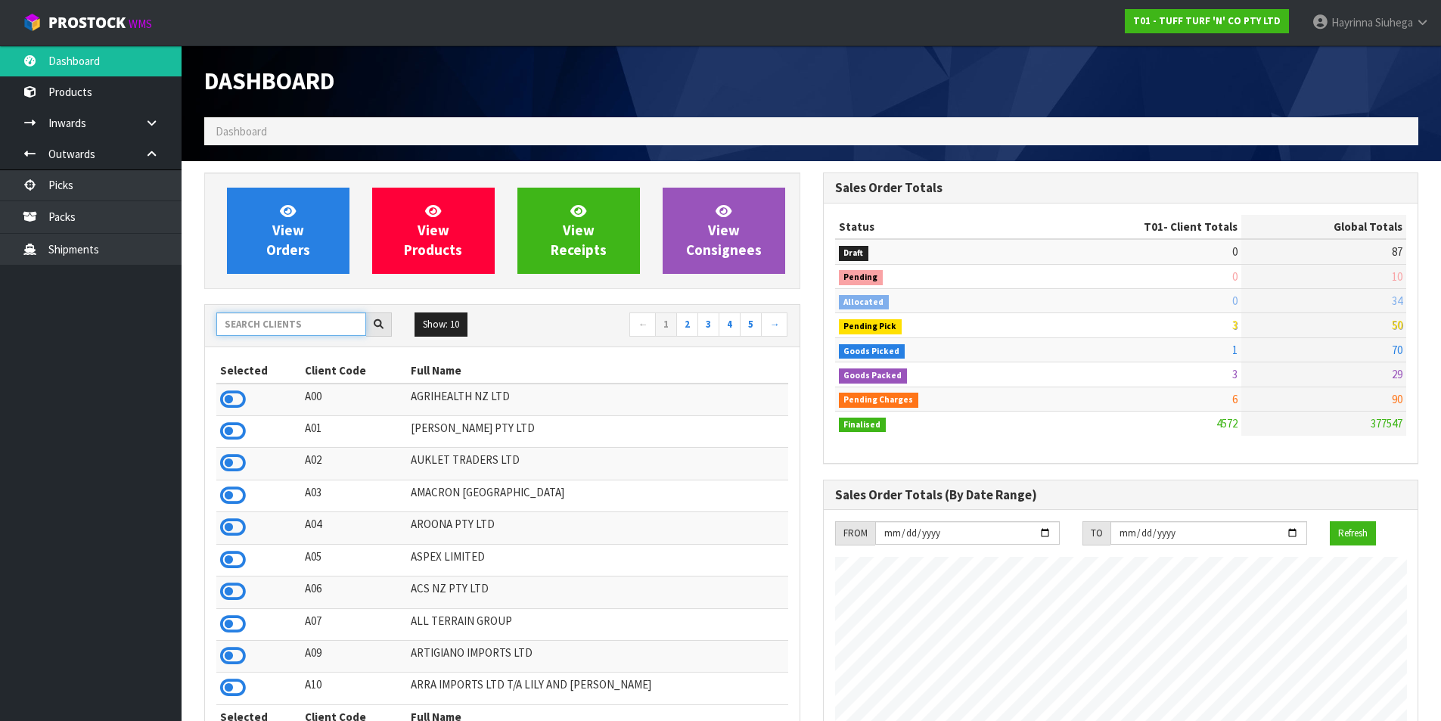
click at [303, 328] on input "text" at bounding box center [291, 323] width 150 height 23
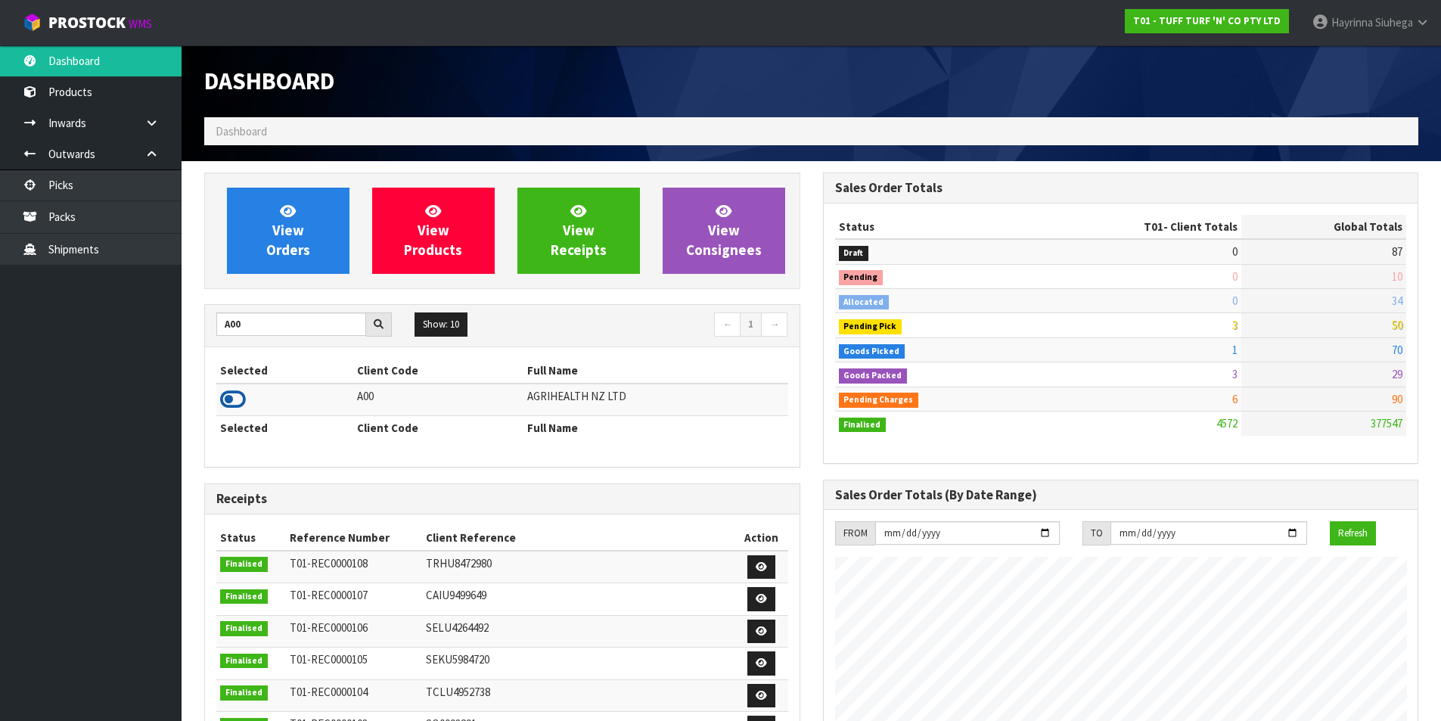
drag, startPoint x: 225, startPoint y: 407, endPoint x: 241, endPoint y: 409, distance: 15.3
click at [225, 408] on icon at bounding box center [233, 399] width 26 height 23
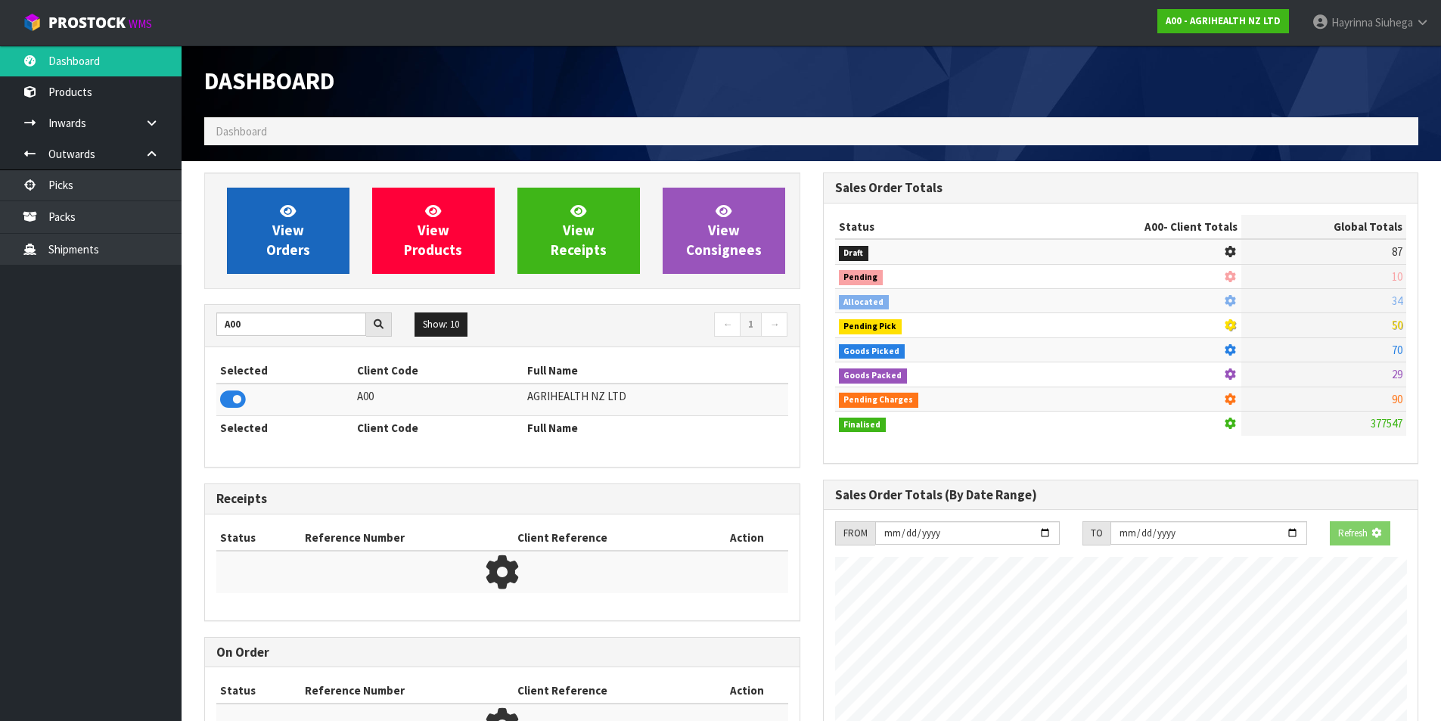
scroll to position [1146, 618]
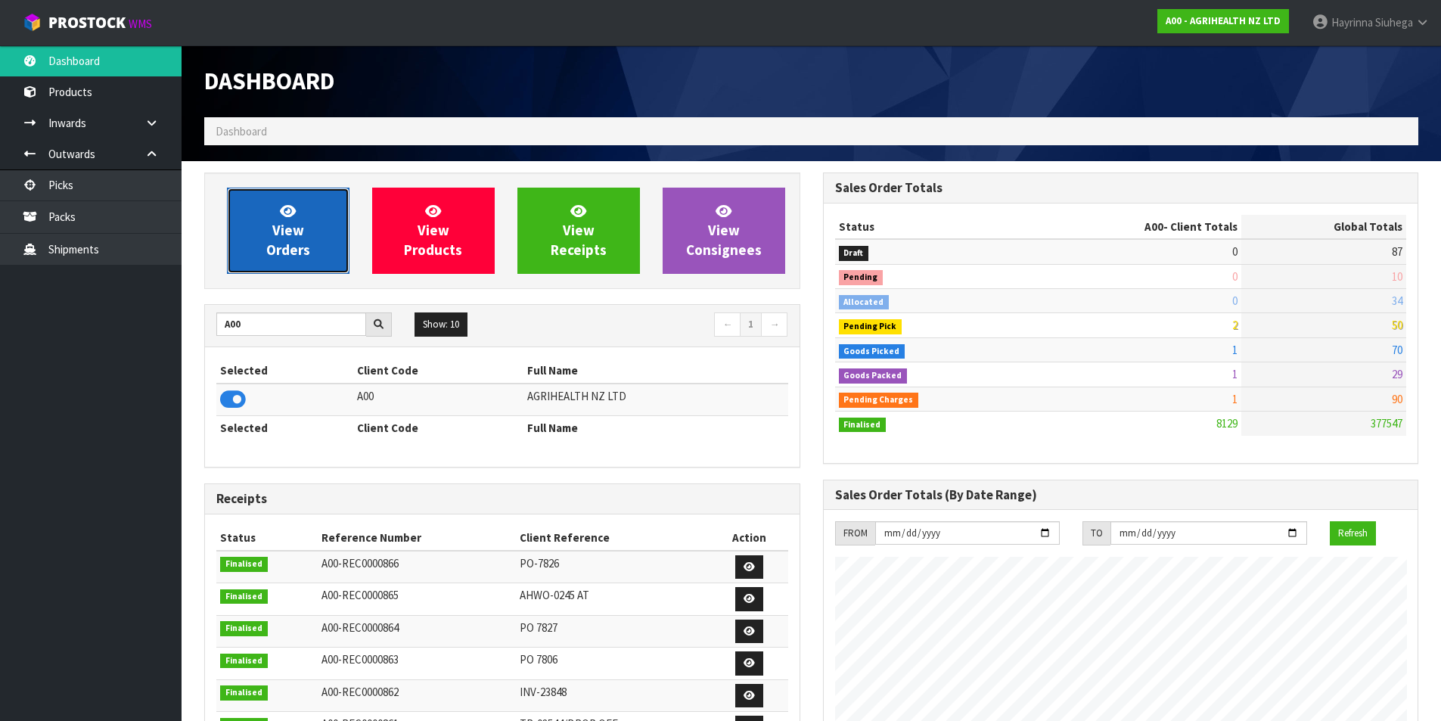
click at [311, 224] on link "View Orders" at bounding box center [288, 231] width 123 height 86
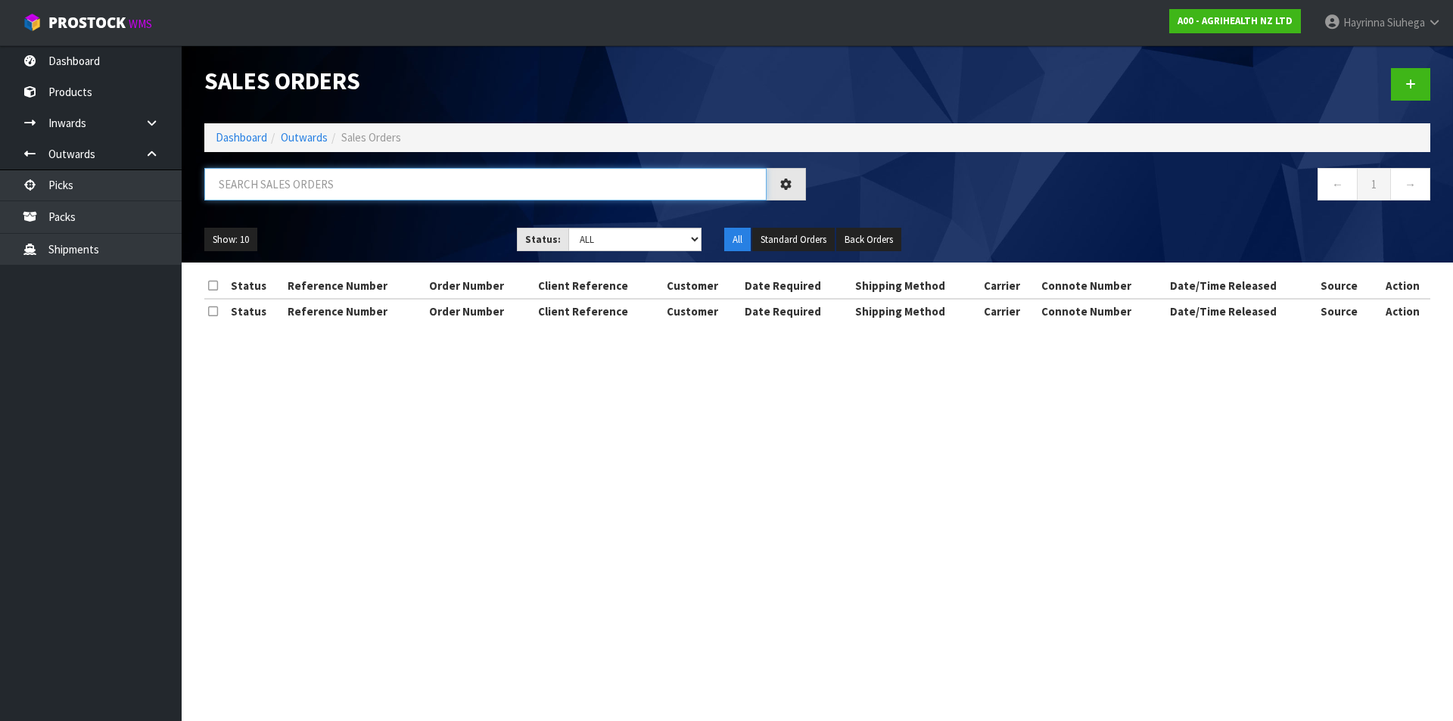
click at [343, 192] on input "text" at bounding box center [485, 184] width 562 height 33
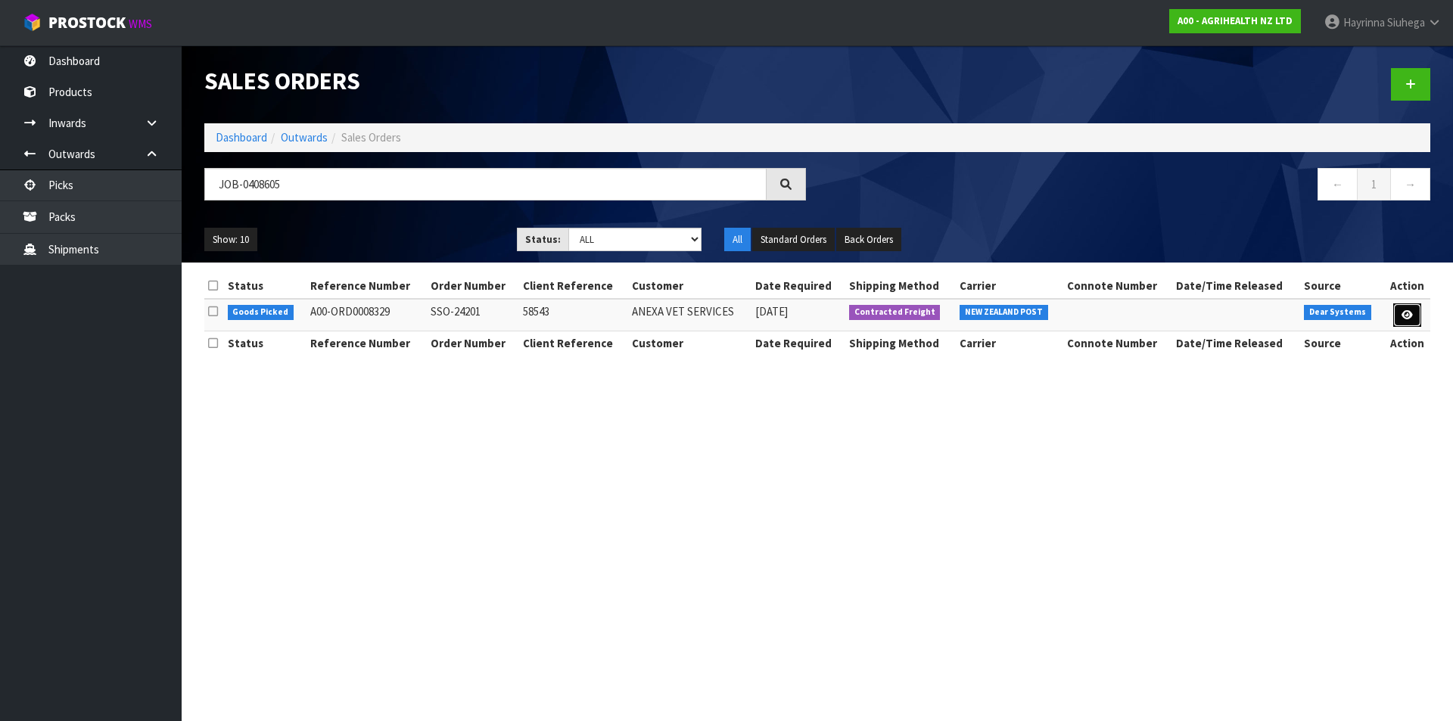
click at [1406, 312] on icon at bounding box center [1406, 315] width 11 height 10
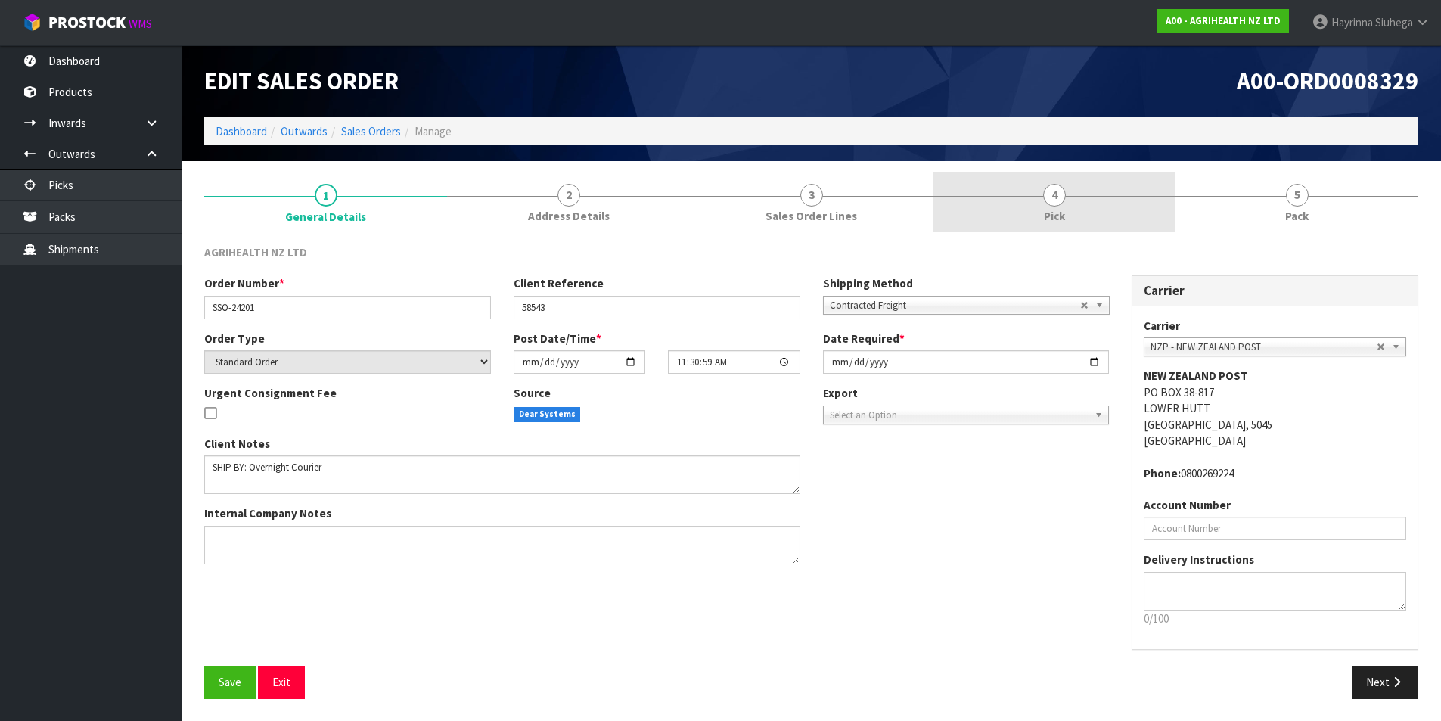
click at [1084, 213] on link "4 Pick" at bounding box center [1054, 202] width 243 height 60
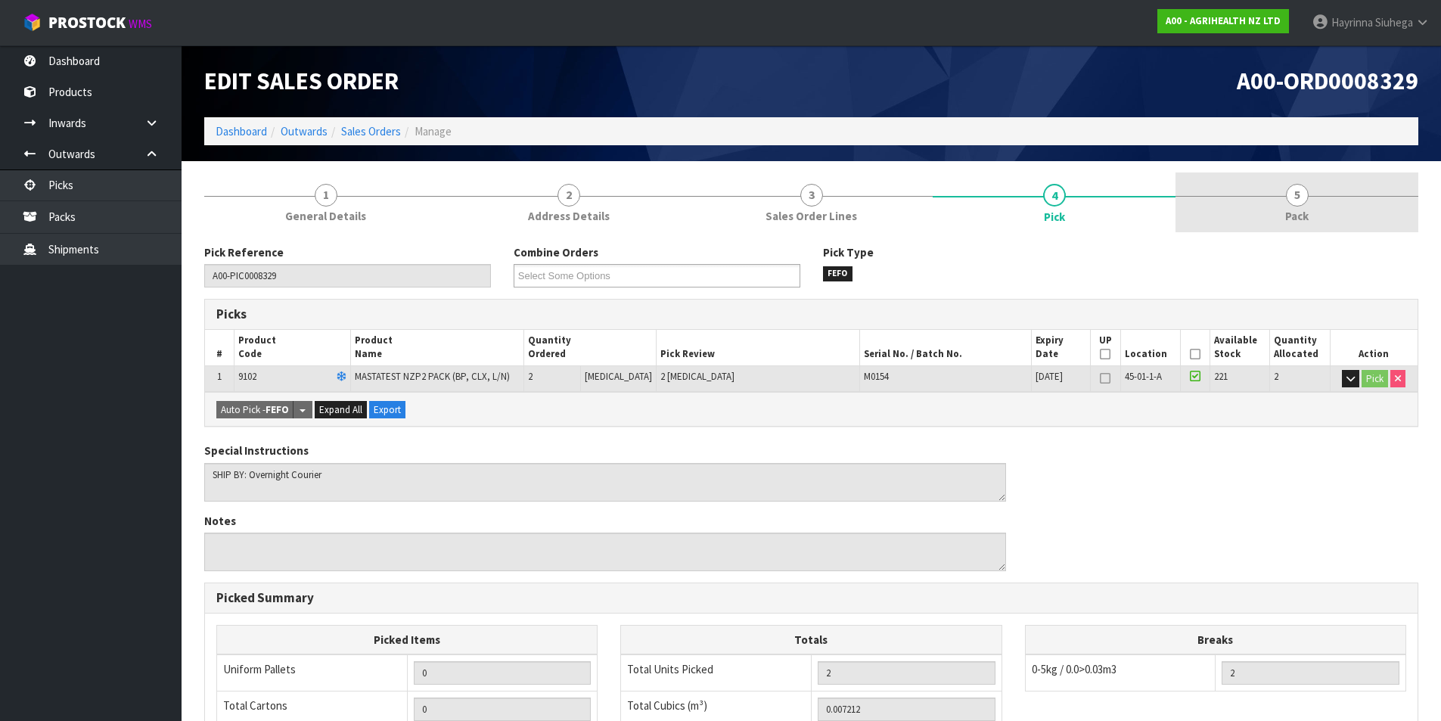
click at [1276, 190] on link "5 Pack" at bounding box center [1297, 202] width 243 height 60
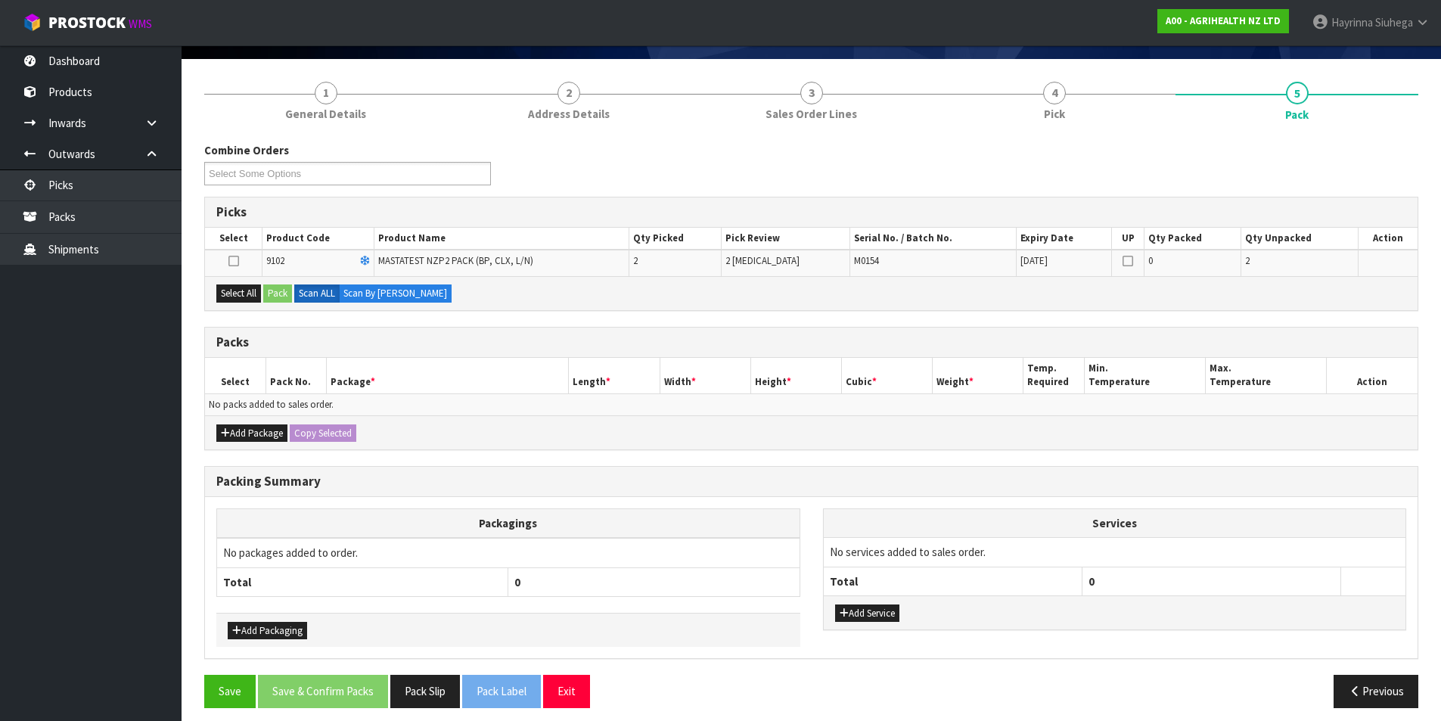
scroll to position [112, 0]
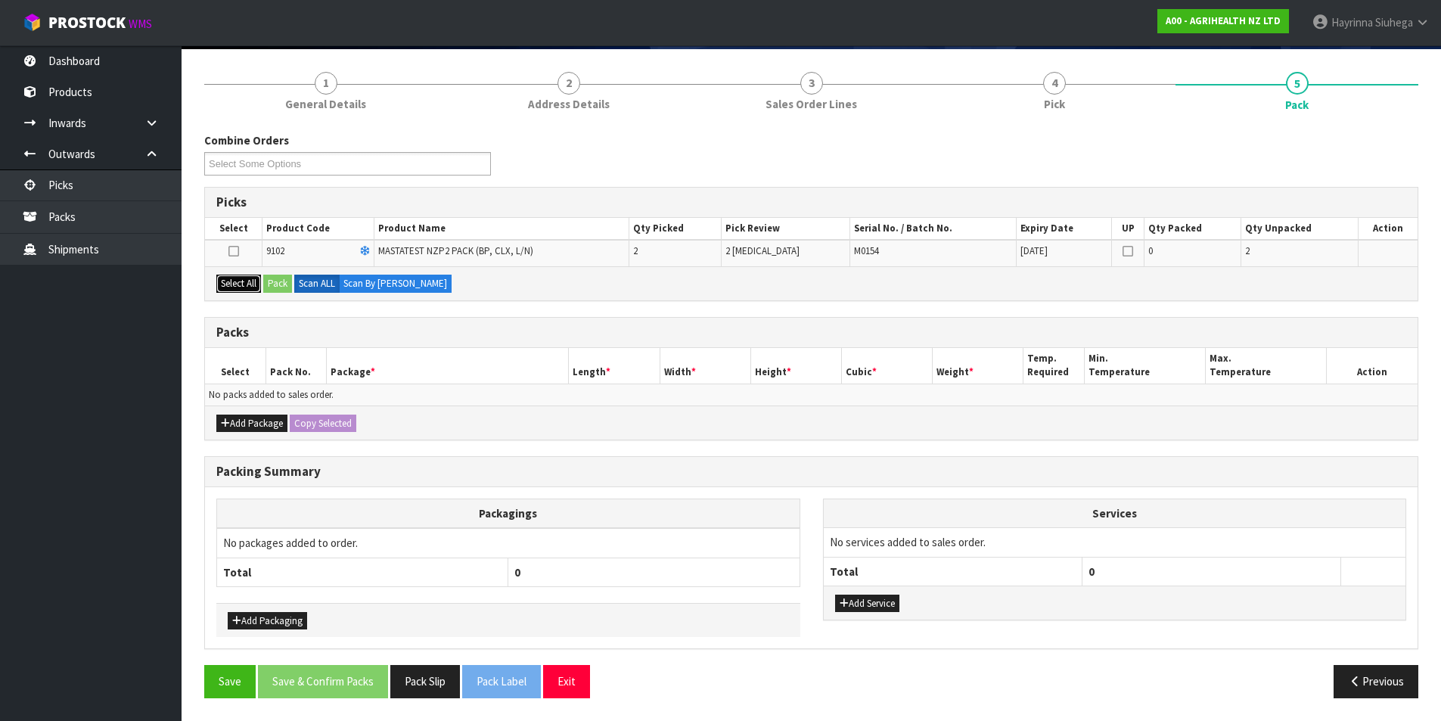
click at [244, 276] on button "Select All" at bounding box center [238, 284] width 45 height 18
click at [290, 283] on button "Pack" at bounding box center [277, 284] width 29 height 18
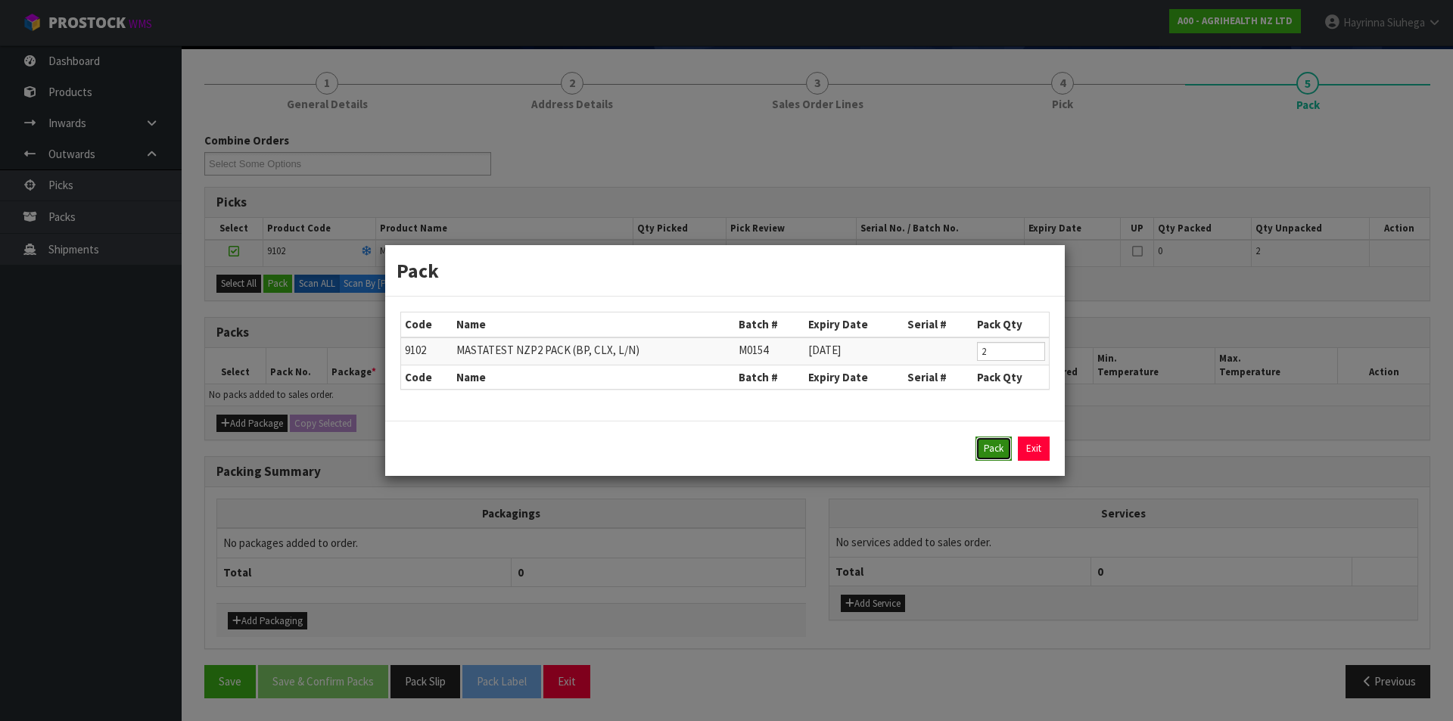
drag, startPoint x: 995, startPoint y: 458, endPoint x: 881, endPoint y: 439, distance: 115.9
click at [995, 458] on button "Pack" at bounding box center [993, 449] width 36 height 24
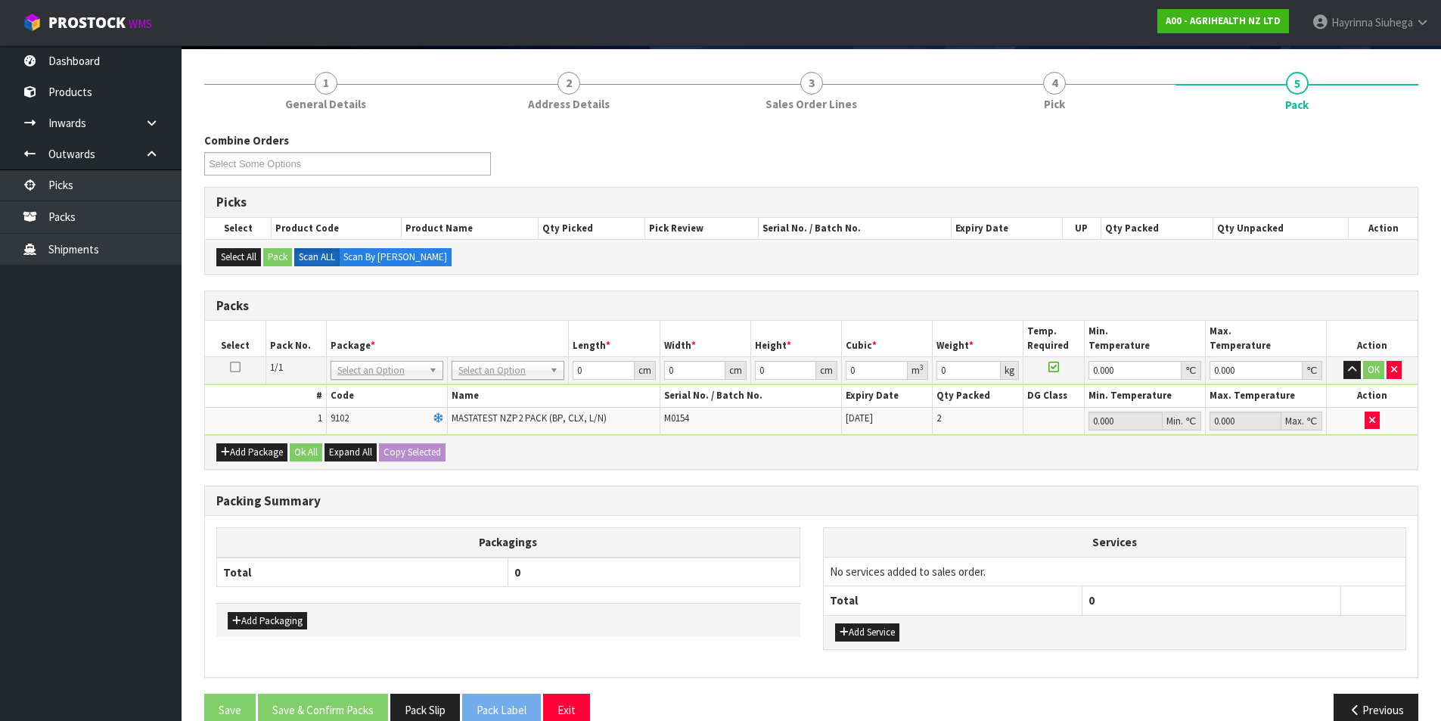
drag, startPoint x: 493, startPoint y: 365, endPoint x: 499, endPoint y: 398, distance: 33.1
click at [497, 398] on input "text" at bounding box center [507, 391] width 105 height 19
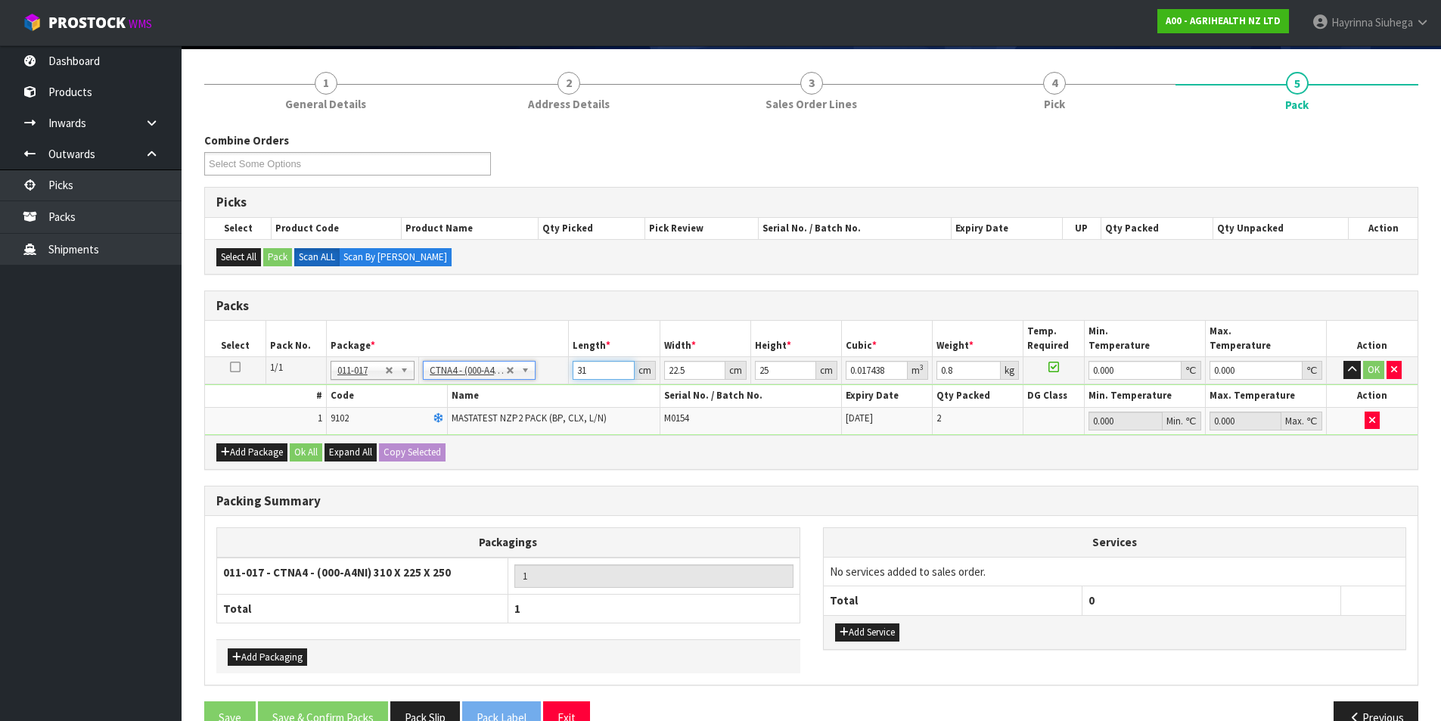
click at [576, 371] on input "31" at bounding box center [603, 370] width 61 height 19
click button "OK" at bounding box center [1373, 370] width 21 height 18
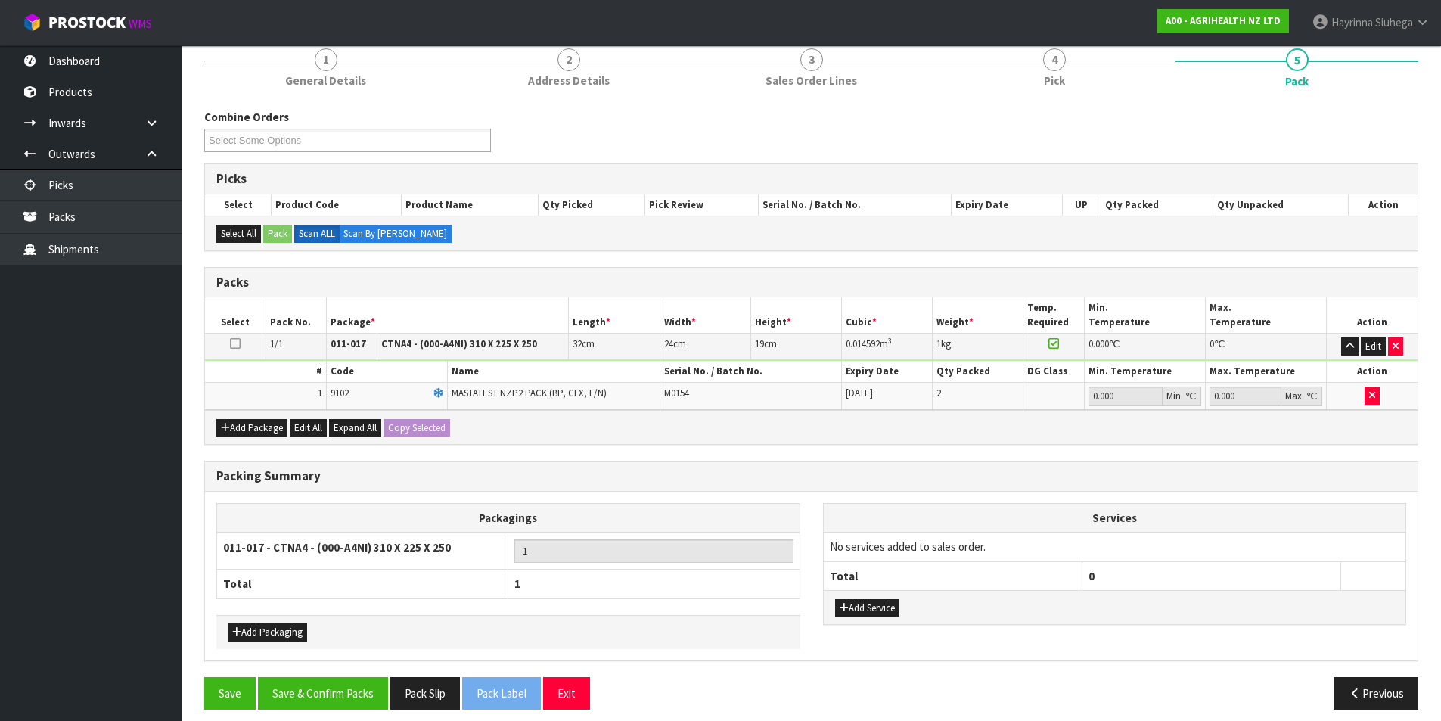
scroll to position [147, 0]
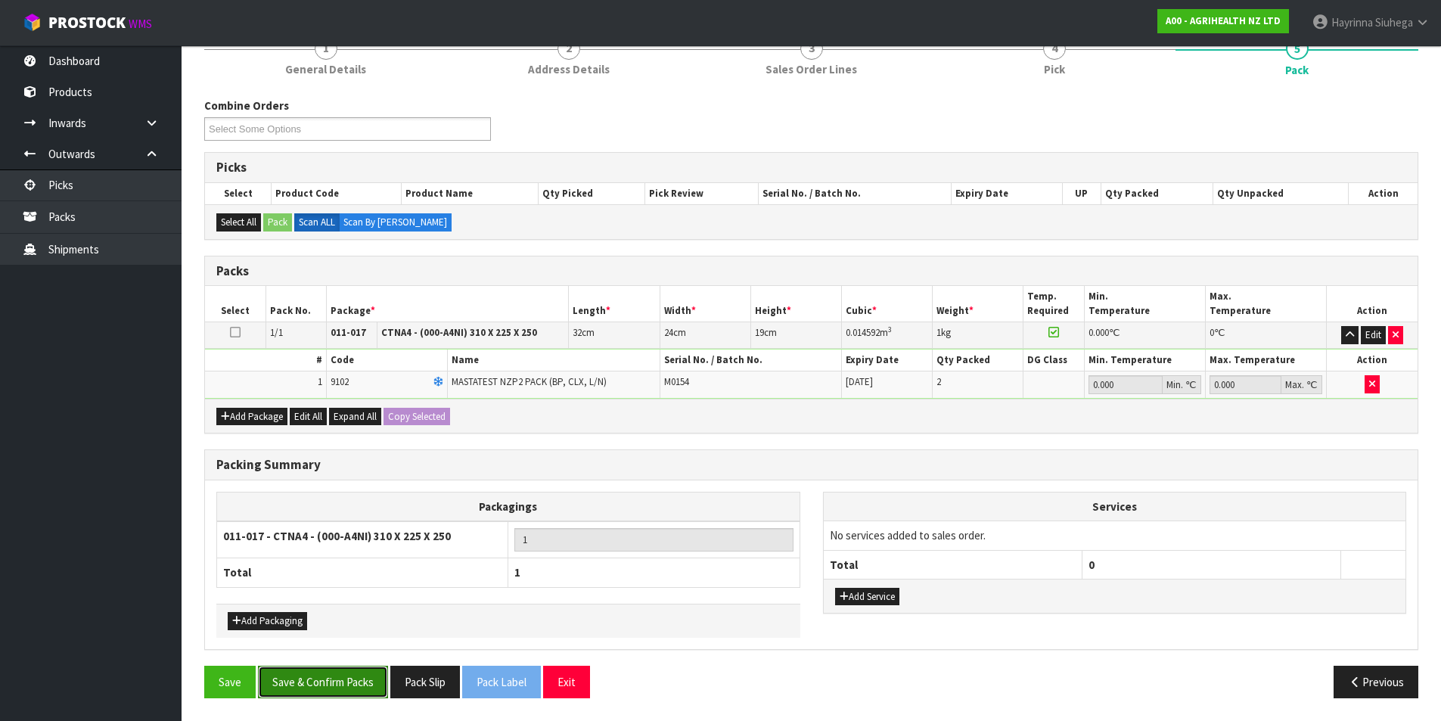
click at [368, 686] on button "Save & Confirm Packs" at bounding box center [323, 682] width 130 height 33
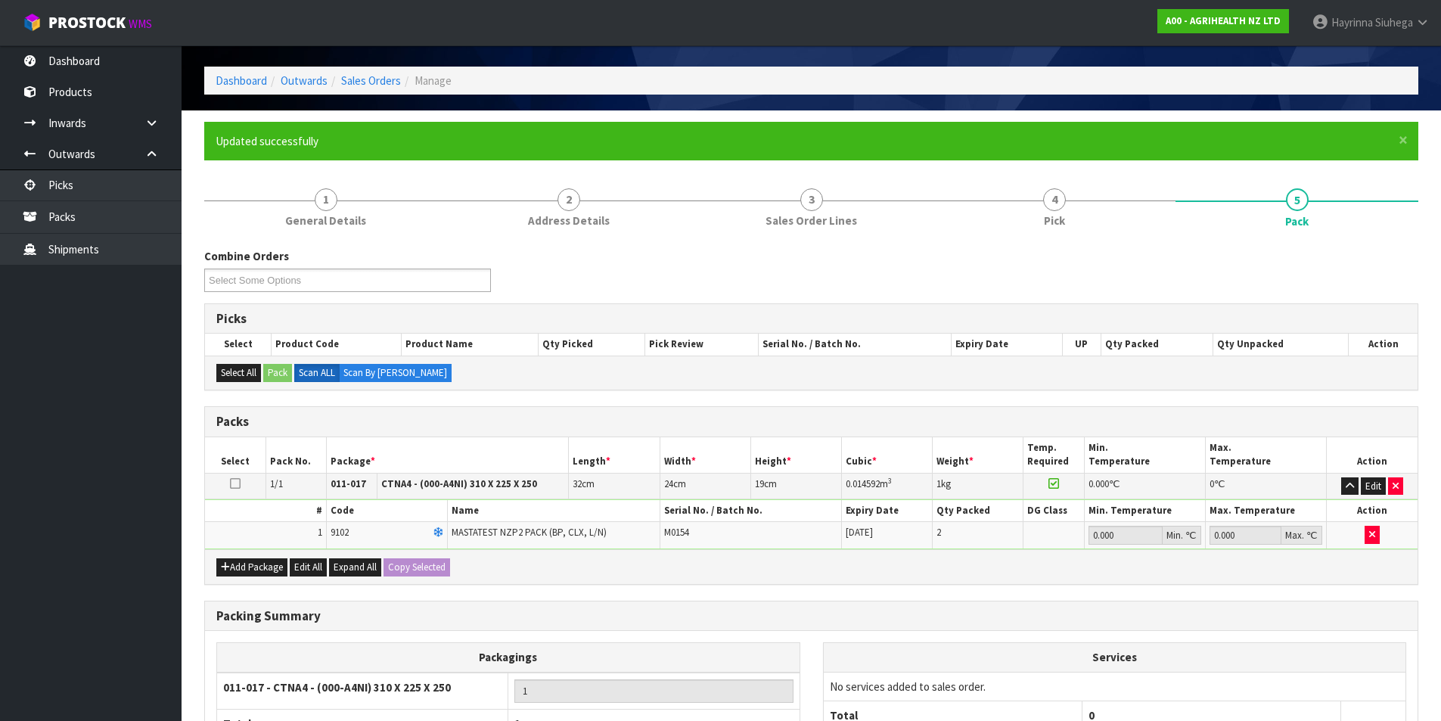
scroll to position [117, 0]
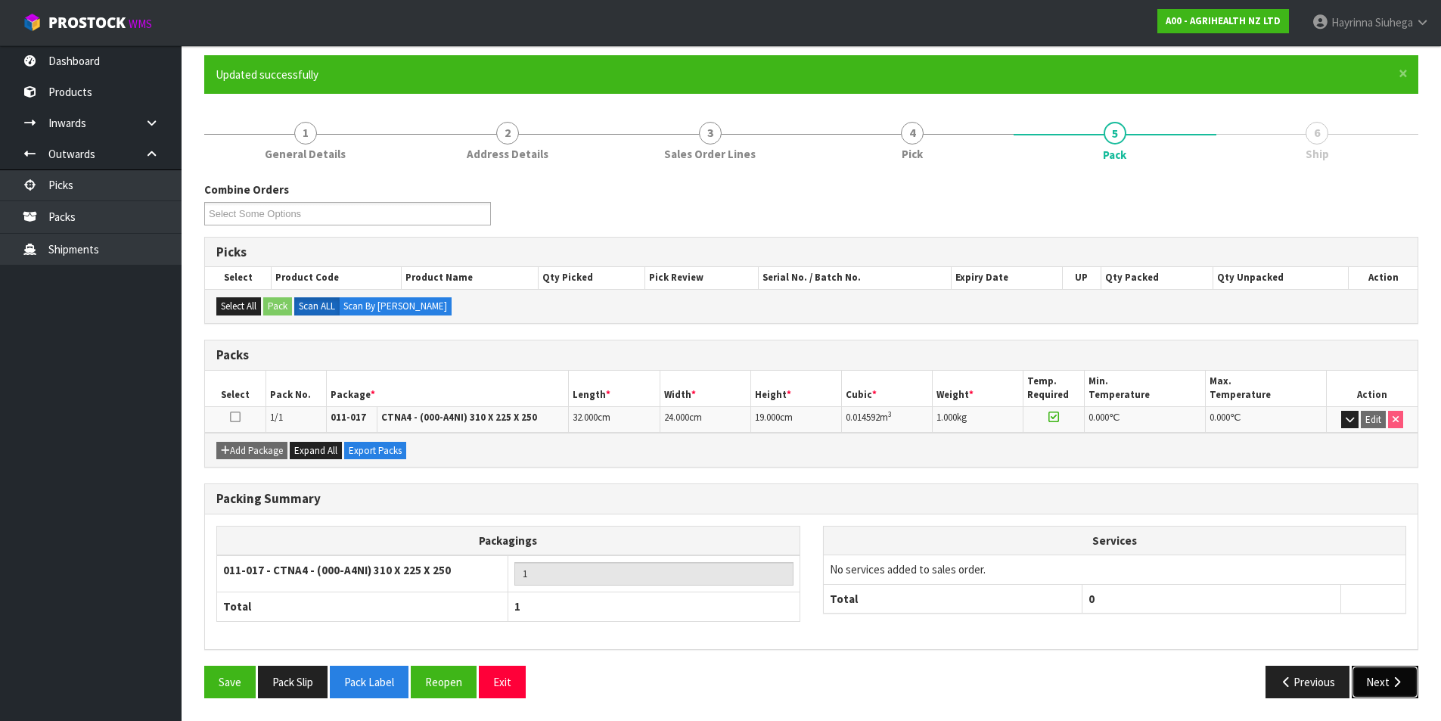
click at [1352, 673] on button "Next" at bounding box center [1385, 682] width 67 height 33
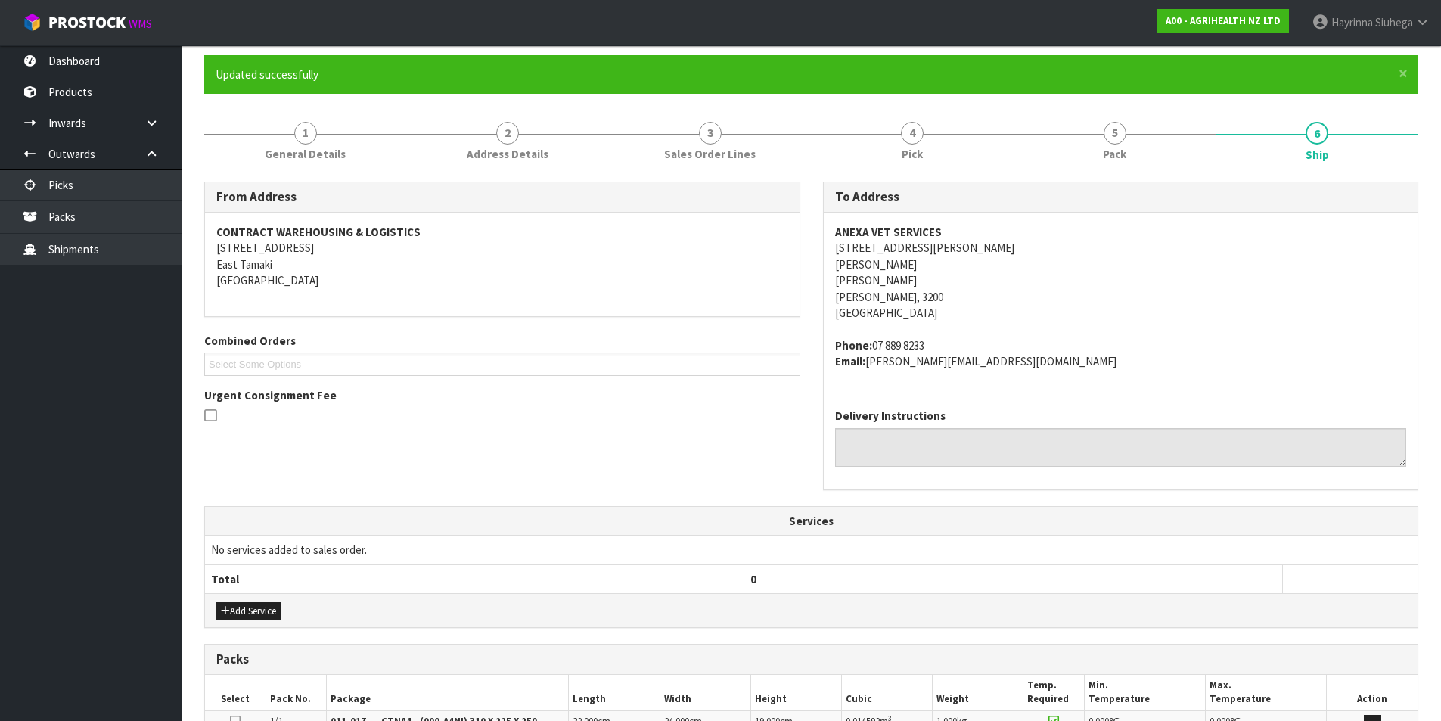
scroll to position [331, 0]
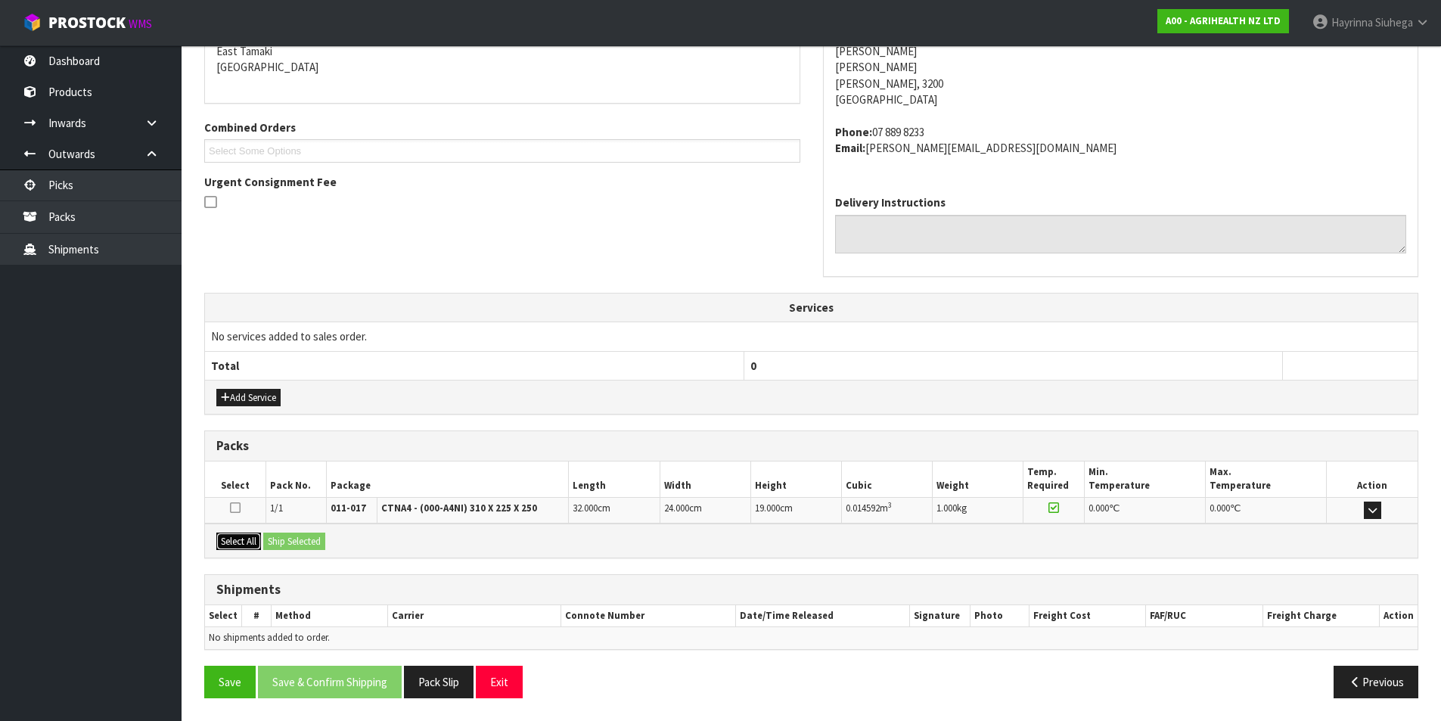
drag, startPoint x: 236, startPoint y: 542, endPoint x: 291, endPoint y: 545, distance: 55.3
click at [238, 545] on button "Select All" at bounding box center [238, 542] width 45 height 18
click at [296, 545] on button "Ship Selected" at bounding box center [294, 542] width 62 height 18
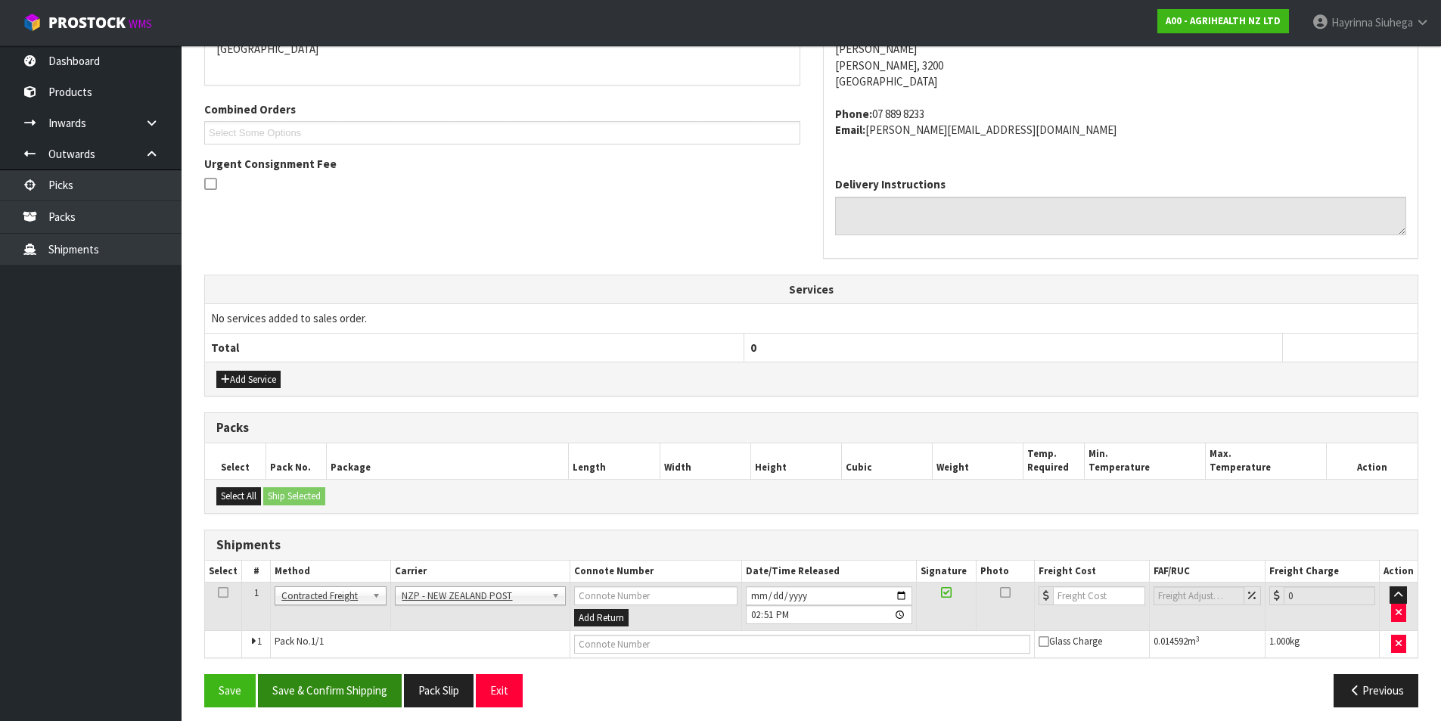
scroll to position [358, 0]
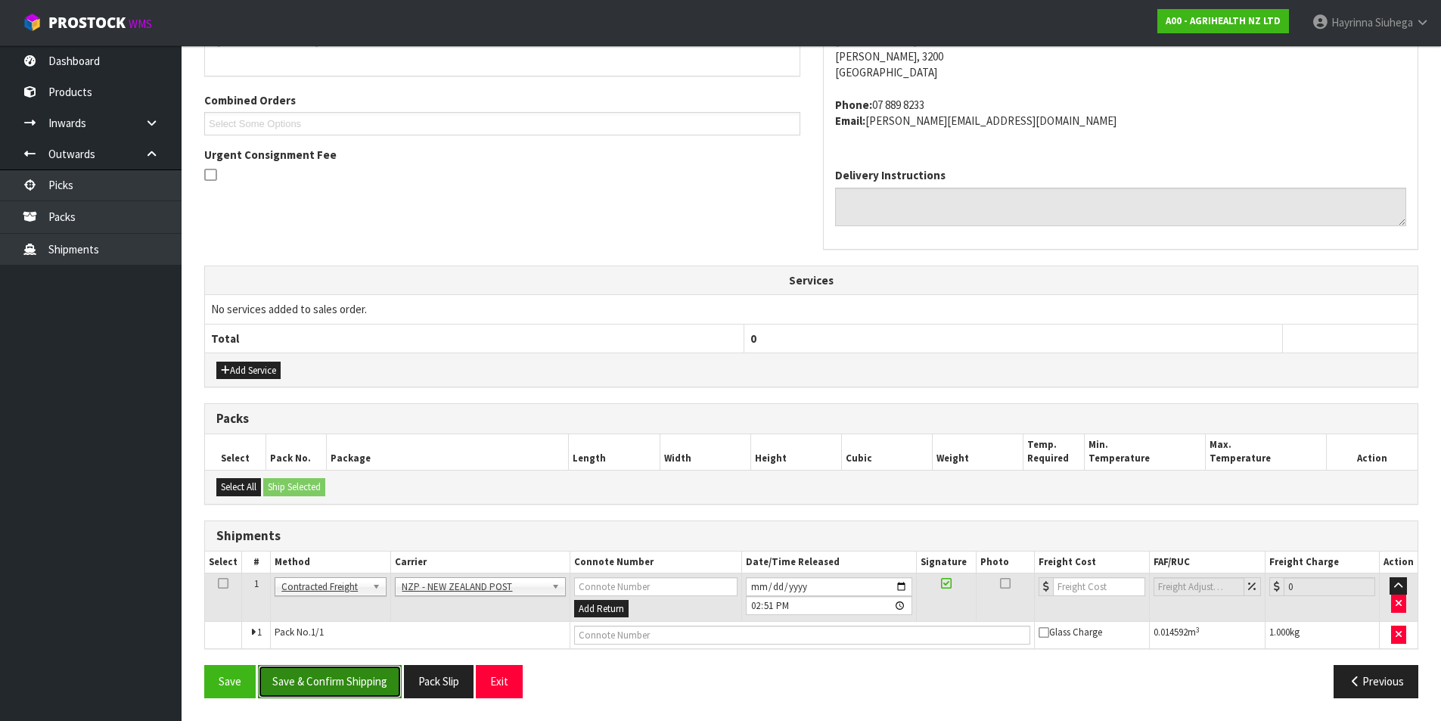
click at [359, 688] on button "Save & Confirm Shipping" at bounding box center [330, 681] width 144 height 33
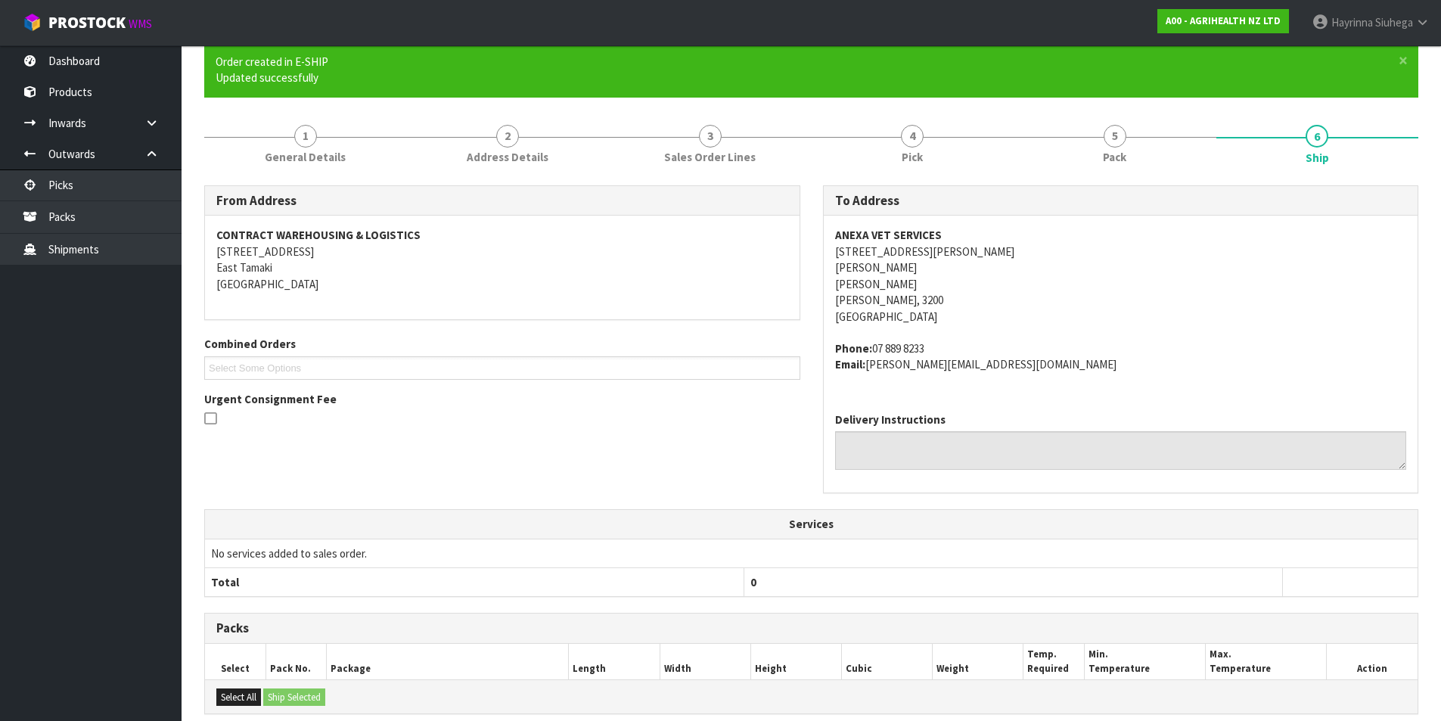
scroll to position [336, 0]
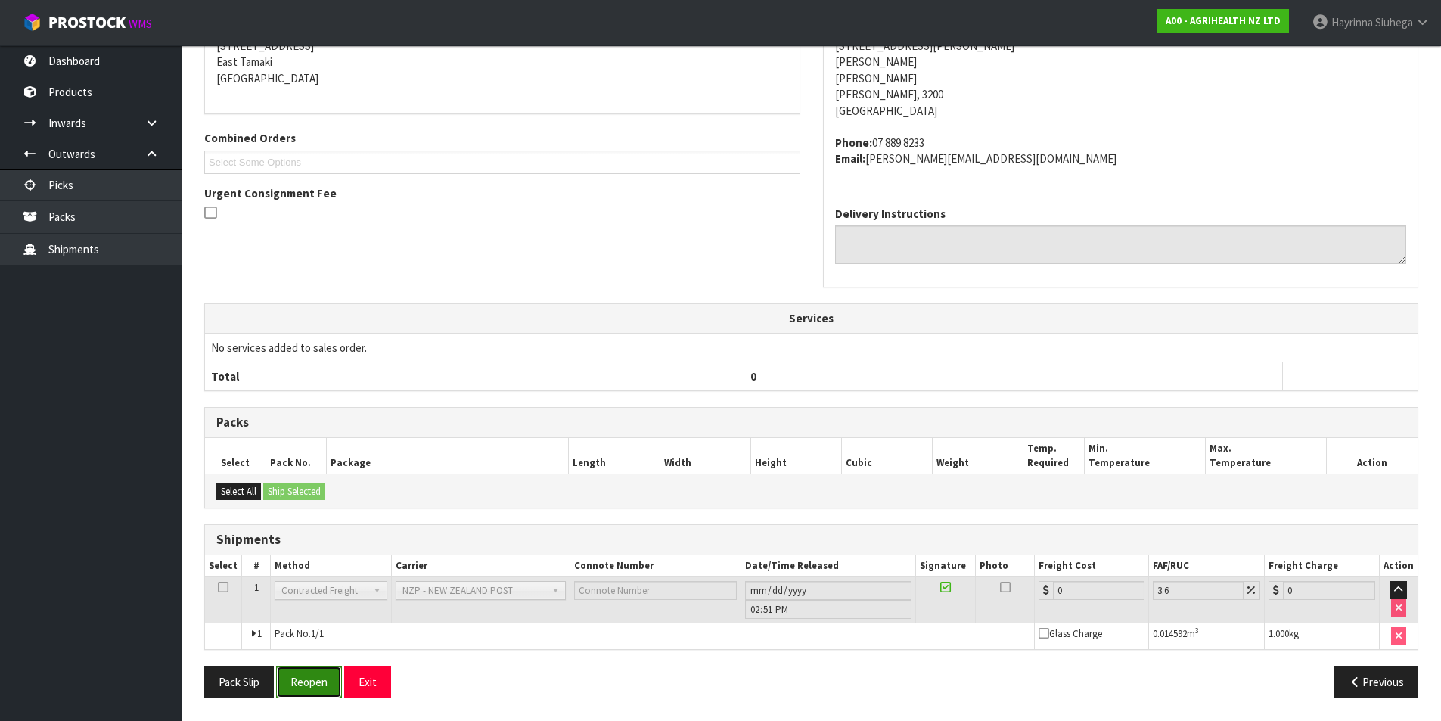
click at [287, 676] on button "Reopen" at bounding box center [309, 682] width 66 height 33
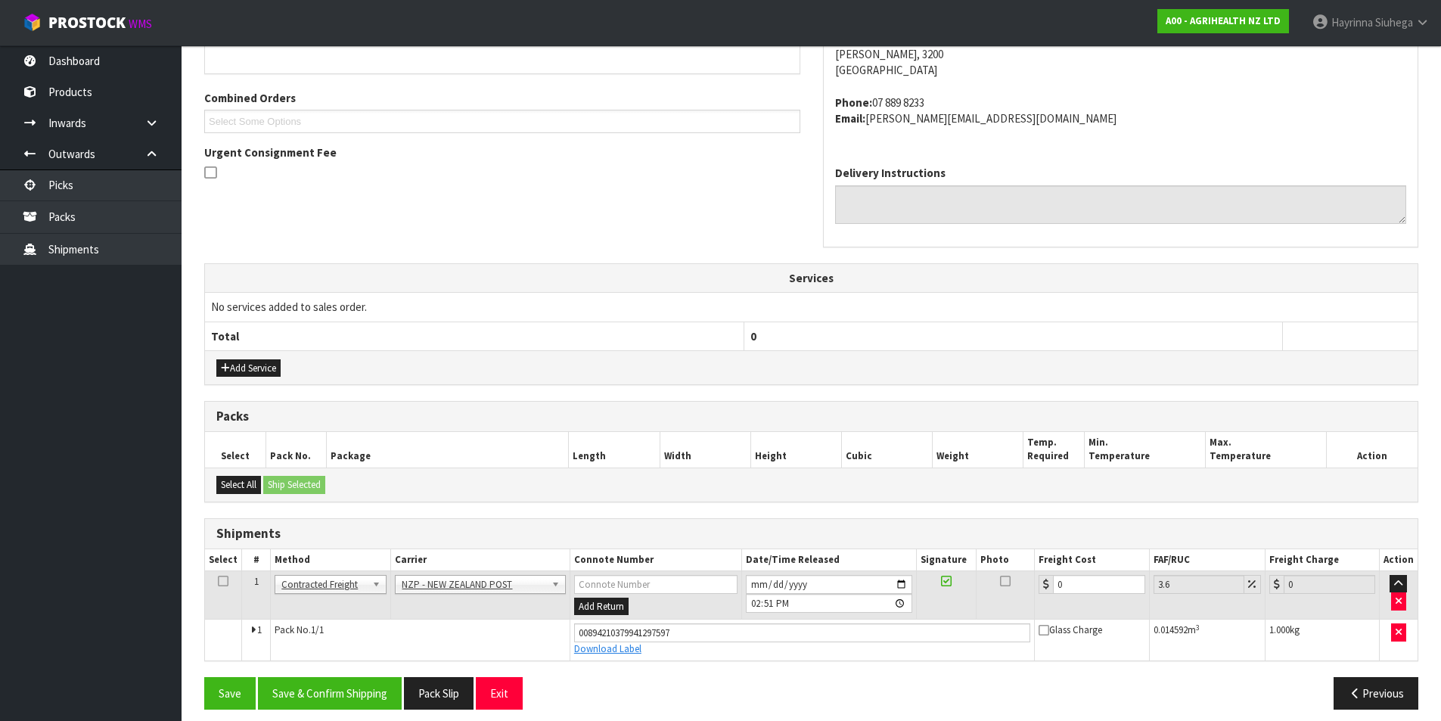
scroll to position [371, 0]
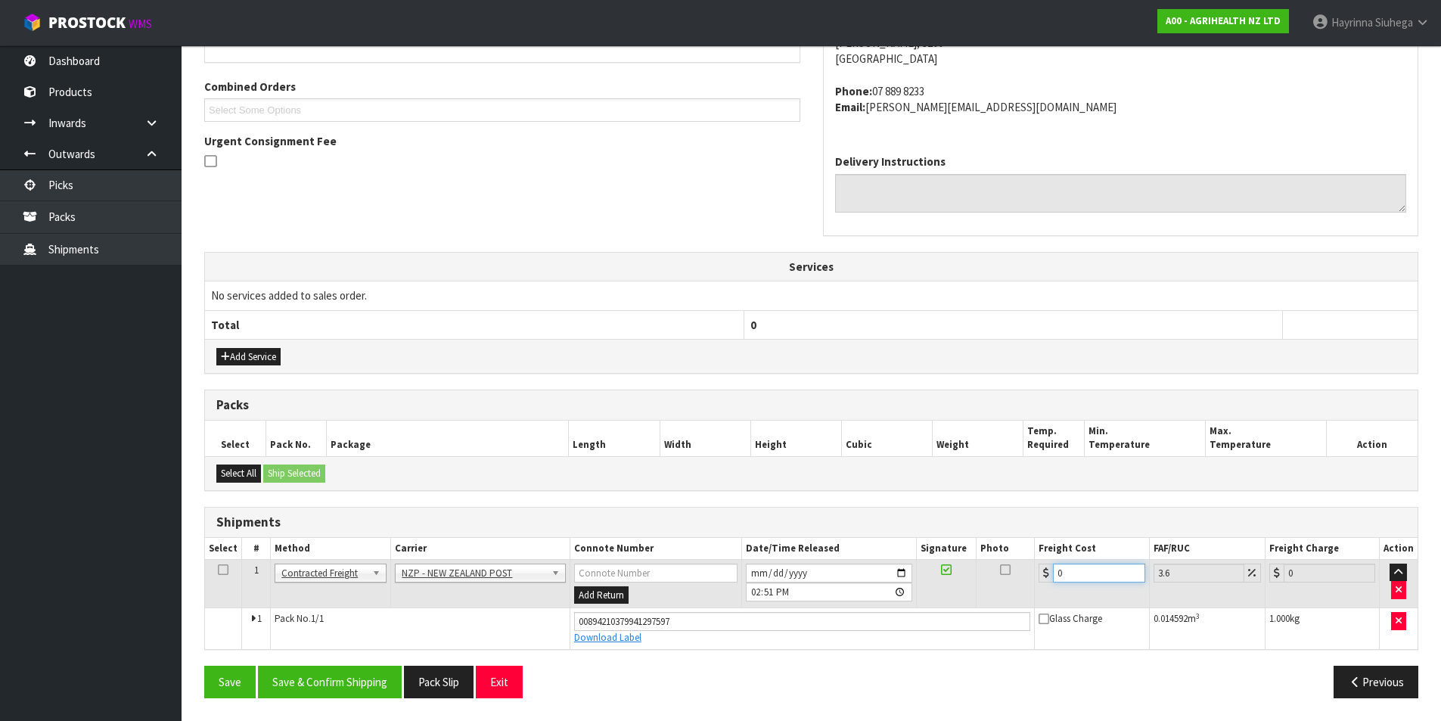
drag, startPoint x: 1089, startPoint y: 569, endPoint x: 995, endPoint y: 571, distance: 94.6
click at [995, 569] on tr "1 Client Local Pickup Customer Local Pickup Company Freight Contracted Freight …" at bounding box center [811, 583] width 1213 height 49
click at [204, 666] on button "Save" at bounding box center [229, 682] width 51 height 33
click at [335, 676] on button "Save & Confirm Shipping" at bounding box center [330, 682] width 144 height 33
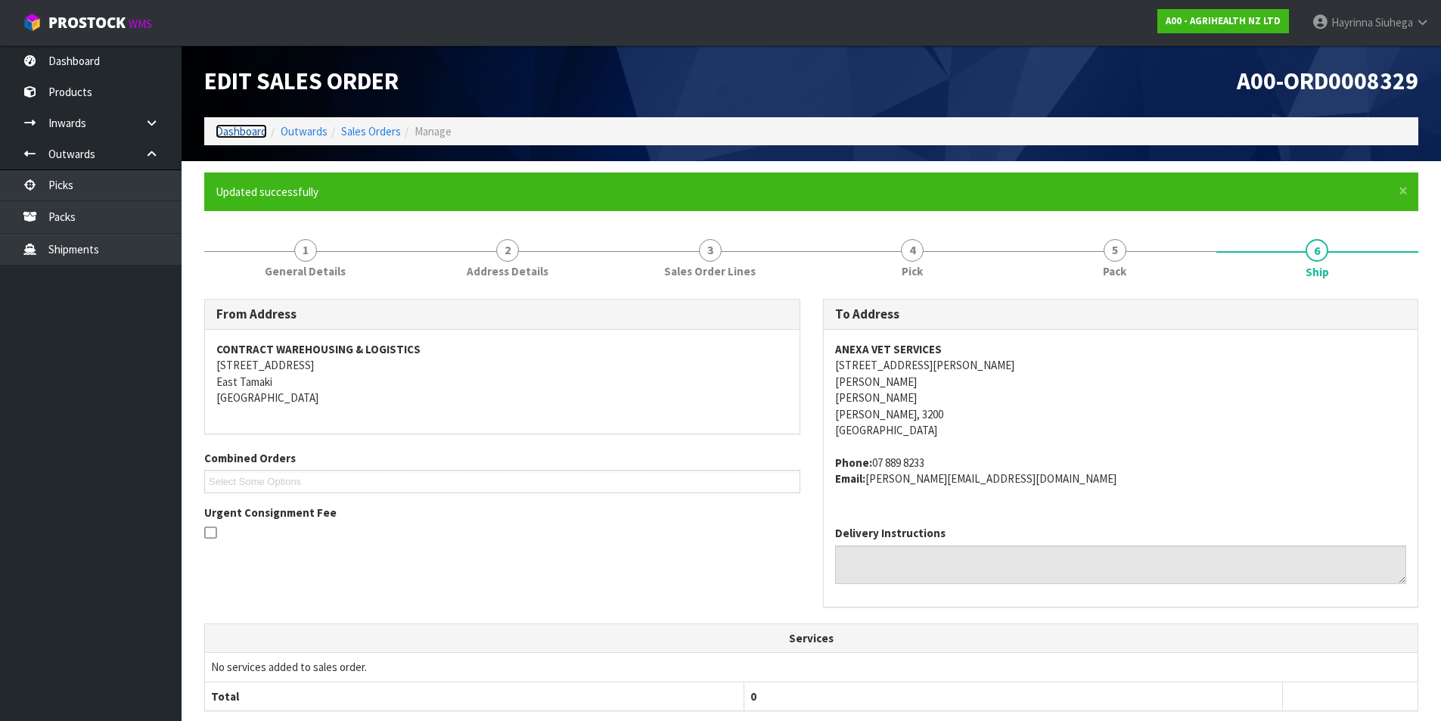
click at [244, 124] on link "Dashboard" at bounding box center [241, 131] width 51 height 14
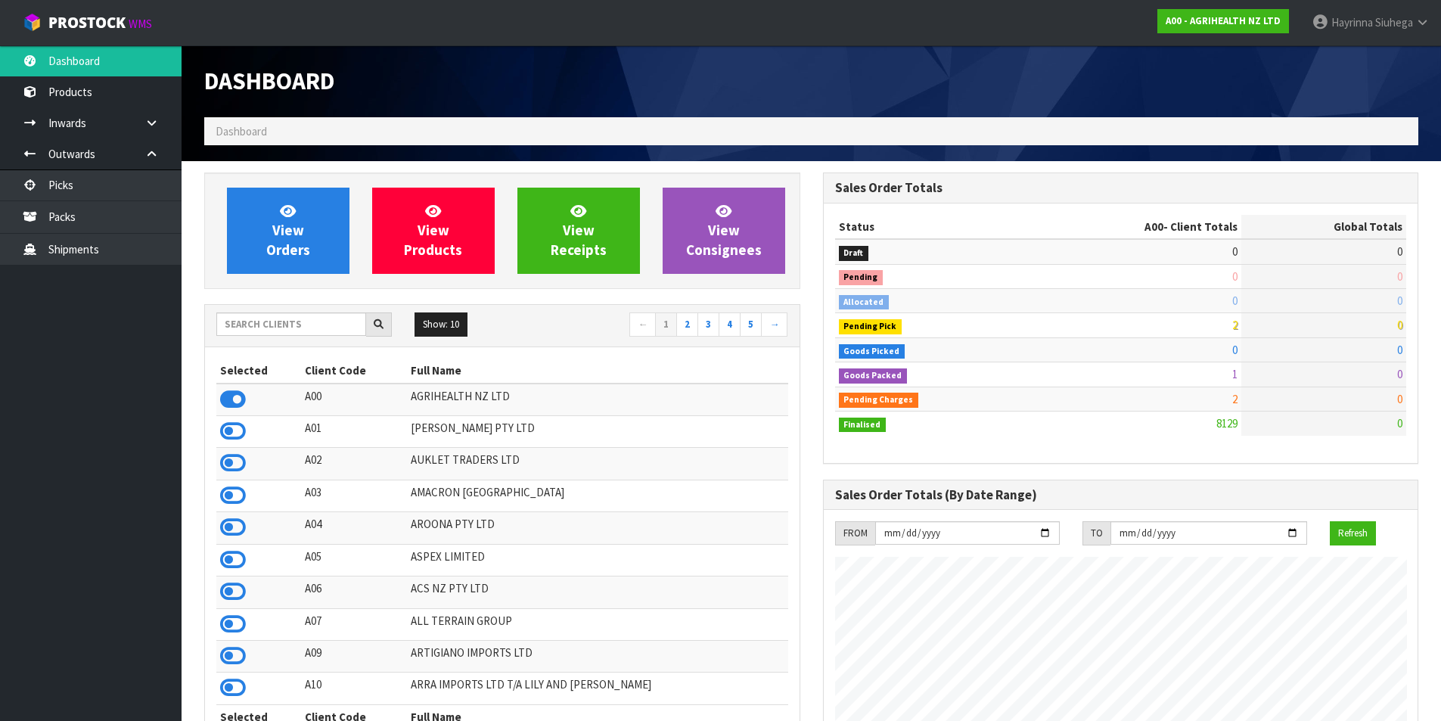
scroll to position [1146, 618]
click at [318, 330] on input "text" at bounding box center [291, 323] width 150 height 23
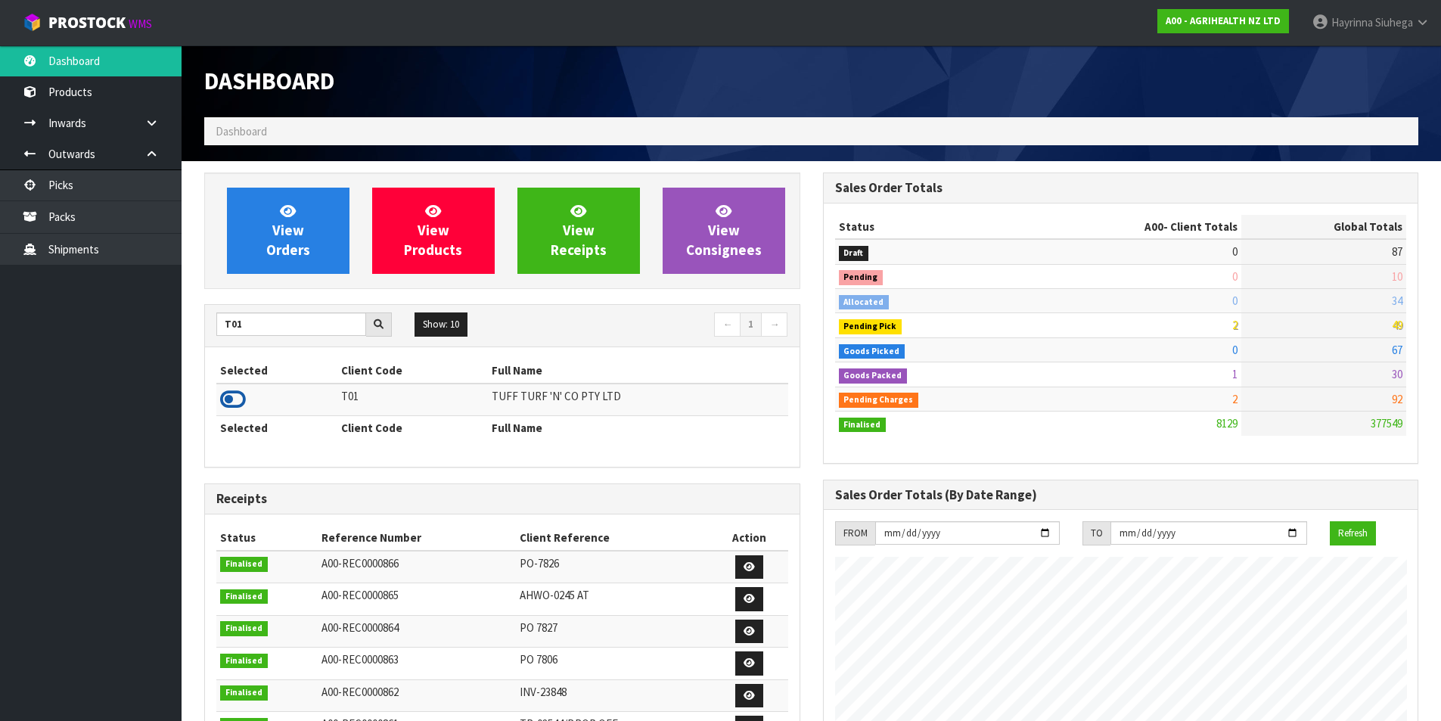
click at [232, 402] on icon at bounding box center [233, 399] width 26 height 23
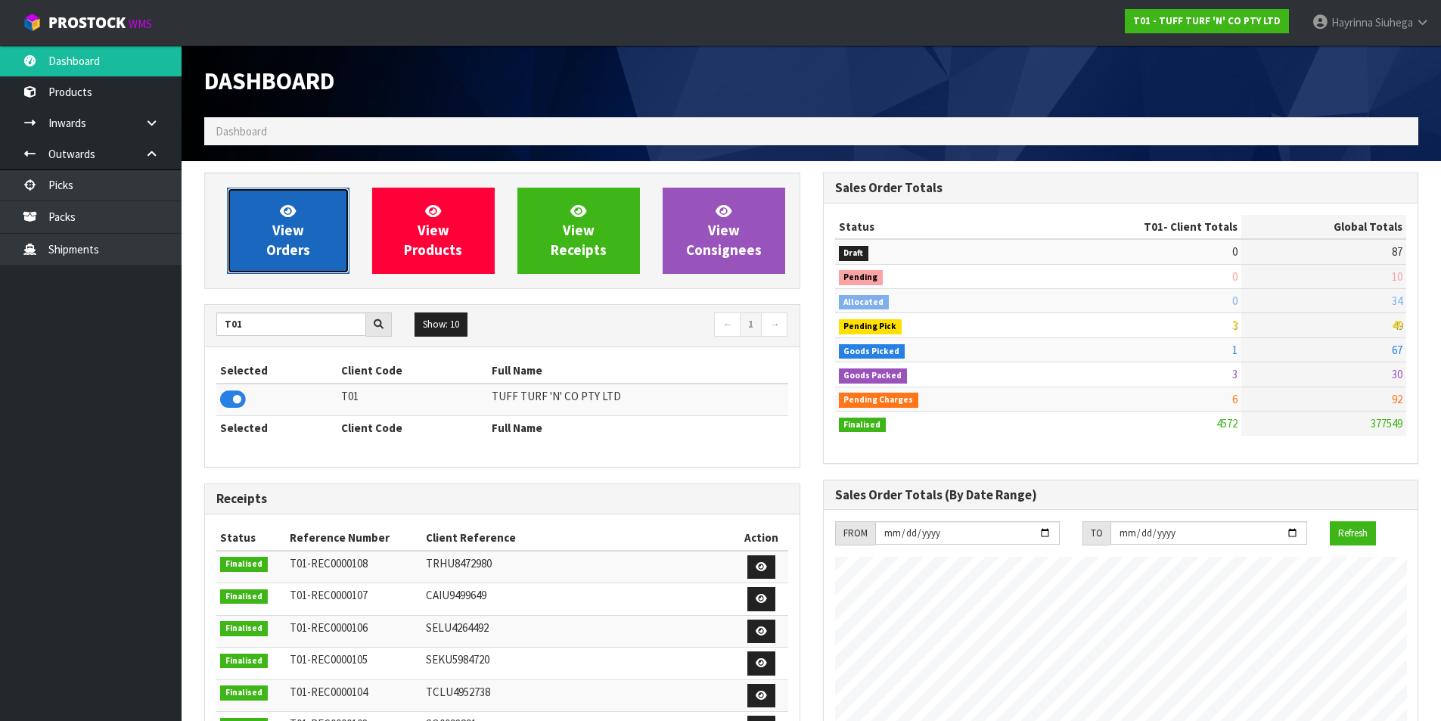
click at [270, 241] on span "View Orders" at bounding box center [288, 230] width 44 height 57
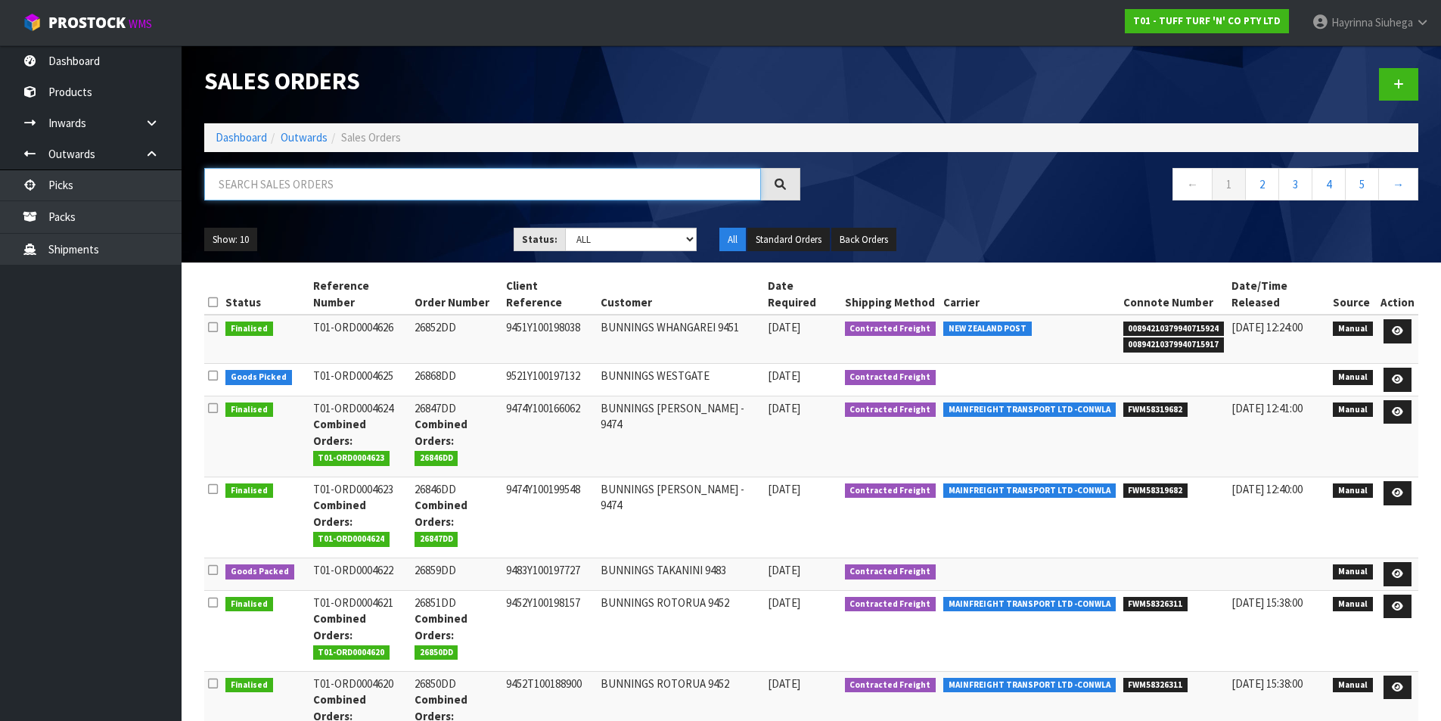
click at [290, 180] on input "text" at bounding box center [482, 184] width 557 height 33
click at [1400, 379] on icon at bounding box center [1397, 379] width 11 height 10
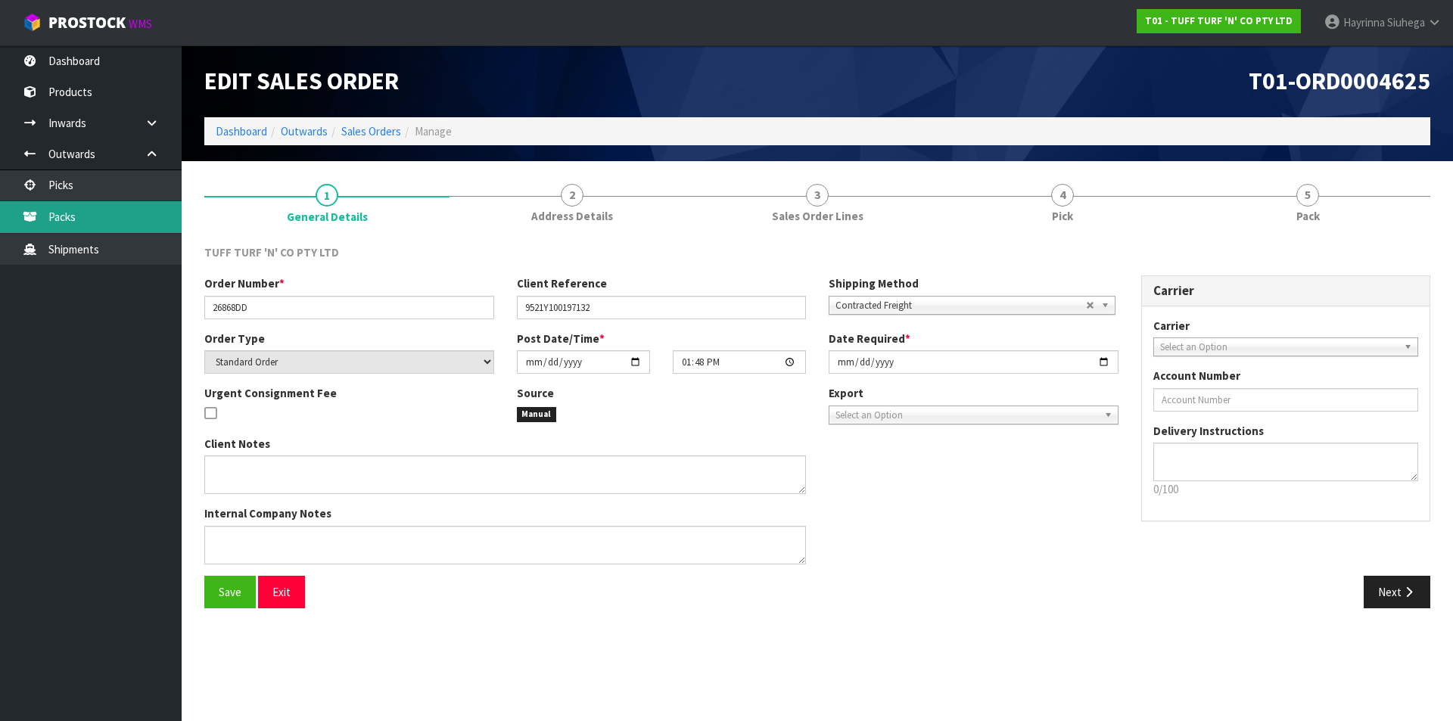
click at [0, 232] on link "Packs" at bounding box center [91, 216] width 182 height 31
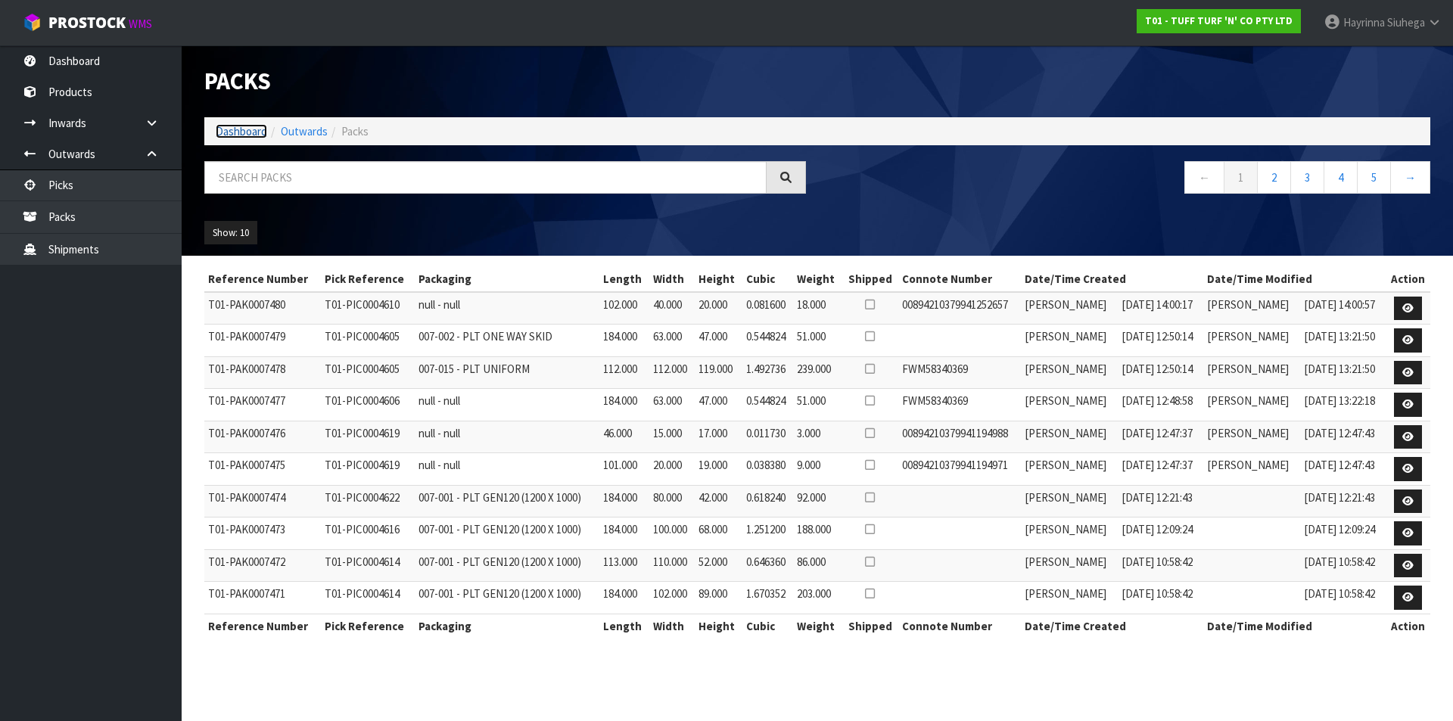
click at [257, 128] on link "Dashboard" at bounding box center [241, 131] width 51 height 14
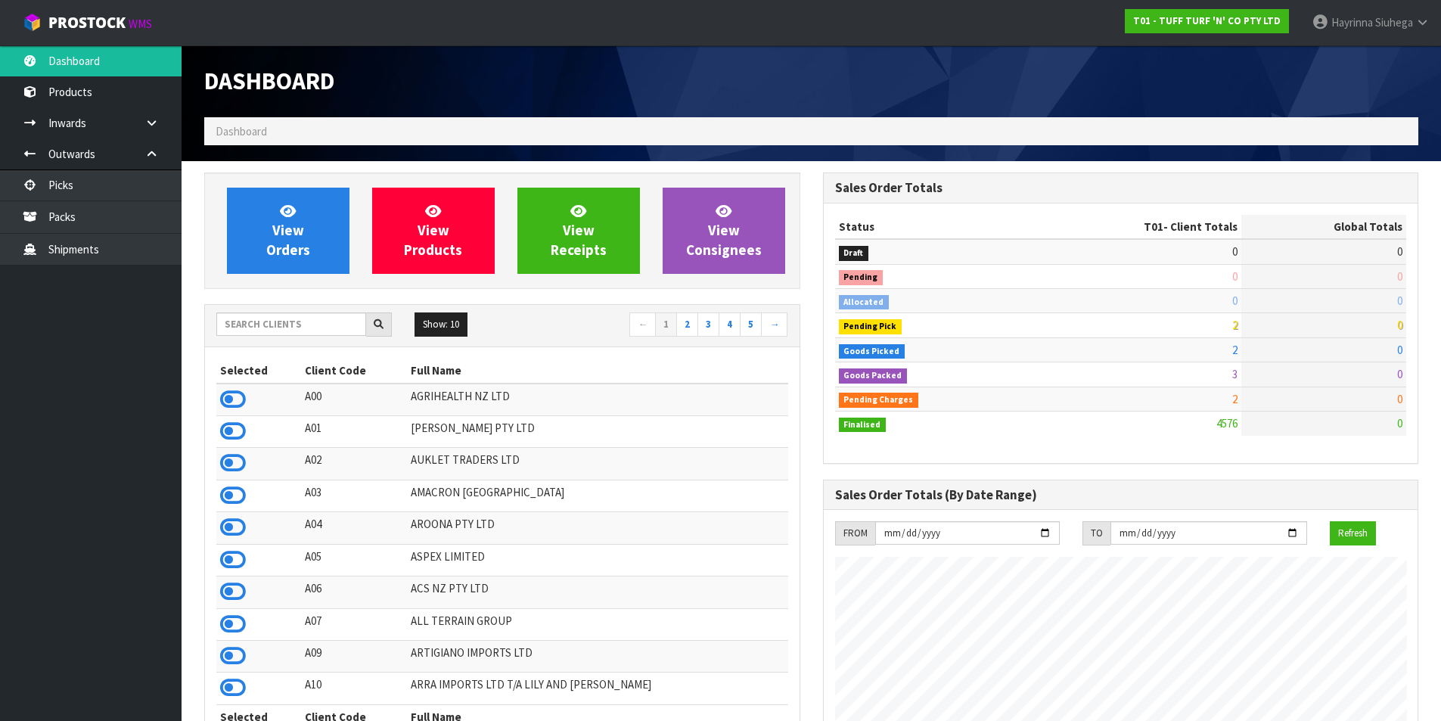
scroll to position [1146, 618]
click at [300, 223] on span "View Orders" at bounding box center [288, 230] width 44 height 57
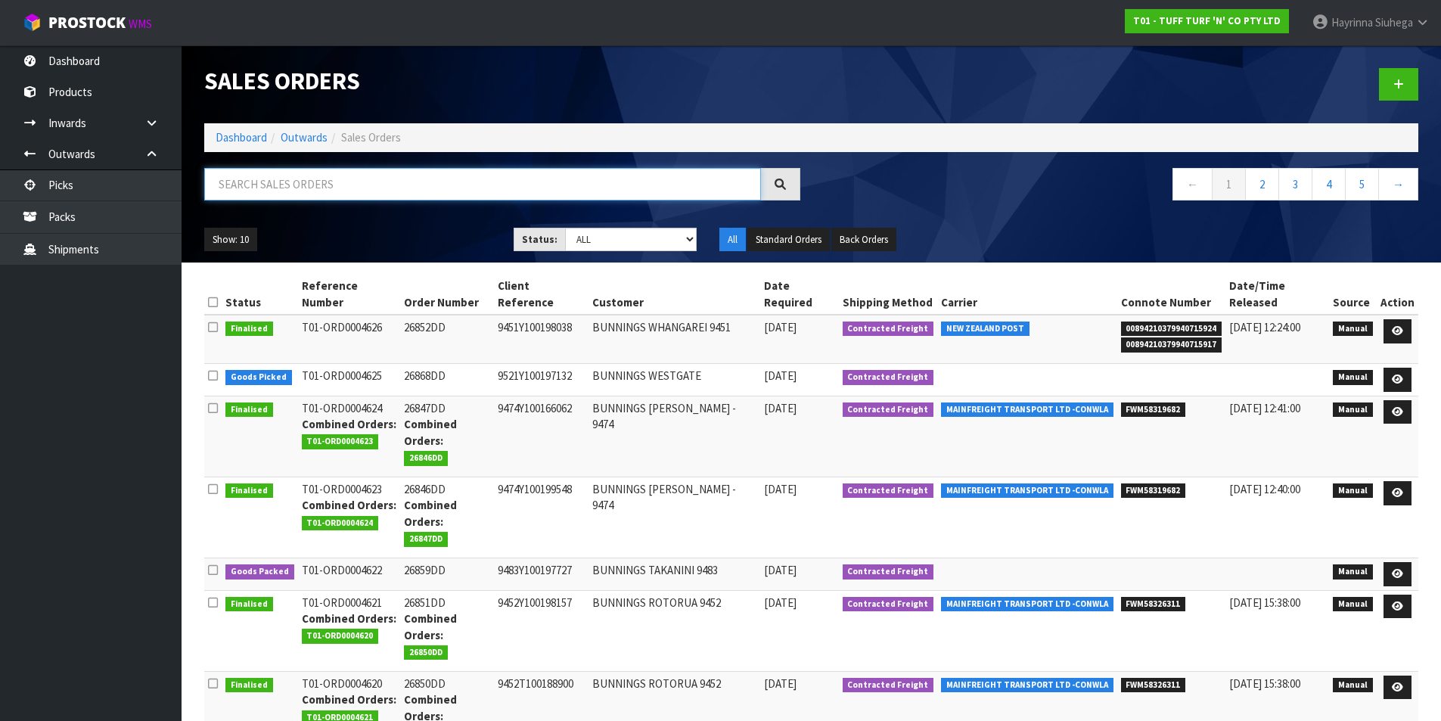
click at [304, 194] on input "text" at bounding box center [482, 184] width 557 height 33
click at [244, 135] on link "Dashboard" at bounding box center [241, 137] width 51 height 14
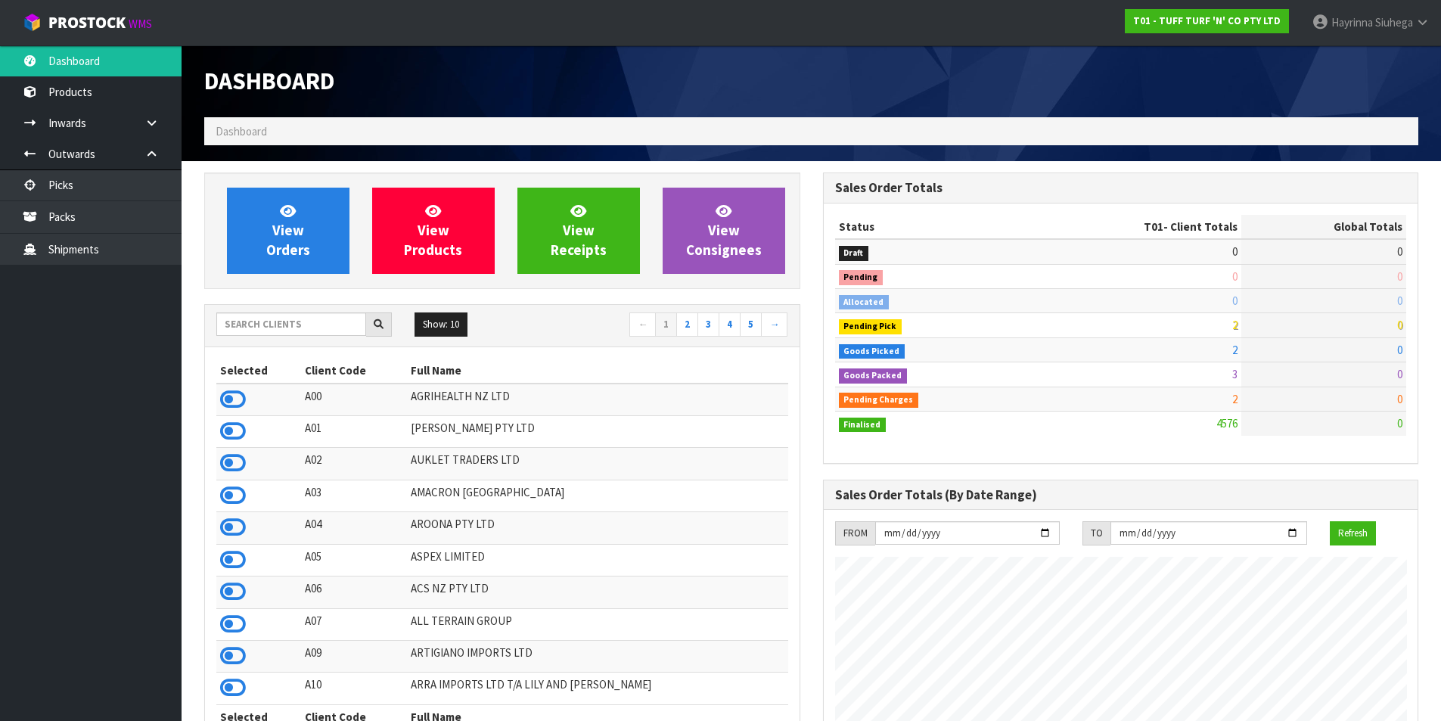
scroll to position [1146, 618]
click at [352, 330] on input "text" at bounding box center [291, 323] width 150 height 23
click at [325, 231] on link "View Orders" at bounding box center [288, 231] width 123 height 86
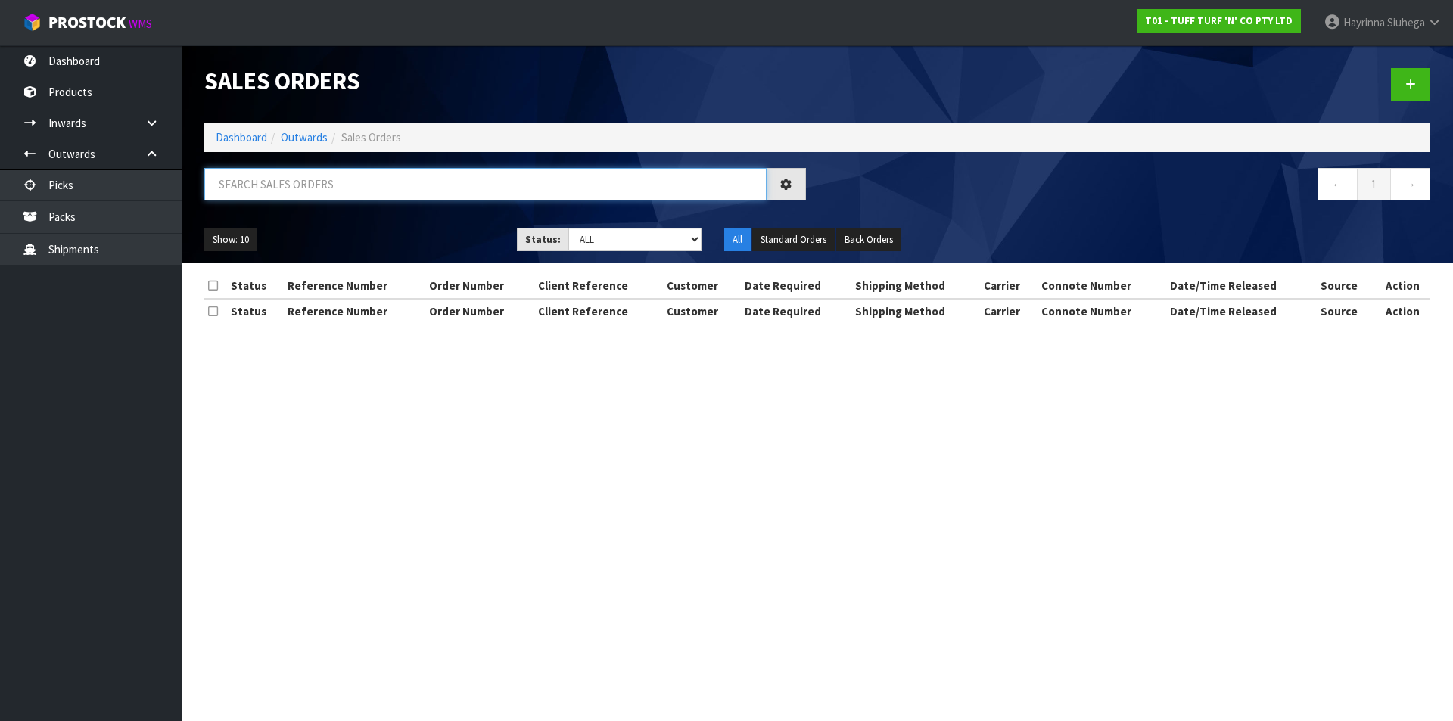
click at [324, 195] on input "text" at bounding box center [485, 184] width 562 height 33
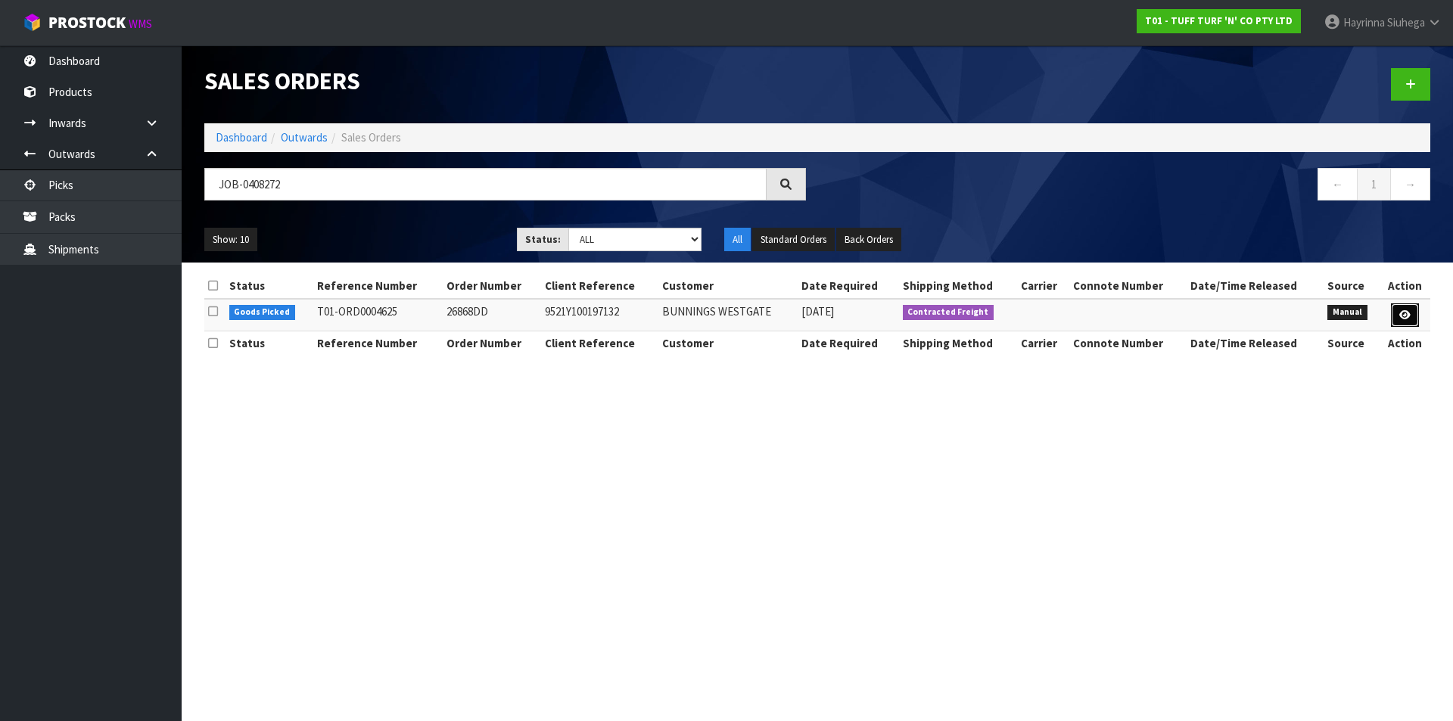
click at [1407, 317] on icon at bounding box center [1404, 315] width 11 height 10
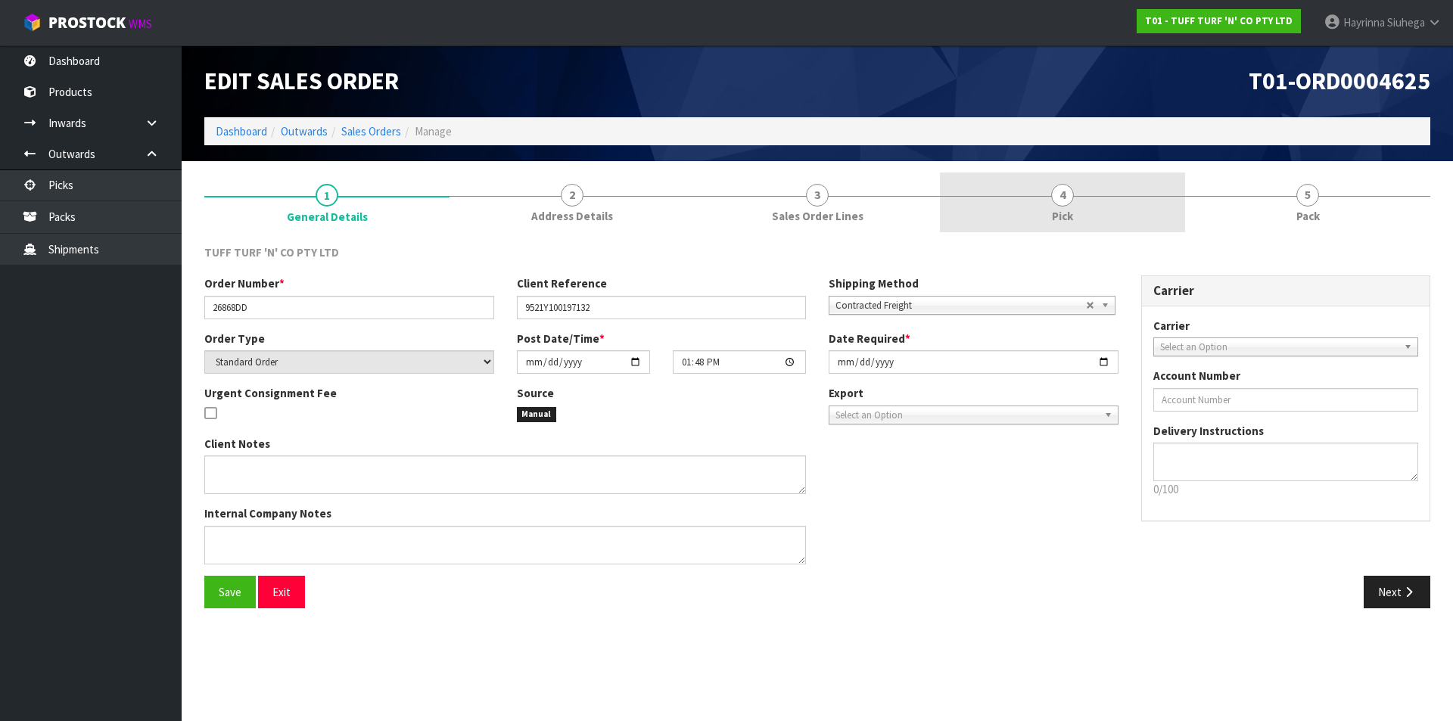
click at [1120, 208] on link "4 Pick" at bounding box center [1062, 202] width 245 height 60
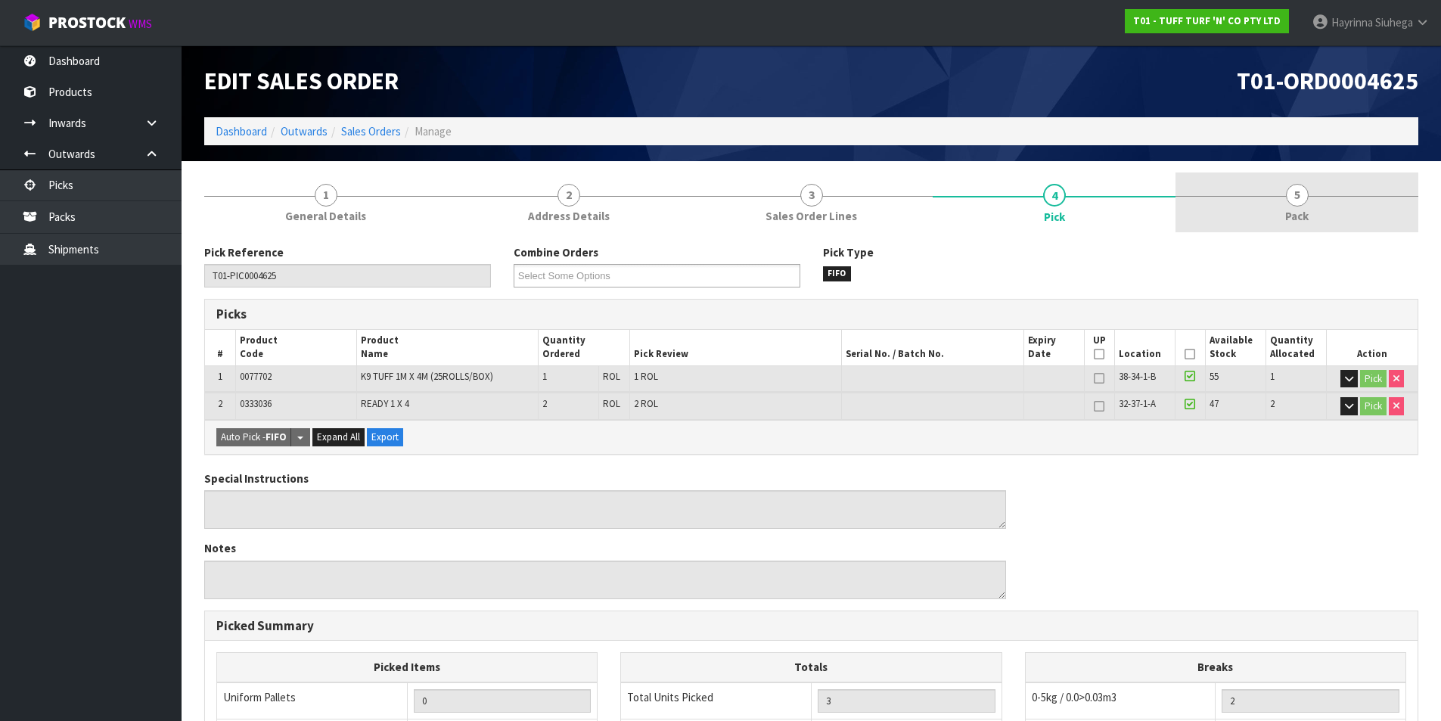
click at [1251, 201] on link "5 Pack" at bounding box center [1297, 202] width 243 height 60
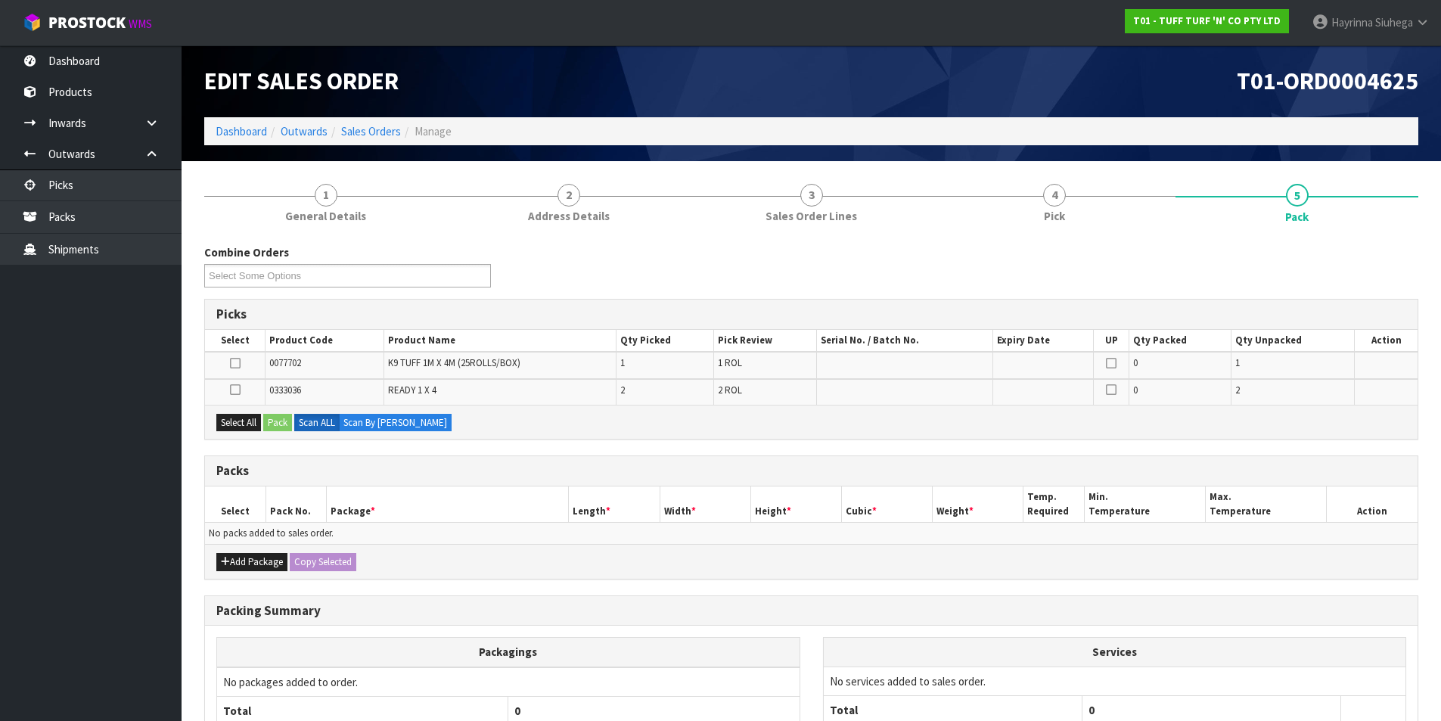
click at [239, 363] on icon at bounding box center [235, 363] width 11 height 1
click at [0, 0] on input "checkbox" at bounding box center [0, 0] width 0 height 0
click at [284, 424] on button "Pack" at bounding box center [277, 423] width 29 height 18
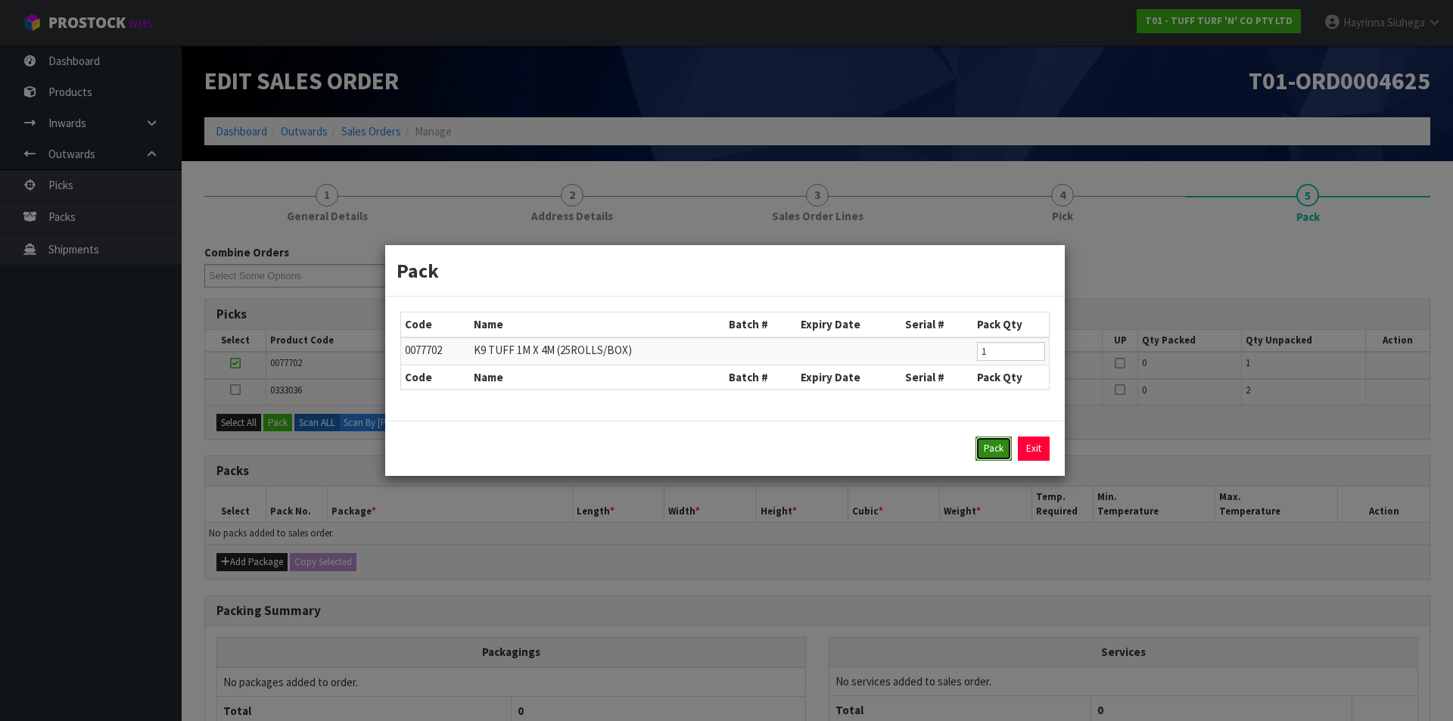
click at [986, 448] on button "Pack" at bounding box center [993, 449] width 36 height 24
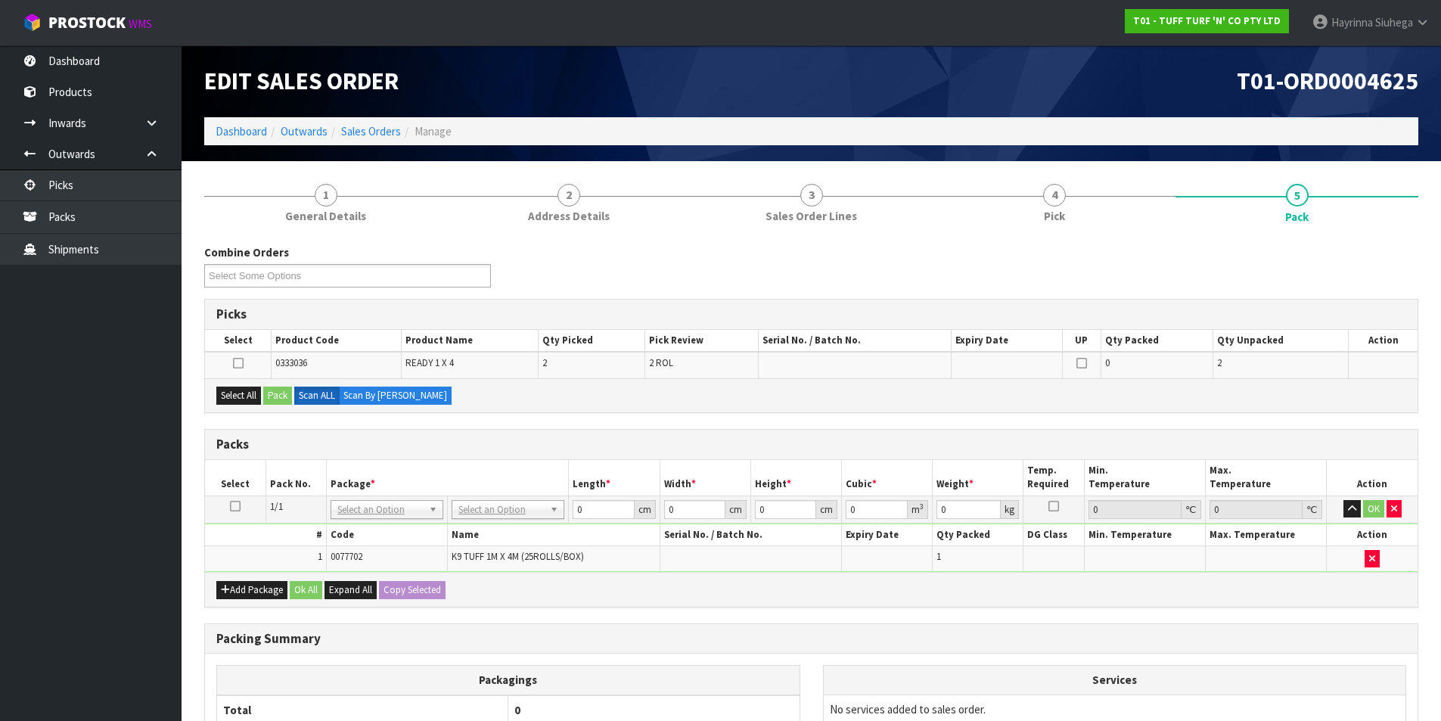
click at [238, 507] on icon at bounding box center [235, 506] width 11 height 1
click at [222, 389] on button "Select All" at bounding box center [238, 396] width 45 height 18
click at [285, 398] on button "Pack" at bounding box center [277, 396] width 29 height 18
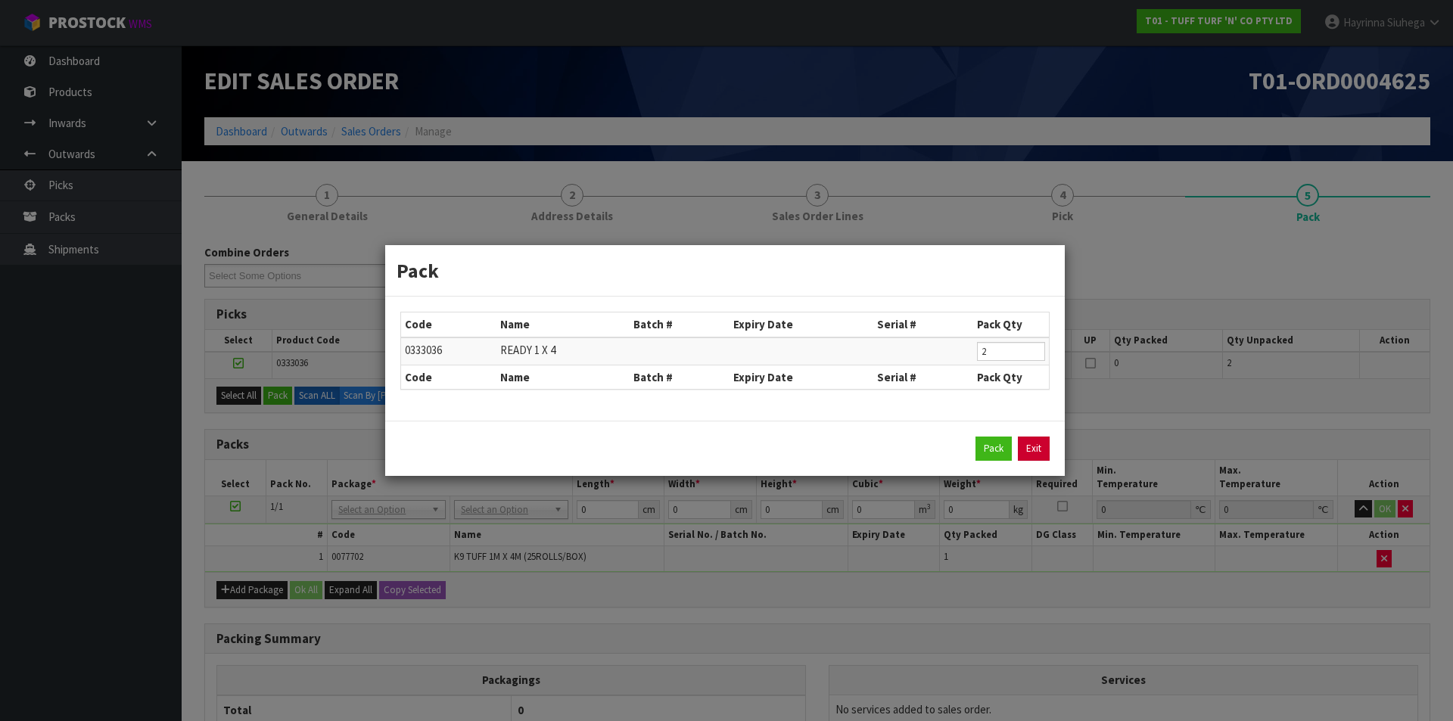
click at [1039, 457] on link "Exit" at bounding box center [1034, 449] width 32 height 24
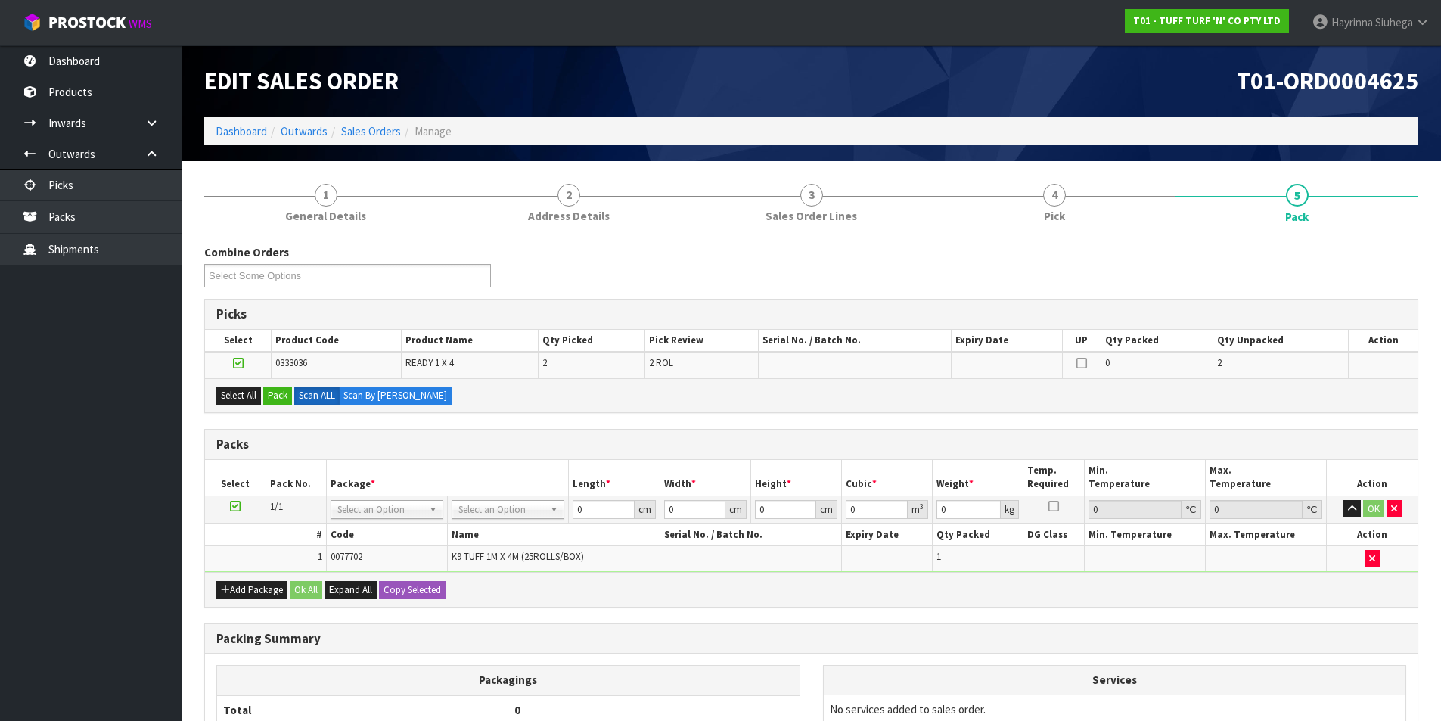
click at [232, 506] on icon at bounding box center [235, 506] width 11 height 1
click at [236, 589] on button "Add Package" at bounding box center [251, 590] width 71 height 18
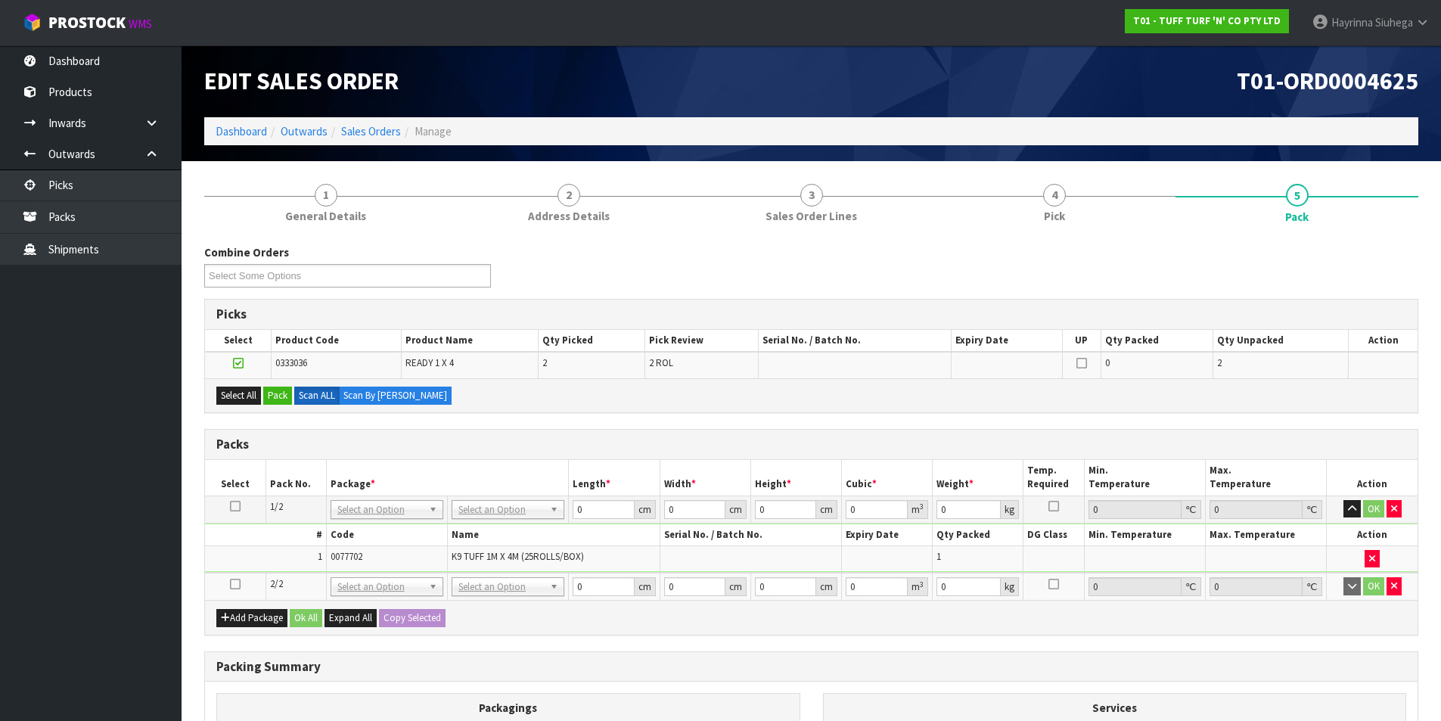
click at [235, 584] on icon at bounding box center [235, 584] width 11 height 1
click at [234, 398] on button "Select All" at bounding box center [238, 396] width 45 height 18
click at [271, 395] on button "Pack" at bounding box center [277, 396] width 29 height 18
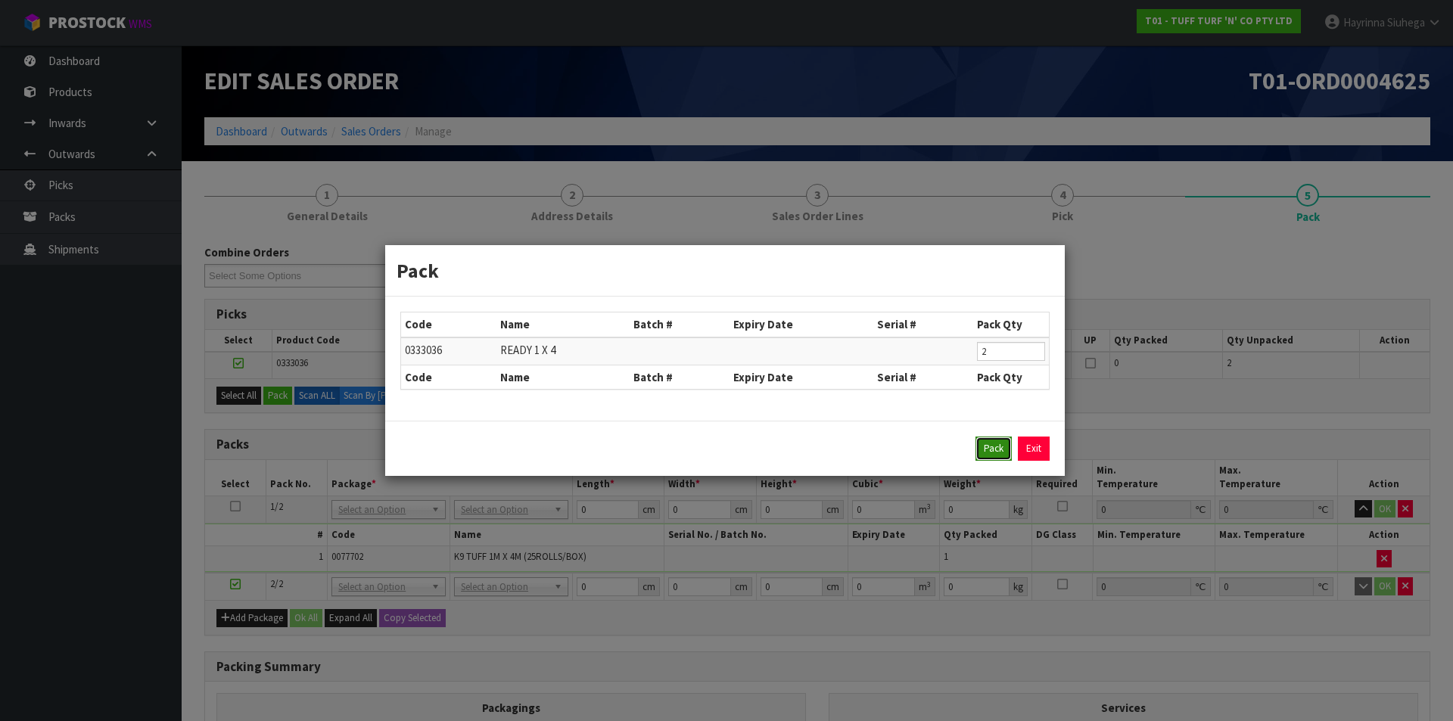
click at [993, 448] on button "Pack" at bounding box center [993, 449] width 36 height 24
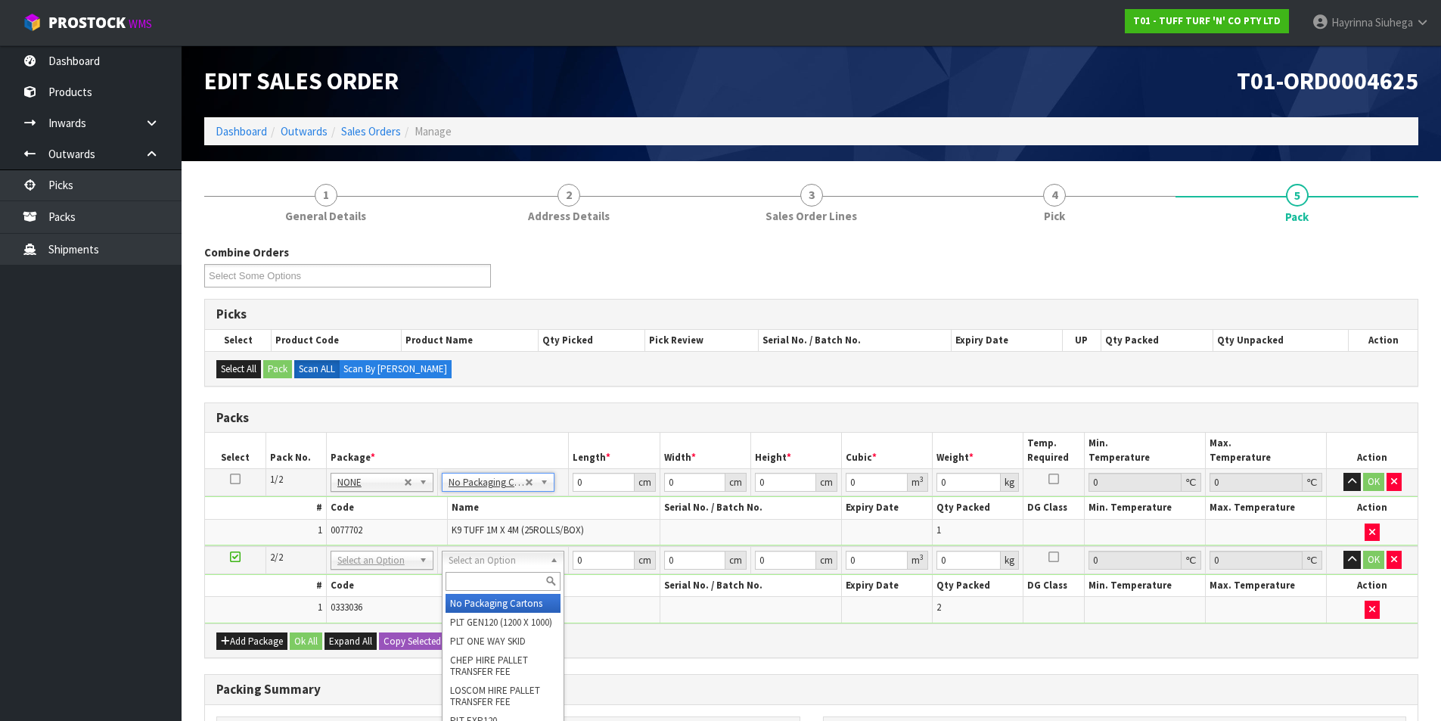
drag, startPoint x: 503, startPoint y: 604, endPoint x: 567, endPoint y: 511, distance: 112.7
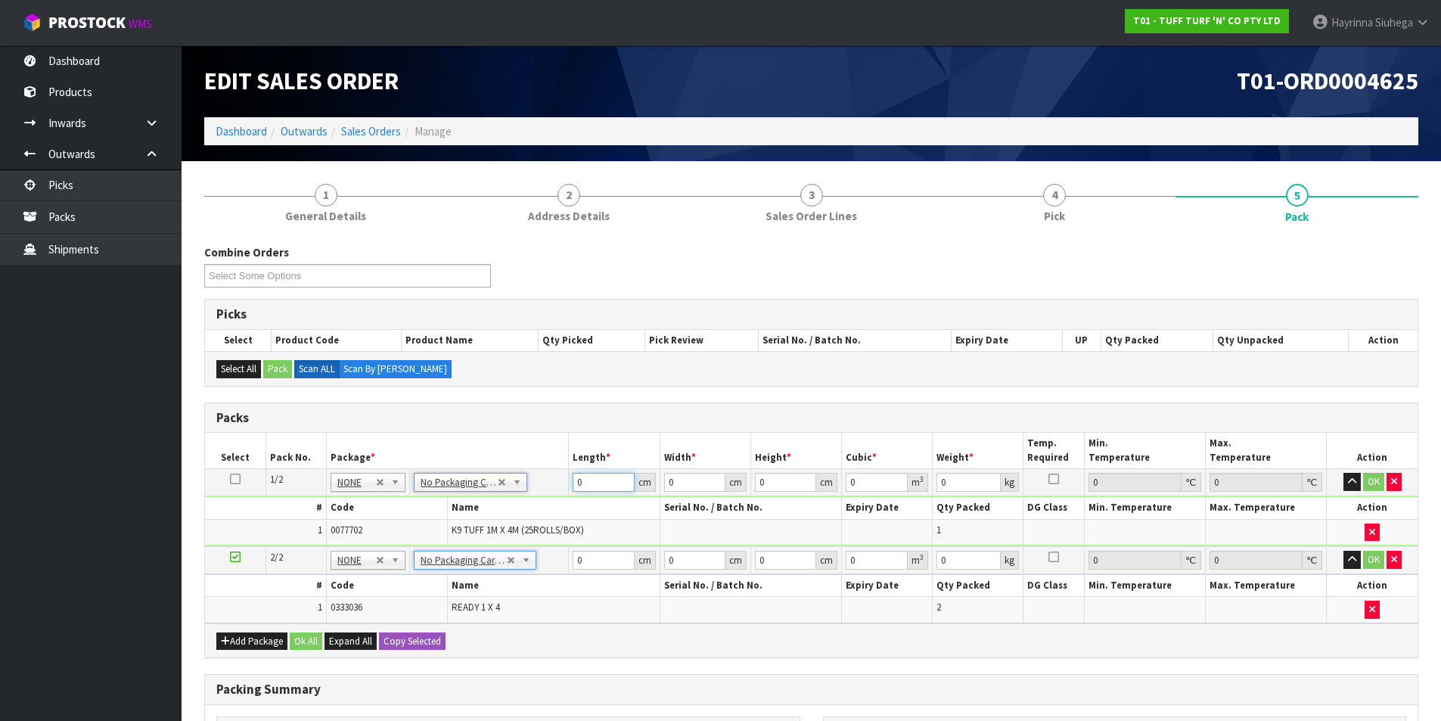
click at [575, 483] on input "0" at bounding box center [603, 482] width 61 height 19
drag, startPoint x: 575, startPoint y: 483, endPoint x: 1338, endPoint y: 353, distance: 773.6
click at [605, 469] on td "0 cm" at bounding box center [614, 482] width 91 height 27
click at [671, 480] on input "20" at bounding box center [694, 482] width 61 height 19
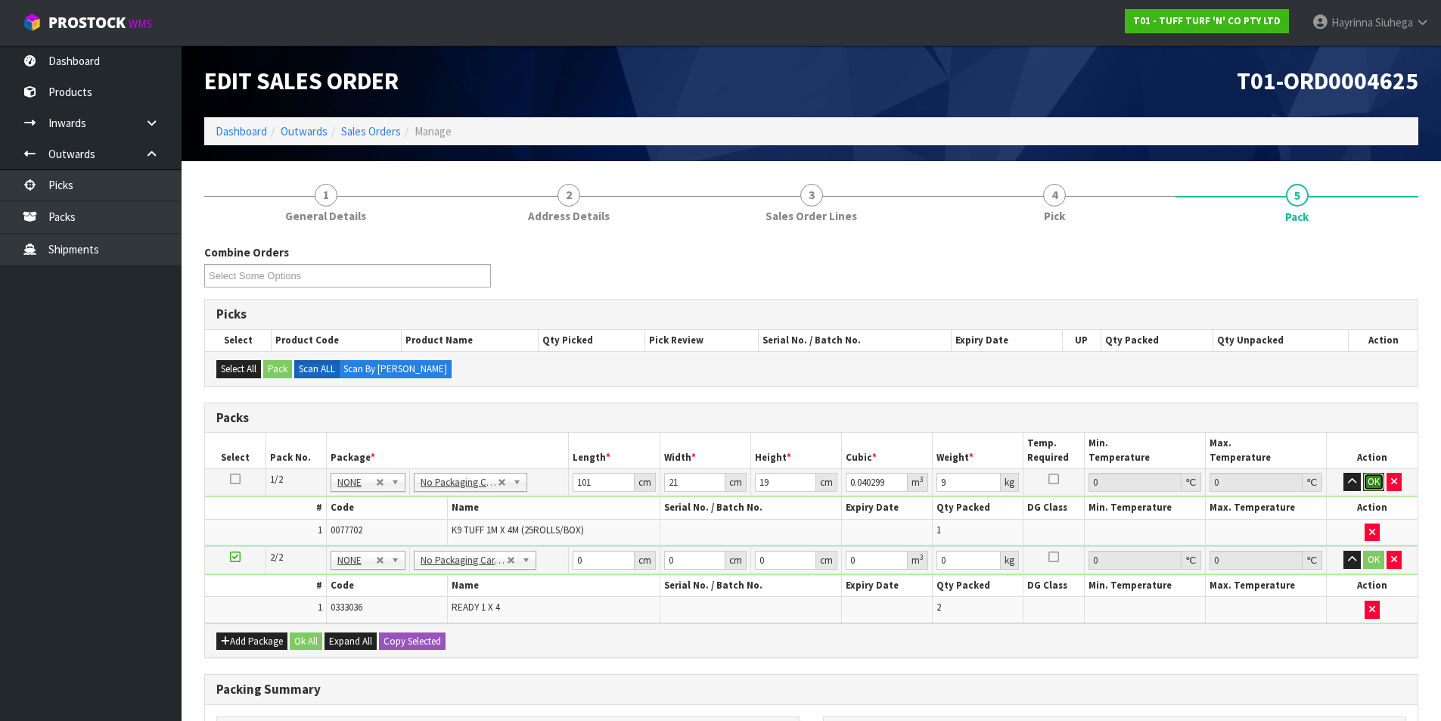
click button "OK" at bounding box center [1373, 482] width 21 height 18
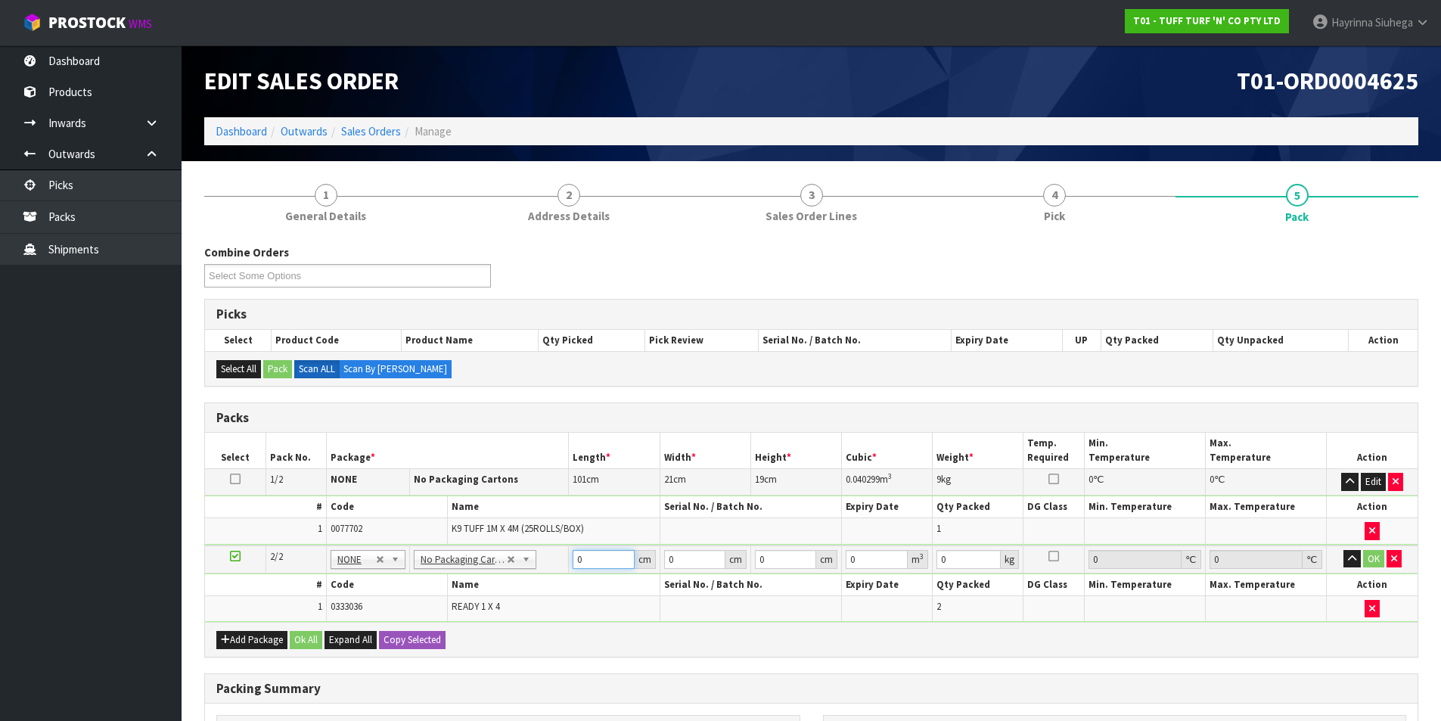
click at [574, 564] on input "0" at bounding box center [603, 559] width 61 height 19
click button "OK" at bounding box center [1373, 559] width 21 height 18
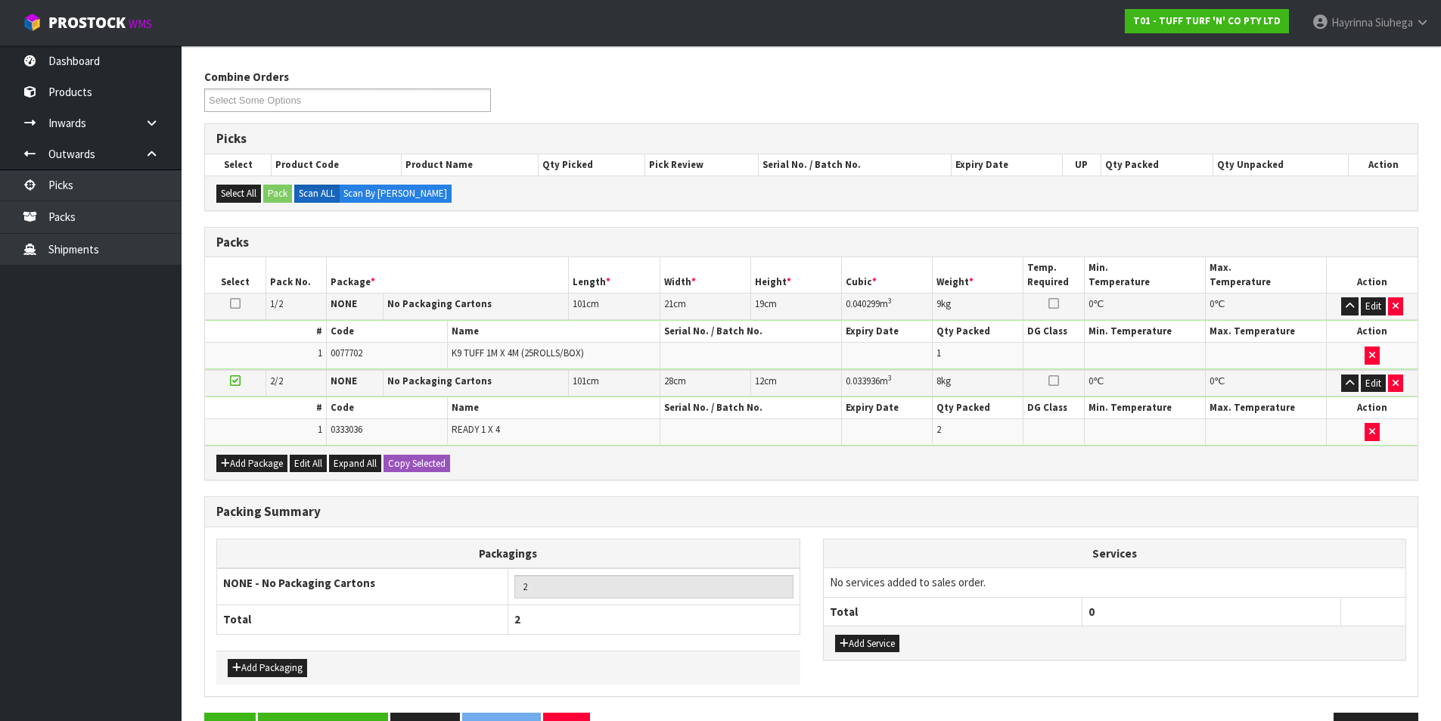
scroll to position [222, 0]
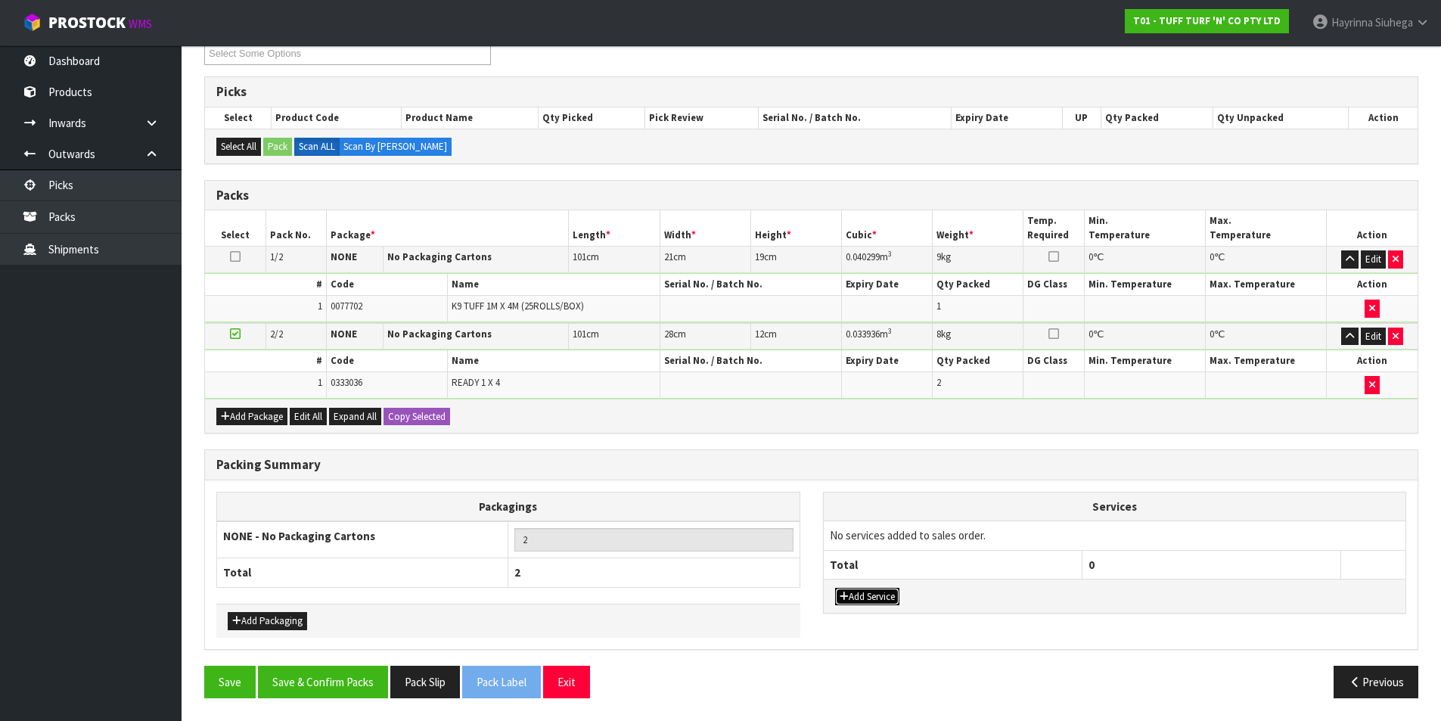
click at [860, 589] on button "Add Service" at bounding box center [867, 597] width 64 height 18
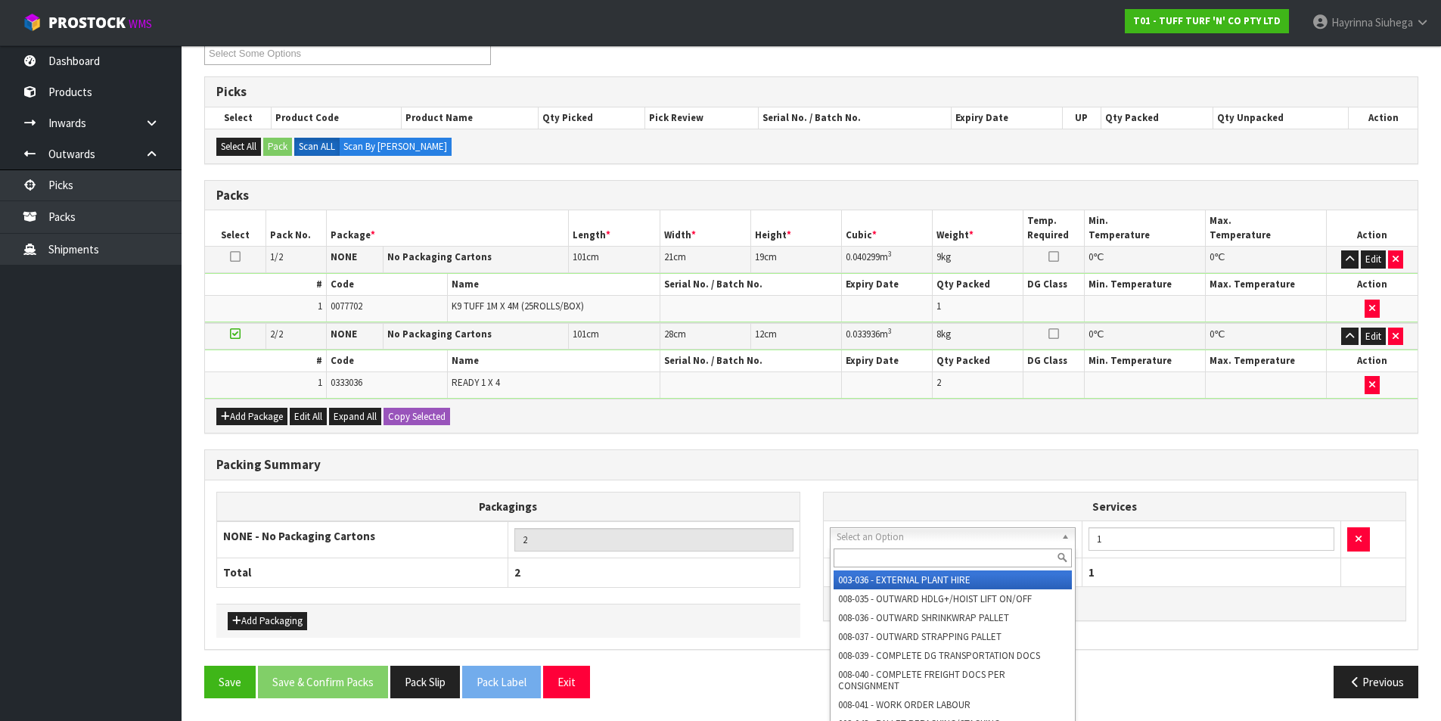
click at [889, 562] on input "text" at bounding box center [953, 557] width 239 height 19
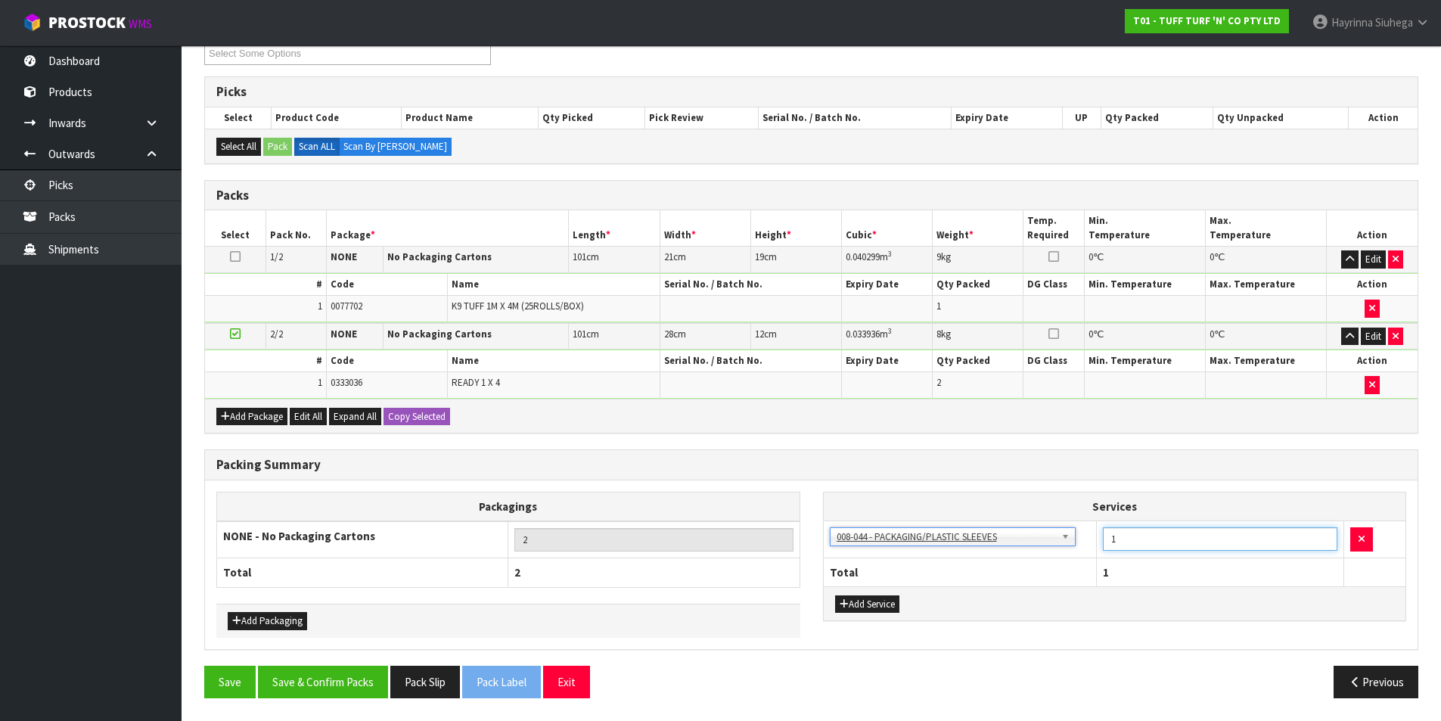
drag, startPoint x: 1134, startPoint y: 537, endPoint x: 1093, endPoint y: 537, distance: 40.9
click at [1093, 537] on tr "003-036 - EXTERNAL PLANT HIRE 008-035 - OUTWARD HDLG+/HOIST LIFT ON/OFF 008-036…" at bounding box center [1115, 539] width 583 height 37
click at [288, 697] on button "Save & Confirm Packs" at bounding box center [323, 682] width 130 height 33
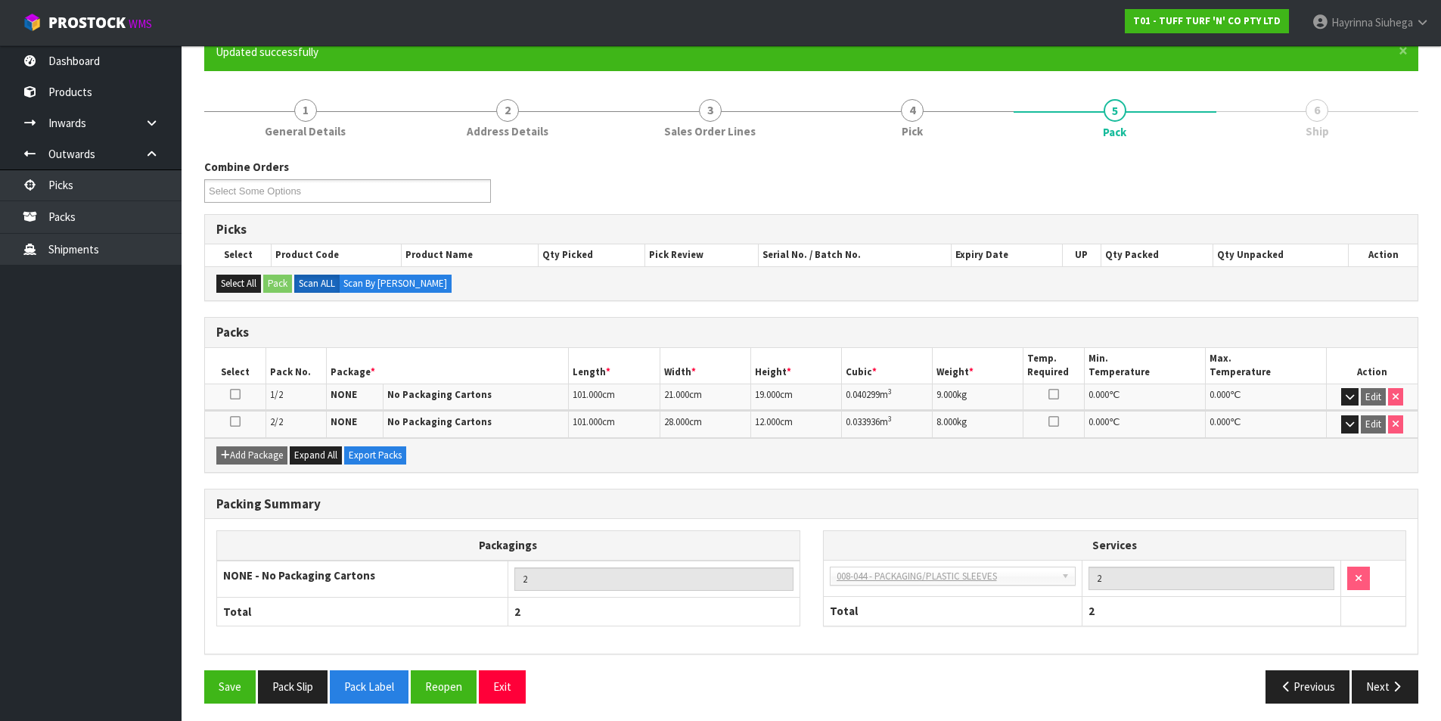
scroll to position [145, 0]
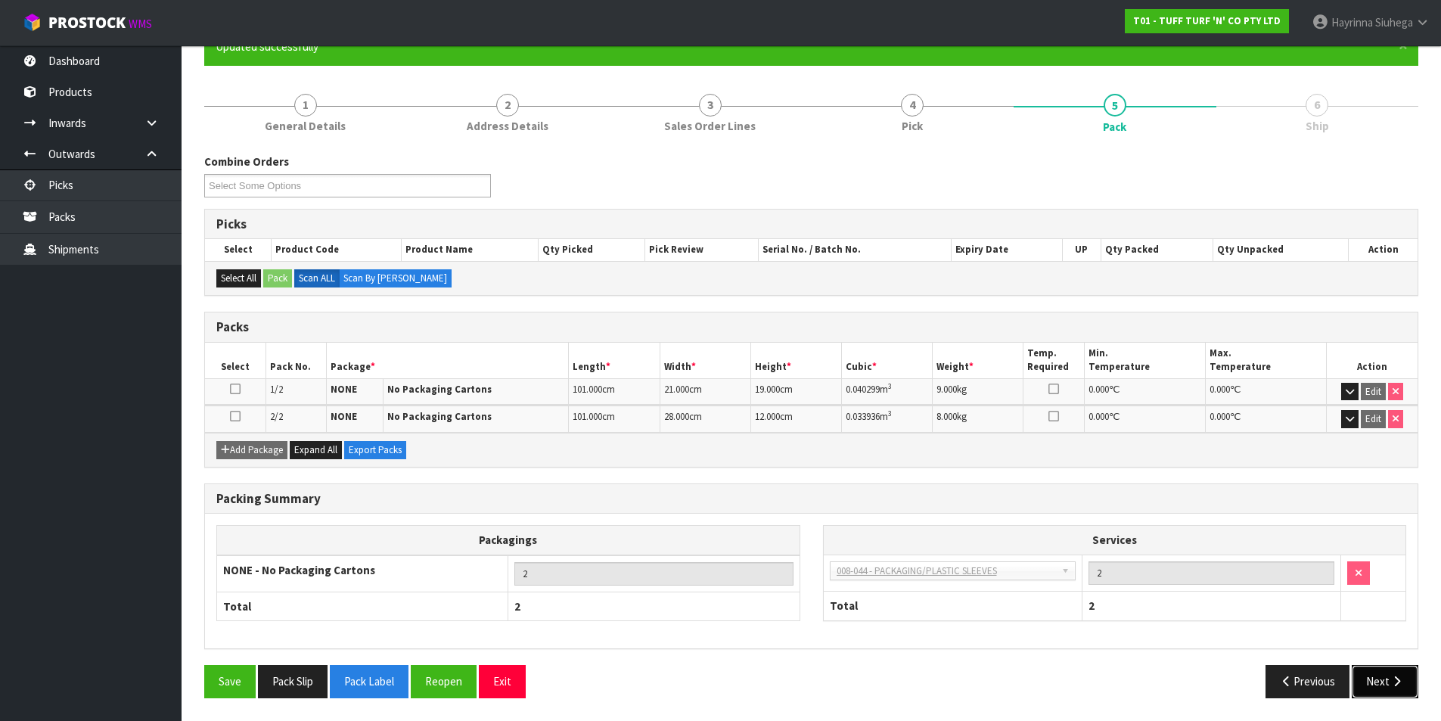
click at [1384, 679] on button "Next" at bounding box center [1385, 681] width 67 height 33
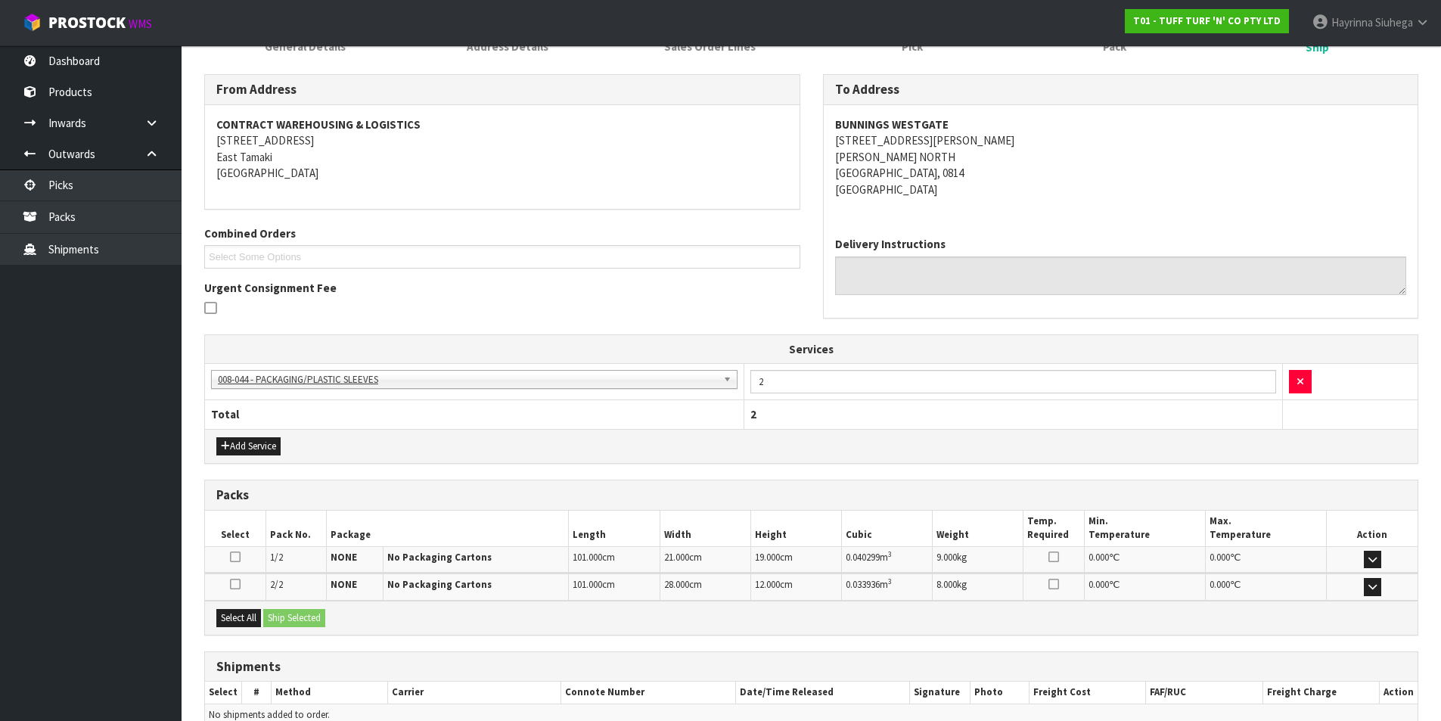
scroll to position [302, 0]
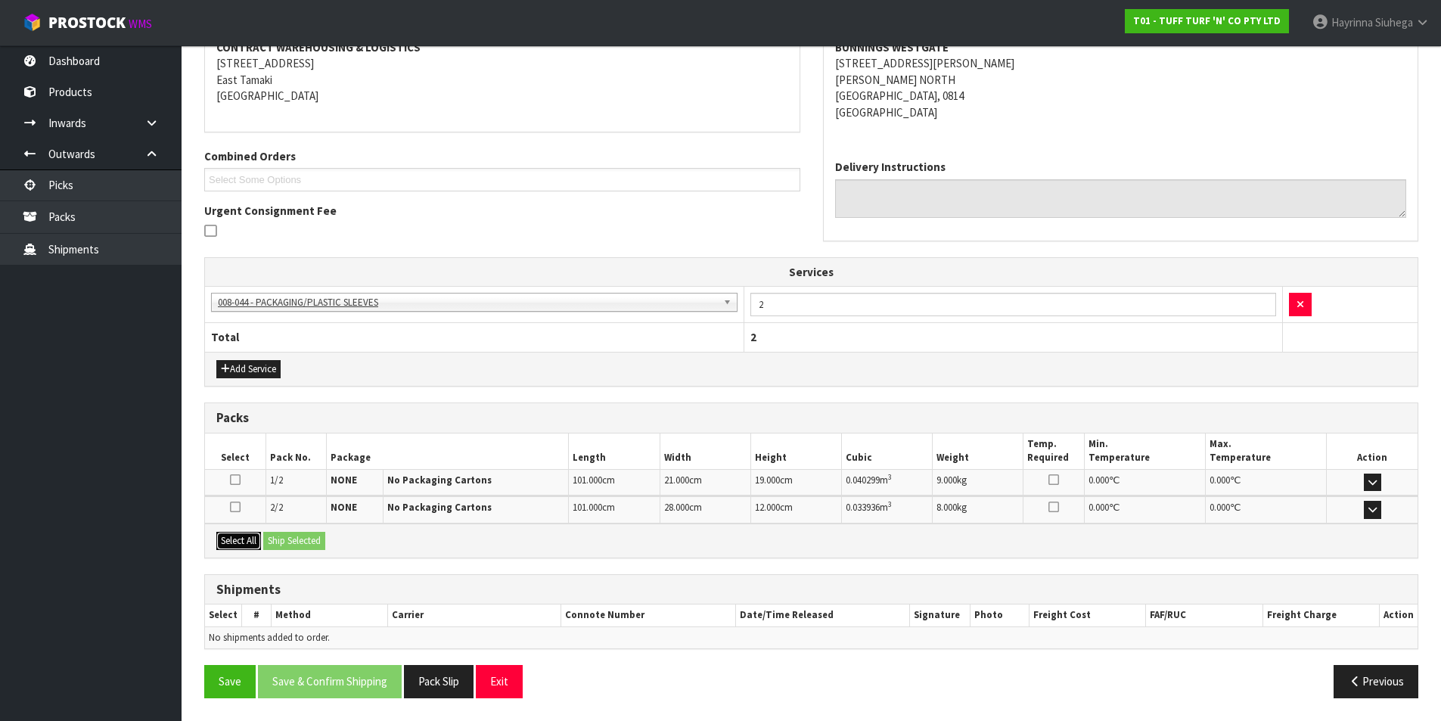
click at [236, 542] on button "Select All" at bounding box center [238, 541] width 45 height 18
click at [283, 539] on button "Ship Selected" at bounding box center [294, 541] width 62 height 18
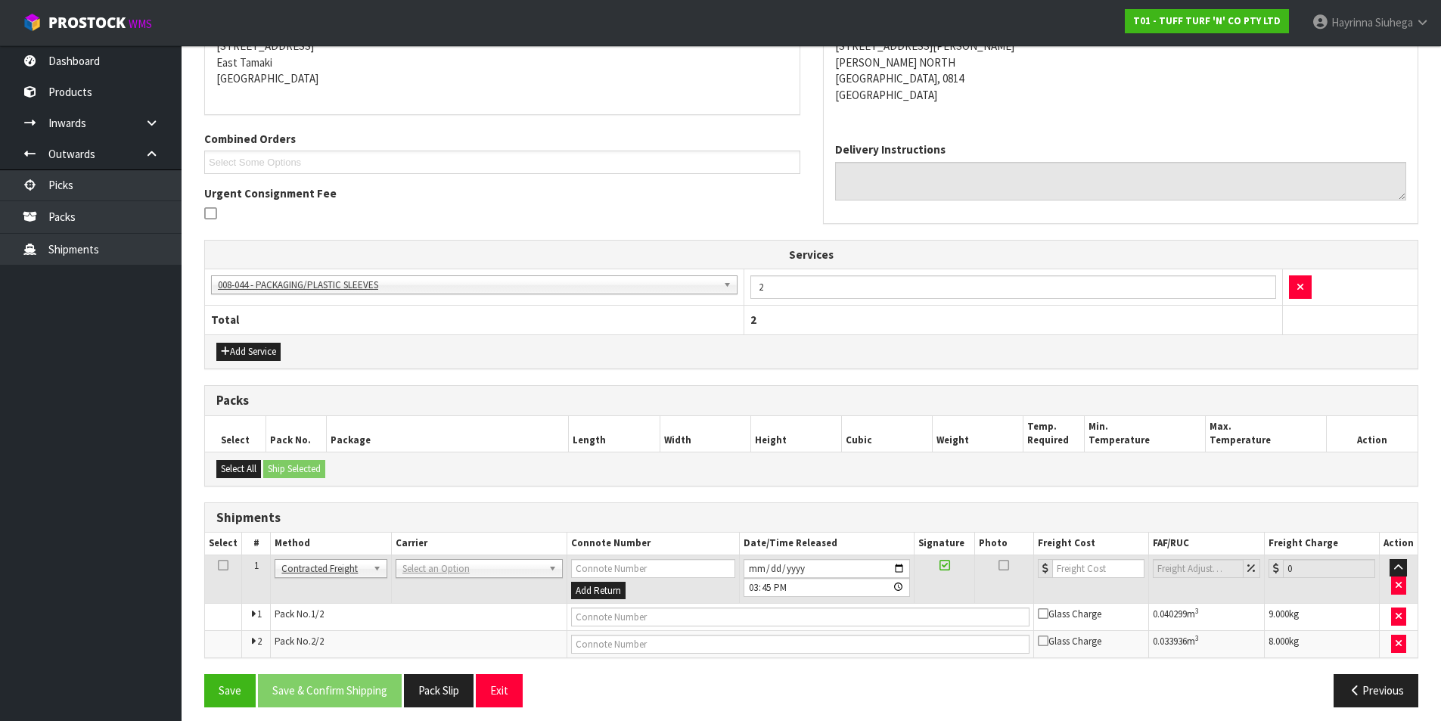
scroll to position [328, 0]
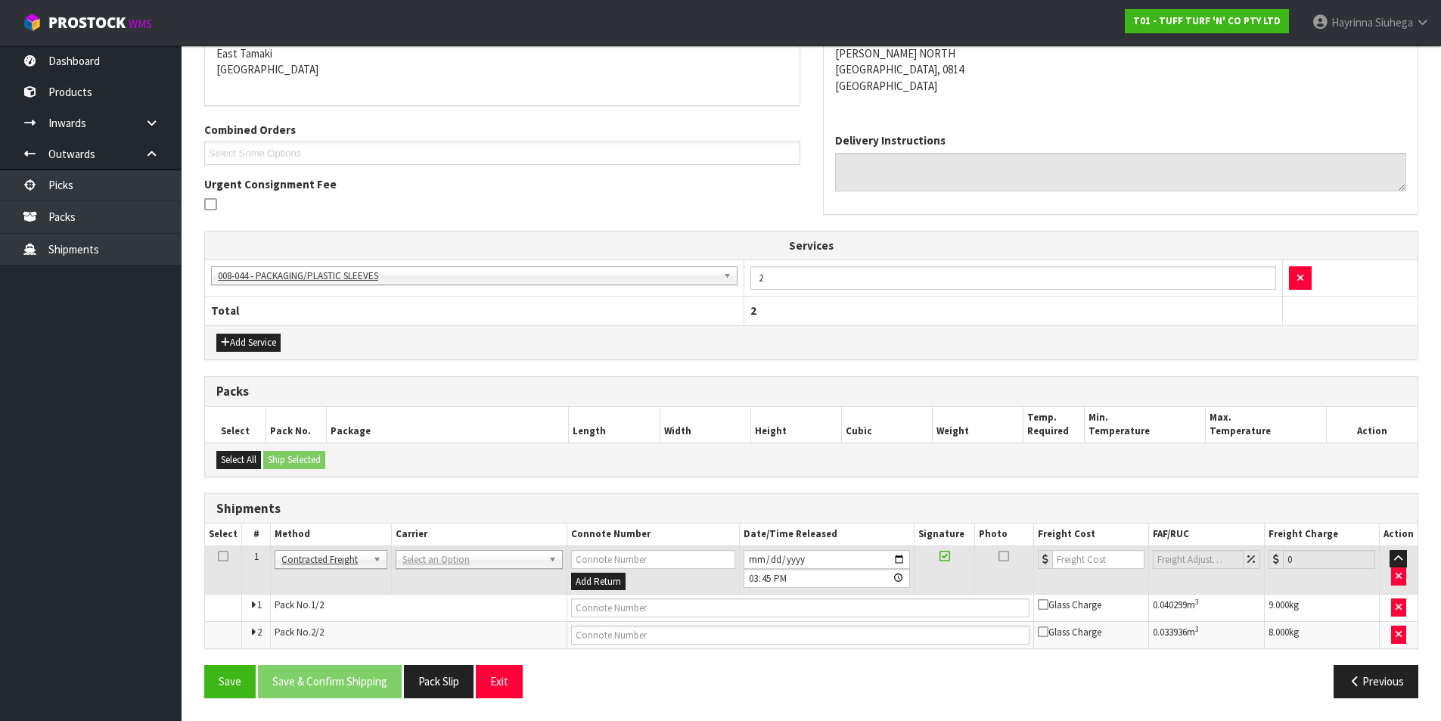
drag, startPoint x: 420, startPoint y: 561, endPoint x: 423, endPoint y: 573, distance: 12.5
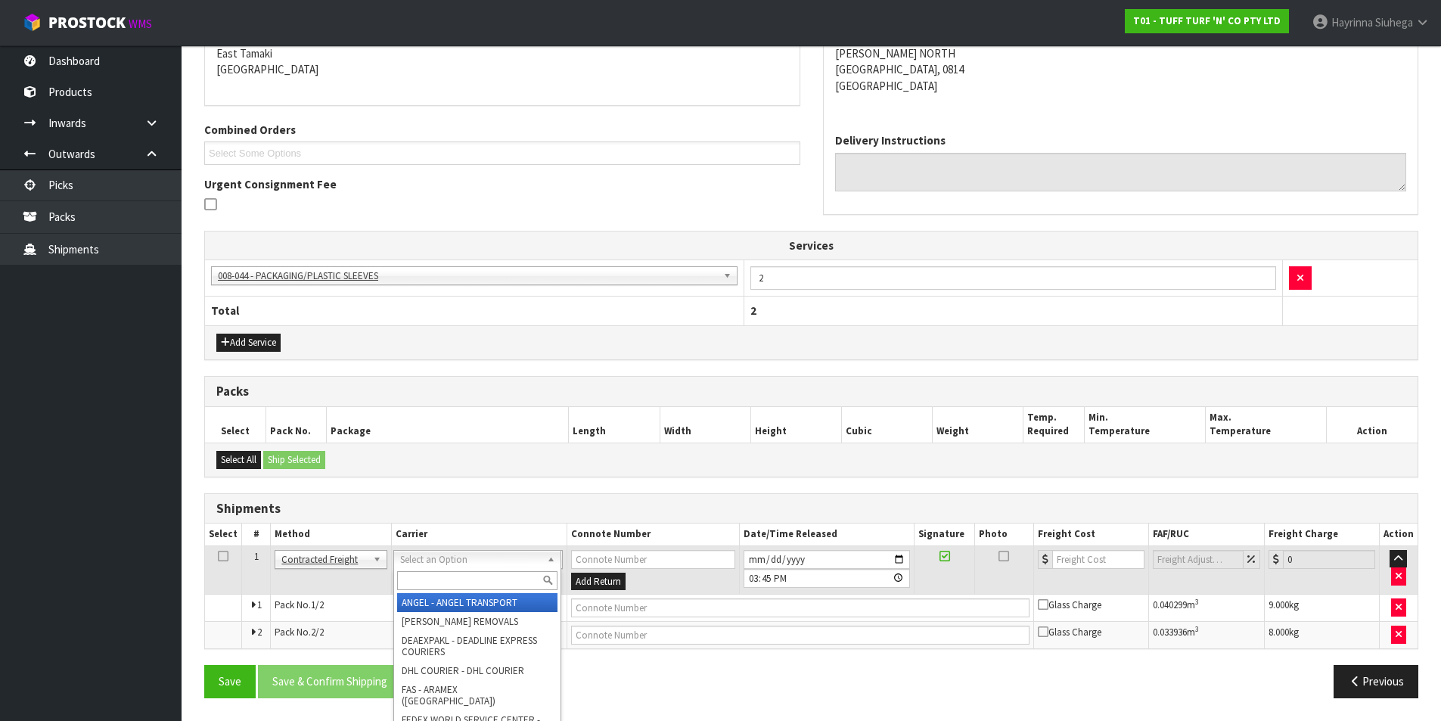
click at [423, 574] on input "text" at bounding box center [477, 580] width 160 height 19
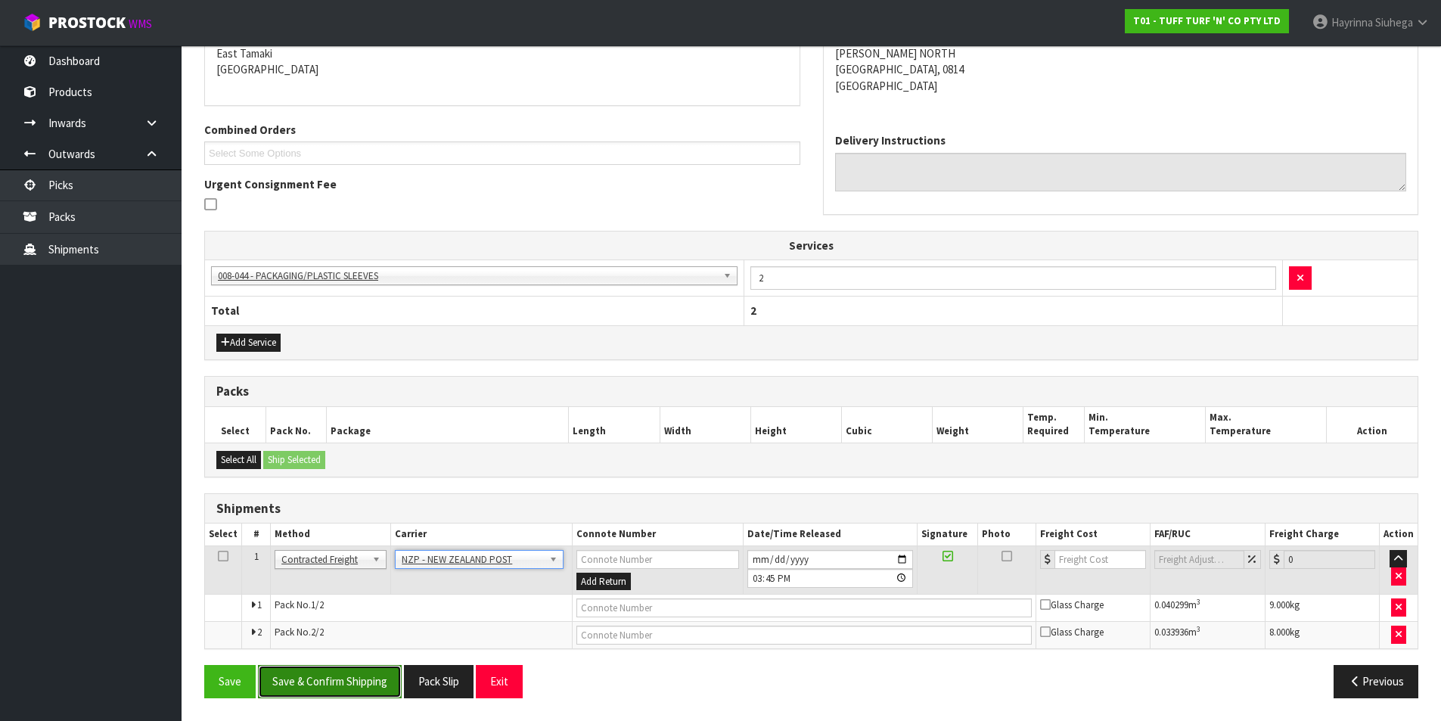
click at [340, 684] on button "Save & Confirm Shipping" at bounding box center [330, 681] width 144 height 33
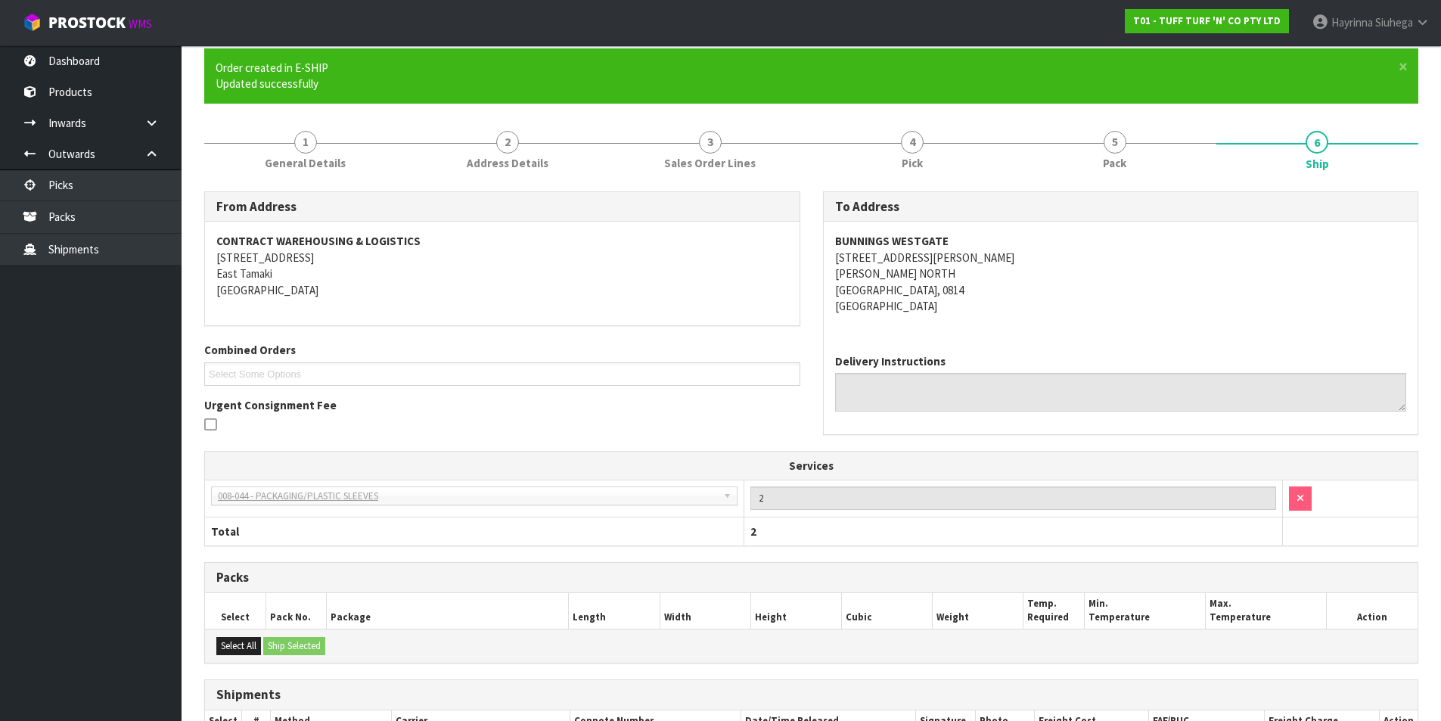
scroll to position [305, 0]
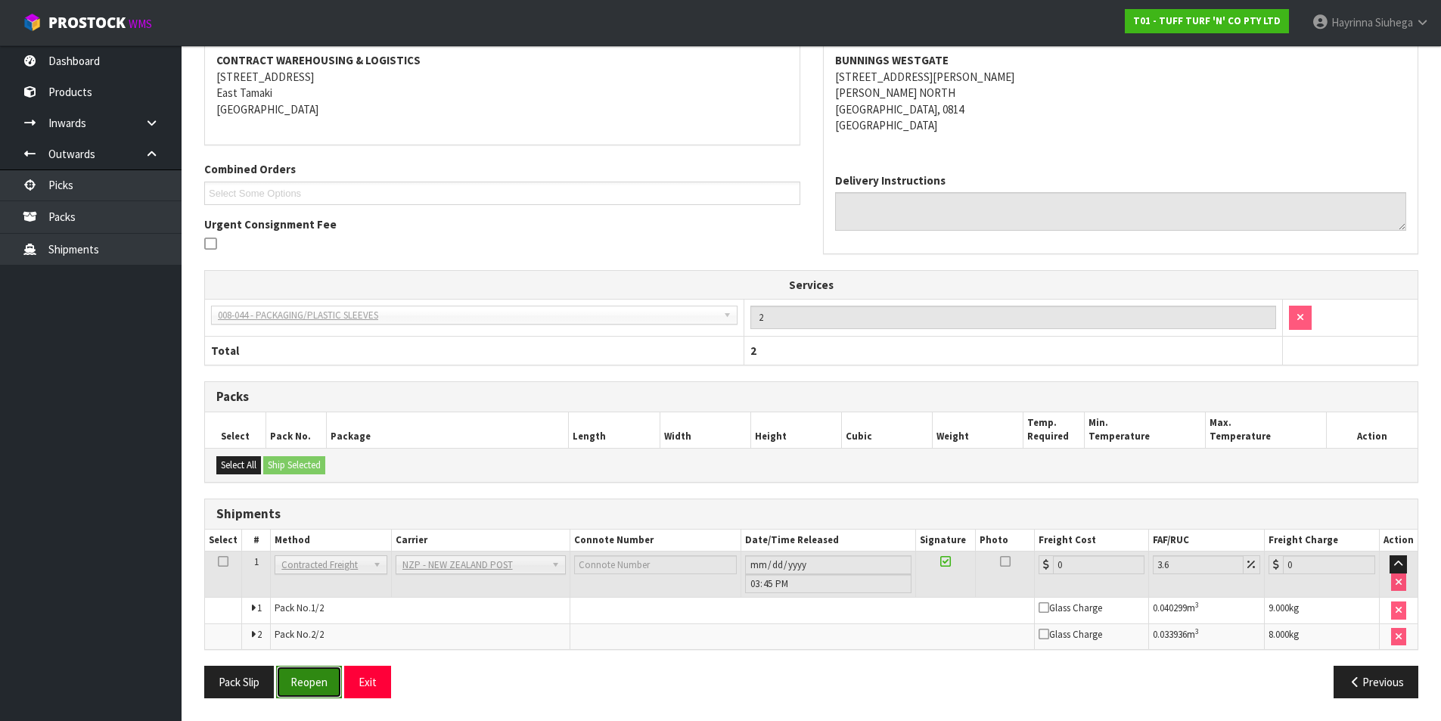
click at [312, 673] on button "Reopen" at bounding box center [309, 682] width 66 height 33
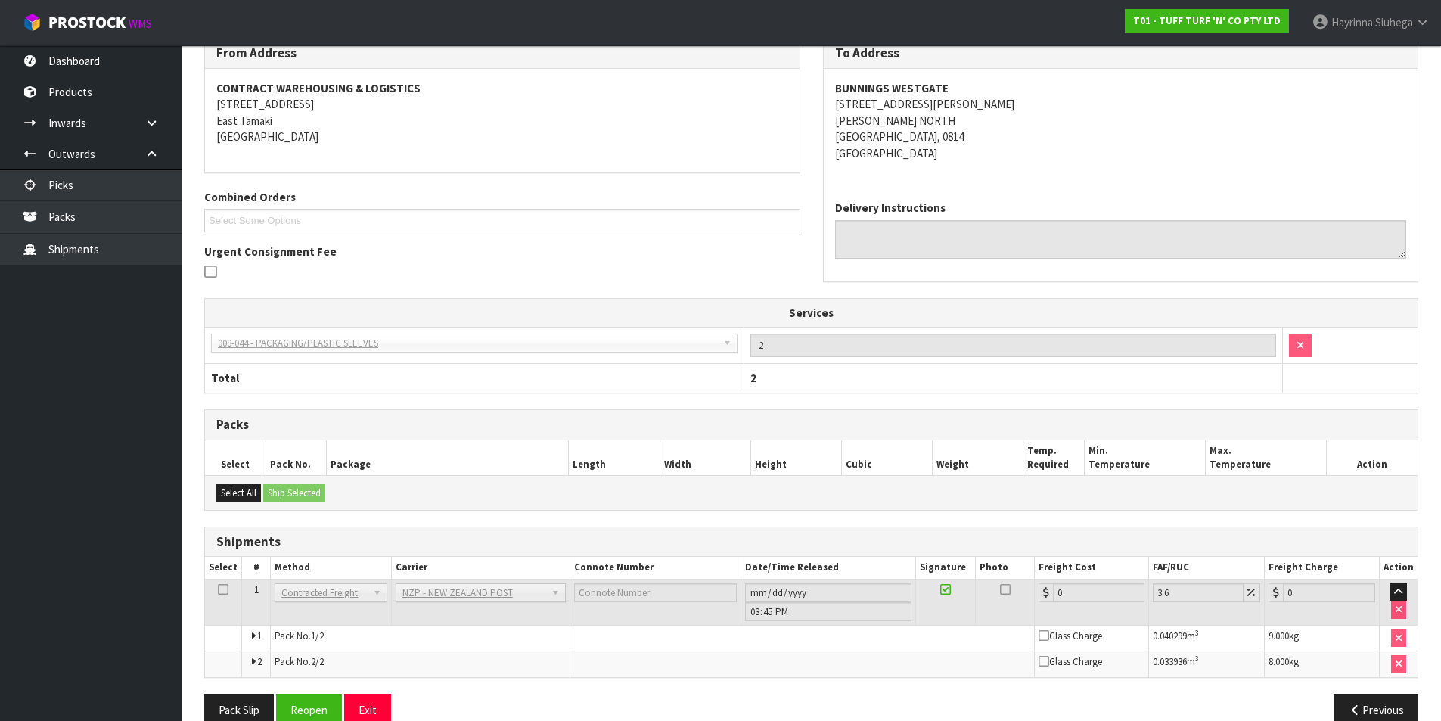
scroll to position [289, 0]
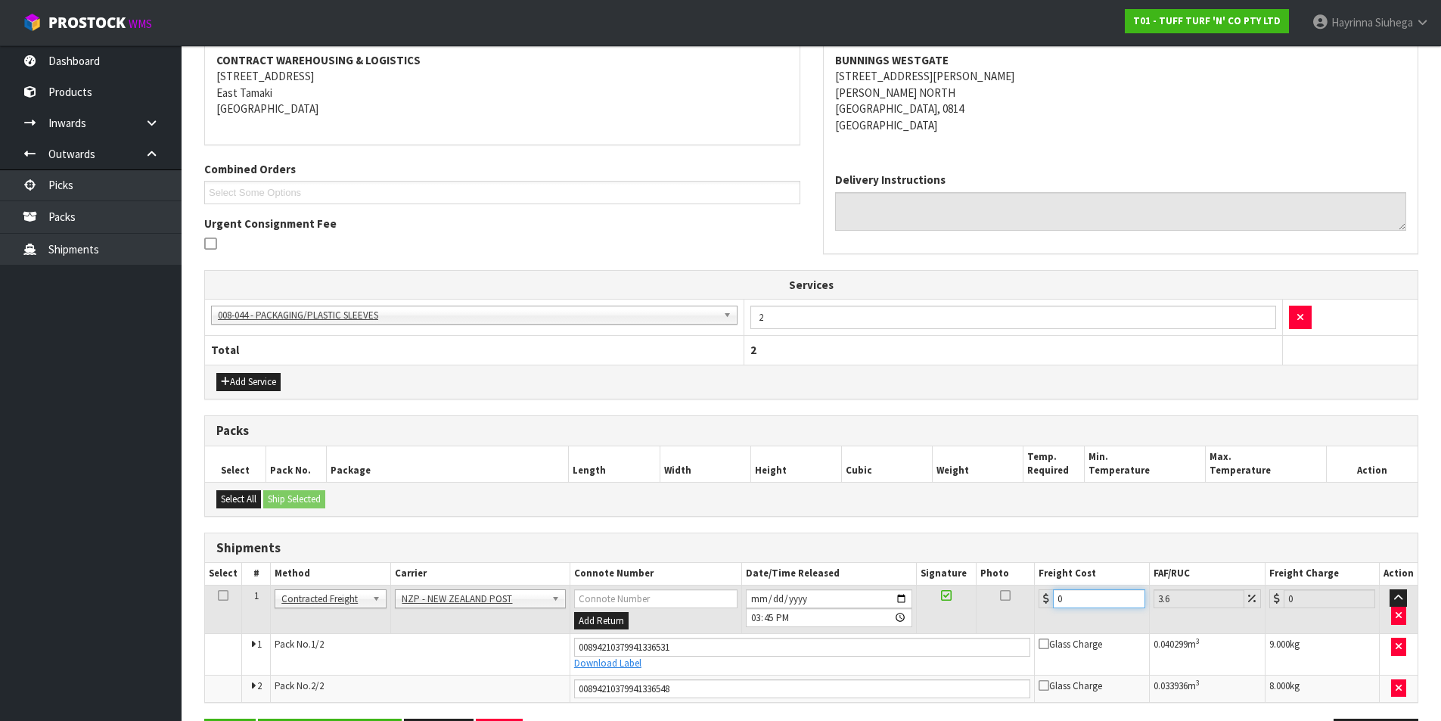
drag, startPoint x: 1091, startPoint y: 595, endPoint x: 978, endPoint y: 601, distance: 112.9
click at [965, 601] on tr "1 Client Local Pickup Customer Local Pickup Company Freight Contracted Freight …" at bounding box center [811, 609] width 1213 height 49
click at [204, 719] on button "Save" at bounding box center [229, 735] width 51 height 33
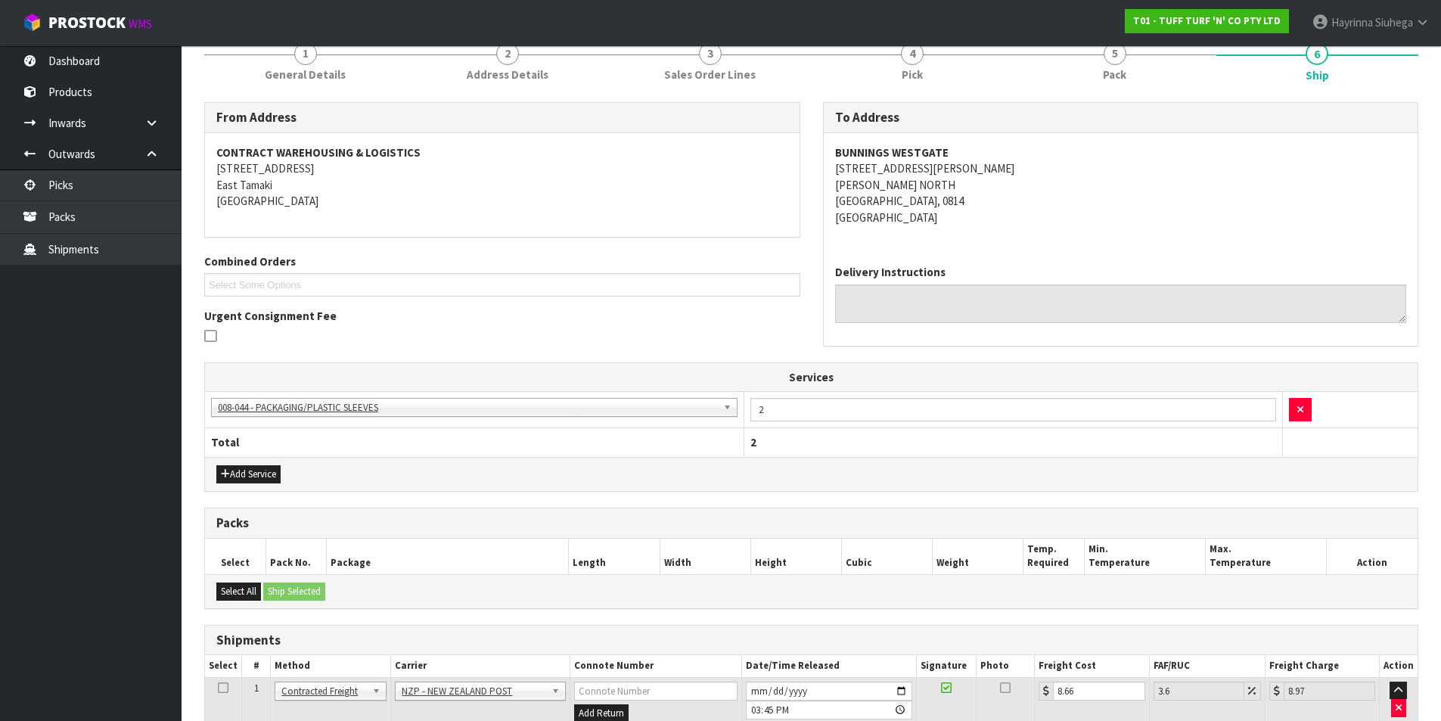
scroll to position [342, 0]
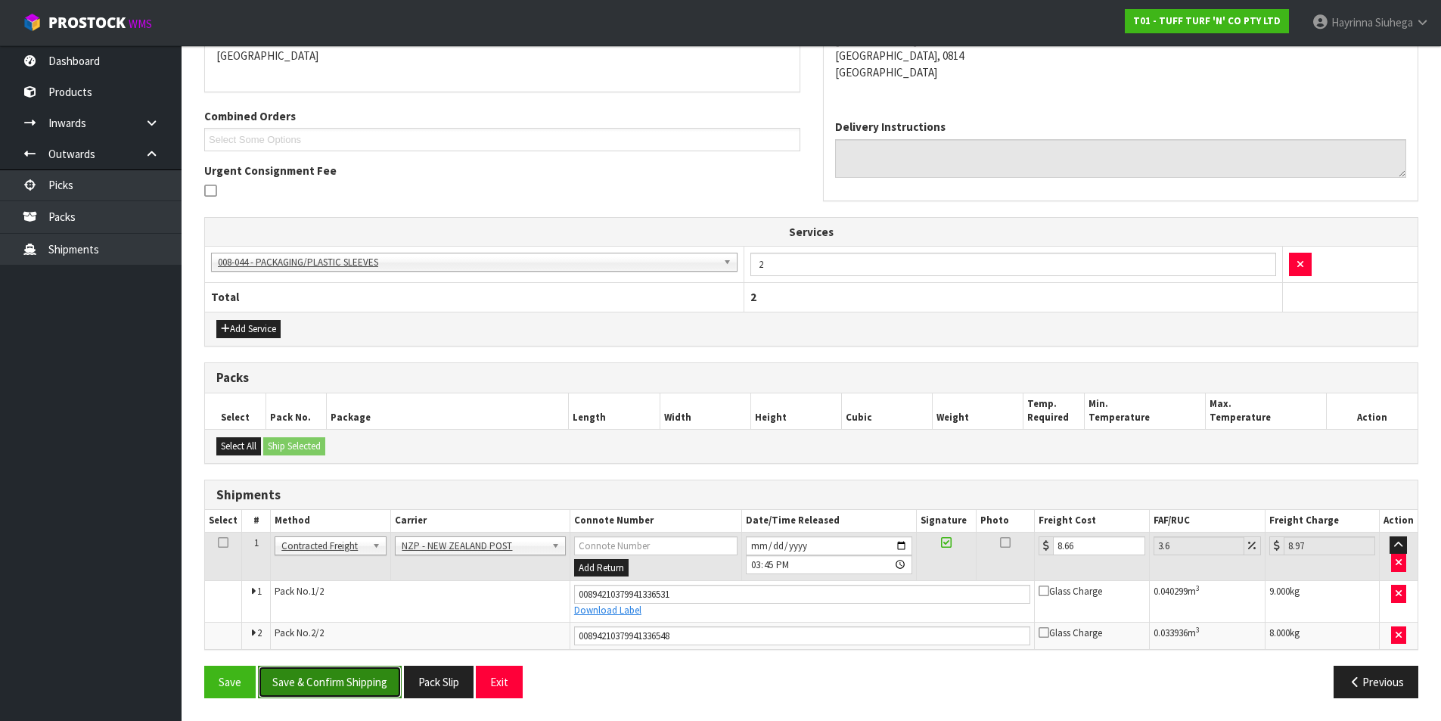
click at [342, 683] on button "Save & Confirm Shipping" at bounding box center [330, 682] width 144 height 33
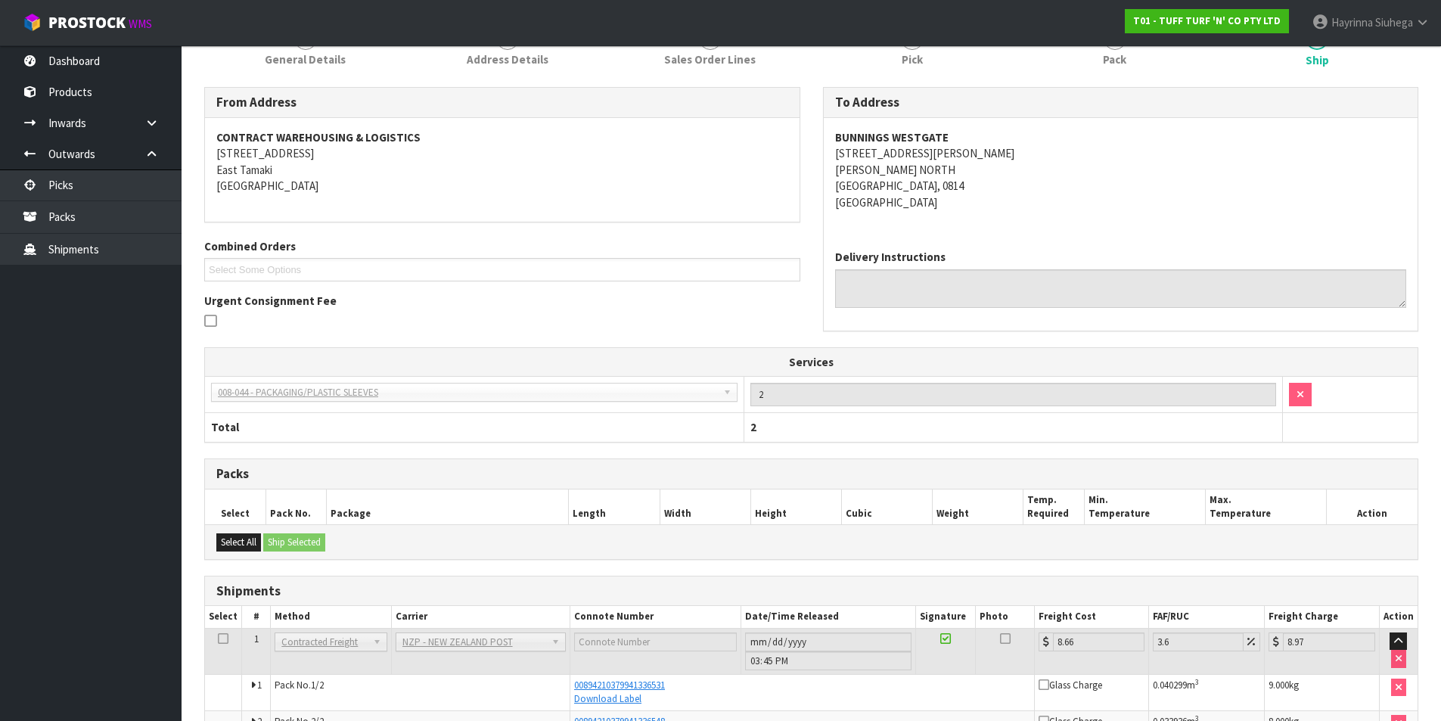
scroll to position [0, 0]
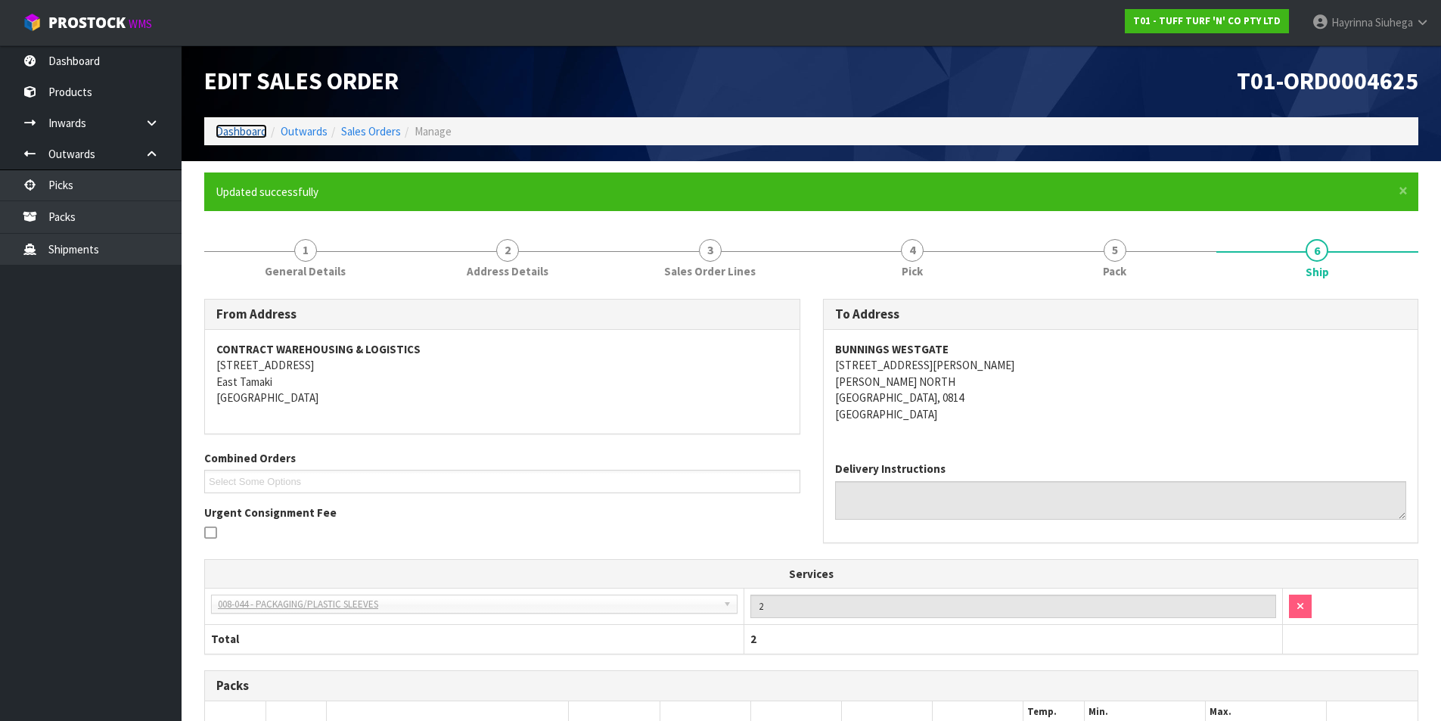
click at [251, 131] on link "Dashboard" at bounding box center [241, 131] width 51 height 14
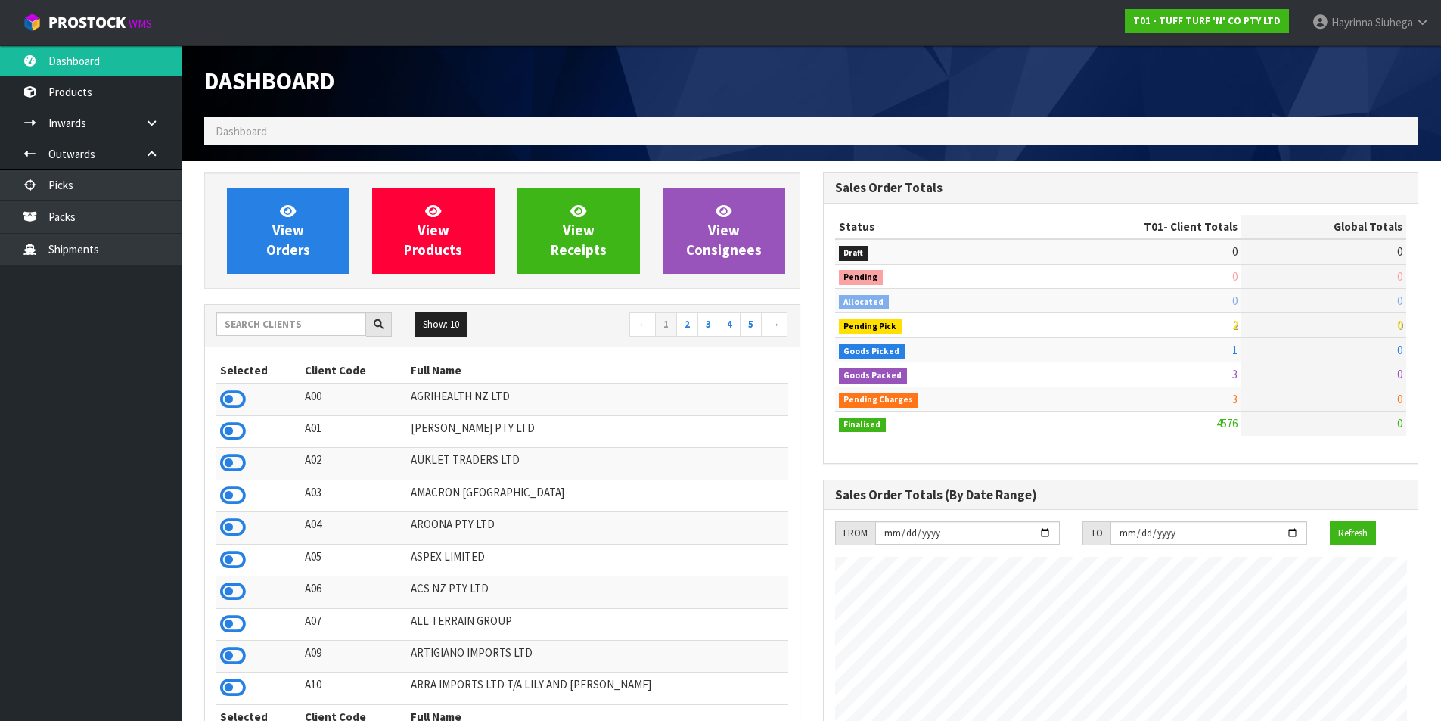
scroll to position [1146, 618]
click at [73, 219] on link "Packs" at bounding box center [91, 216] width 182 height 31
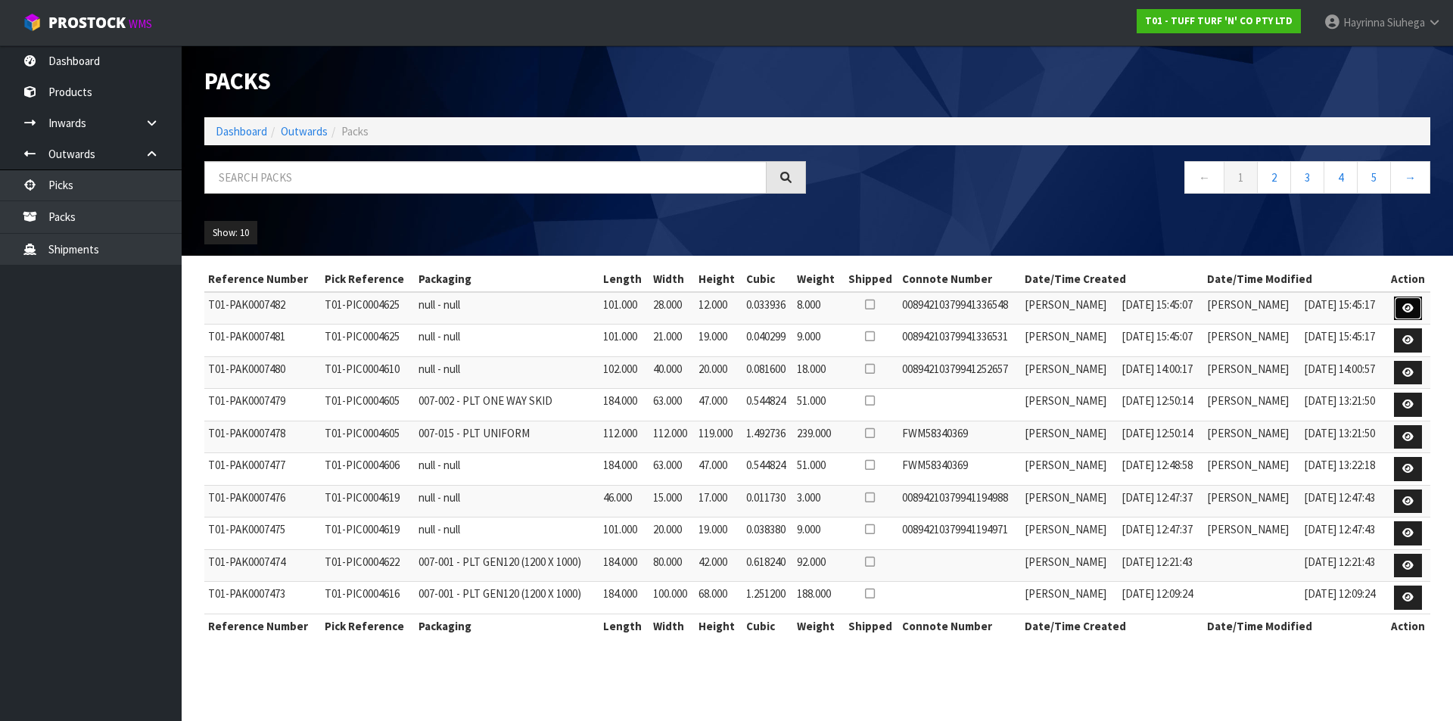
click at [1406, 301] on link at bounding box center [1408, 309] width 28 height 24
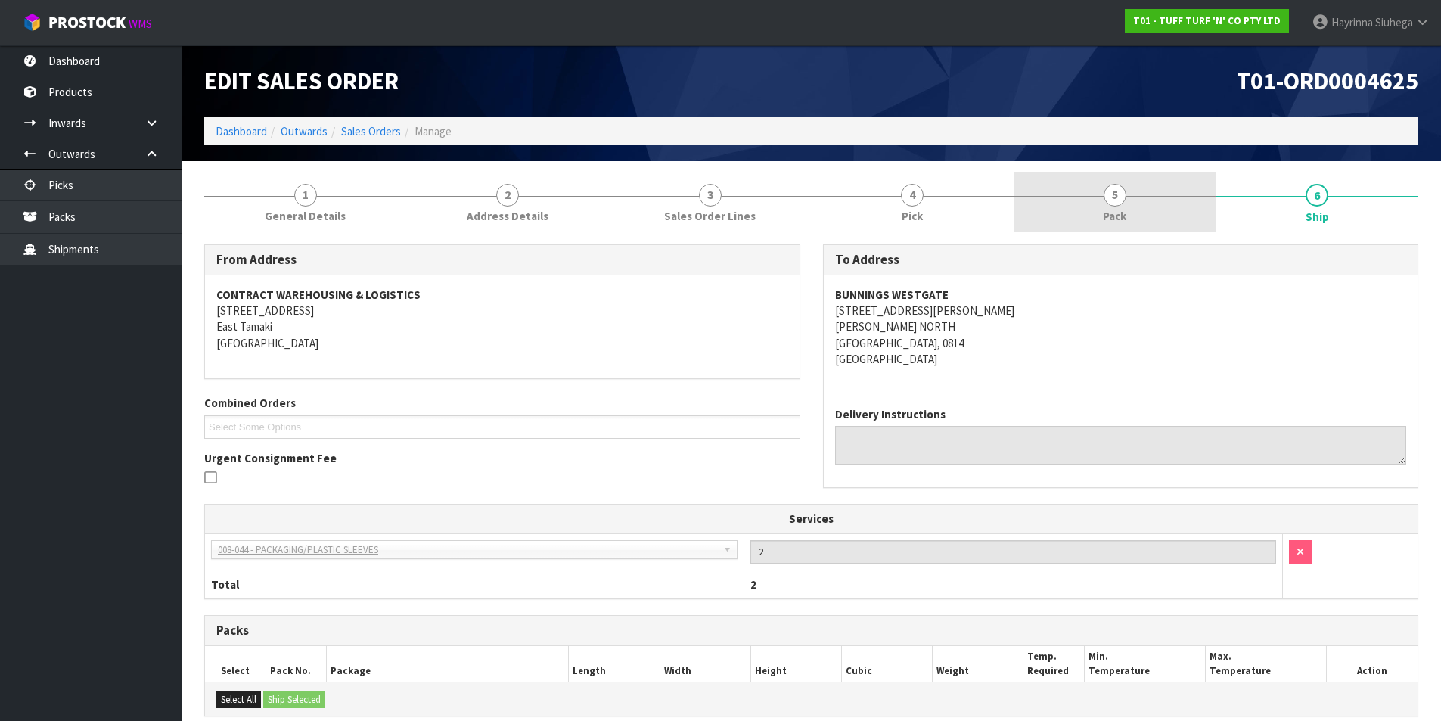
click at [1111, 194] on span "5" at bounding box center [1115, 195] width 23 height 23
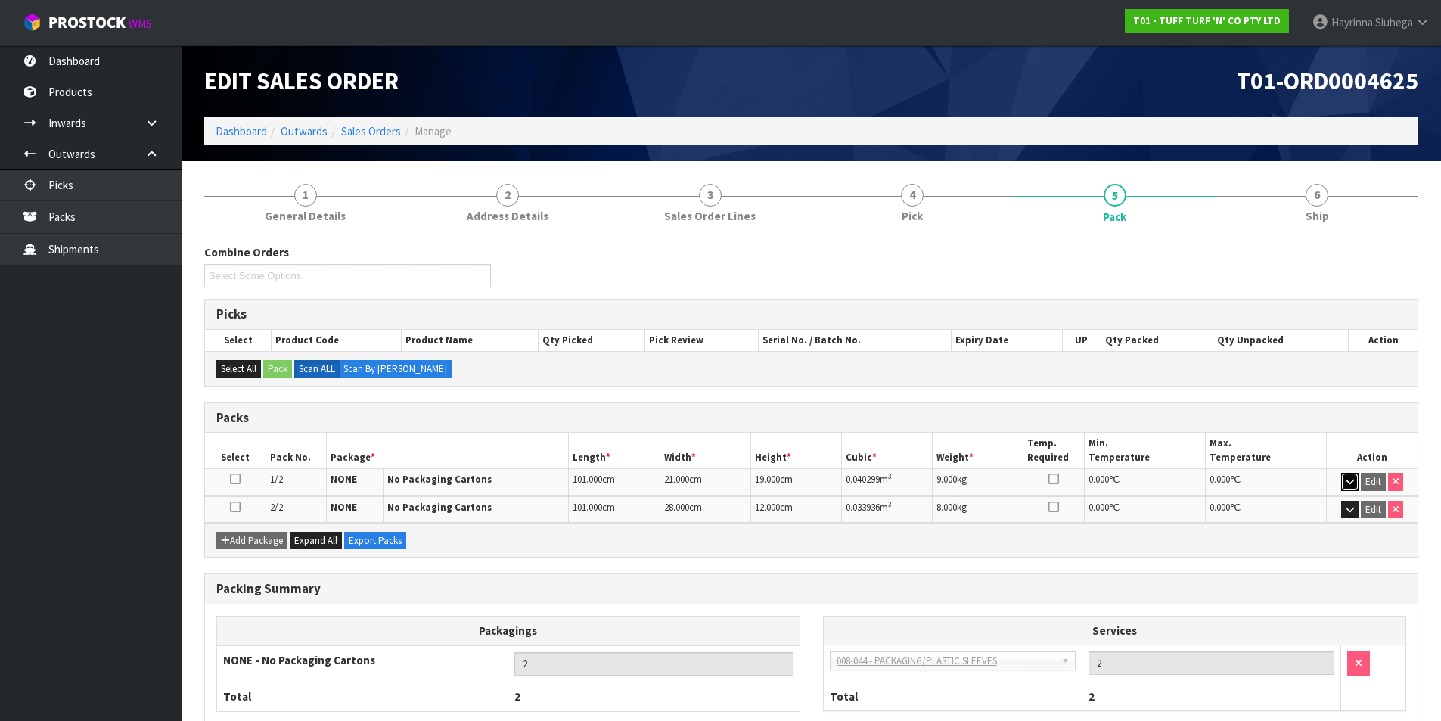
click at [1346, 477] on icon "button" at bounding box center [1350, 482] width 8 height 10
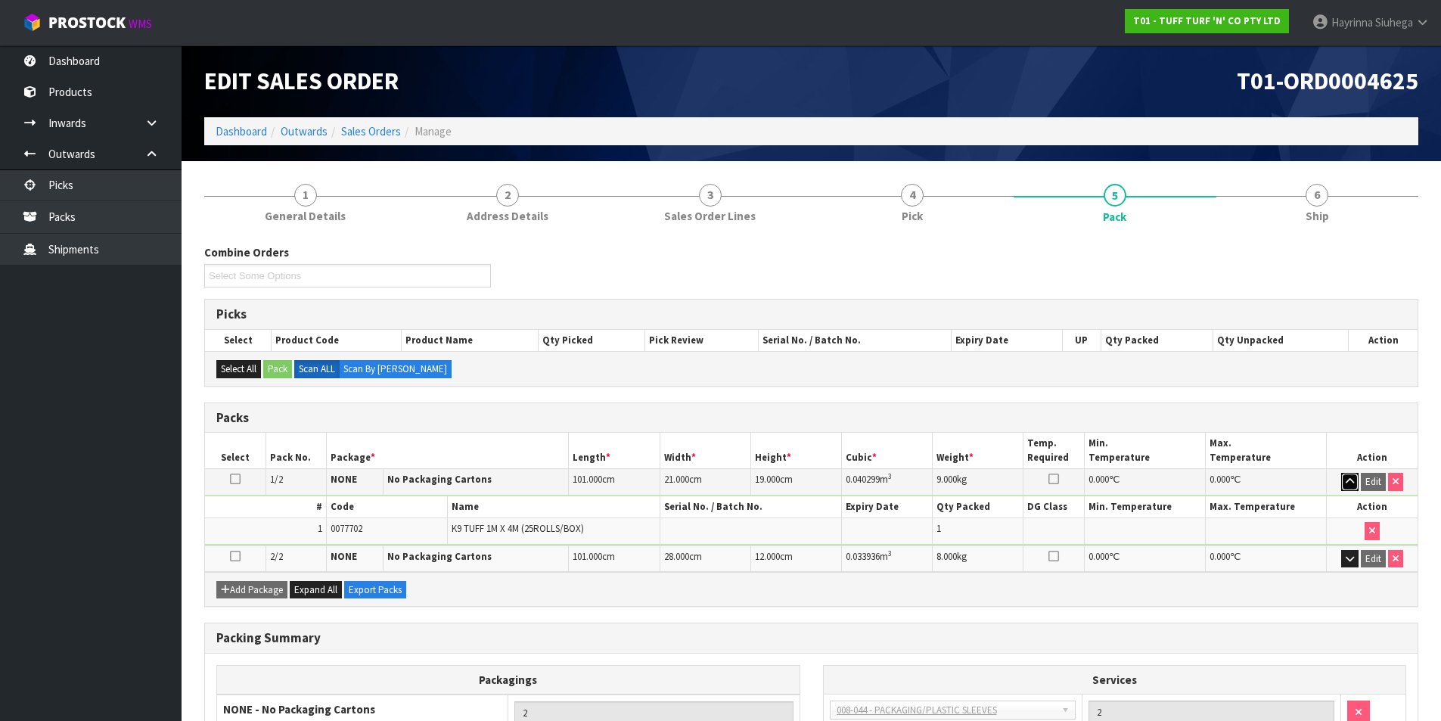
click at [1346, 477] on icon "button" at bounding box center [1350, 482] width 8 height 10
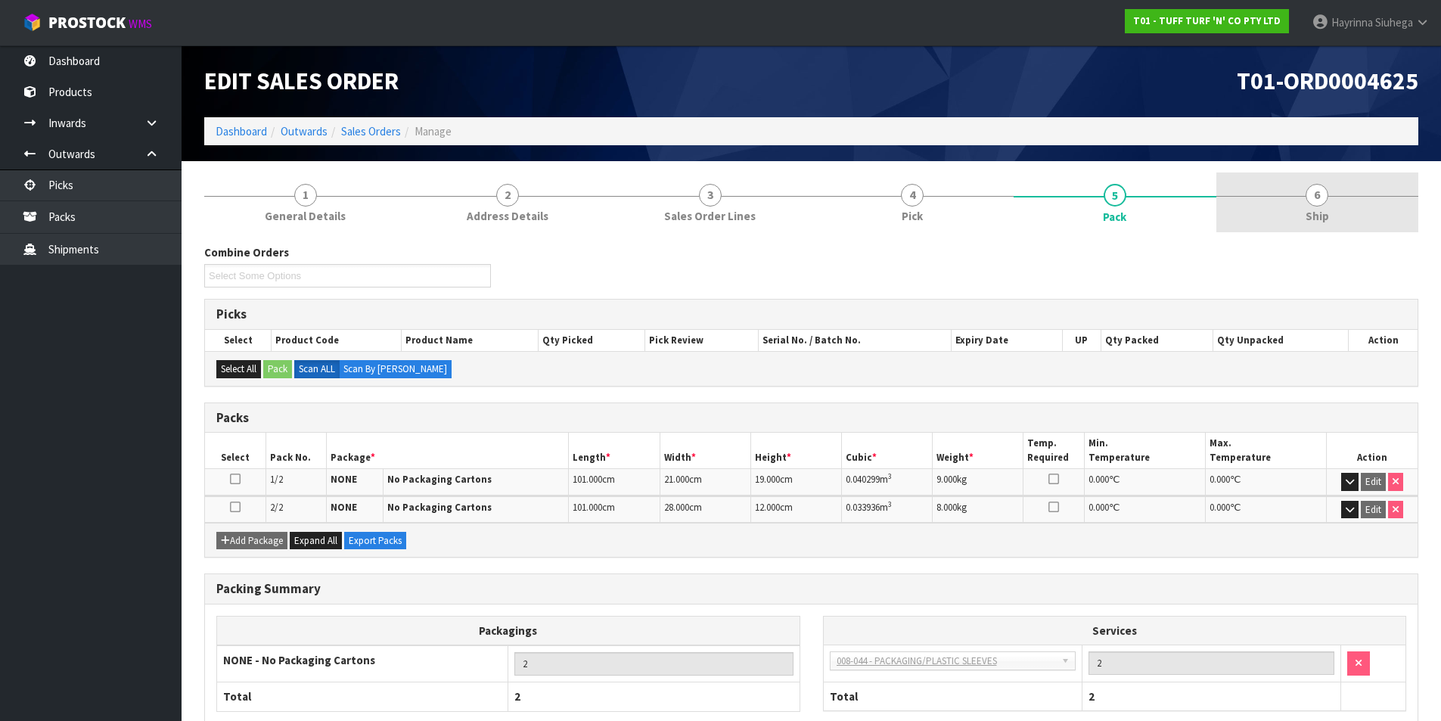
click at [1335, 194] on link "6 Ship" at bounding box center [1318, 202] width 203 height 60
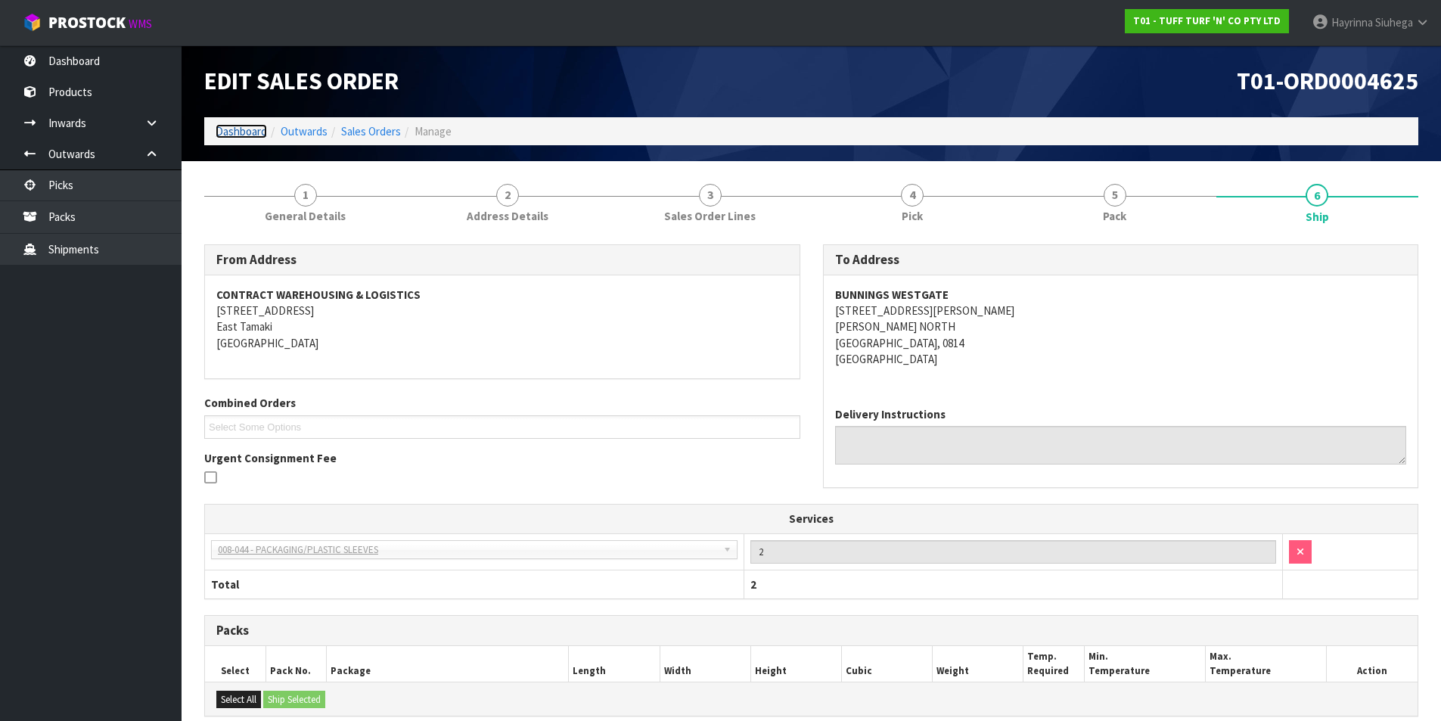
click at [248, 130] on link "Dashboard" at bounding box center [241, 131] width 51 height 14
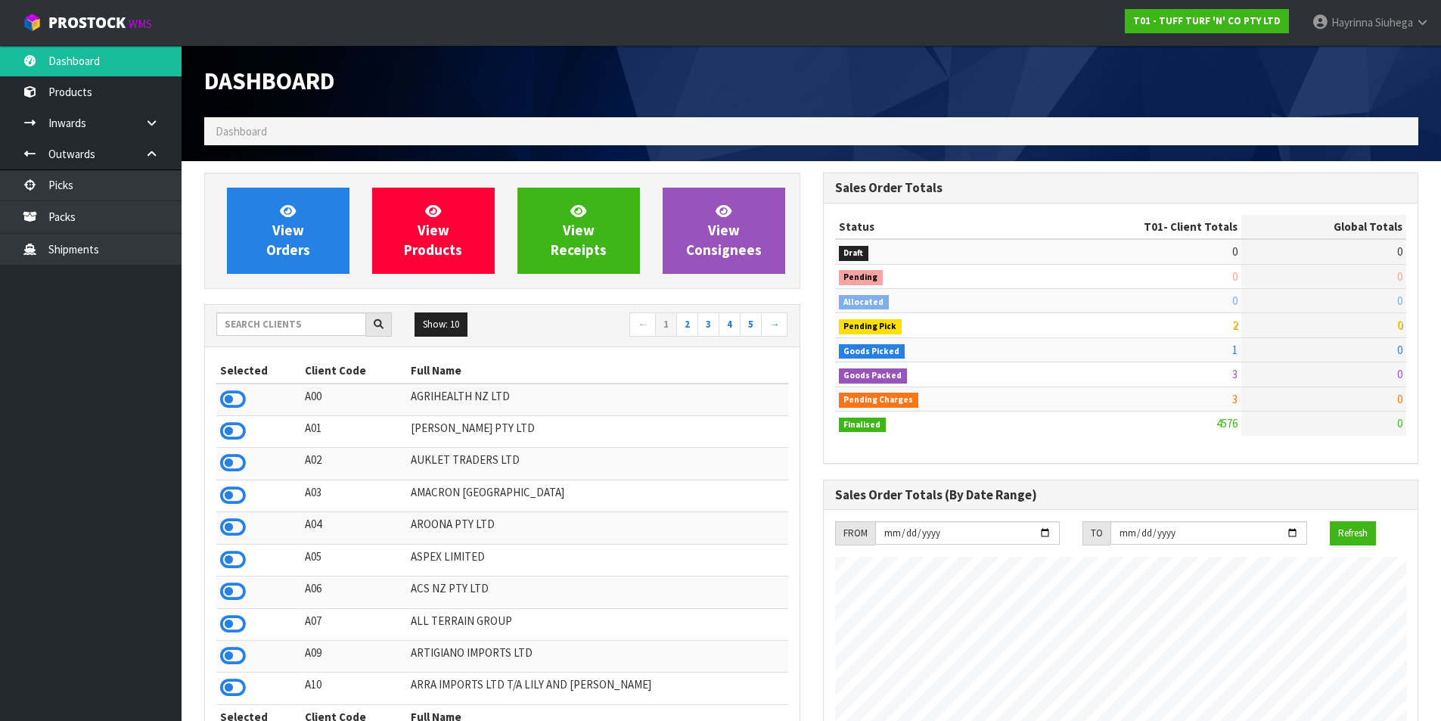
scroll to position [1146, 618]
click at [291, 330] on input "text" at bounding box center [291, 323] width 150 height 23
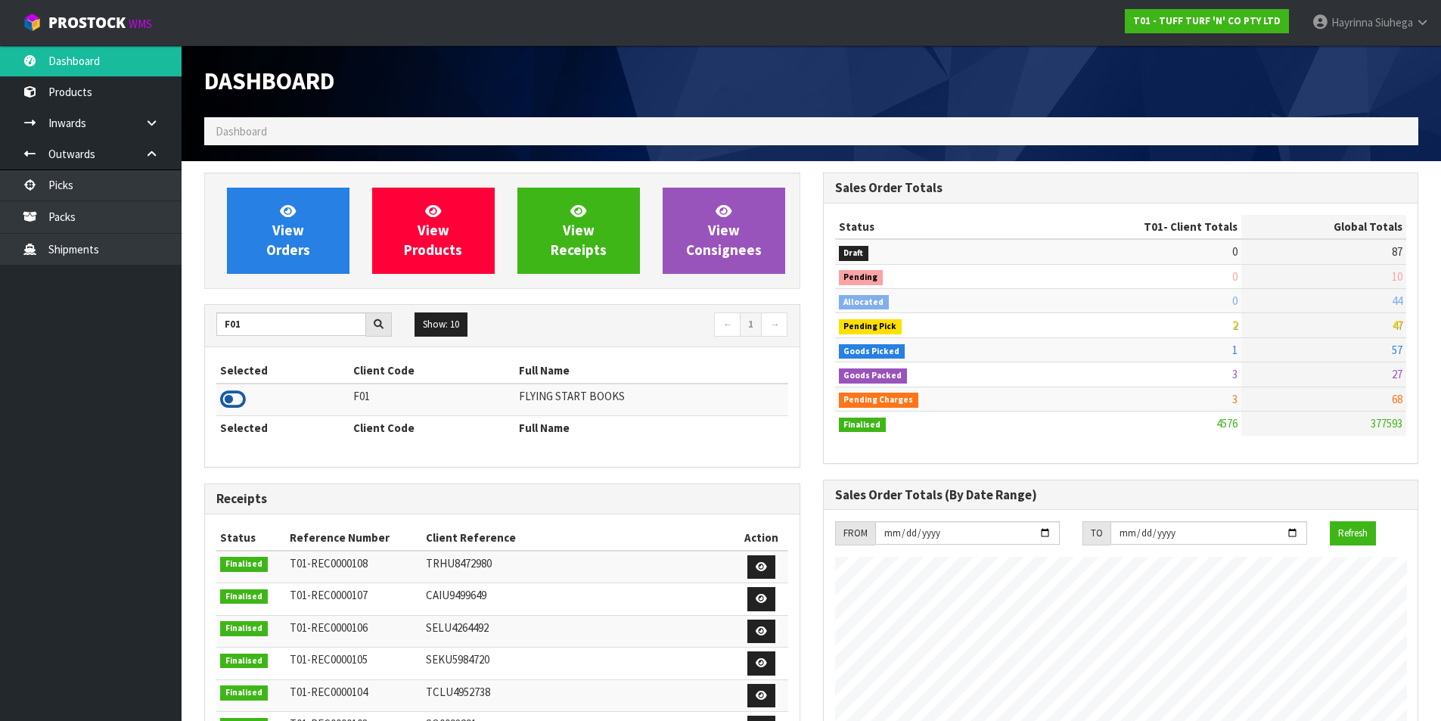
click at [244, 388] on icon at bounding box center [233, 399] width 26 height 23
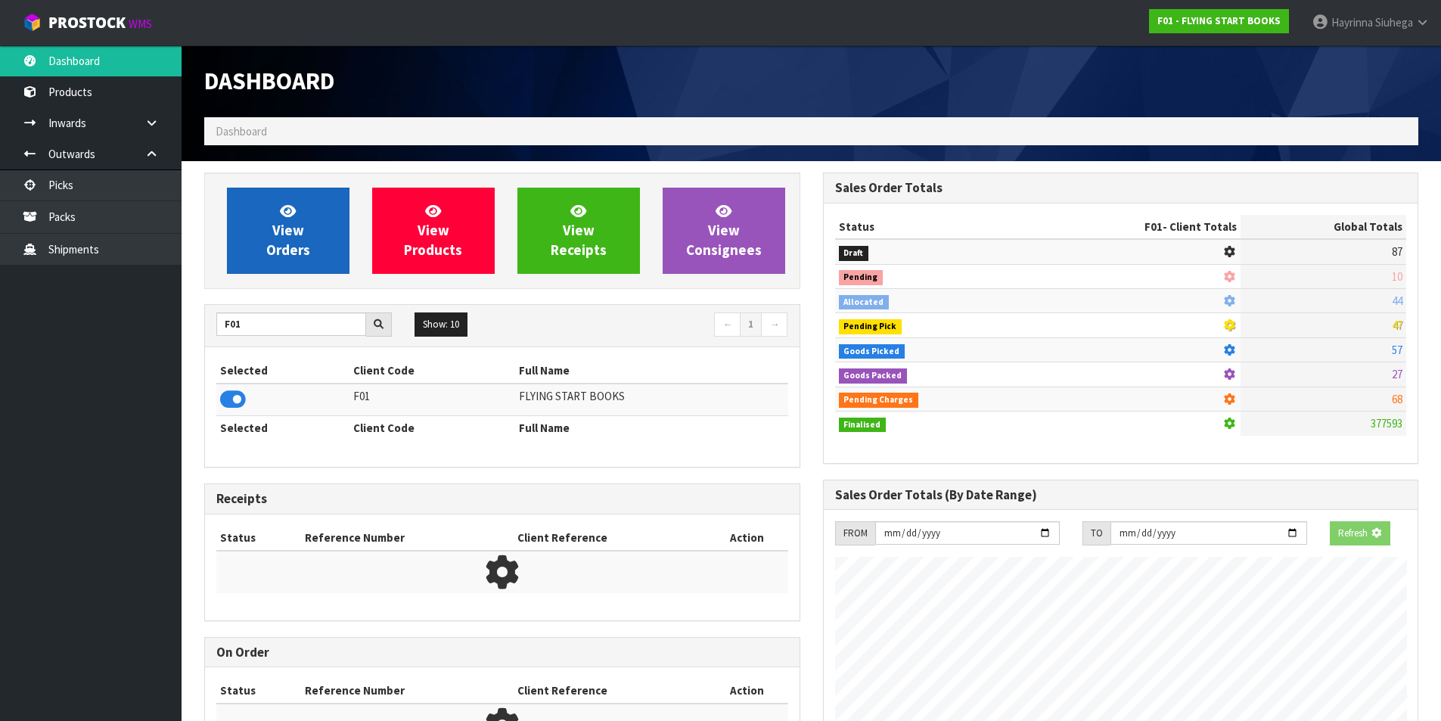
scroll to position [943, 618]
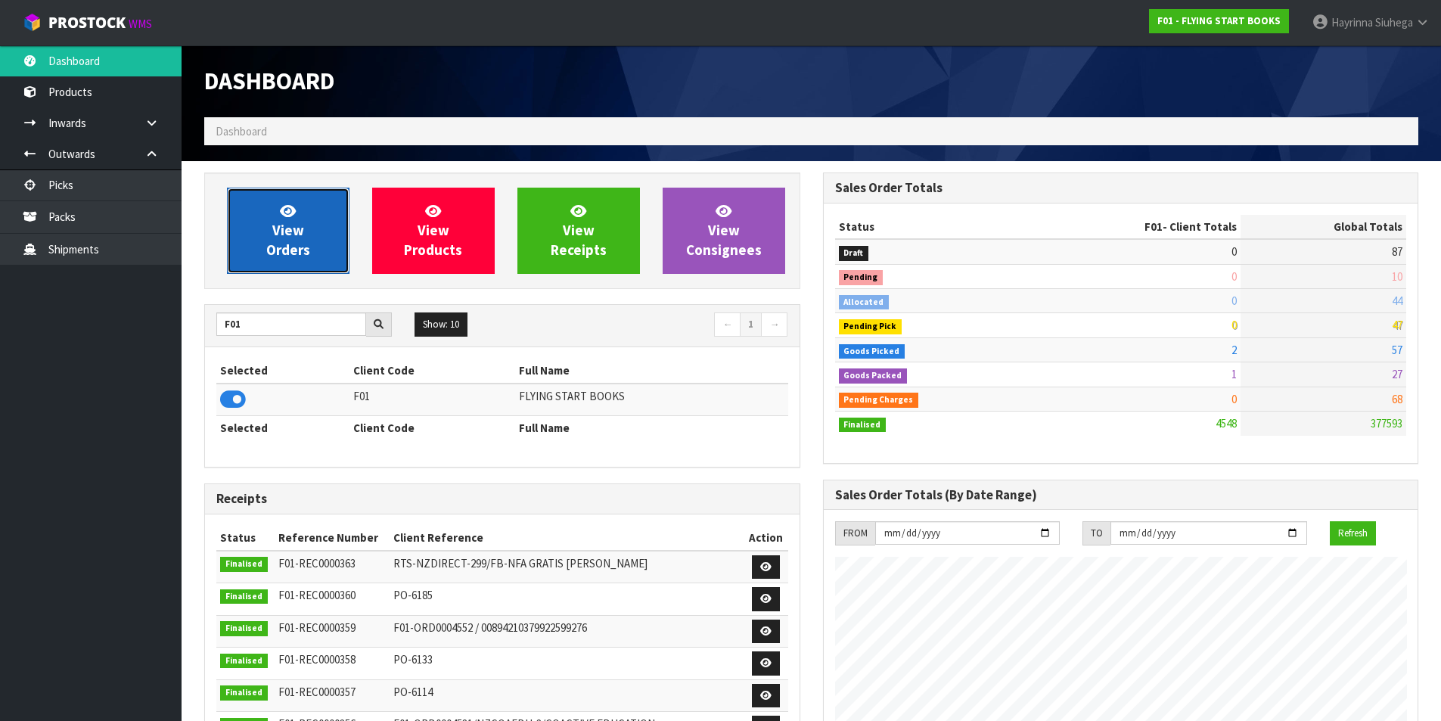
click at [315, 235] on link "View Orders" at bounding box center [288, 231] width 123 height 86
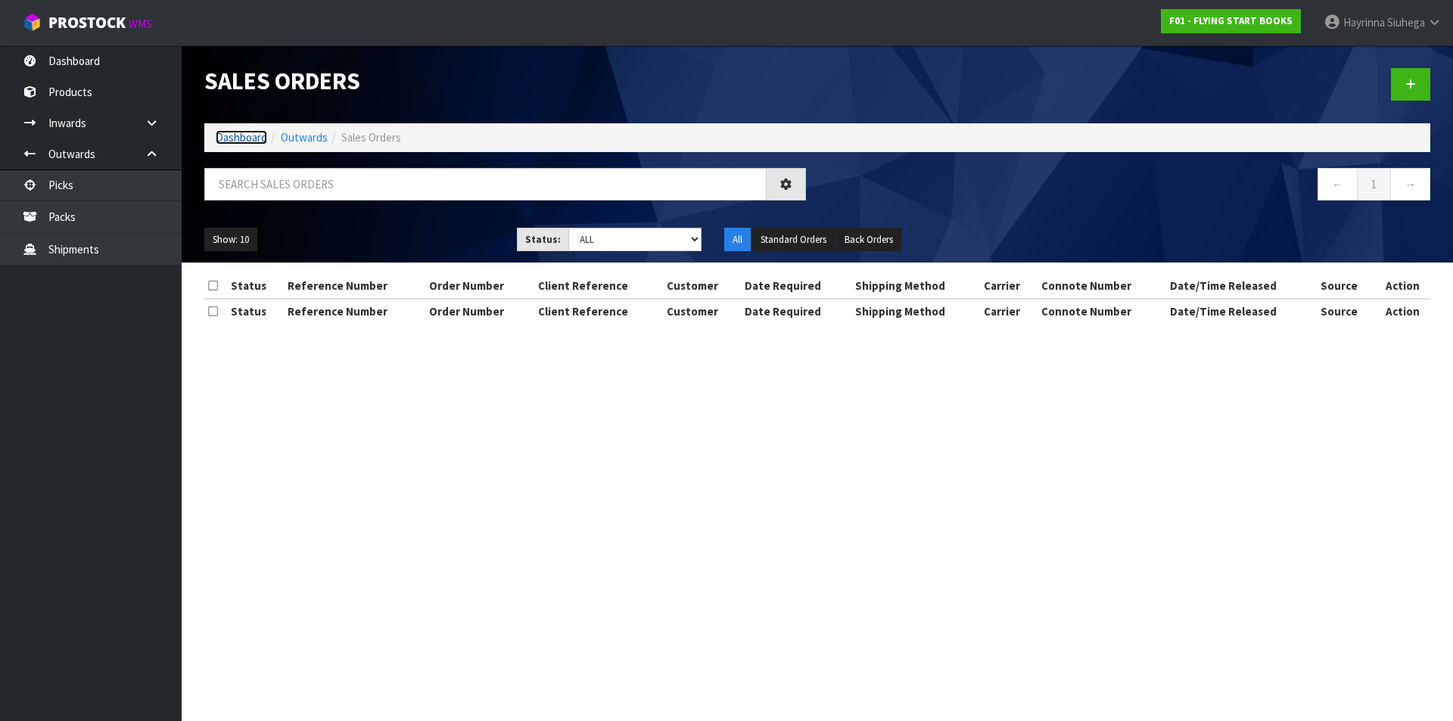
click at [262, 135] on link "Dashboard" at bounding box center [241, 137] width 51 height 14
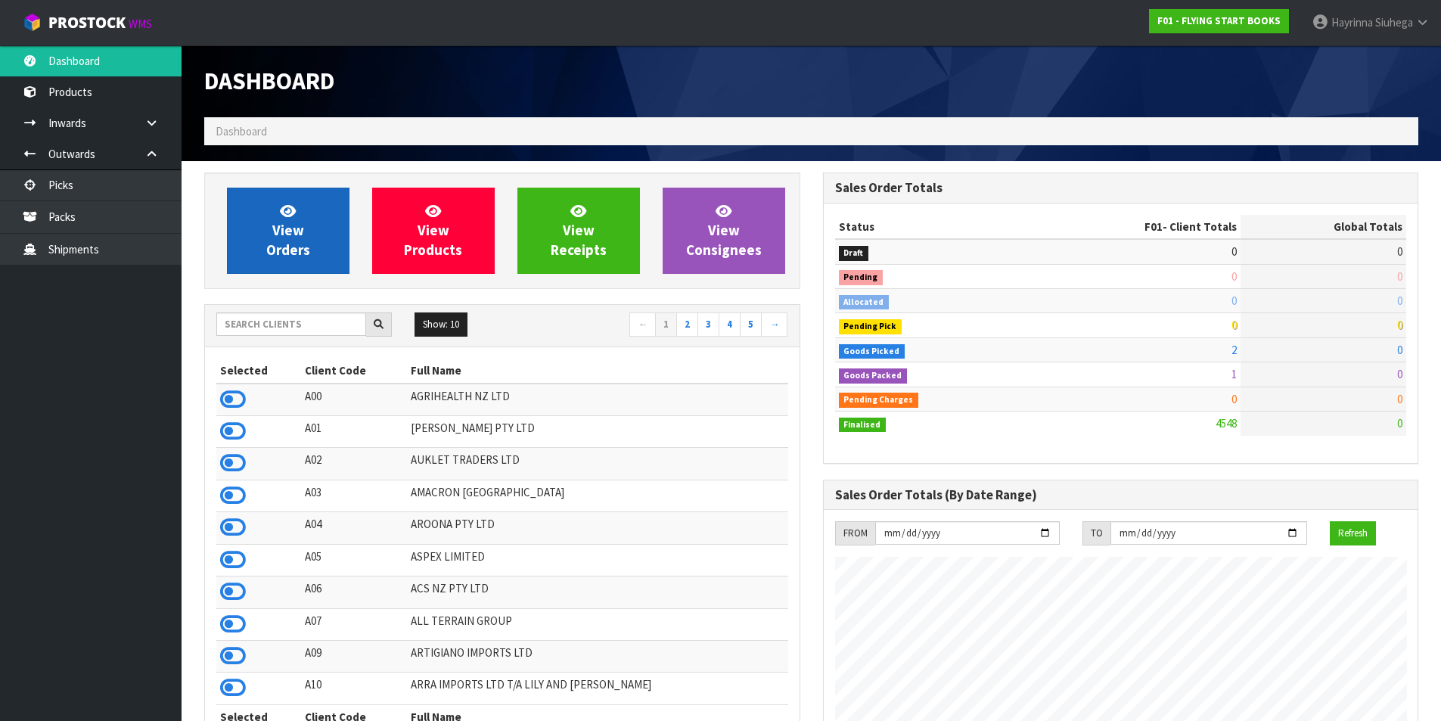
scroll to position [1146, 618]
click at [309, 232] on link "View Orders" at bounding box center [288, 231] width 123 height 86
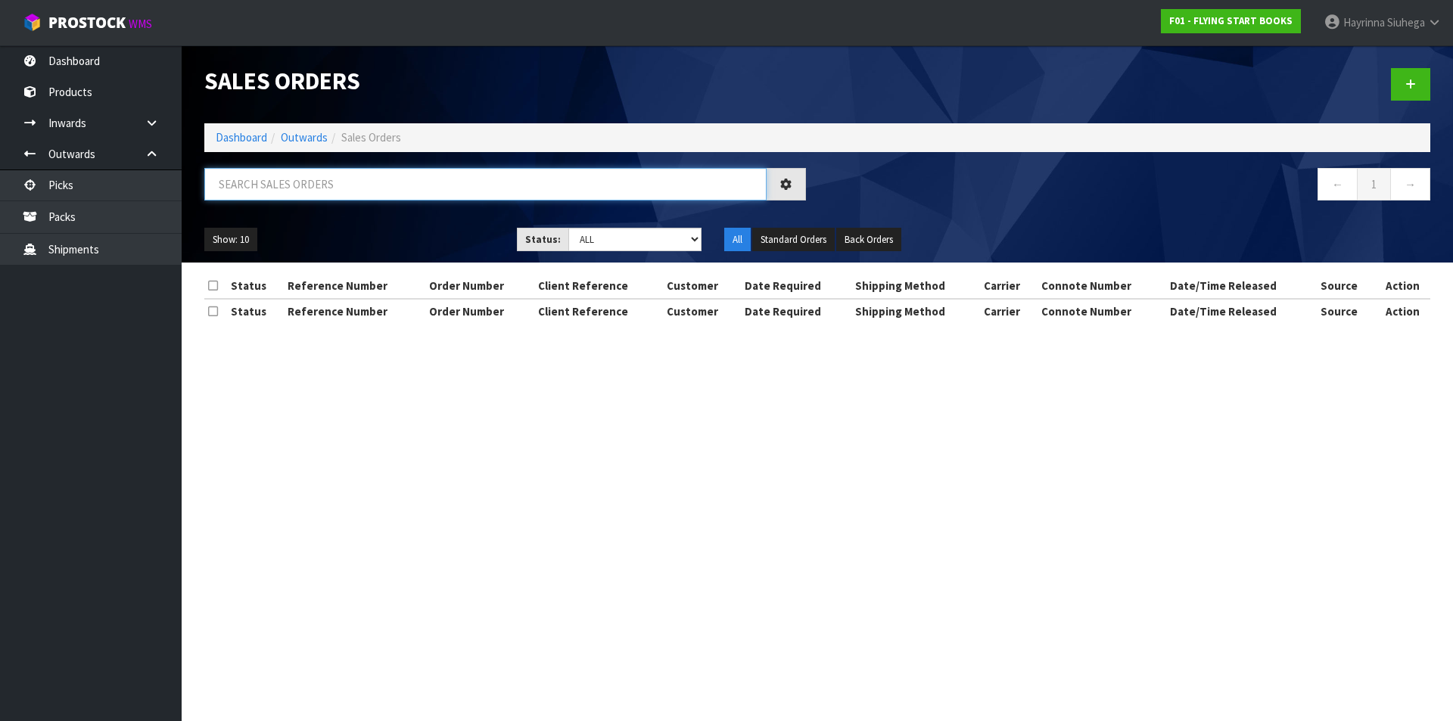
click at [320, 186] on input "text" at bounding box center [485, 184] width 562 height 33
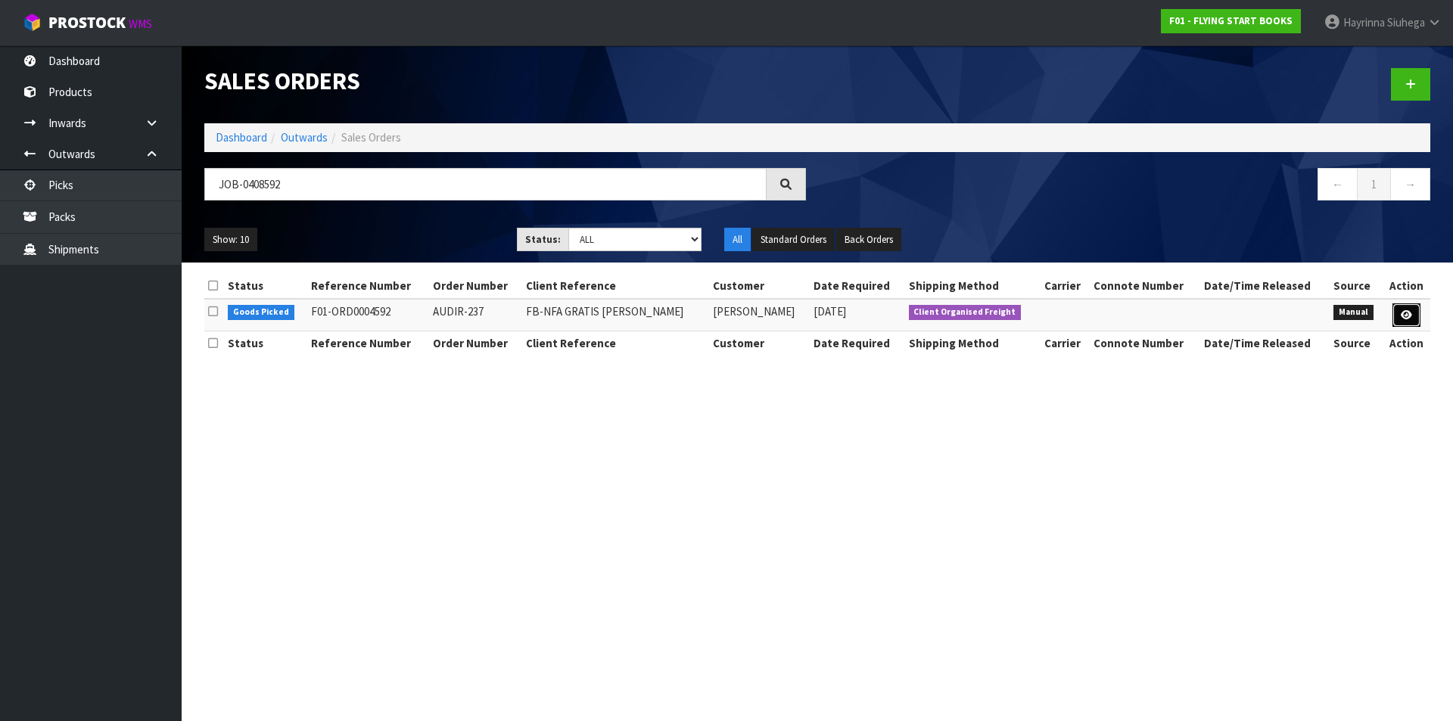
click at [1405, 315] on icon at bounding box center [1405, 315] width 11 height 10
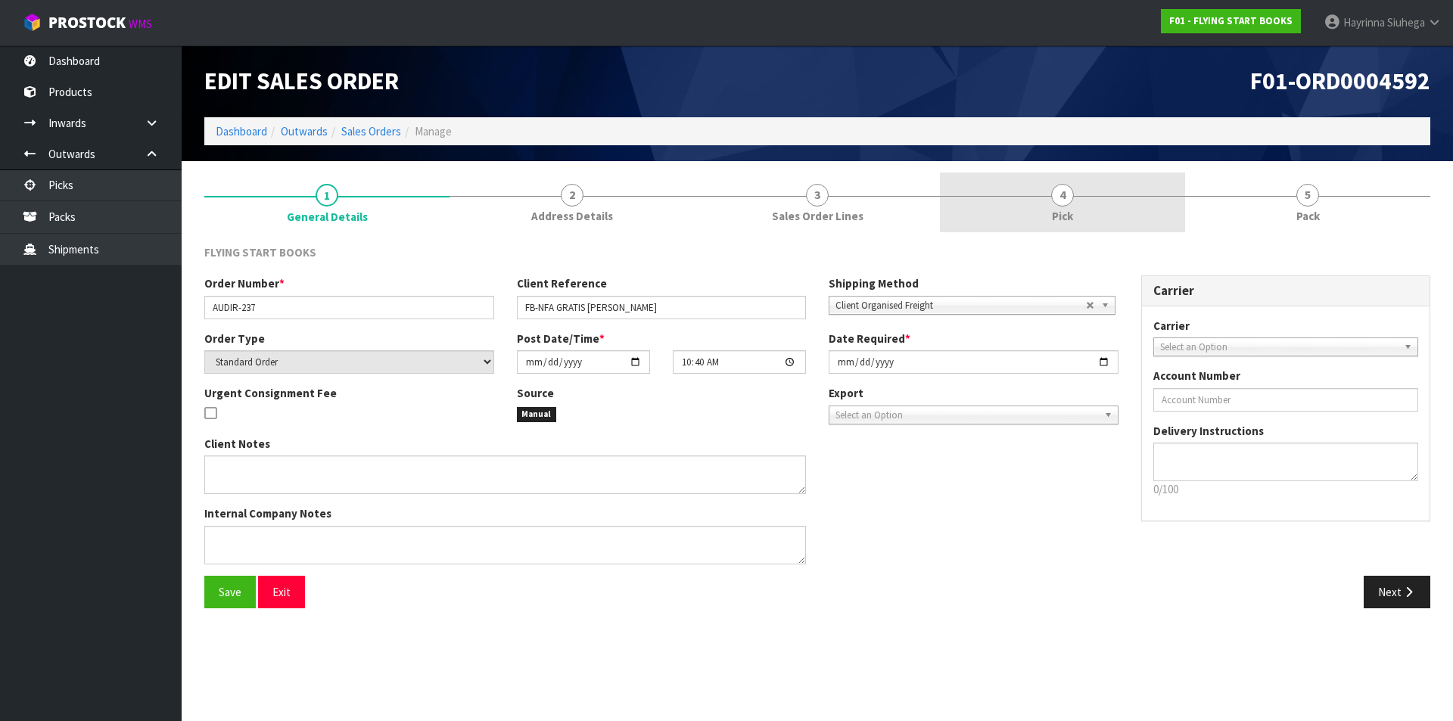
click at [1125, 214] on link "4 Pick" at bounding box center [1062, 202] width 245 height 60
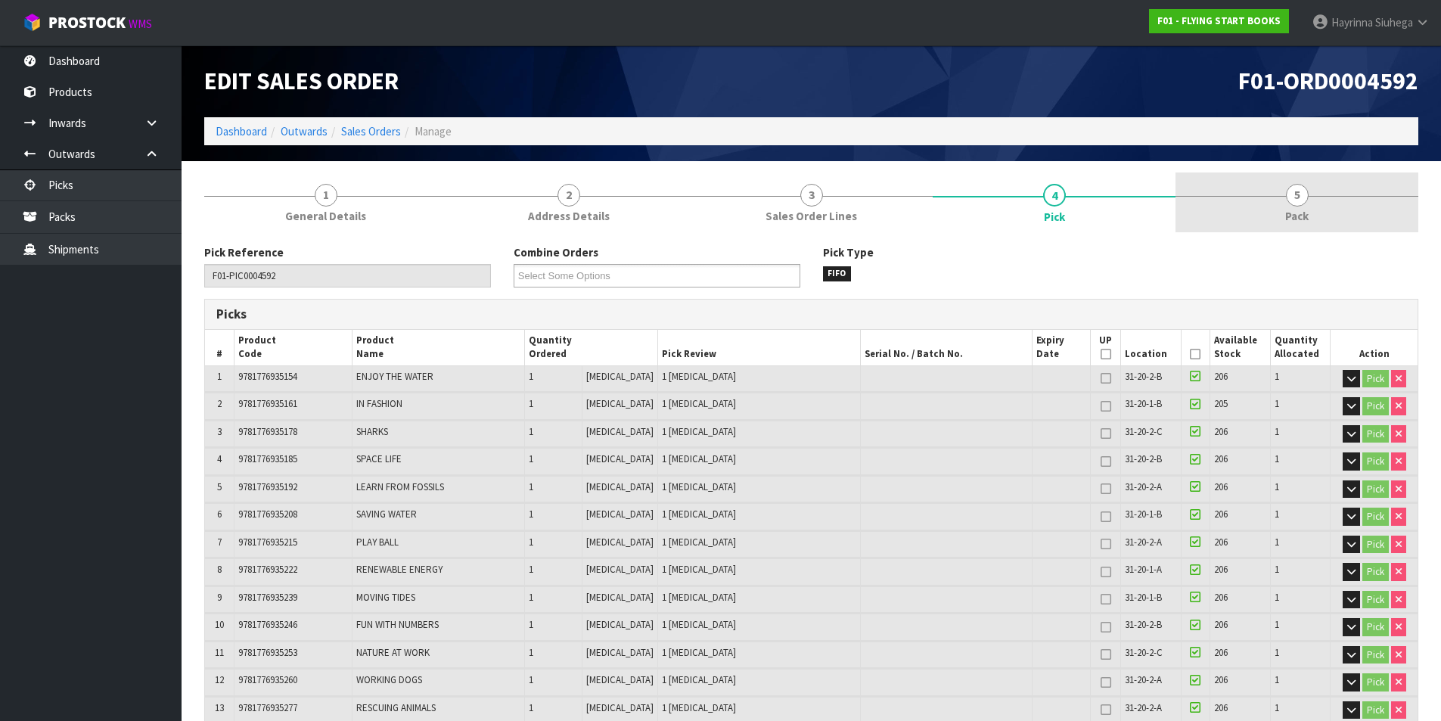
click at [1281, 197] on link "5 Pack" at bounding box center [1297, 202] width 243 height 60
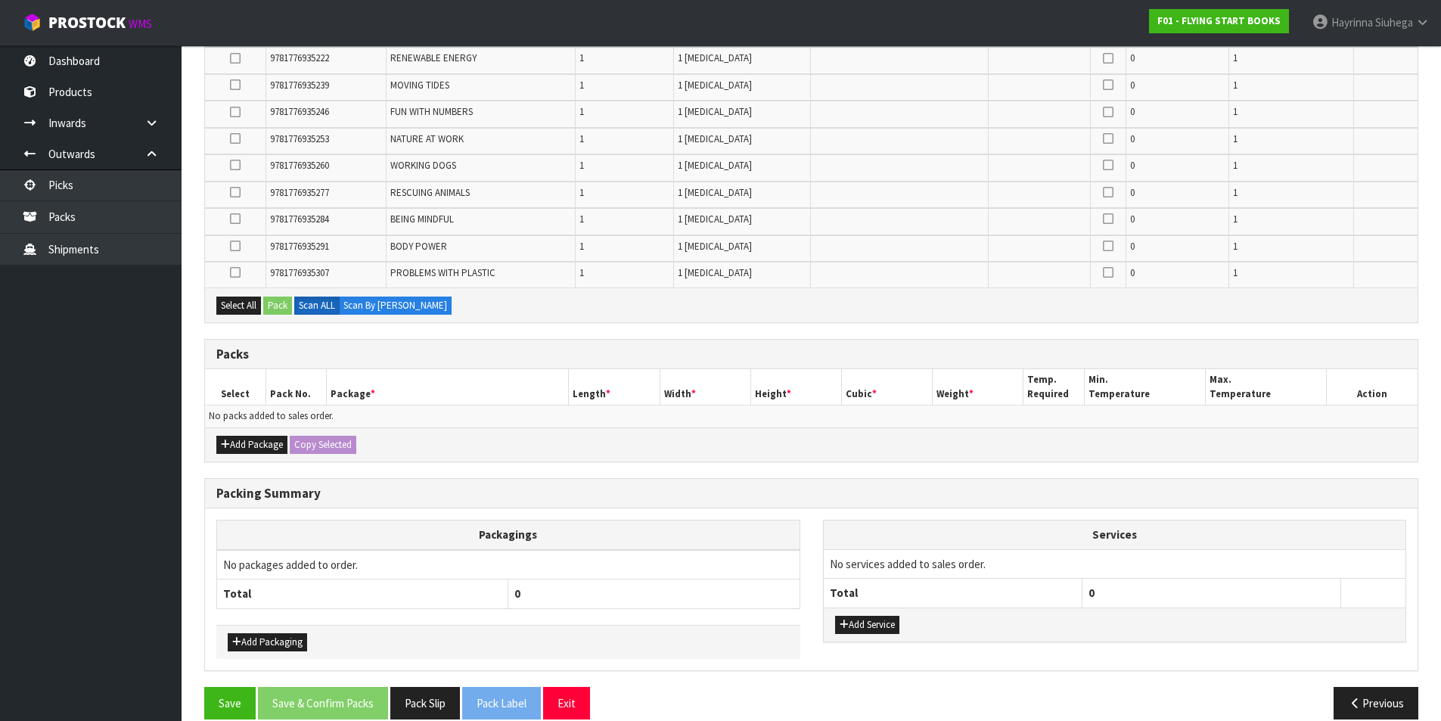
scroll to position [514, 0]
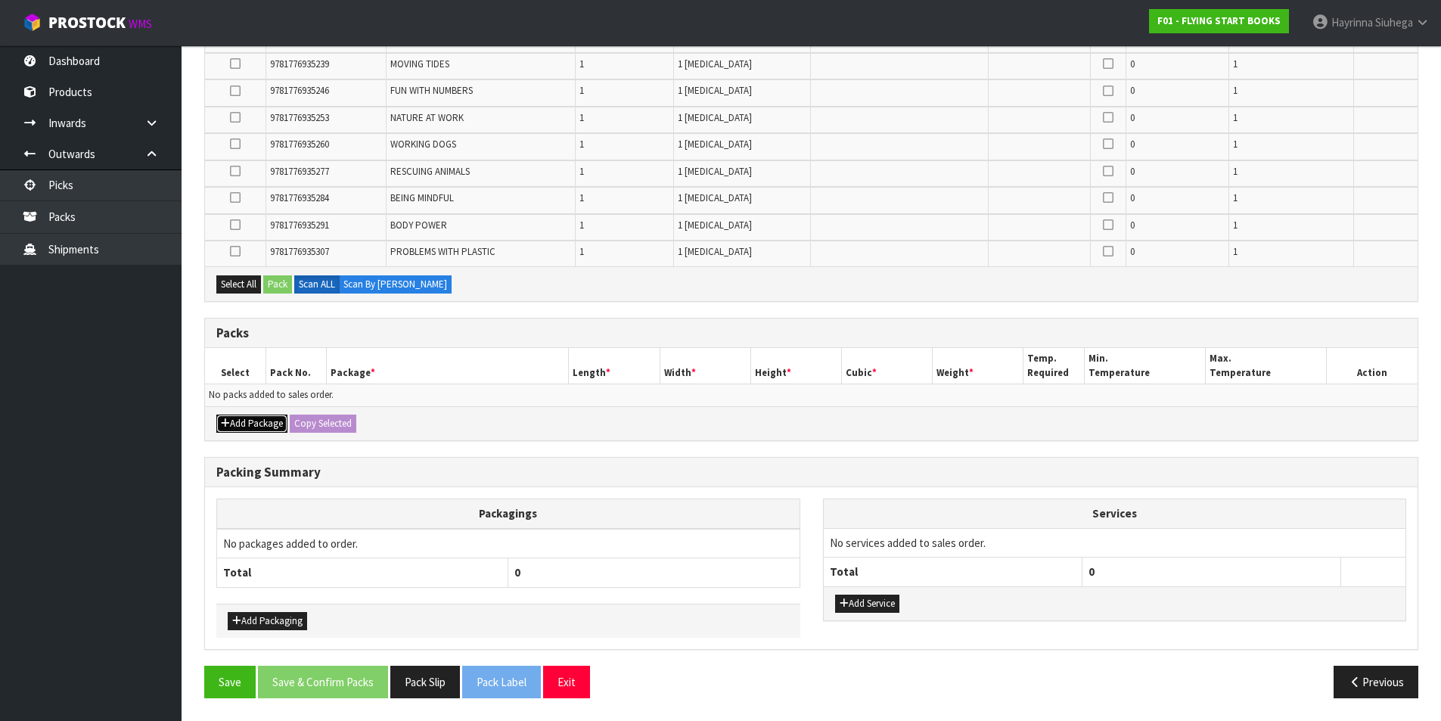
click at [254, 432] on button "Add Package" at bounding box center [251, 424] width 71 height 18
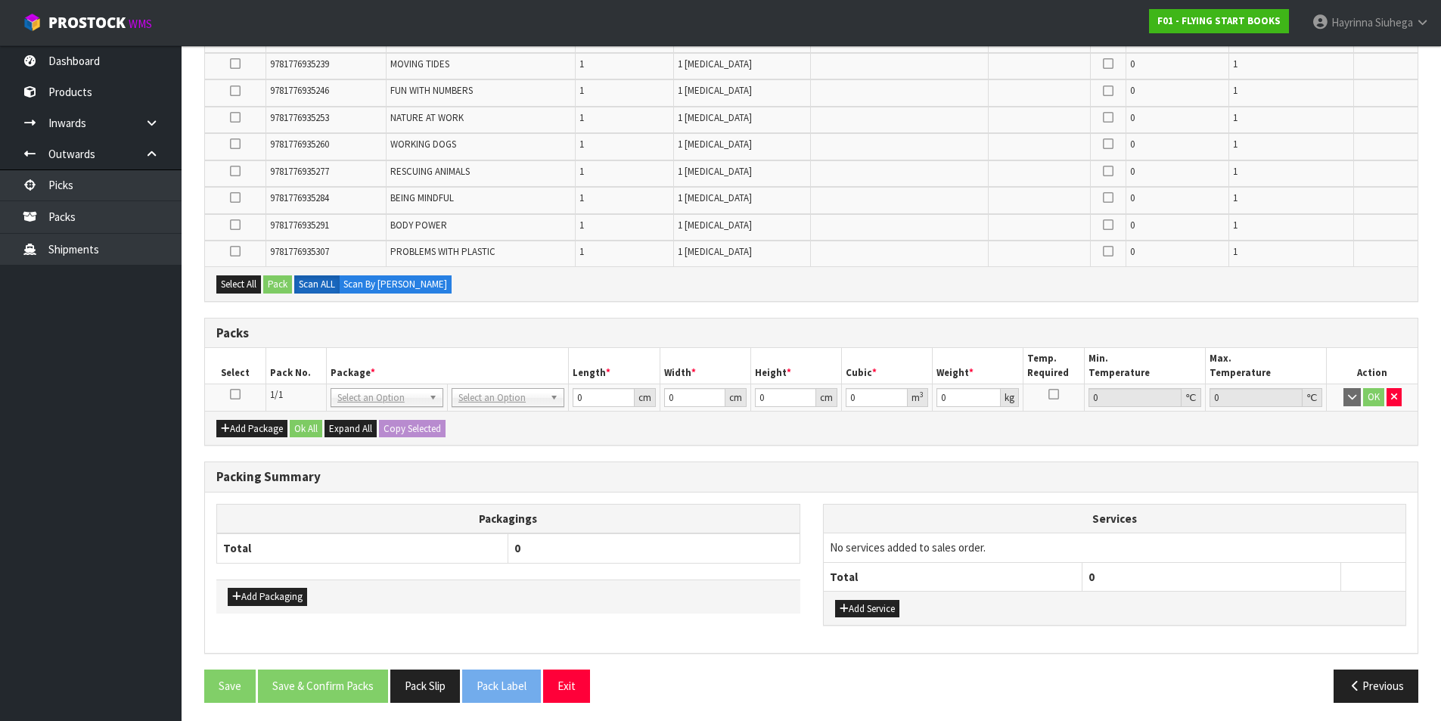
click at [231, 387] on td at bounding box center [235, 397] width 61 height 27
click at [227, 396] on td at bounding box center [235, 397] width 61 height 27
click at [238, 394] on icon at bounding box center [235, 394] width 11 height 1
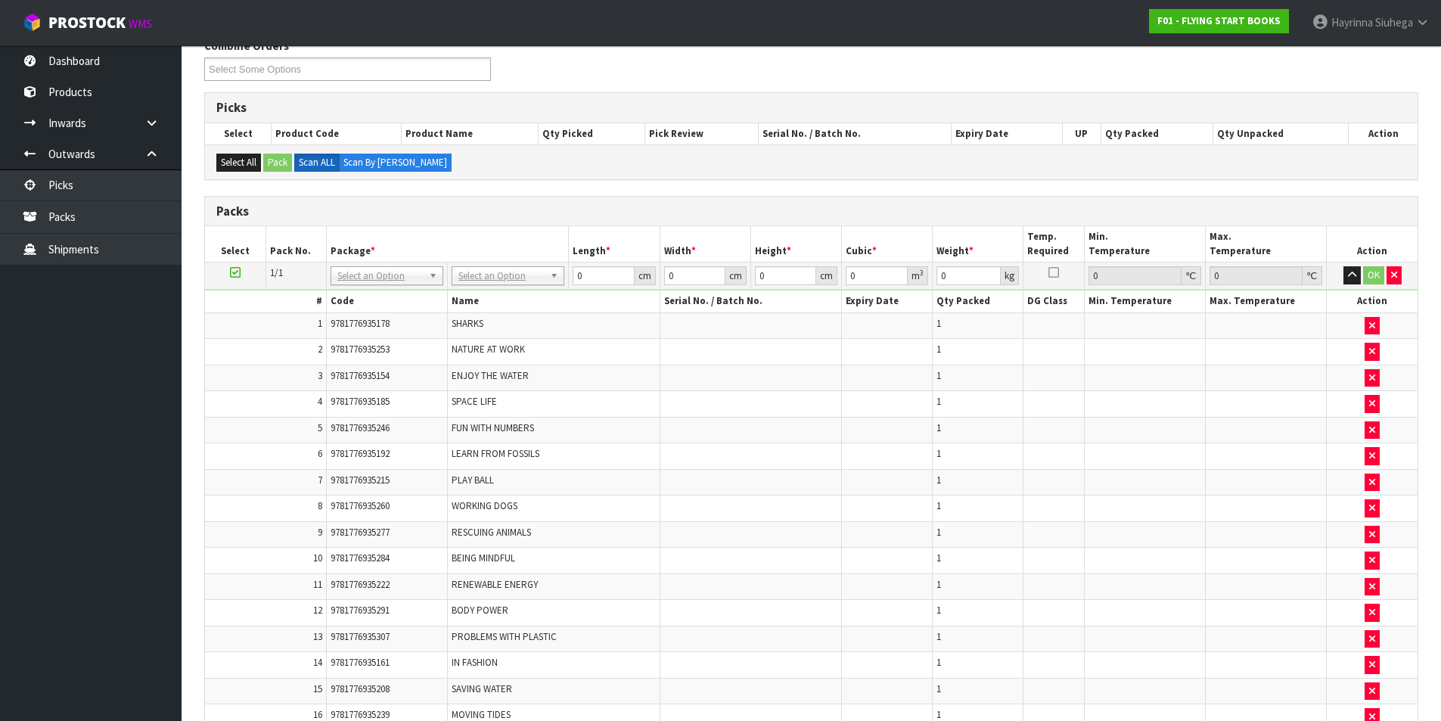
scroll to position [378, 0]
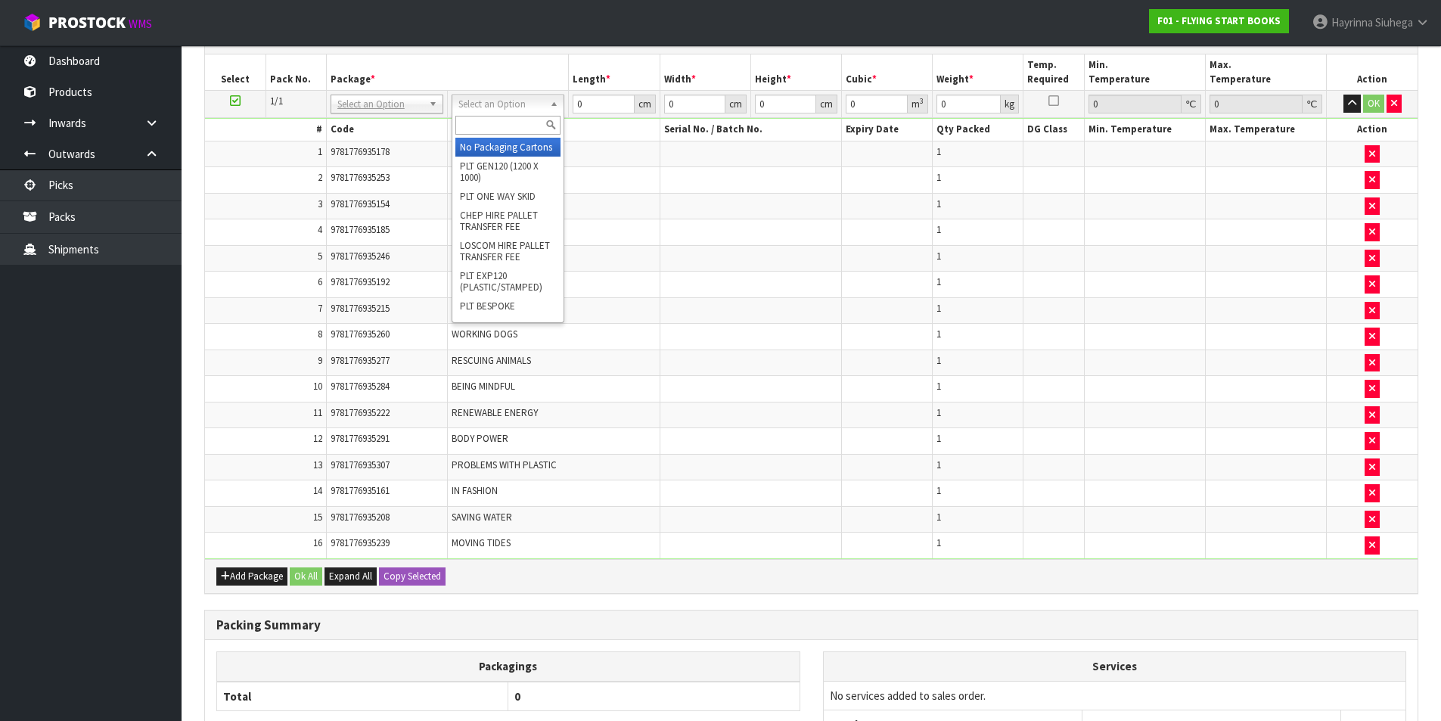
click at [483, 126] on input "text" at bounding box center [507, 125] width 105 height 19
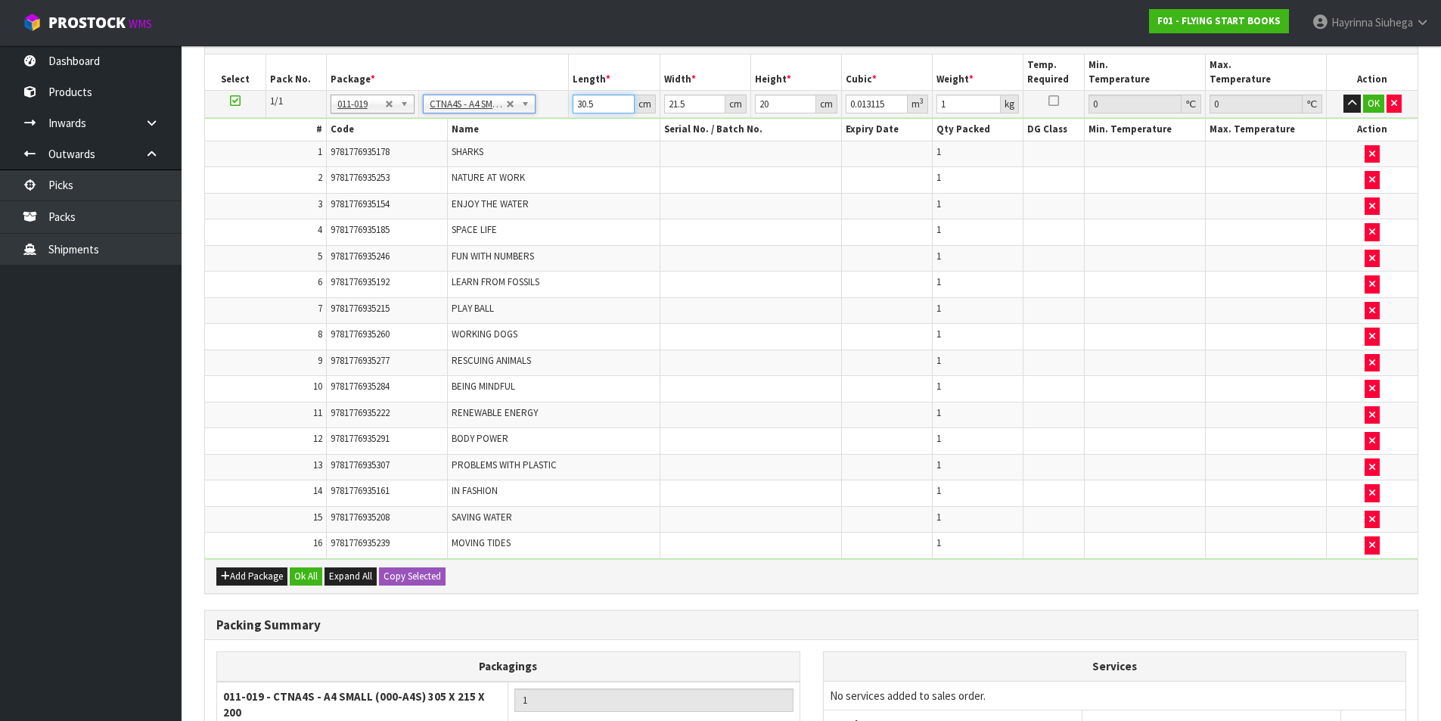
click at [580, 96] on input "30.5" at bounding box center [603, 104] width 61 height 19
click button "OK" at bounding box center [1373, 104] width 21 height 18
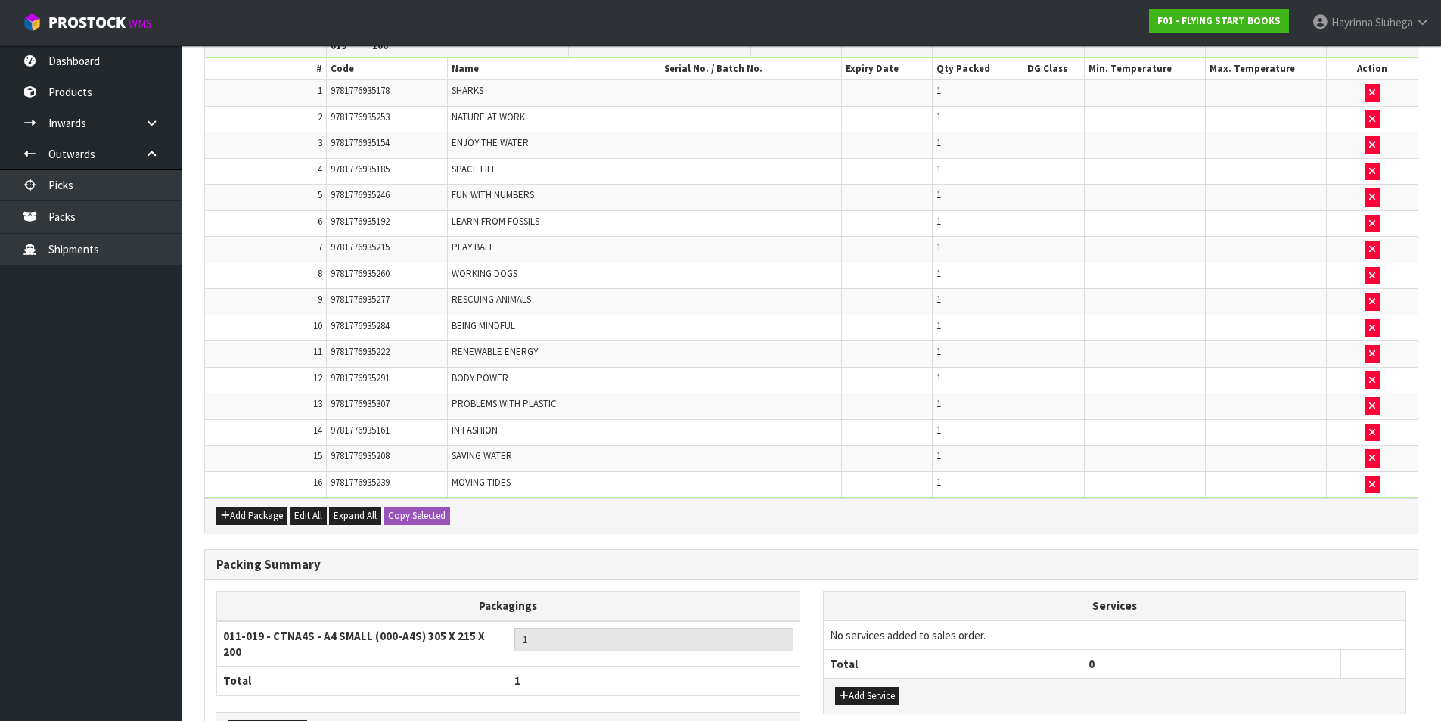
scroll to position [548, 0]
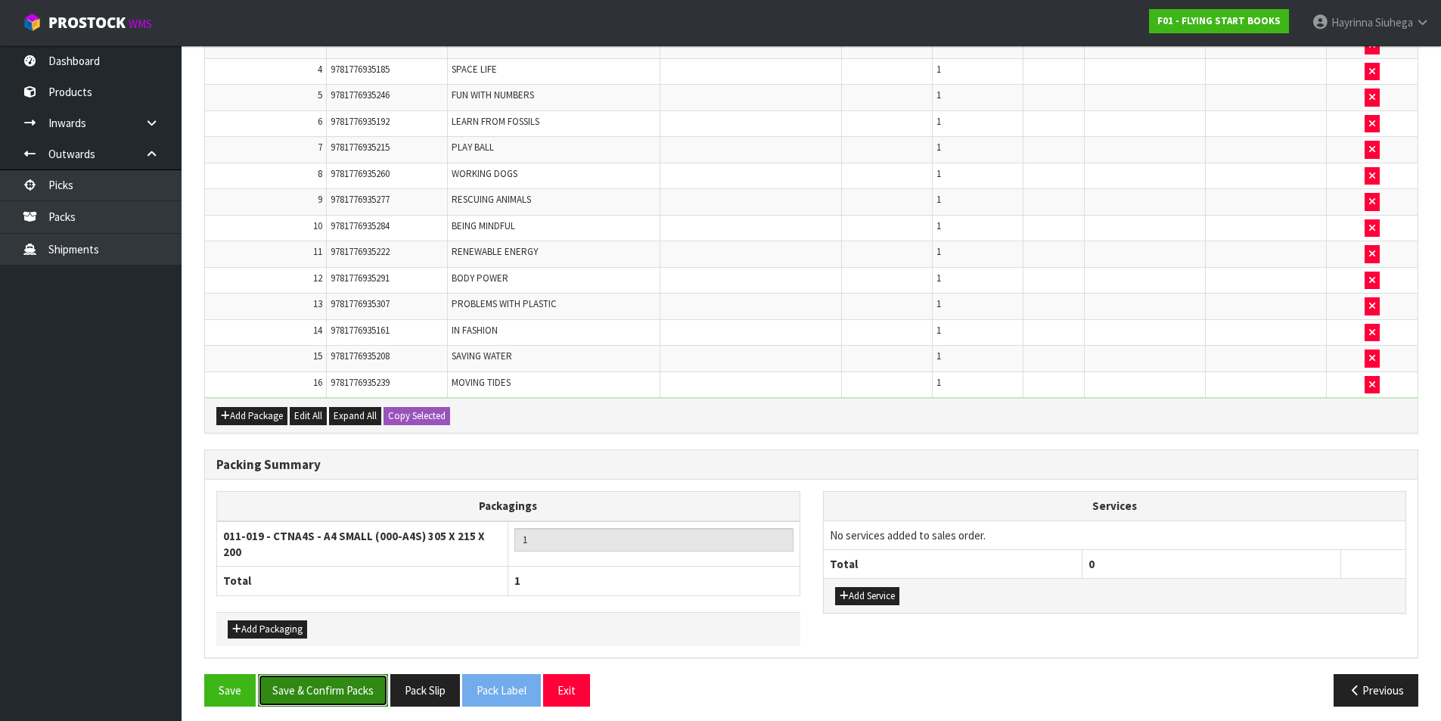
click at [334, 690] on button "Save & Confirm Packs" at bounding box center [323, 690] width 130 height 33
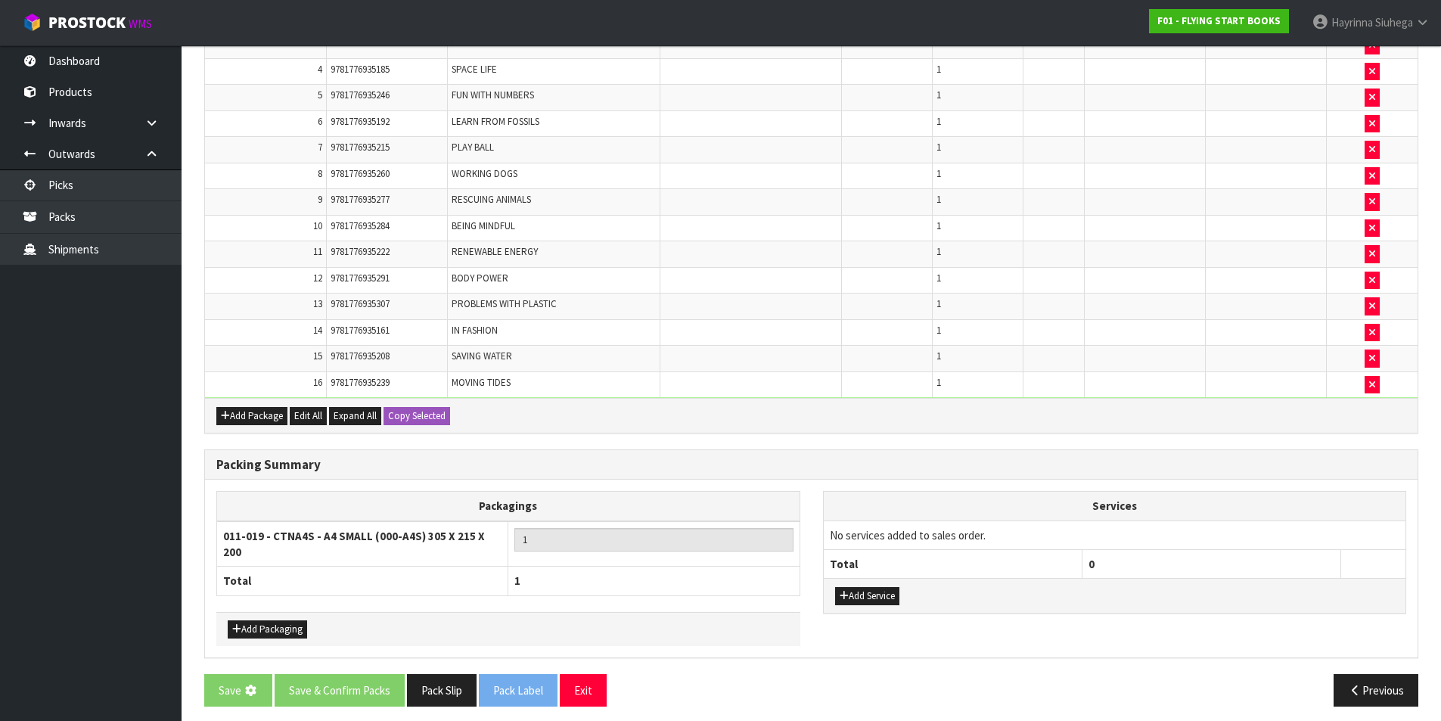
scroll to position [0, 0]
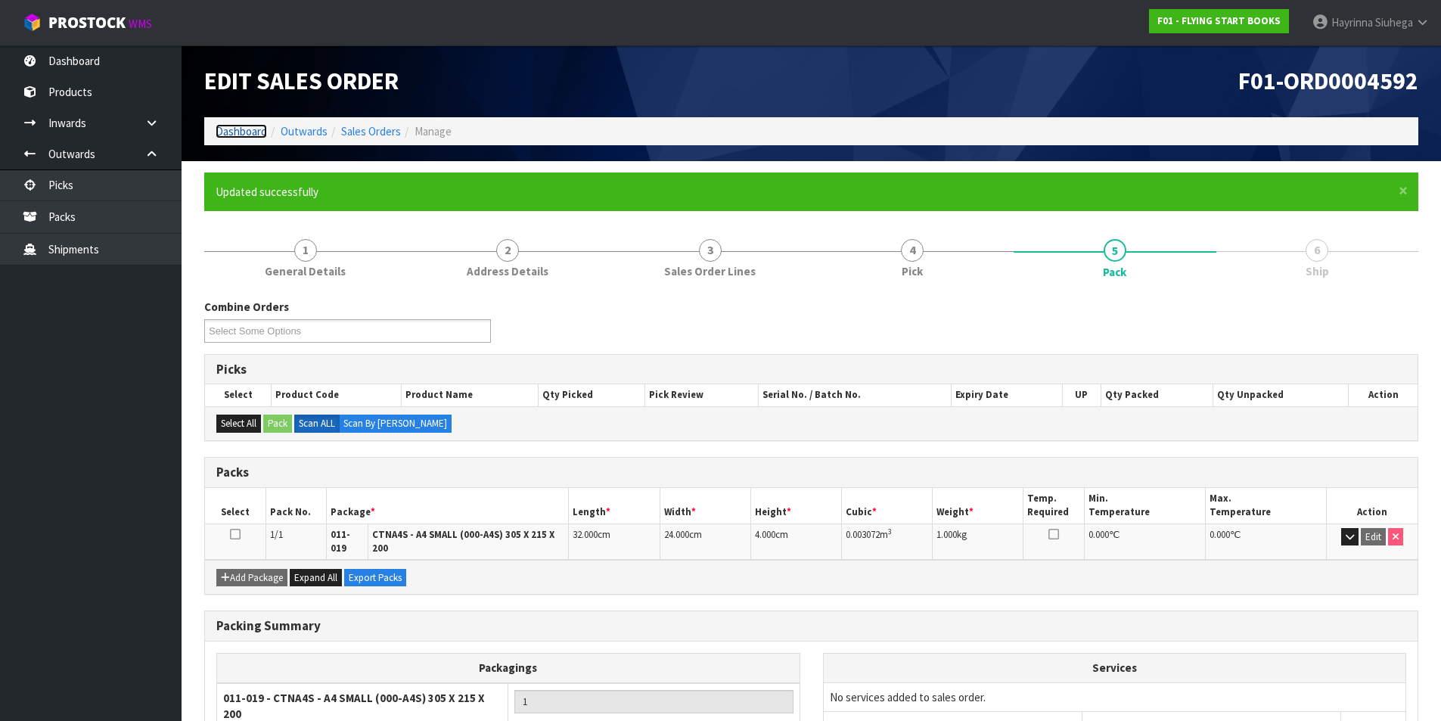
click at [247, 131] on link "Dashboard" at bounding box center [241, 131] width 51 height 14
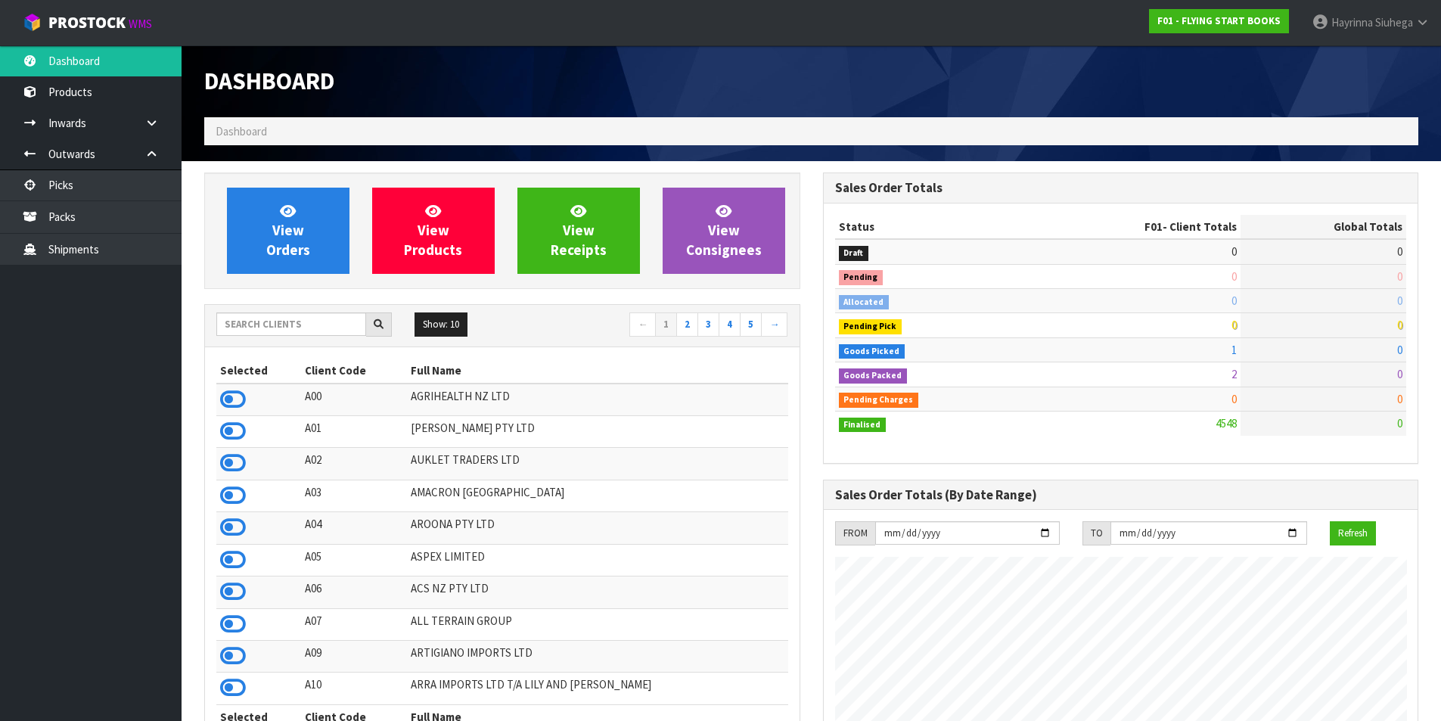
scroll to position [1146, 618]
click at [298, 238] on span "View Orders" at bounding box center [288, 230] width 44 height 57
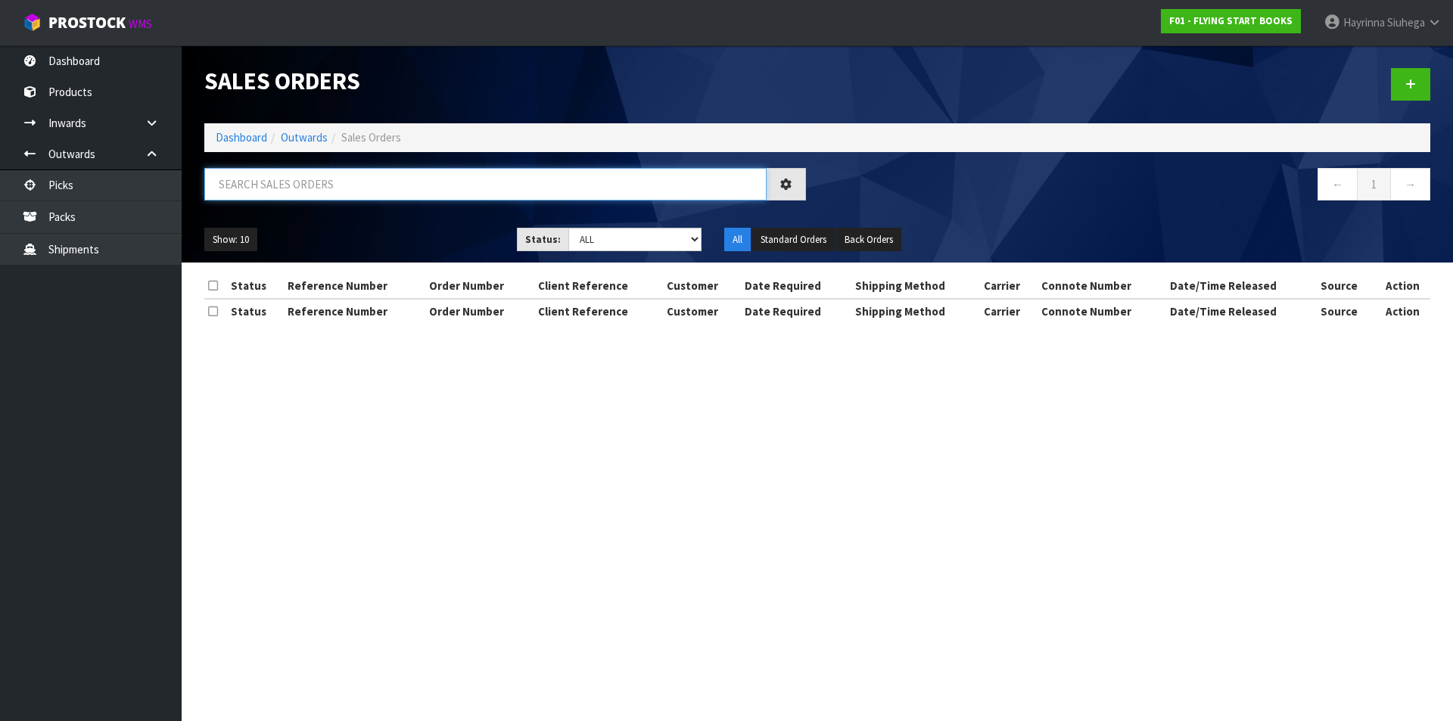
click at [337, 198] on input "text" at bounding box center [485, 184] width 562 height 33
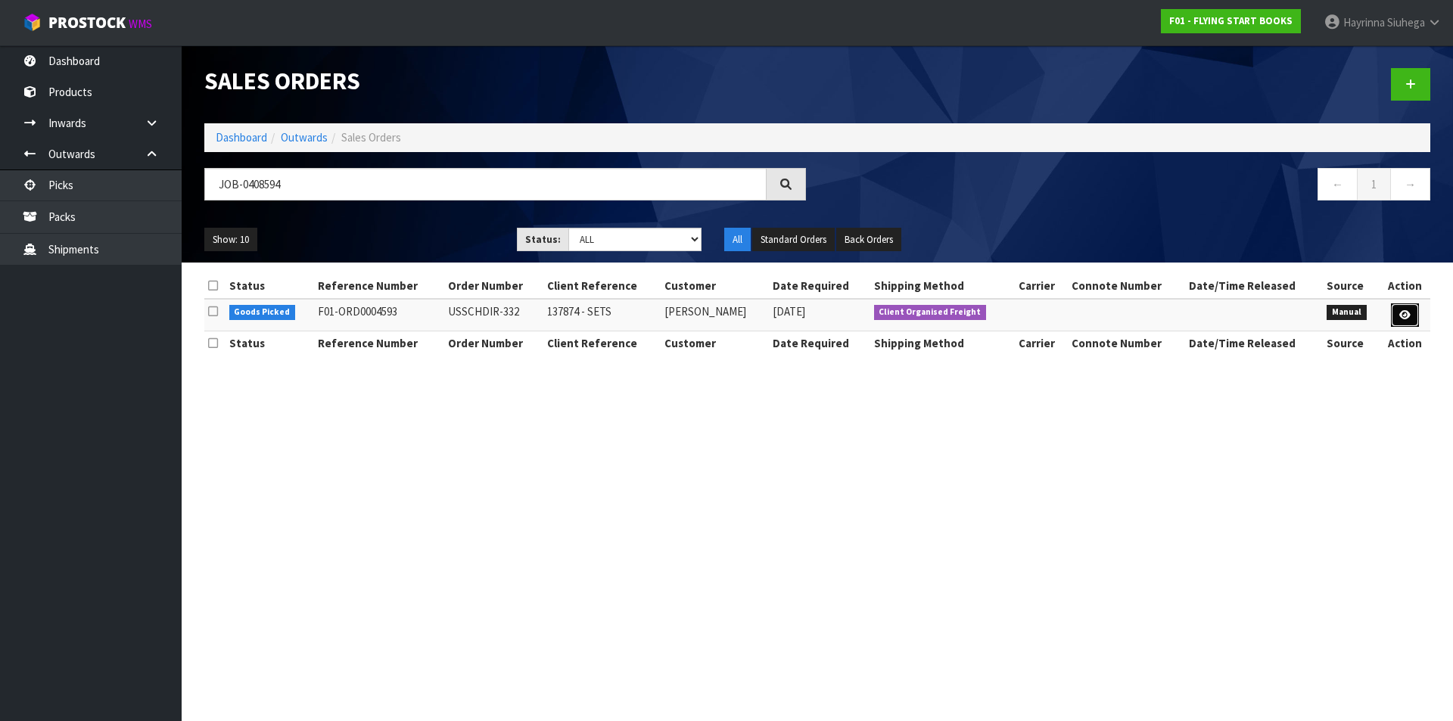
click at [1409, 307] on link at bounding box center [1405, 315] width 28 height 24
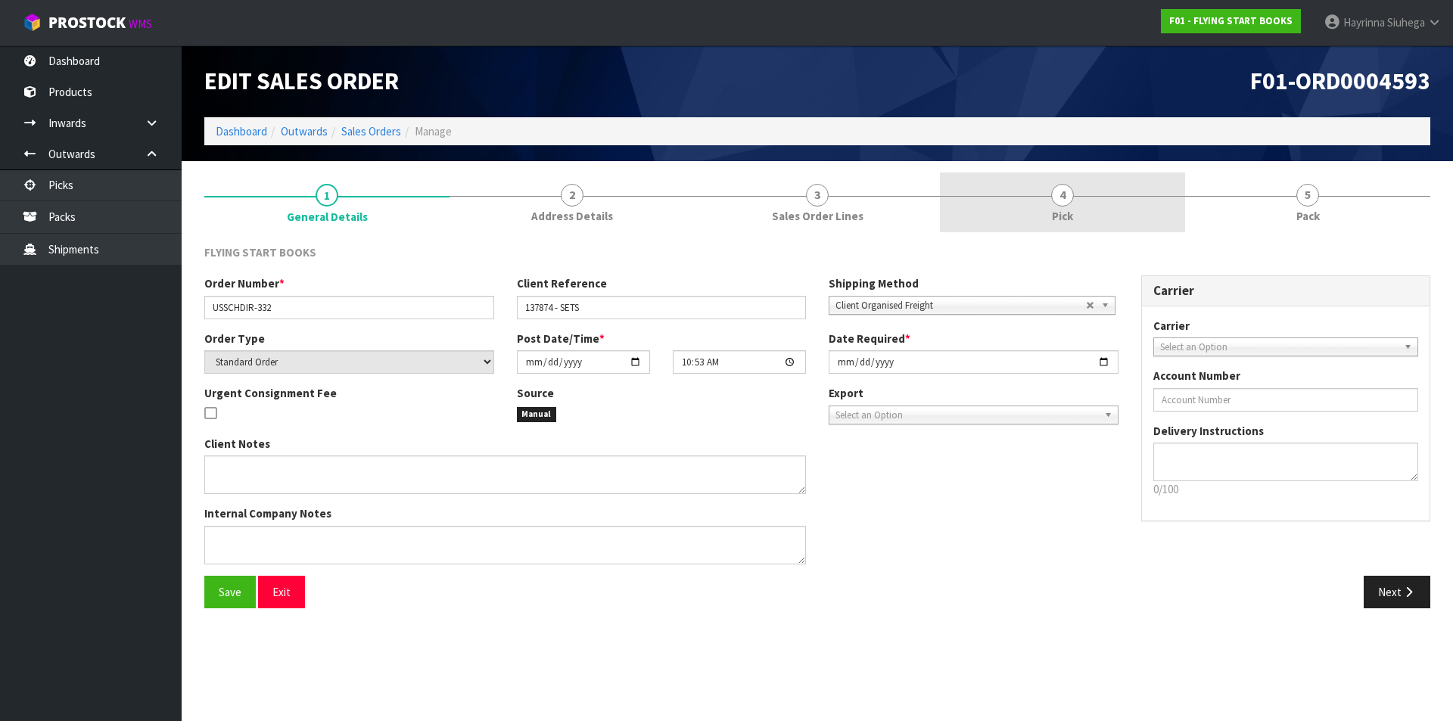
click at [1123, 213] on link "4 Pick" at bounding box center [1062, 202] width 245 height 60
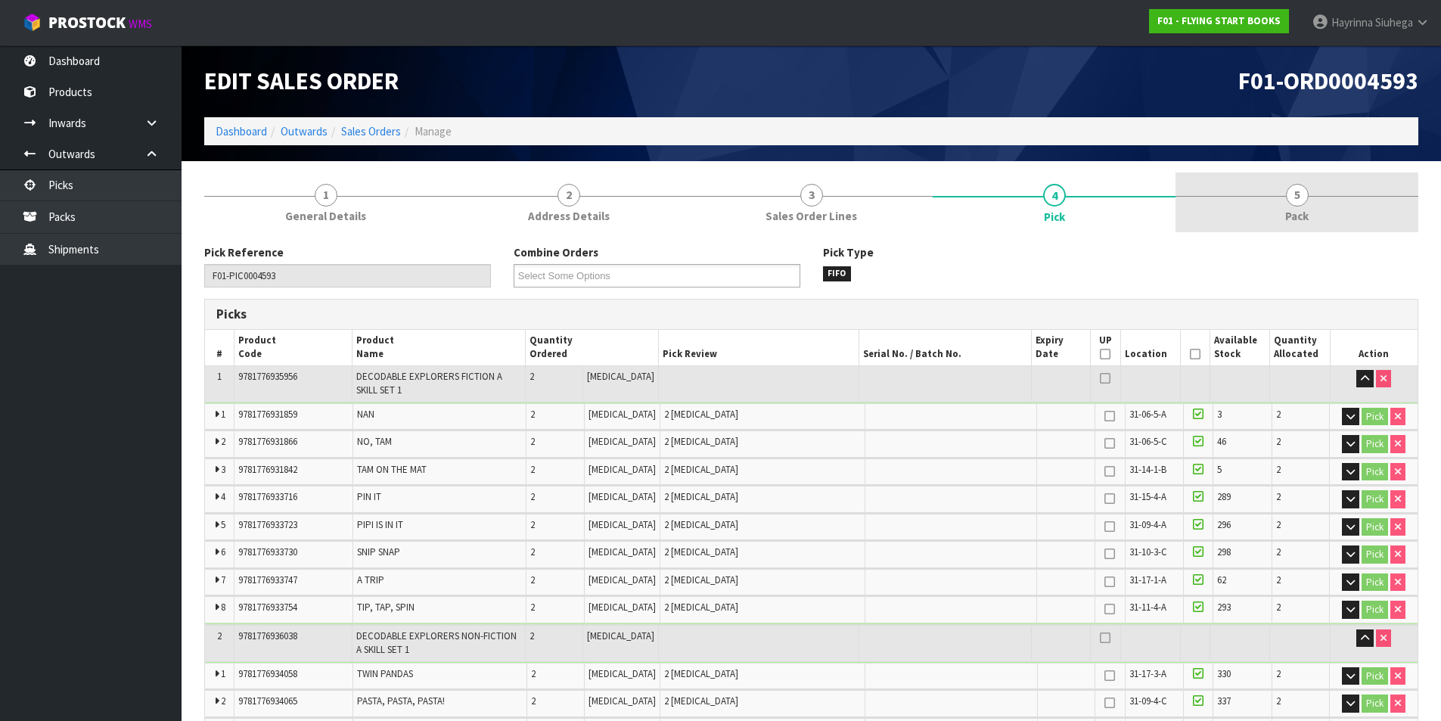
click at [1251, 197] on link "5 Pack" at bounding box center [1297, 202] width 243 height 60
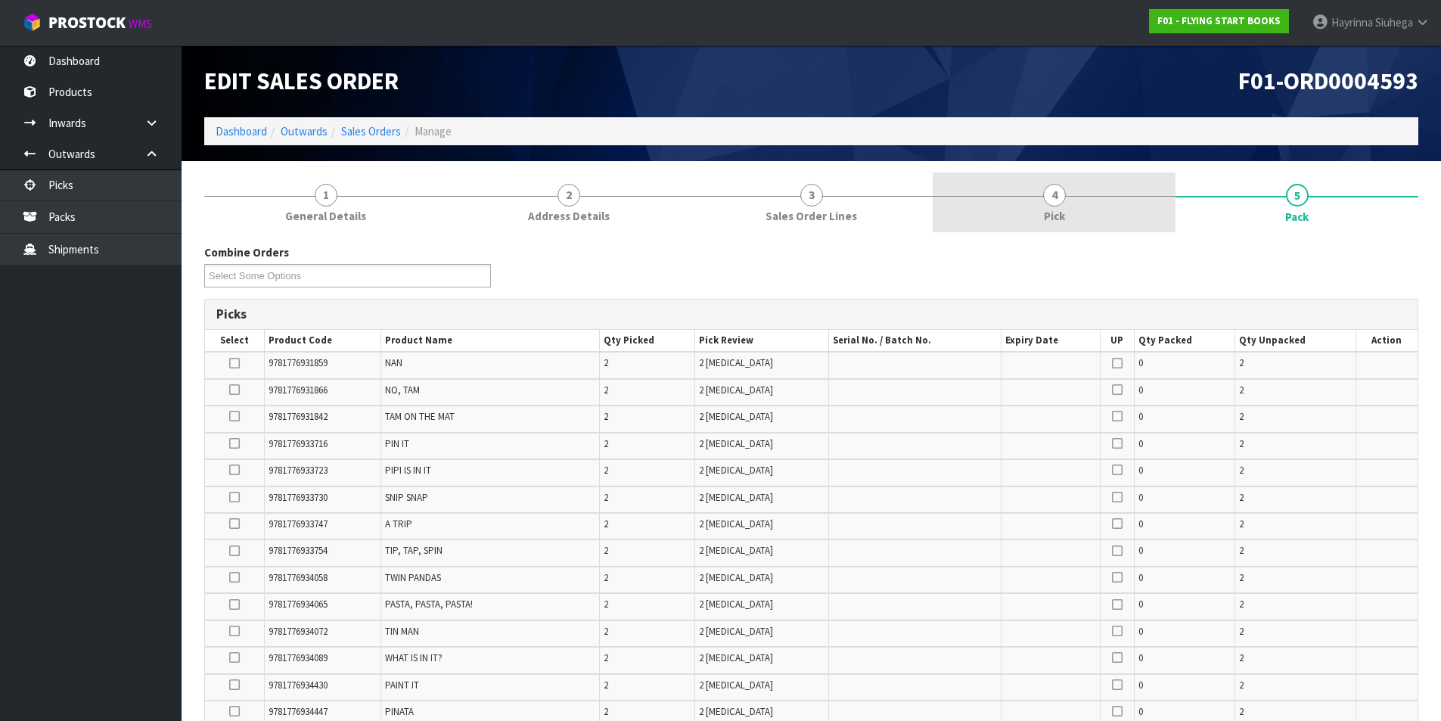
click at [1161, 177] on link "4 Pick" at bounding box center [1054, 202] width 243 height 60
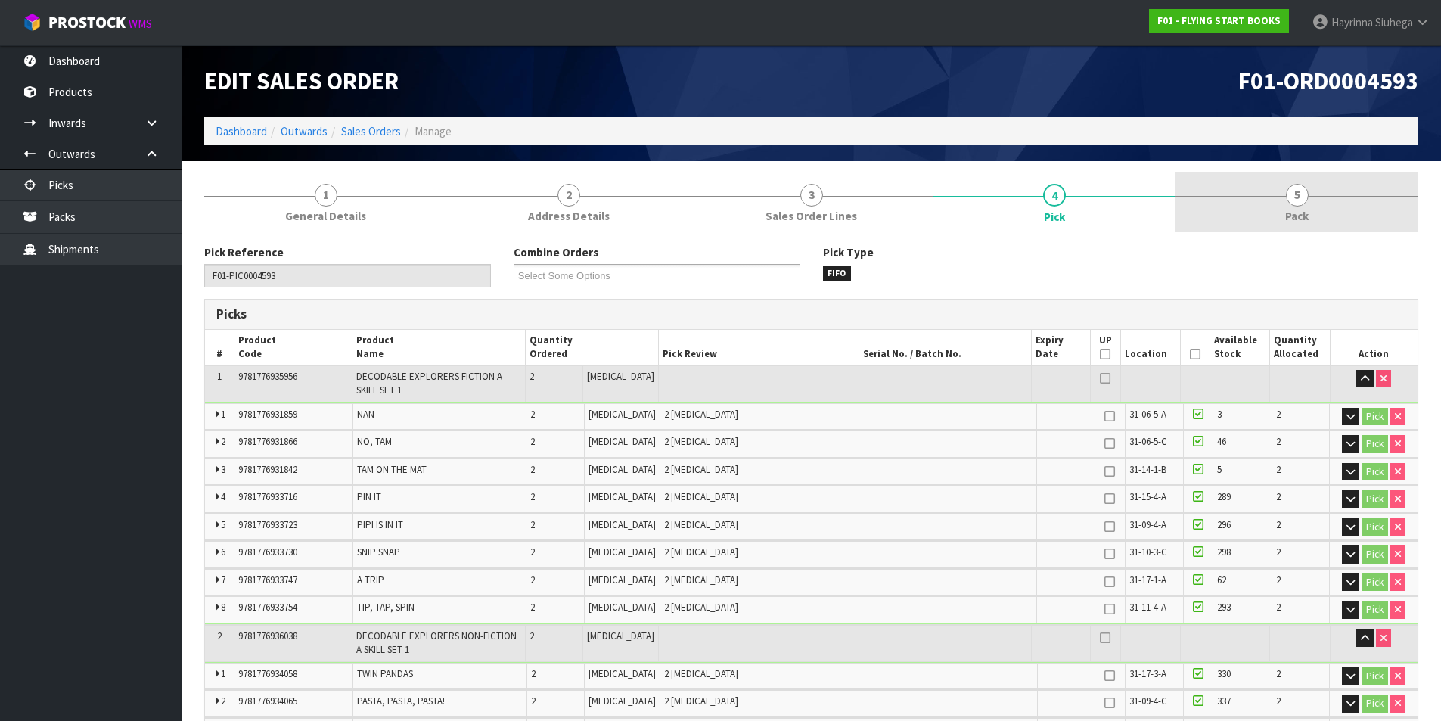
click at [1266, 213] on link "5 Pack" at bounding box center [1297, 202] width 243 height 60
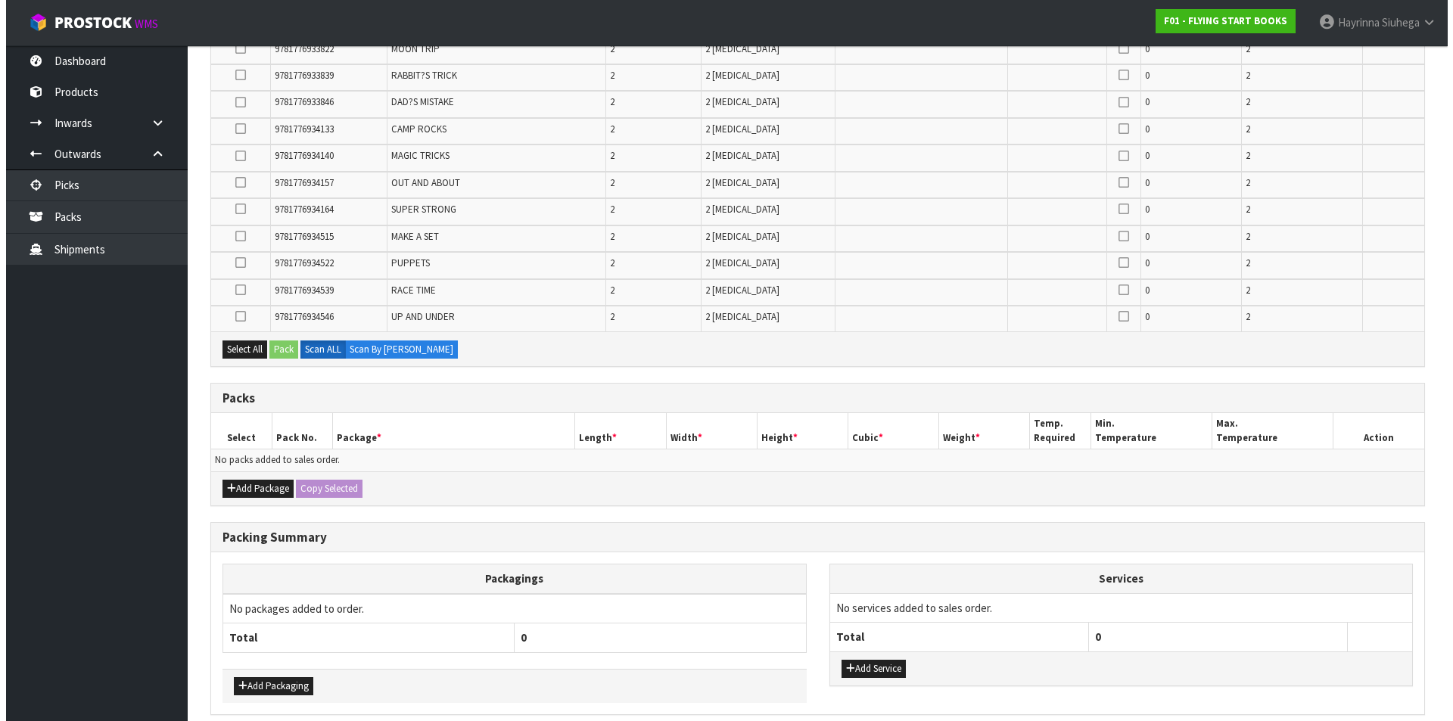
scroll to position [1372, 0]
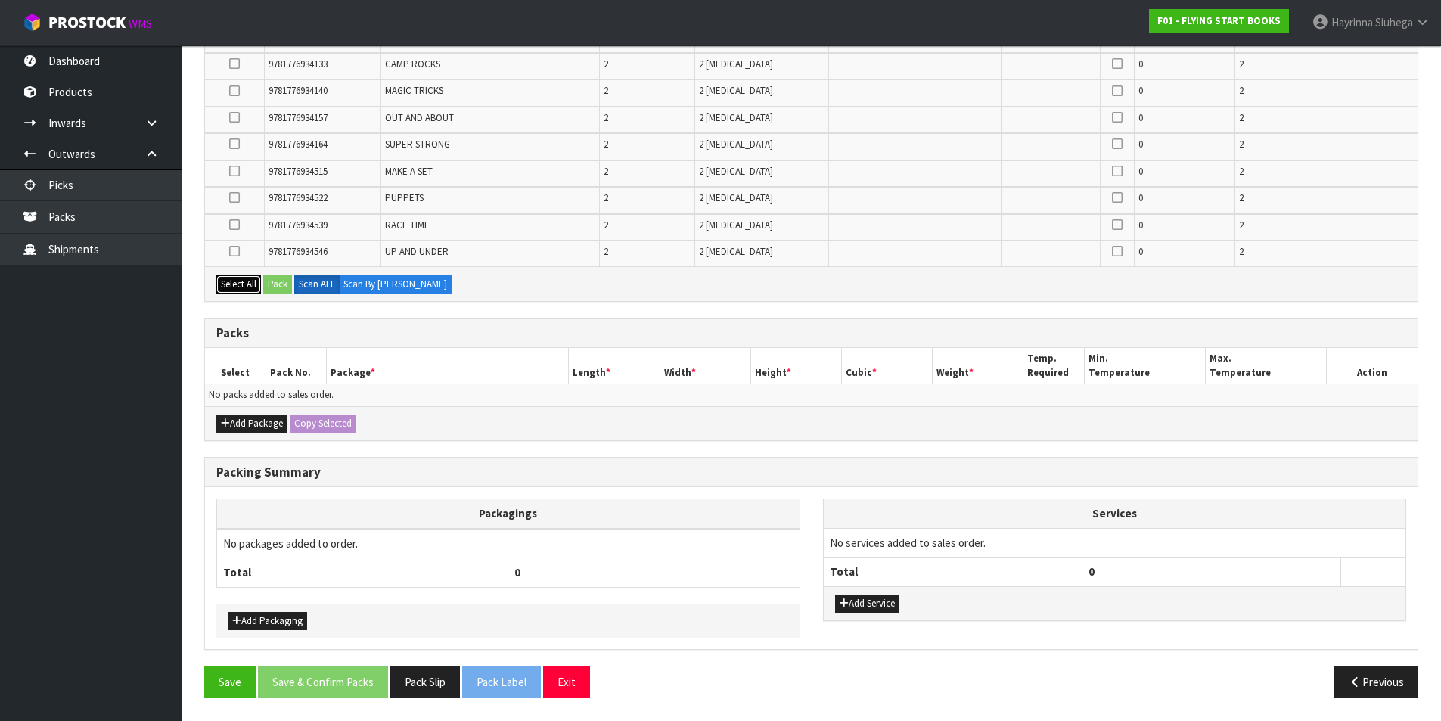
click at [247, 281] on button "Select All" at bounding box center [238, 284] width 45 height 18
click at [242, 425] on button "Add Package" at bounding box center [251, 424] width 71 height 18
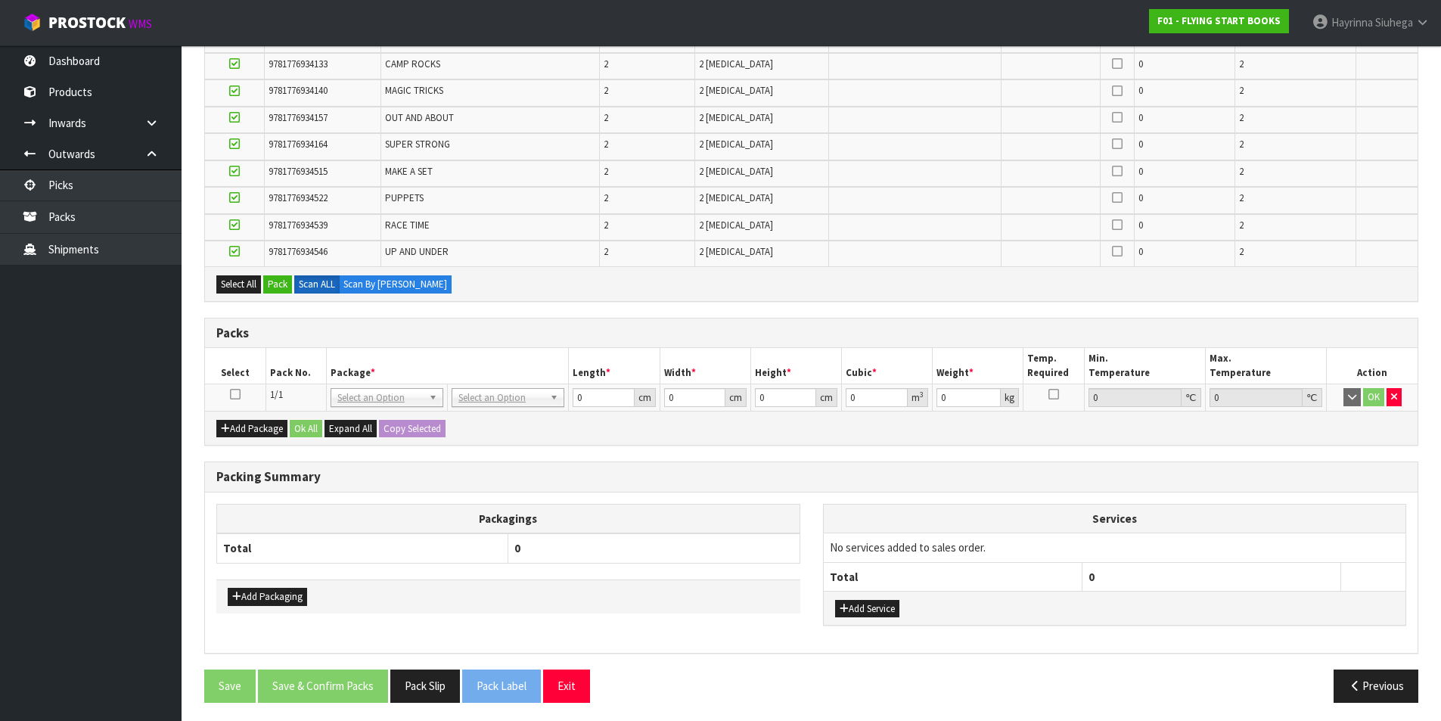
click at [235, 402] on td at bounding box center [235, 397] width 61 height 27
click at [234, 395] on icon at bounding box center [235, 394] width 11 height 1
click at [280, 276] on button "Pack" at bounding box center [277, 284] width 29 height 18
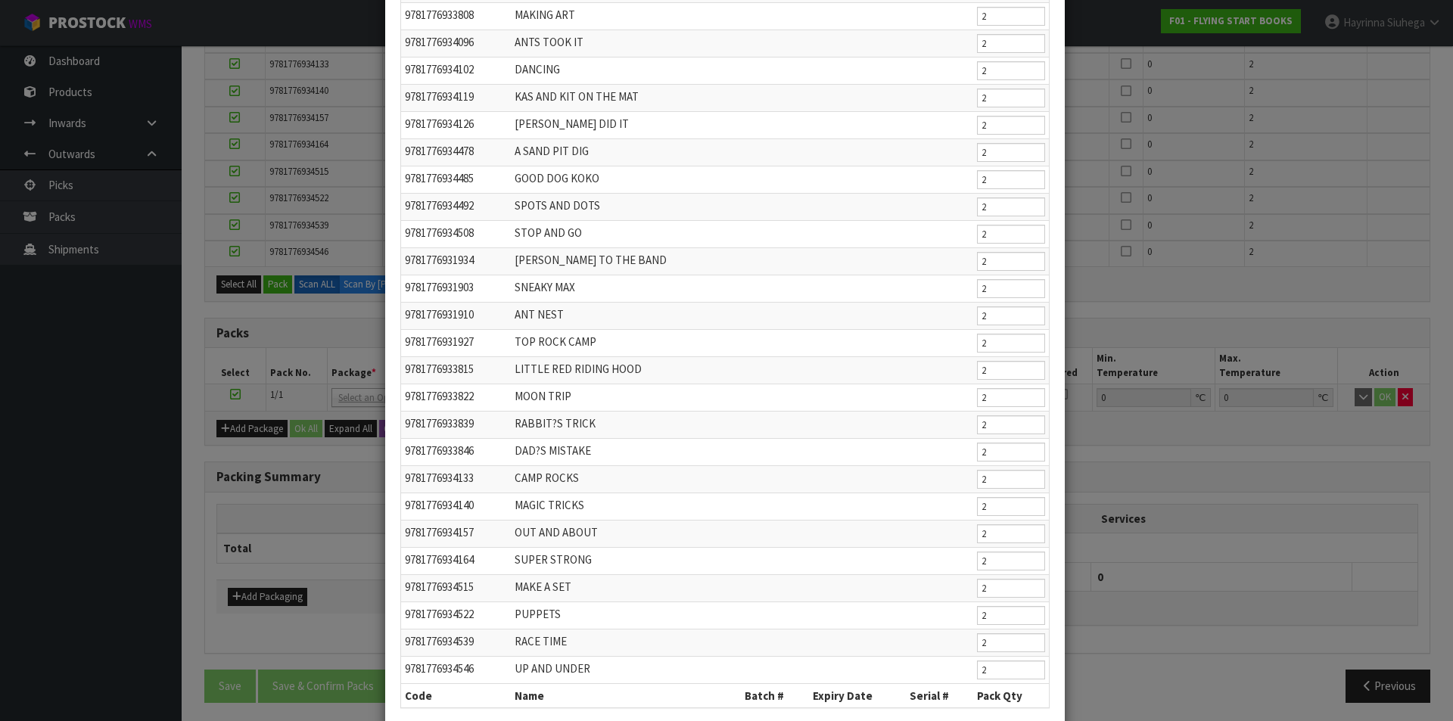
scroll to position [836, 0]
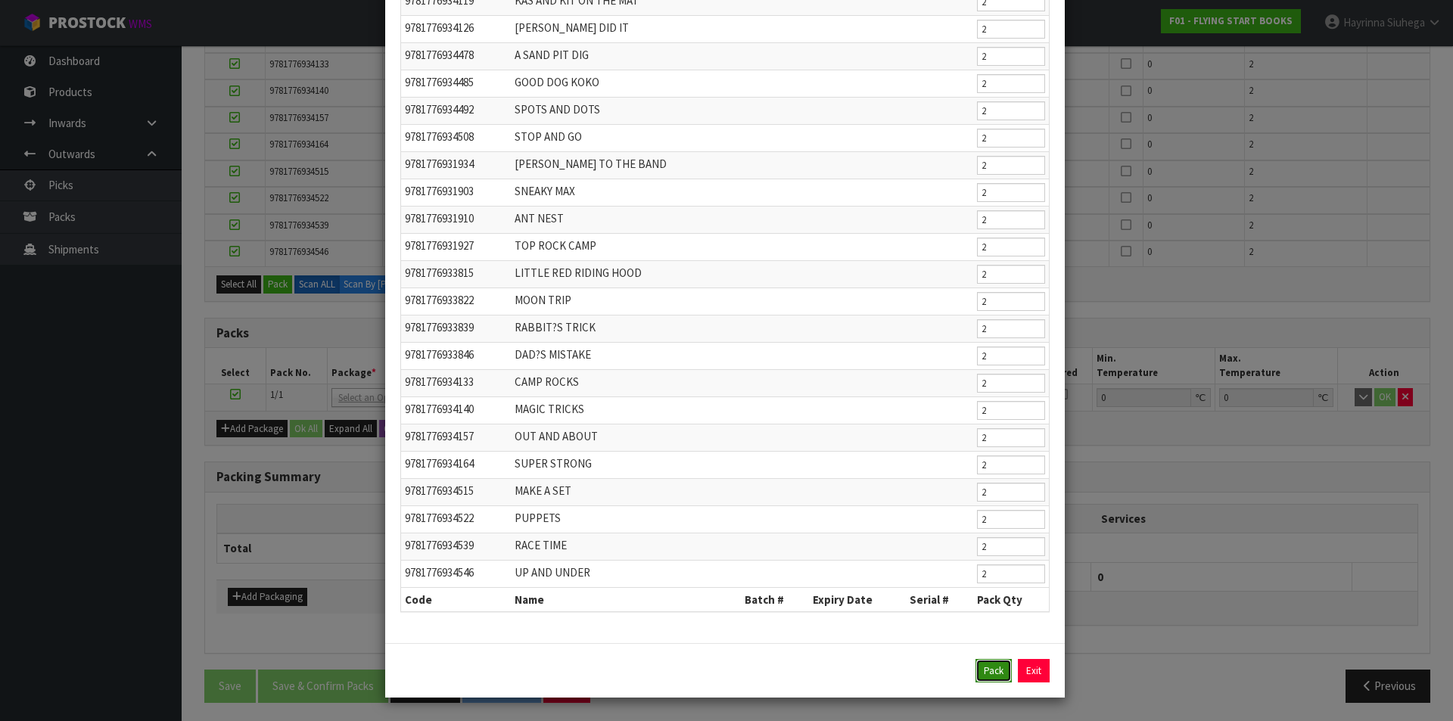
click at [981, 667] on button "Pack" at bounding box center [993, 671] width 36 height 24
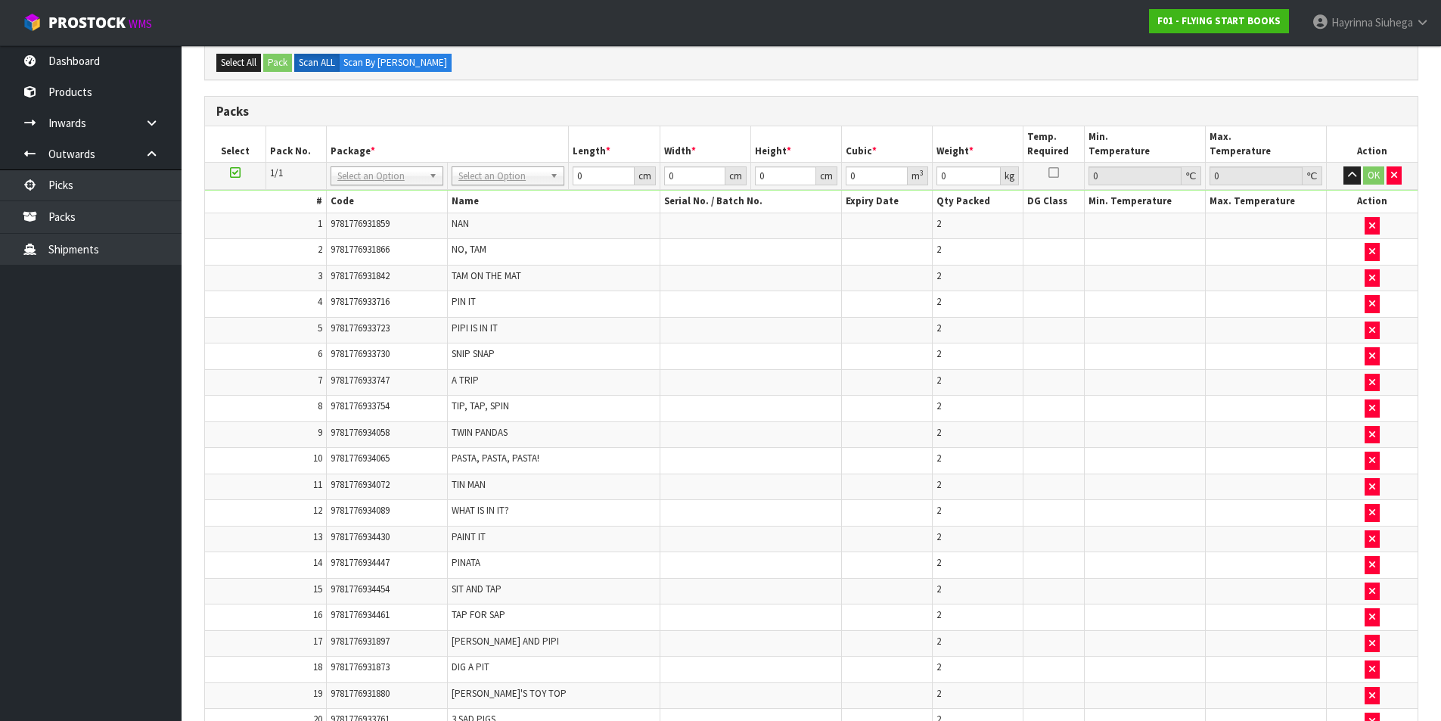
scroll to position [231, 0]
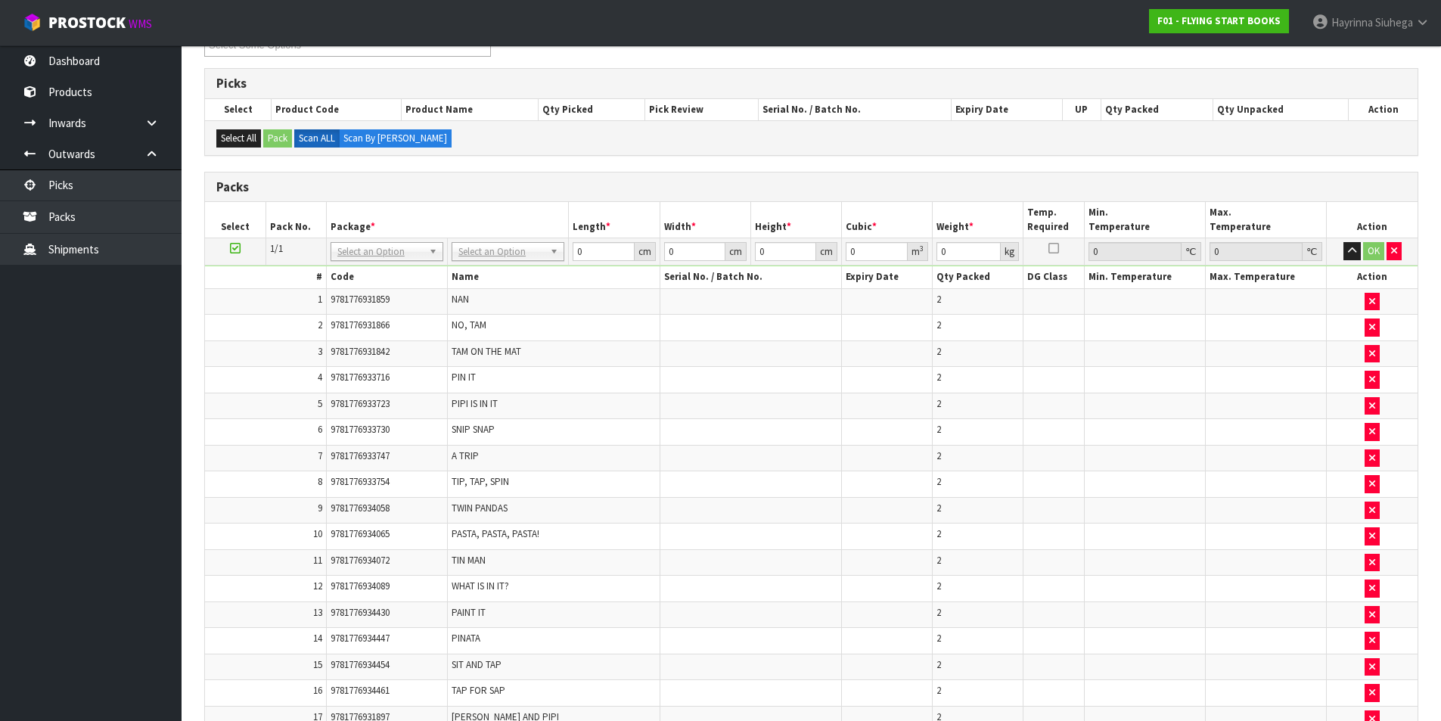
click at [518, 241] on td "No Packaging Cartons PLT GEN120 (1200 X 1000) PLT ONE WAY SKID CHEP HIRE PALLET…" at bounding box center [508, 251] width 121 height 27
click at [514, 277] on input "text" at bounding box center [507, 272] width 105 height 19
click at [586, 254] on input "30.5" at bounding box center [603, 251] width 61 height 19
click button "OK" at bounding box center [1373, 251] width 21 height 18
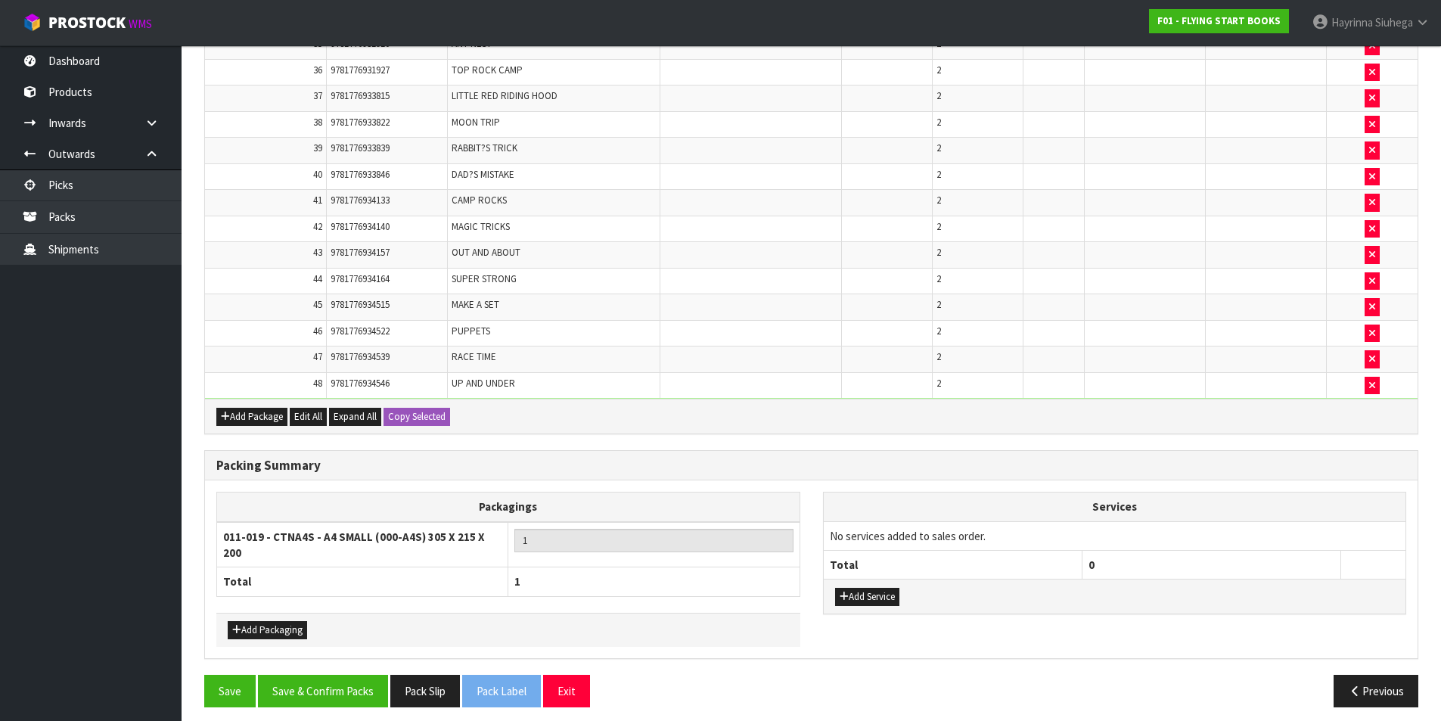
scroll to position [1383, 0]
click at [340, 682] on button "Save & Confirm Packs" at bounding box center [323, 690] width 130 height 33
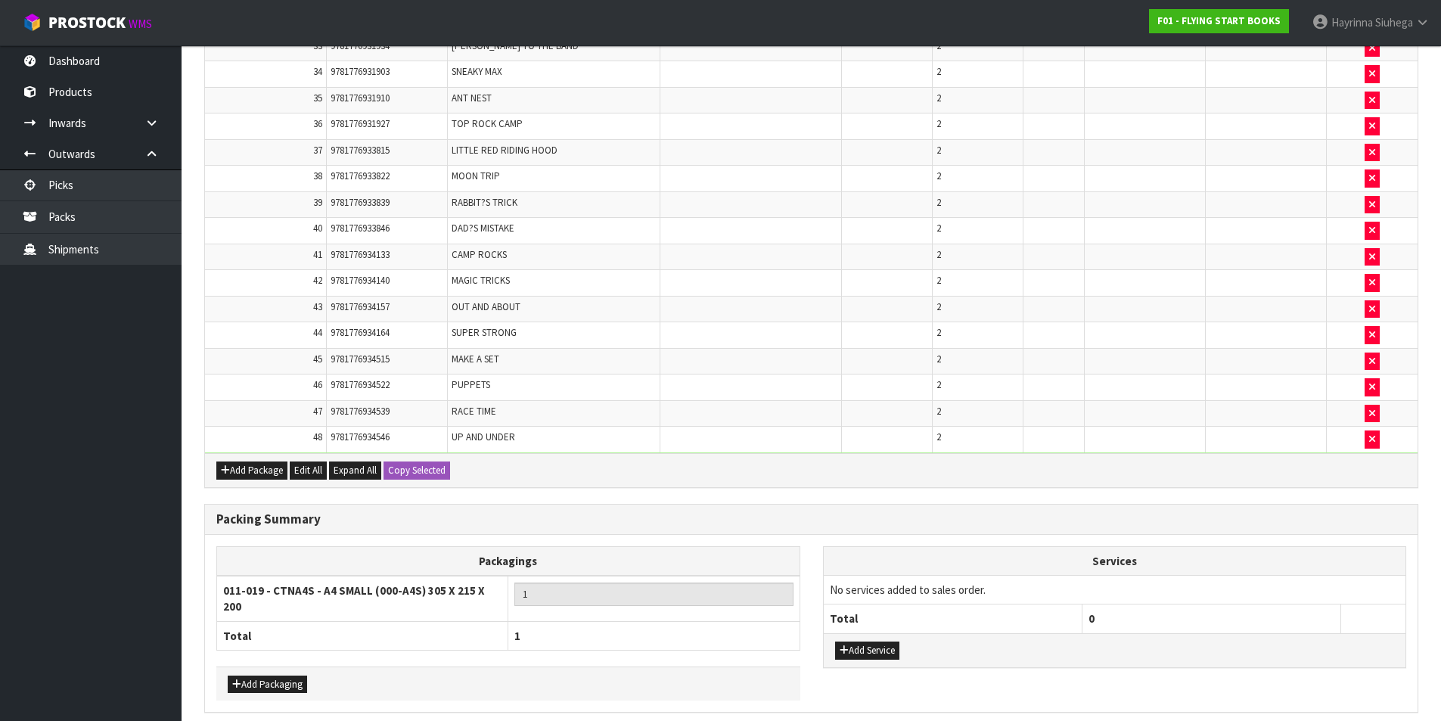
scroll to position [0, 0]
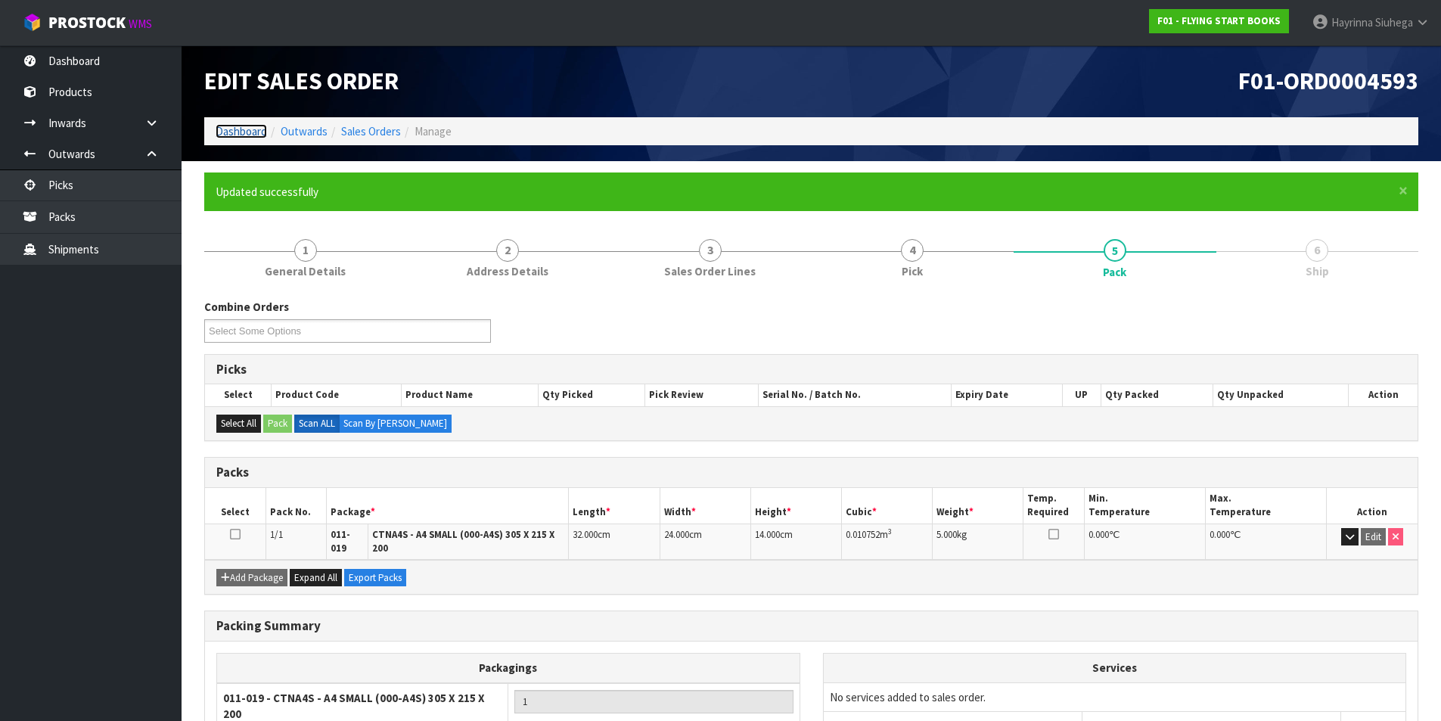
click at [259, 129] on link "Dashboard" at bounding box center [241, 131] width 51 height 14
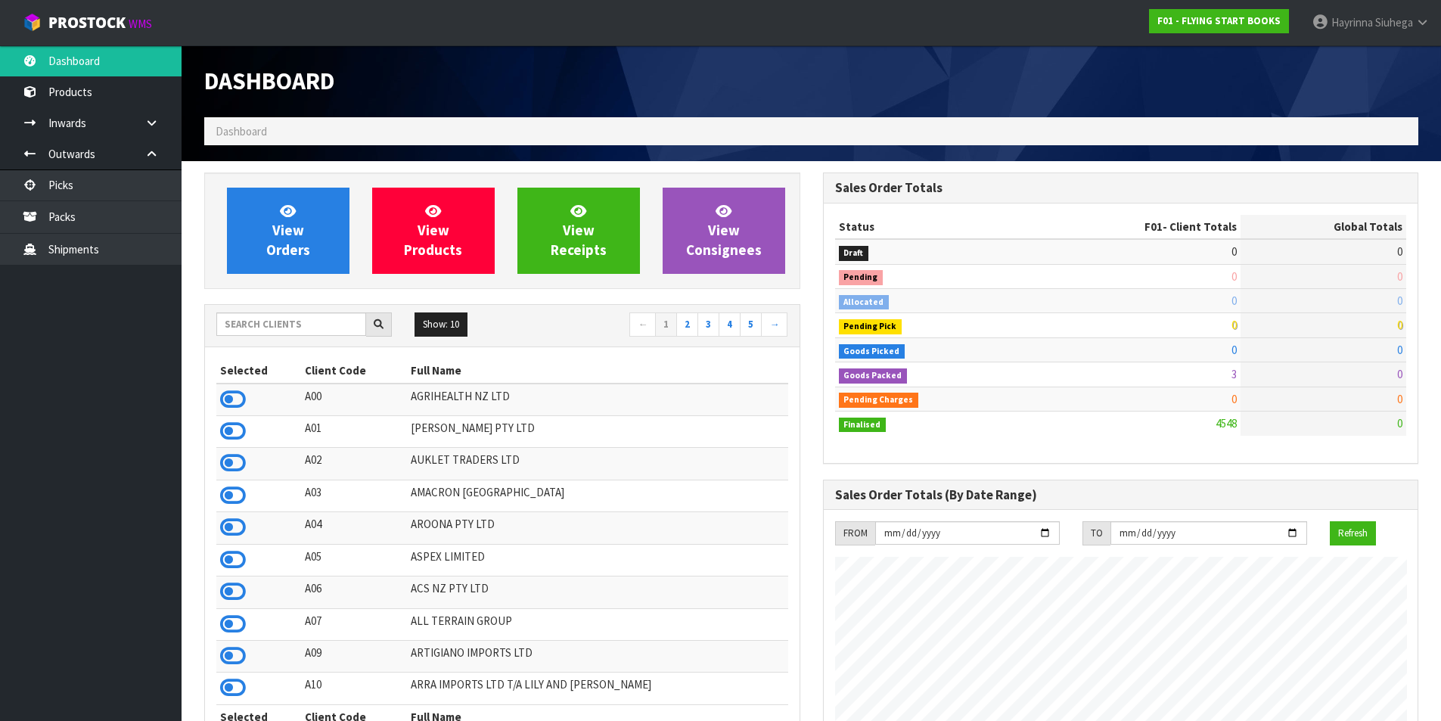
scroll to position [1146, 618]
drag, startPoint x: 283, startPoint y: 321, endPoint x: 294, endPoint y: 318, distance: 11.7
click at [284, 320] on input "text" at bounding box center [291, 323] width 150 height 23
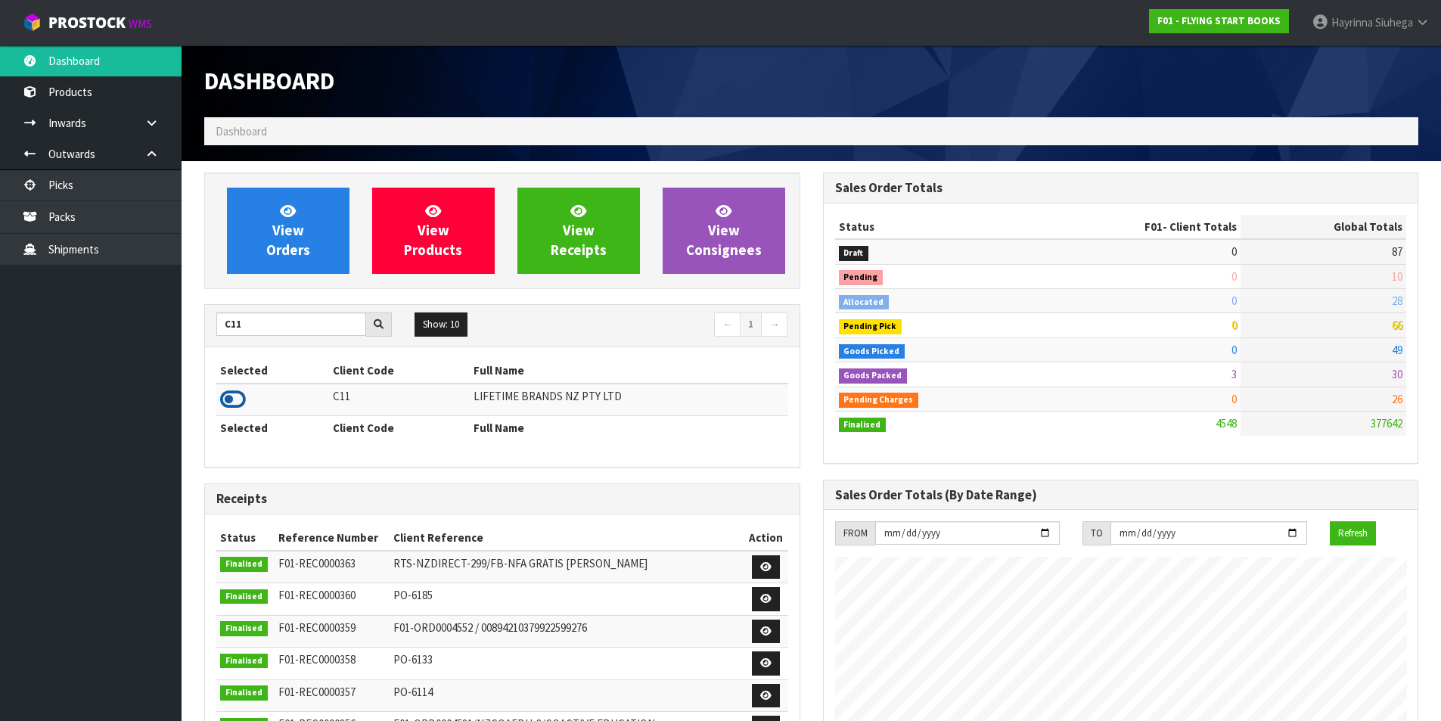
drag, startPoint x: 230, startPoint y: 406, endPoint x: 238, endPoint y: 390, distance: 17.9
click at [231, 406] on icon at bounding box center [233, 399] width 26 height 23
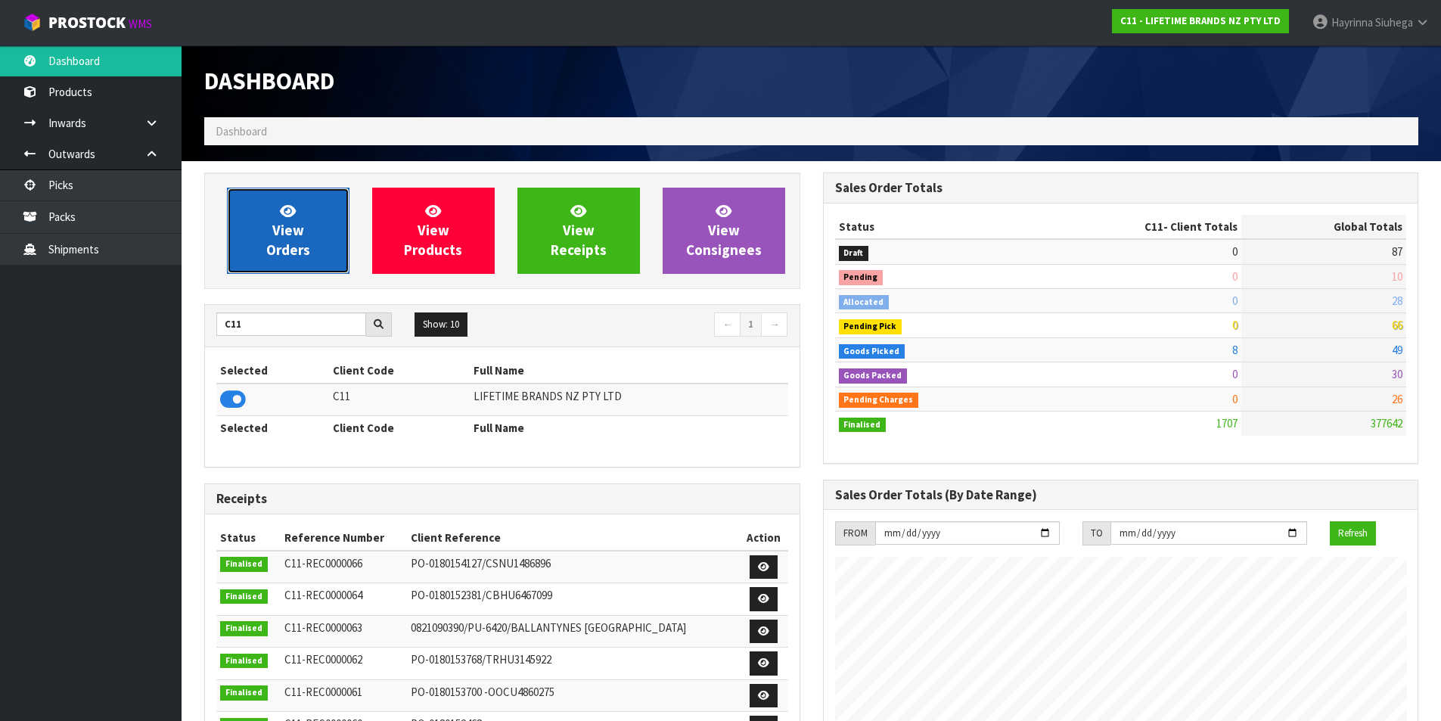
click at [269, 254] on span "View Orders" at bounding box center [288, 230] width 44 height 57
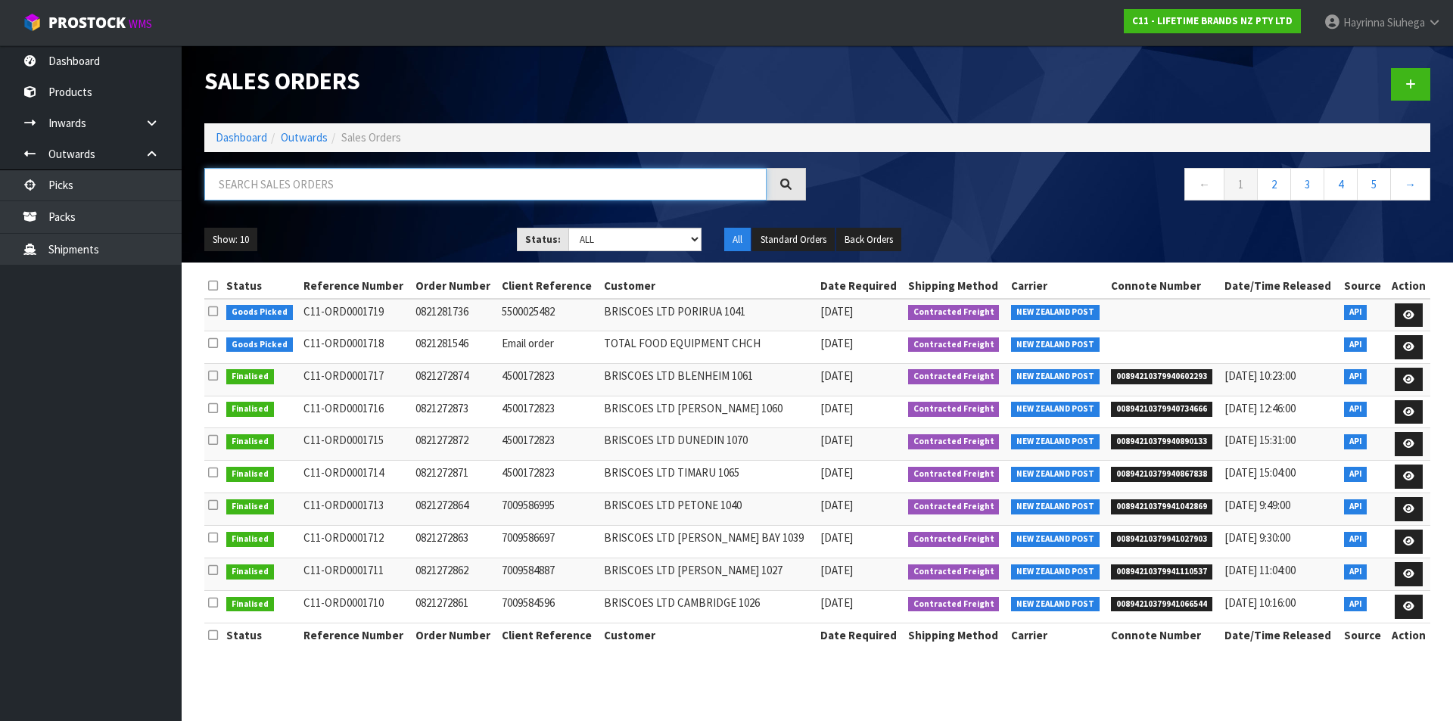
click at [304, 169] on input "text" at bounding box center [485, 184] width 562 height 33
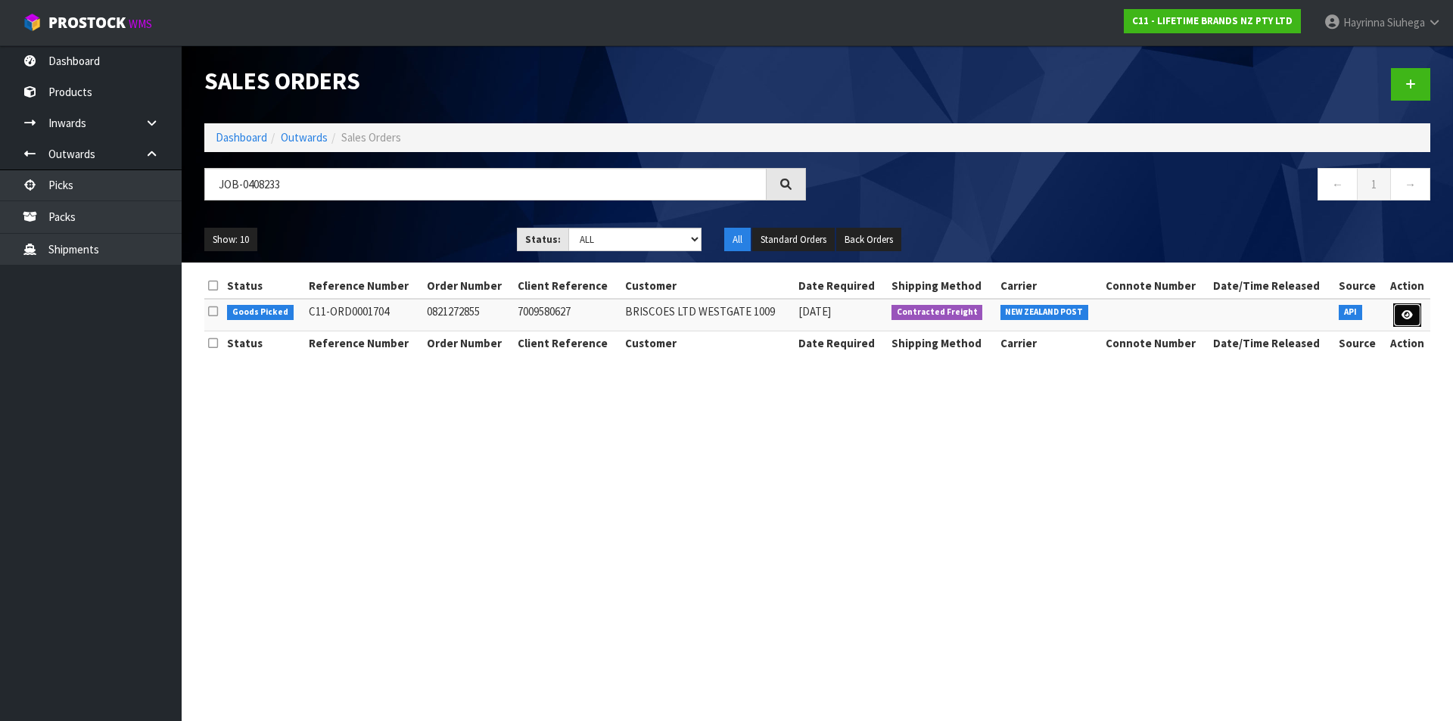
click at [1404, 311] on icon at bounding box center [1406, 315] width 11 height 10
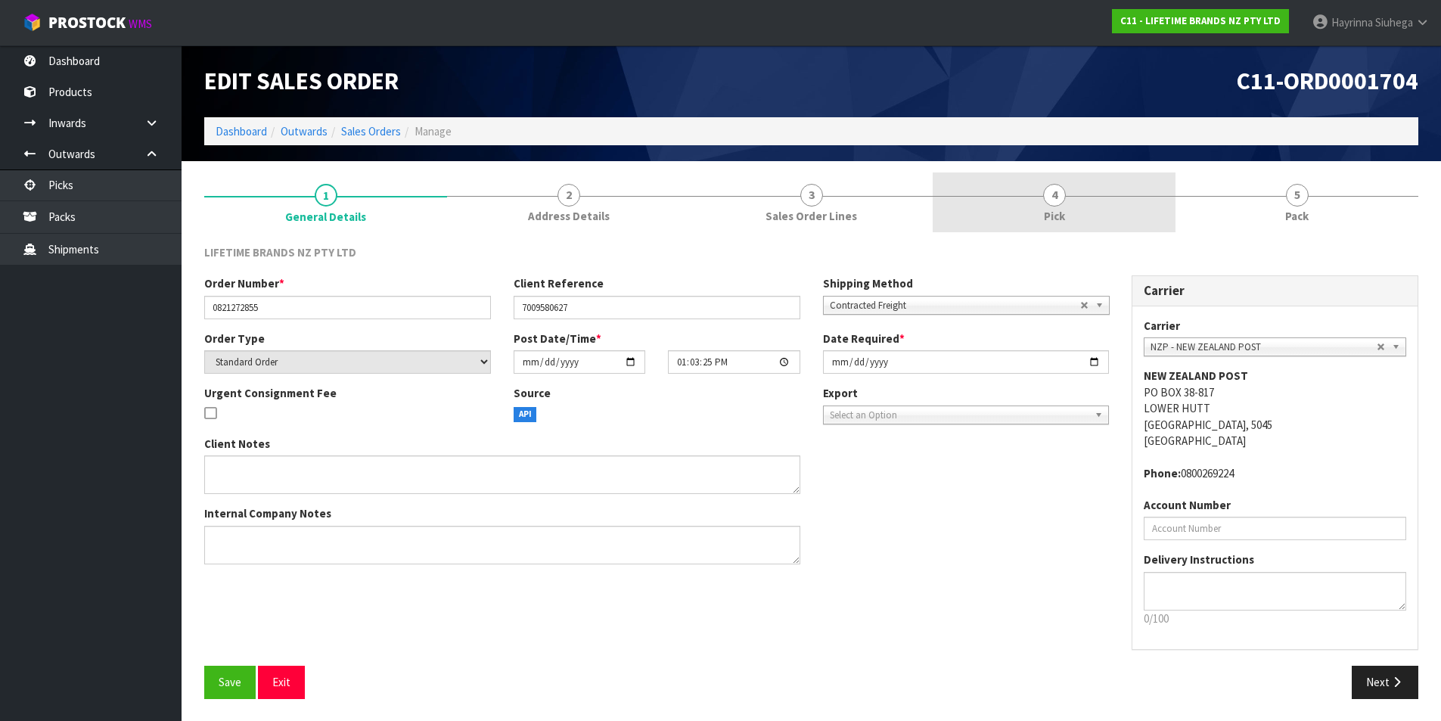
click at [1148, 210] on link "4 Pick" at bounding box center [1054, 202] width 243 height 60
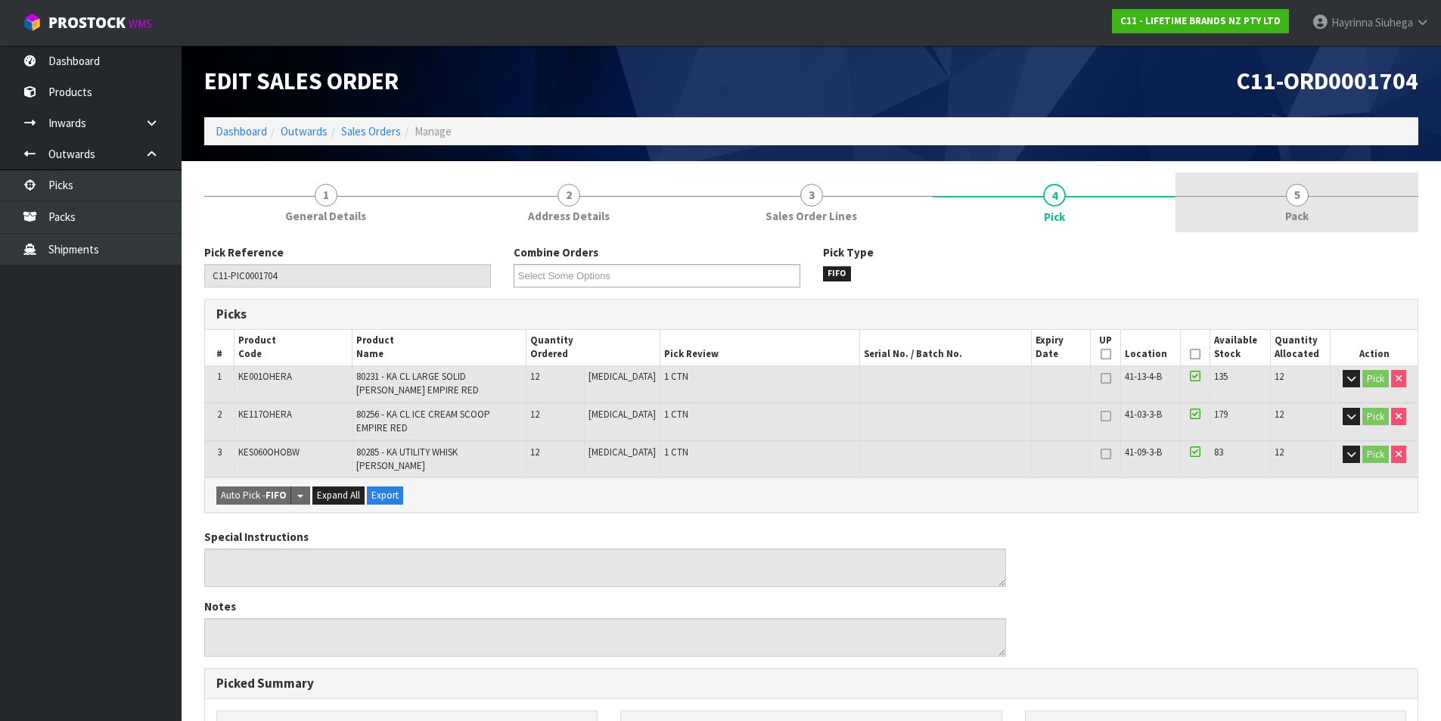
click at [1259, 216] on link "5 Pack" at bounding box center [1297, 202] width 243 height 60
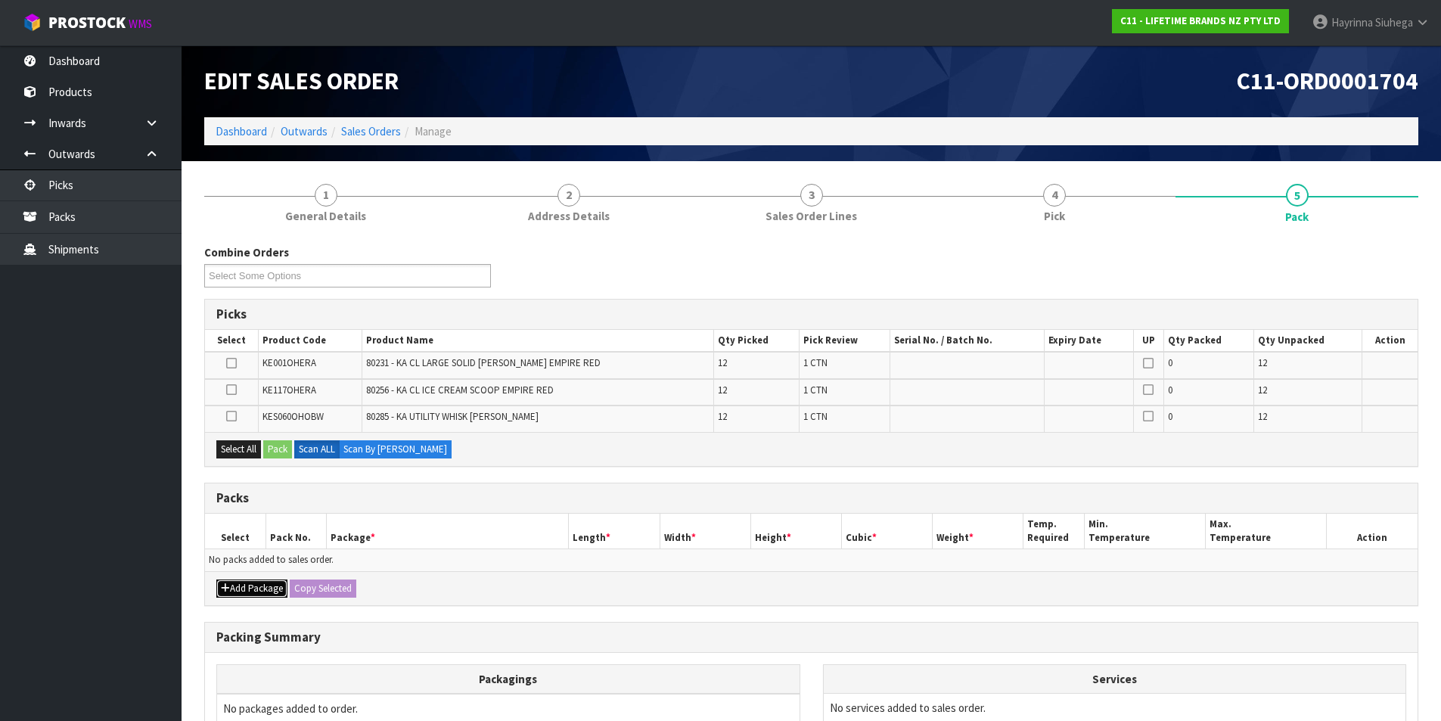
click at [230, 585] on button "Add Package" at bounding box center [251, 589] width 71 height 18
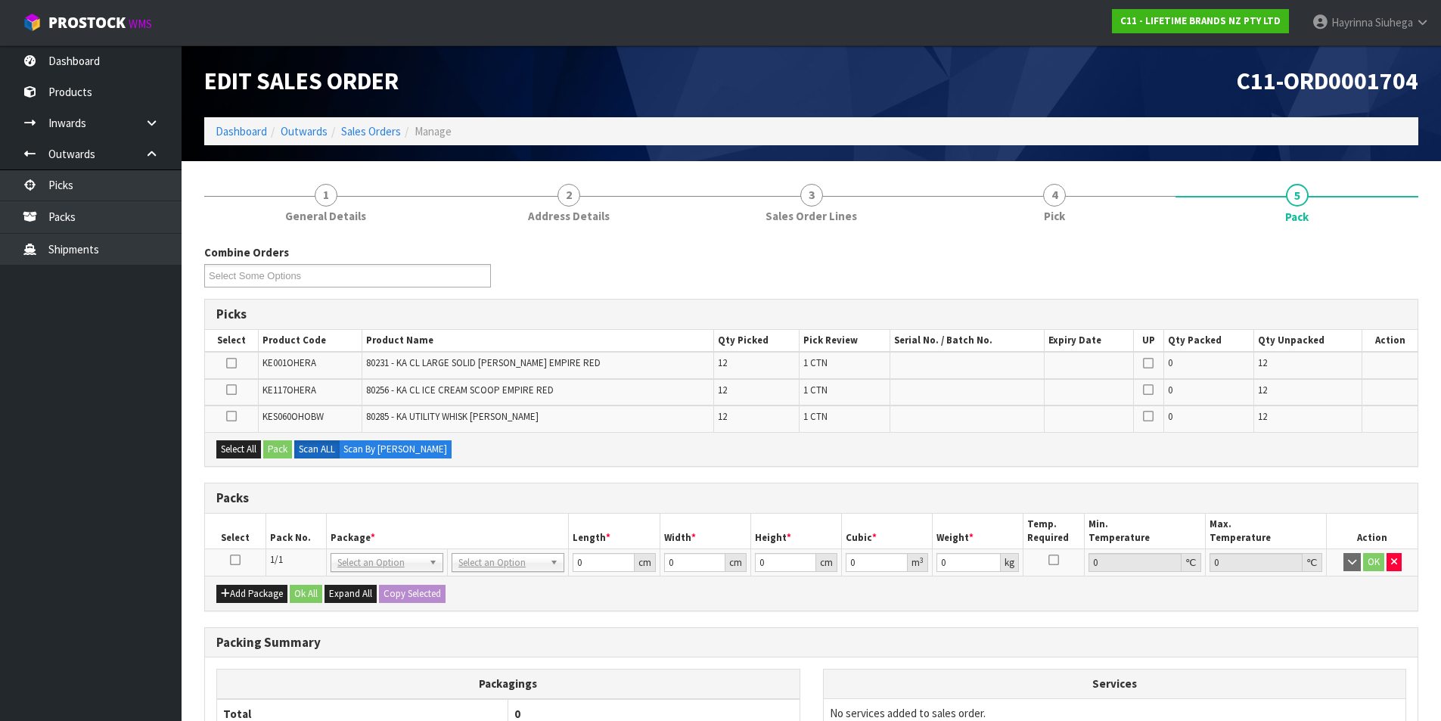
click at [234, 560] on icon at bounding box center [235, 560] width 11 height 1
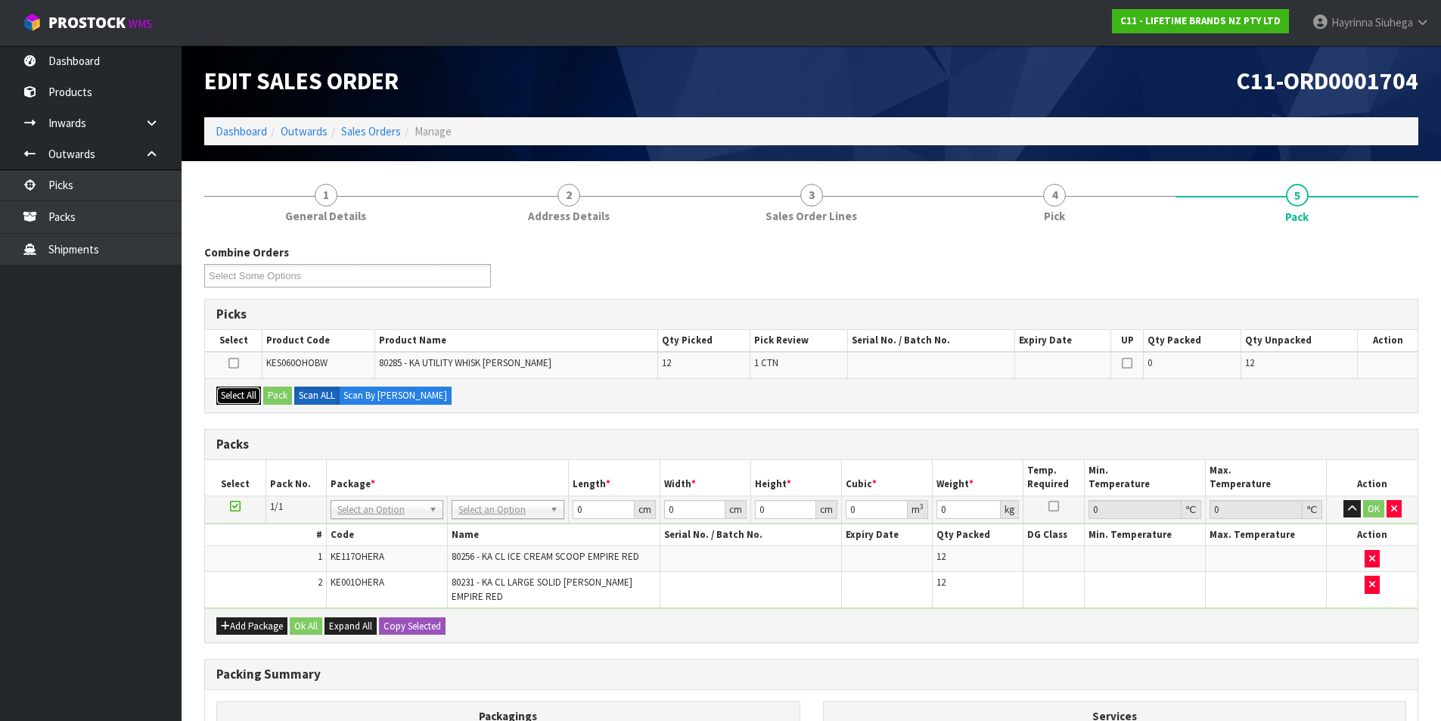
click at [243, 395] on button "Select All" at bounding box center [238, 396] width 45 height 18
click at [284, 388] on button "Pack" at bounding box center [277, 396] width 29 height 18
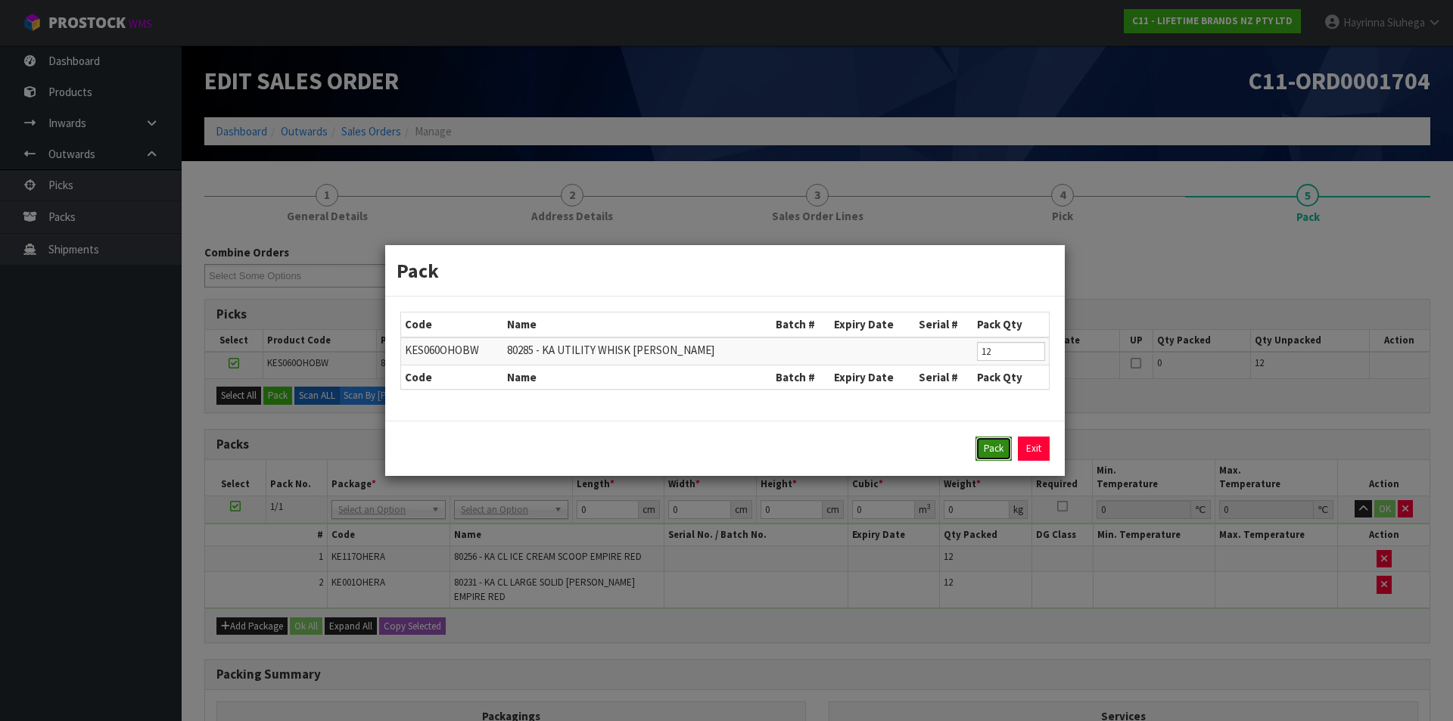
click at [996, 440] on button "Pack" at bounding box center [993, 449] width 36 height 24
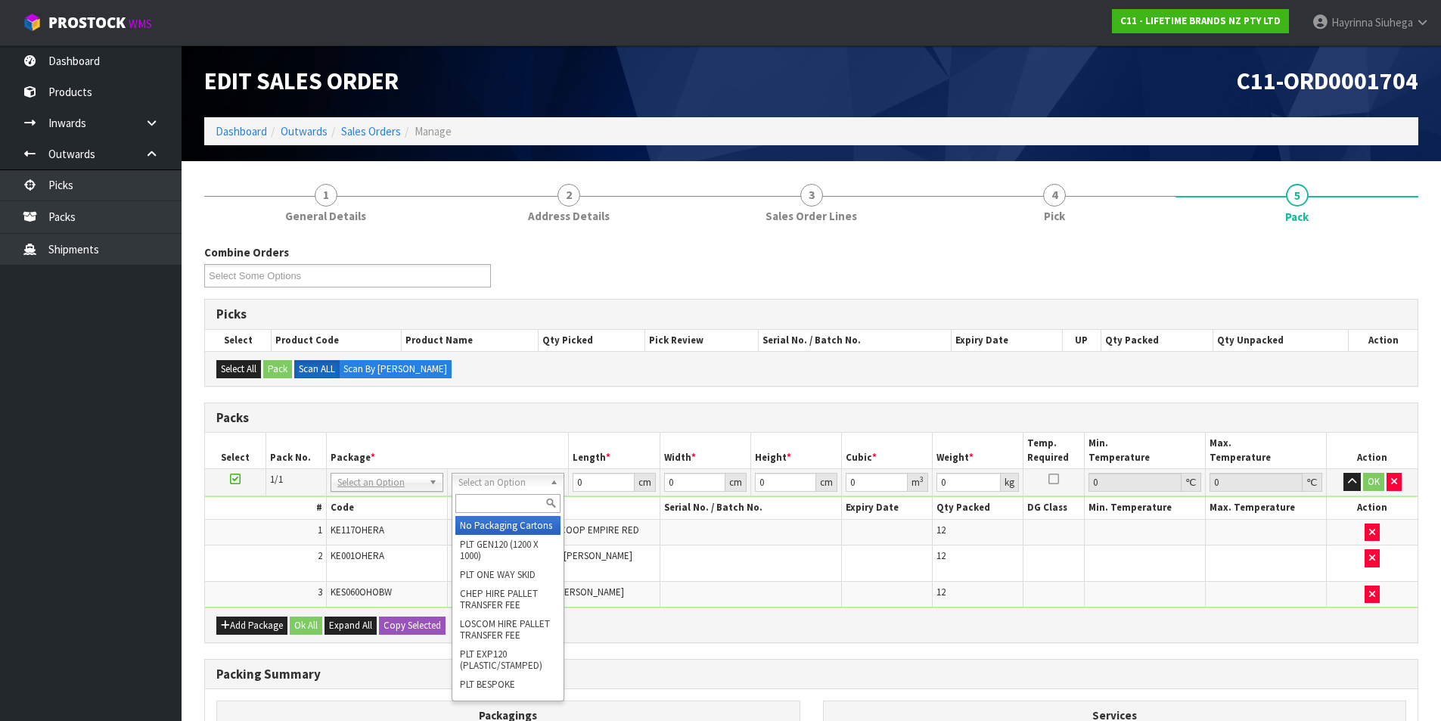
click at [494, 502] on input "text" at bounding box center [507, 503] width 105 height 19
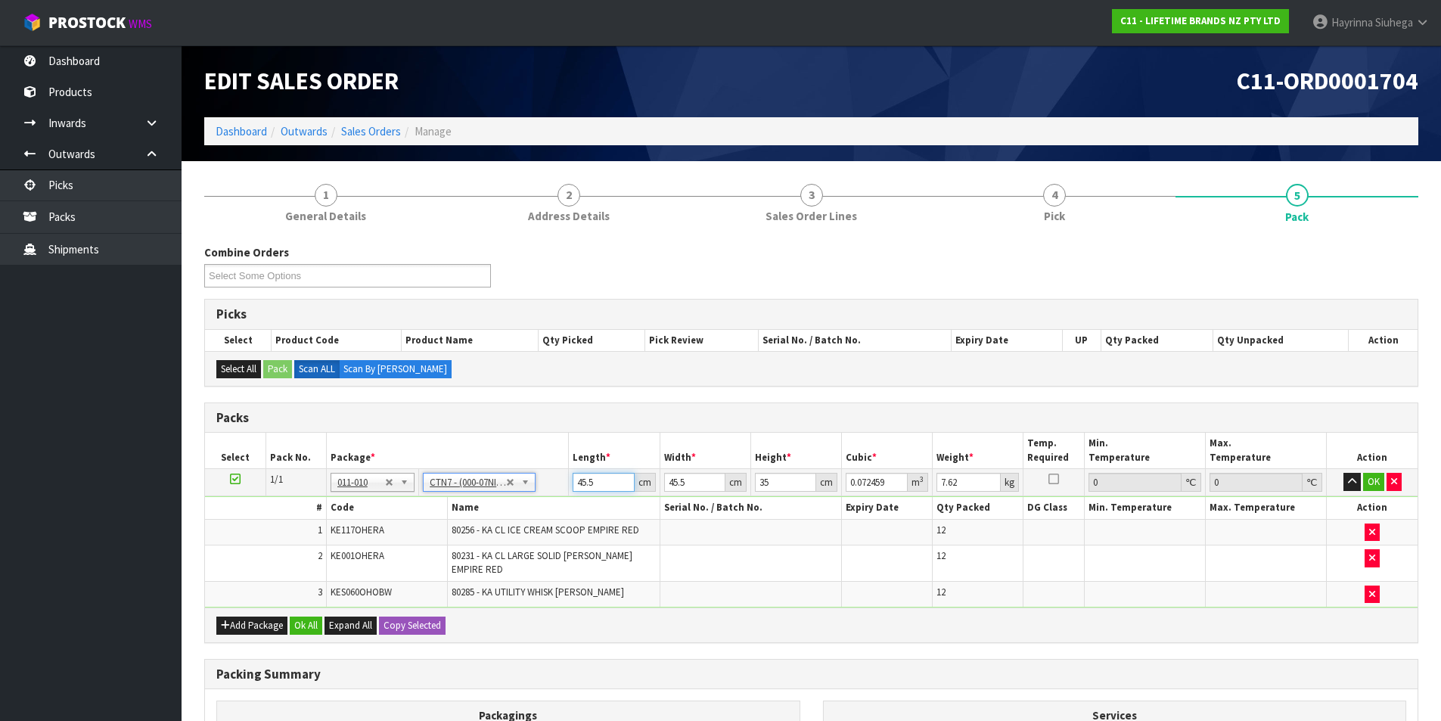
click at [591, 477] on input "45.5" at bounding box center [603, 482] width 61 height 19
click button "OK" at bounding box center [1373, 482] width 21 height 18
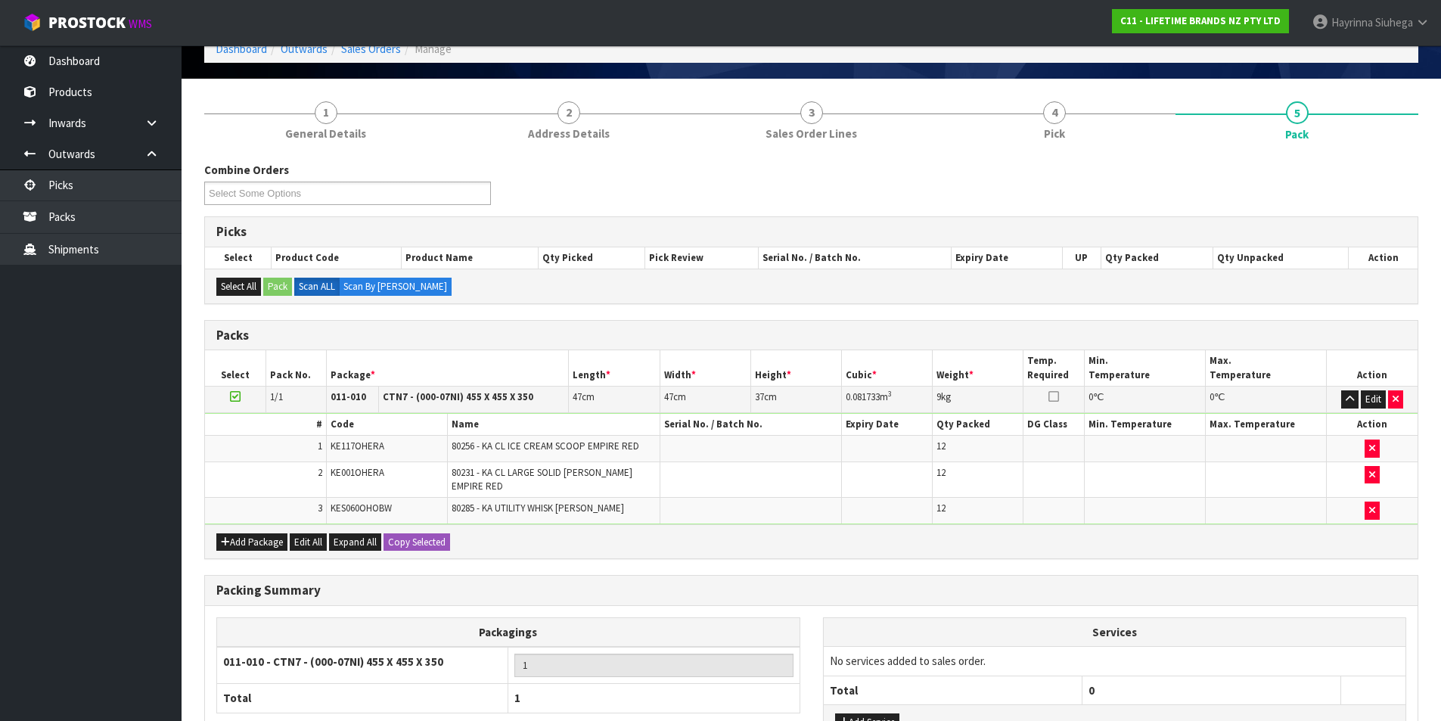
scroll to position [198, 0]
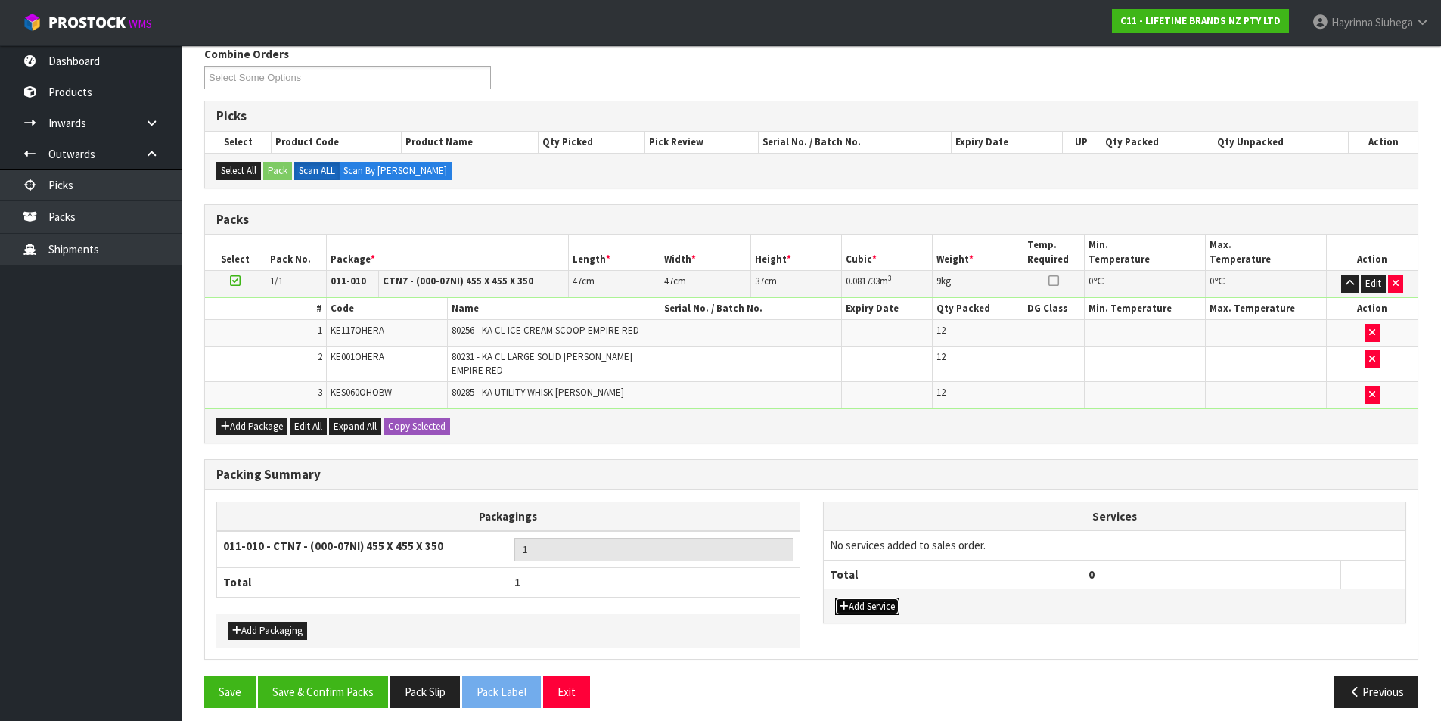
click at [875, 599] on button "Add Service" at bounding box center [867, 607] width 64 height 18
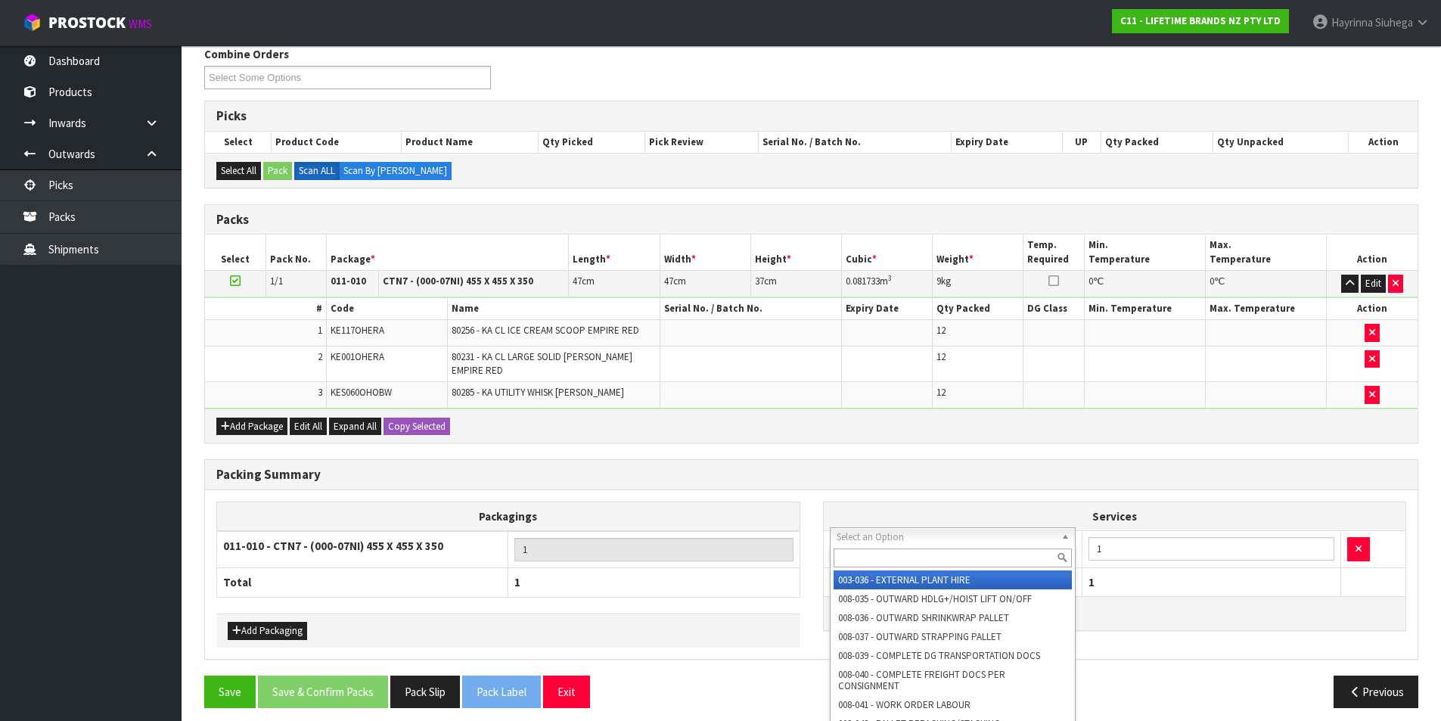
click at [920, 564] on input "text" at bounding box center [953, 557] width 239 height 19
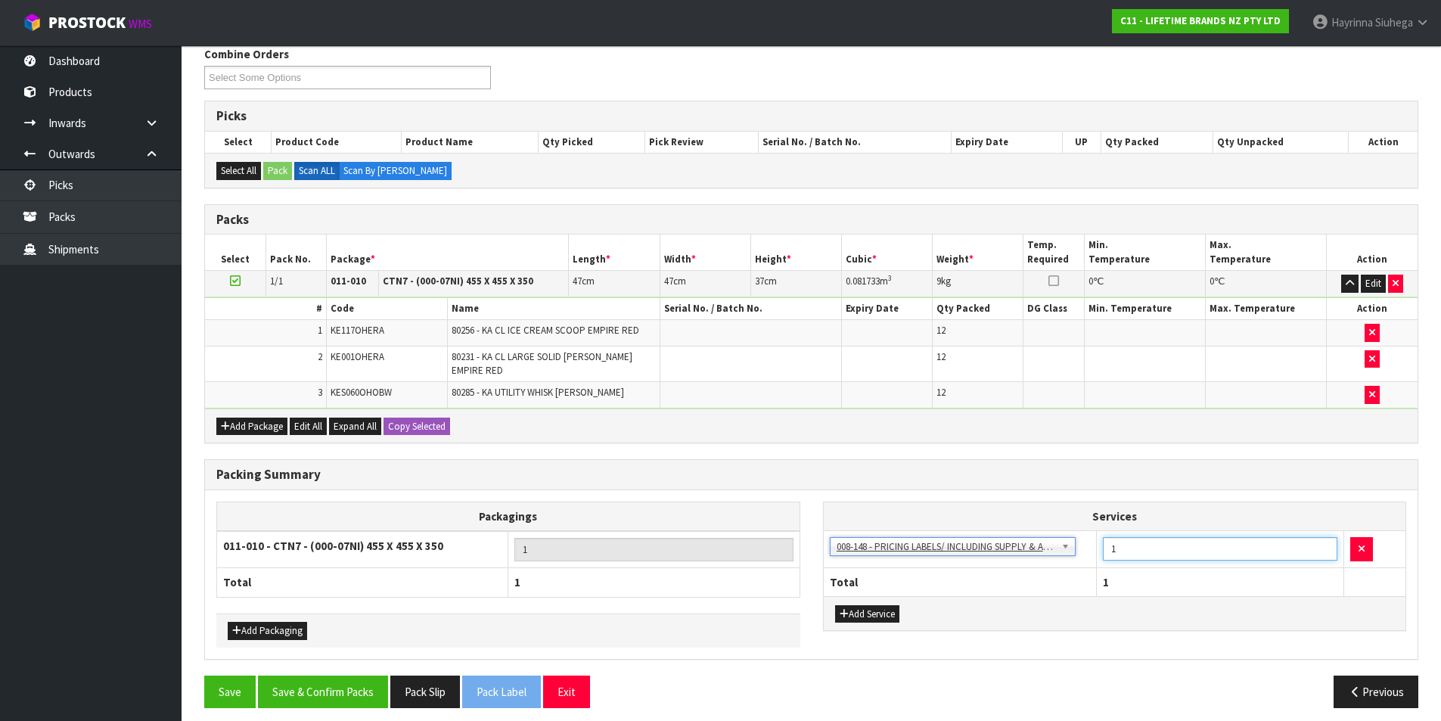
drag, startPoint x: 1135, startPoint y: 539, endPoint x: 1092, endPoint y: 550, distance: 44.6
click at [1092, 549] on tr "003-036 - EXTERNAL PLANT HIRE 008-035 - OUTWARD HDLG+/HOIST LIFT ON/OFF 008-036…" at bounding box center [1115, 549] width 583 height 37
click at [360, 676] on button "Save & Confirm Packs" at bounding box center [323, 692] width 130 height 33
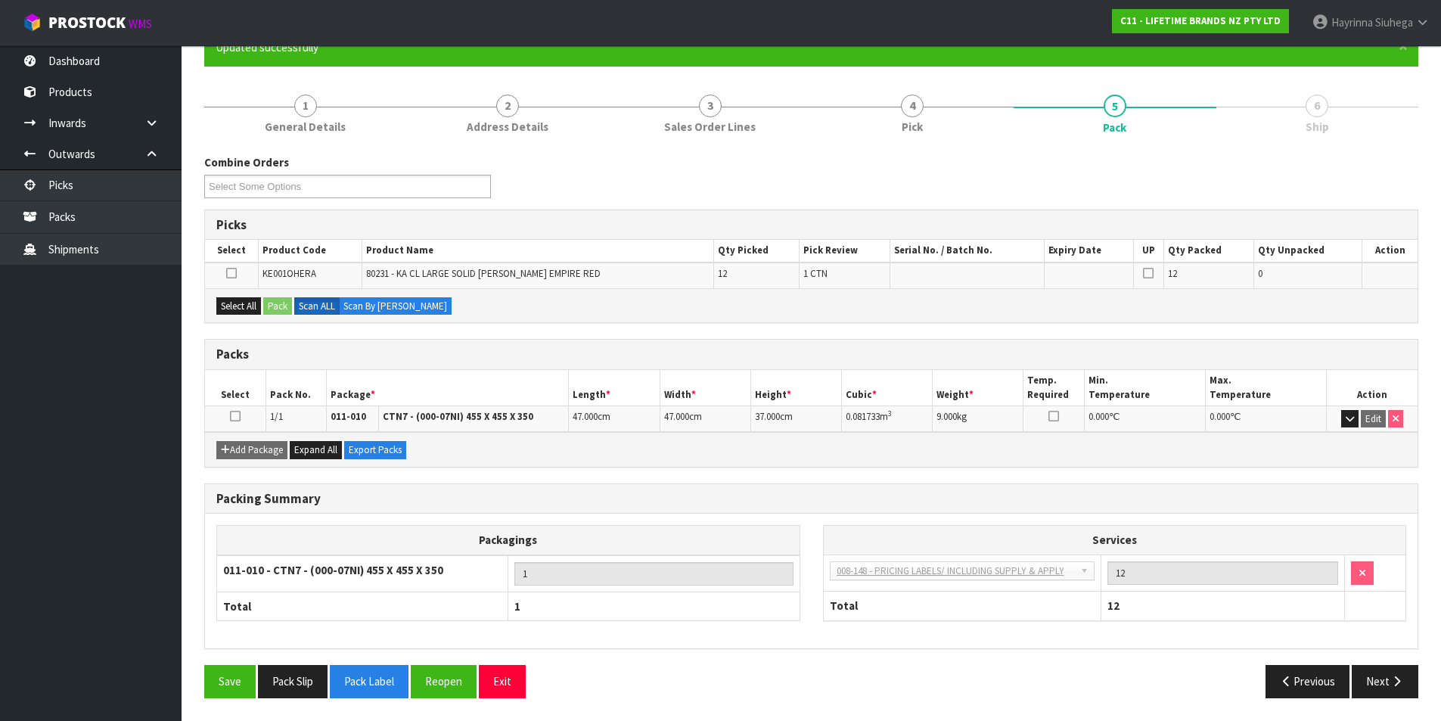
scroll to position [117, 0]
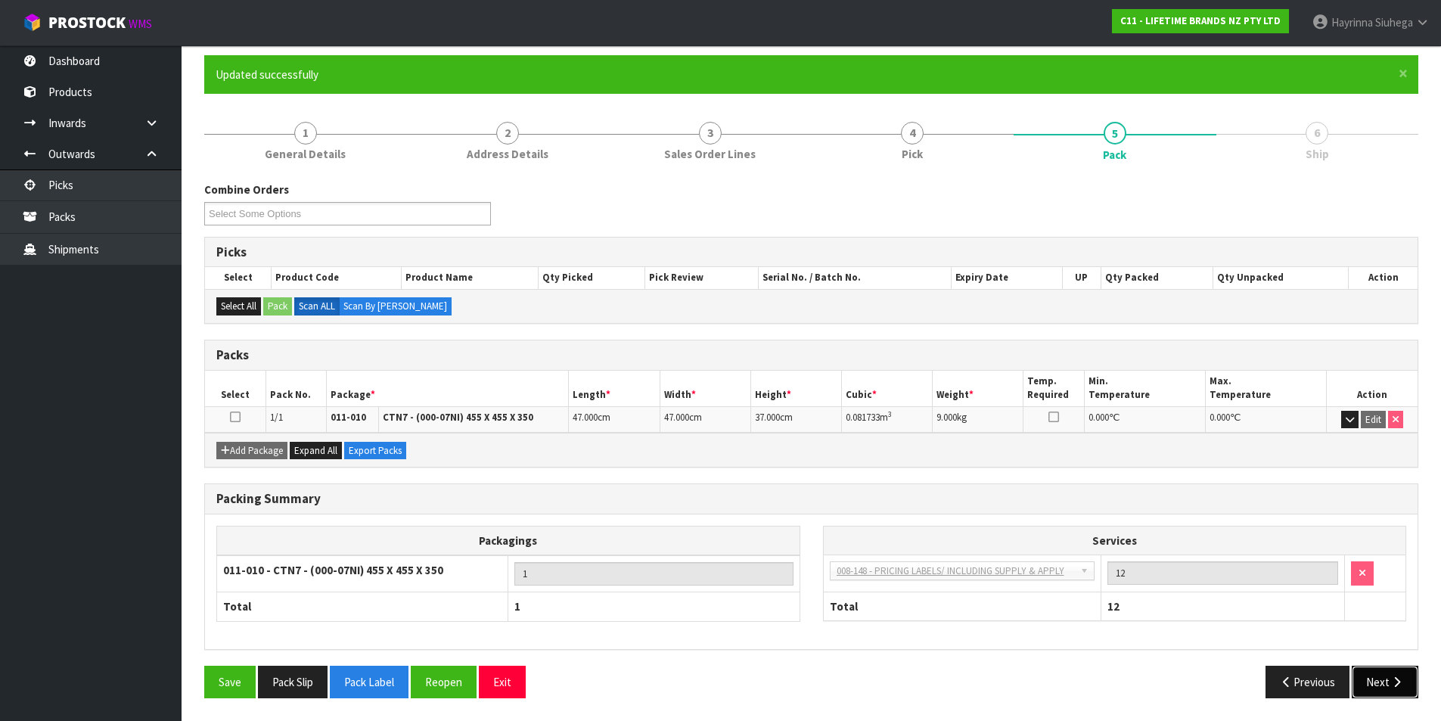
click at [1391, 690] on button "Next" at bounding box center [1385, 682] width 67 height 33
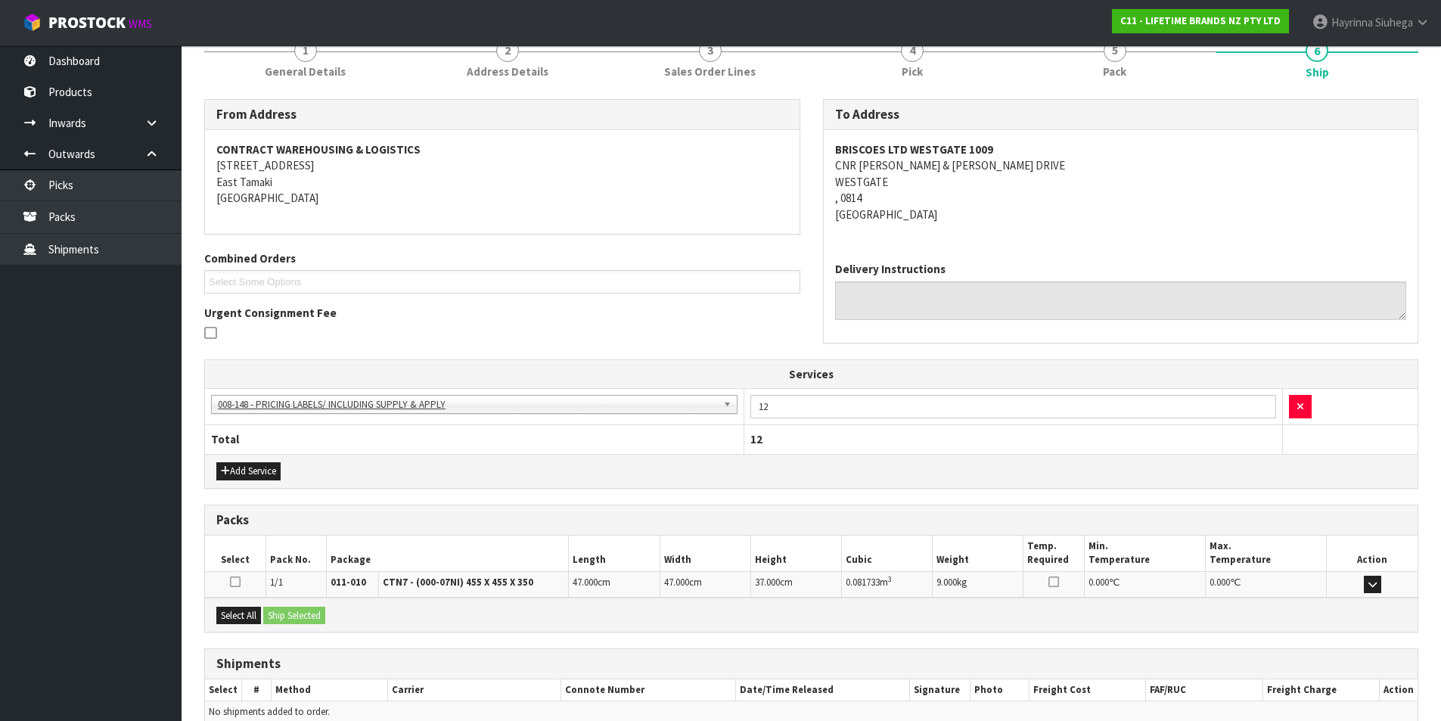
scroll to position [274, 0]
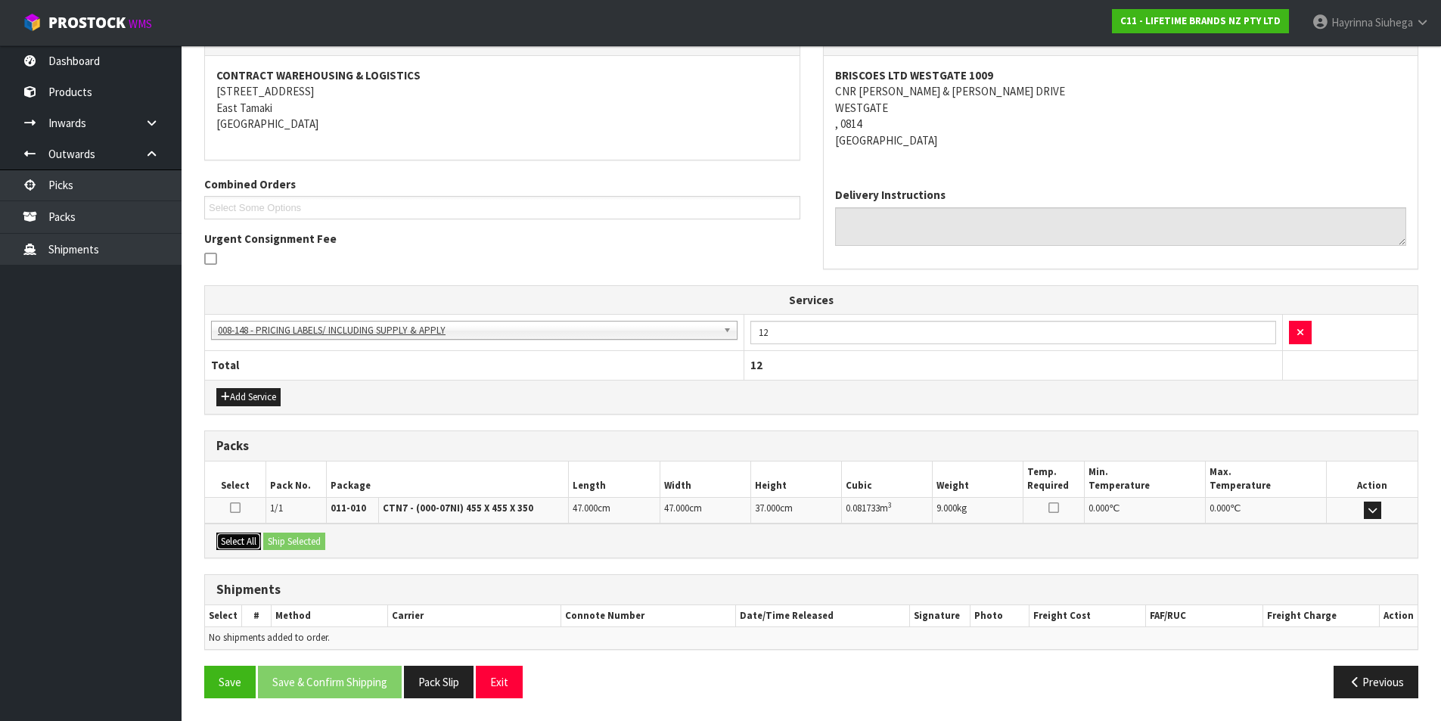
drag, startPoint x: 232, startPoint y: 539, endPoint x: 243, endPoint y: 539, distance: 10.6
click at [234, 539] on button "Select All" at bounding box center [238, 542] width 45 height 18
click at [300, 542] on button "Ship Selected" at bounding box center [294, 542] width 62 height 18
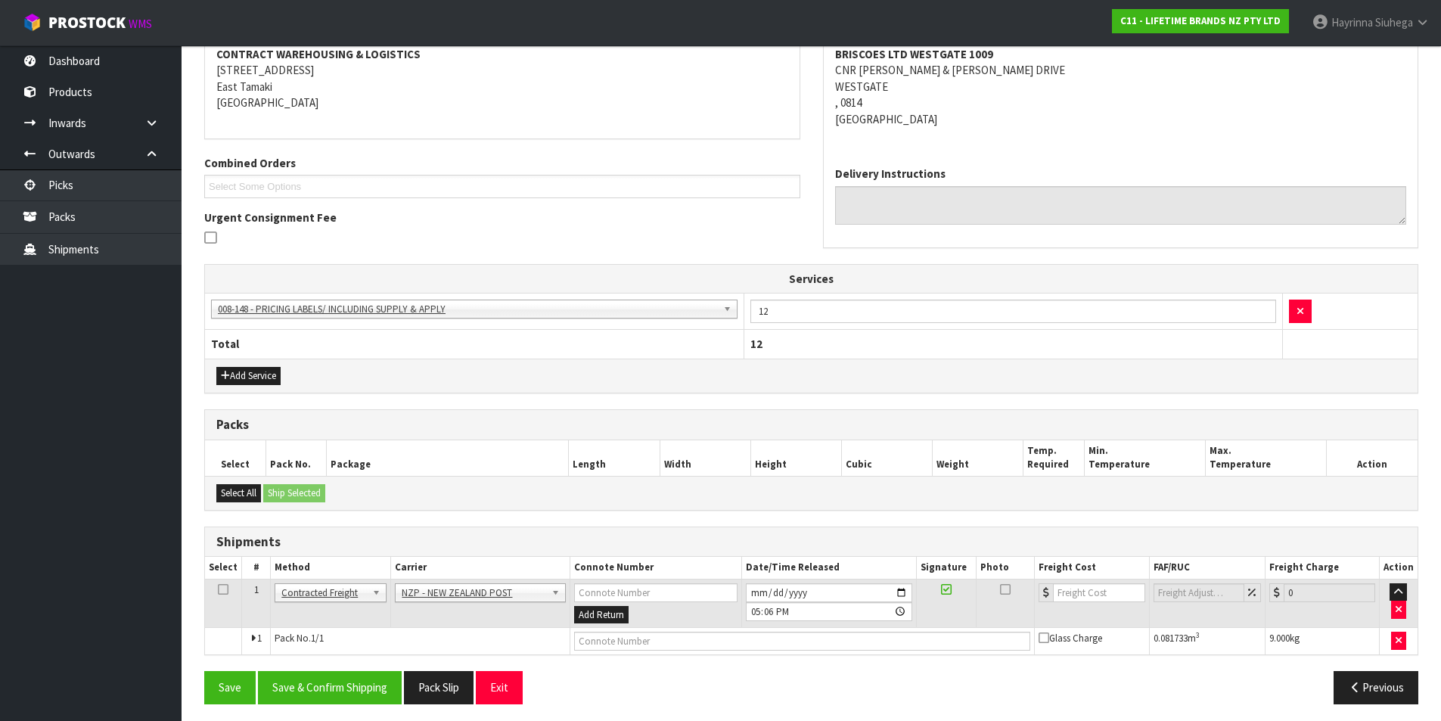
scroll to position [301, 0]
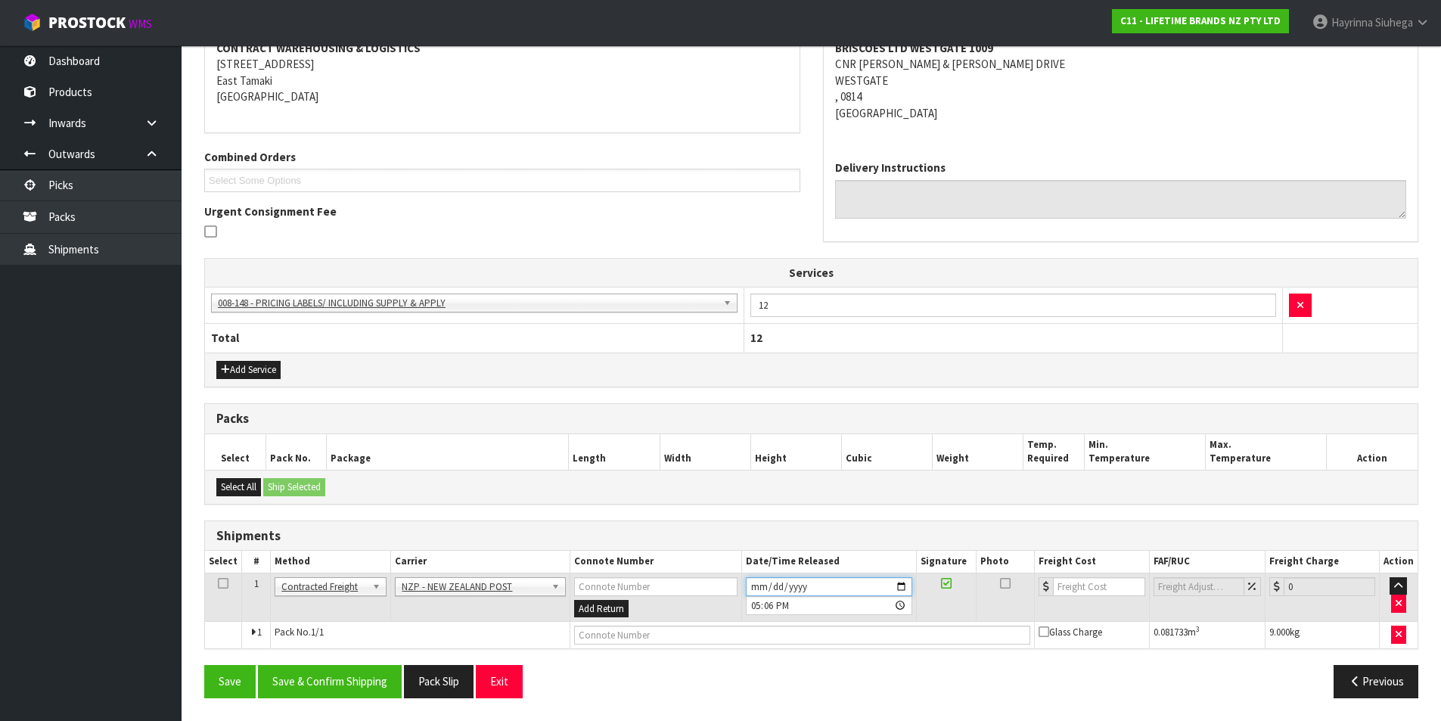
click at [753, 587] on input "[DATE]" at bounding box center [829, 586] width 166 height 19
click at [318, 674] on button "Save & Confirm Shipping" at bounding box center [330, 681] width 144 height 33
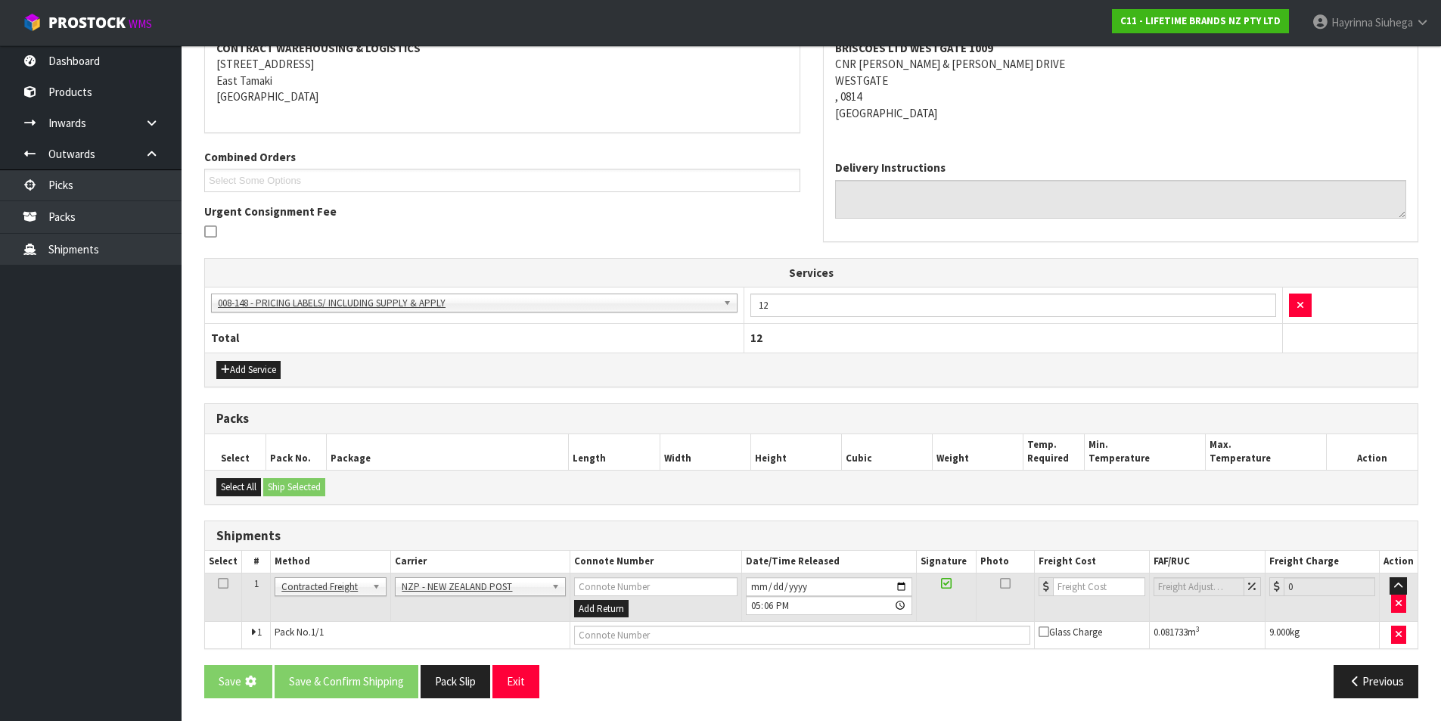
scroll to position [0, 0]
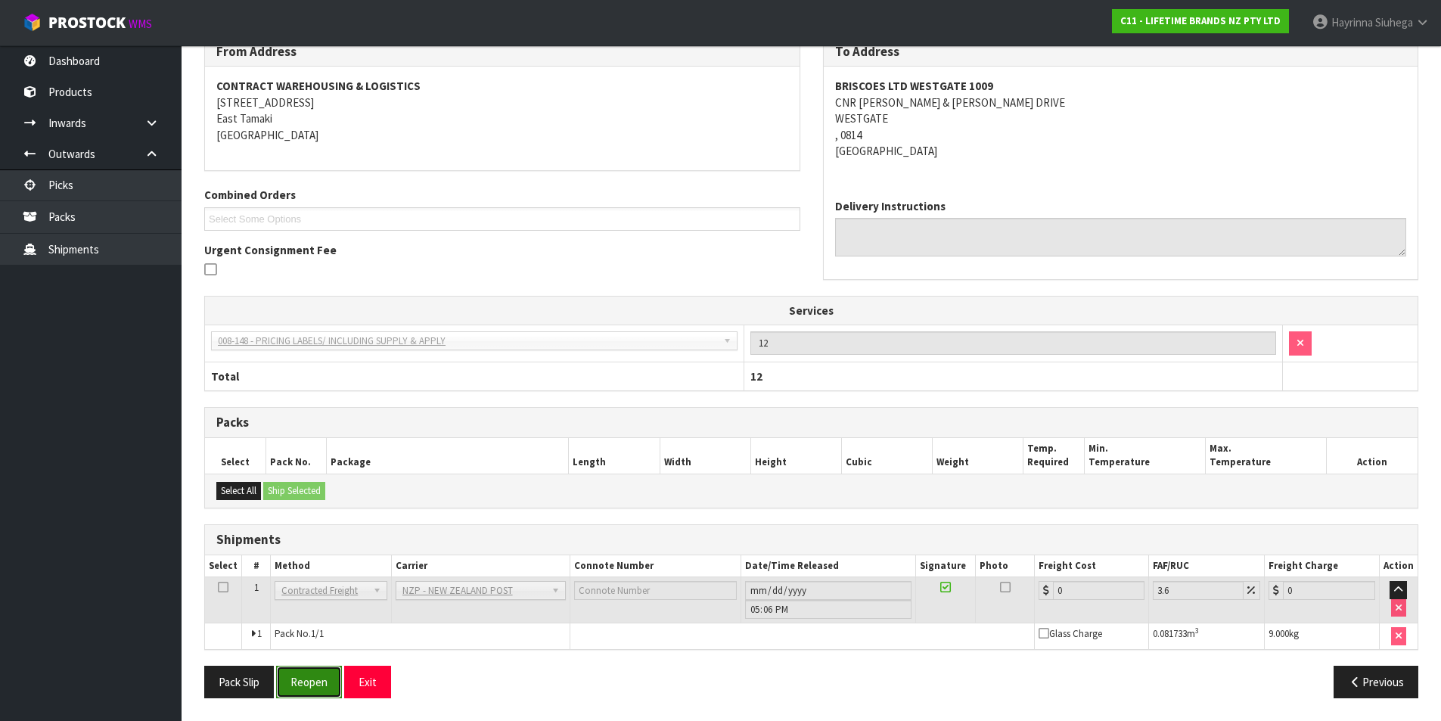
click at [303, 676] on button "Reopen" at bounding box center [309, 682] width 66 height 33
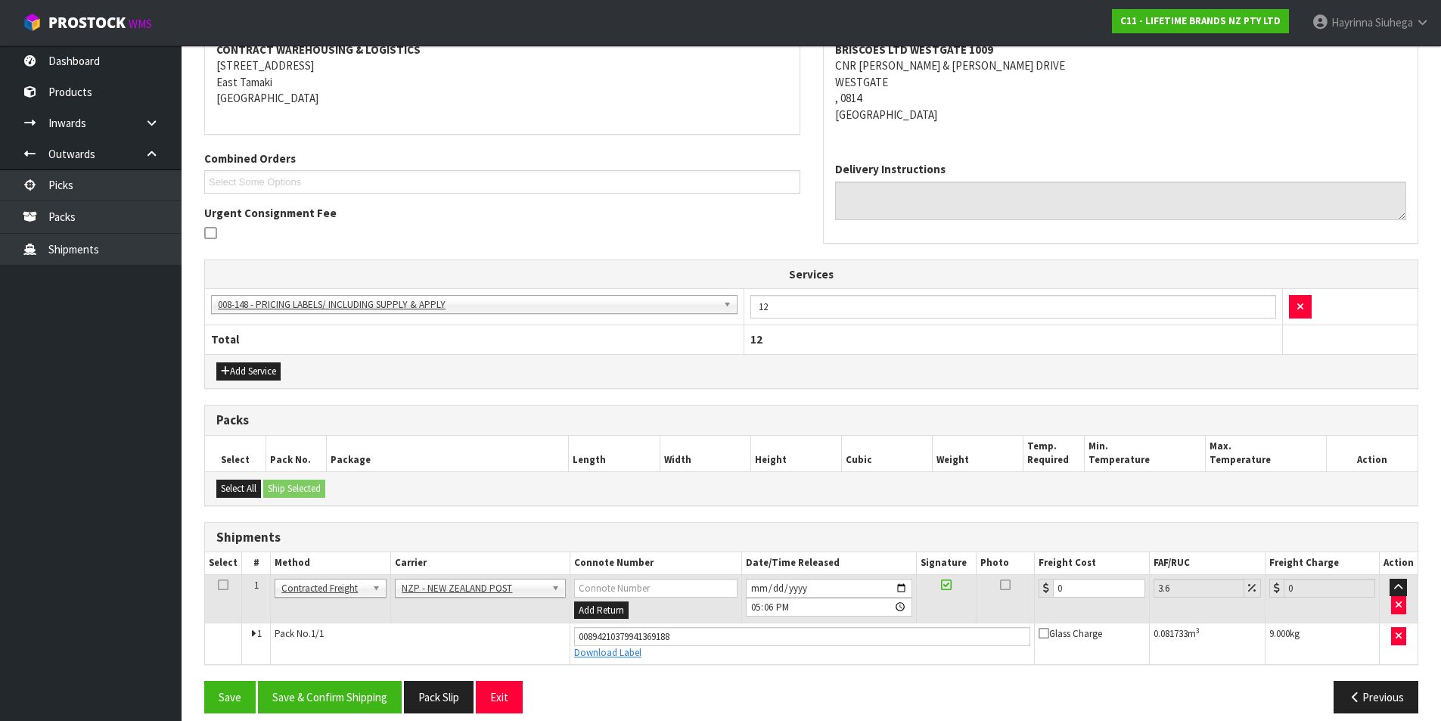
scroll to position [315, 0]
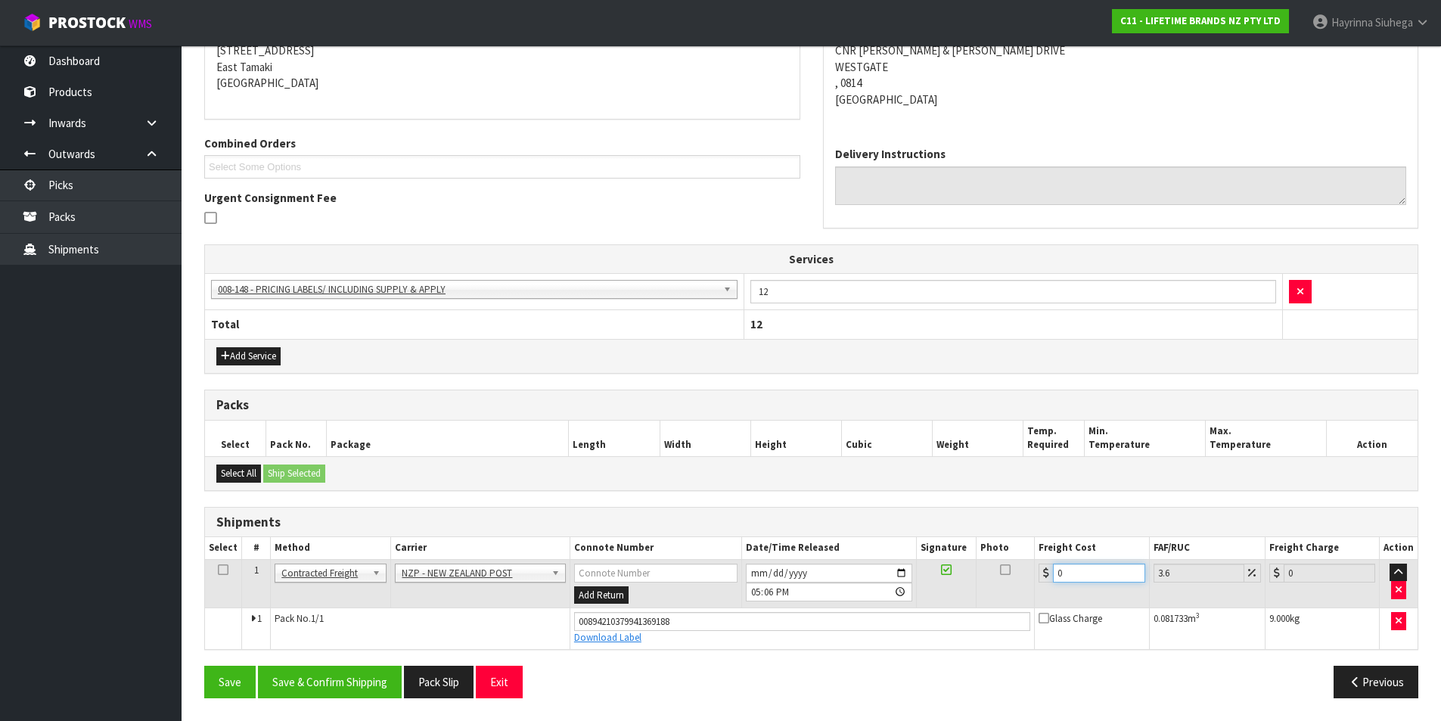
drag, startPoint x: 1099, startPoint y: 571, endPoint x: 1038, endPoint y: 572, distance: 61.3
click at [1038, 572] on td "0" at bounding box center [1092, 583] width 114 height 49
click at [204, 666] on button "Save" at bounding box center [229, 682] width 51 height 33
click at [369, 670] on button "Save & Confirm Shipping" at bounding box center [330, 682] width 144 height 33
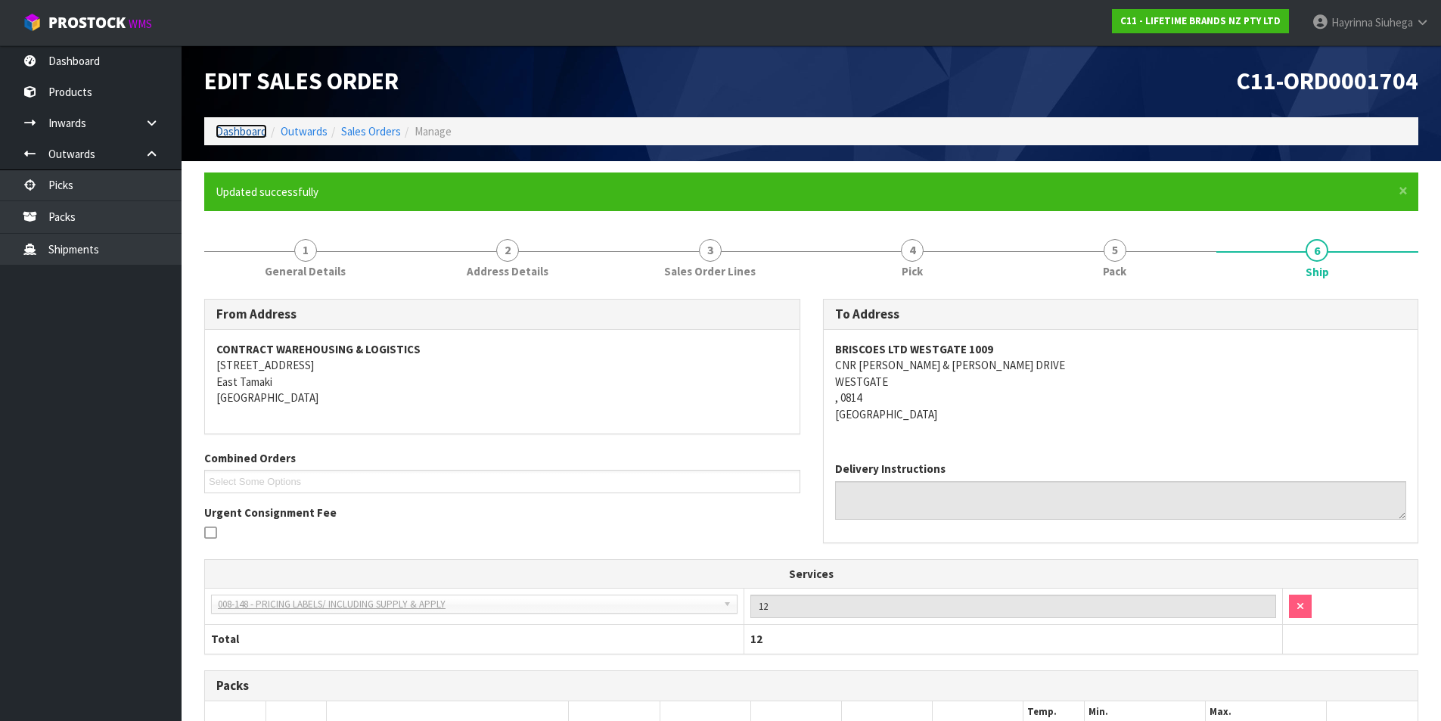
click at [251, 130] on link "Dashboard" at bounding box center [241, 131] width 51 height 14
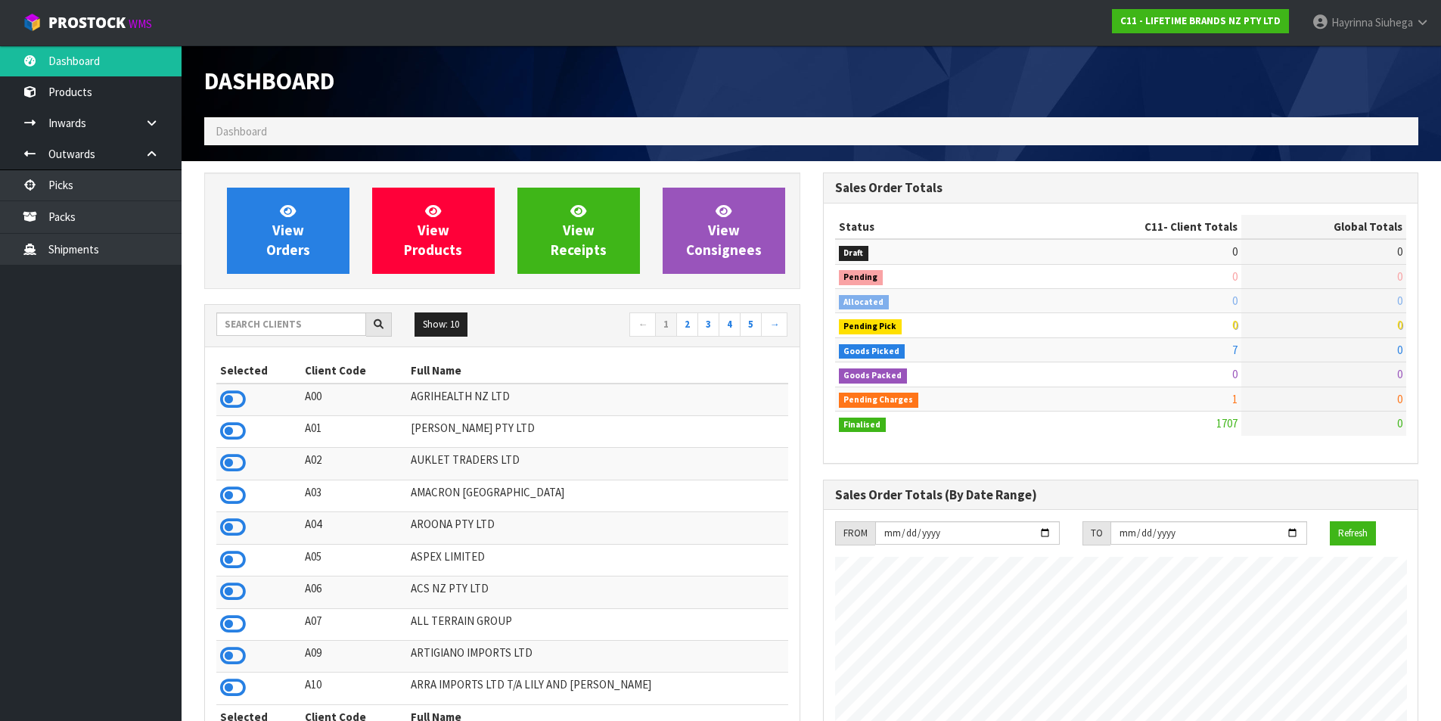
scroll to position [1146, 618]
click at [306, 234] on link "View Orders" at bounding box center [288, 231] width 123 height 86
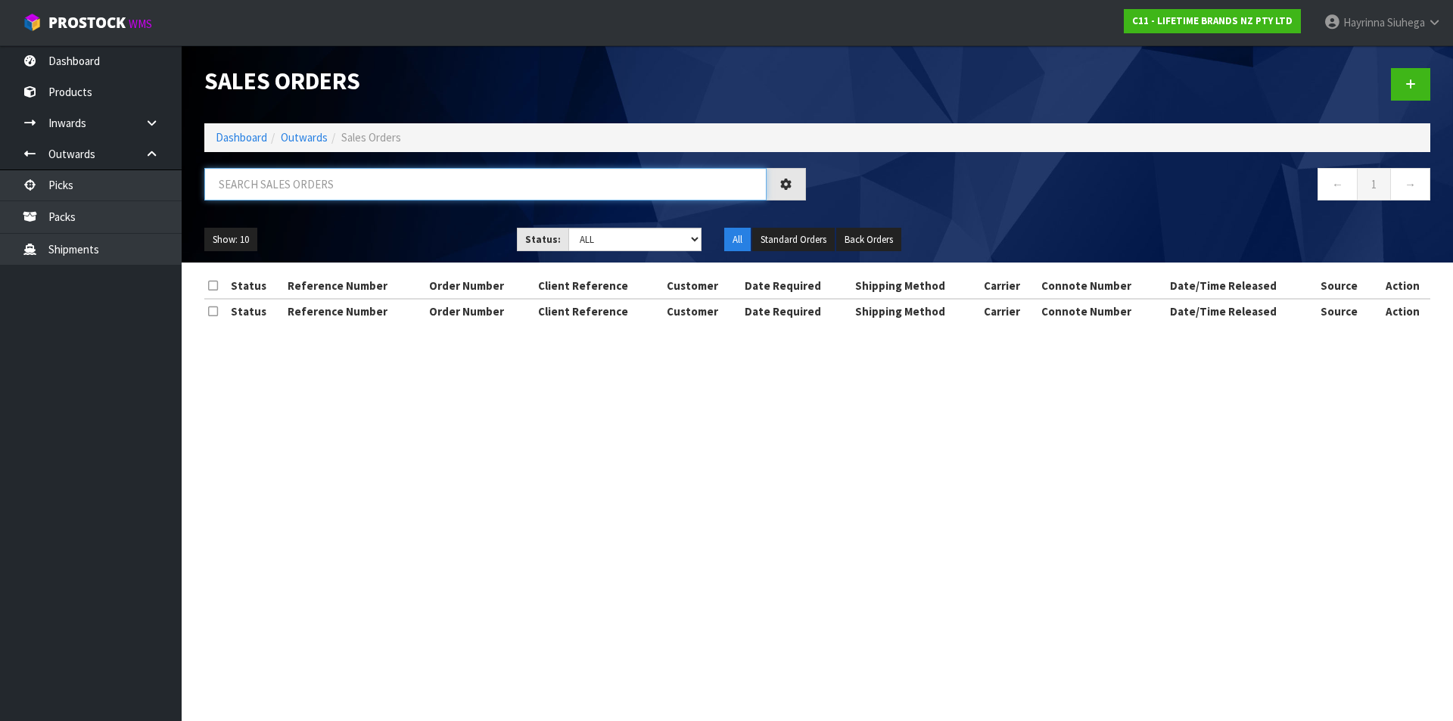
click at [315, 189] on input "text" at bounding box center [485, 184] width 562 height 33
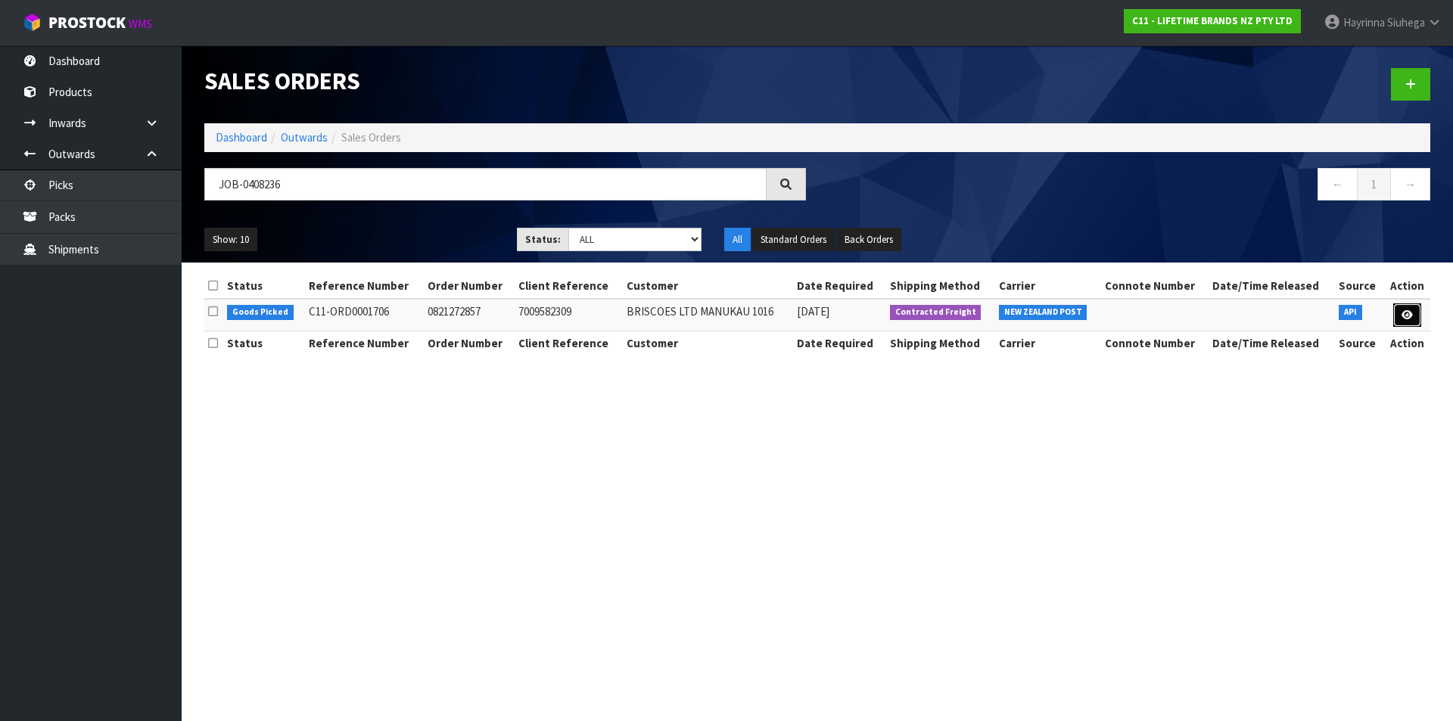
click at [1406, 311] on icon at bounding box center [1406, 315] width 11 height 10
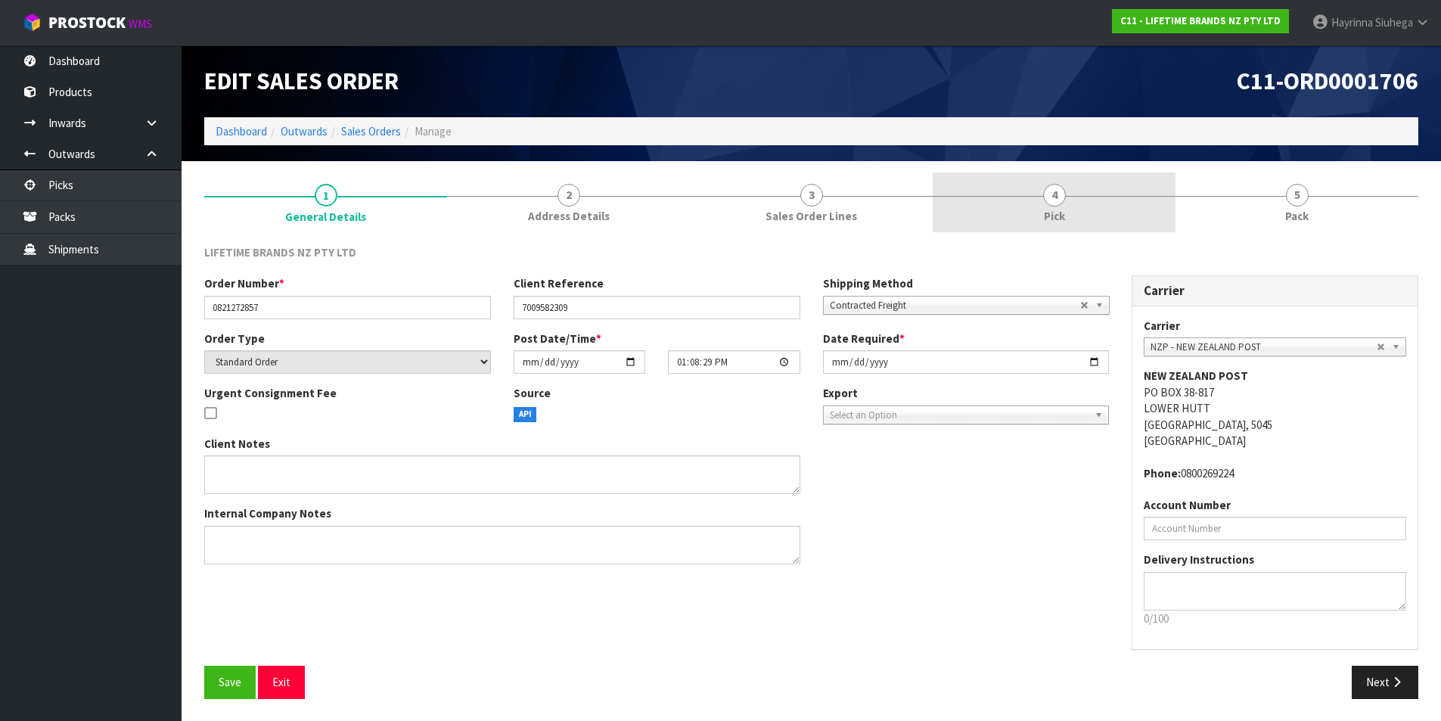
click at [1068, 205] on link "4 Pick" at bounding box center [1054, 202] width 243 height 60
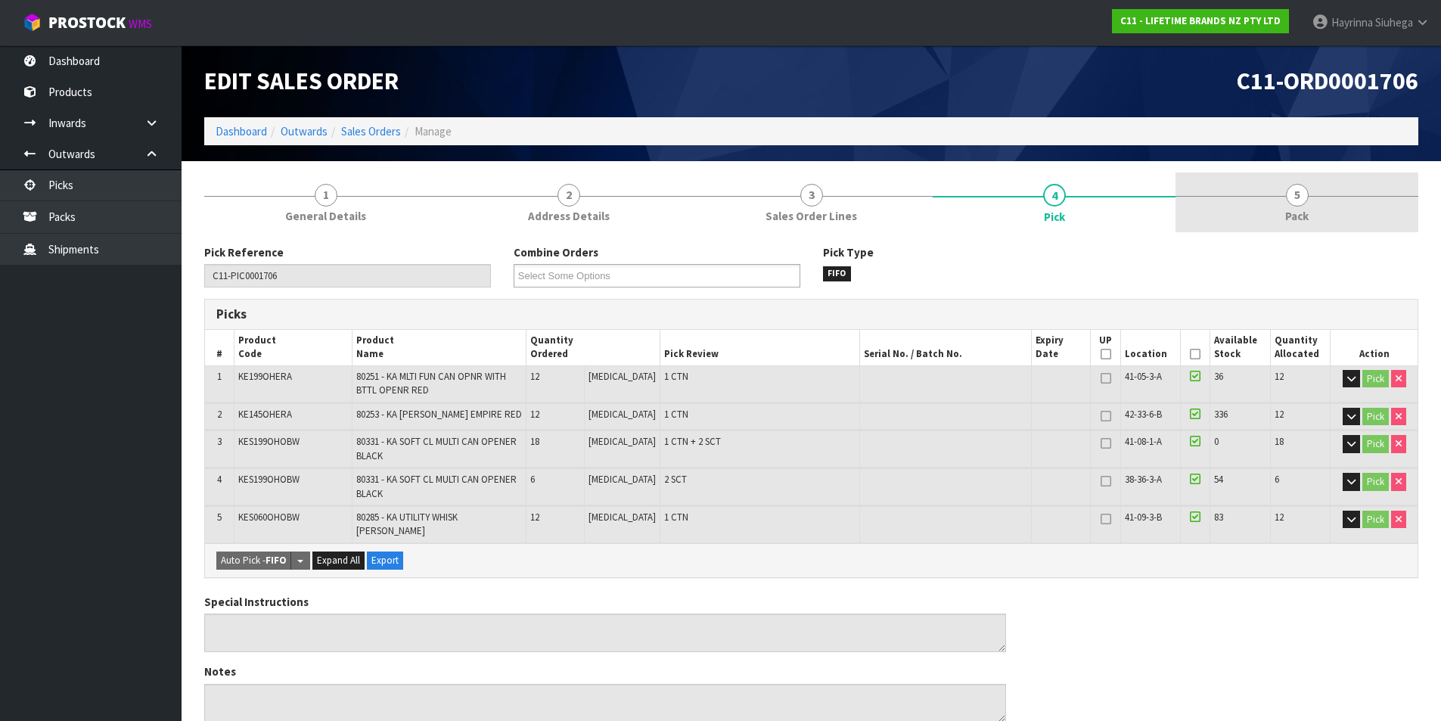
click at [1240, 187] on link "5 Pack" at bounding box center [1297, 202] width 243 height 60
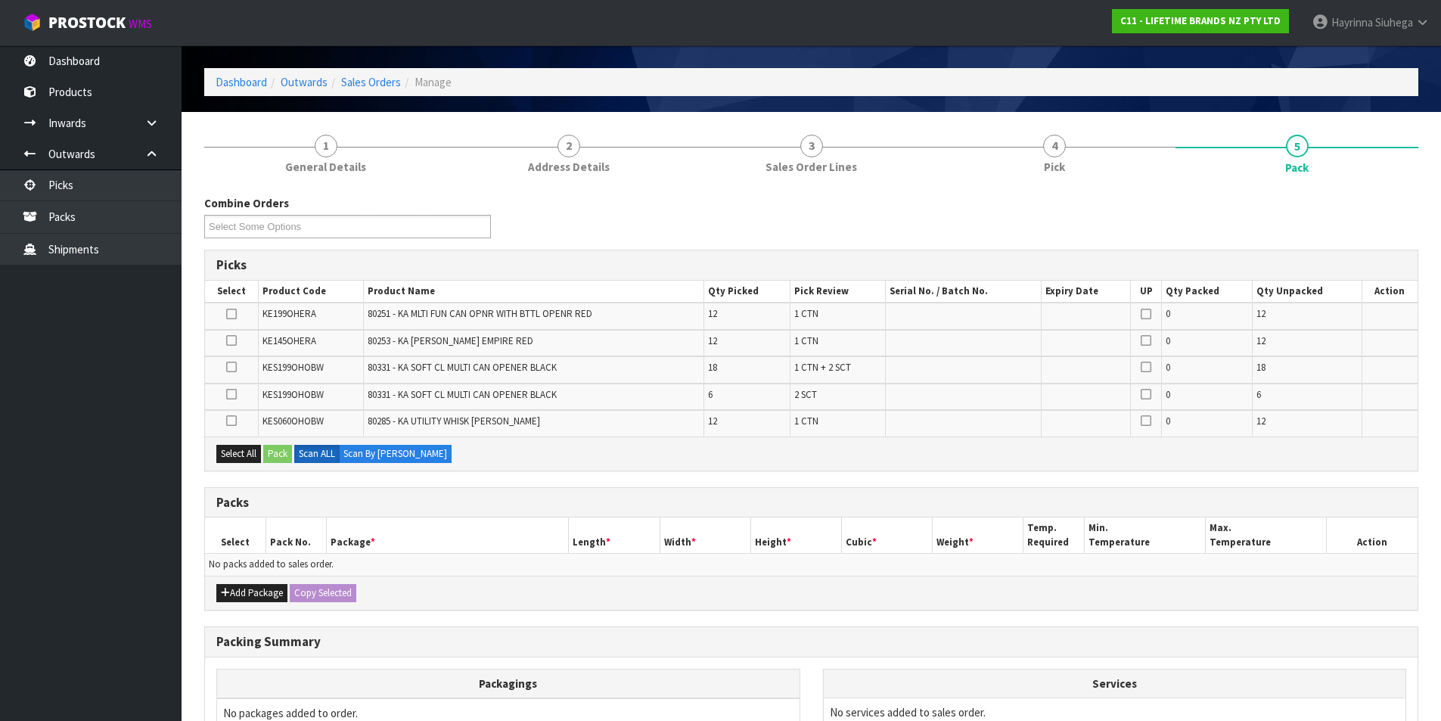
scroll to position [76, 0]
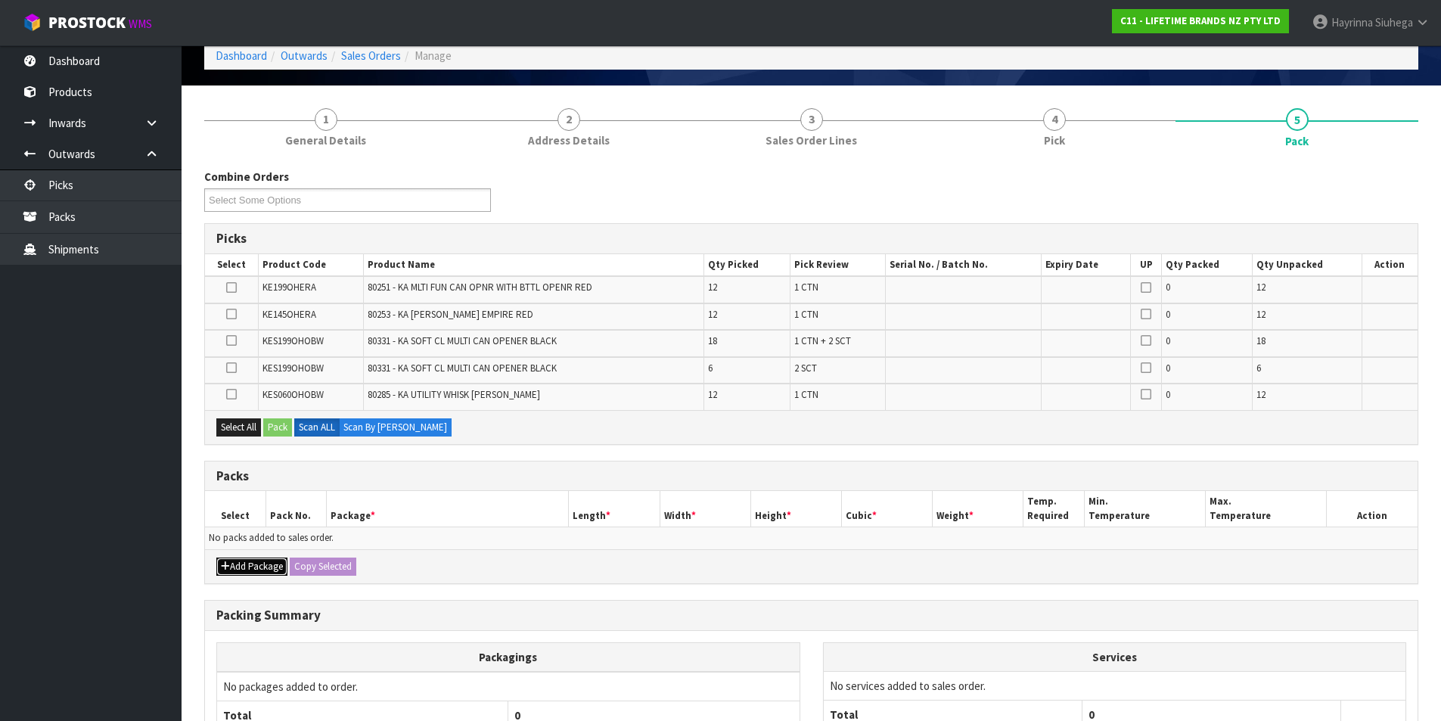
click at [250, 571] on button "Add Package" at bounding box center [251, 567] width 71 height 18
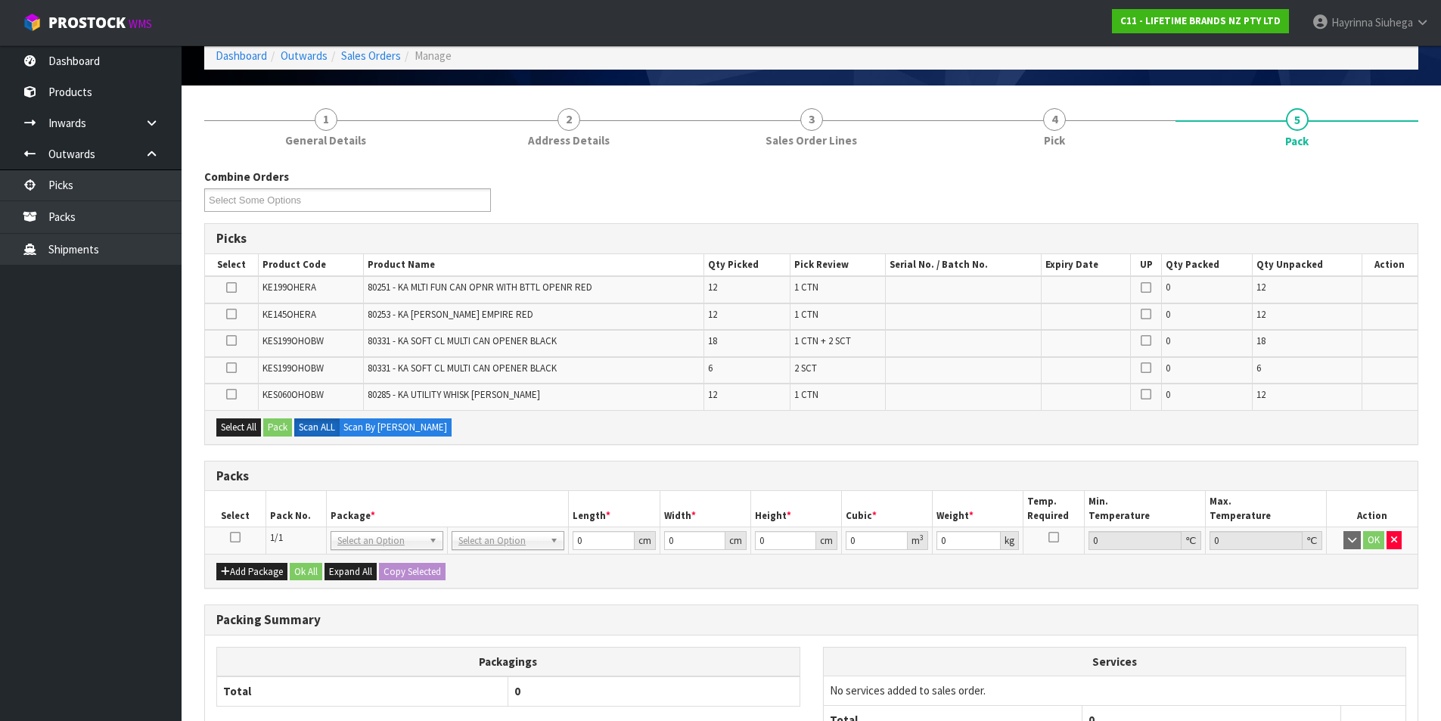
click at [234, 538] on icon at bounding box center [235, 537] width 11 height 1
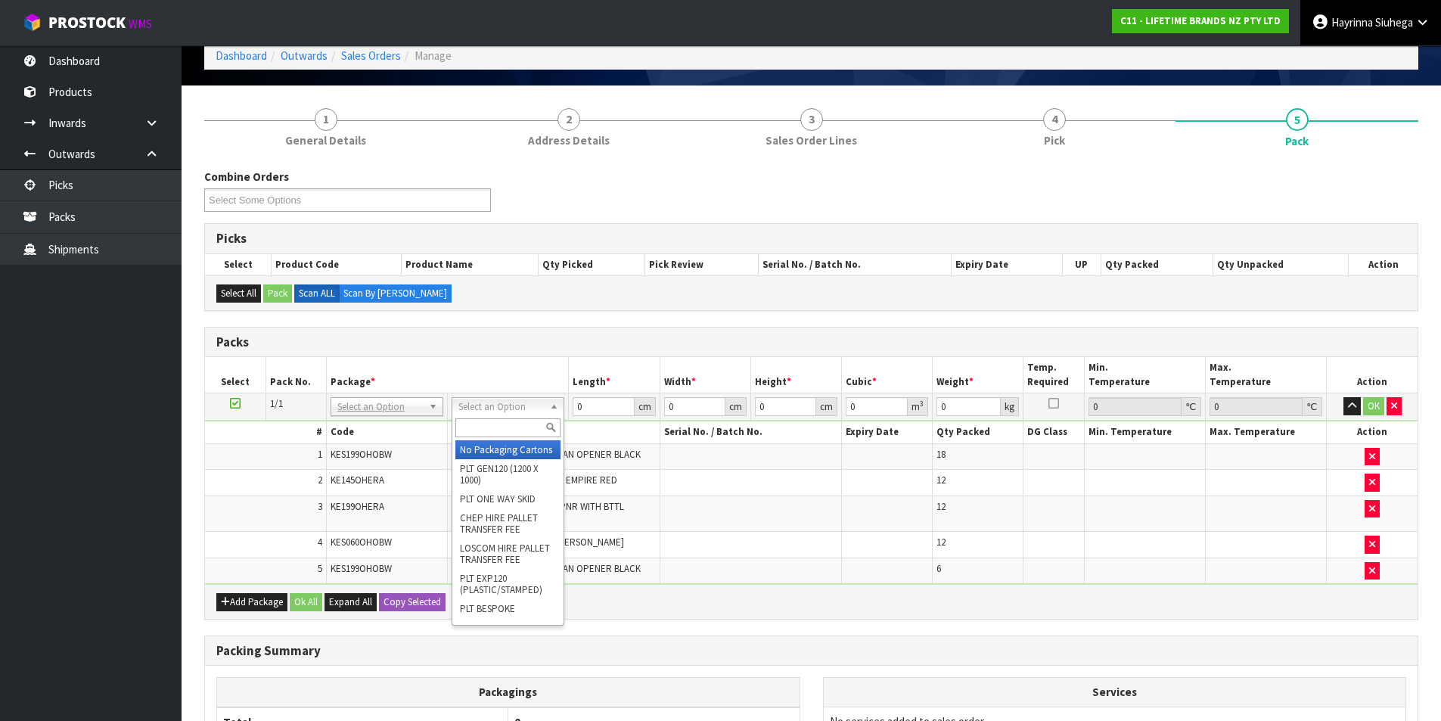
click at [1357, 14] on link "[PERSON_NAME]" at bounding box center [1371, 22] width 141 height 45
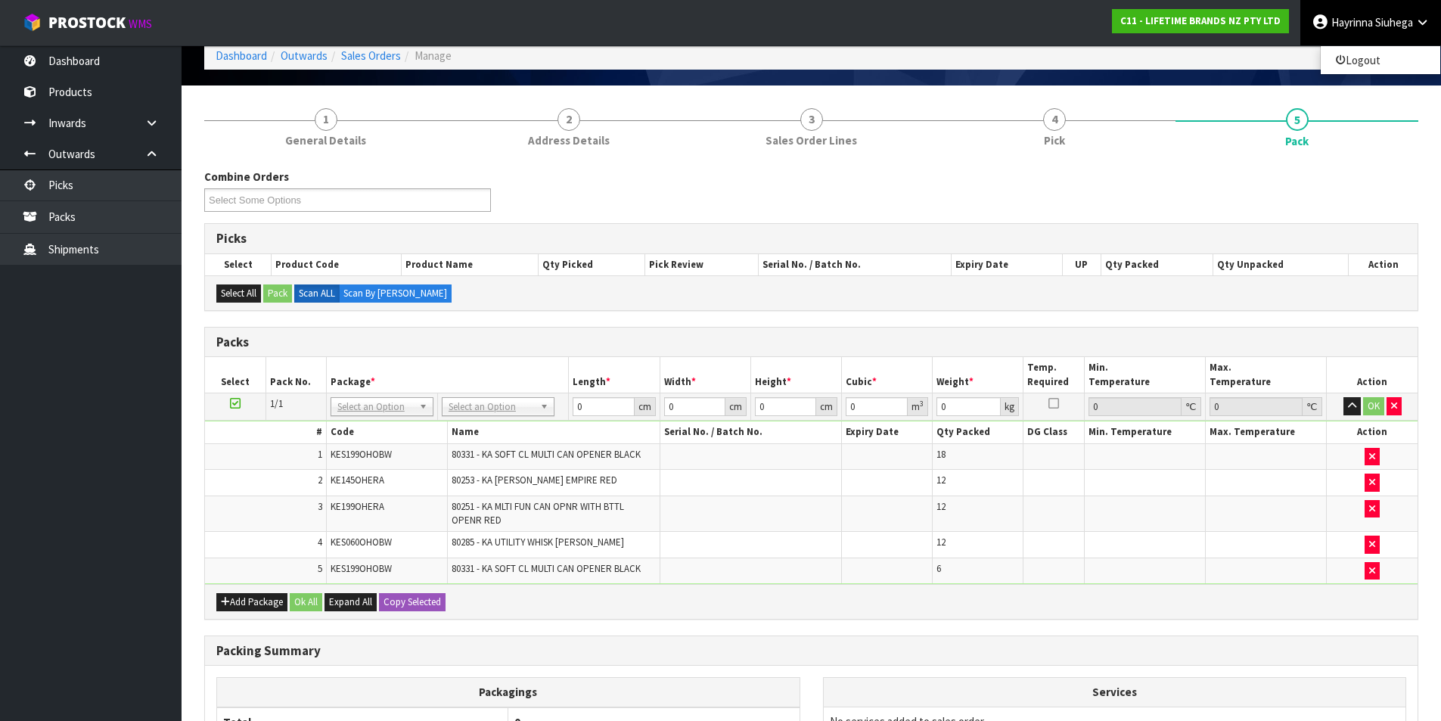
click at [1363, 46] on ul "Logout" at bounding box center [1380, 60] width 121 height 30
click at [1365, 22] on span "Hayrinna" at bounding box center [1353, 22] width 42 height 14
click at [1366, 59] on link "Logout" at bounding box center [1381, 60] width 120 height 20
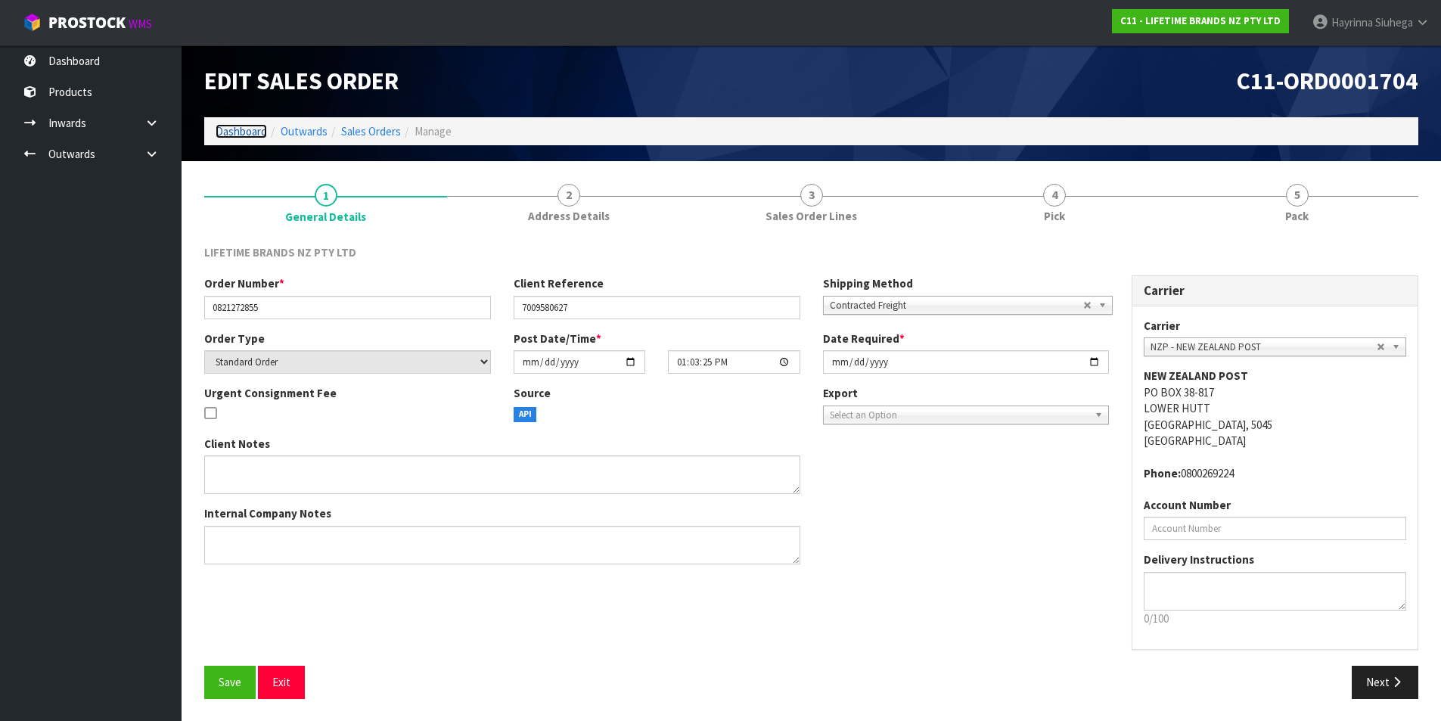
click at [246, 129] on link "Dashboard" at bounding box center [241, 131] width 51 height 14
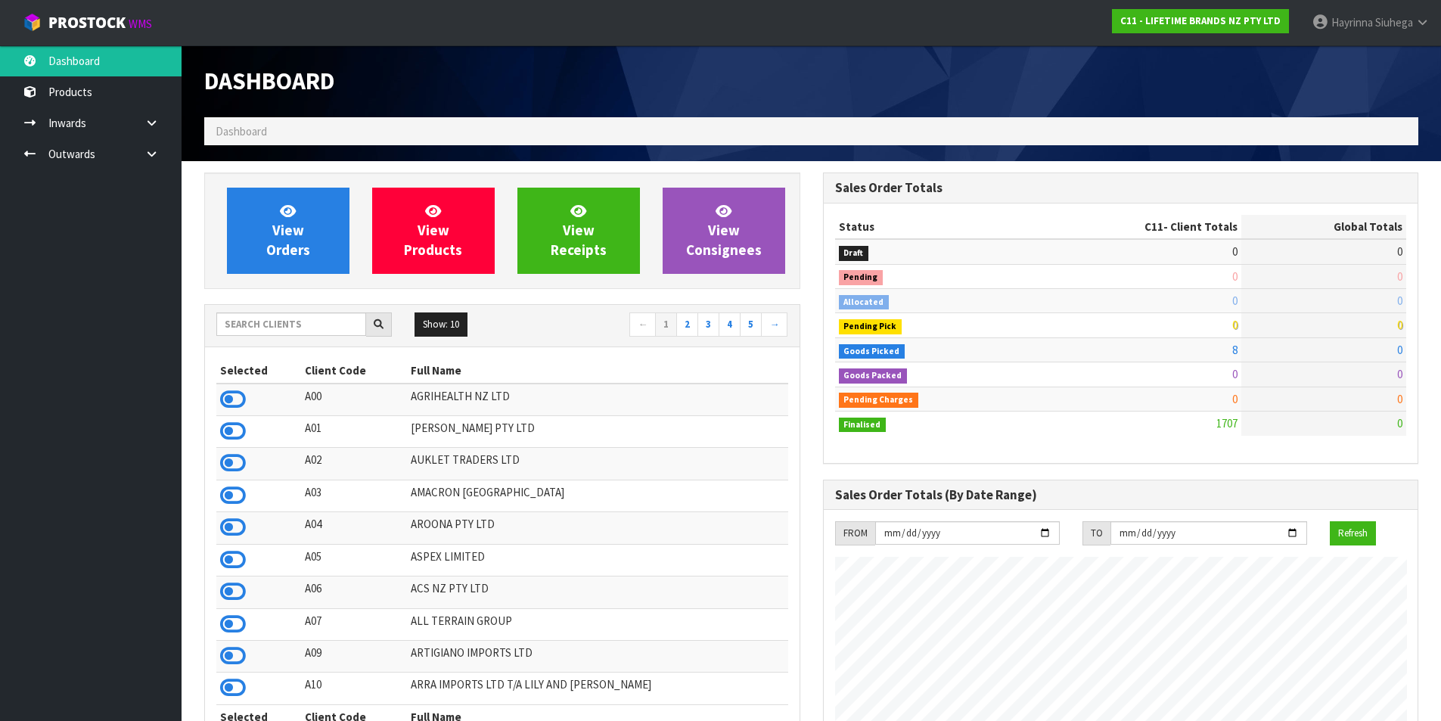
scroll to position [1146, 618]
click at [303, 331] on input "text" at bounding box center [291, 323] width 150 height 23
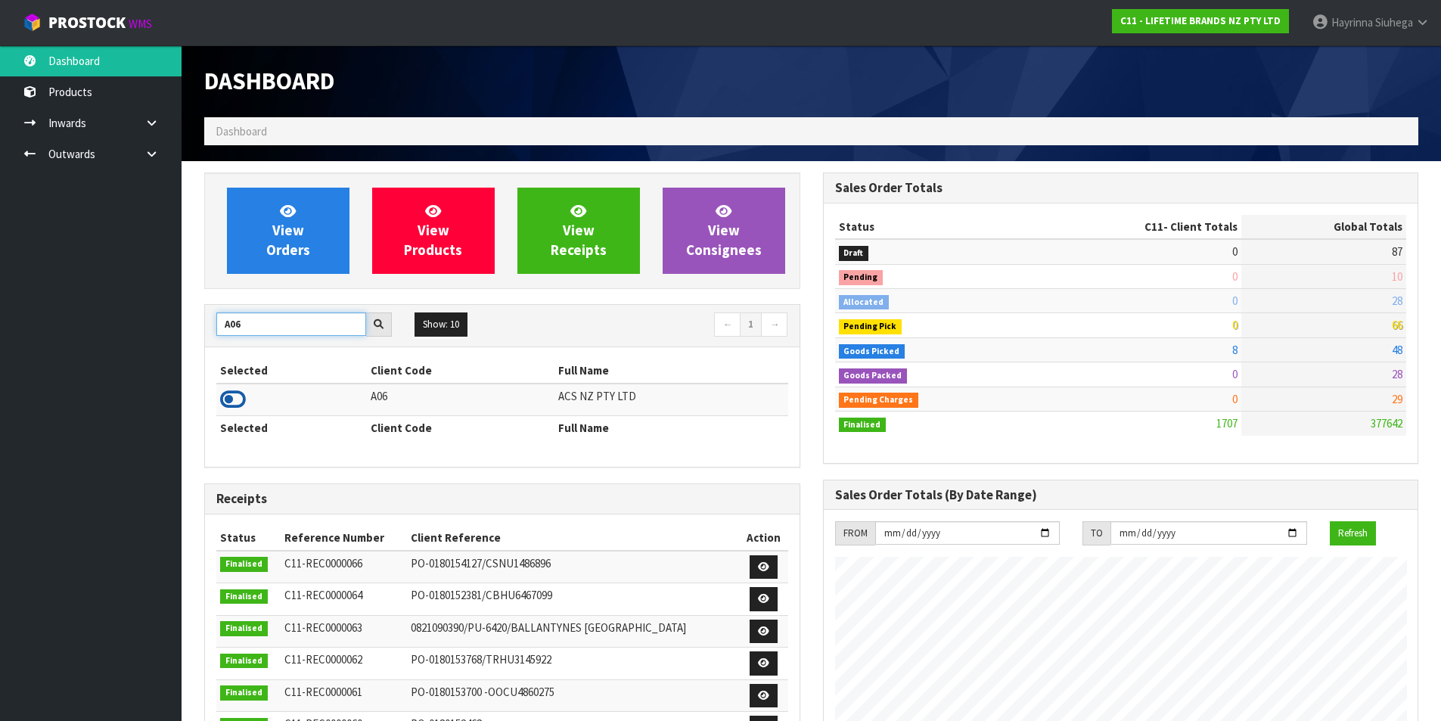
type input "A06"
click at [243, 396] on icon at bounding box center [233, 399] width 26 height 23
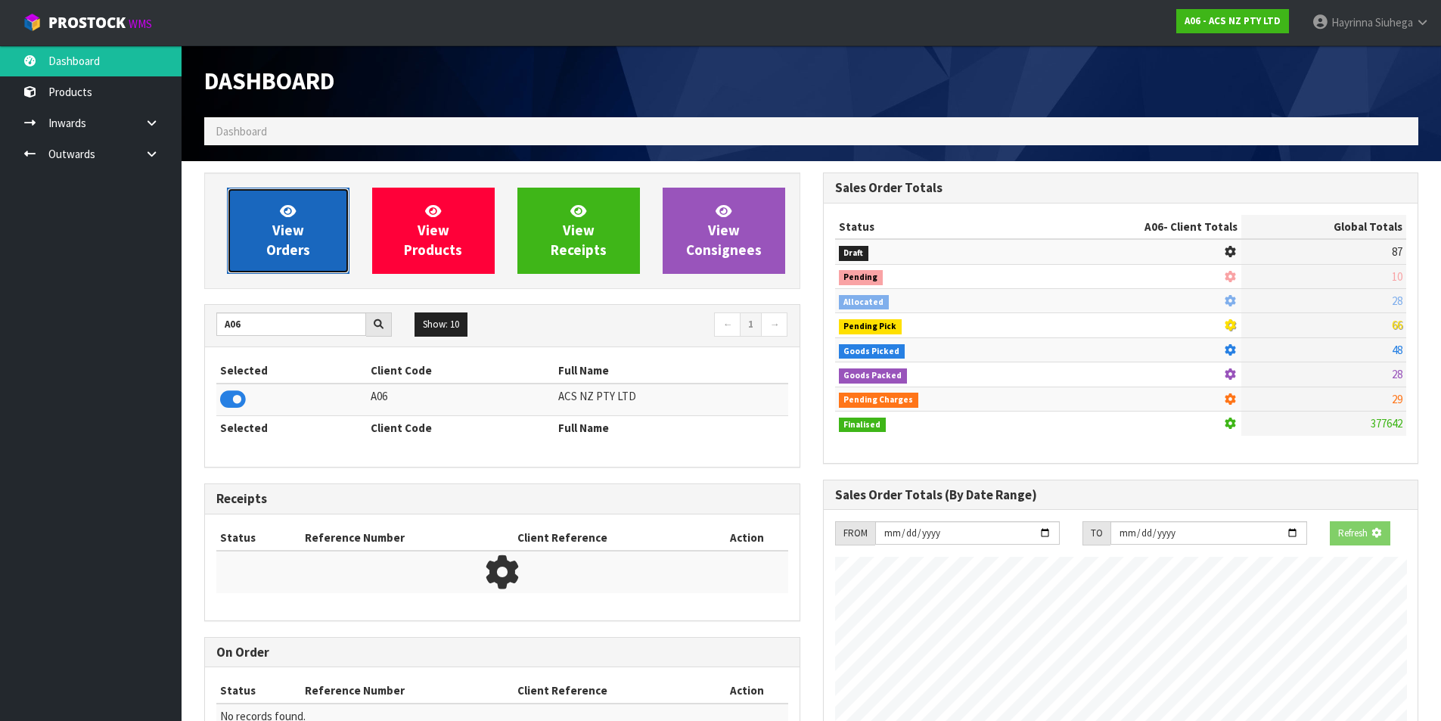
click at [307, 231] on link "View Orders" at bounding box center [288, 231] width 123 height 86
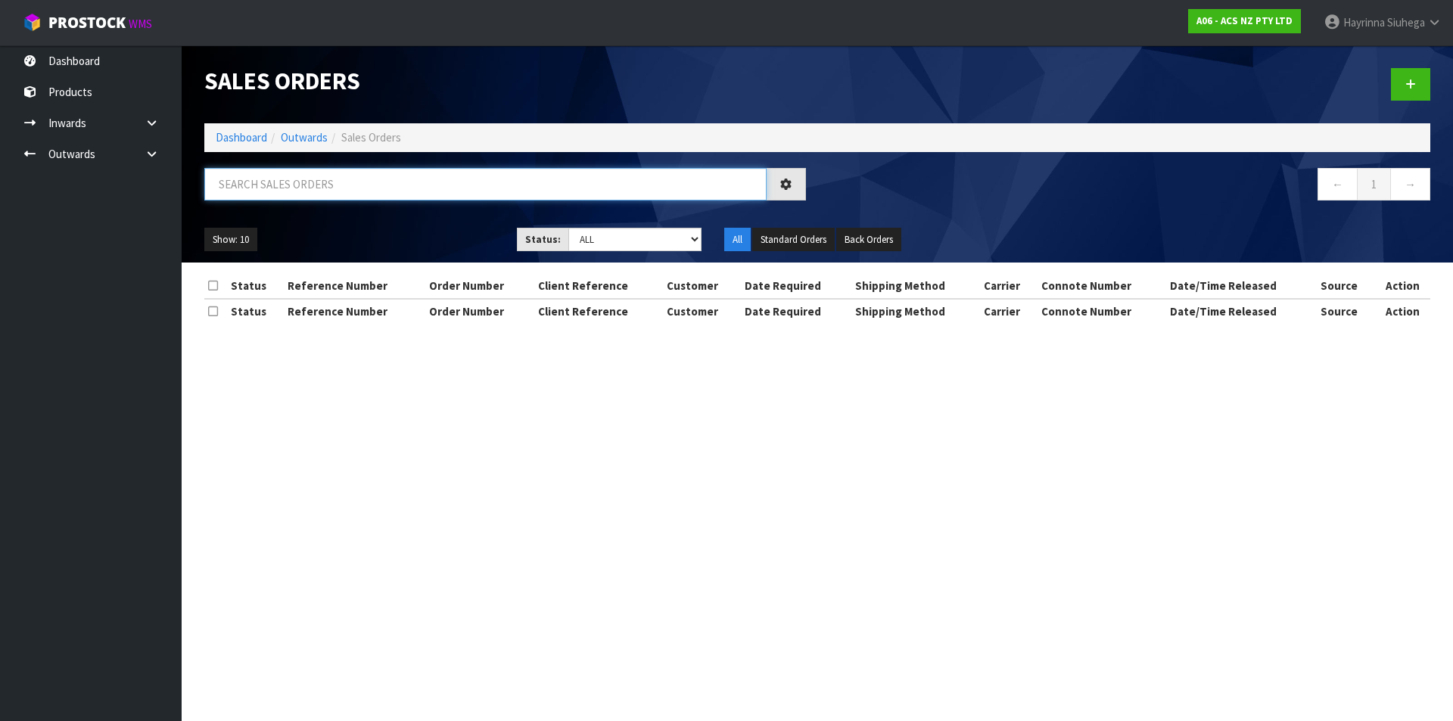
click at [326, 185] on input "text" at bounding box center [485, 184] width 562 height 33
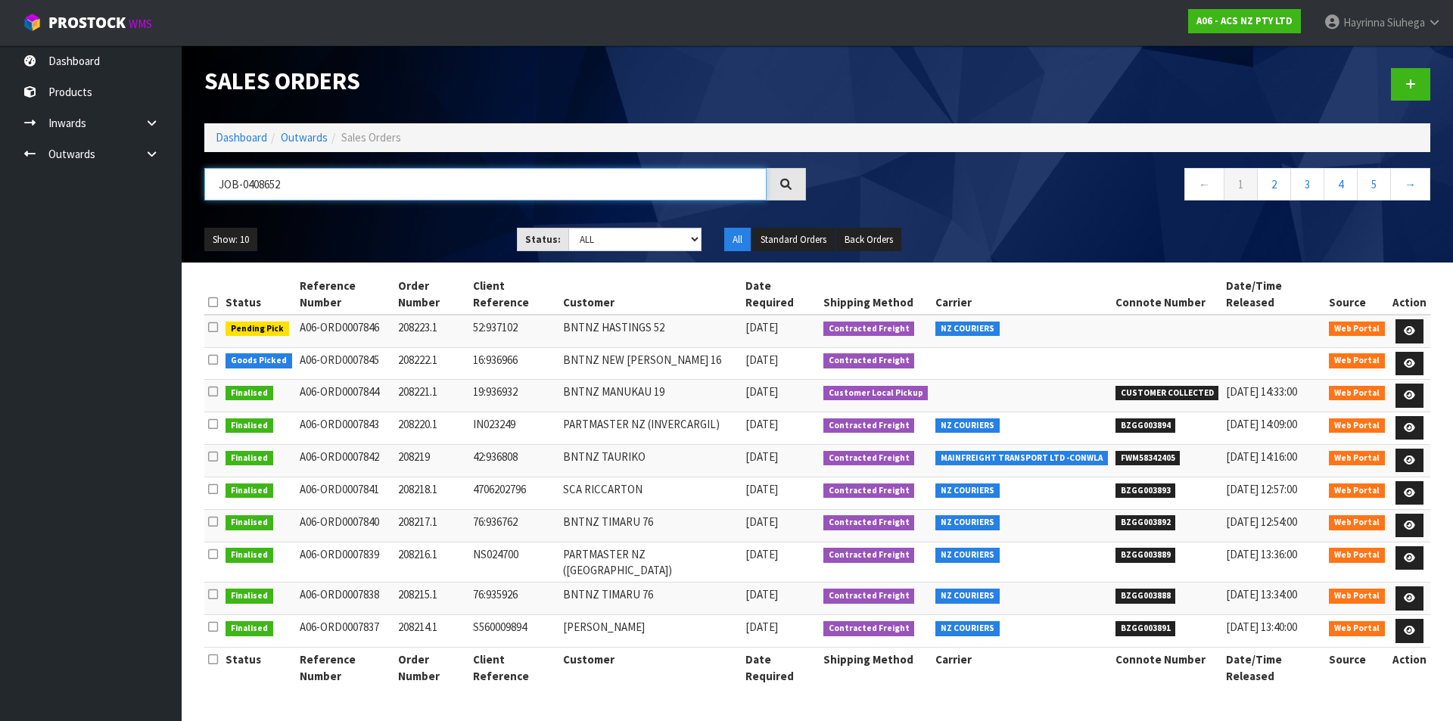
type input "JOB-0408652"
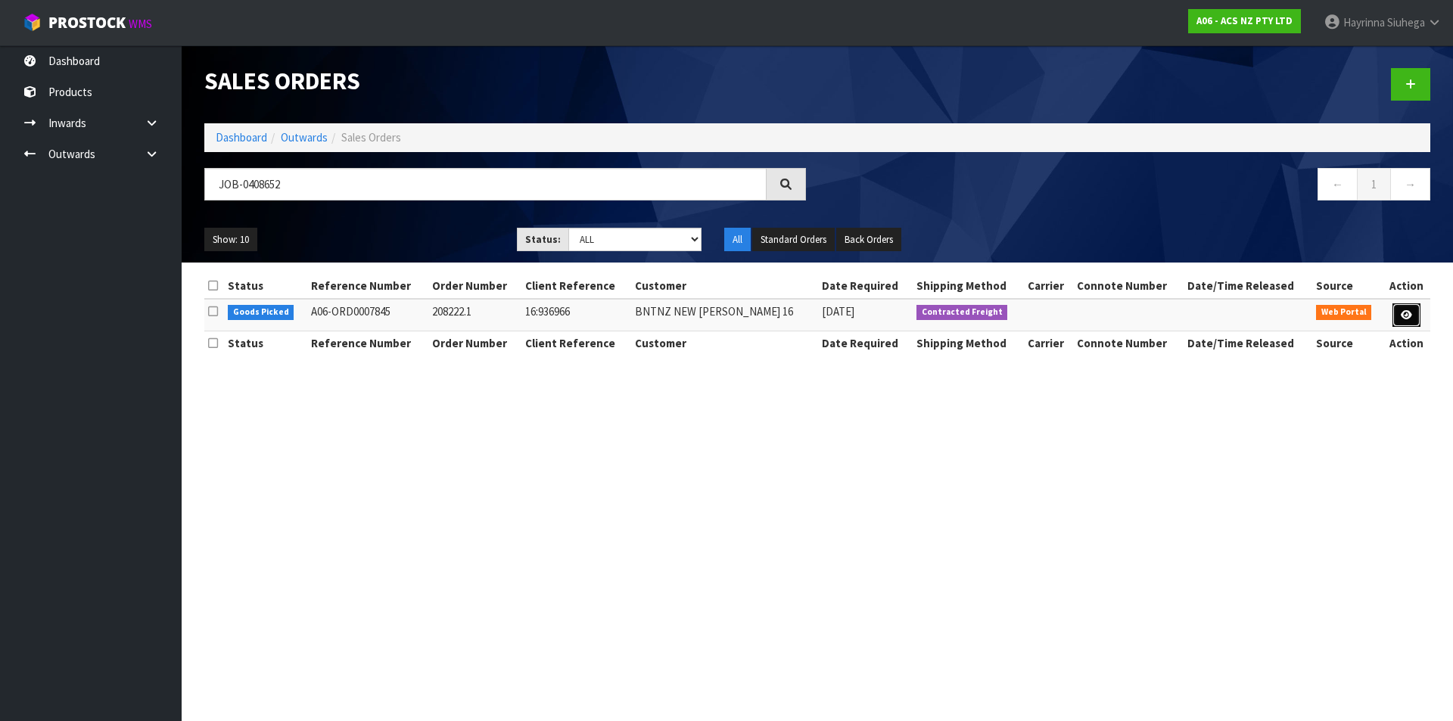
click at [1402, 315] on icon at bounding box center [1405, 315] width 11 height 10
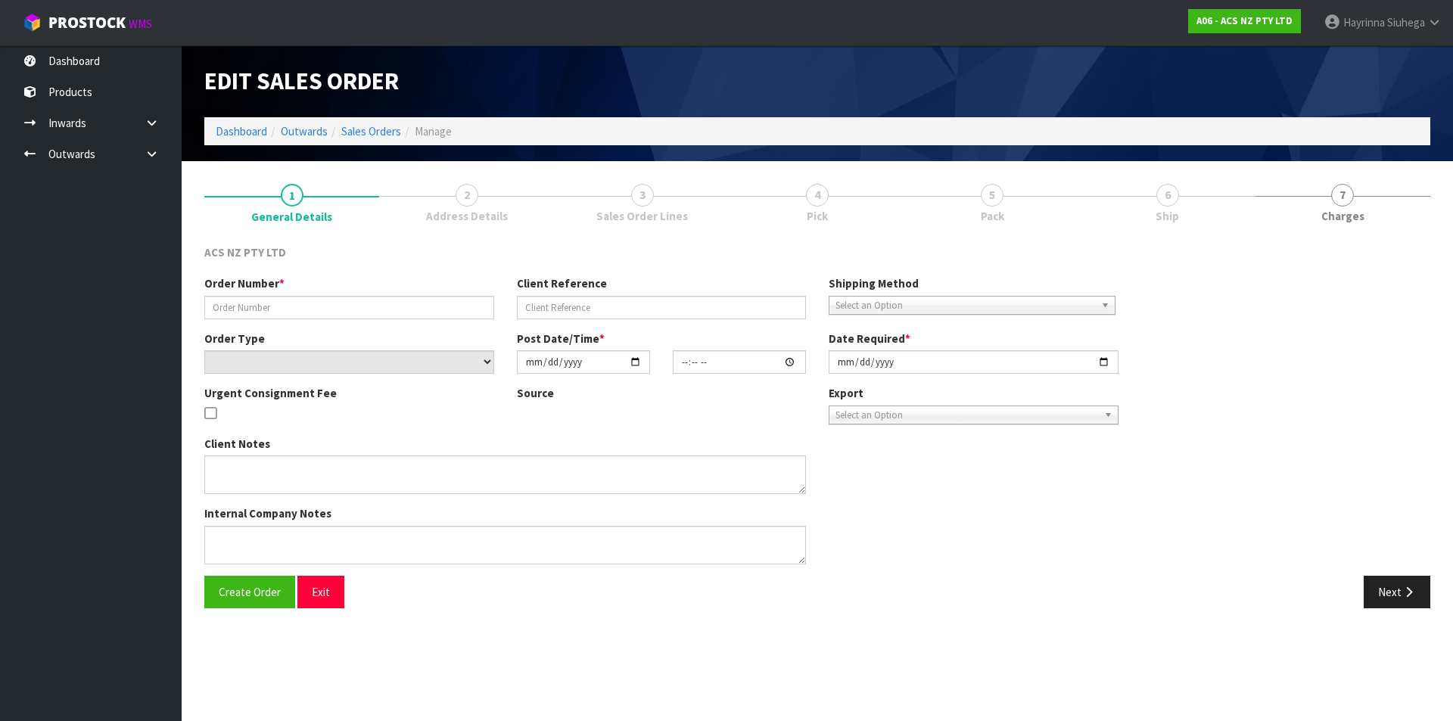
type input "208222.1"
type input "16:936966"
select select "number:0"
type input "[DATE]"
type input "14:28:00.000"
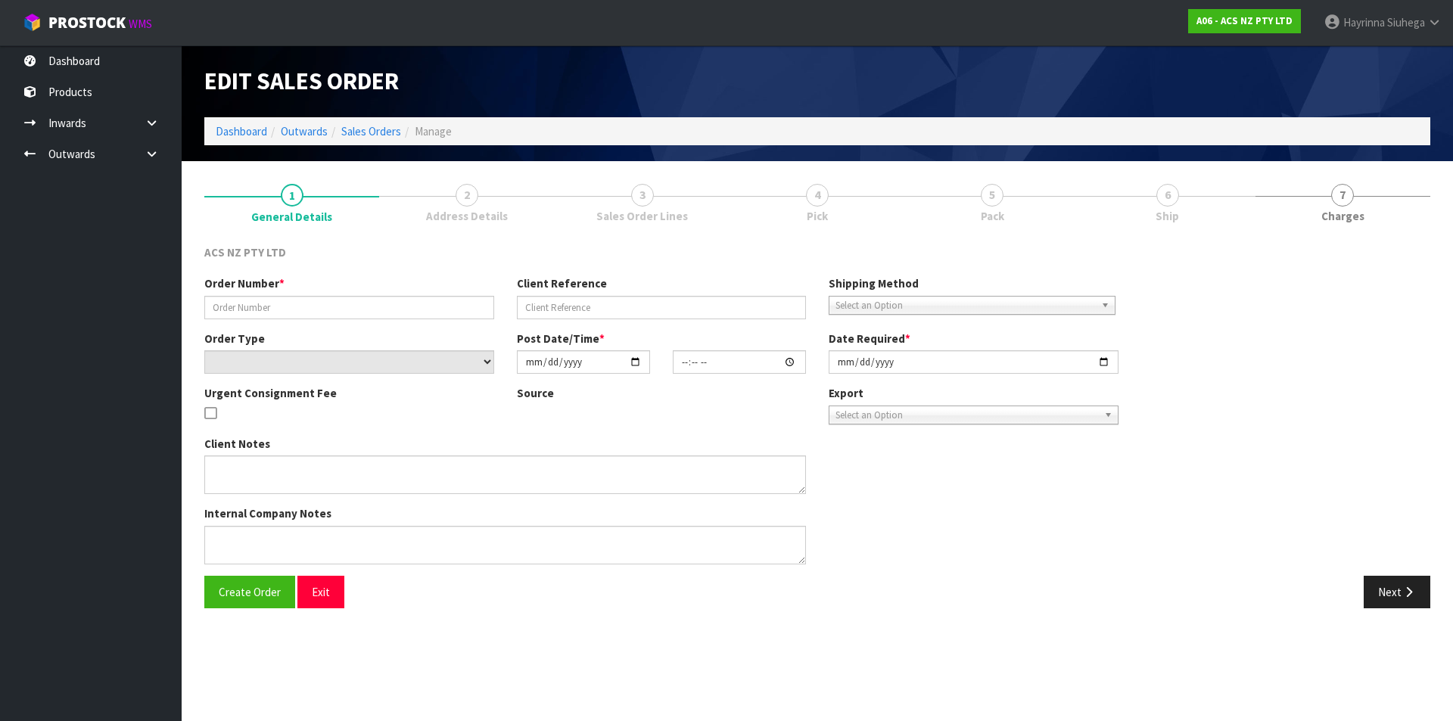
type input "[DATE]"
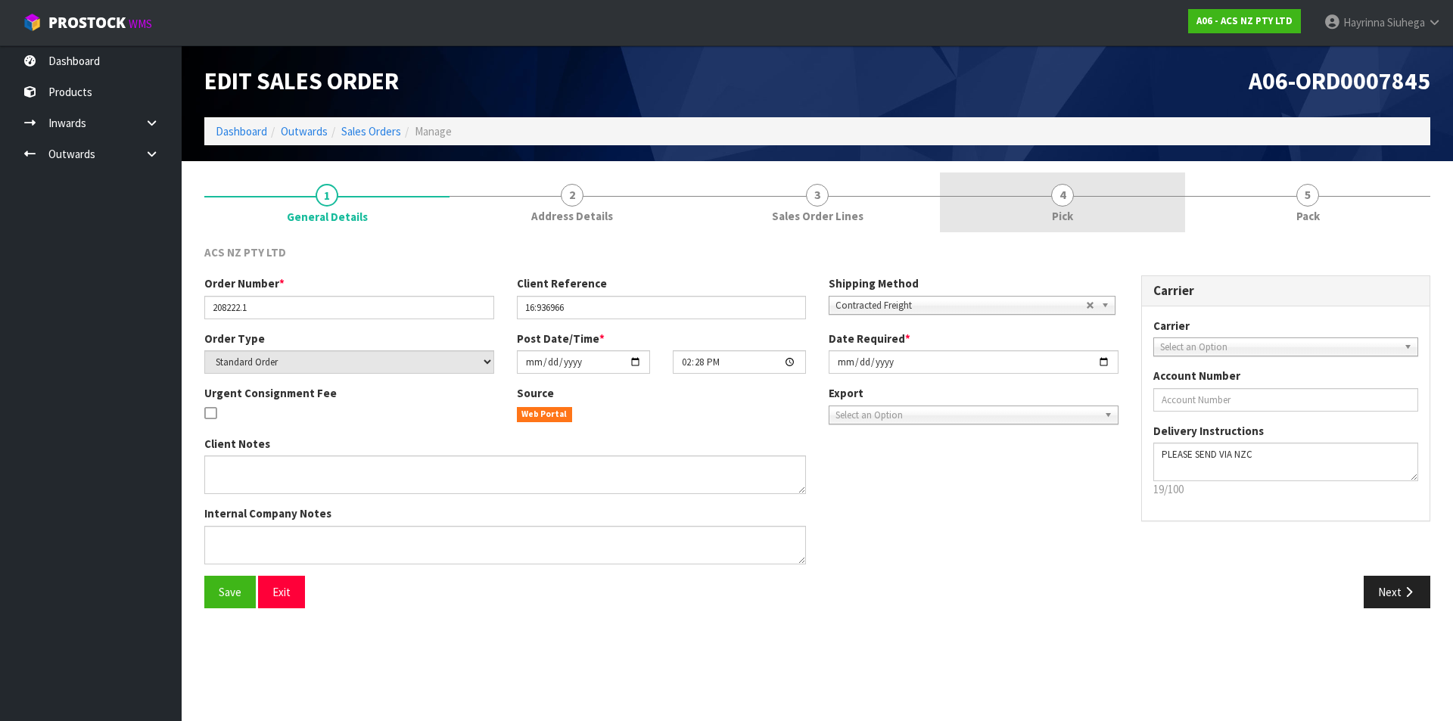
click at [1053, 206] on link "4 Pick" at bounding box center [1062, 202] width 245 height 60
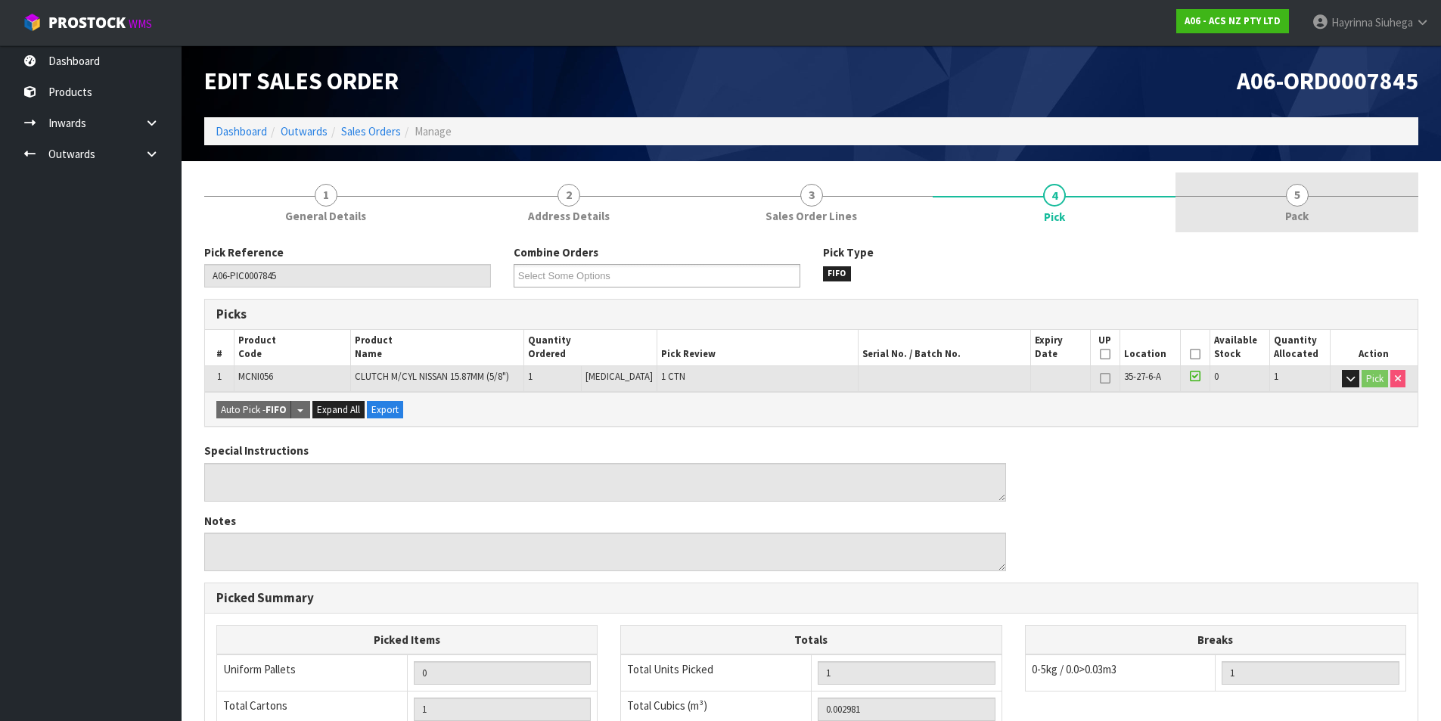
click at [1281, 209] on link "5 Pack" at bounding box center [1297, 202] width 243 height 60
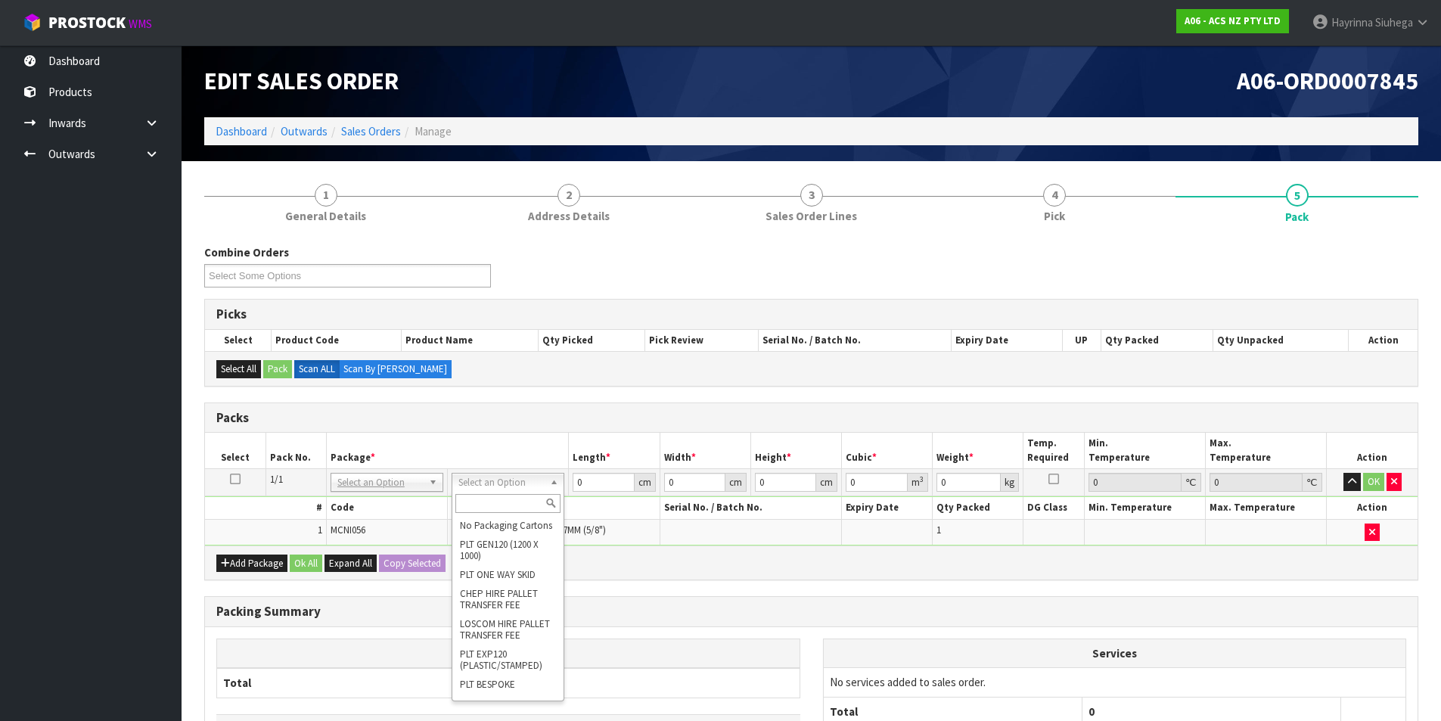
click at [514, 514] on div at bounding box center [507, 503] width 111 height 25
click at [518, 506] on input "text" at bounding box center [507, 503] width 105 height 19
type input "u50"
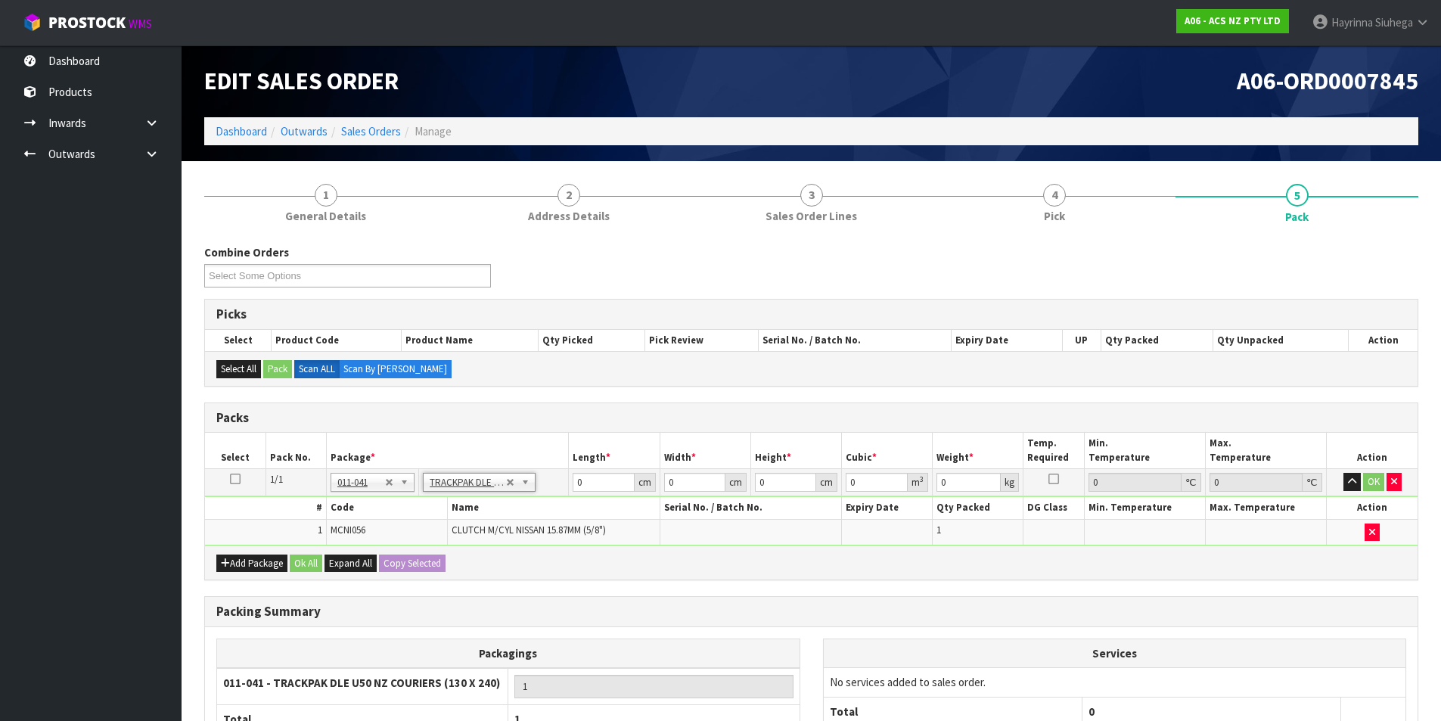
type input "13"
type input "24"
type input "0.01"
type input "0.000003"
type input "0.56"
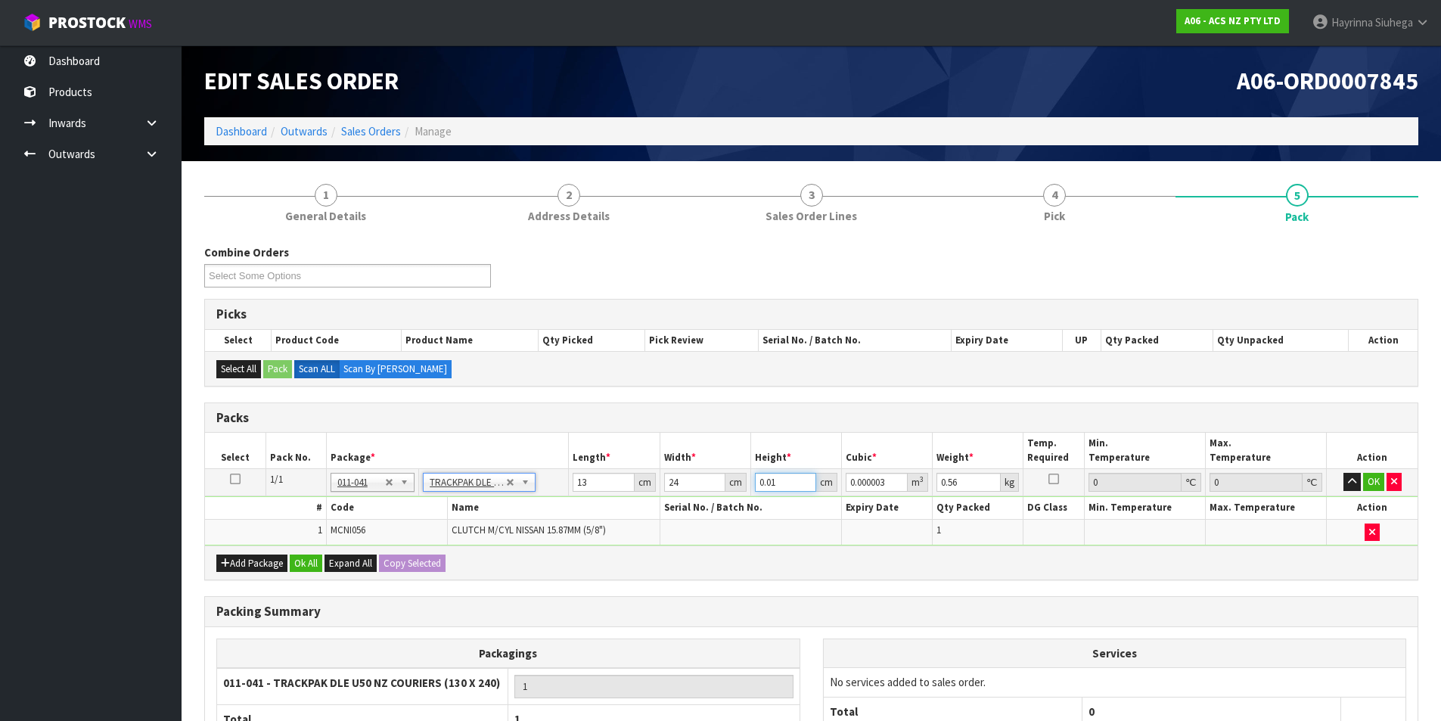
click at [763, 484] on input "0.01" at bounding box center [785, 482] width 61 height 19
type input "8"
type input "0.002496"
type input "0"
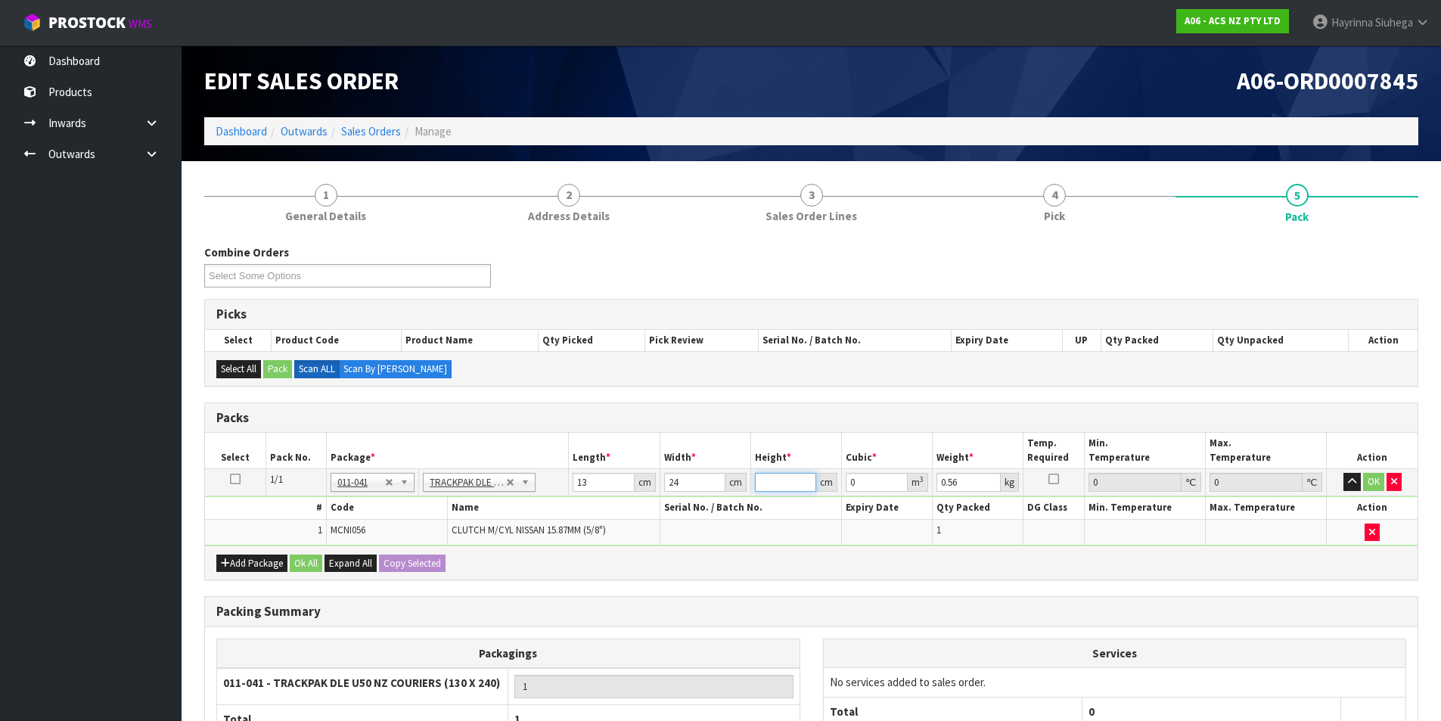
type input "9"
type input "0.002808"
type input "9"
type input "1"
click button "OK" at bounding box center [1373, 482] width 21 height 18
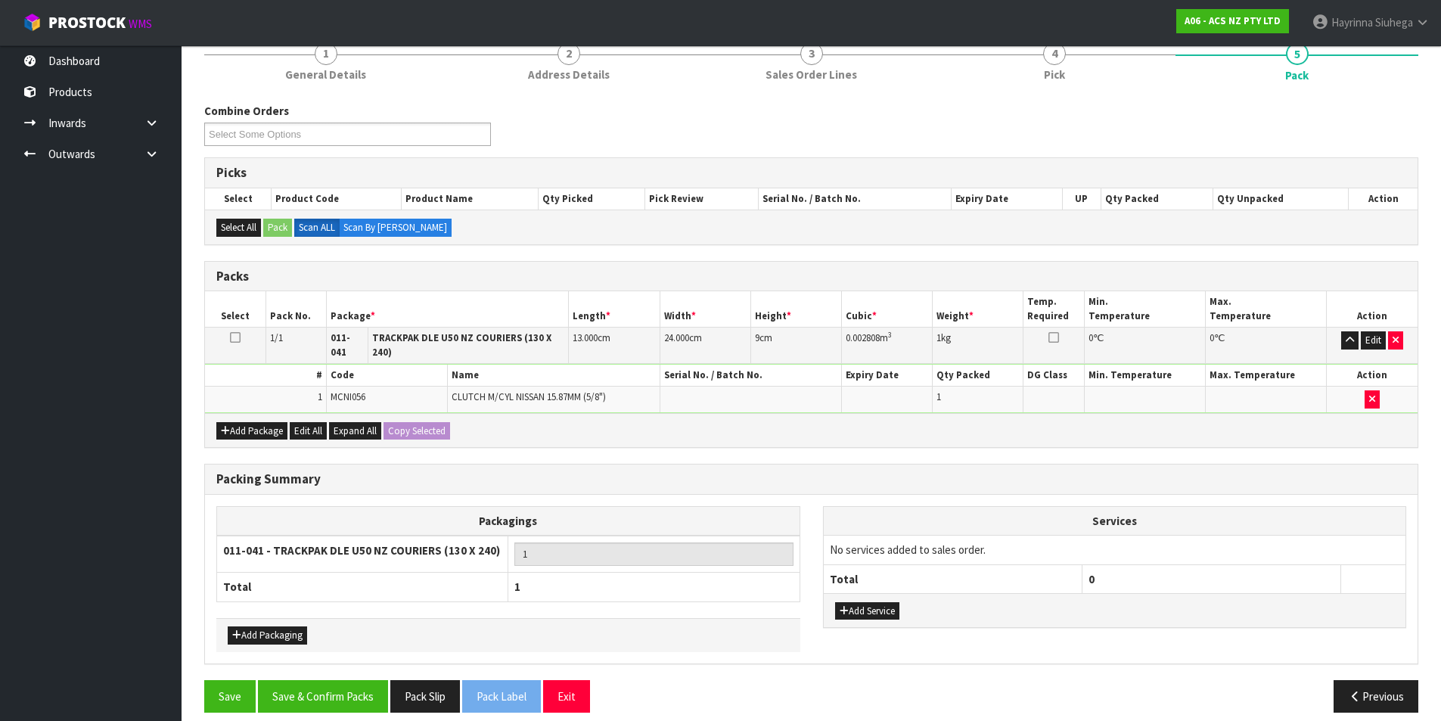
scroll to position [146, 0]
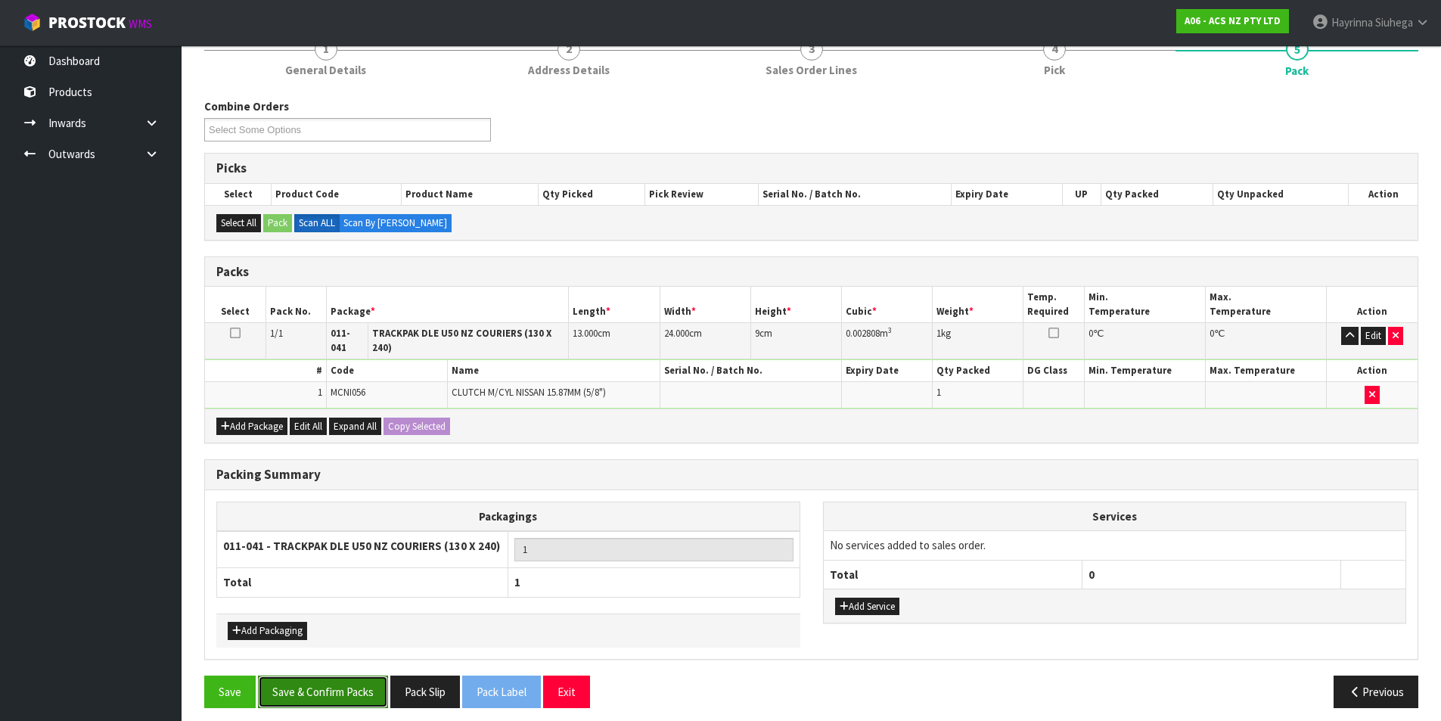
click at [318, 676] on button "Save & Confirm Packs" at bounding box center [323, 692] width 130 height 33
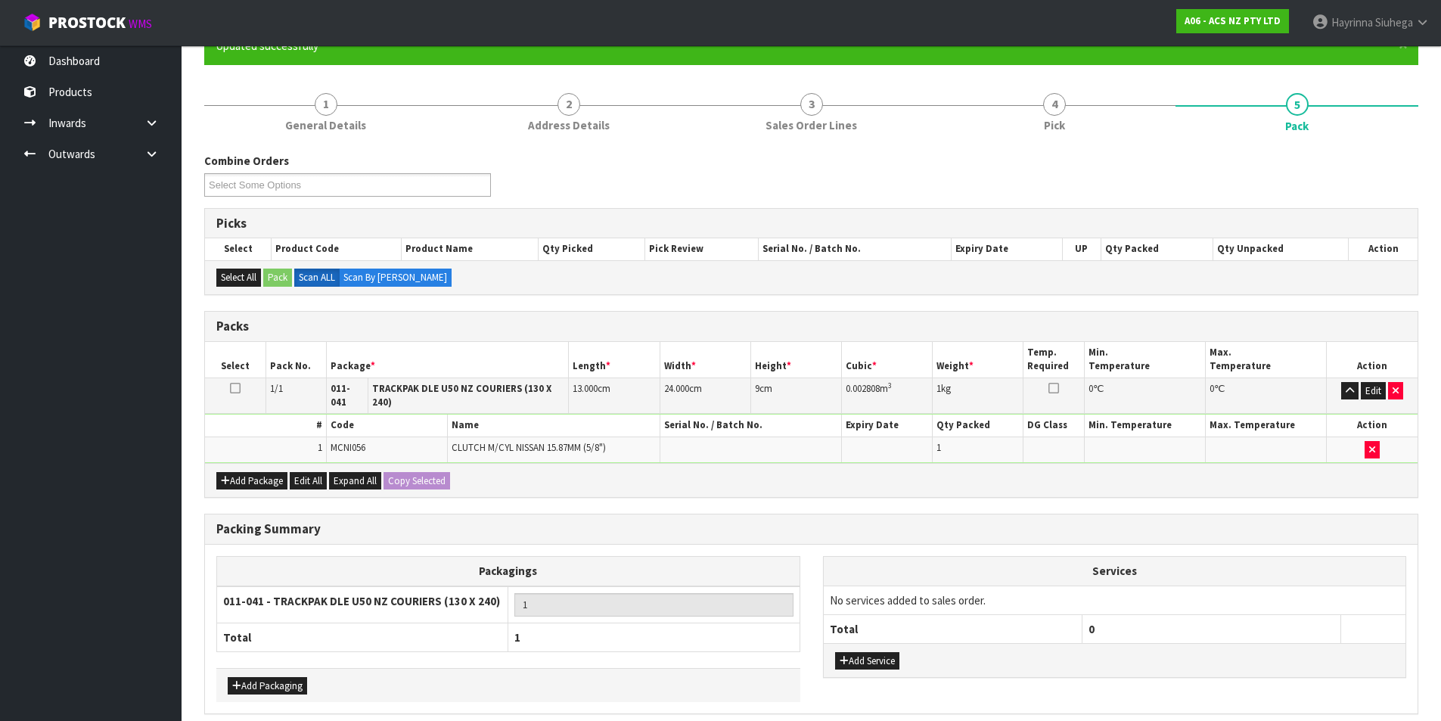
scroll to position [0, 0]
